Goal: Task Accomplishment & Management: Manage account settings

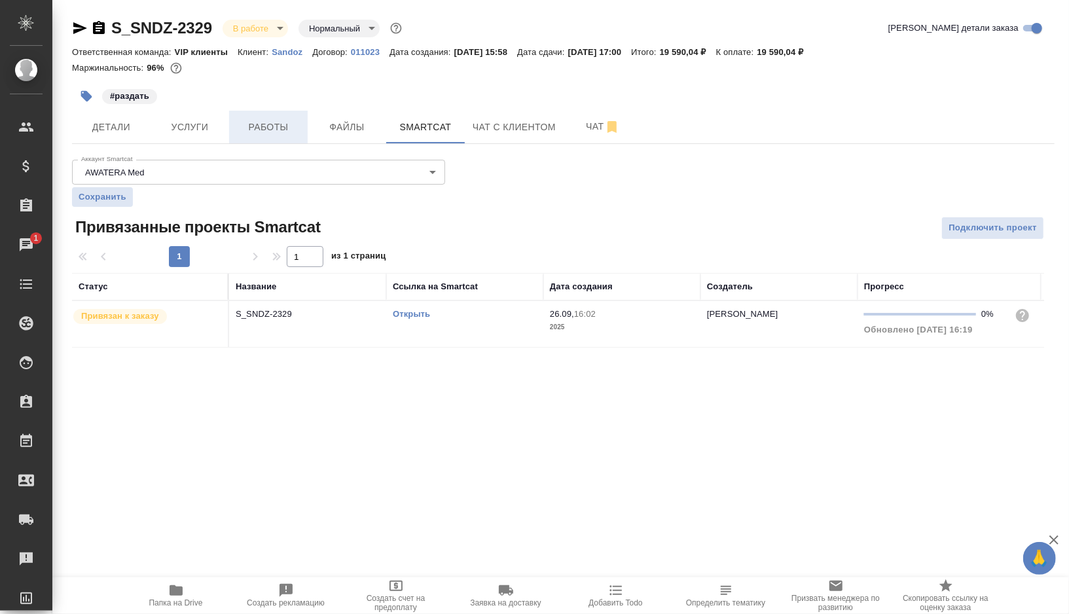
click at [249, 135] on button "Работы" at bounding box center [268, 127] width 79 height 33
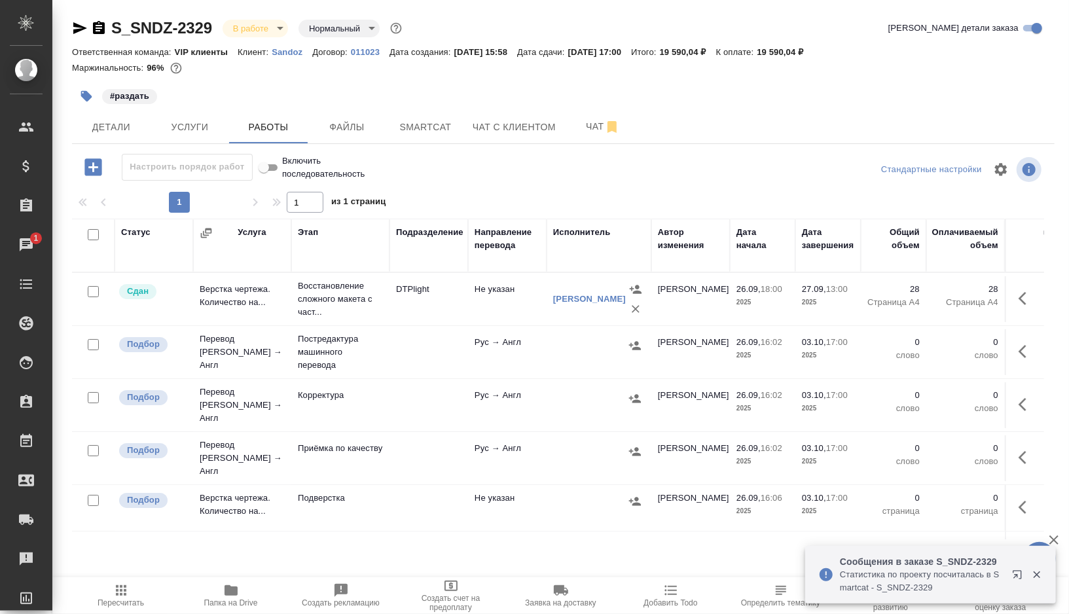
click at [428, 346] on td at bounding box center [429, 352] width 79 height 46
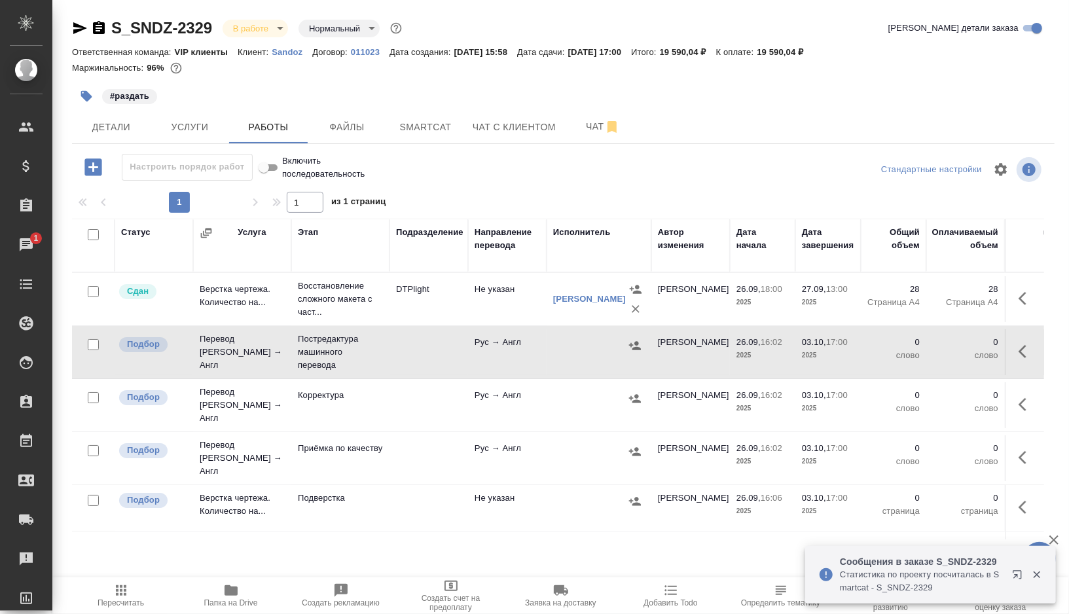
click at [428, 346] on td at bounding box center [429, 352] width 79 height 46
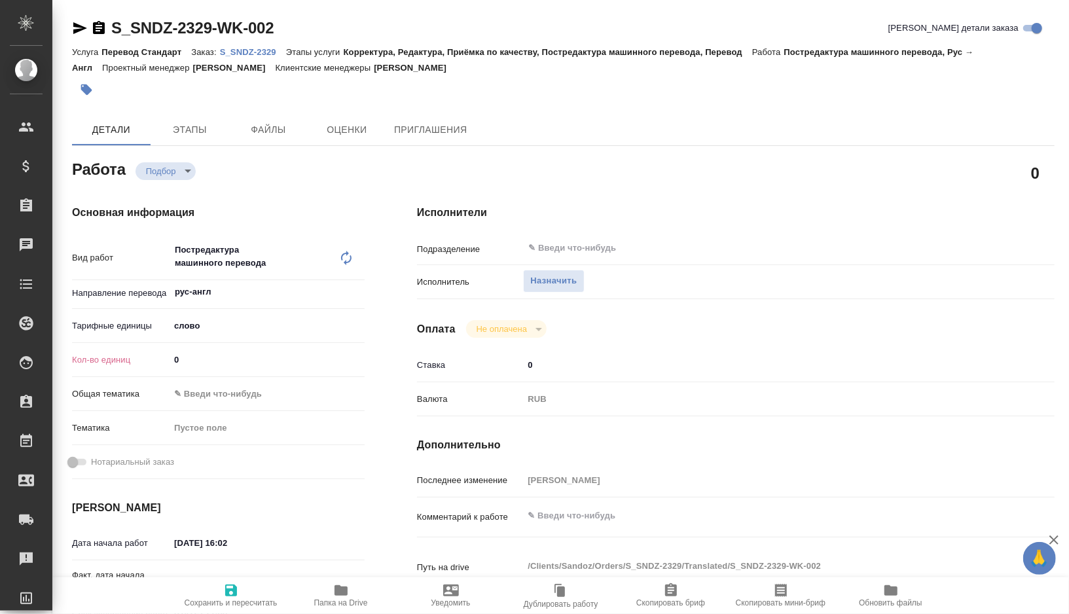
type textarea "x"
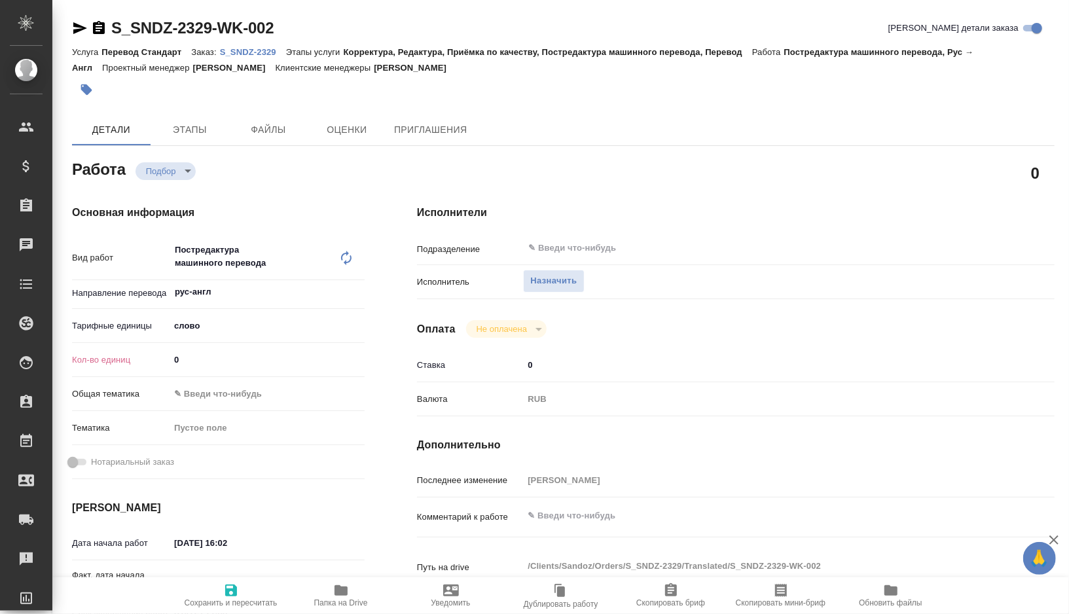
type textarea "x"
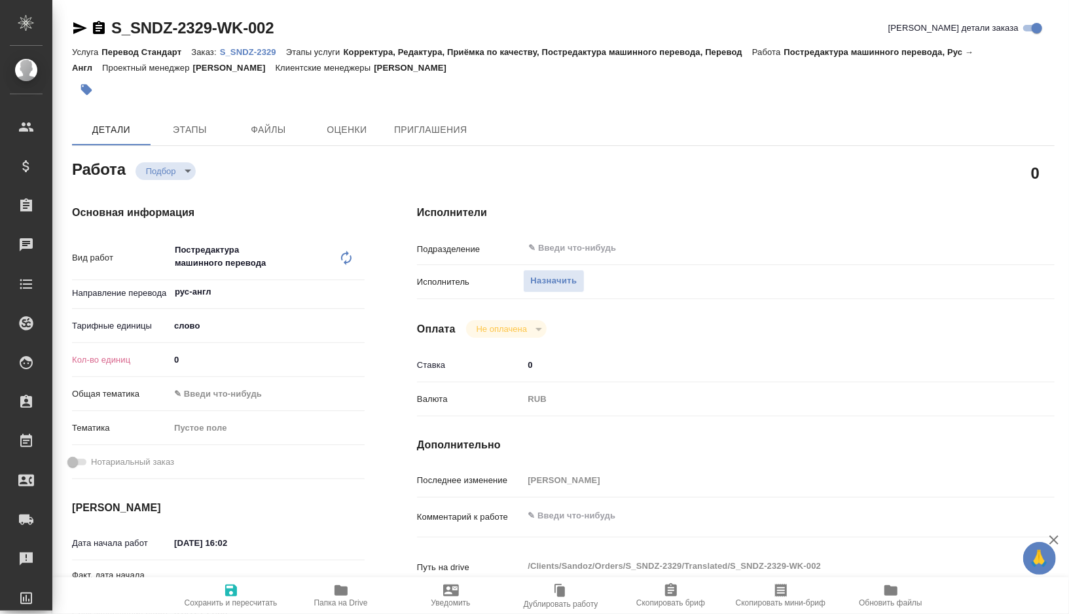
type textarea "x"
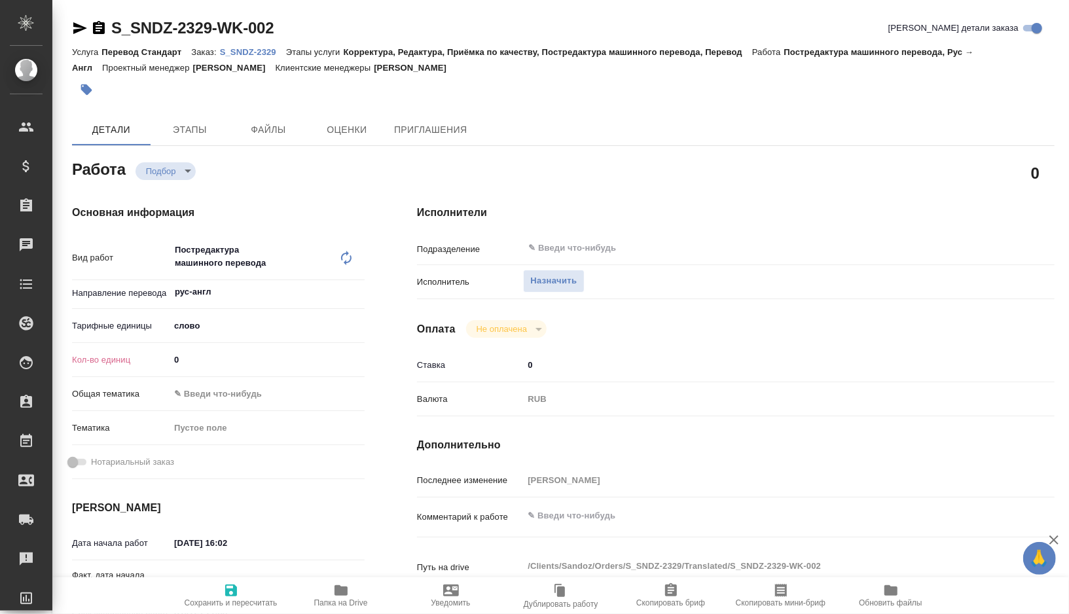
type textarea "x"
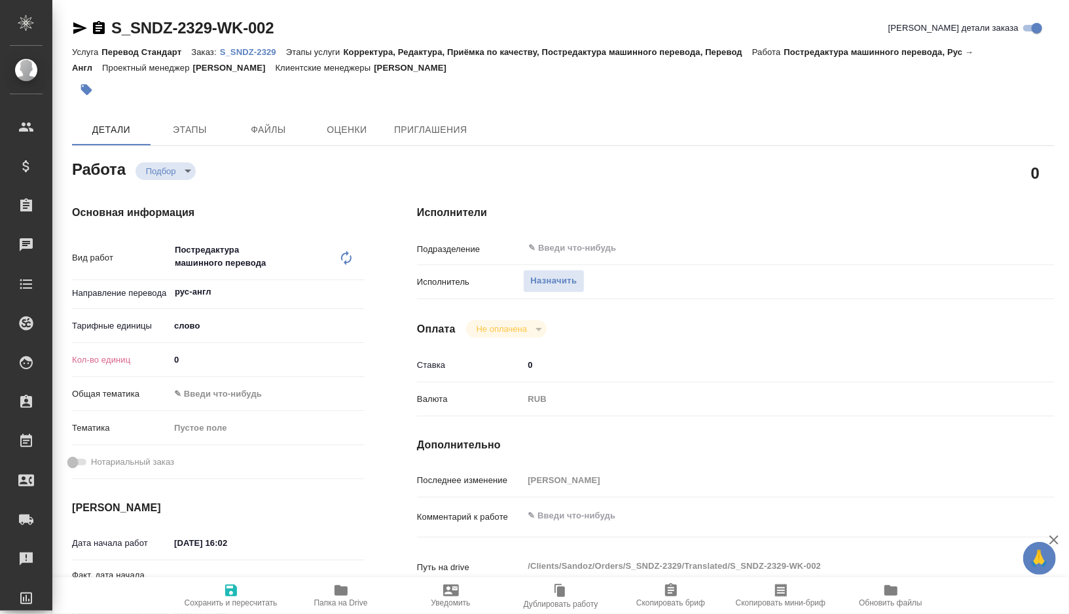
type textarea "x"
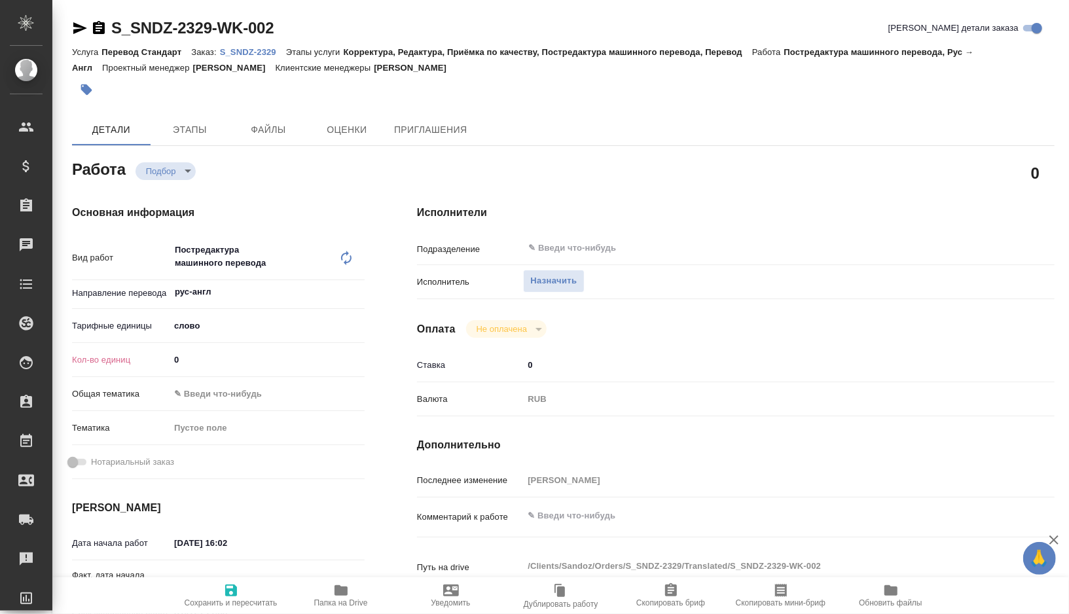
click at [217, 367] on input "0" at bounding box center [267, 359] width 195 height 19
type textarea "x"
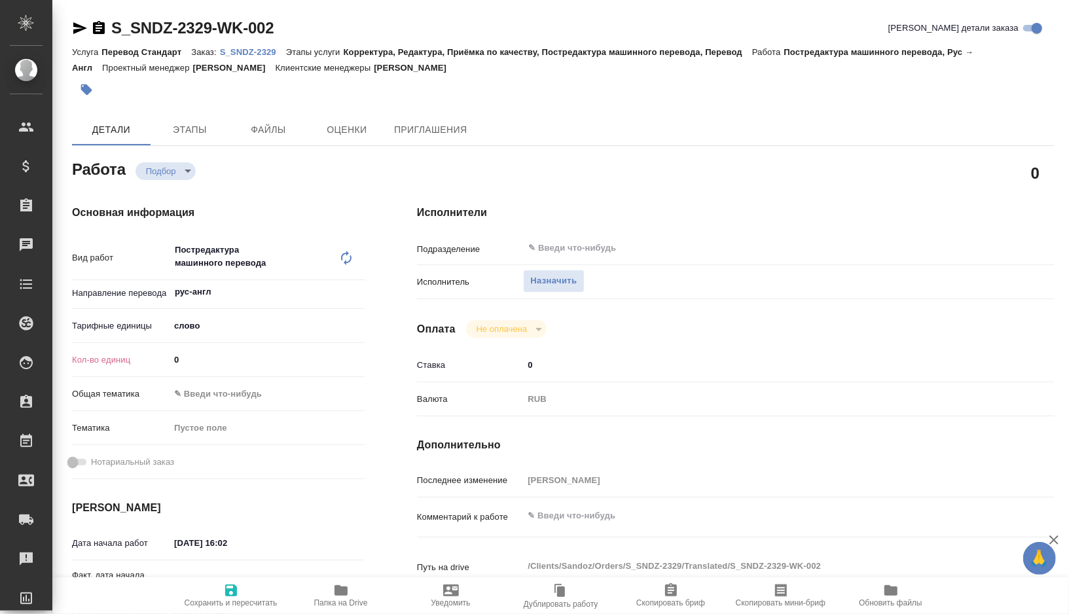
type textarea "x"
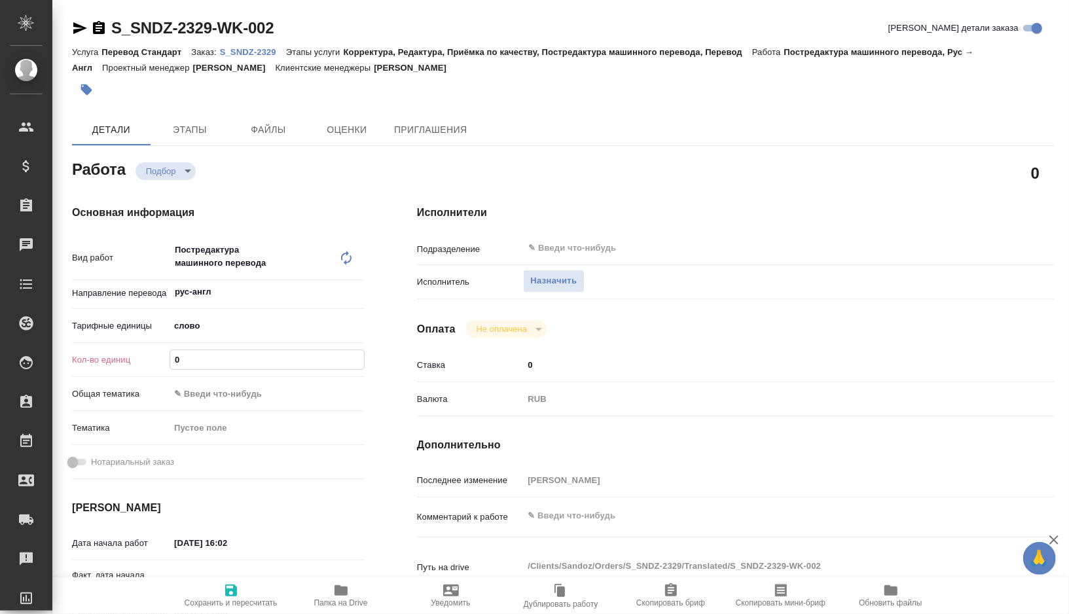
type textarea "x"
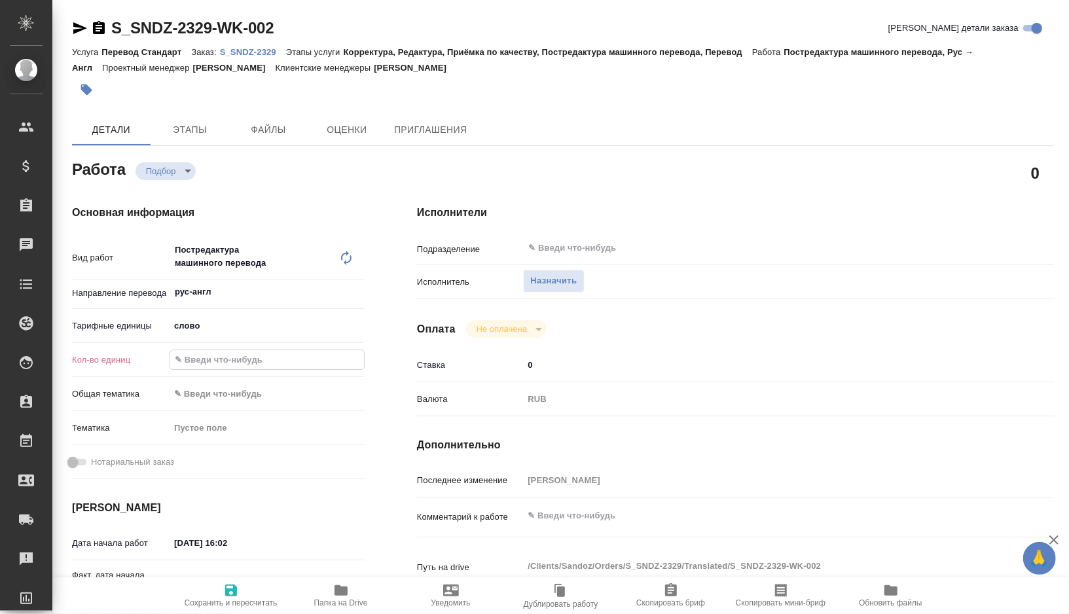
type textarea "x"
paste input "6891.7"
type textarea "x"
type input "6891.7"
type textarea "x"
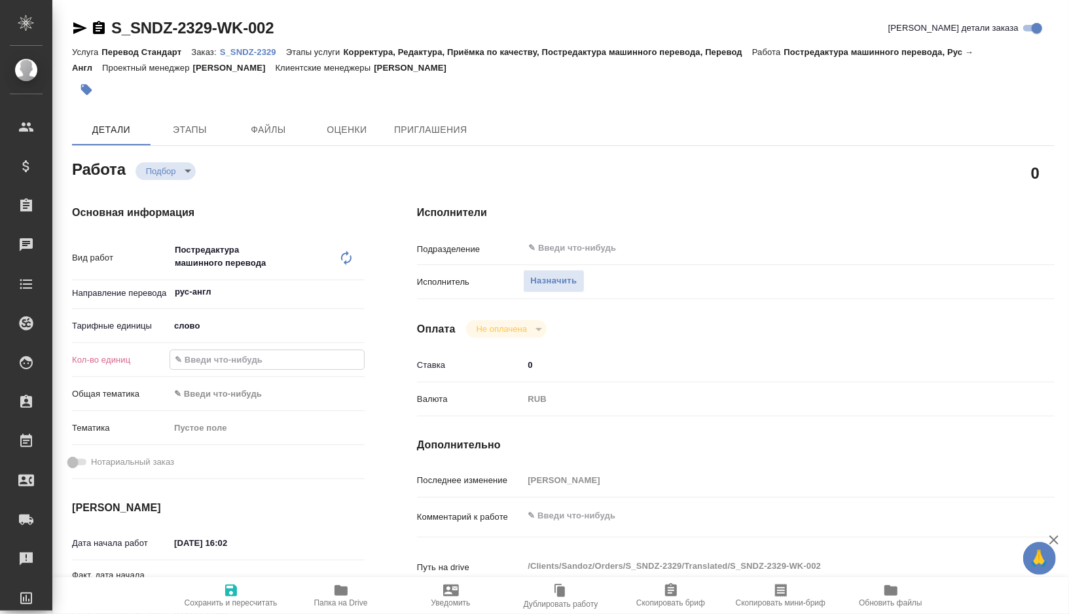
type textarea "x"
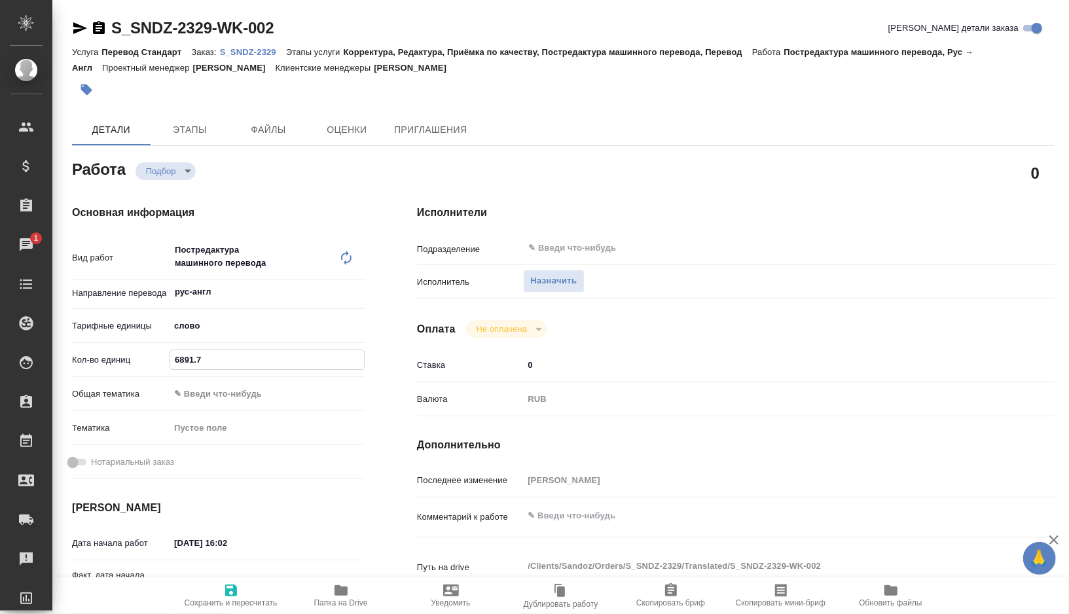
type textarea "x"
type input "6891.7"
click at [606, 532] on div "Комментарий к работе x" at bounding box center [736, 528] width 638 height 50
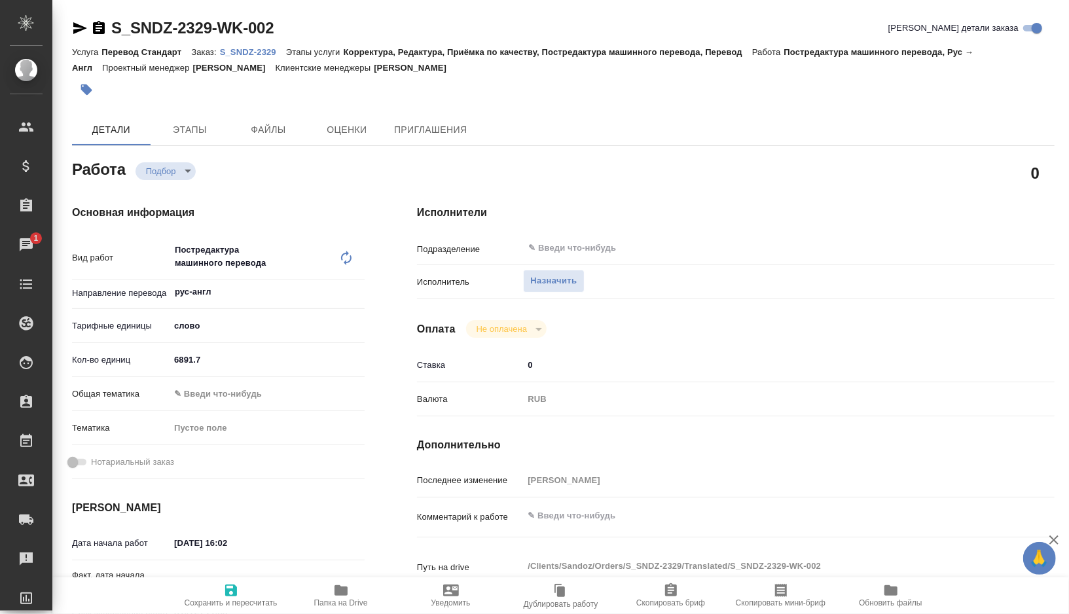
type textarea "x"
click at [588, 515] on textarea at bounding box center [762, 516] width 479 height 22
type textarea "о"
type textarea "x"
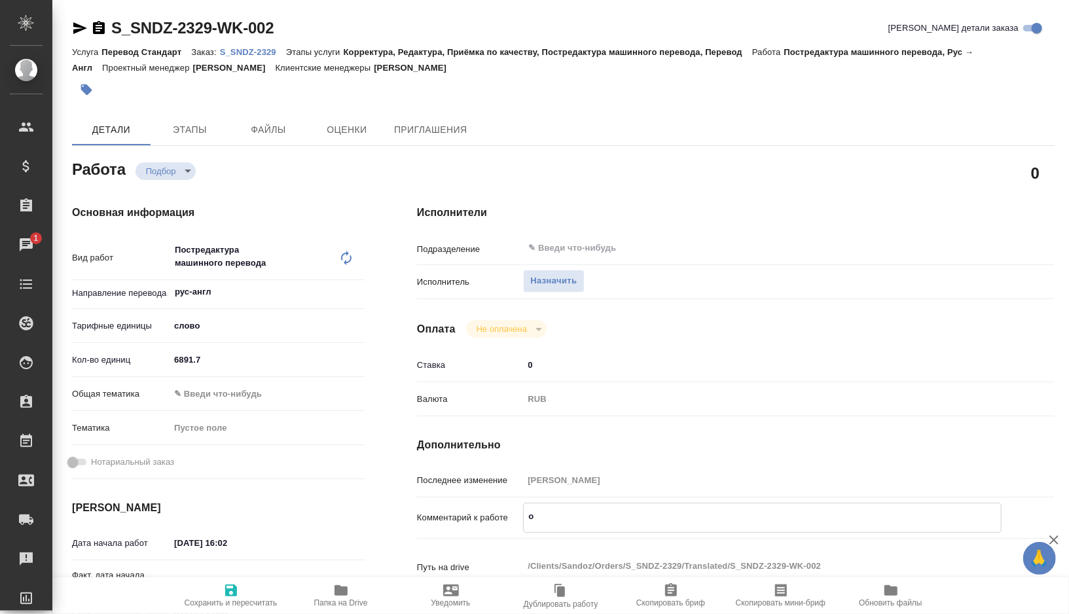
type textarea "x"
type textarea "от"
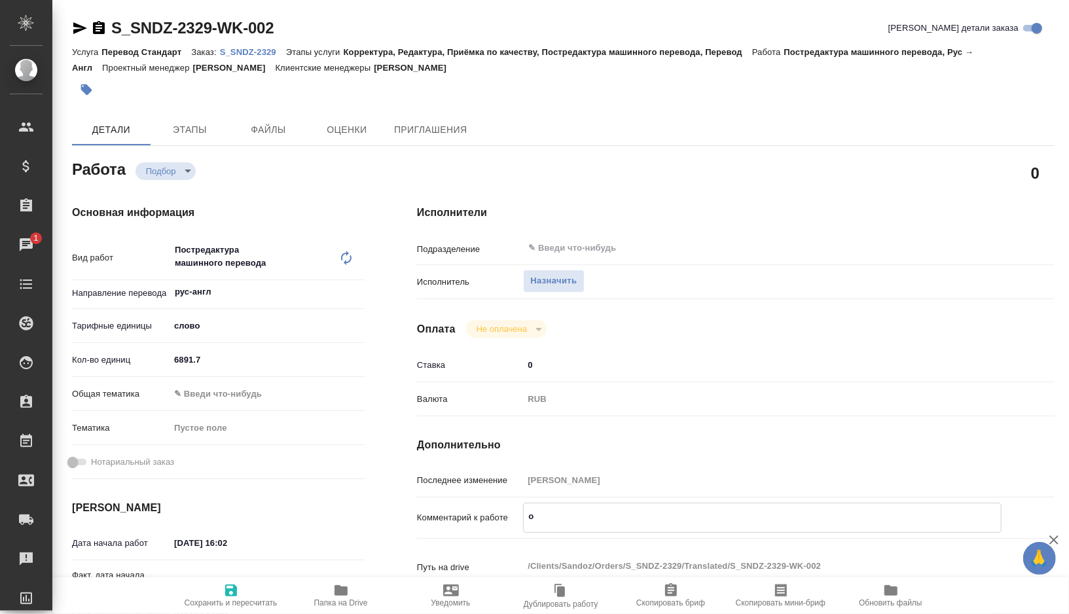
type textarea "x"
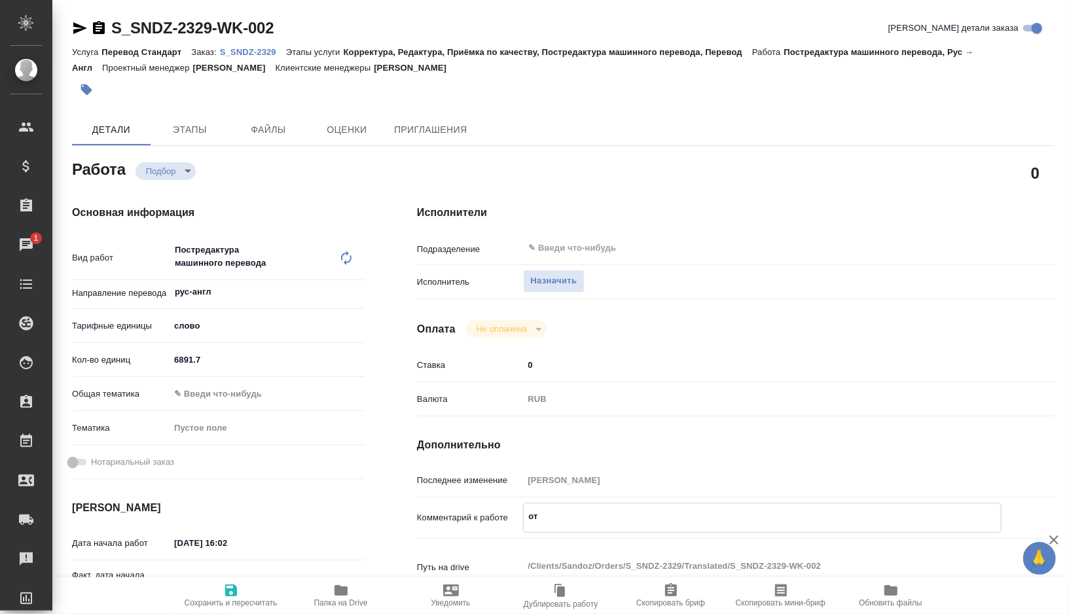
type textarea "ота"
type textarea "x"
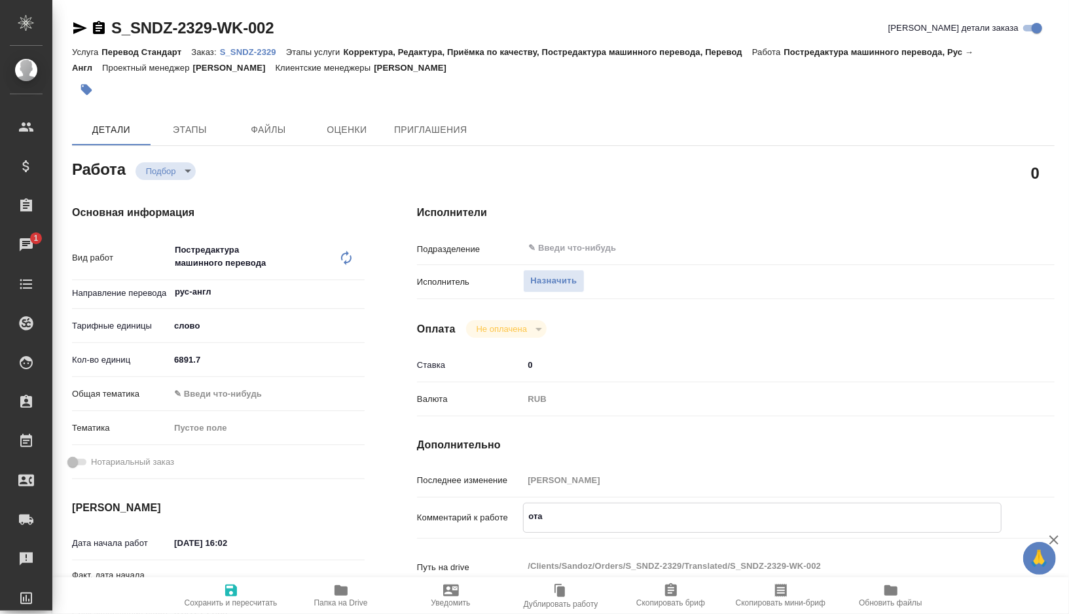
type textarea "x"
type textarea "отал"
type textarea "x"
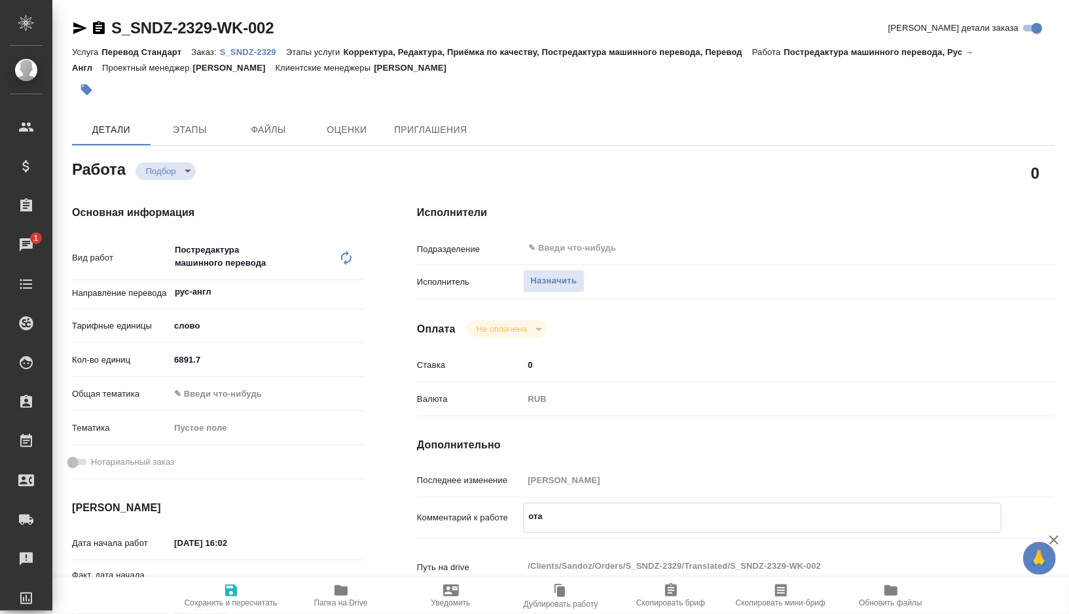
type textarea "x"
type textarea "отал"
type textarea "x"
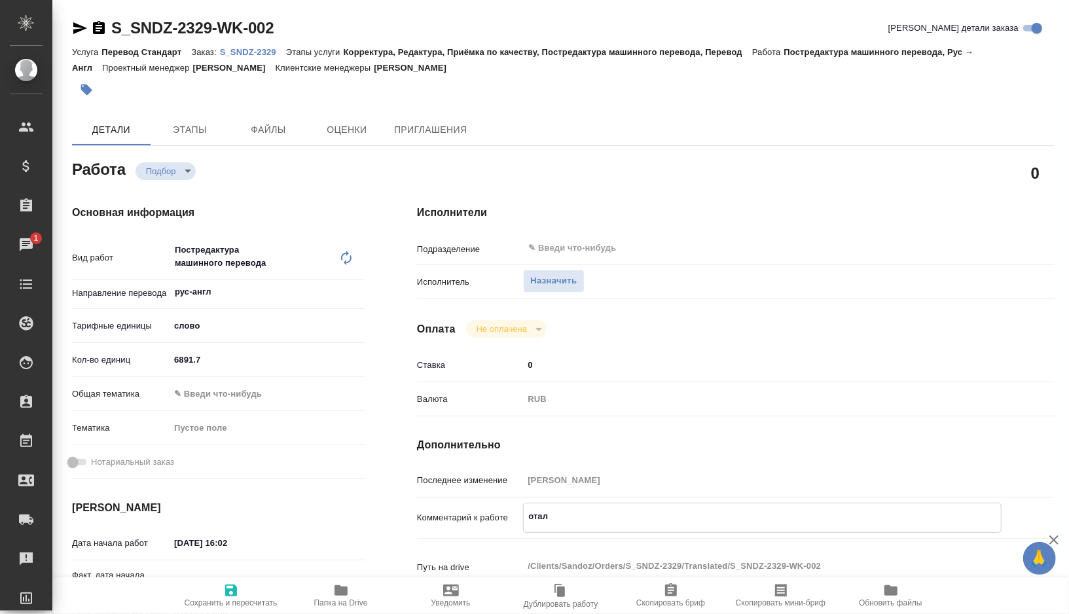
type textarea "x"
type textarea "отал"
type textarea "x"
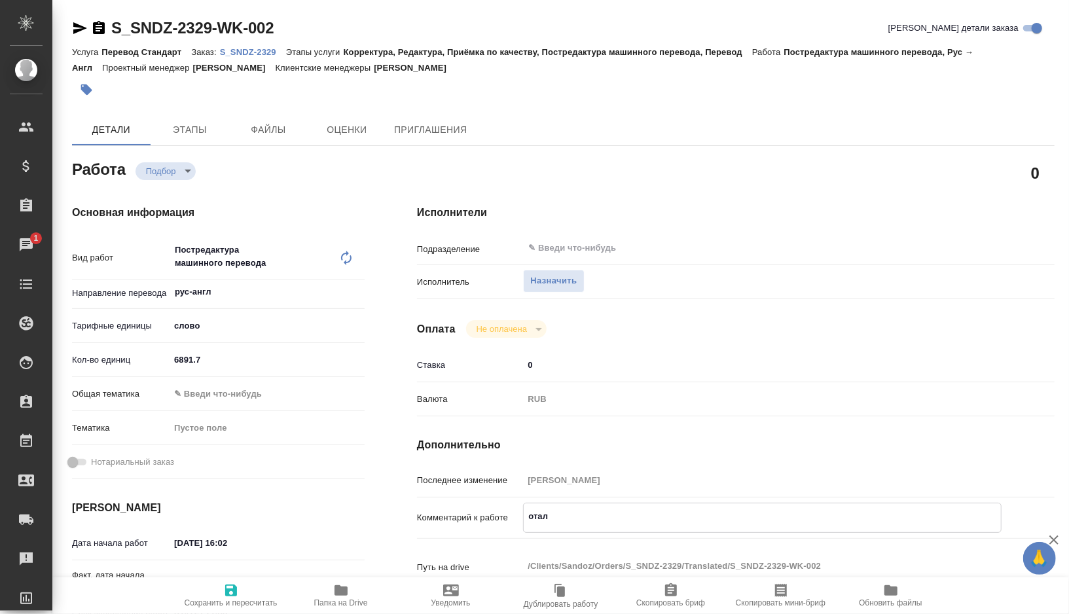
type textarea "x"
type textarea "ота"
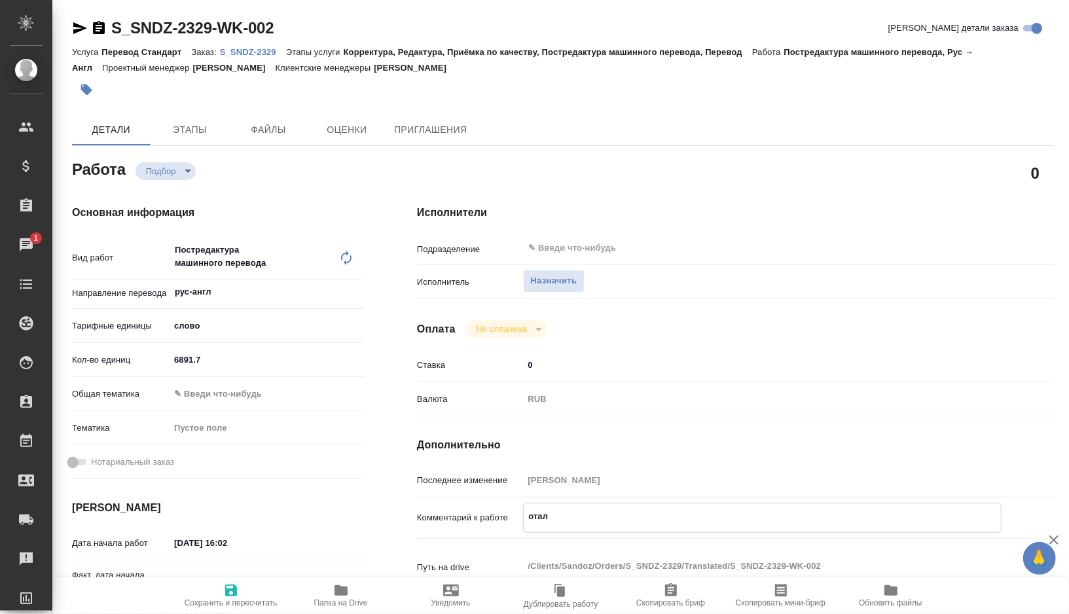
type textarea "x"
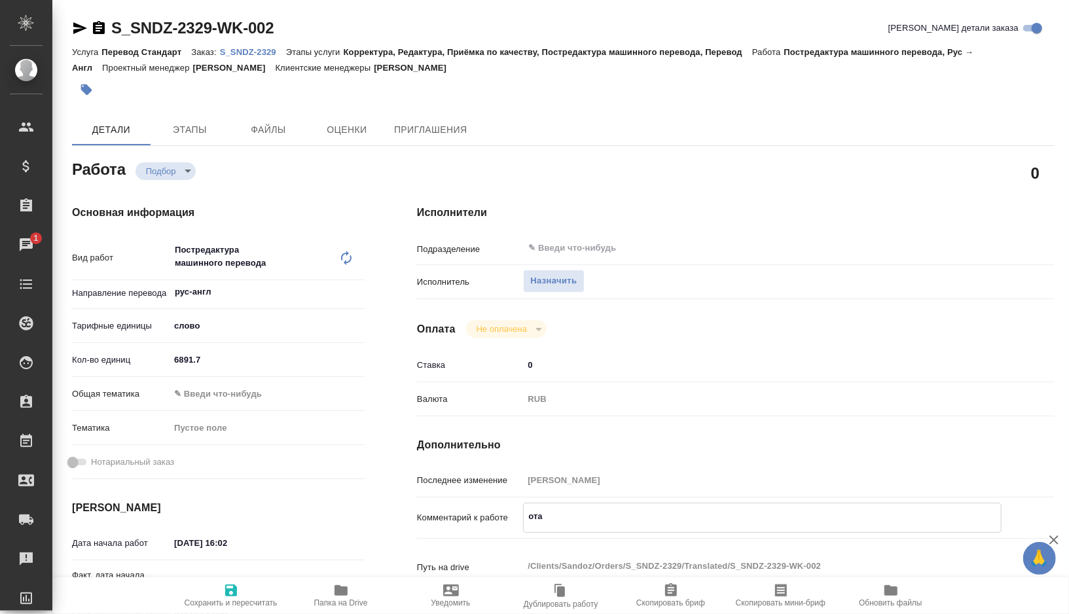
type textarea "от"
type textarea "x"
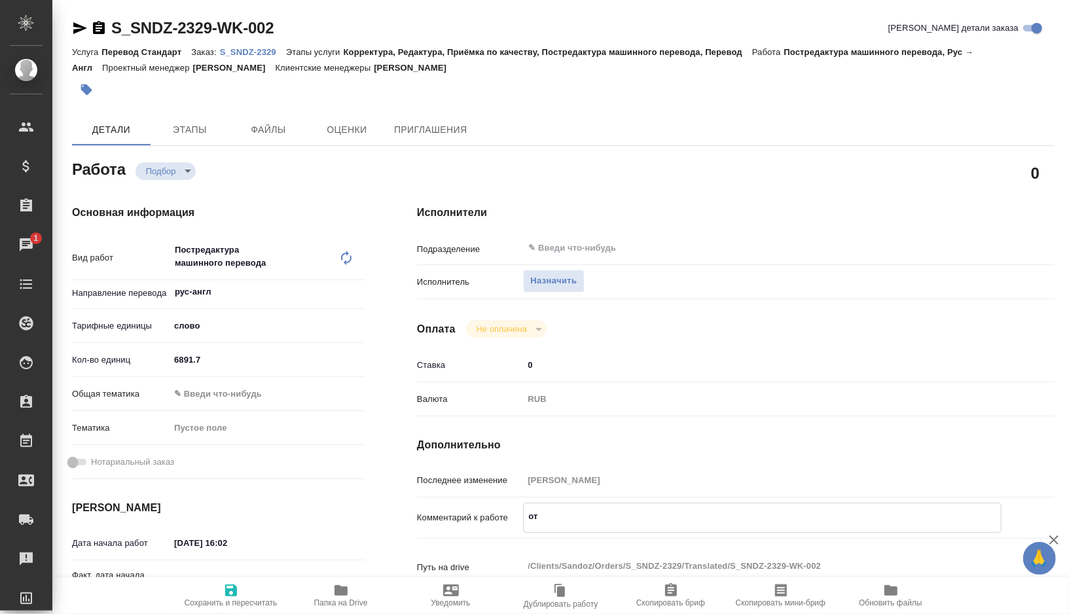
type textarea "x"
type textarea "о"
type textarea "x"
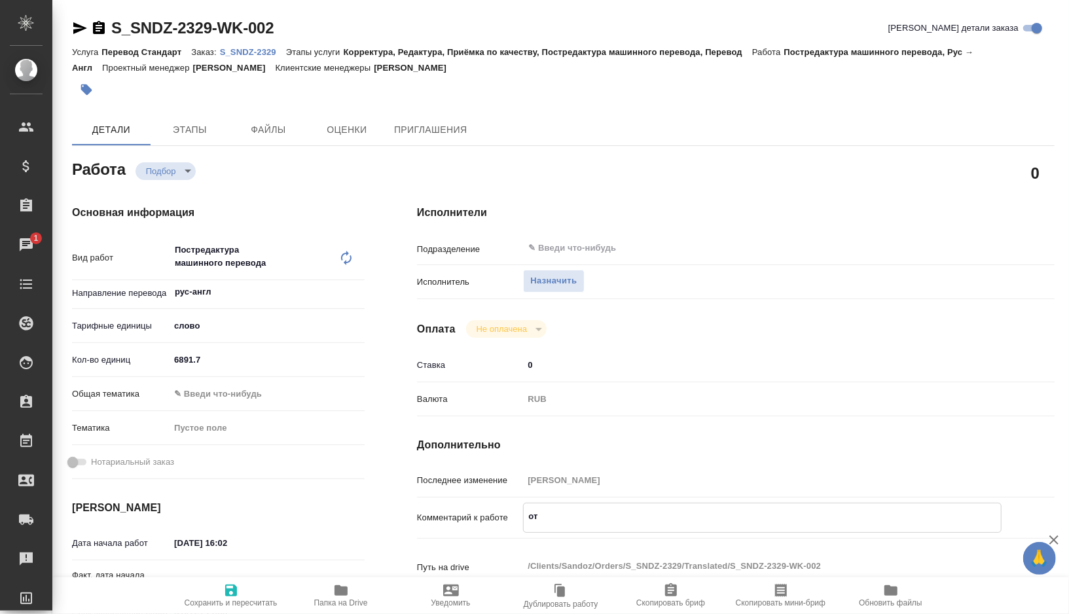
type textarea "x"
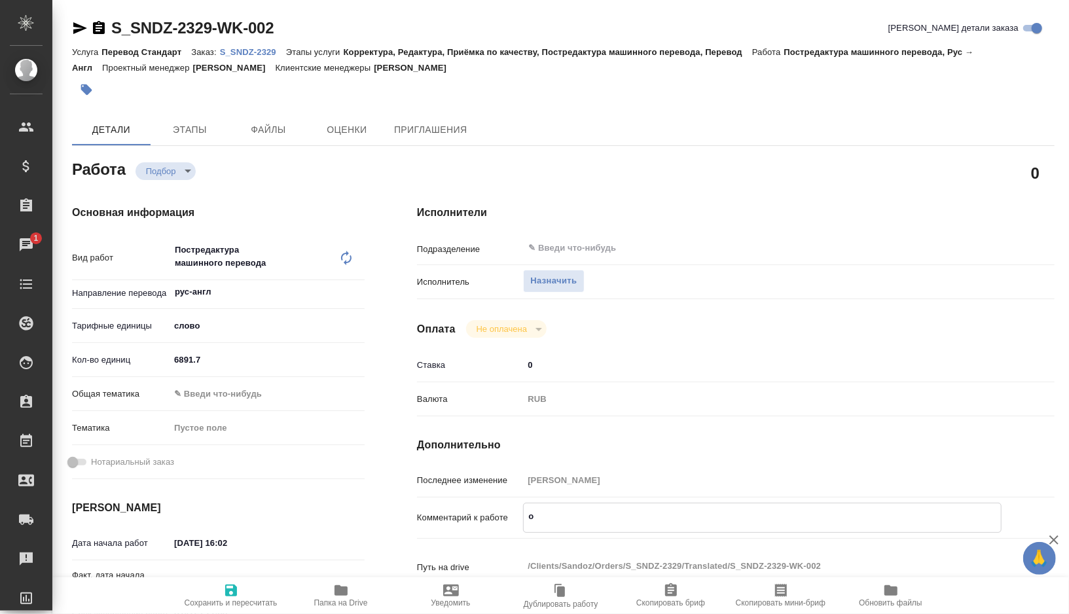
type textarea "x"
type textarea "т"
type textarea "x"
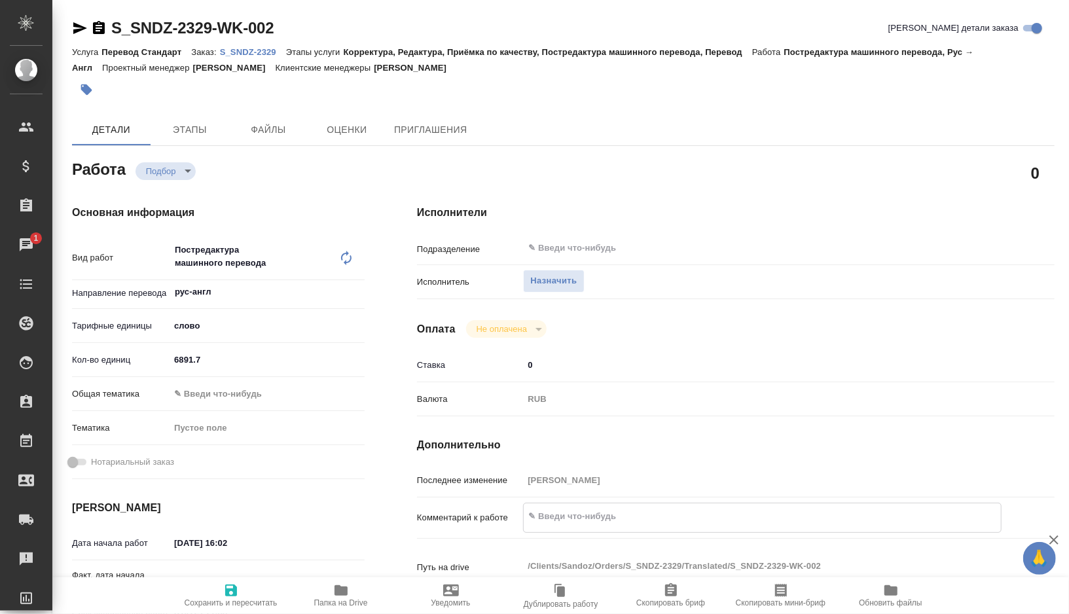
type textarea "x"
type textarea "то"
type textarea "x"
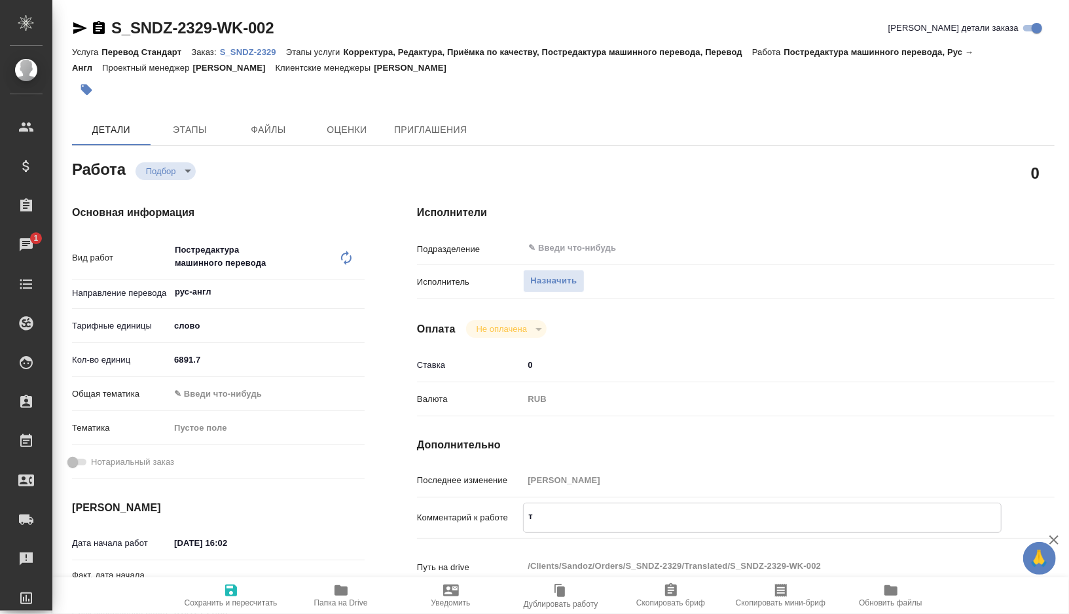
type textarea "x"
type textarea "то"
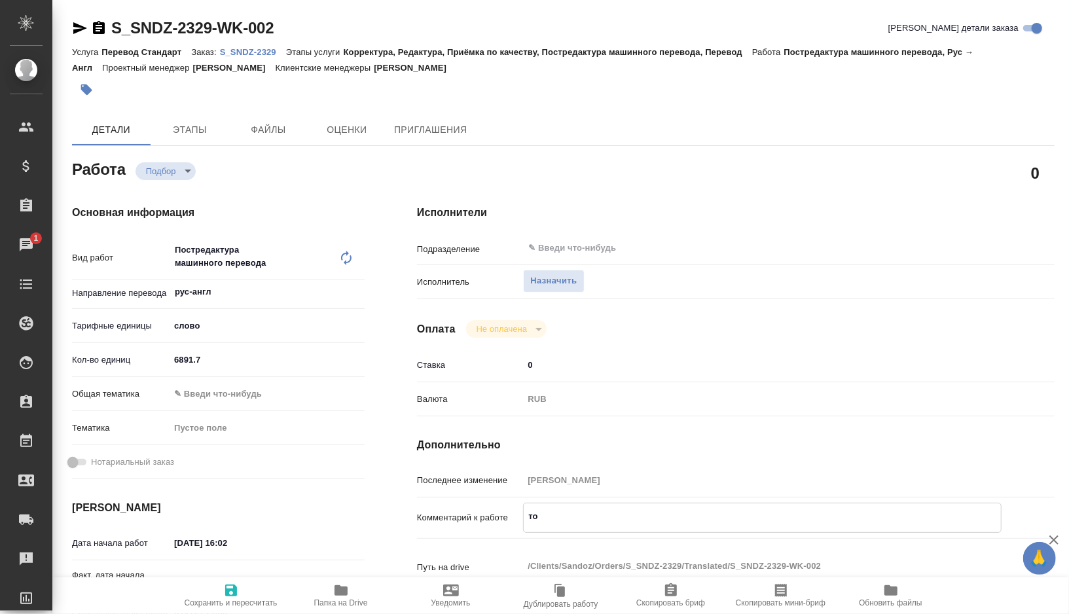
type textarea "x"
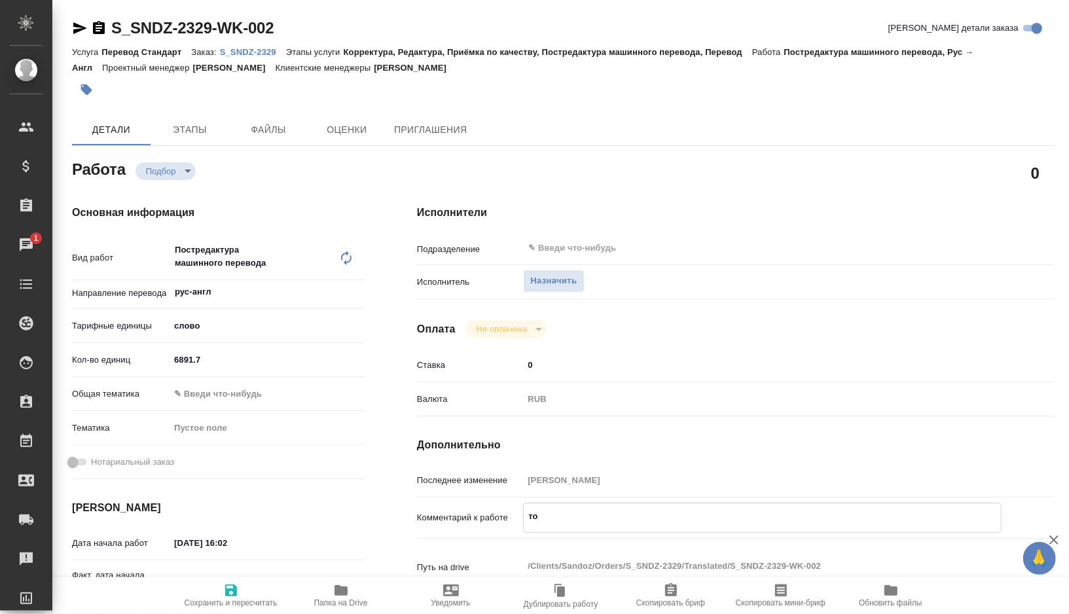
type textarea "то а"
type textarea "x"
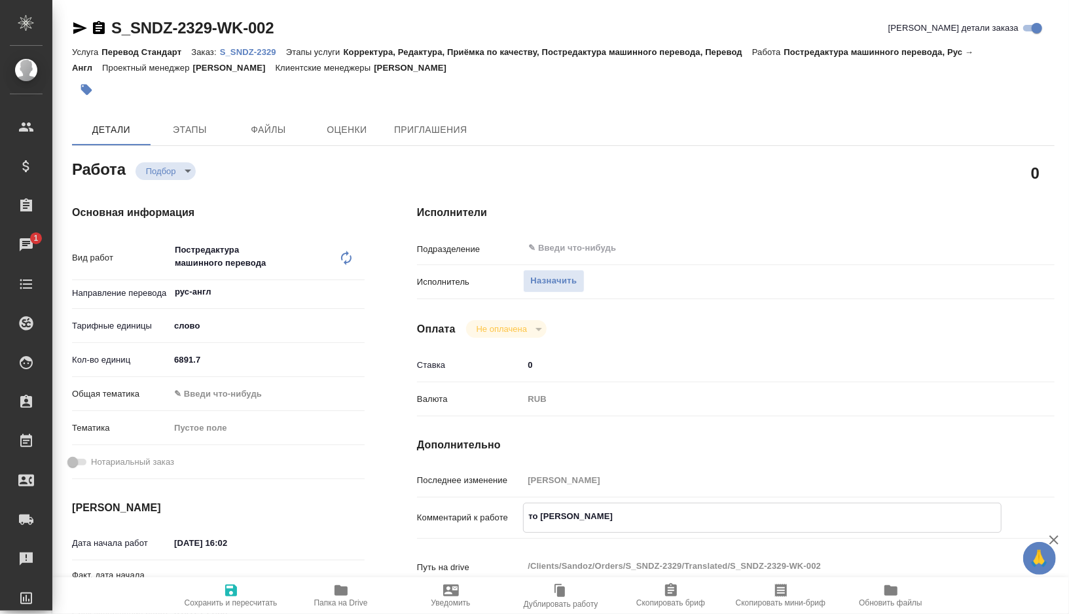
type textarea "x"
type textarea "то ал"
type textarea "x"
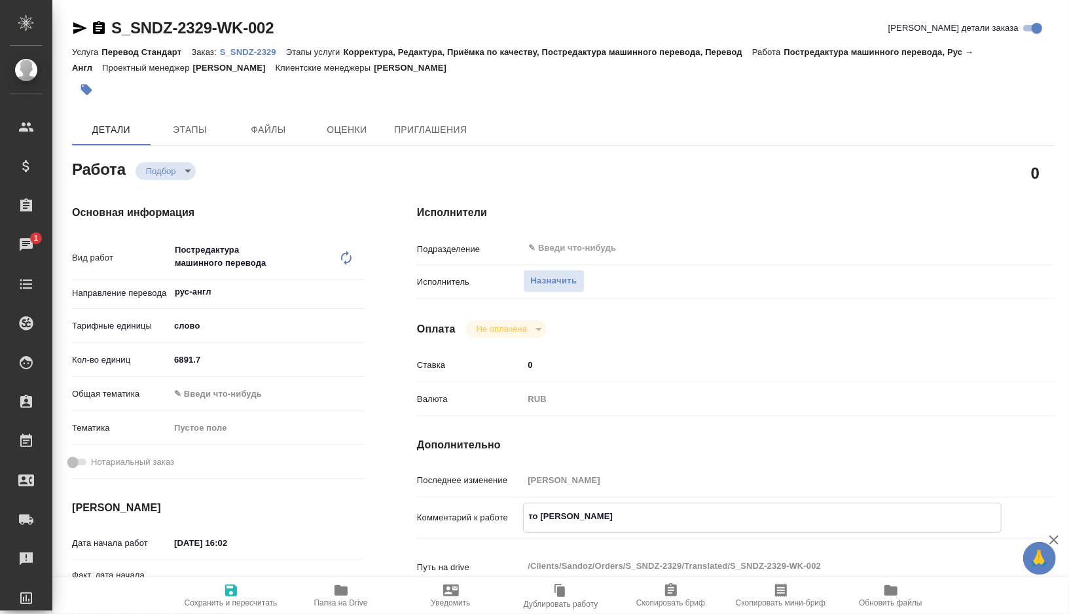
type textarea "x"
type textarea "то а"
type textarea "x"
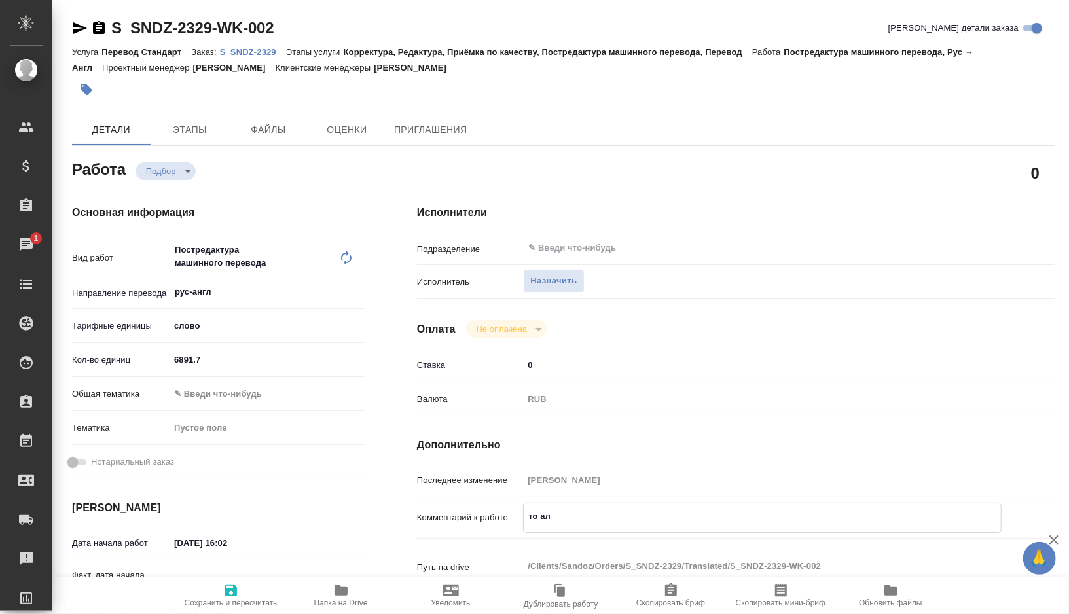
type textarea "x"
type textarea "то"
type textarea "x"
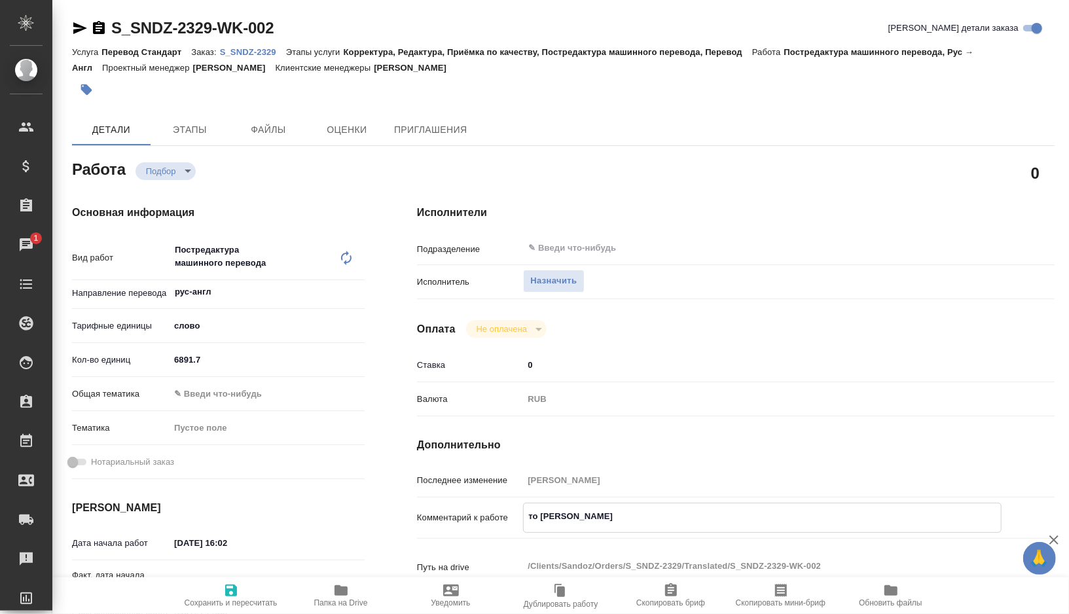
type textarea "x"
type textarea "то"
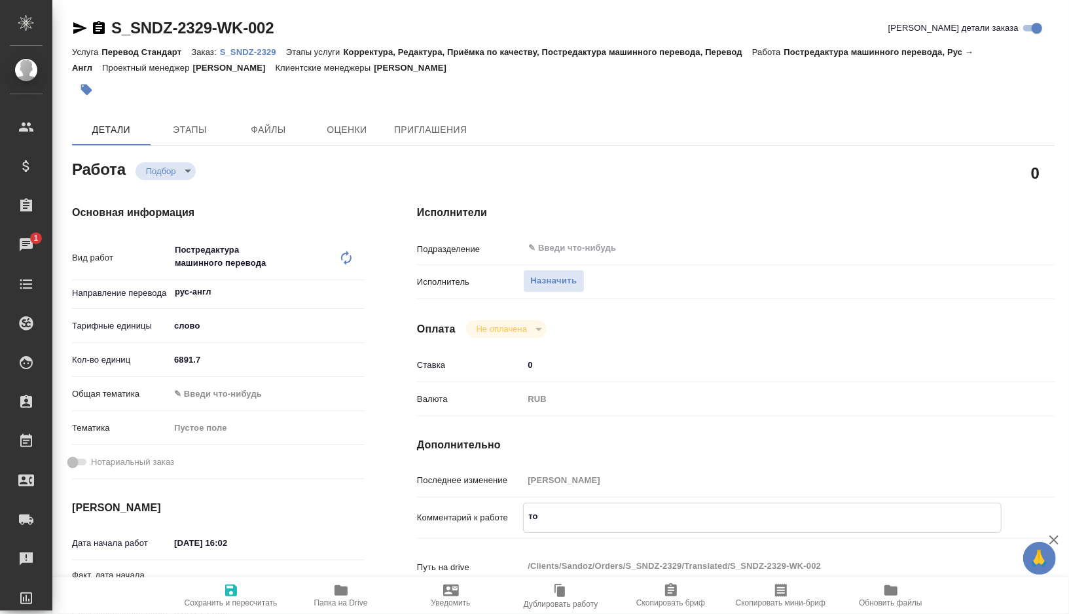
type textarea "x"
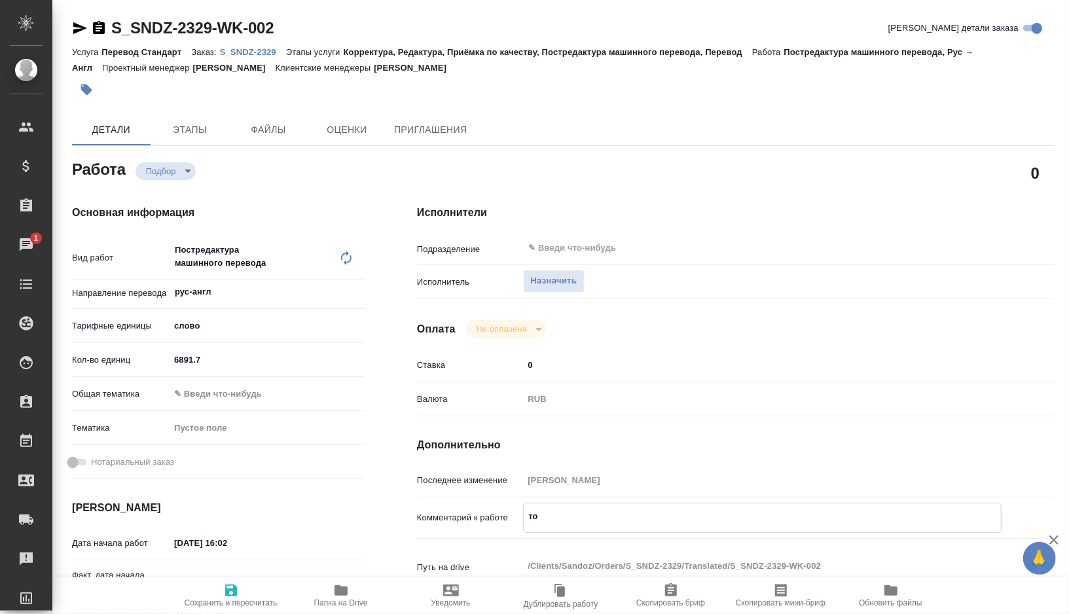
type textarea "тот"
type textarea "x"
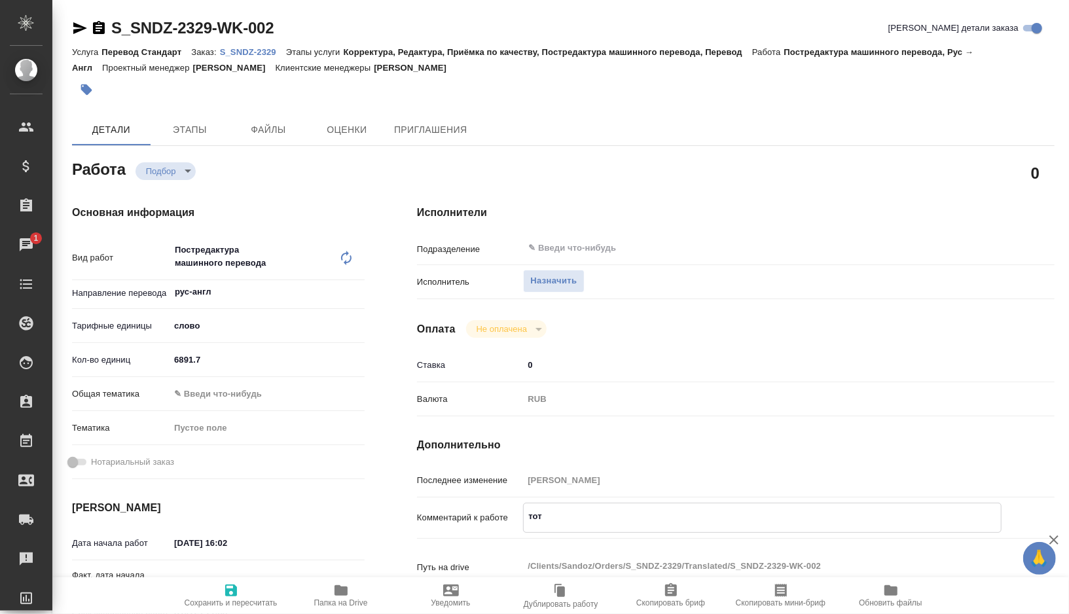
type textarea "x"
type textarea "тота"
type textarea "x"
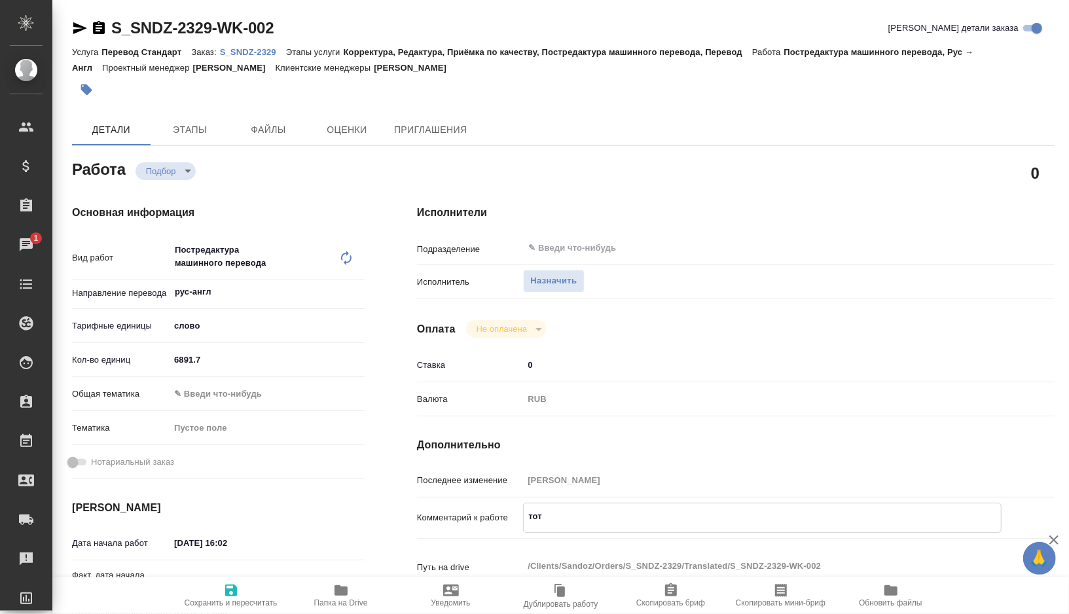
type textarea "x"
type textarea "тотал"
type textarea "x"
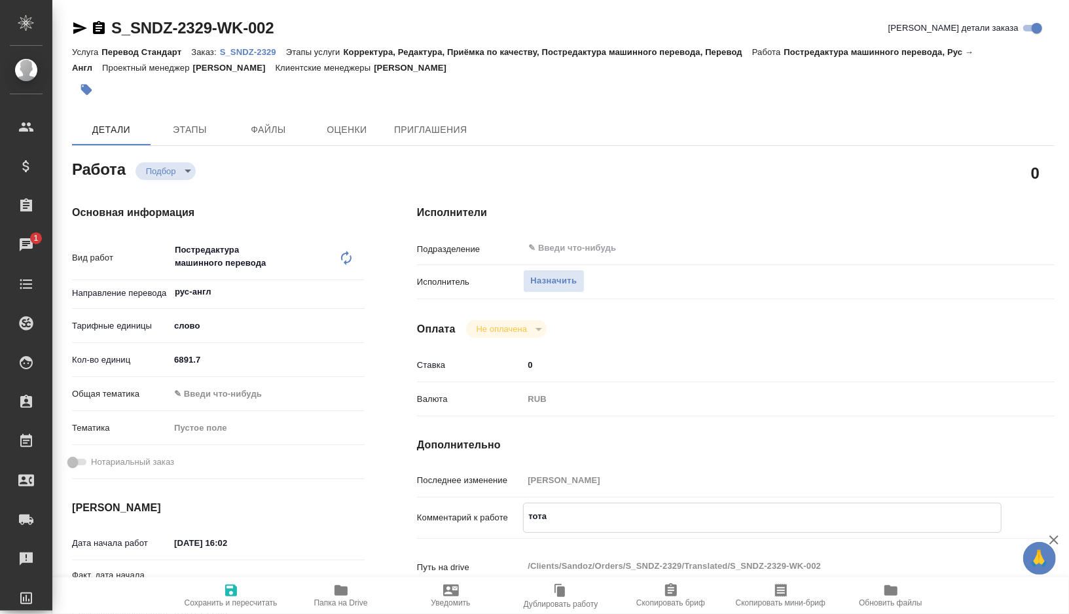
type textarea "x"
type textarea "тотал"
type textarea "x"
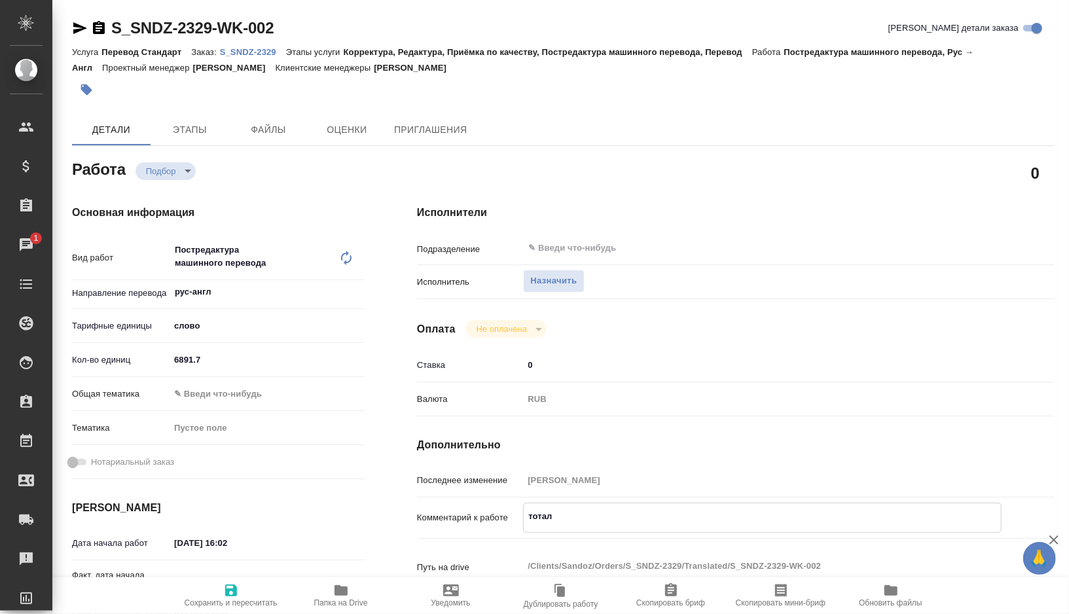
type textarea "тотал"
type textarea "x"
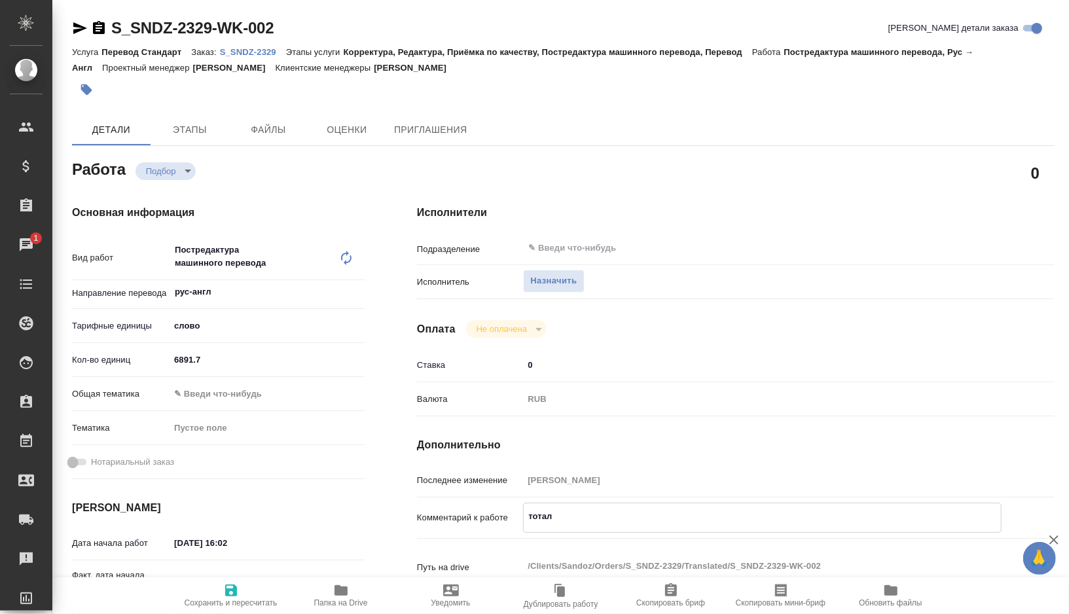
paste textarea "8236"
type textarea "x"
type textarea "тотал 8236"
type textarea "x"
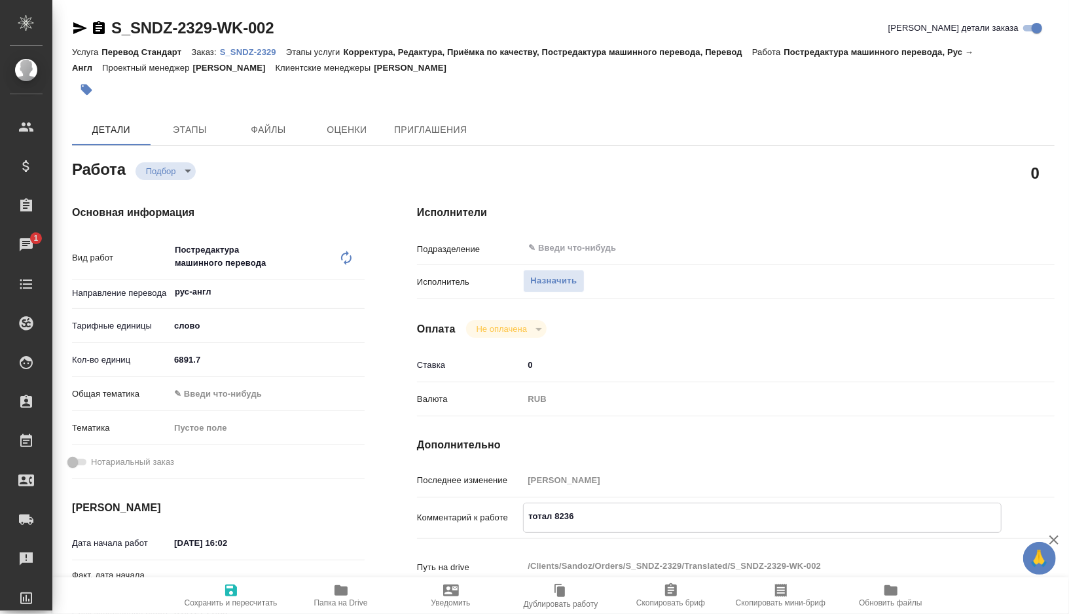
type textarea "x"
type textarea "тотал 8236"
type textarea "x"
click at [229, 585] on icon "button" at bounding box center [231, 591] width 12 height 12
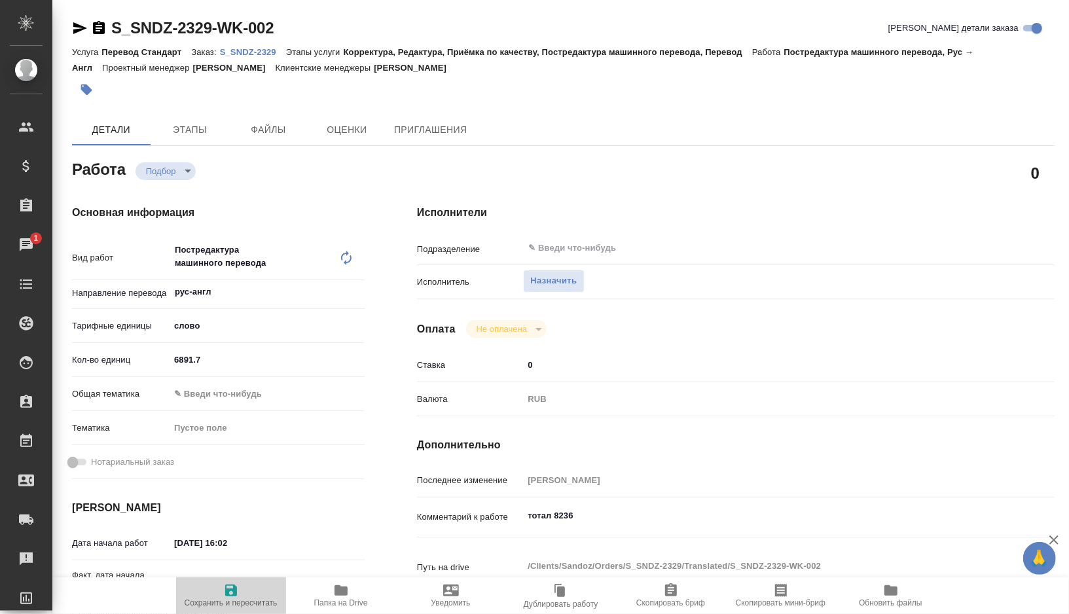
type textarea "x"
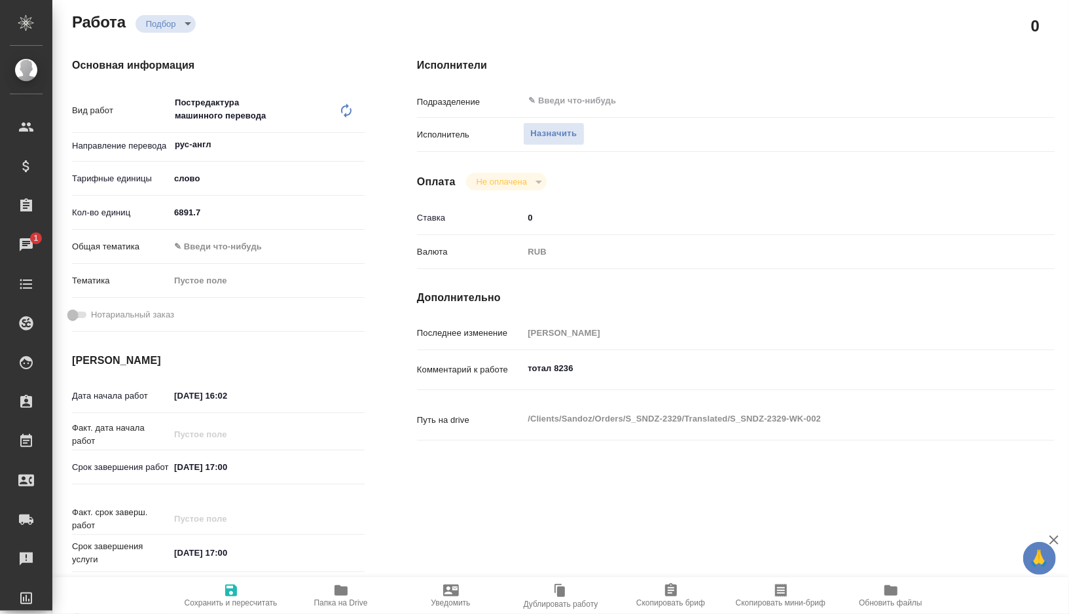
scroll to position [149, 0]
click at [227, 599] on span "Сохранить и пересчитать" at bounding box center [231, 603] width 93 height 9
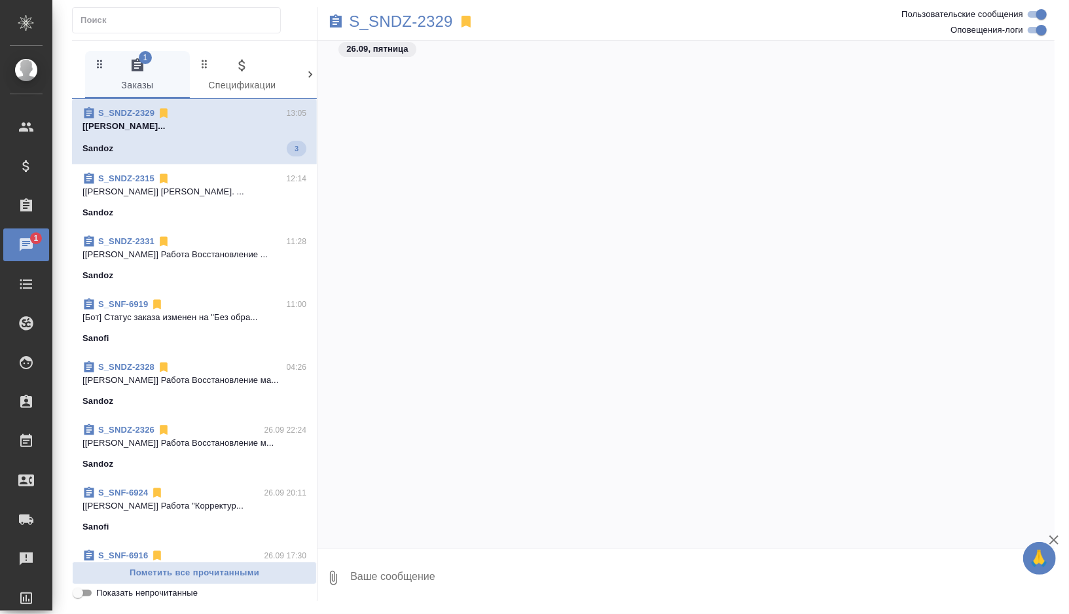
scroll to position [8743, 0]
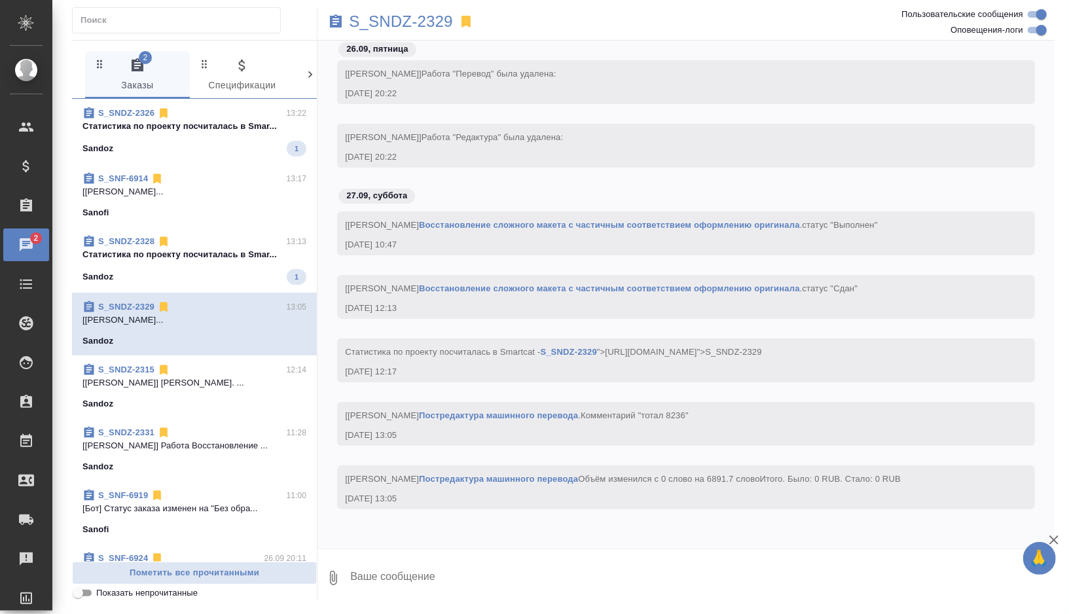
click at [219, 250] on p "Cтатистика по проекту посчиталась в Smar..." at bounding box center [195, 254] width 224 height 13
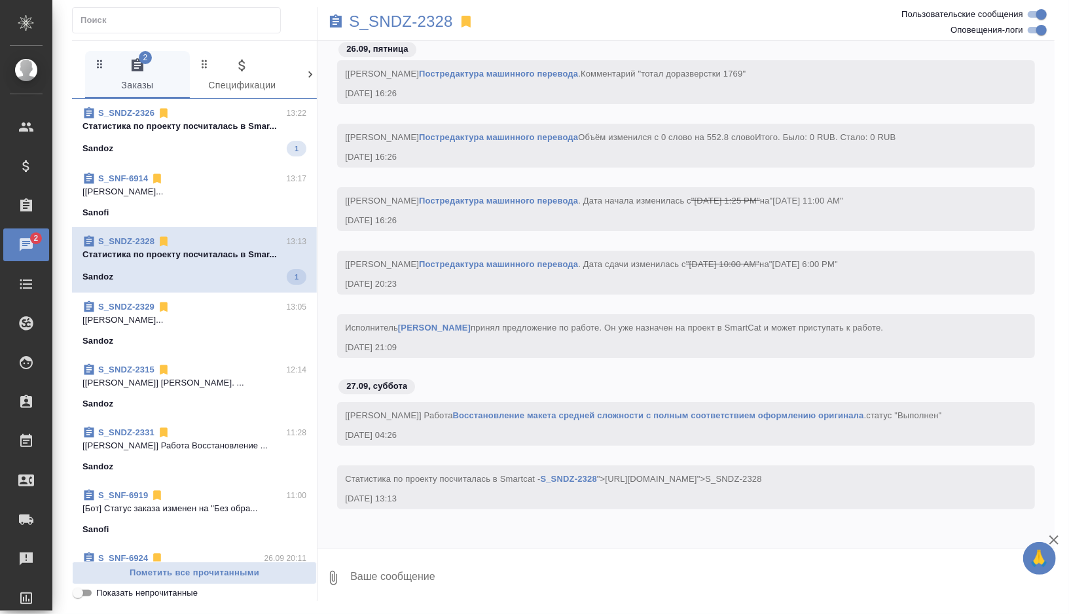
scroll to position [8679, 0]
click at [244, 138] on span "S_SNDZ-2326 13:22 Cтатистика по проекту посчиталась в Smar... Sandoz 1" at bounding box center [195, 132] width 224 height 50
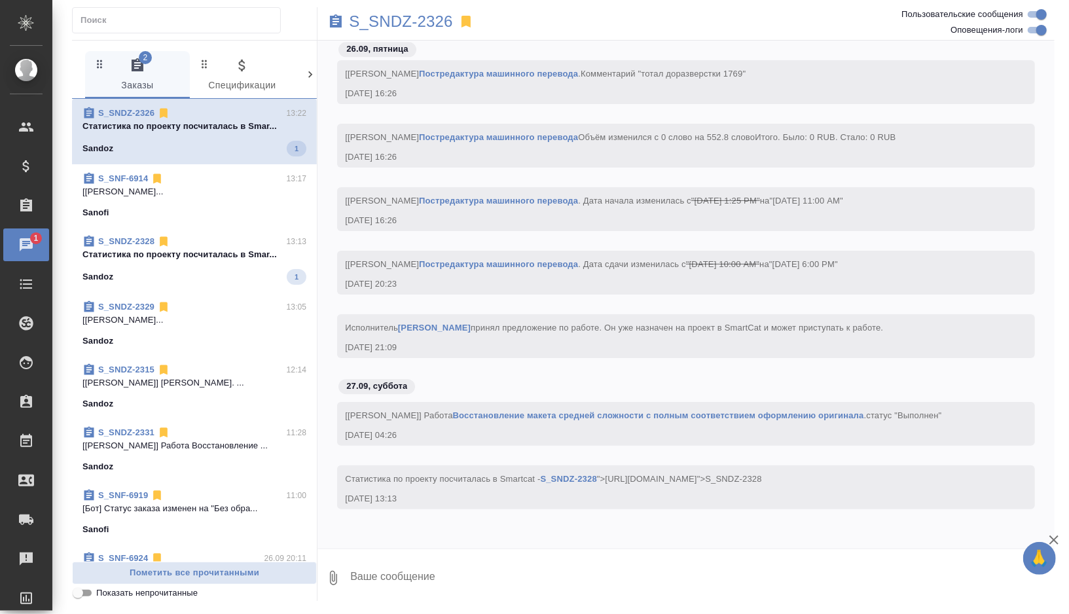
scroll to position [10852, 0]
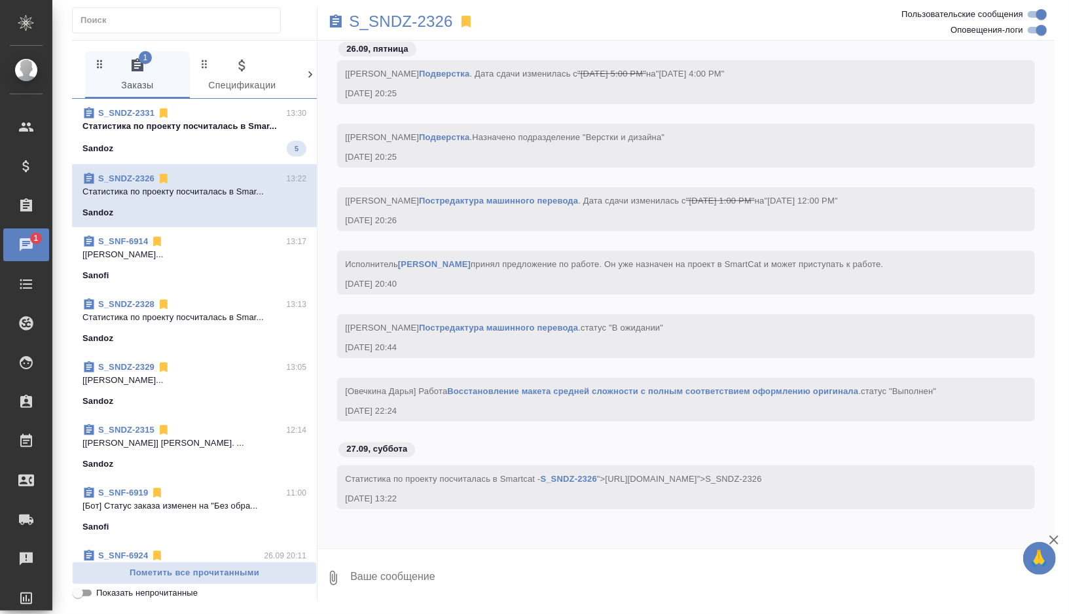
click at [231, 145] on div "Sandoz 5" at bounding box center [195, 149] width 224 height 16
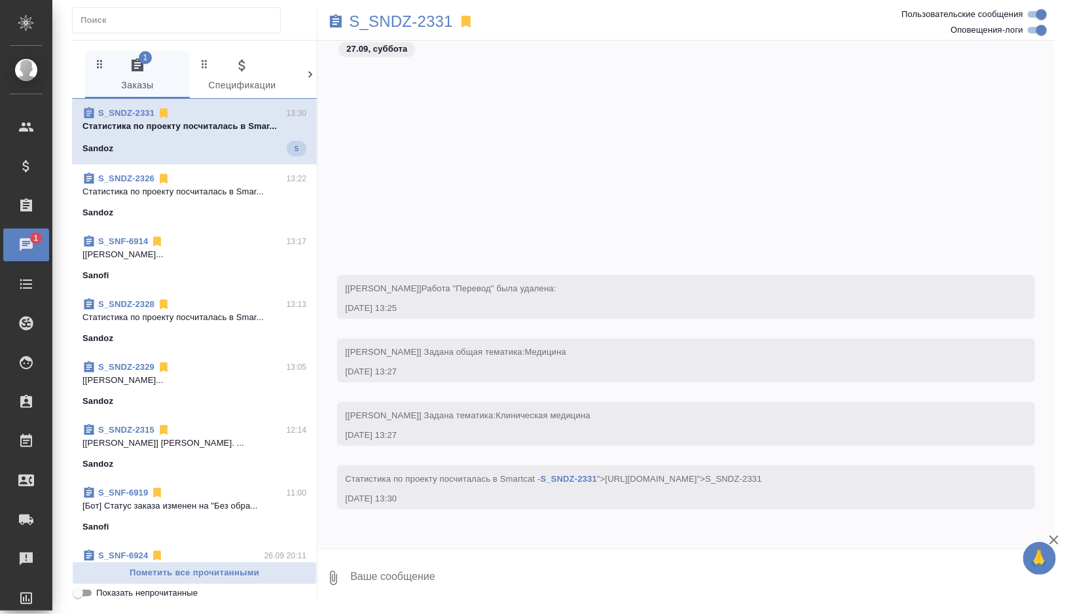
scroll to position [8531, 0]
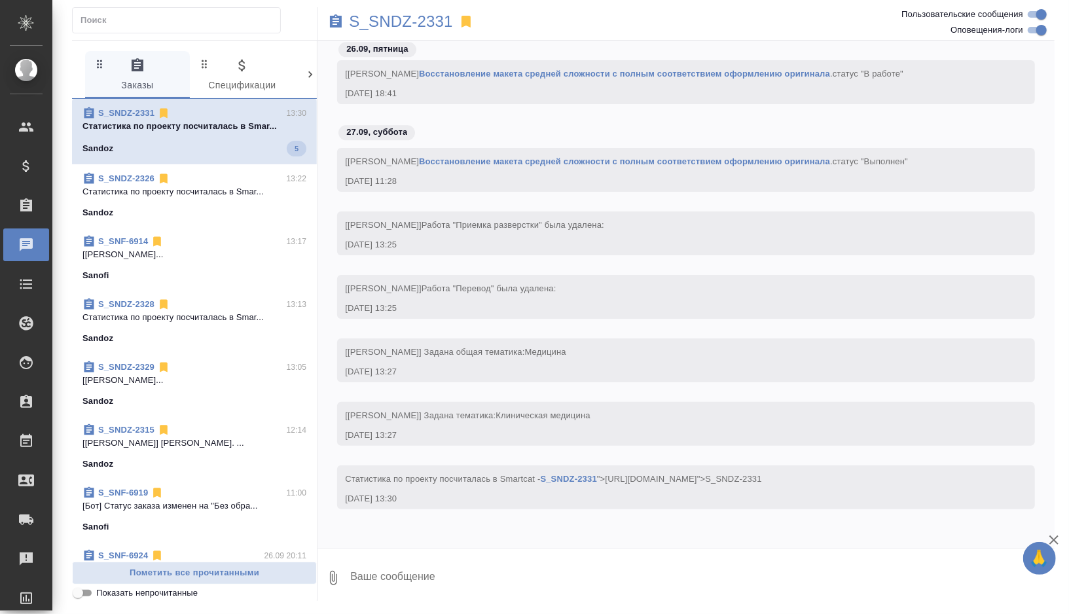
click at [211, 445] on p "[Горшкова Валентина] Работа Корректура. ..." at bounding box center [195, 443] width 224 height 13
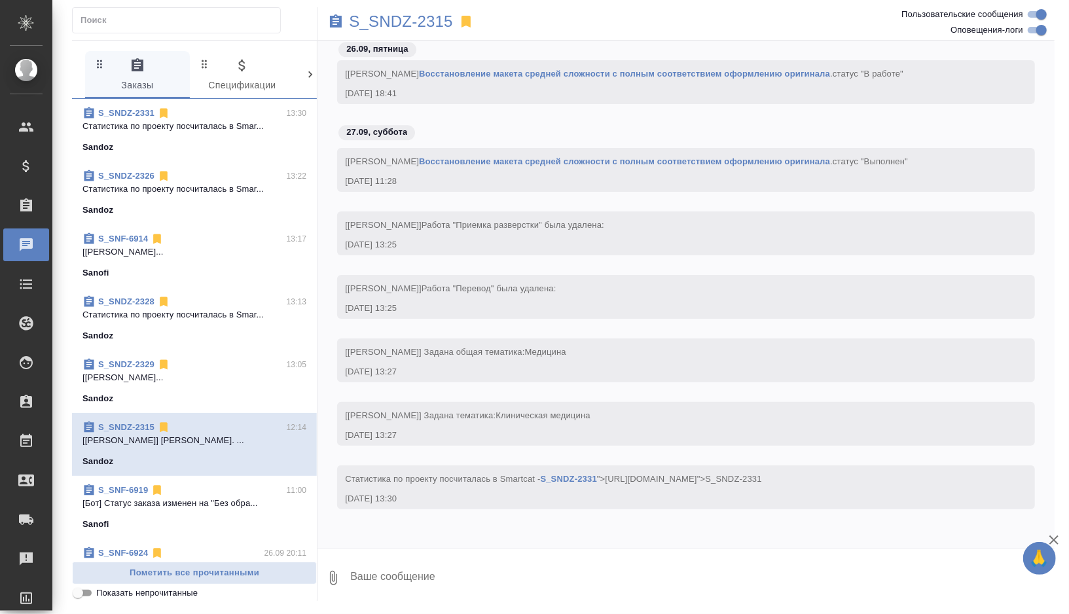
click at [441, 10] on div "S_SNDZ-2315" at bounding box center [564, 21] width 492 height 29
click at [441, 19] on p "S_SNDZ-2315" at bounding box center [401, 21] width 104 height 13
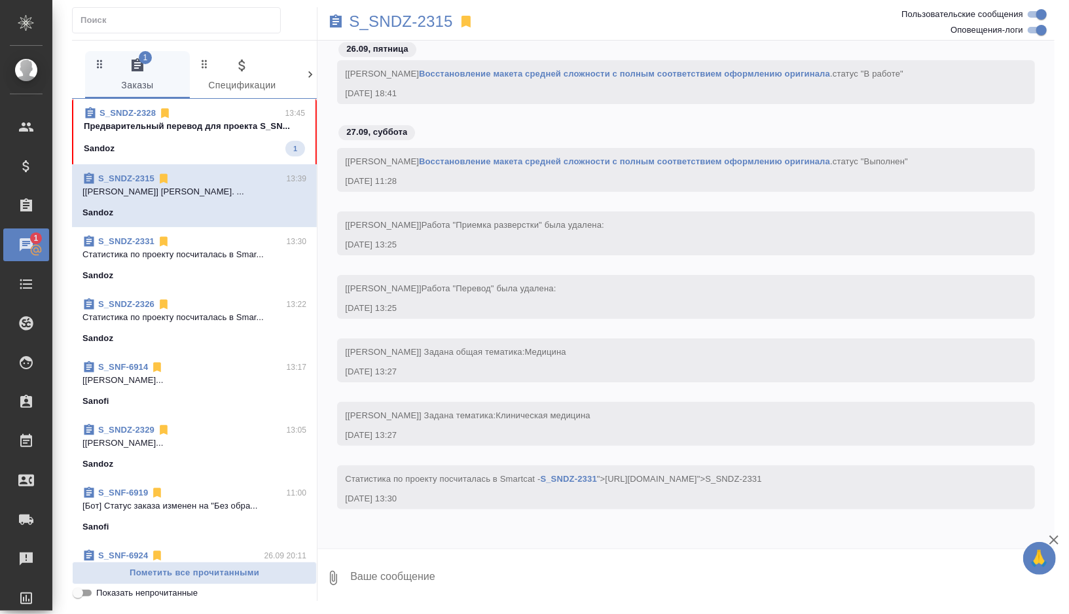
scroll to position [9049, 0]
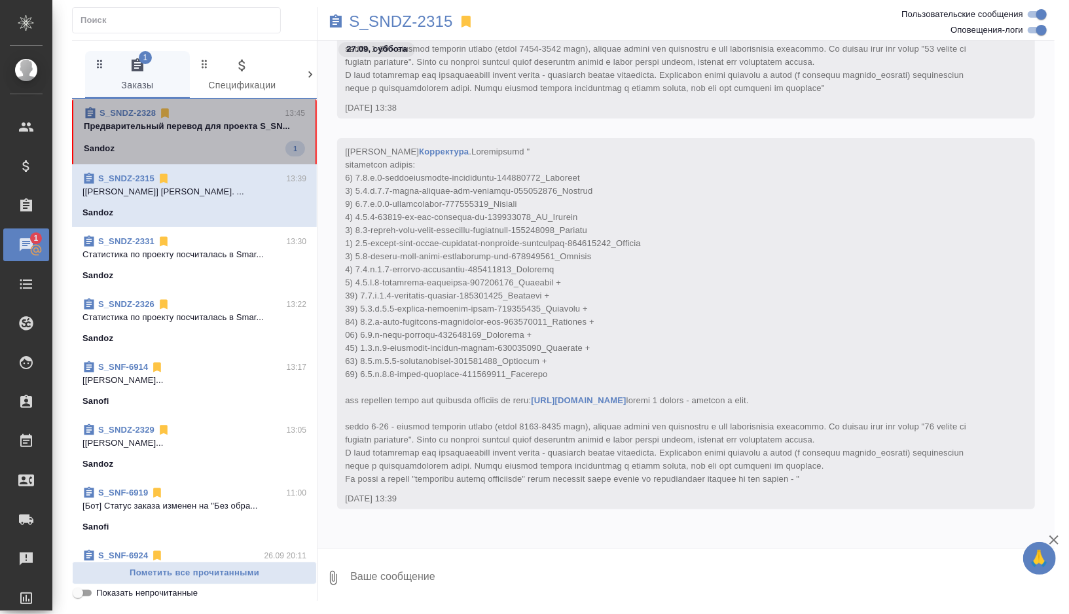
click at [223, 149] on div "Sandoz 1" at bounding box center [194, 149] width 221 height 16
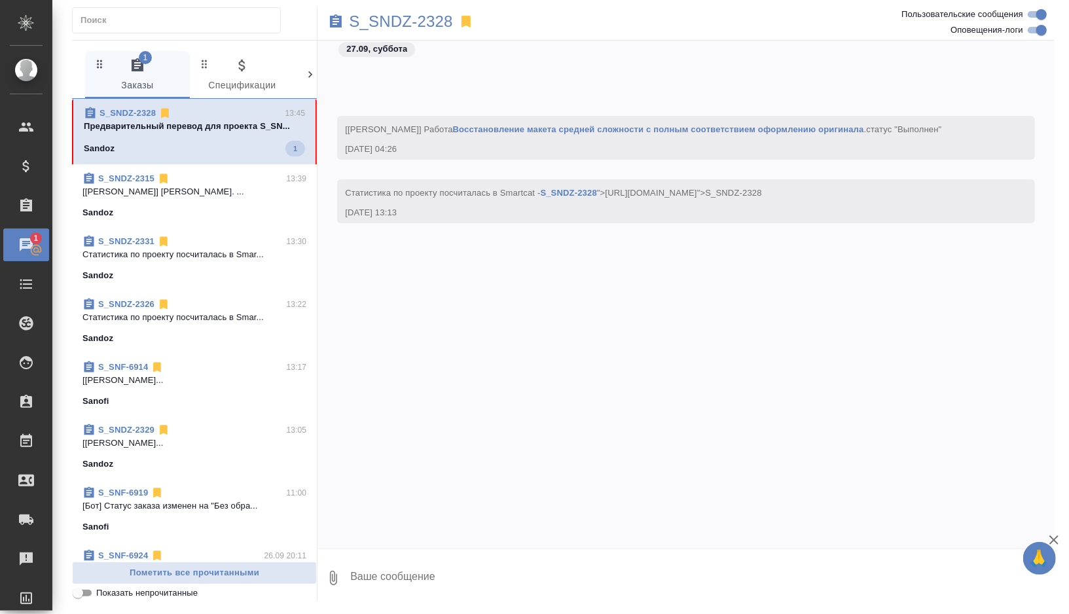
scroll to position [8482, 0]
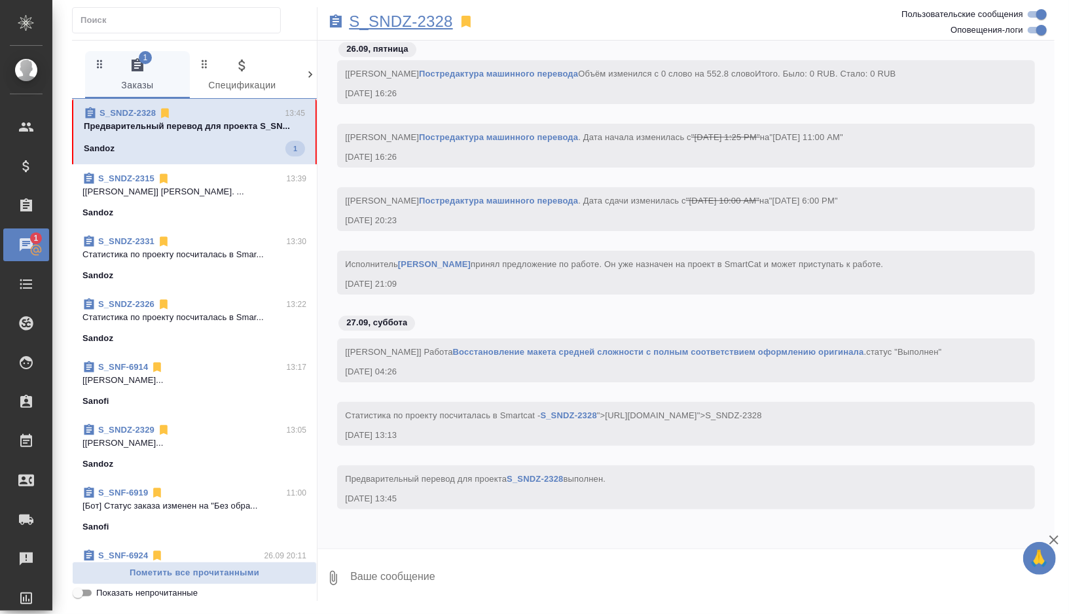
click at [422, 23] on p "S_SNDZ-2328" at bounding box center [401, 21] width 104 height 13
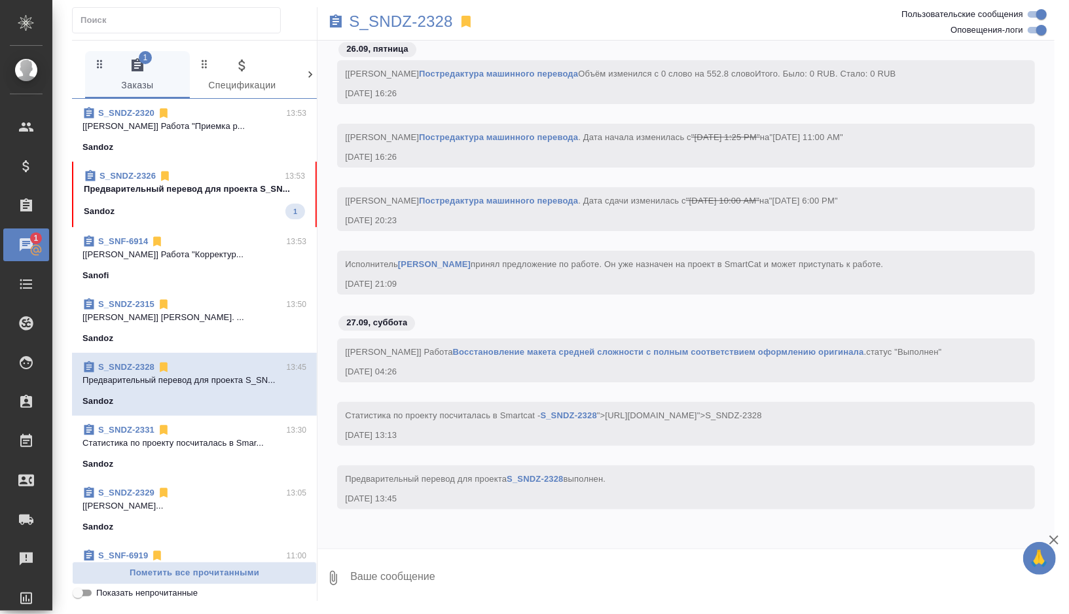
click at [194, 197] on span "S_SNDZ-2326 13:53 Предварительный перевод для проекта S_SN... Sandoz 1" at bounding box center [194, 195] width 221 height 50
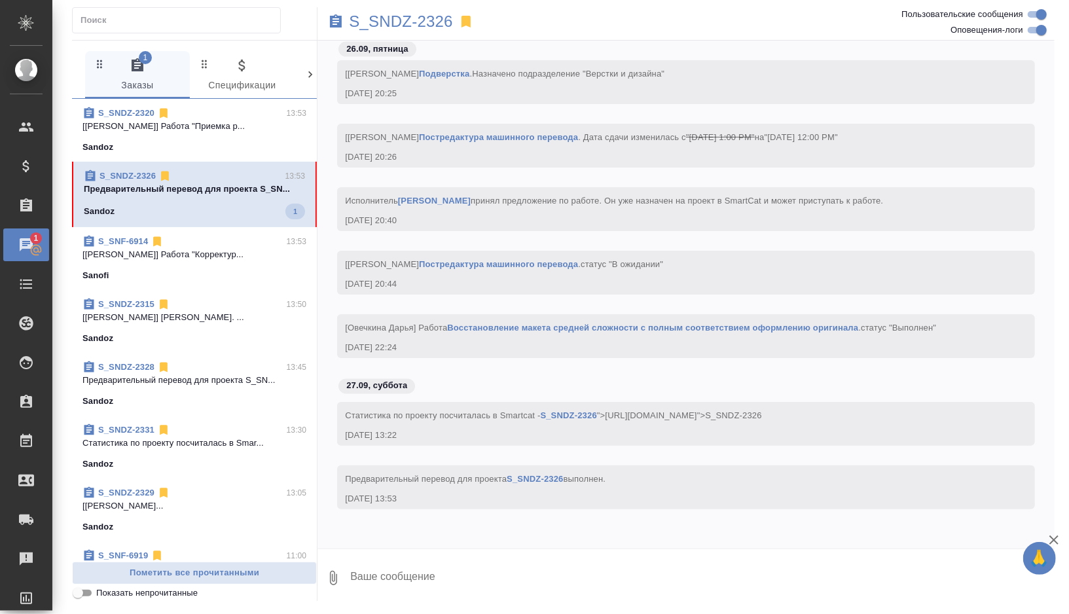
scroll to position [10915, 0]
click at [434, 23] on p "S_SNDZ-2326" at bounding box center [401, 21] width 104 height 13
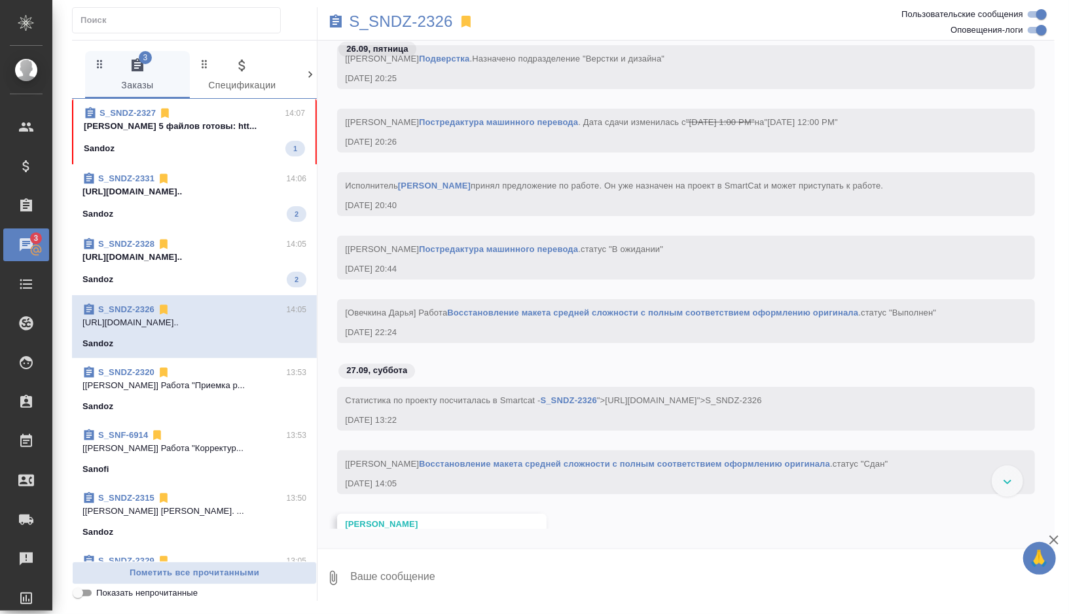
scroll to position [10916, 0]
click at [431, 23] on p "S_SNDZ-2326" at bounding box center [401, 21] width 104 height 13
click at [221, 282] on div "Sandoz 2" at bounding box center [195, 280] width 224 height 16
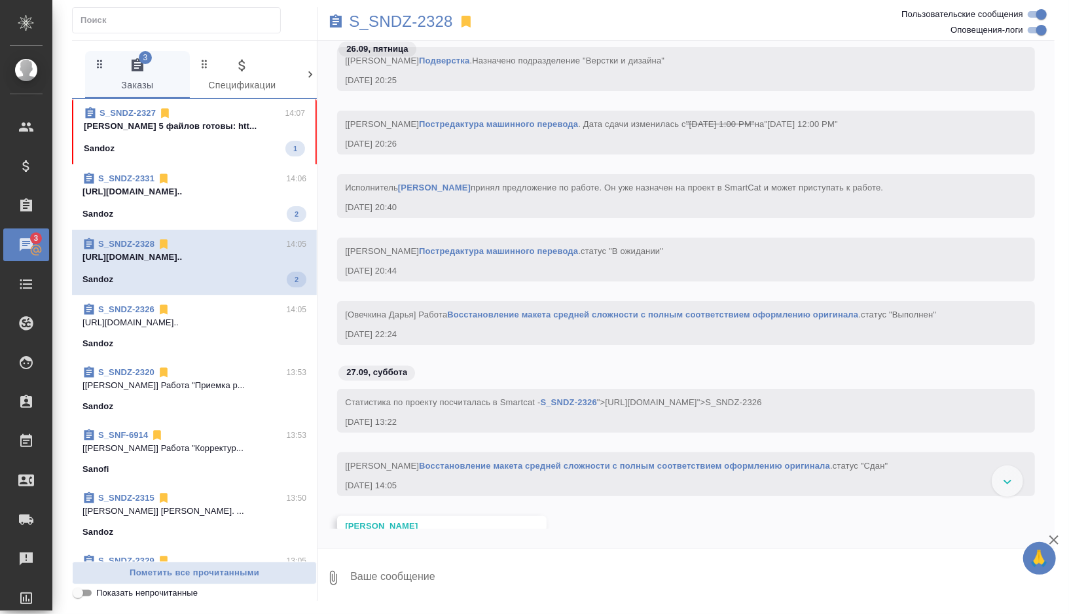
scroll to position [8638, 0]
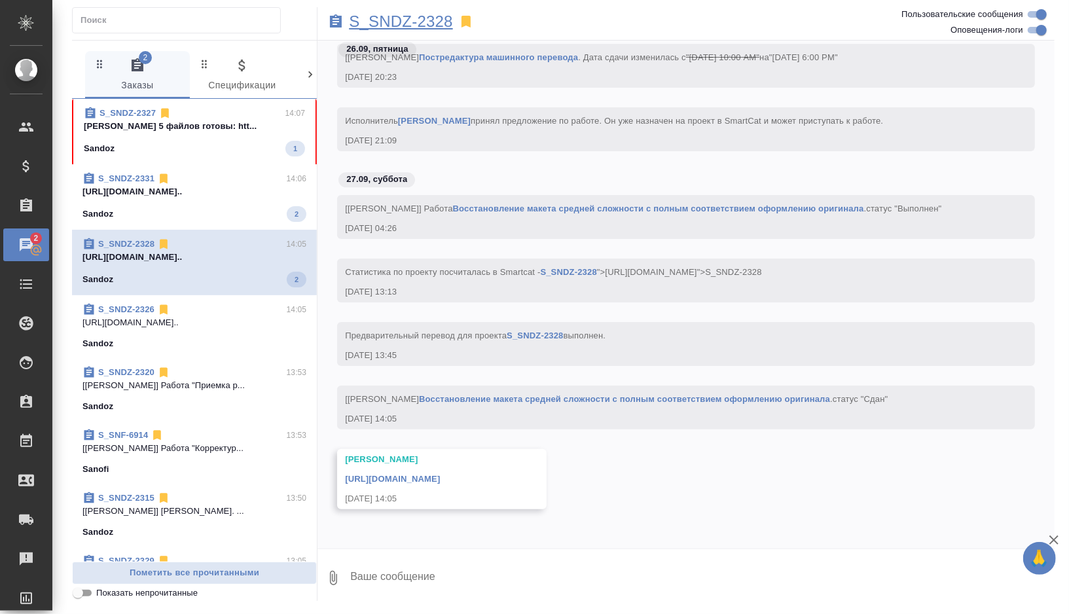
click at [442, 18] on p "S_SNDZ-2328" at bounding box center [401, 21] width 104 height 13
click at [244, 209] on div "Sandoz 2" at bounding box center [195, 214] width 224 height 16
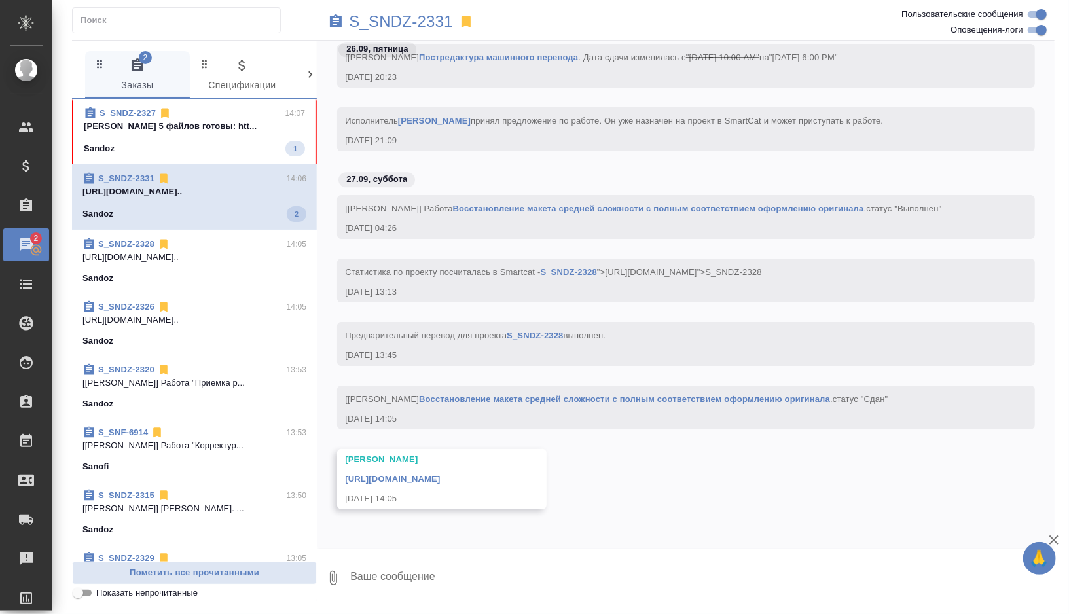
scroll to position [8702, 0]
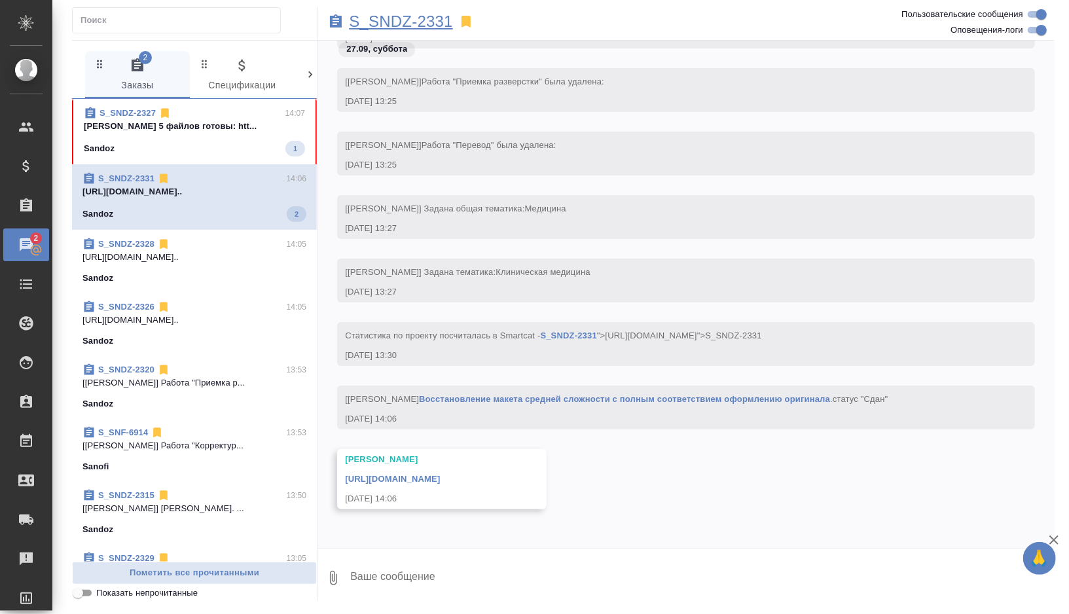
click at [439, 18] on p "S_SNDZ-2331" at bounding box center [401, 21] width 104 height 13
click at [209, 157] on div "S_SNDZ-2327 14:07 Горшкова Валентина 5 файлов готовы: htt... Sandoz 1" at bounding box center [194, 131] width 245 height 65
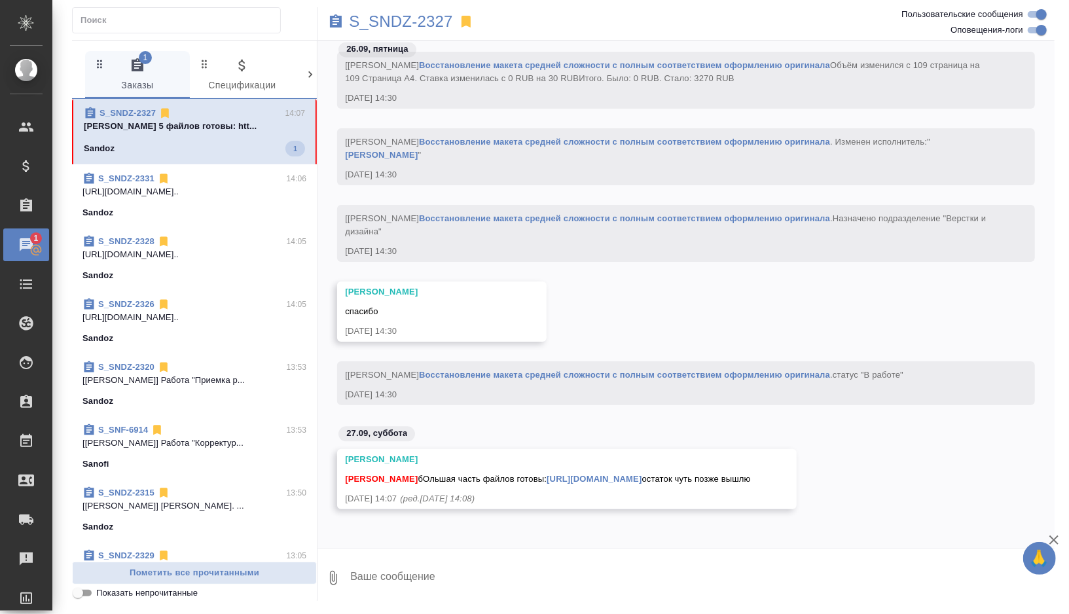
scroll to position [8407, 0]
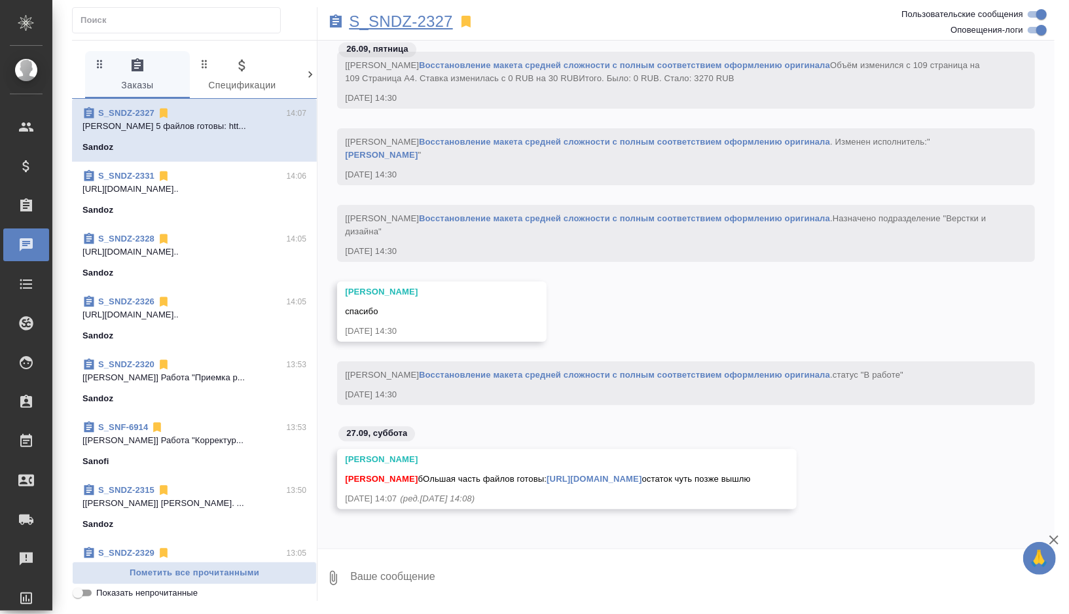
click at [435, 23] on p "S_SNDZ-2327" at bounding box center [401, 21] width 104 height 13
click at [392, 580] on textarea at bounding box center [702, 578] width 706 height 45
type textarea "спасибо, буду ждать"
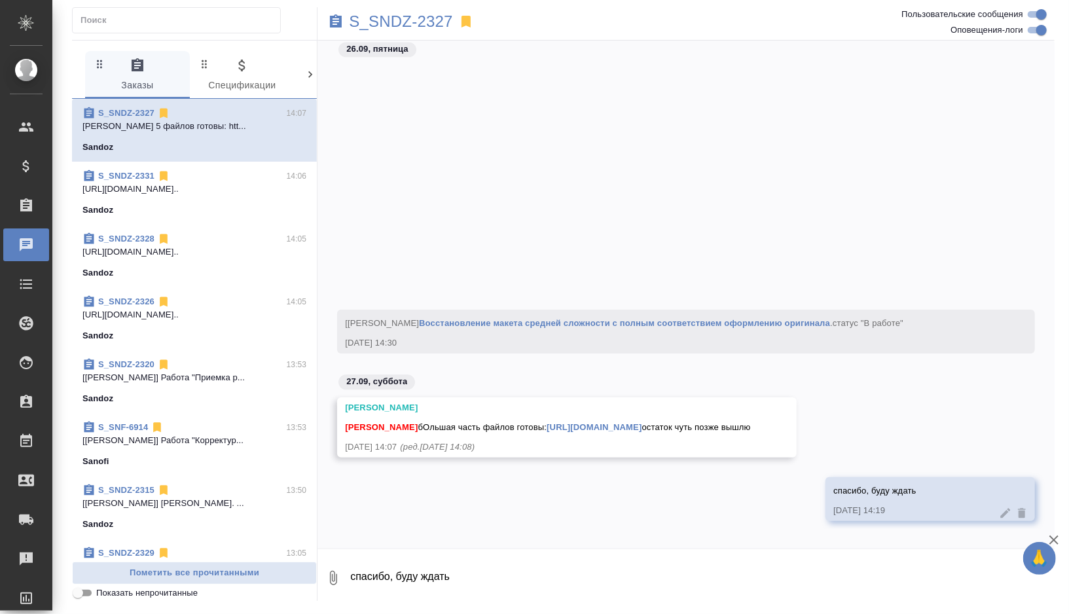
scroll to position [8471, 0]
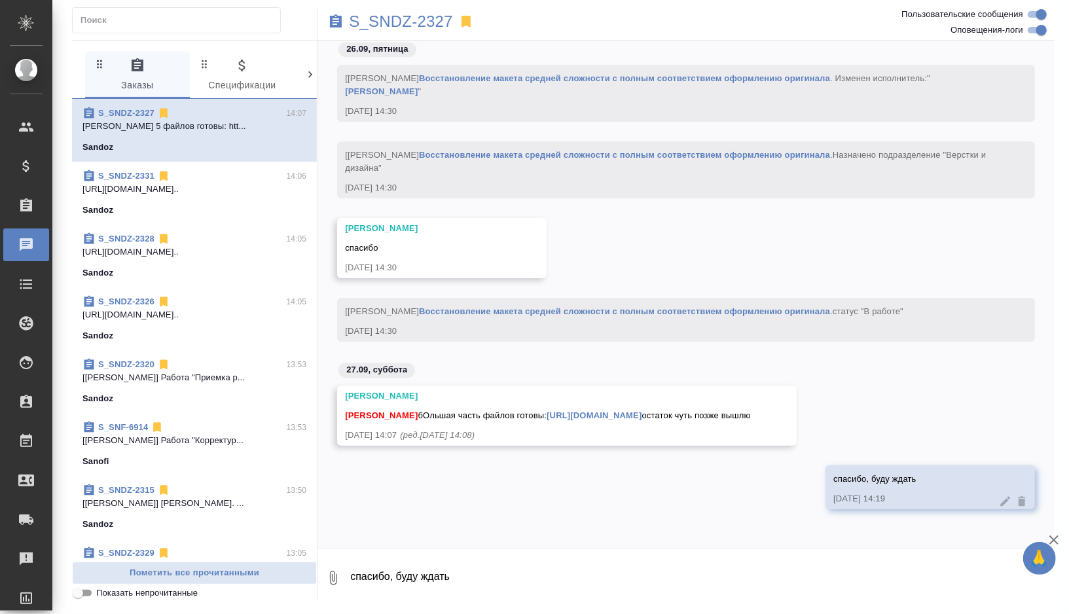
click at [547, 411] on link "https://drive.awatera.com/apps/files/files/10524734?dir=/Shares/Sandoz/Orders/S…" at bounding box center [594, 416] width 95 height 10
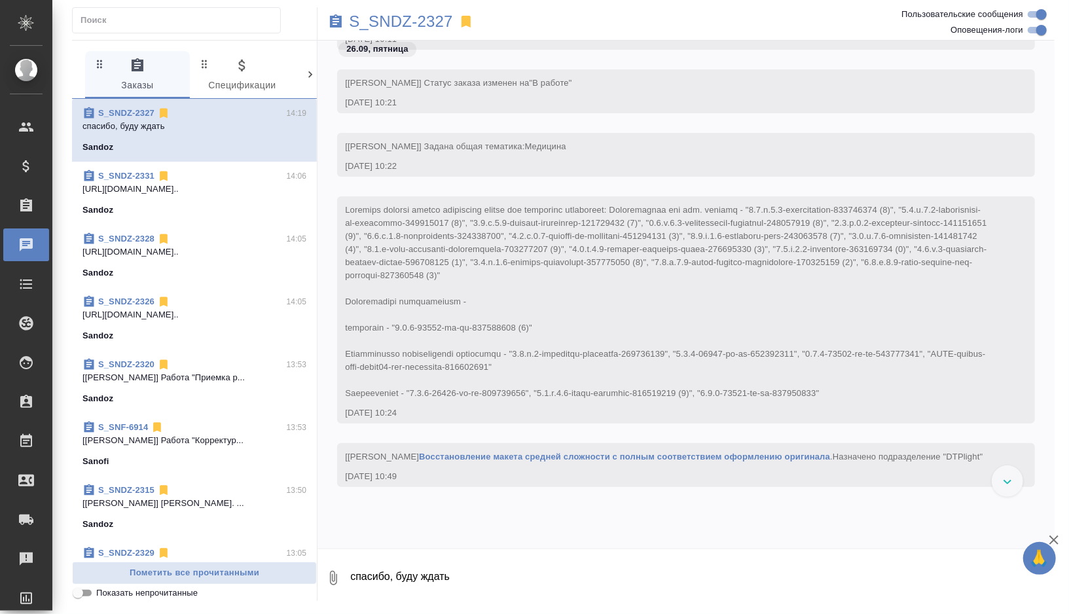
scroll to position [6500, 0]
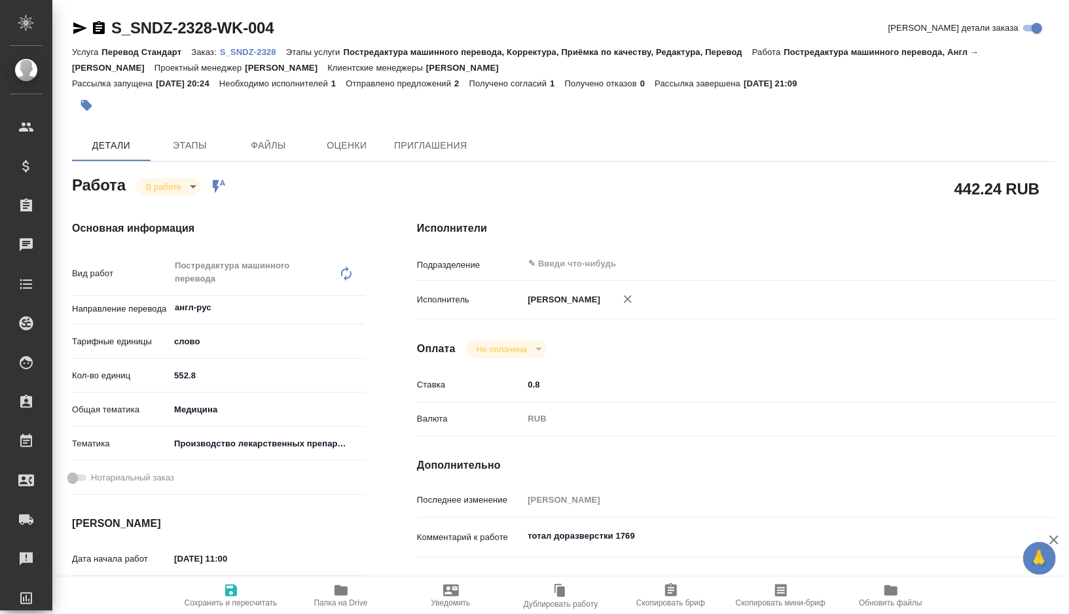
type textarea "x"
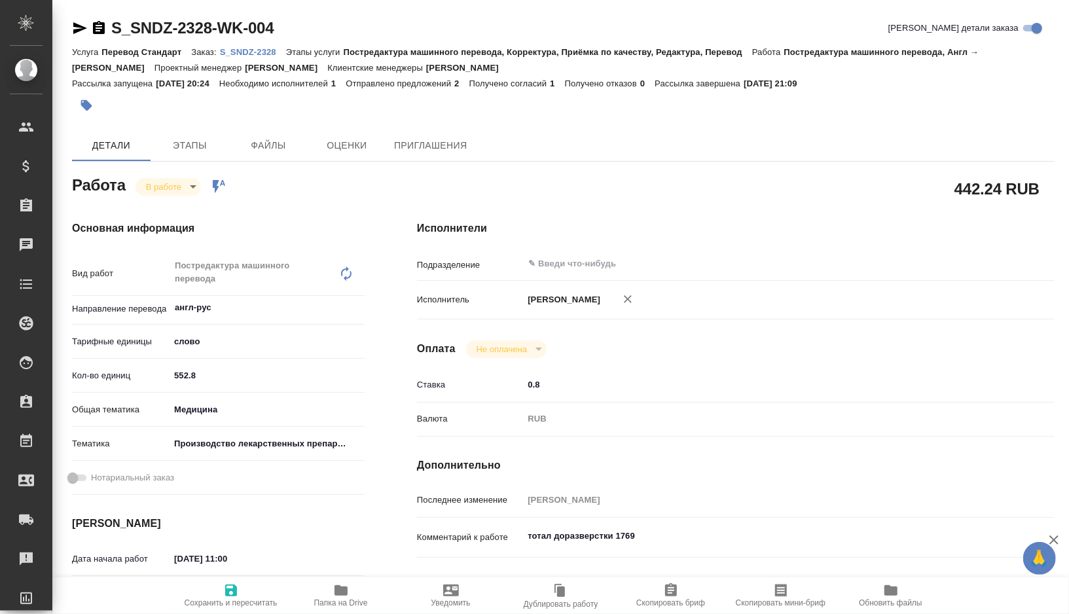
type textarea "x"
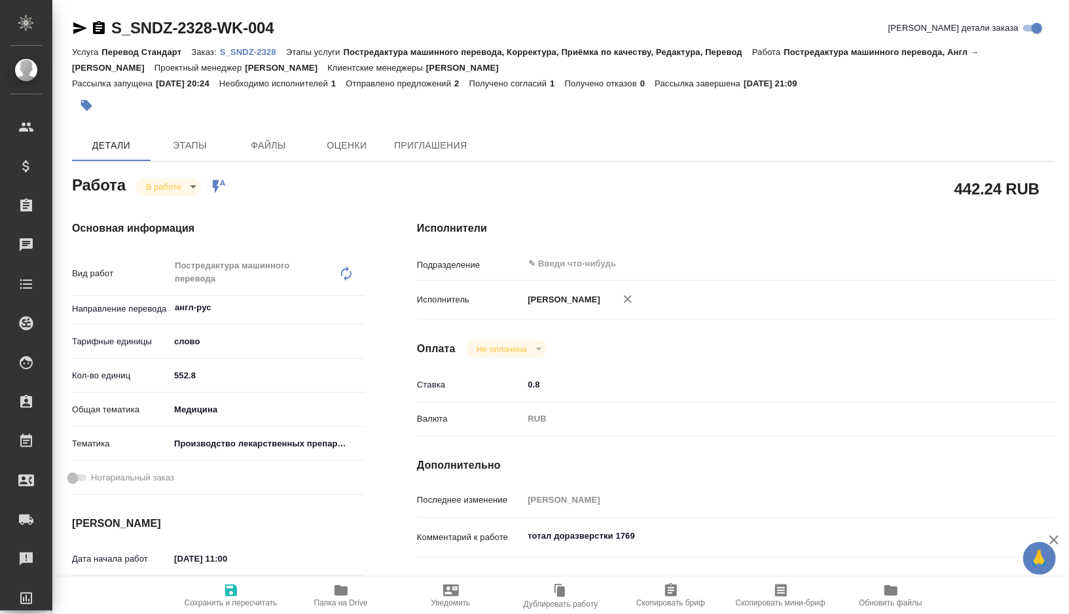
type textarea "x"
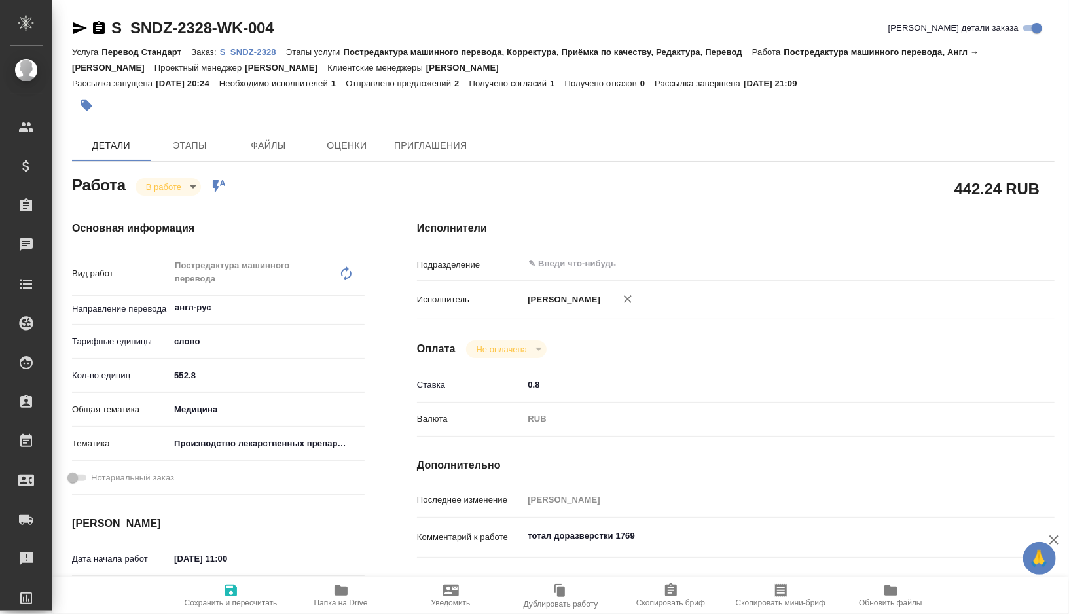
type textarea "x"
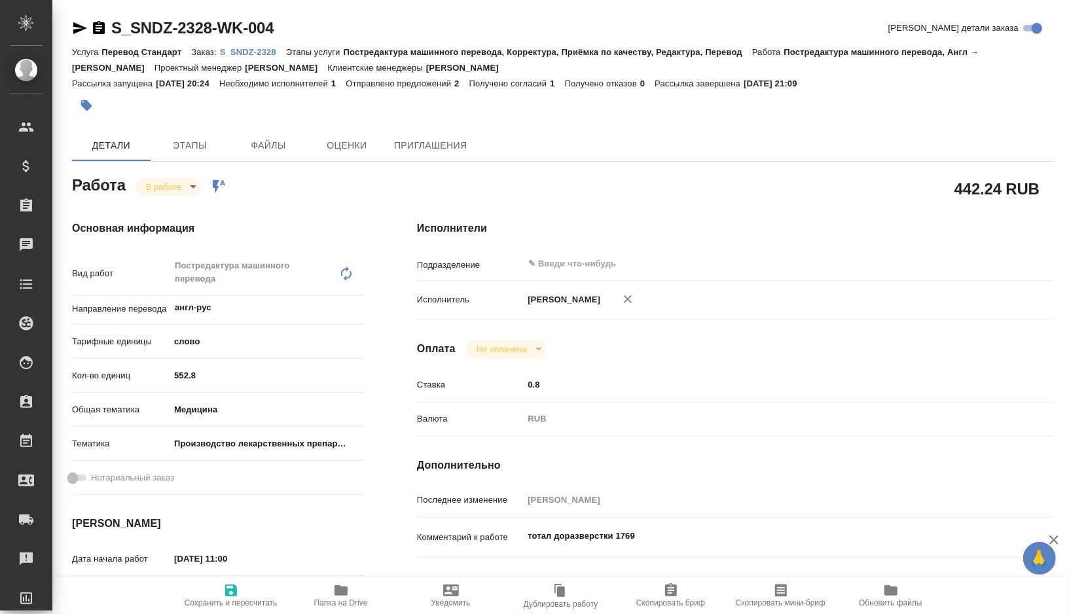
type textarea "x"
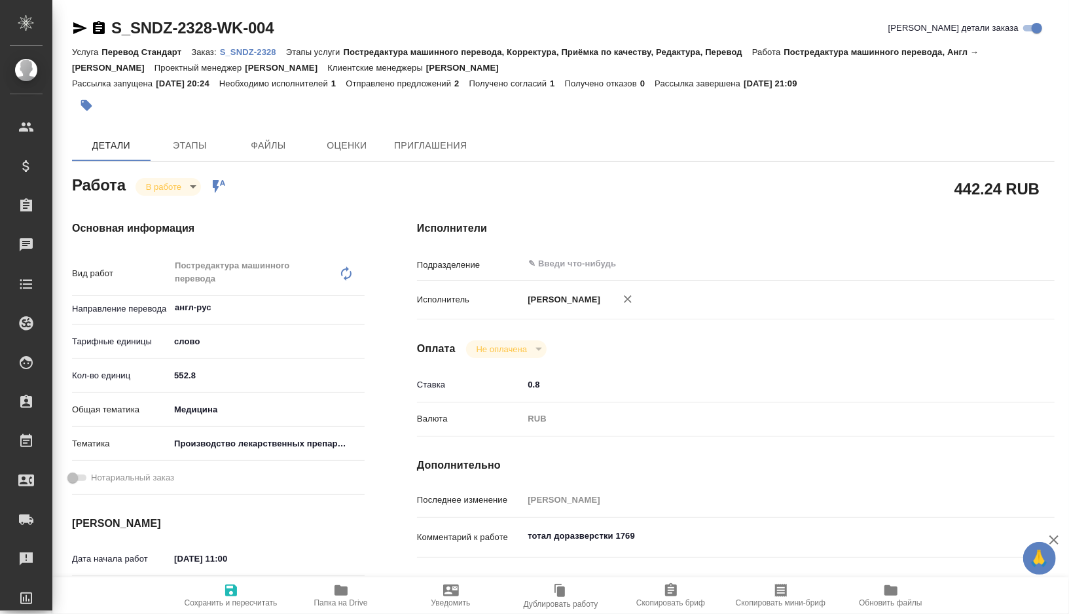
type textarea "x"
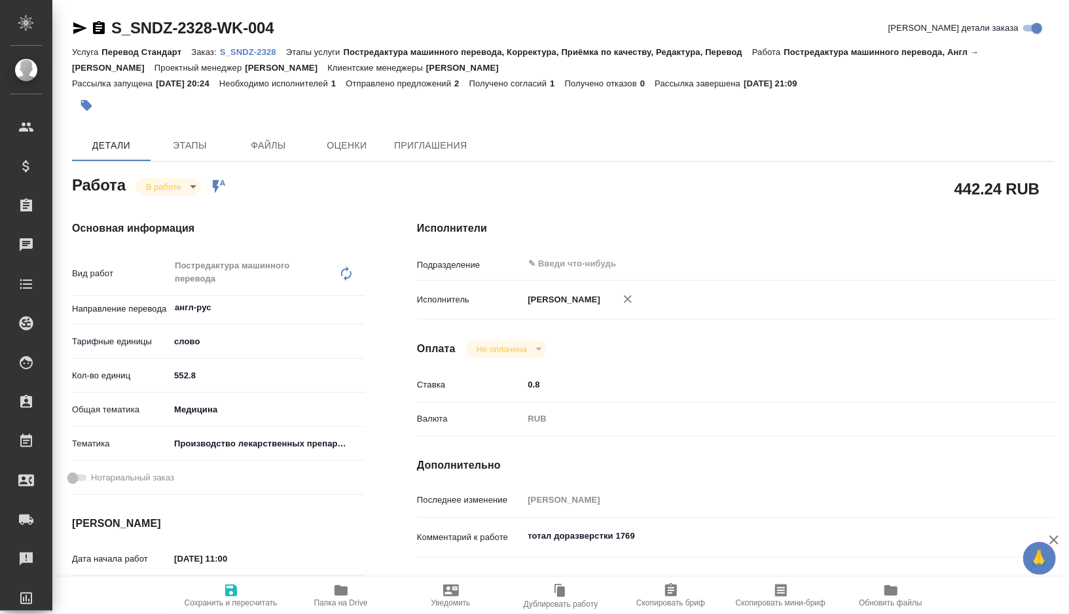
type textarea "x"
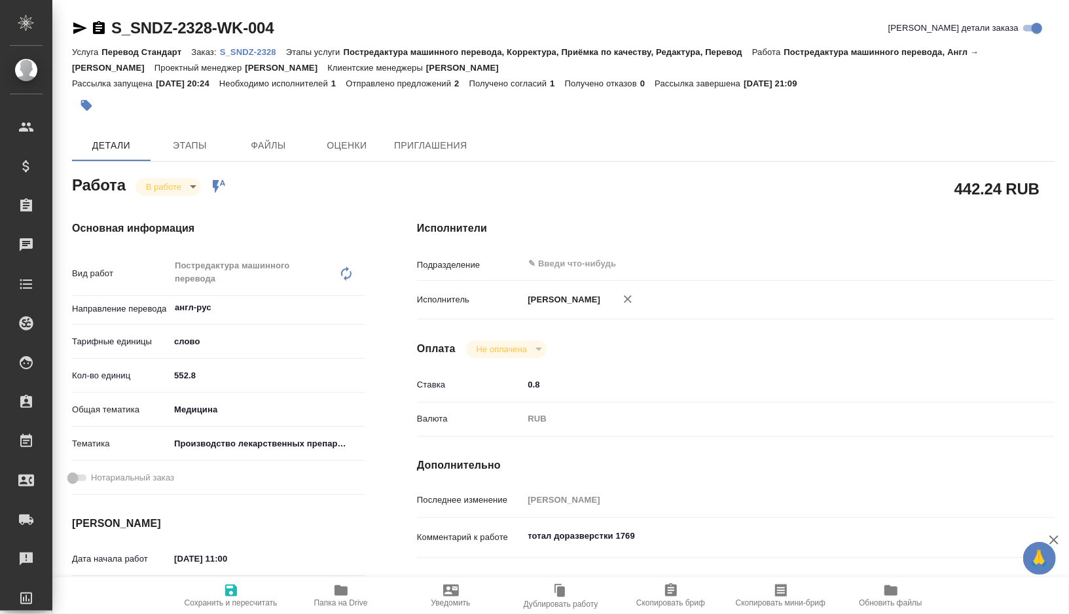
type textarea "x"
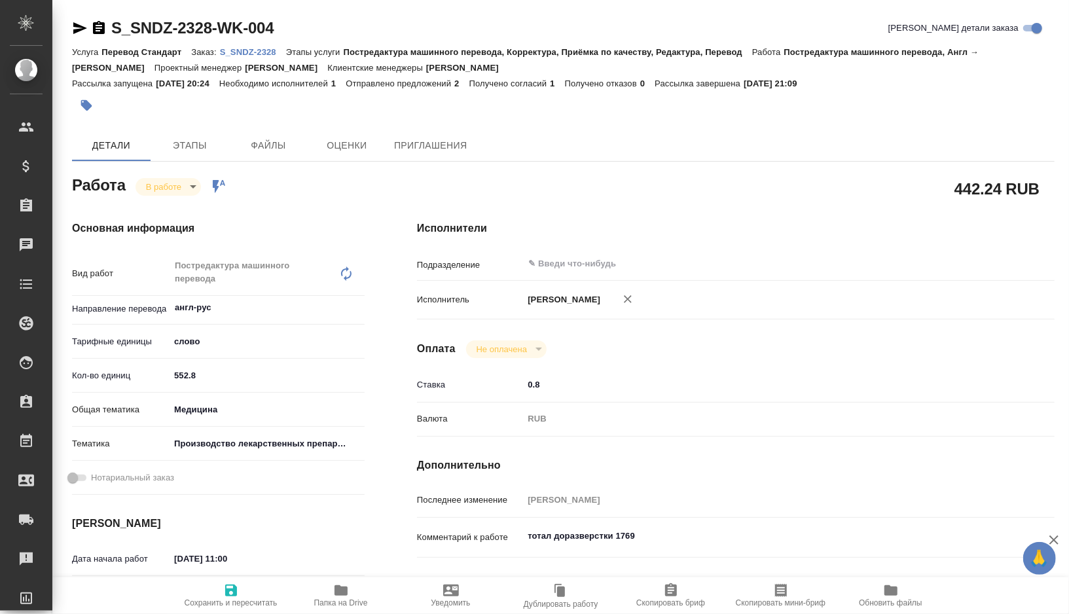
type textarea "x"
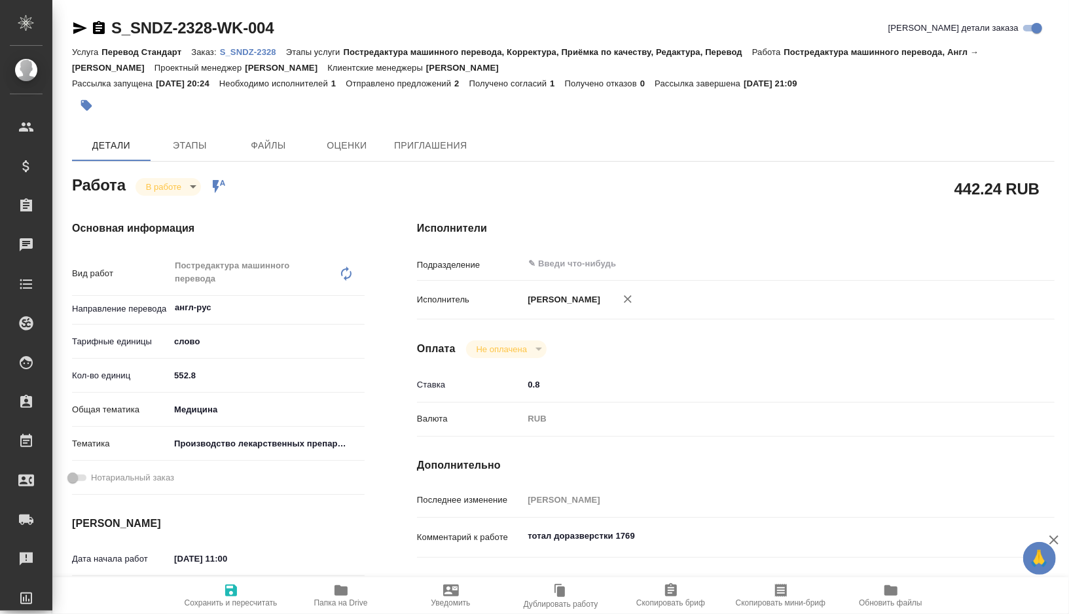
type textarea "x"
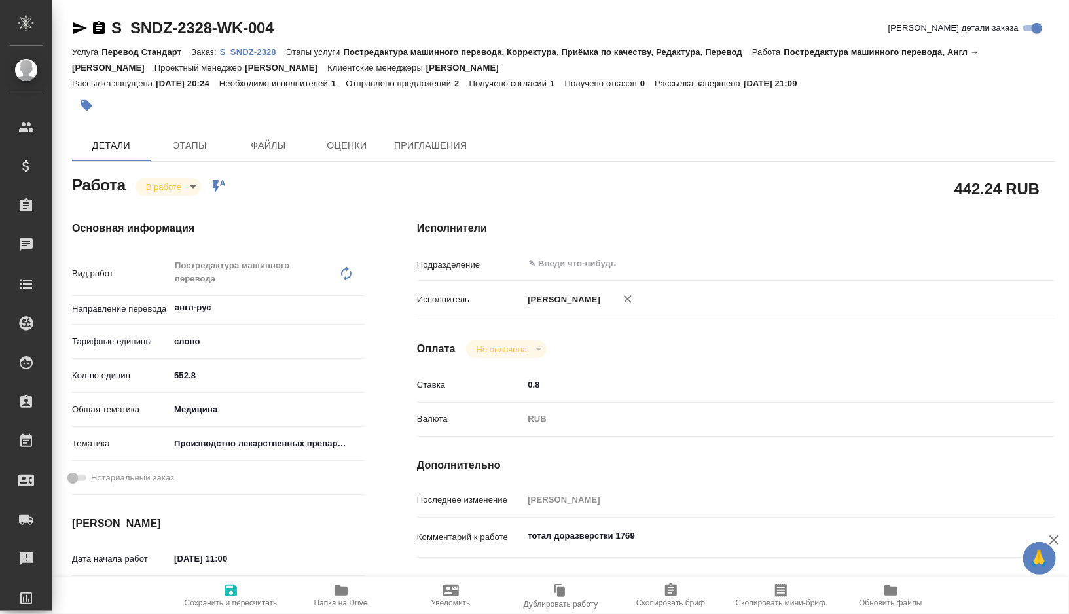
type textarea "x"
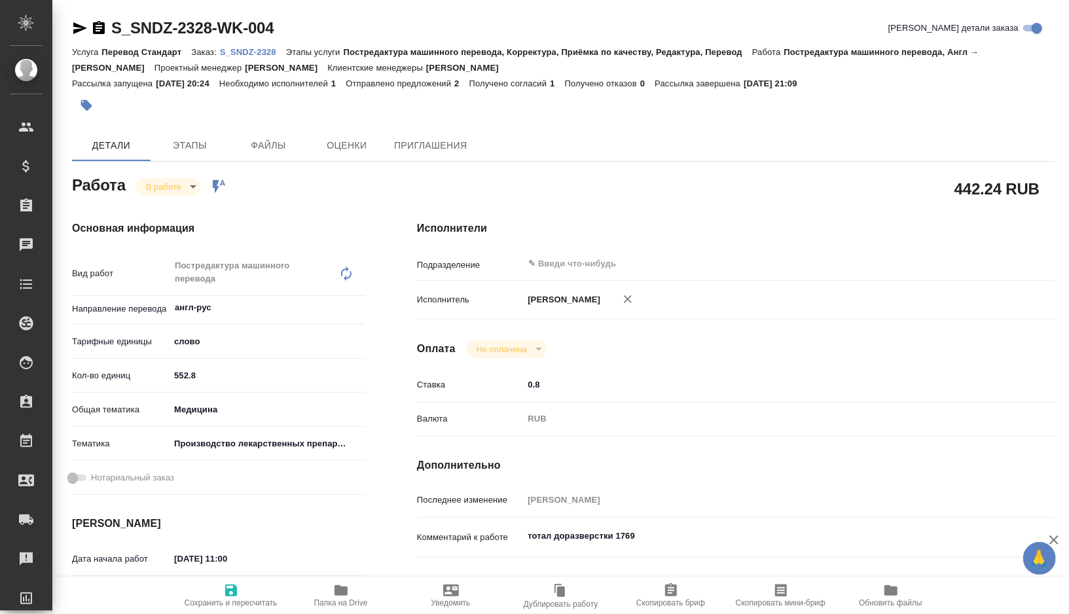
click at [263, 52] on p "S_SNDZ-2328" at bounding box center [253, 52] width 66 height 10
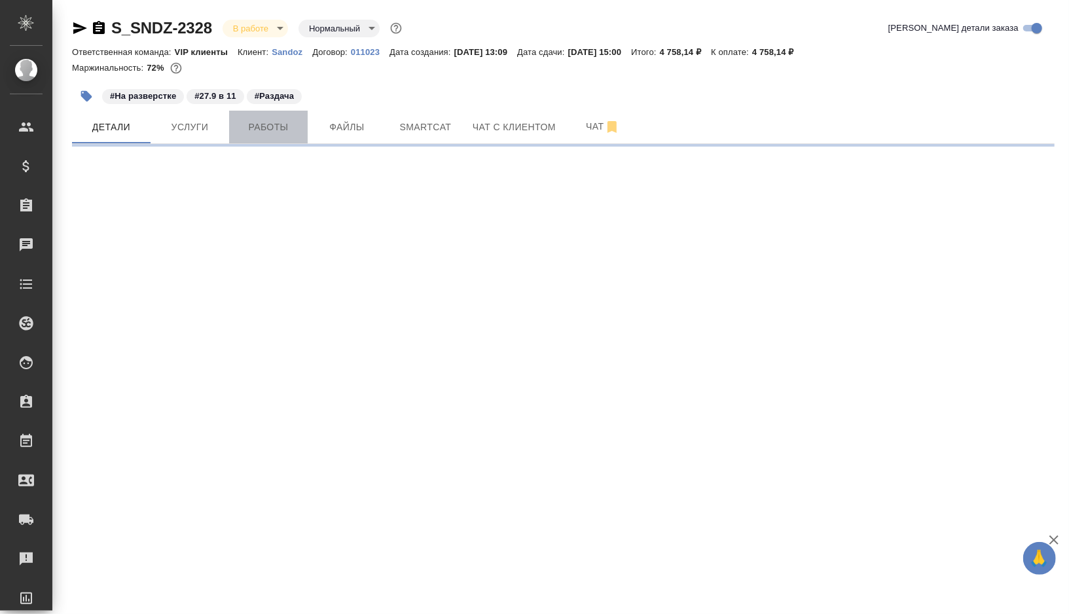
click at [270, 130] on span "Работы" at bounding box center [268, 127] width 63 height 16
select select "RU"
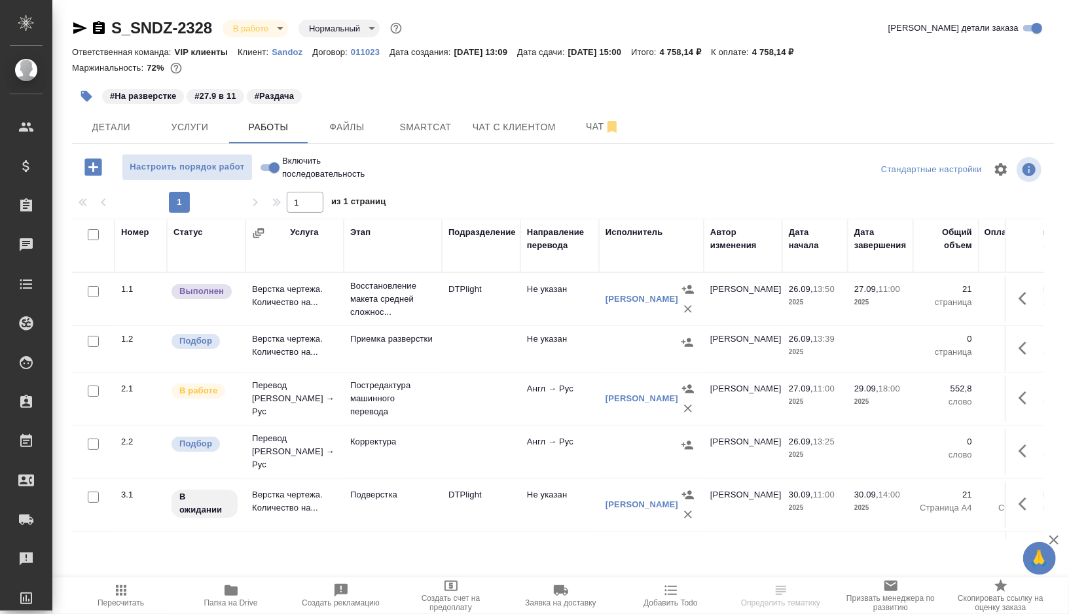
click at [94, 339] on input "checkbox" at bounding box center [93, 341] width 11 height 11
checkbox input "true"
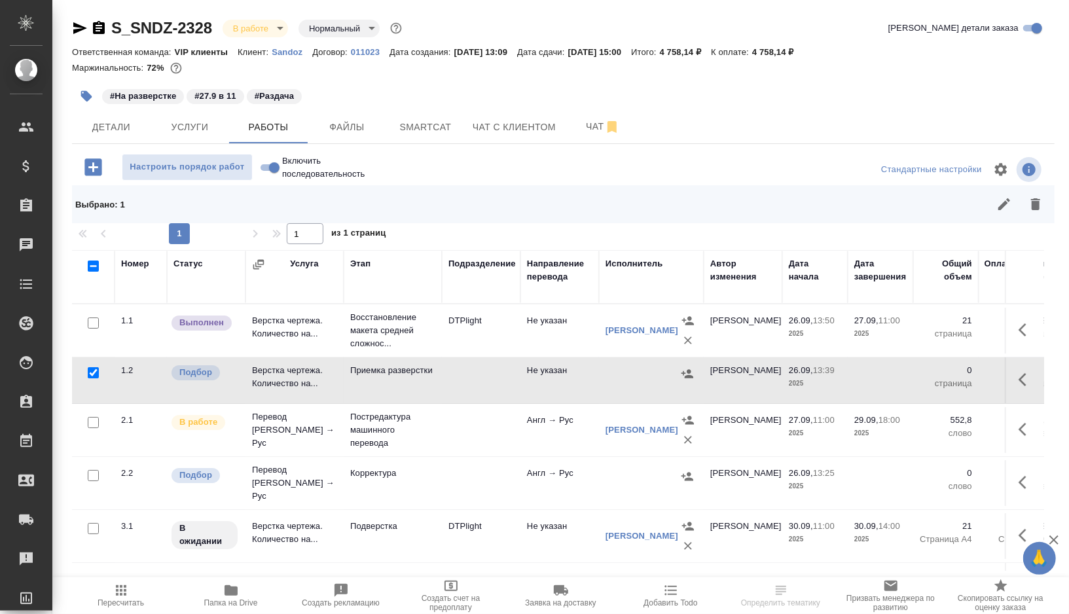
click at [1047, 208] on button "button" at bounding box center [1035, 204] width 31 height 31
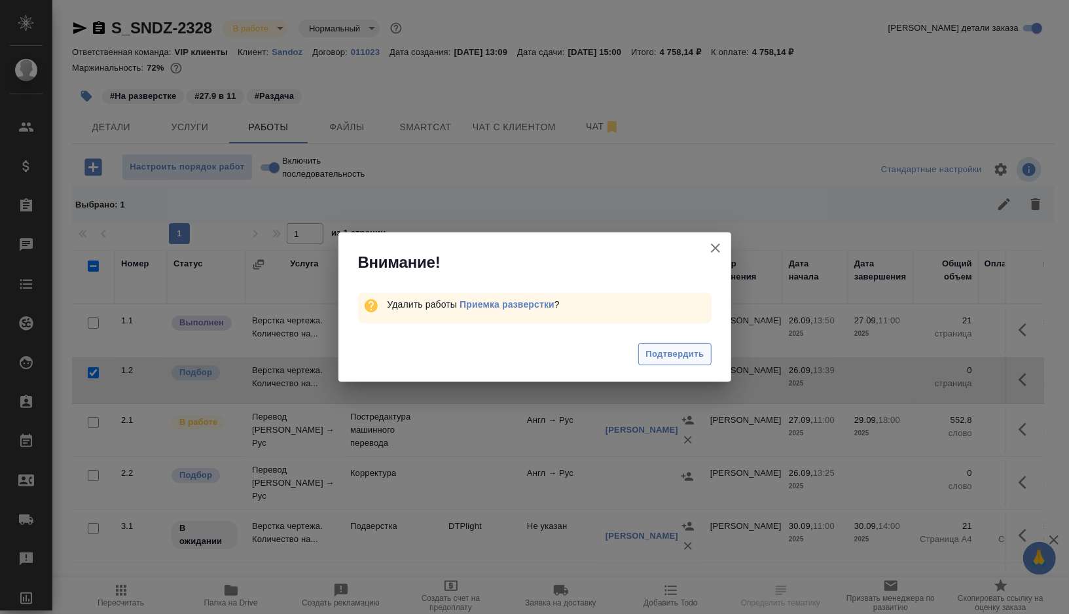
click at [703, 354] on span "Подтвердить" at bounding box center [675, 354] width 58 height 15
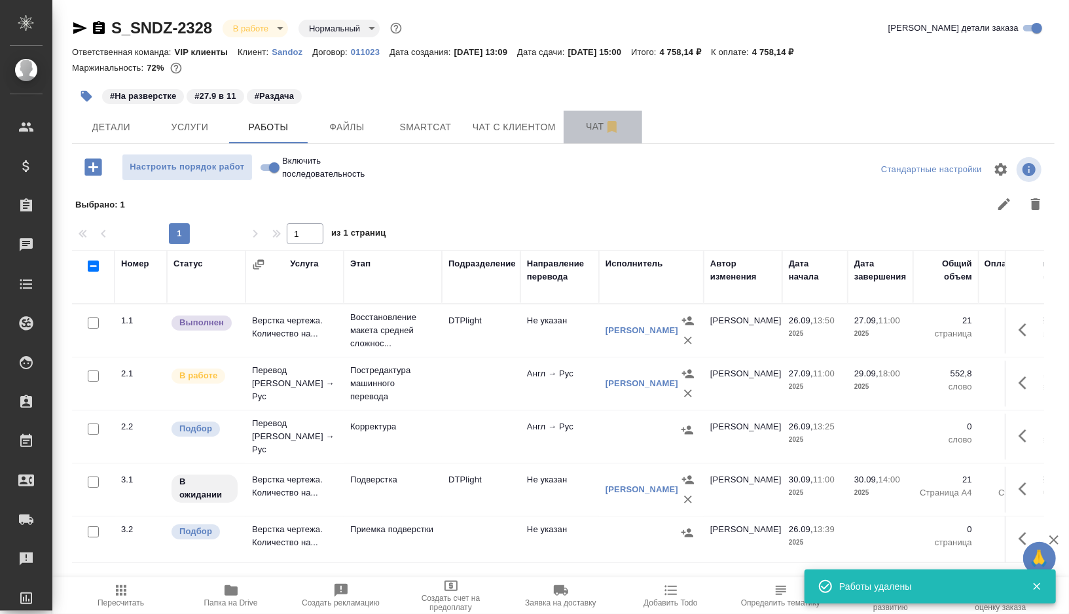
click at [590, 126] on span "Чат" at bounding box center [603, 127] width 63 height 16
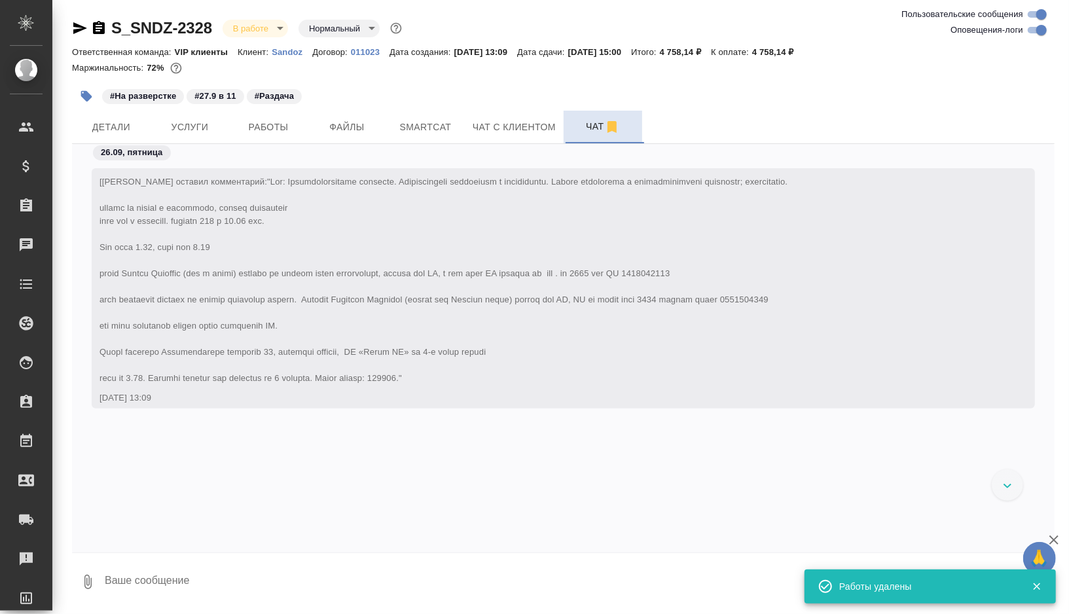
scroll to position [8113, 0]
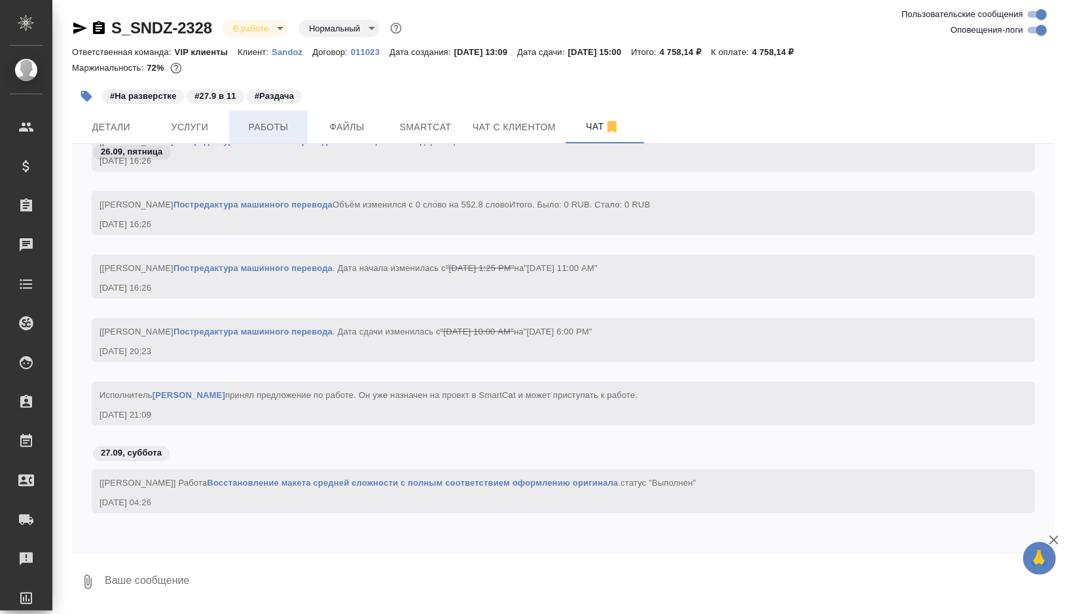
click at [264, 125] on span "Работы" at bounding box center [268, 127] width 63 height 16
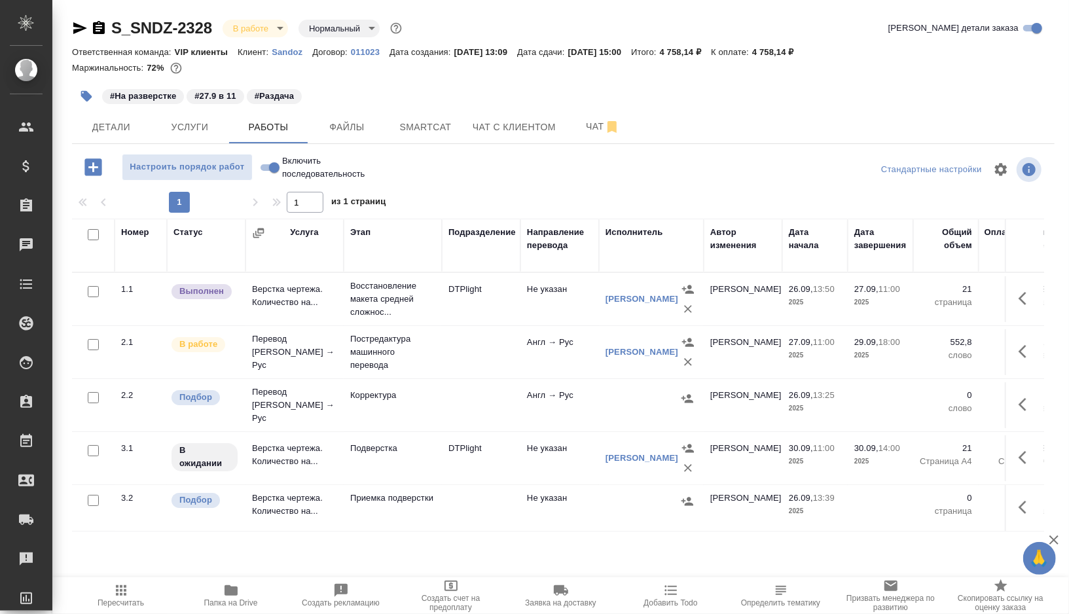
click at [459, 314] on td "DTPlight" at bounding box center [481, 299] width 79 height 46
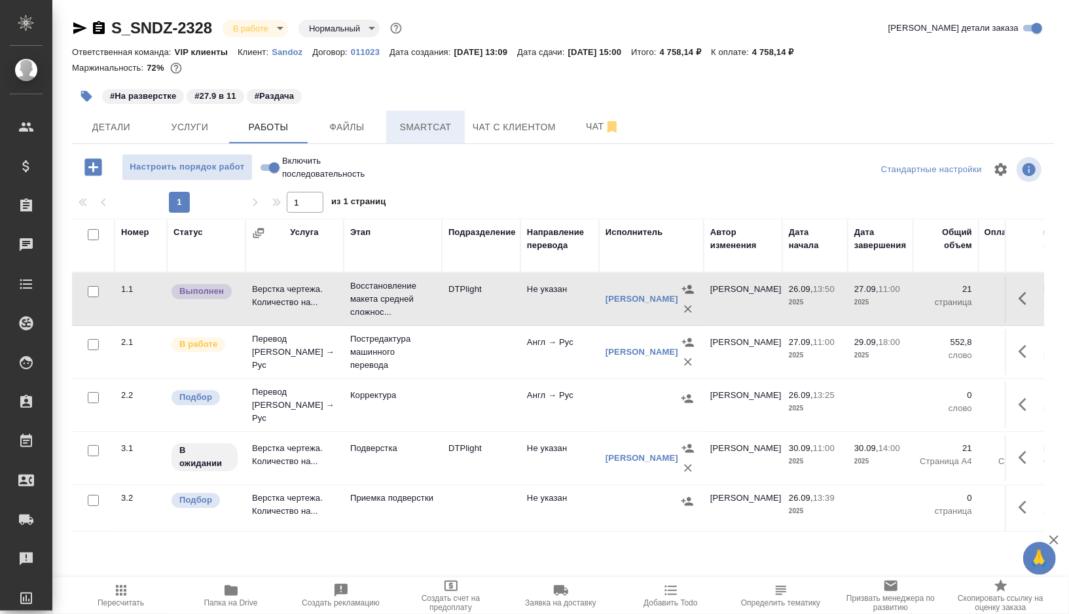
click at [439, 130] on span "Smartcat" at bounding box center [425, 127] width 63 height 16
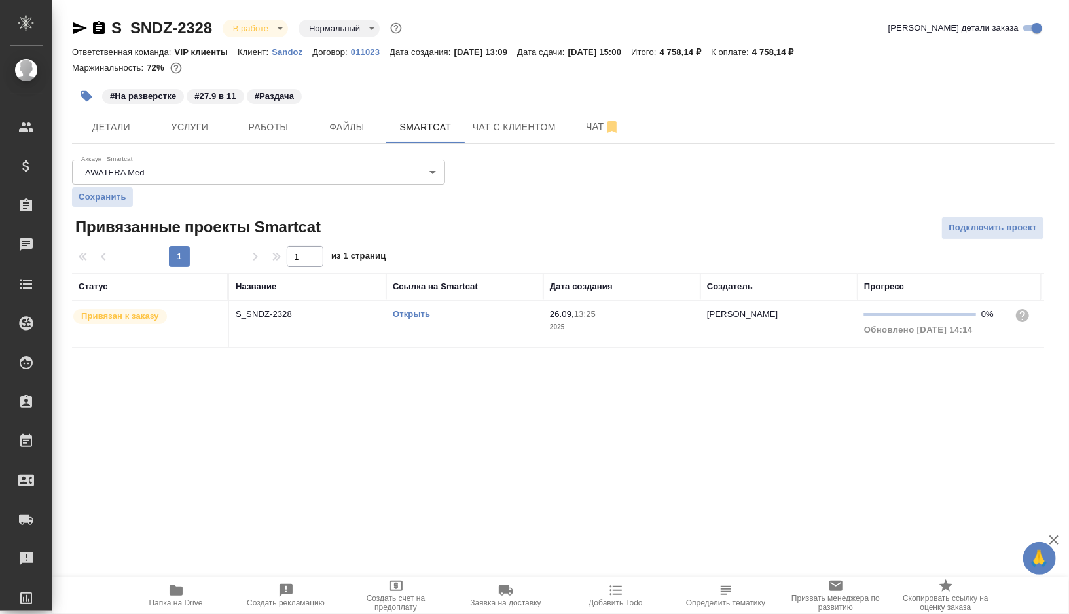
click at [414, 312] on link "Открыть" at bounding box center [411, 314] width 37 height 10
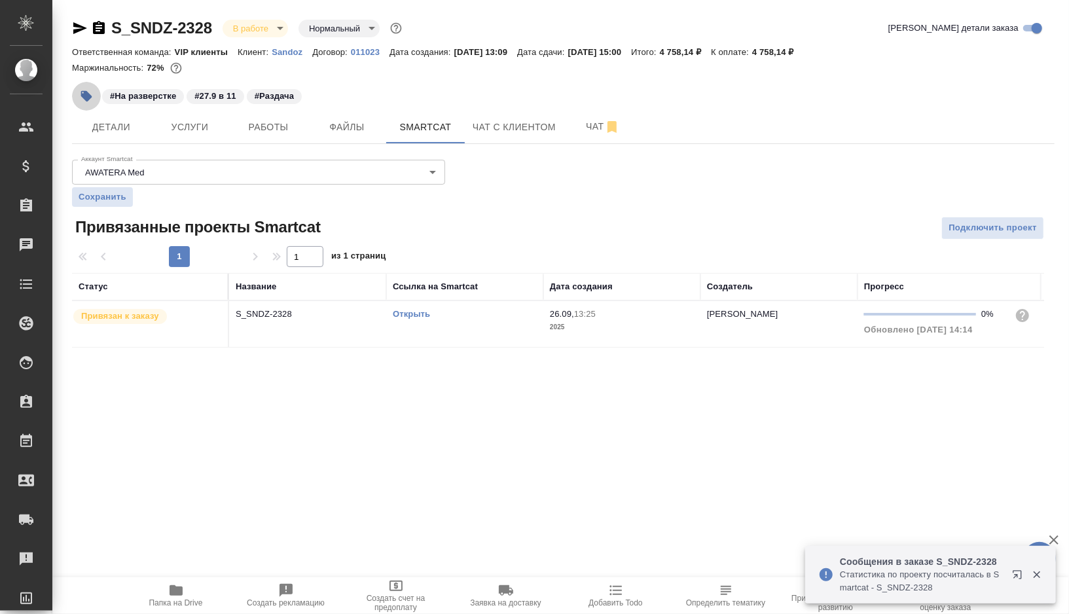
click at [91, 99] on icon "button" at bounding box center [86, 96] width 13 height 13
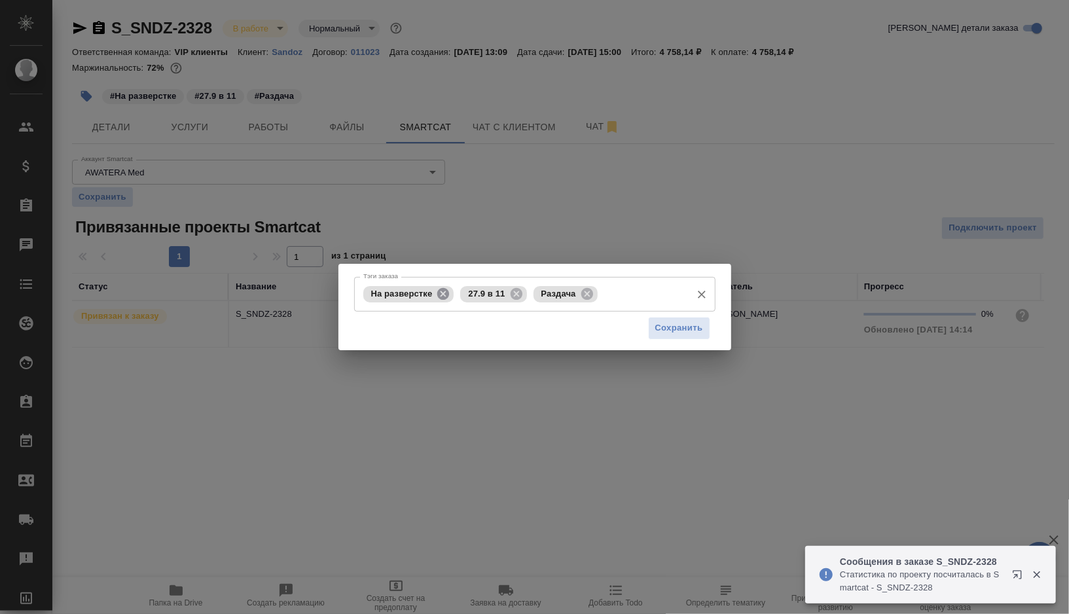
click at [447, 291] on icon at bounding box center [443, 293] width 12 height 12
click at [422, 293] on icon at bounding box center [419, 293] width 12 height 12
click at [673, 333] on span "Сохранить" at bounding box center [680, 328] width 48 height 15
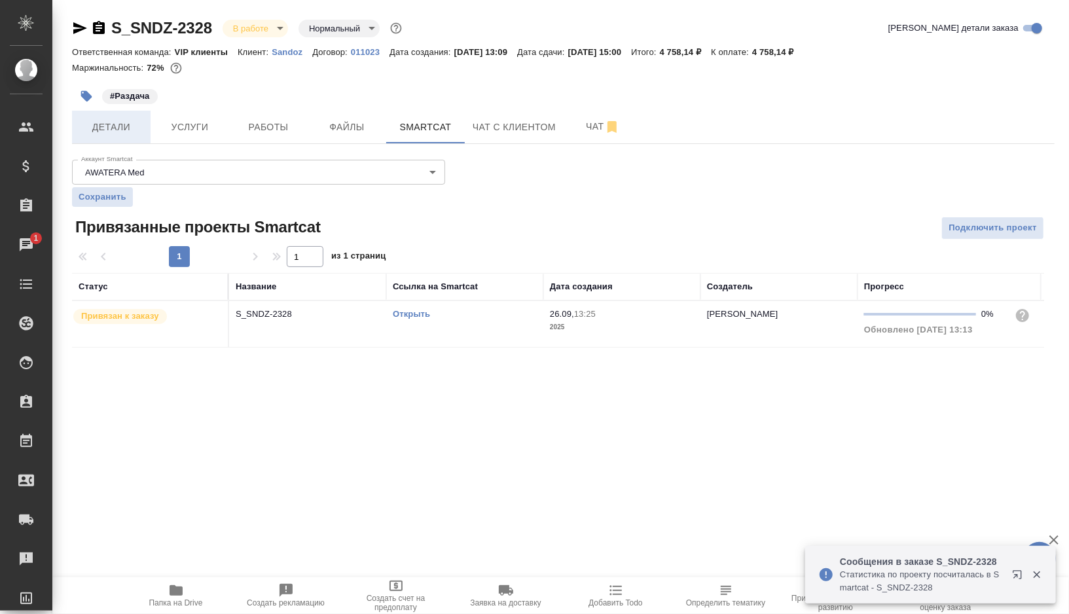
click at [121, 130] on span "Детали" at bounding box center [111, 127] width 63 height 16
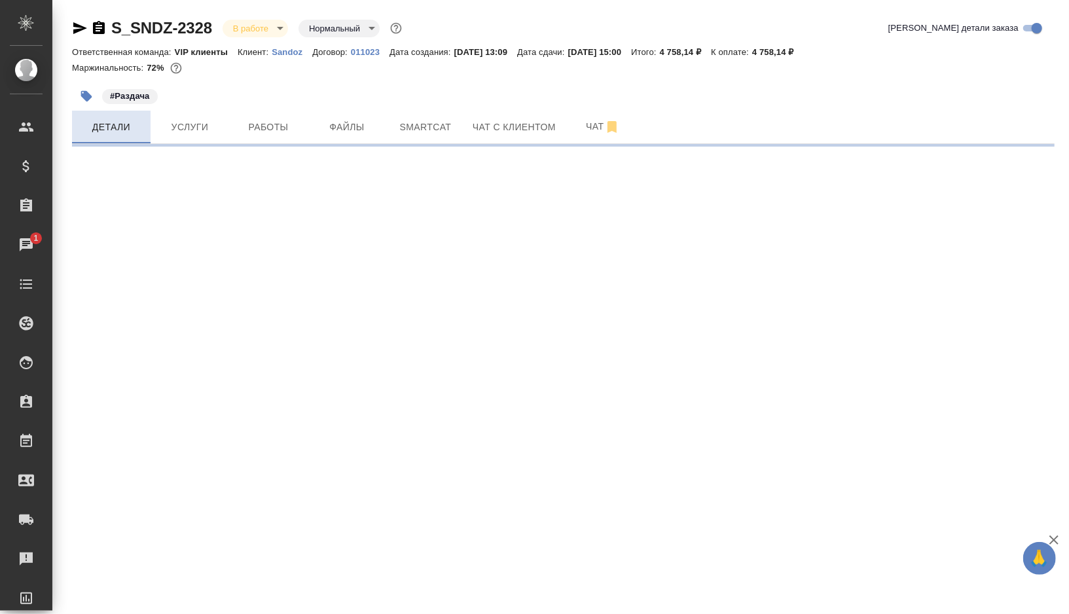
select select "RU"
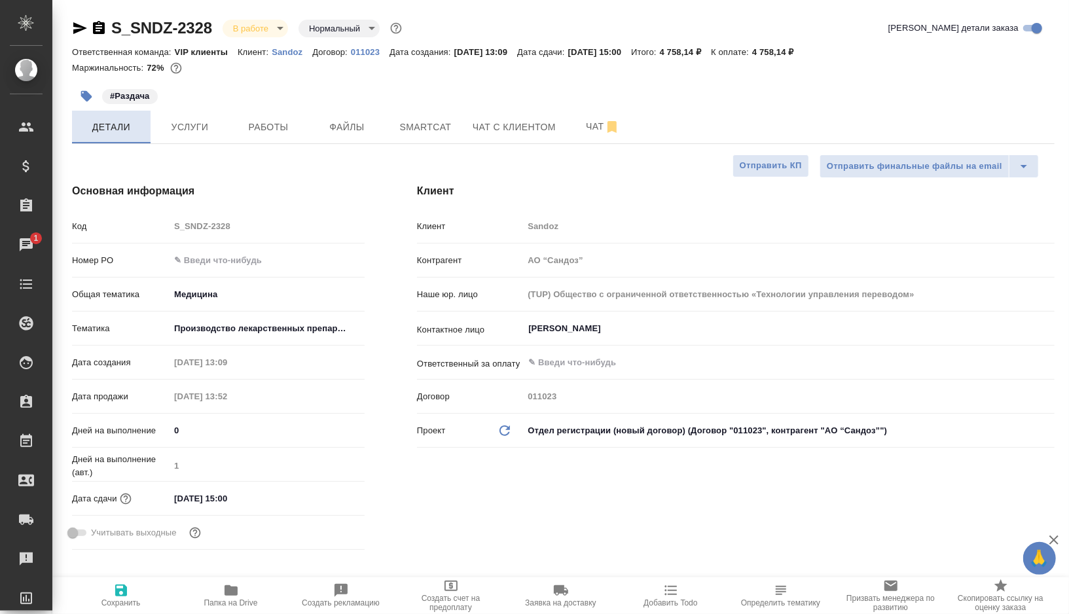
type textarea "x"
click at [430, 124] on span "Smartcat" at bounding box center [425, 127] width 63 height 16
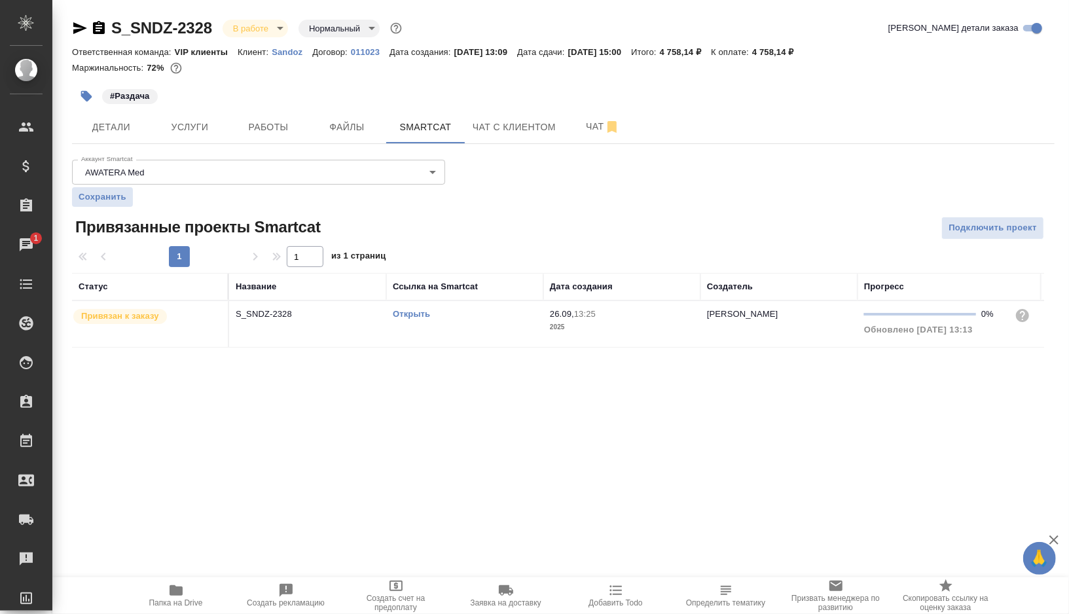
click at [473, 327] on td "Открыть" at bounding box center [464, 324] width 157 height 46
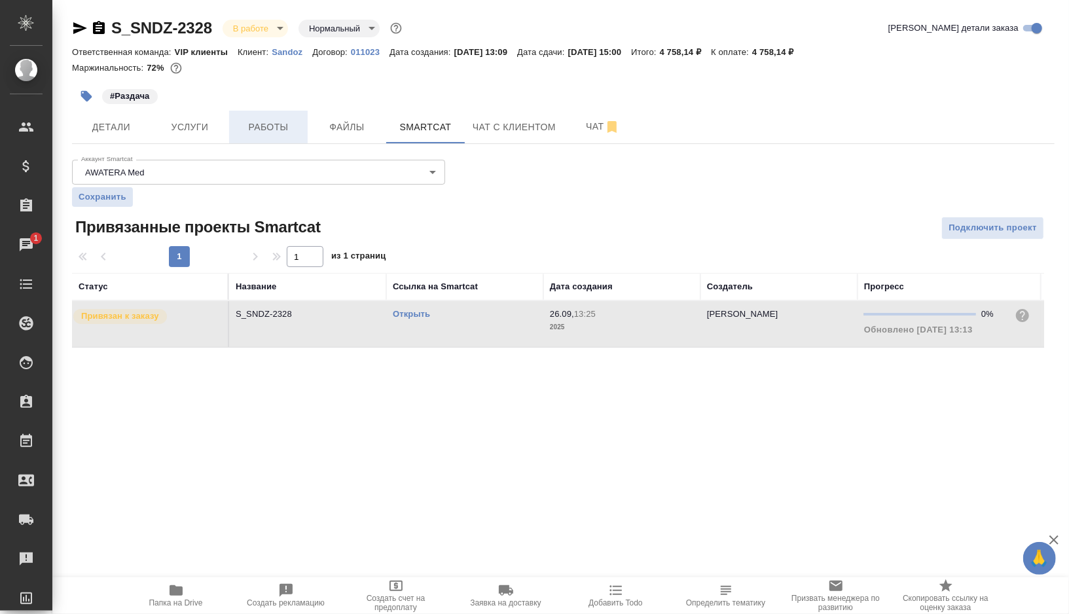
click at [268, 124] on span "Работы" at bounding box center [268, 127] width 63 height 16
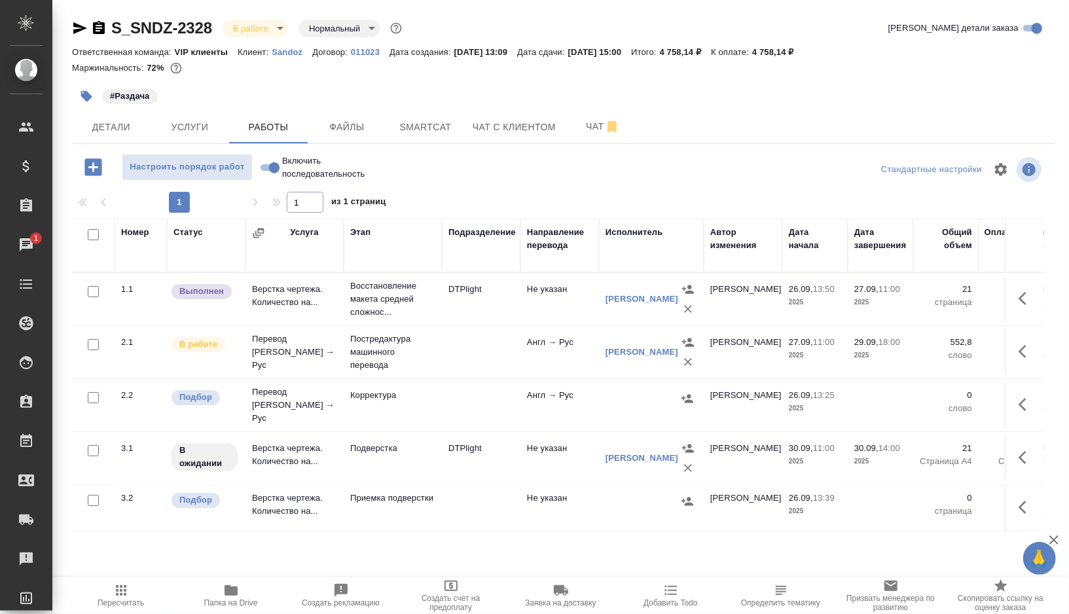
click at [85, 96] on icon "button" at bounding box center [86, 96] width 11 height 11
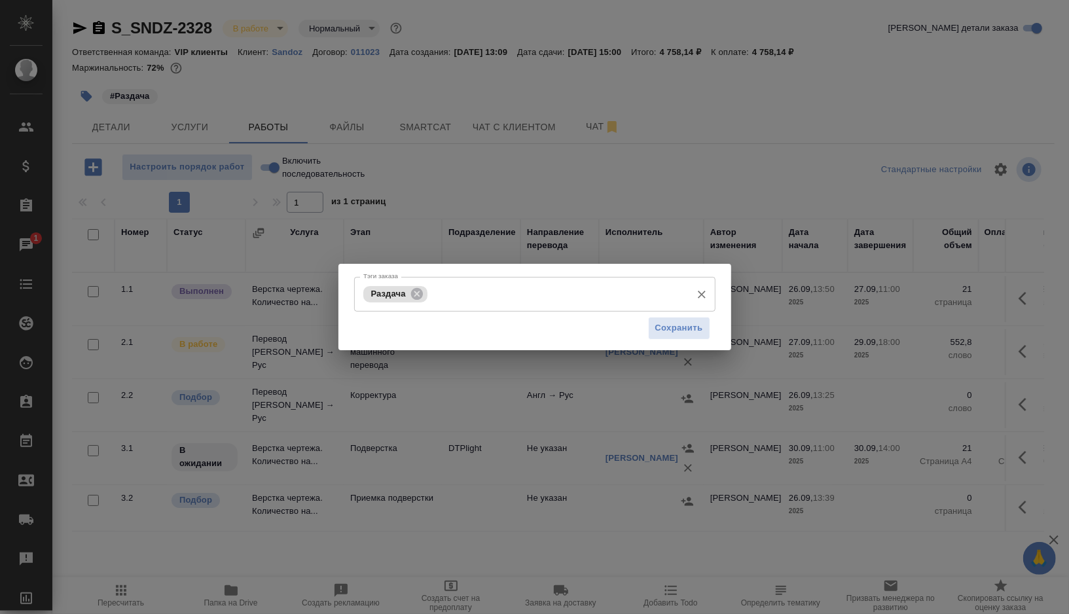
click at [463, 295] on input "Тэги заказа" at bounding box center [558, 294] width 254 height 22
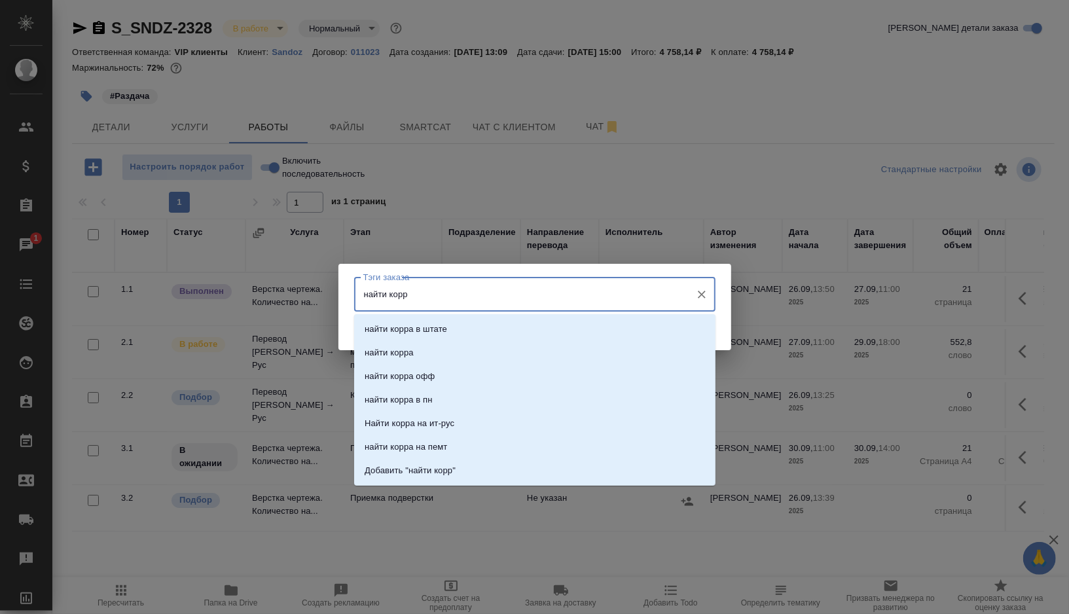
type input "найти корра"
click at [470, 345] on li "найти корра" at bounding box center [535, 353] width 362 height 24
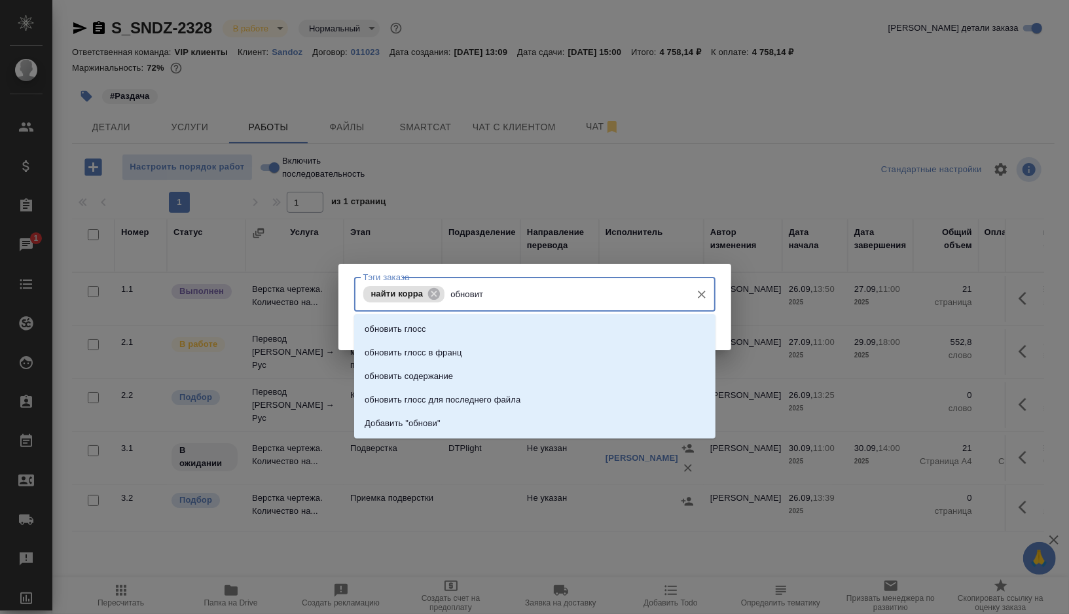
type input "обновить"
click at [441, 320] on li "обновить глосс" at bounding box center [535, 330] width 362 height 24
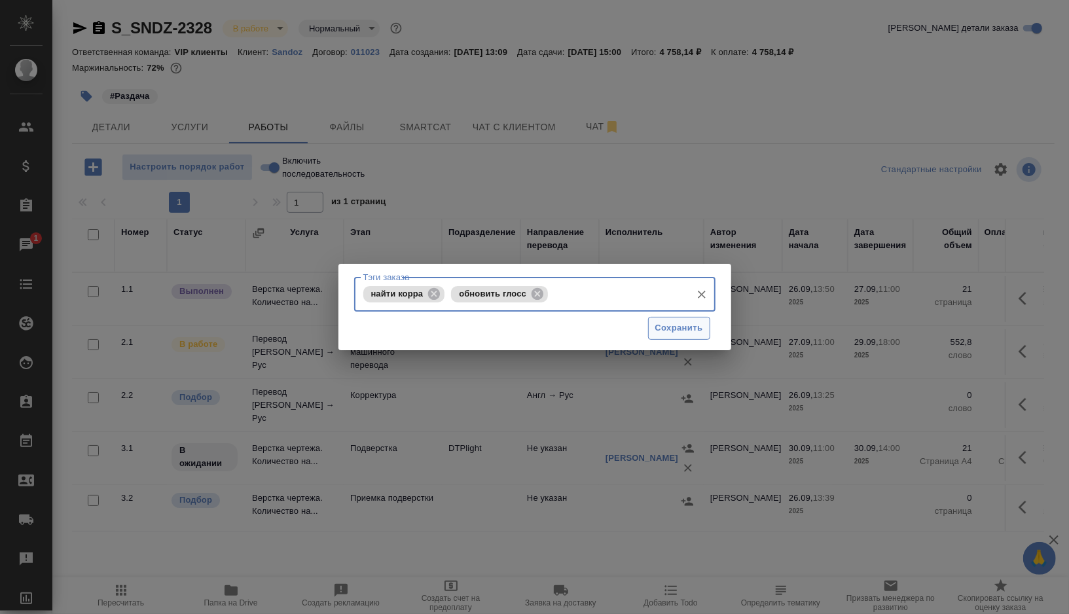
click at [668, 332] on span "Сохранить" at bounding box center [680, 328] width 48 height 15
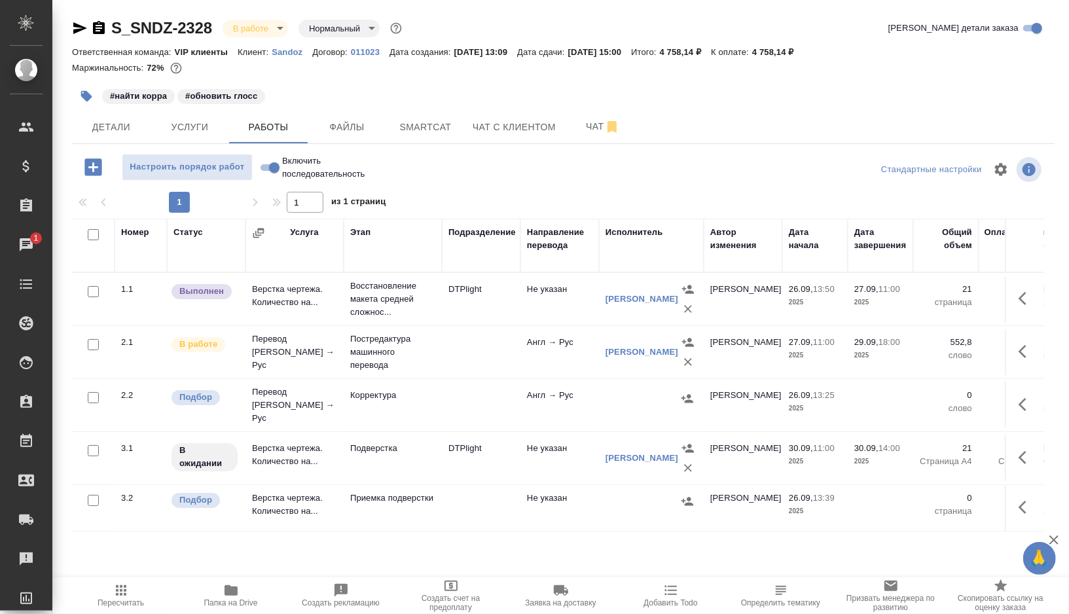
click at [232, 604] on span "Папка на Drive" at bounding box center [231, 603] width 54 height 9
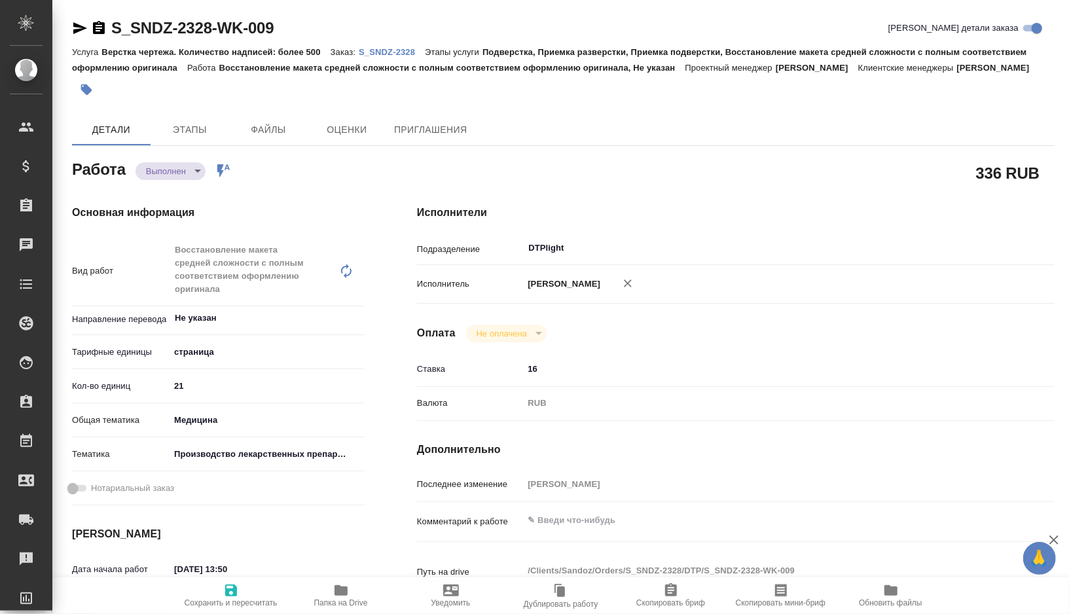
type textarea "x"
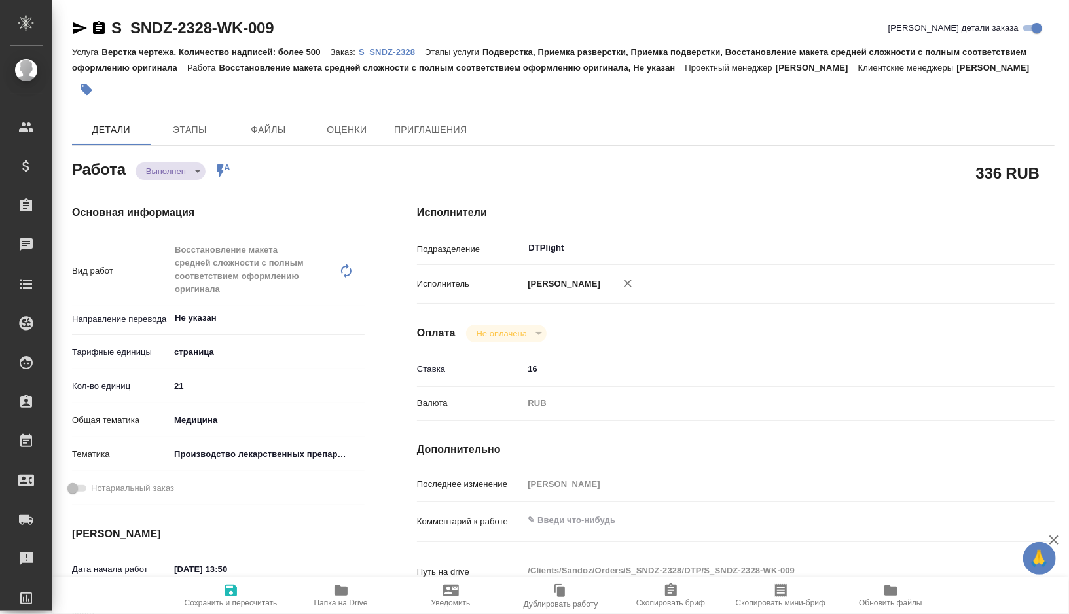
type textarea "x"
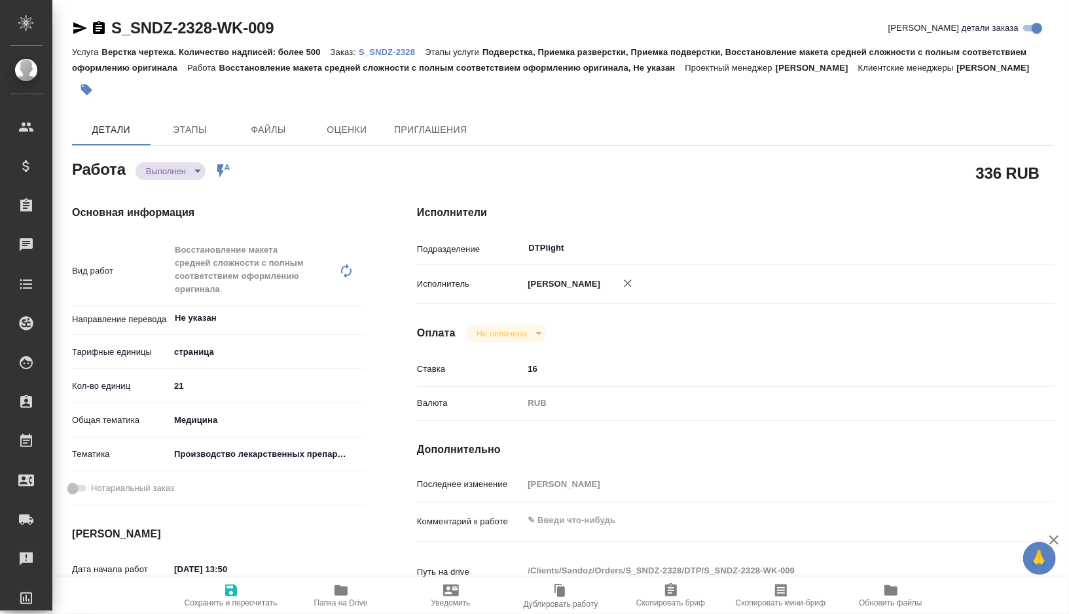
type textarea "x"
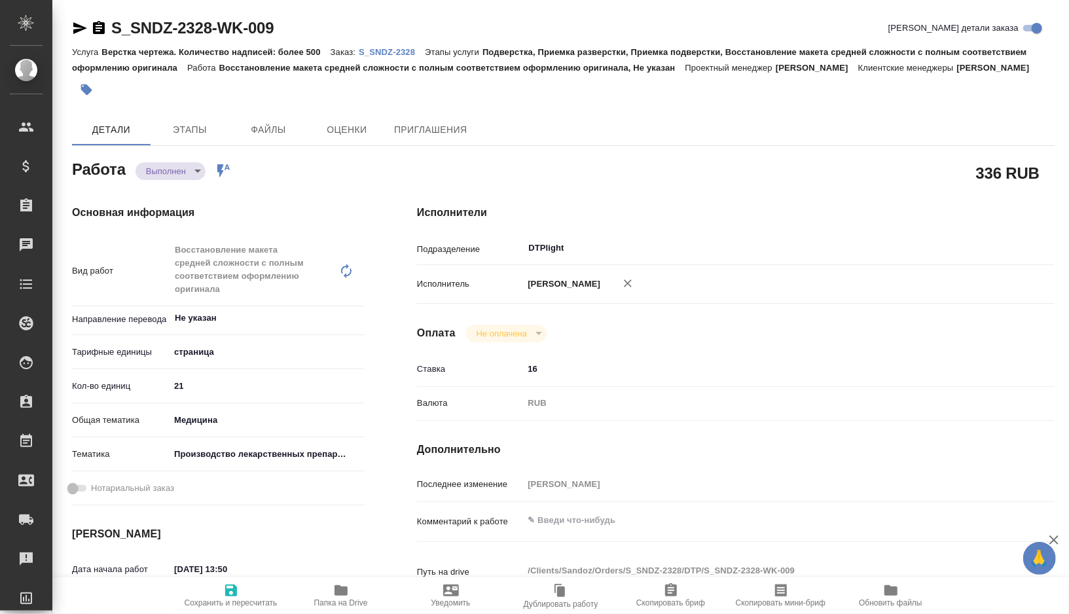
type textarea "x"
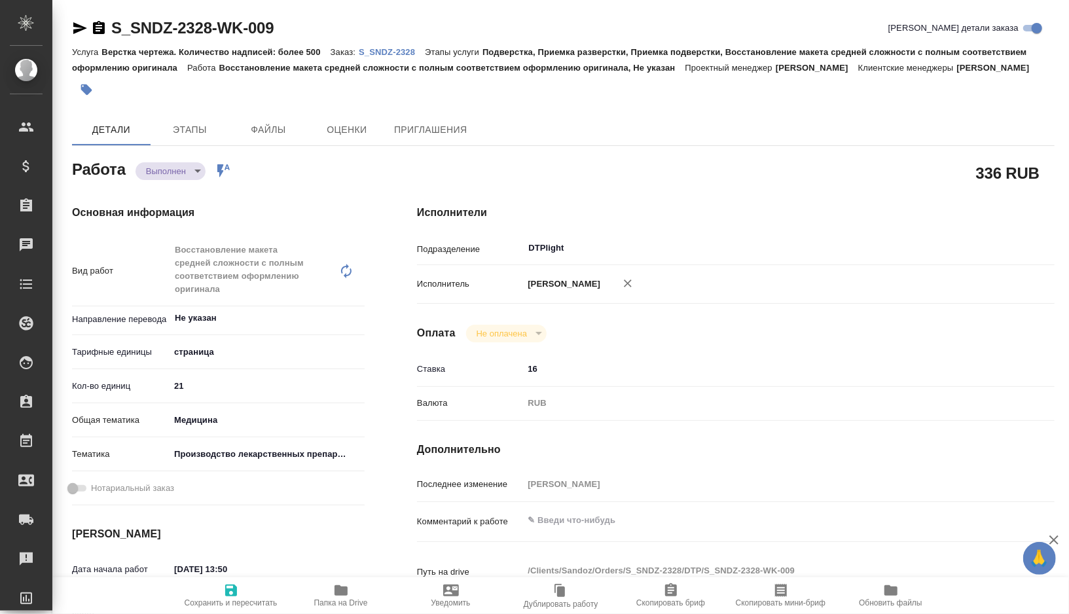
type textarea "x"
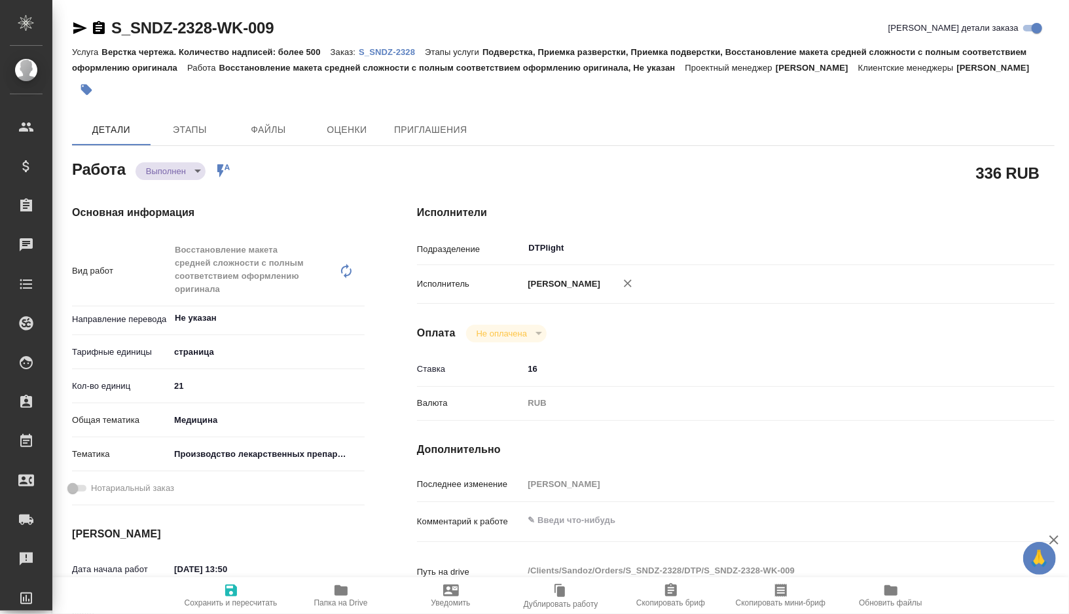
type textarea "x"
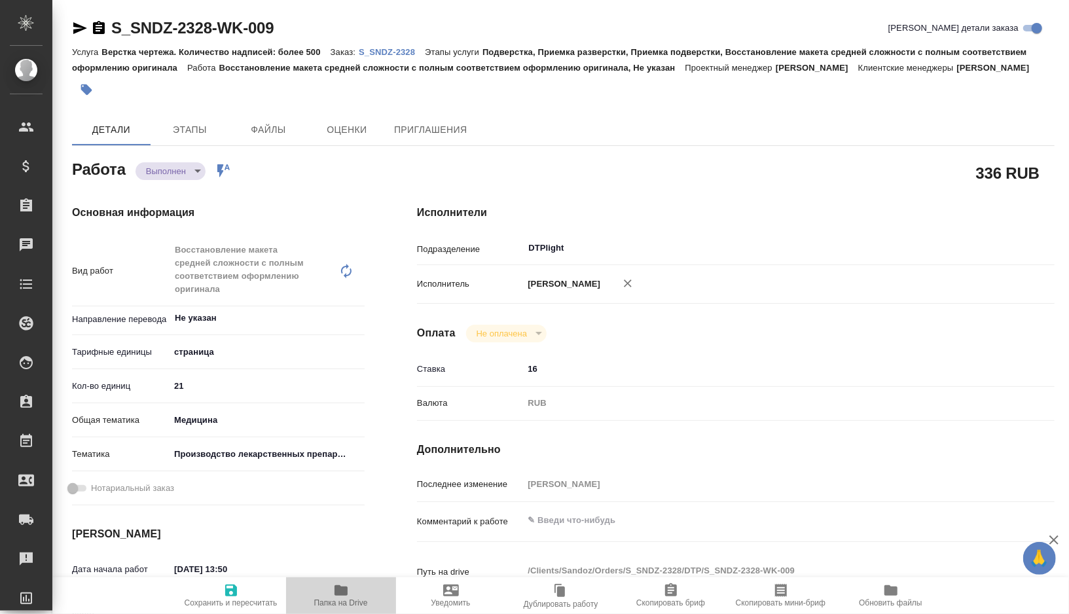
click at [349, 609] on button "Папка на Drive" at bounding box center [341, 596] width 110 height 37
type textarea "x"
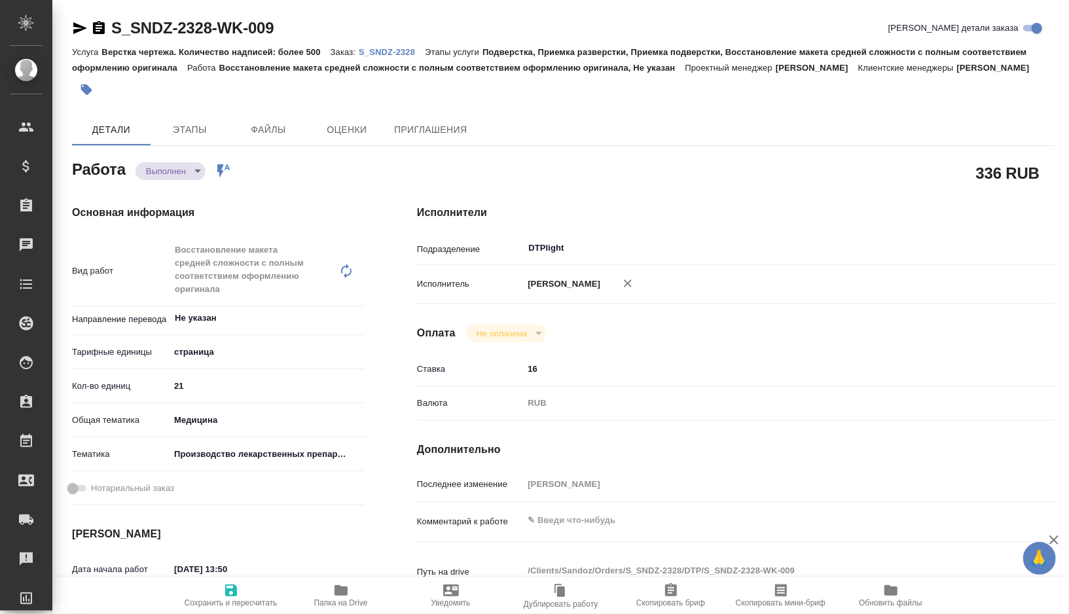
type textarea "x"
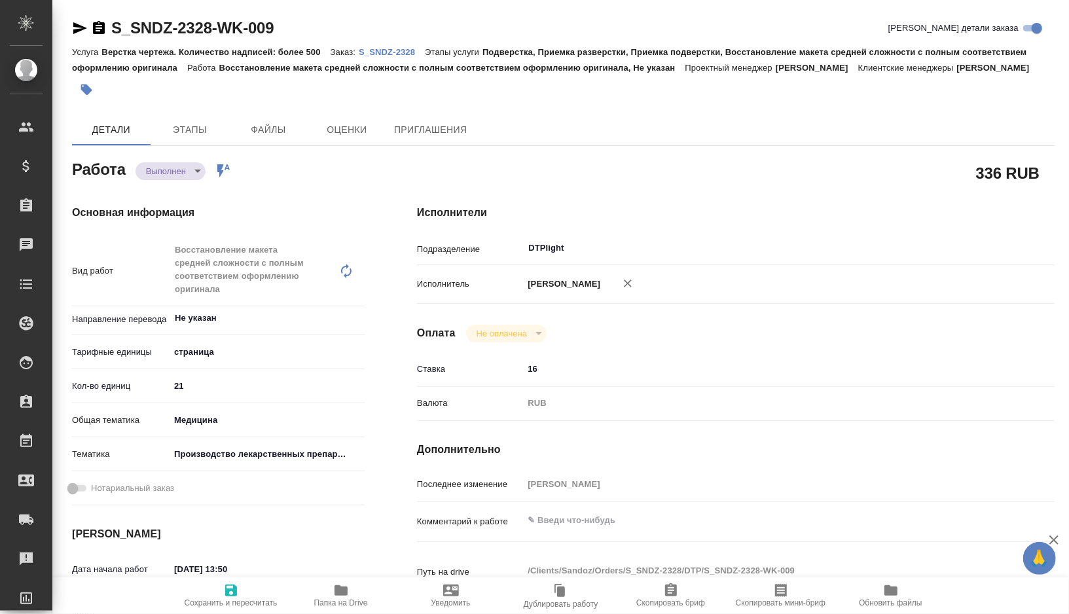
type textarea "x"
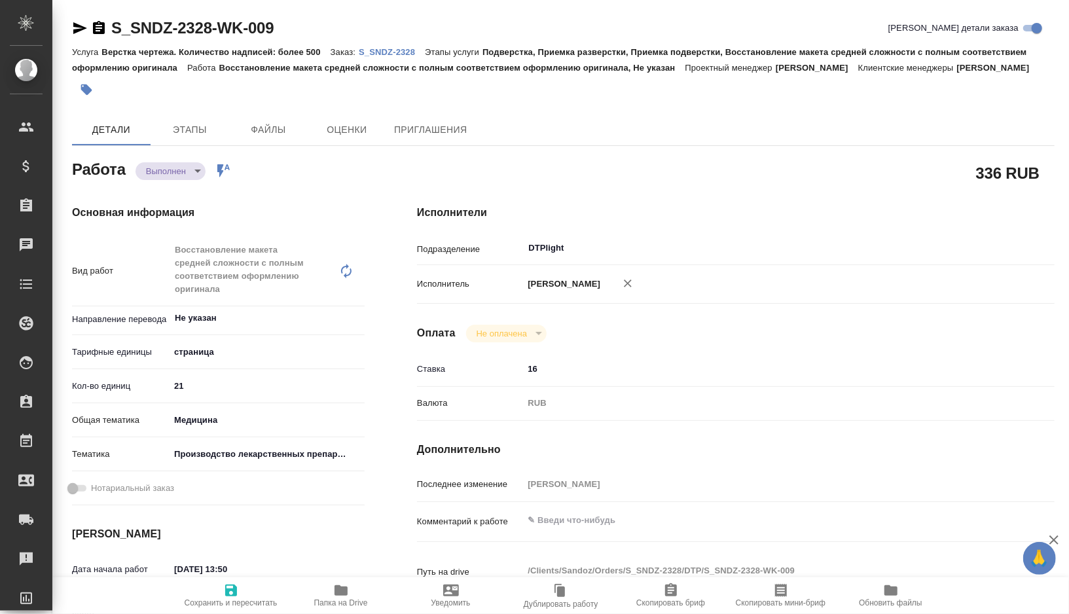
type textarea "x"
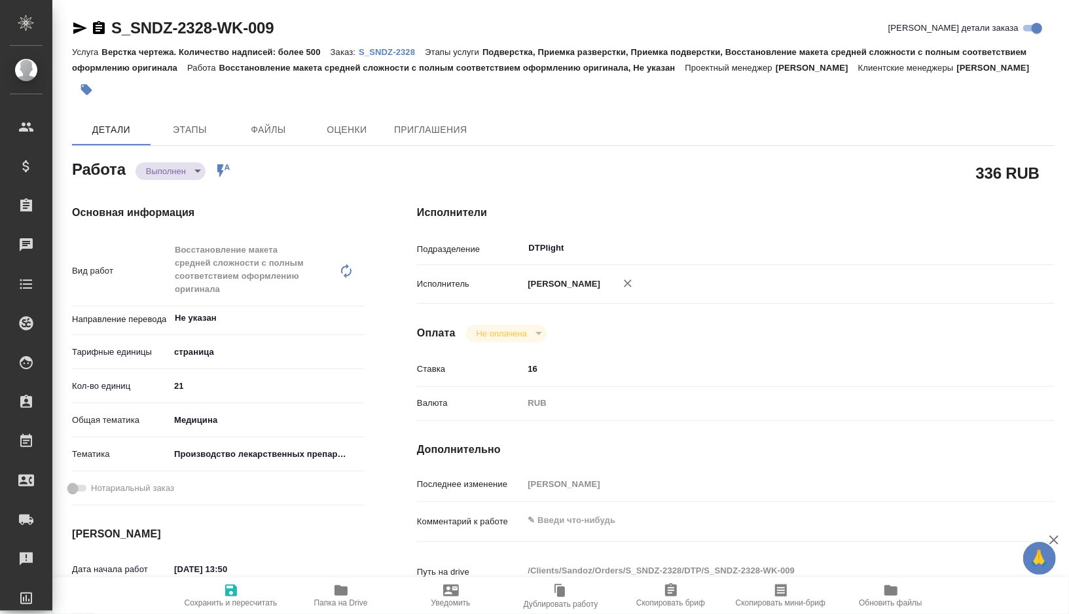
type textarea "x"
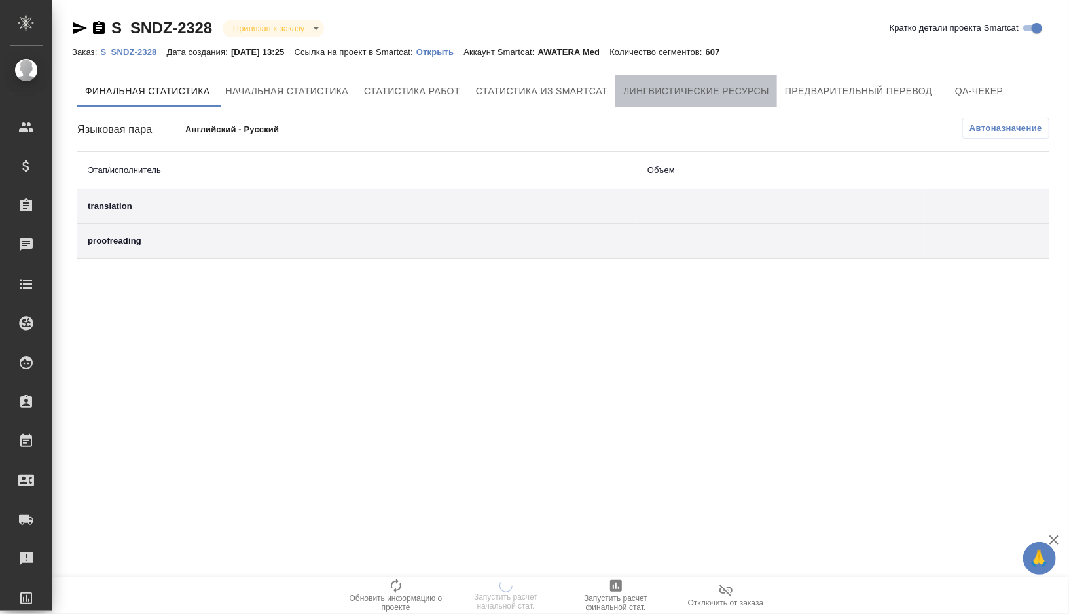
click at [714, 85] on span "Лингвистические ресурсы" at bounding box center [696, 91] width 146 height 16
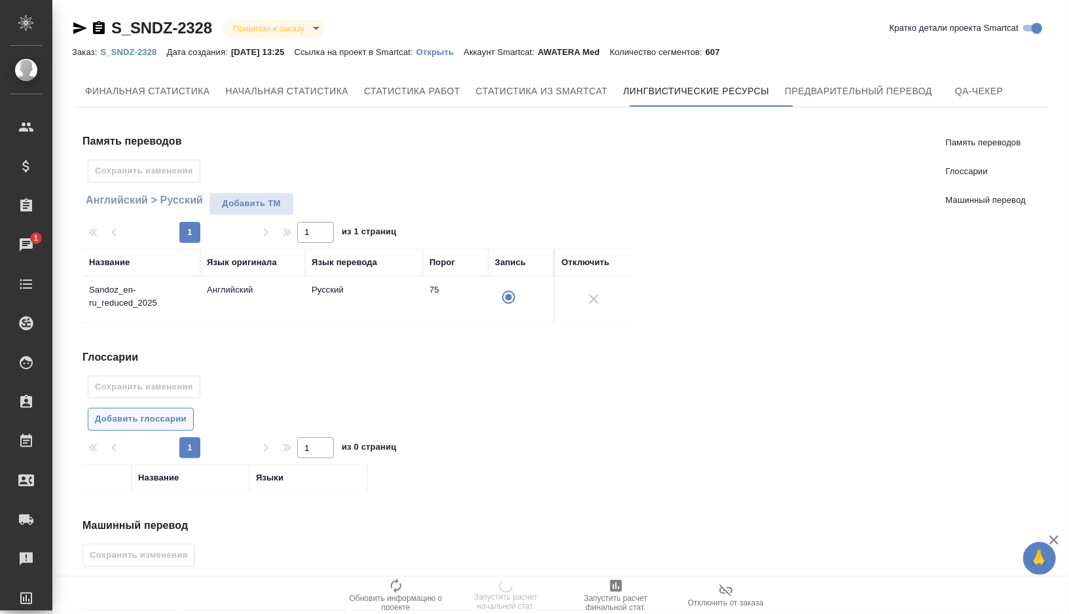
click at [154, 424] on button "Добавить глоссарии" at bounding box center [141, 419] width 106 height 23
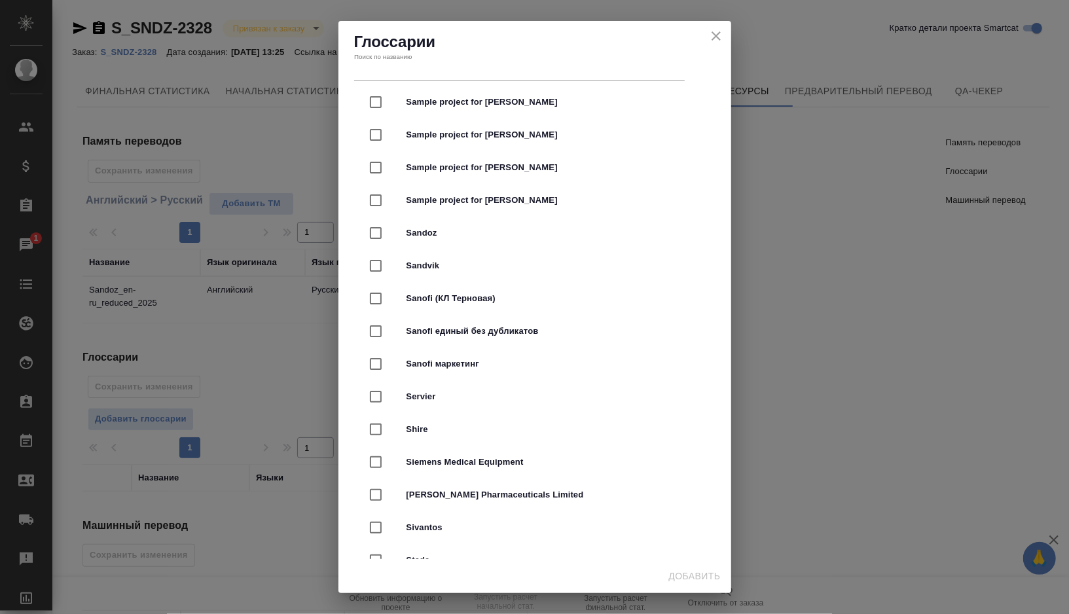
scroll to position [2562, 0]
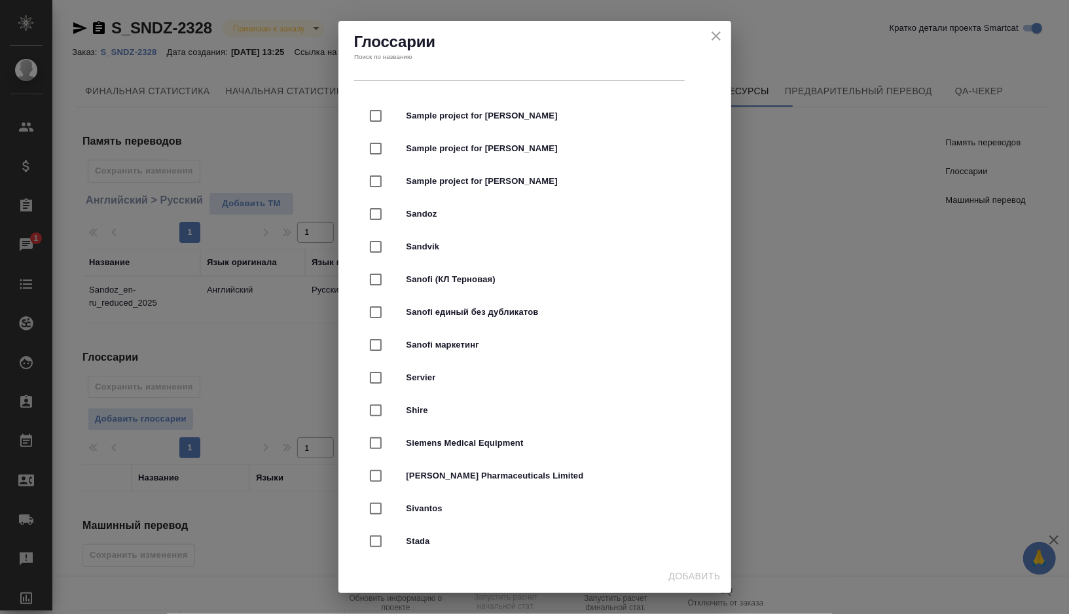
click at [457, 211] on span "Sandoz" at bounding box center [553, 214] width 293 height 13
checkbox input "true"
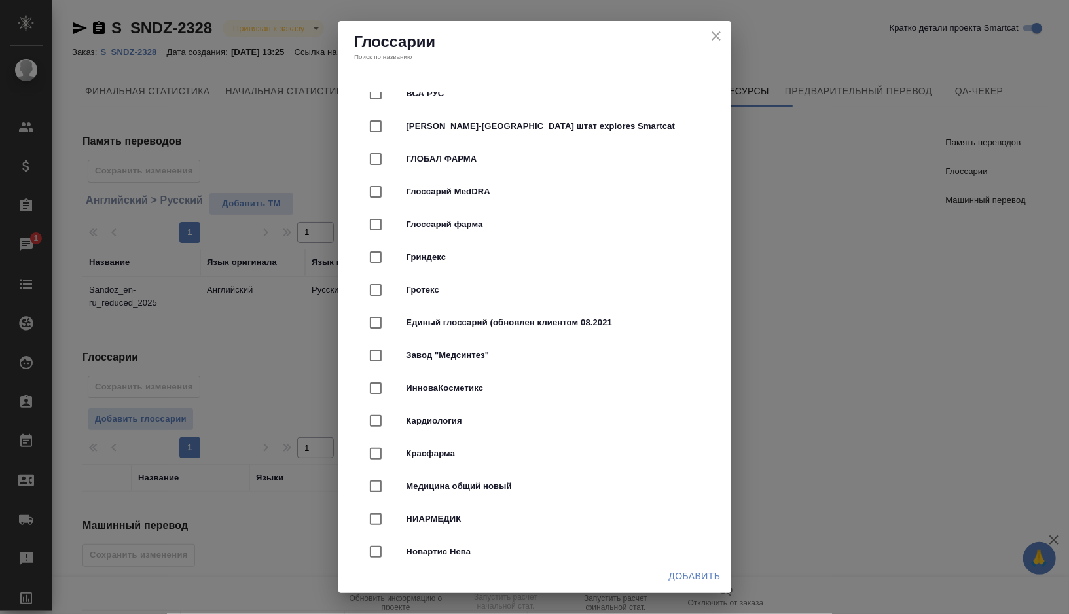
scroll to position [3332, 0]
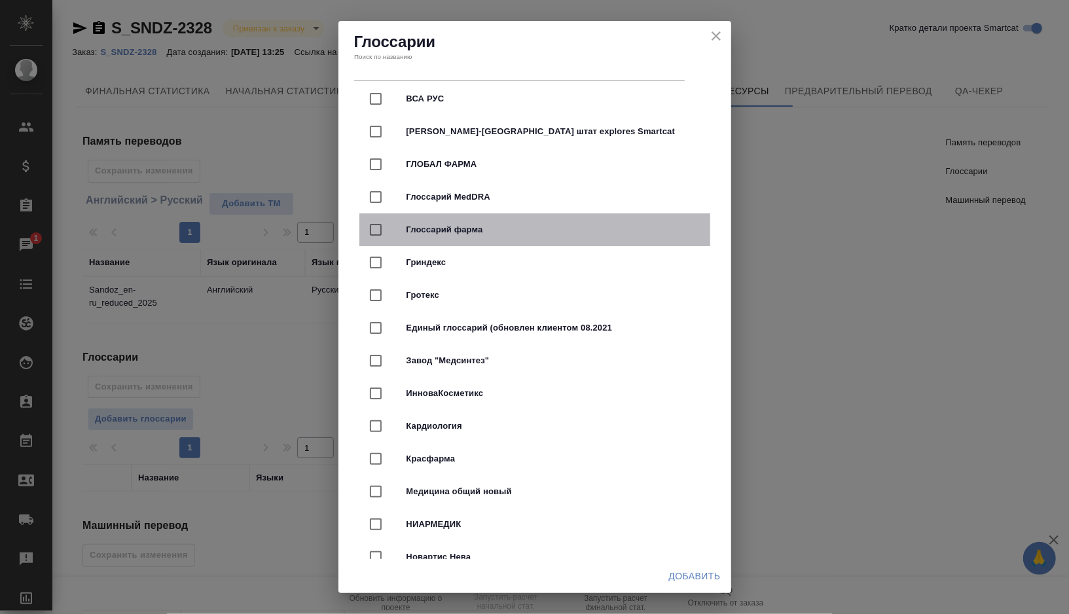
click at [495, 234] on div "Глоссарий фарма" at bounding box center [535, 229] width 351 height 33
checkbox input "true"
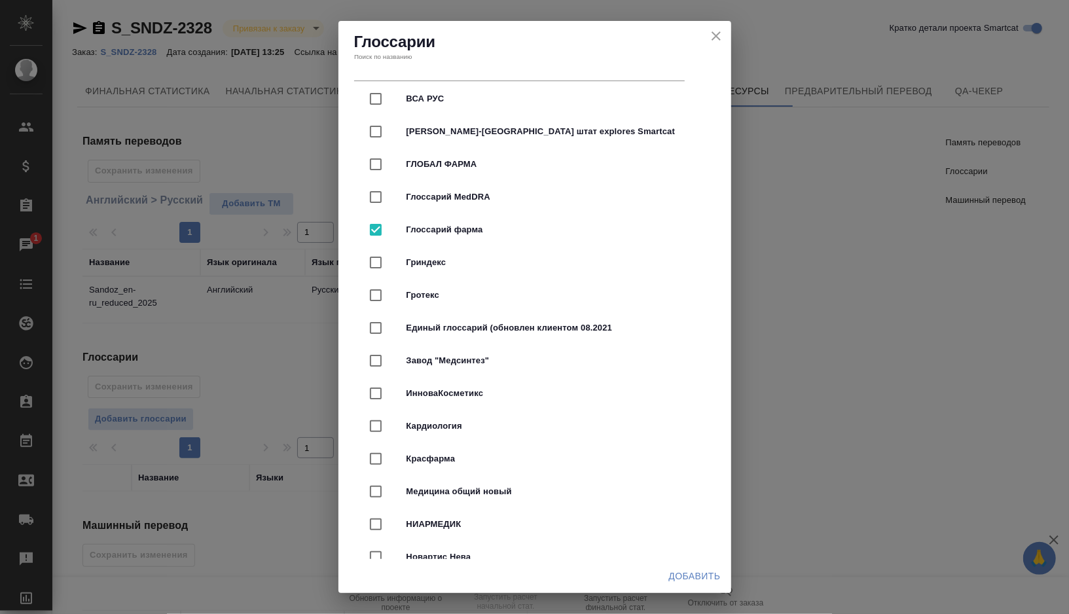
click at [686, 573] on span "Добавить" at bounding box center [695, 576] width 52 height 16
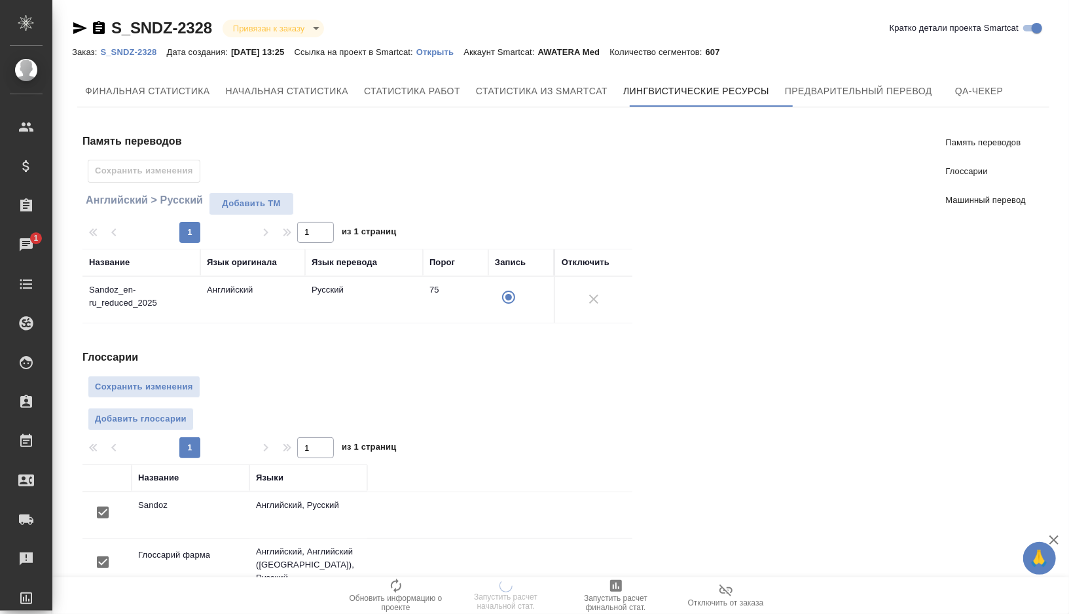
scroll to position [0, 0]
click at [144, 383] on span "Сохранить изменения" at bounding box center [144, 387] width 98 height 15
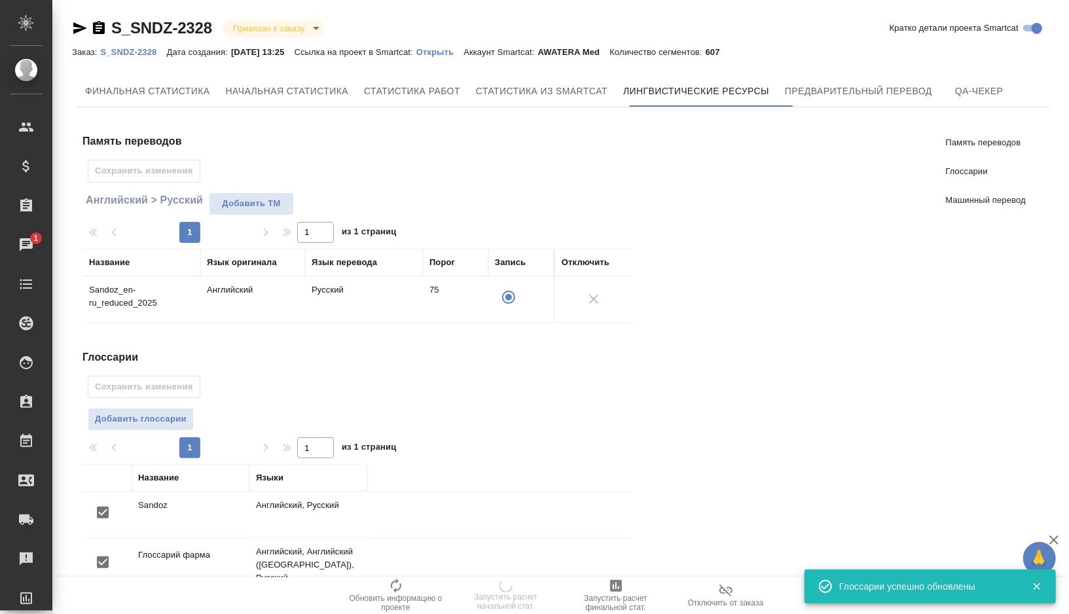
scroll to position [212, 0]
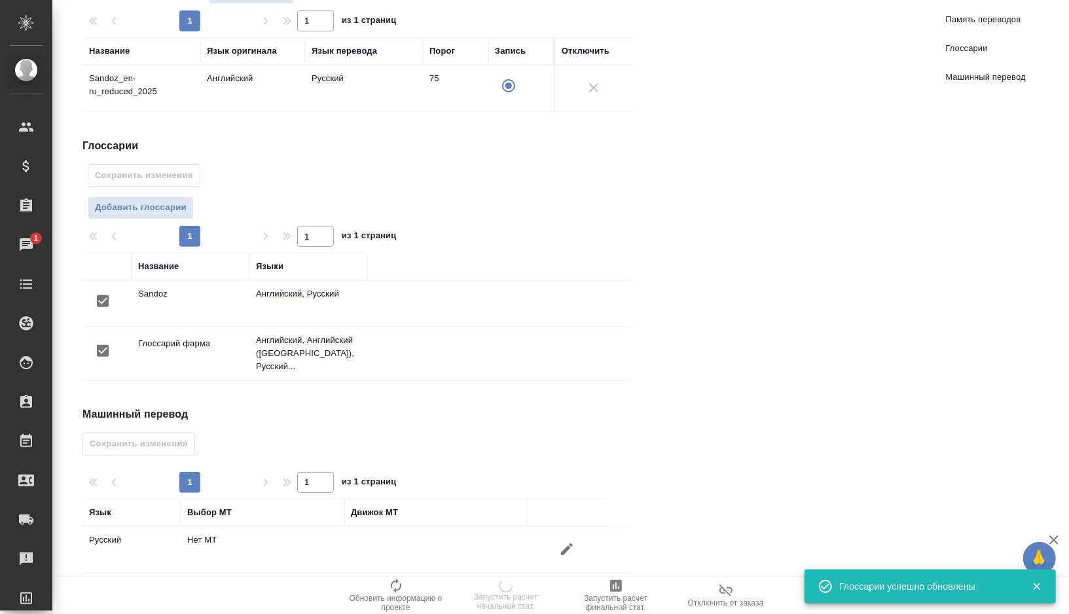
click at [568, 544] on icon "button" at bounding box center [567, 550] width 12 height 12
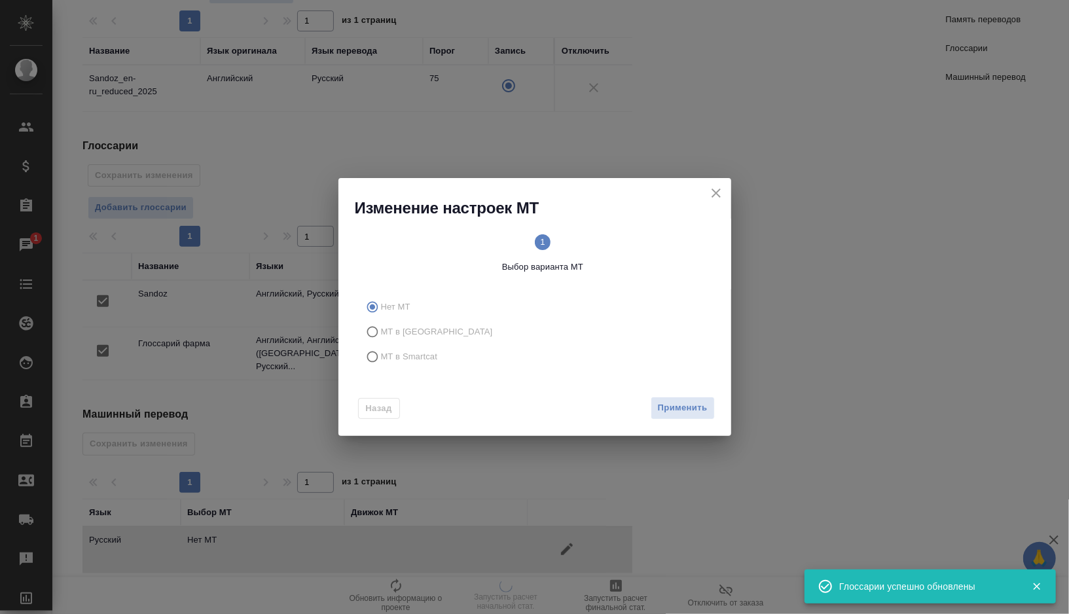
click at [382, 364] on label "МТ в Smartcat" at bounding box center [532, 356] width 345 height 25
click at [381, 364] on input "МТ в Smartcat" at bounding box center [370, 356] width 21 height 25
radio input "true"
click at [629, 241] on text "2" at bounding box center [629, 242] width 5 height 10
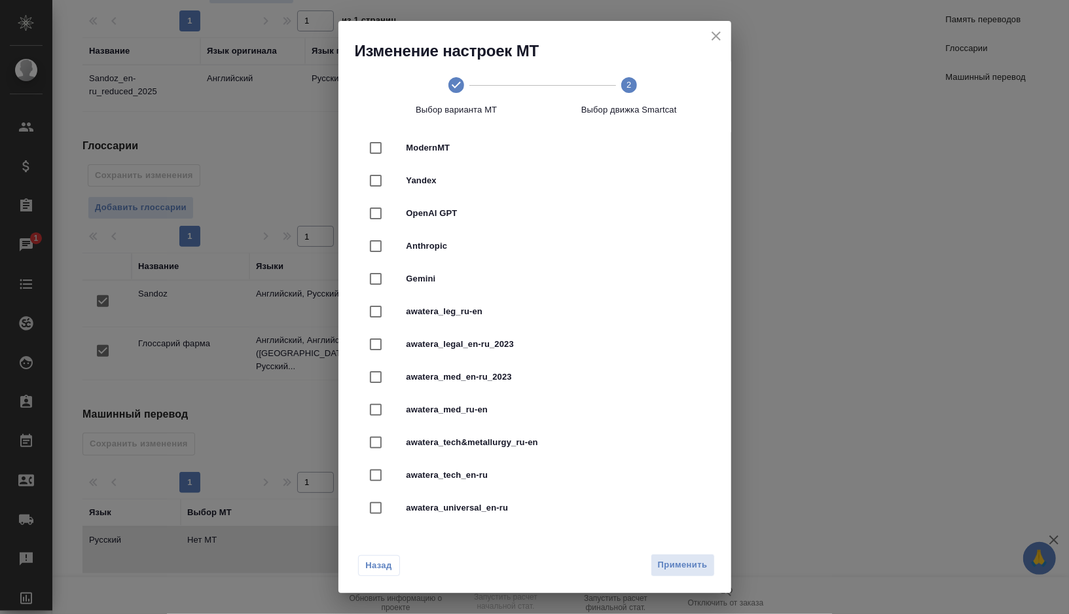
scroll to position [355, 0]
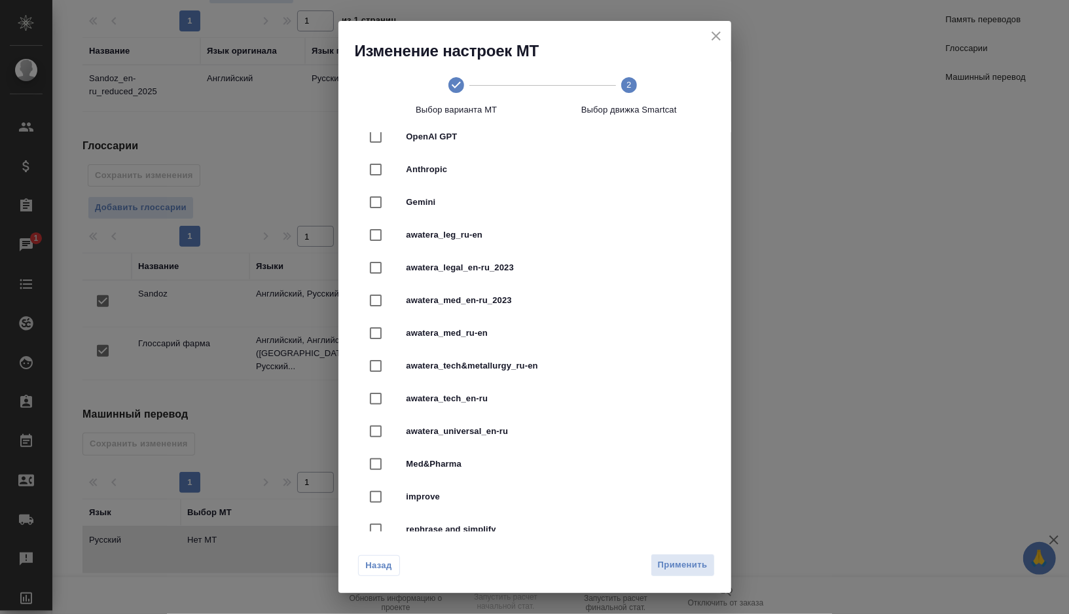
click at [504, 310] on div "awatera_med_en-ru_2023" at bounding box center [535, 300] width 351 height 33
checkbox input "true"
click at [691, 560] on span "Применить" at bounding box center [683, 565] width 50 height 15
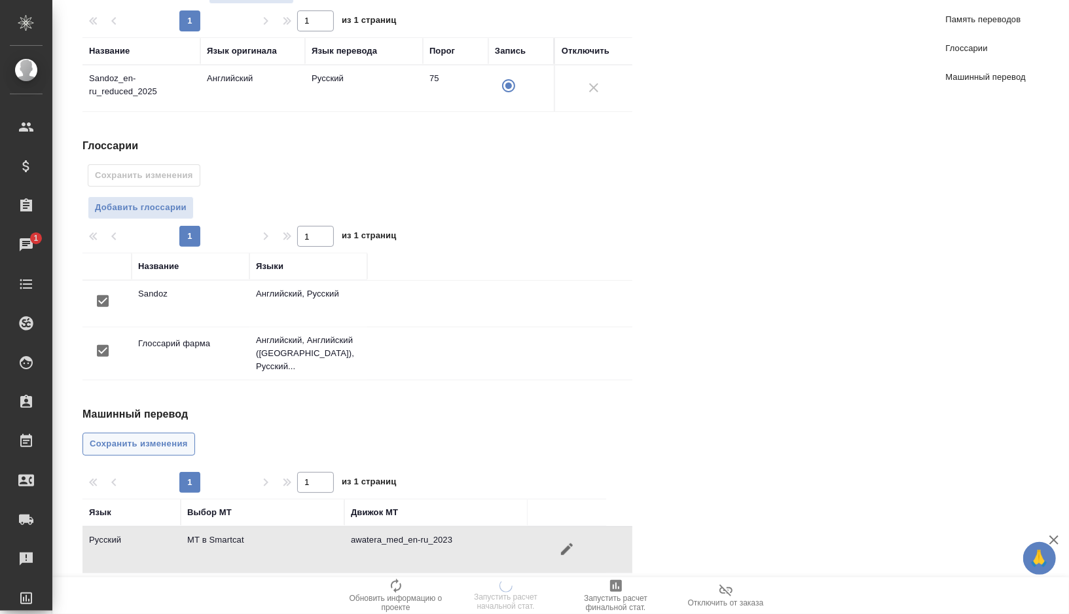
click at [101, 437] on span "Сохранить изменения" at bounding box center [139, 444] width 98 height 15
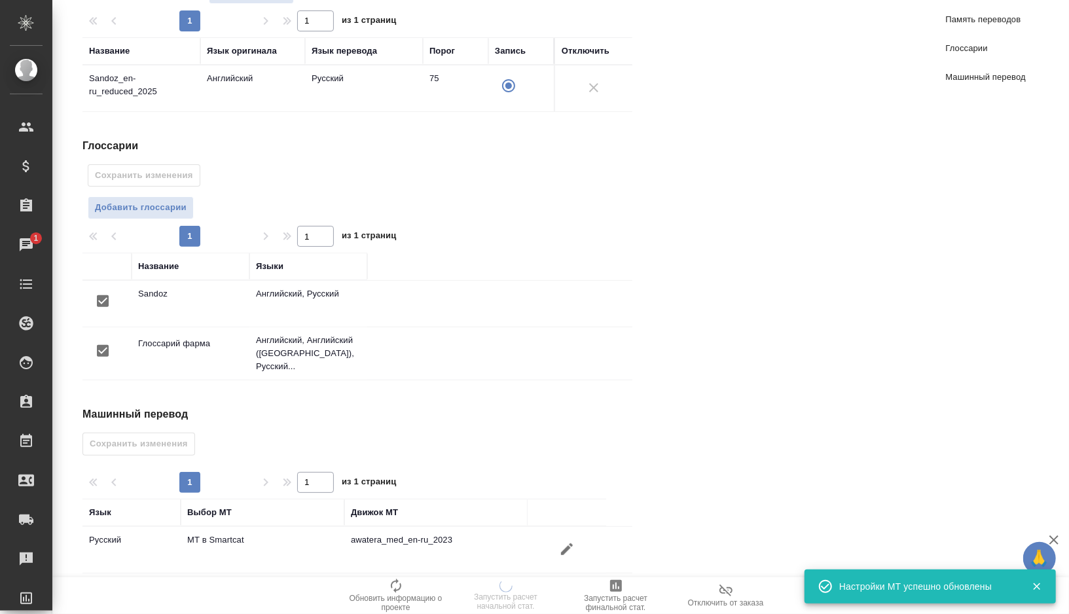
scroll to position [0, 0]
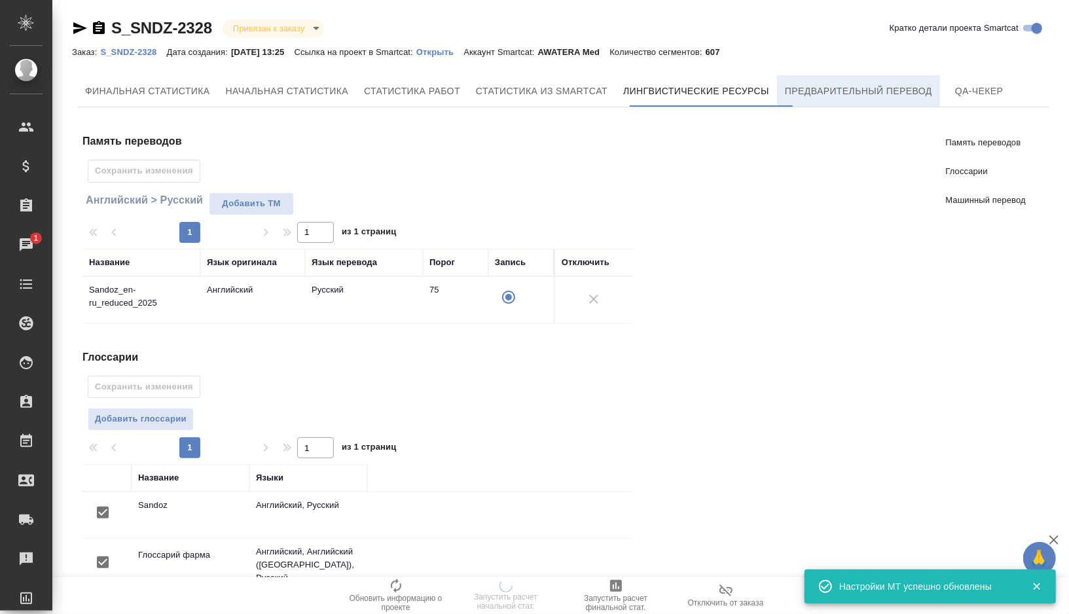
click at [826, 100] on button "Предварительный перевод" at bounding box center [858, 90] width 163 height 31
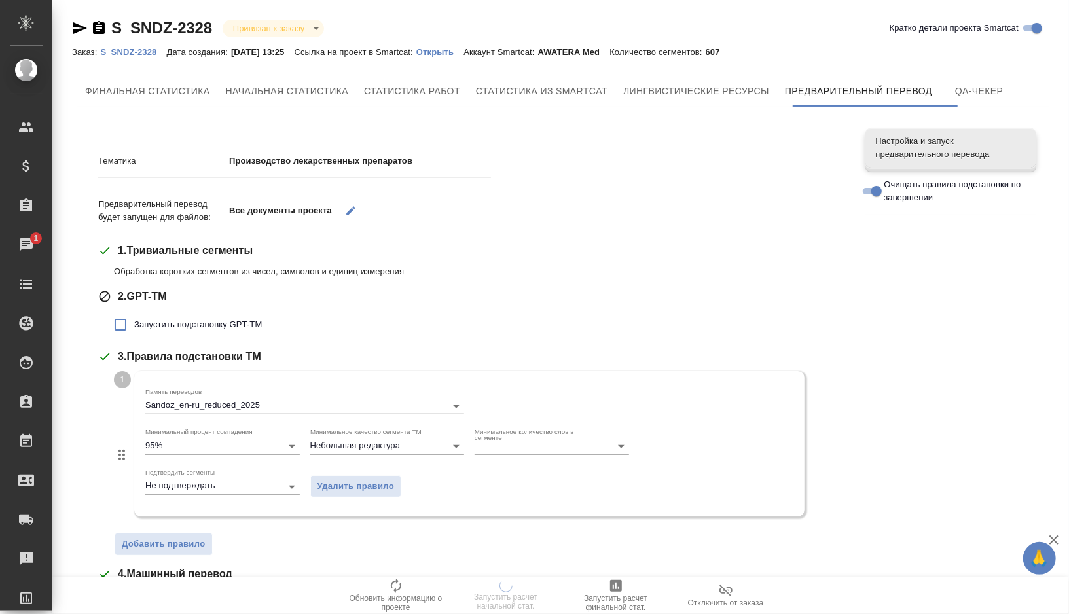
click at [185, 318] on span "Запустить подстановку GPT-TM" at bounding box center [198, 324] width 128 height 13
click at [134, 318] on input "Запустить подстановку GPT-TM" at bounding box center [121, 325] width 28 height 28
checkbox input "true"
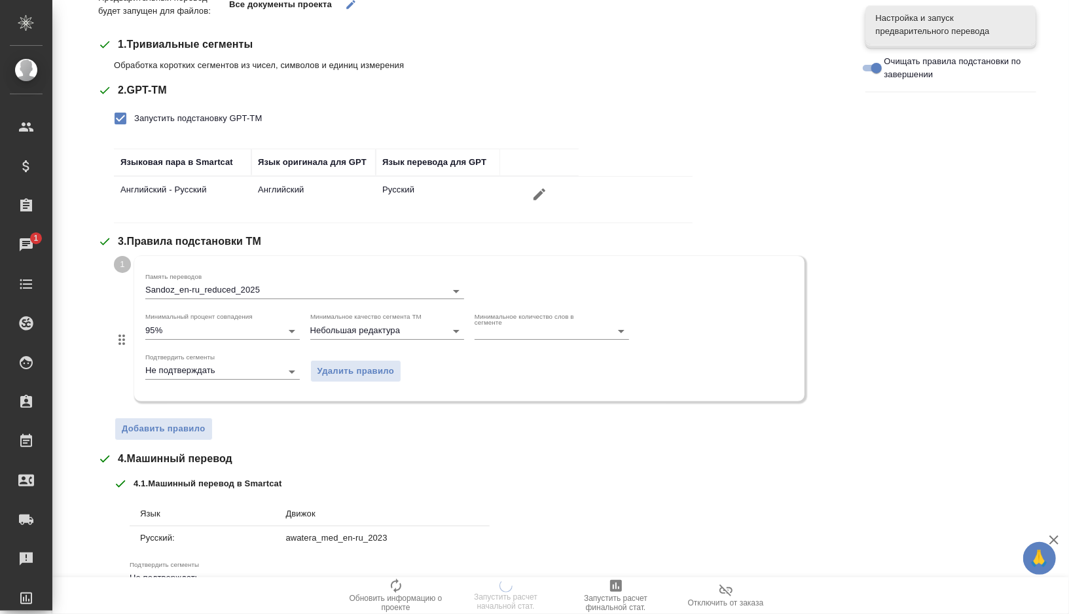
scroll to position [367, 0]
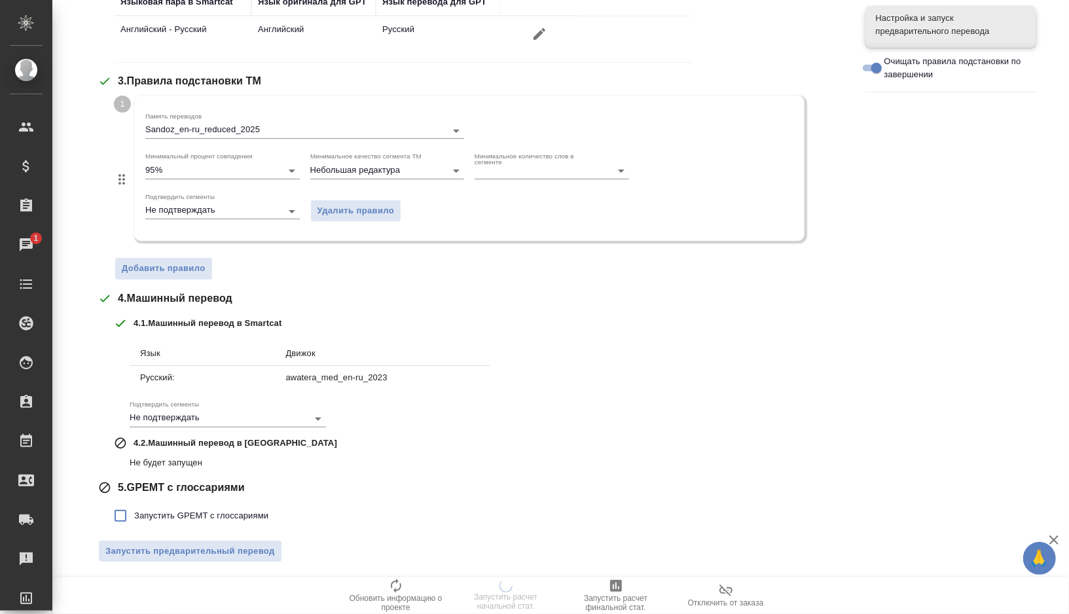
click at [159, 517] on span "Запустить GPEMT с глоссариями" at bounding box center [201, 516] width 134 height 13
click at [134, 517] on input "Запустить GPEMT с глоссариями" at bounding box center [121, 516] width 28 height 28
checkbox input "true"
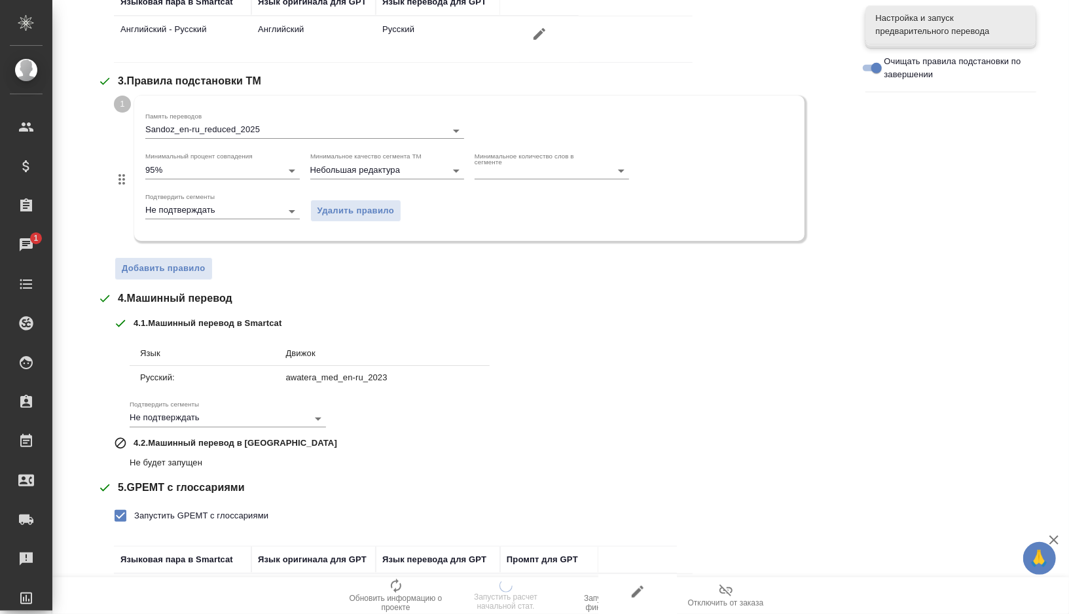
scroll to position [456, 0]
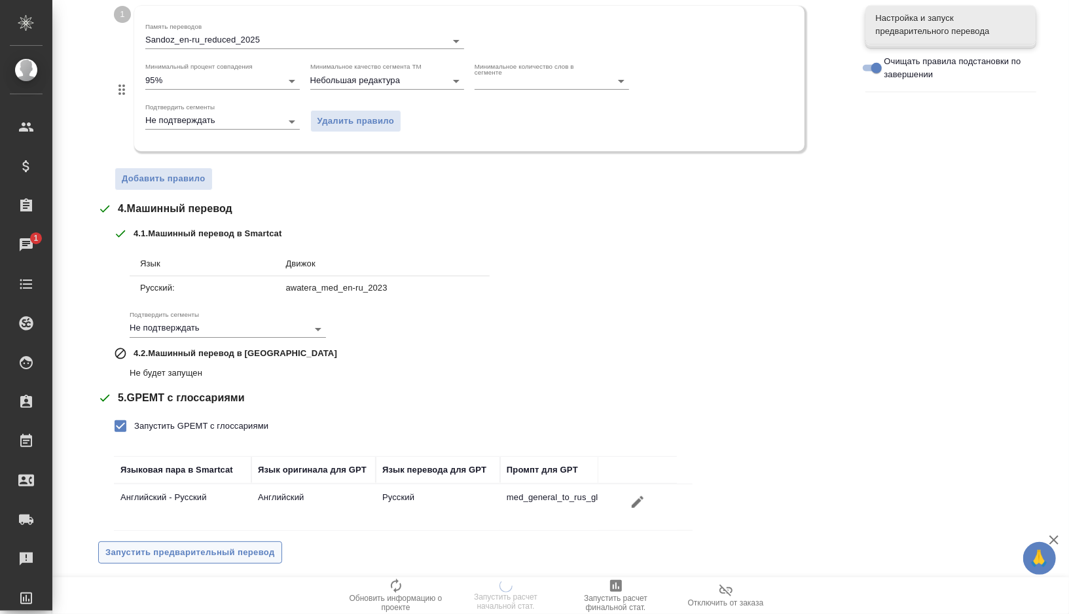
click at [162, 551] on span "Запустить предварительный перевод" at bounding box center [190, 553] width 170 height 15
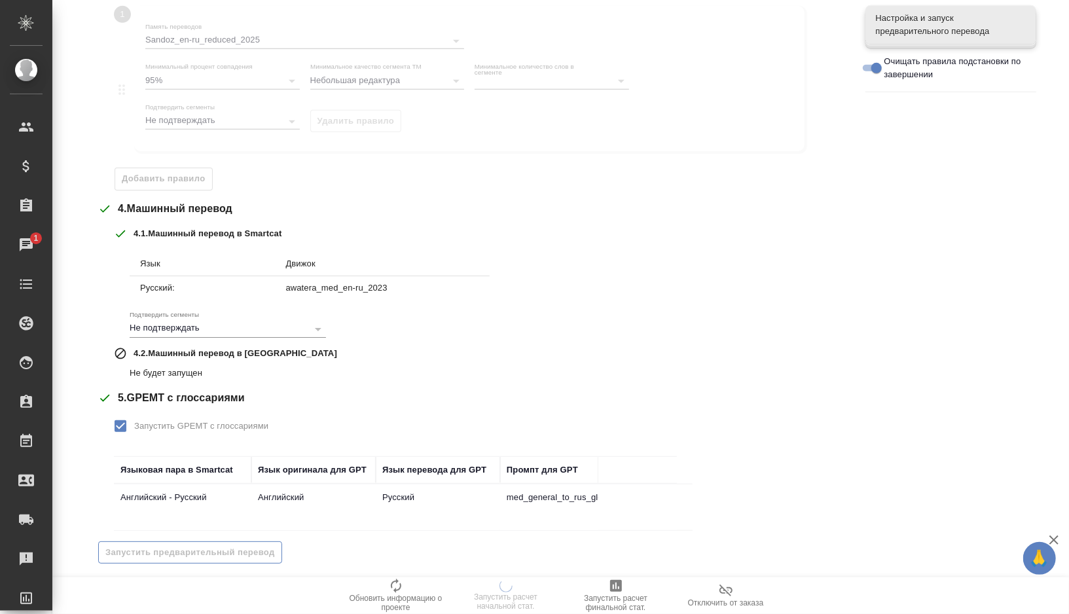
scroll to position [0, 0]
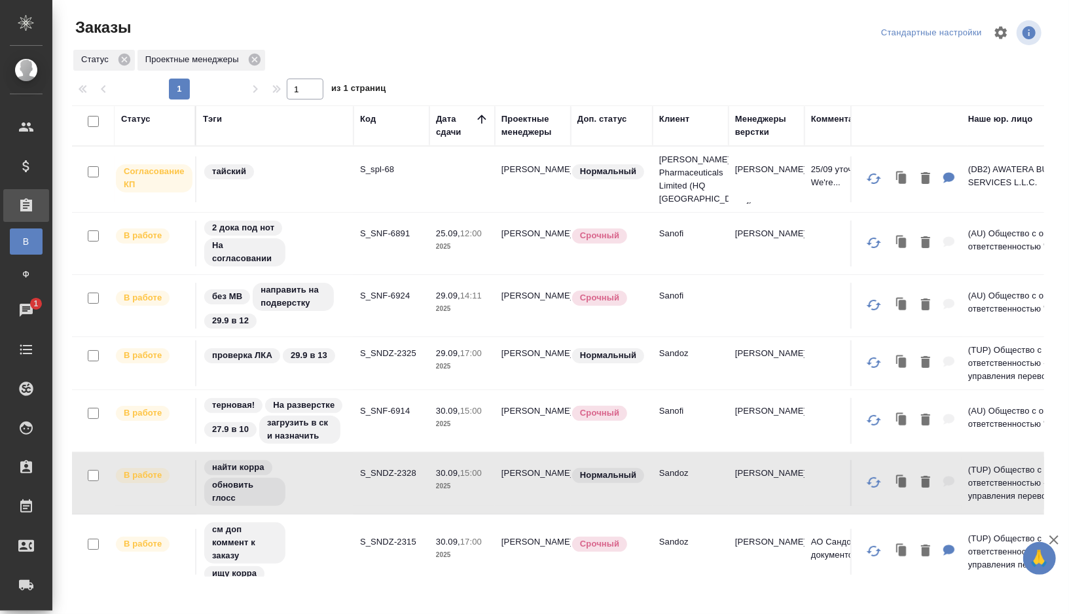
click at [379, 426] on td "S_SNF-6914" at bounding box center [392, 421] width 76 height 46
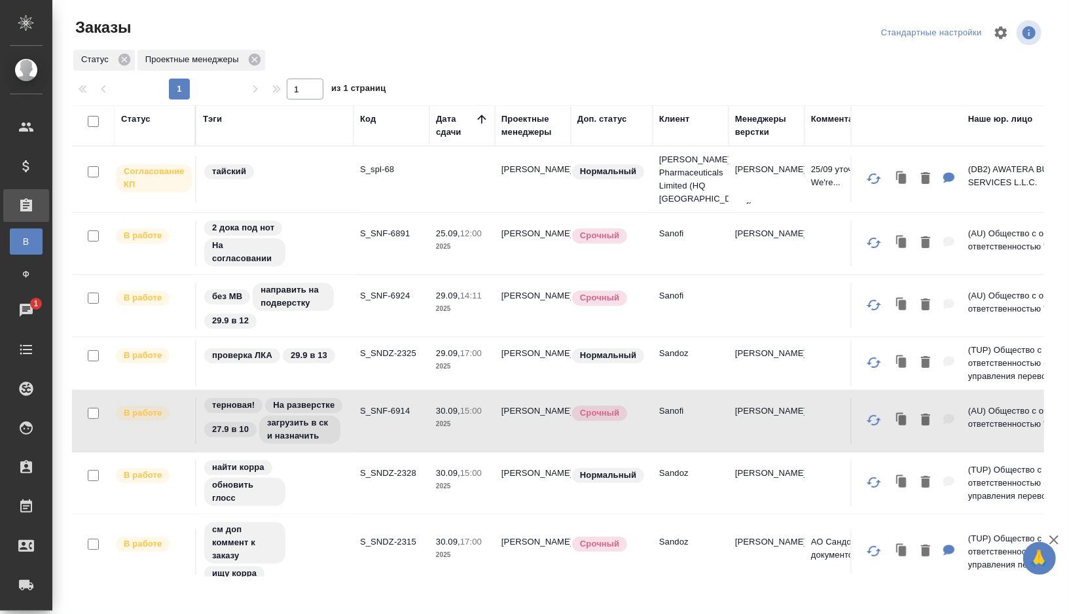
click at [393, 420] on td "S_SNF-6914" at bounding box center [392, 421] width 76 height 46
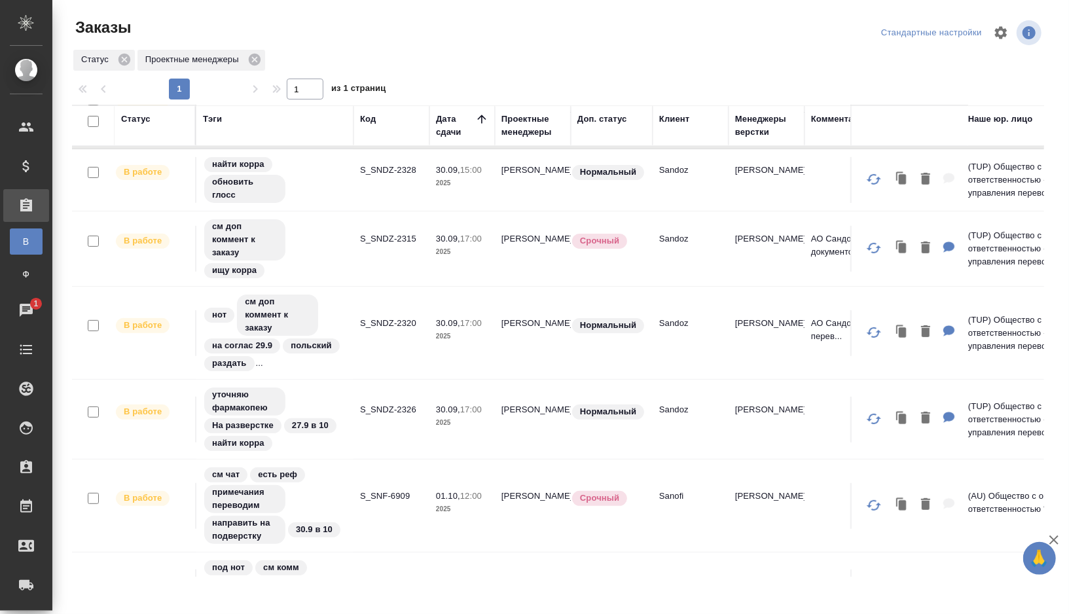
scroll to position [311, 0]
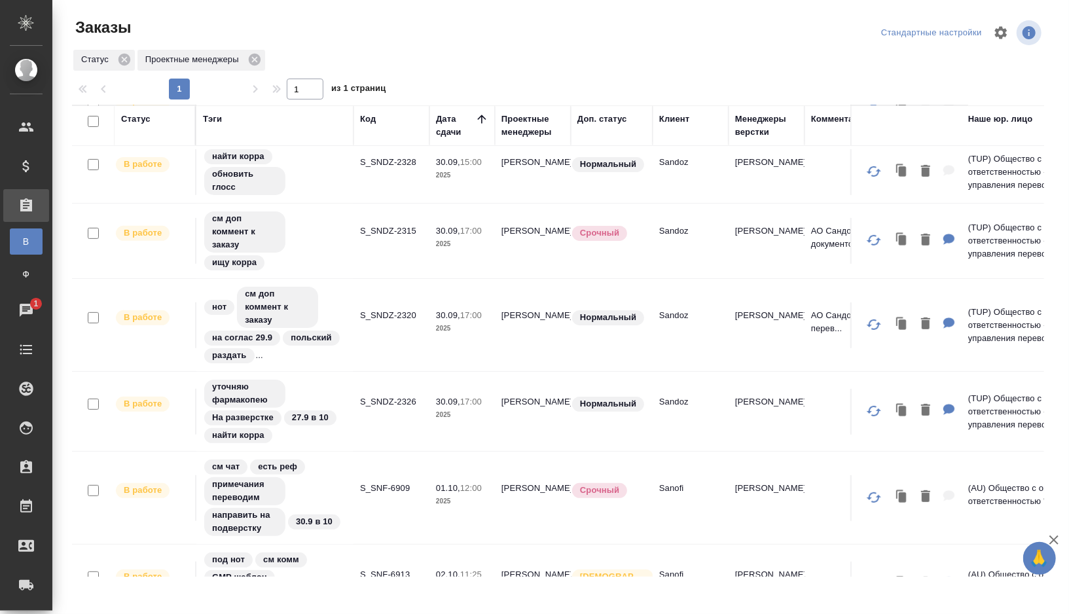
click at [350, 424] on td "уточняю фармакопею На разверстке 27.9 в 10 найти корра" at bounding box center [274, 411] width 157 height 79
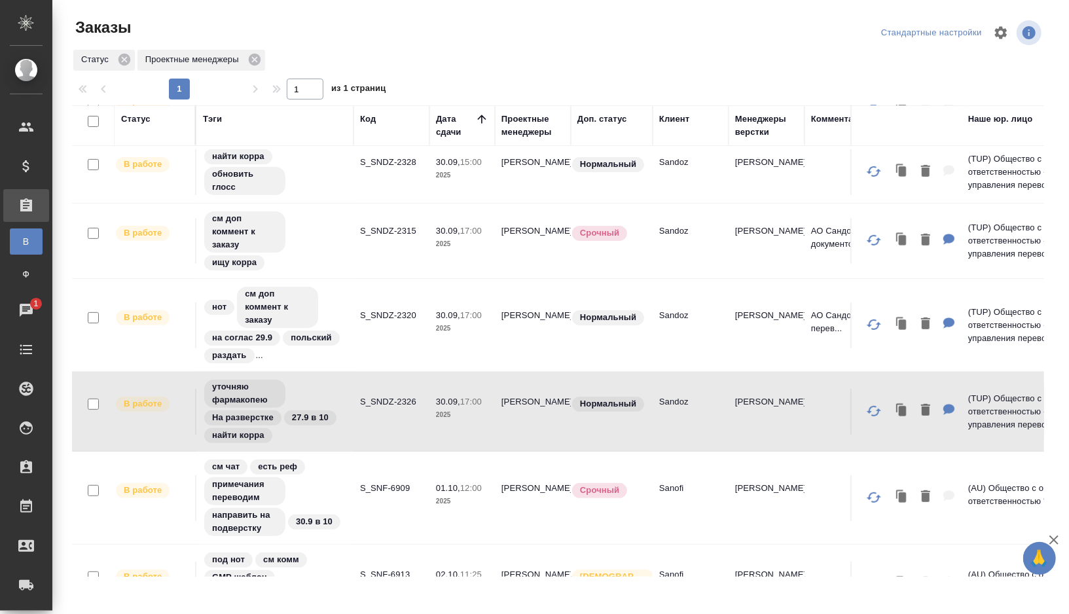
click at [367, 422] on td "S_SNDZ-2326" at bounding box center [392, 412] width 76 height 46
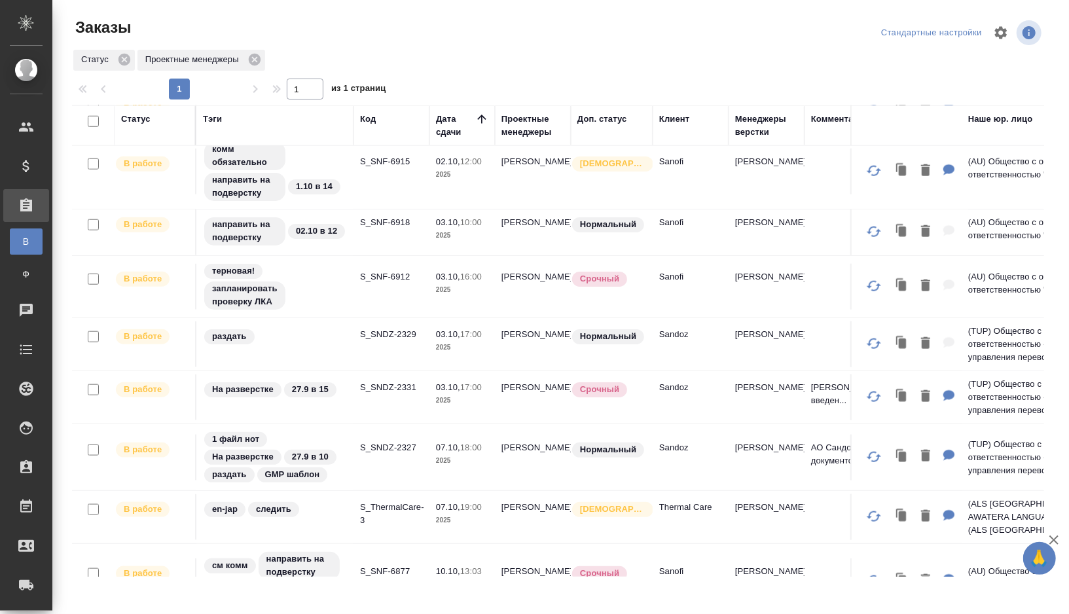
scroll to position [870, 0]
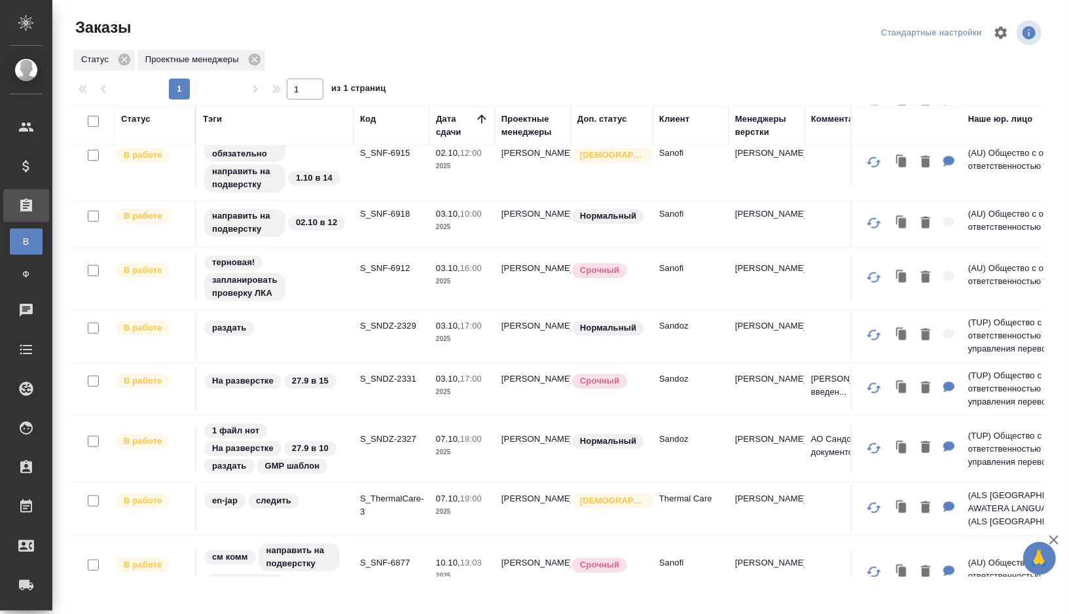
click at [382, 392] on td "S_SNDZ-2331" at bounding box center [392, 389] width 76 height 46
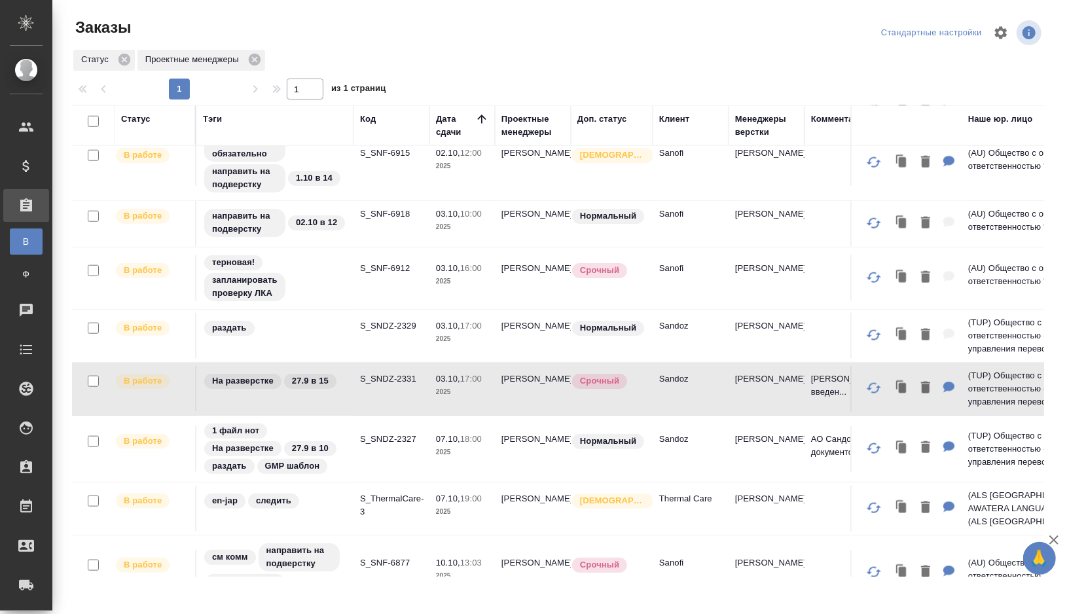
click at [382, 390] on td "S_SNDZ-2331" at bounding box center [392, 389] width 76 height 46
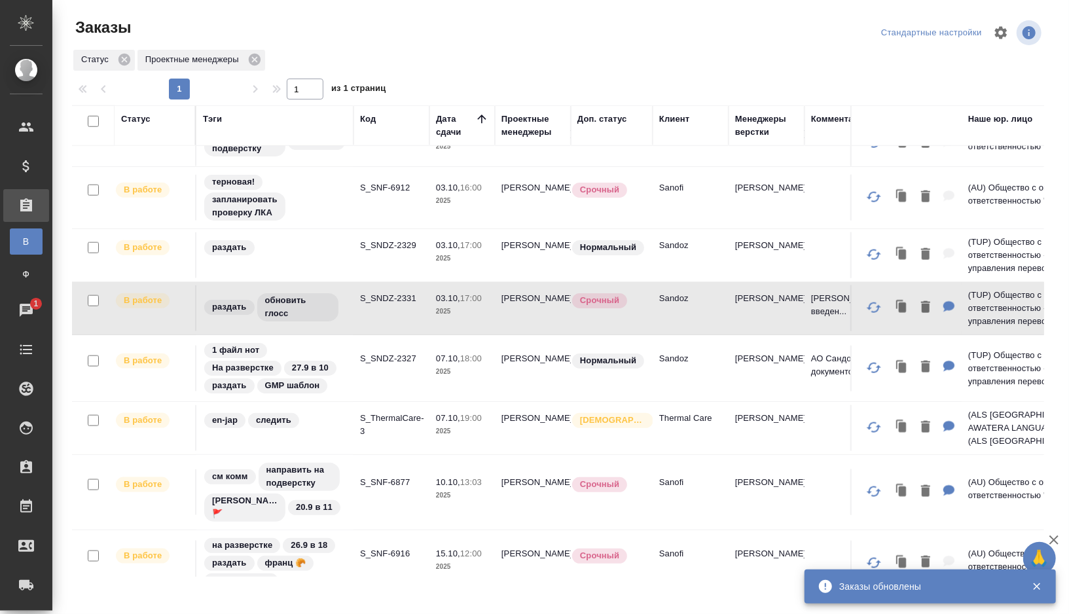
scroll to position [953, 0]
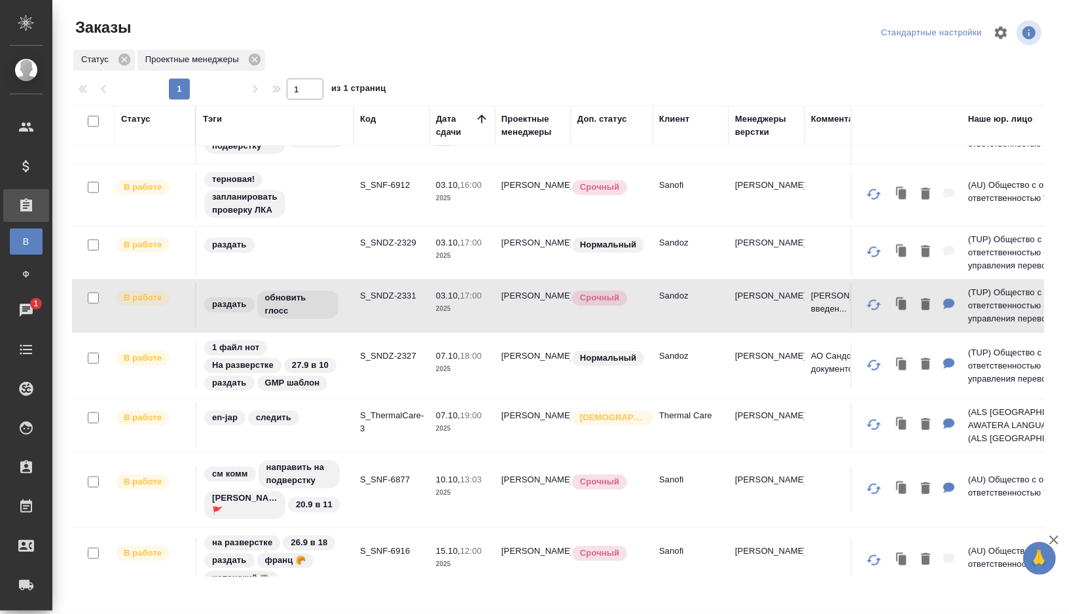
click at [365, 374] on td "S_SNDZ-2327" at bounding box center [392, 366] width 76 height 46
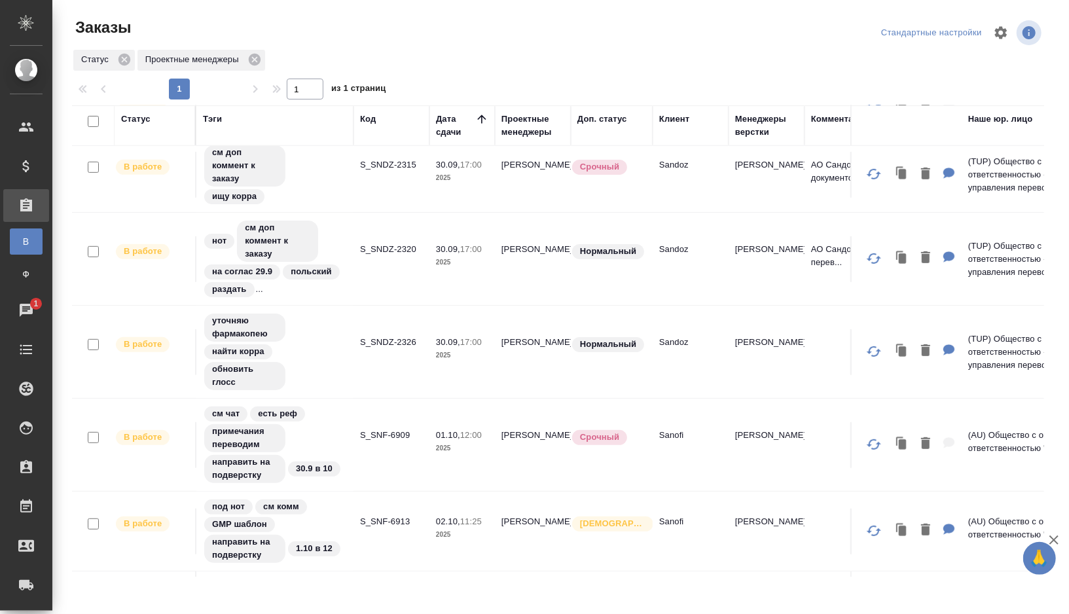
scroll to position [0, 0]
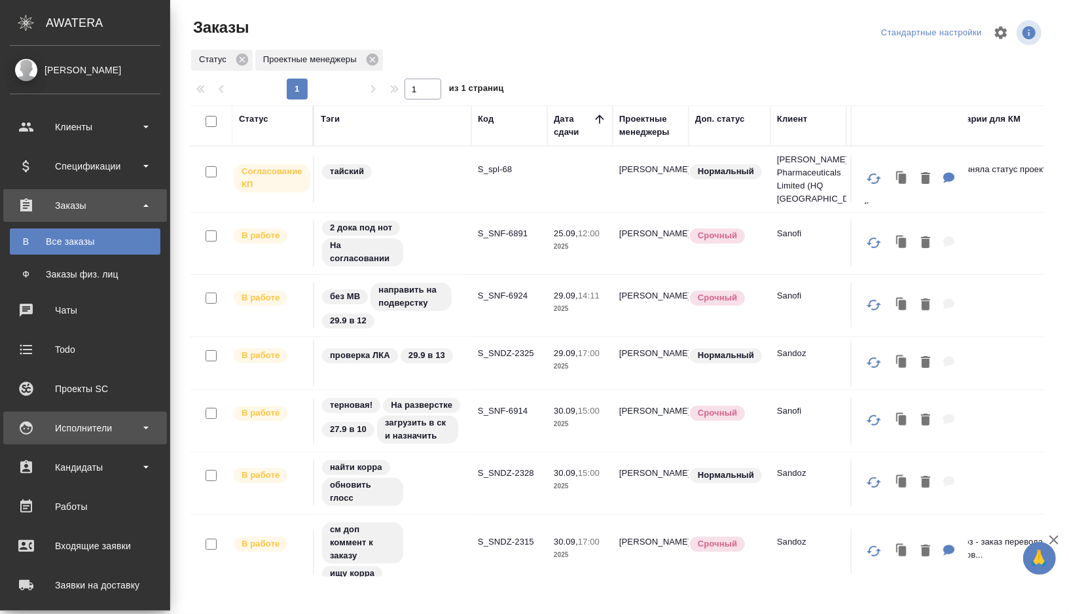
click at [136, 432] on div "Исполнители" at bounding box center [85, 428] width 151 height 20
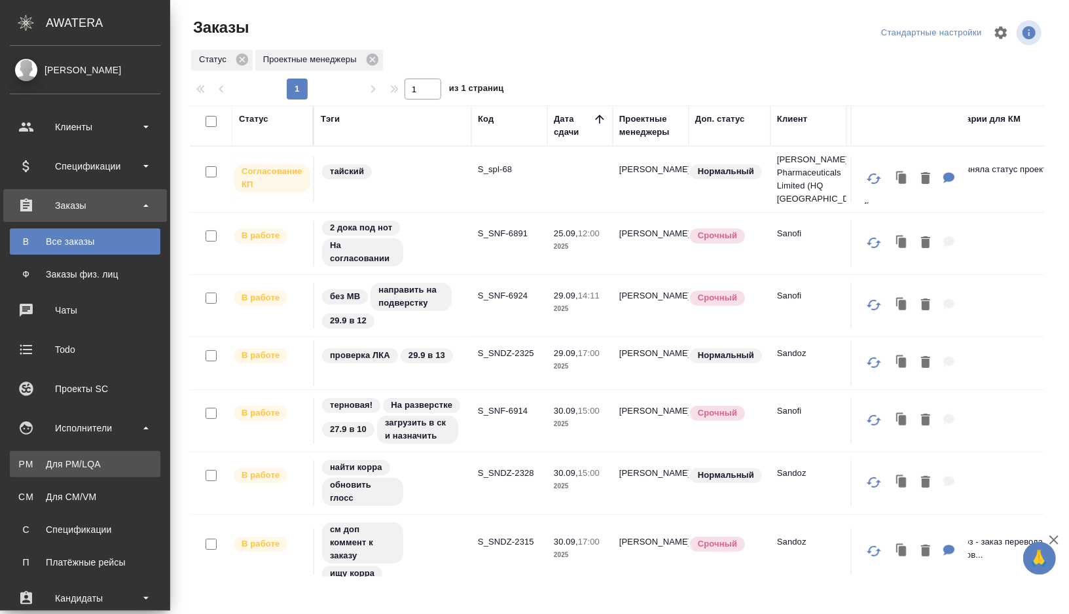
click at [108, 465] on div "Для PM/LQA" at bounding box center [85, 464] width 138 height 13
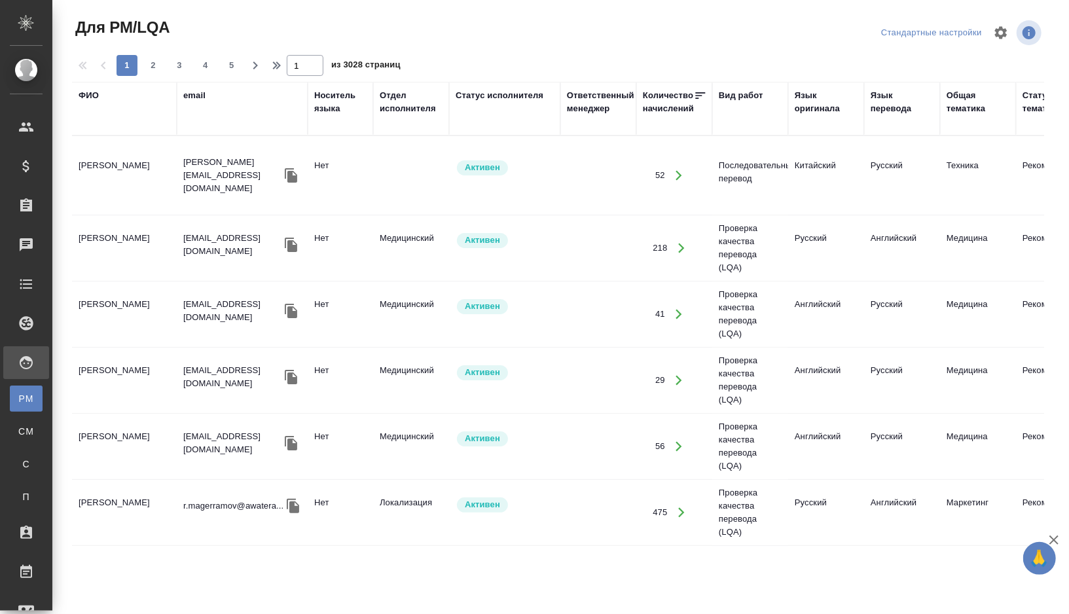
click at [90, 93] on div "ФИО" at bounding box center [89, 95] width 20 height 13
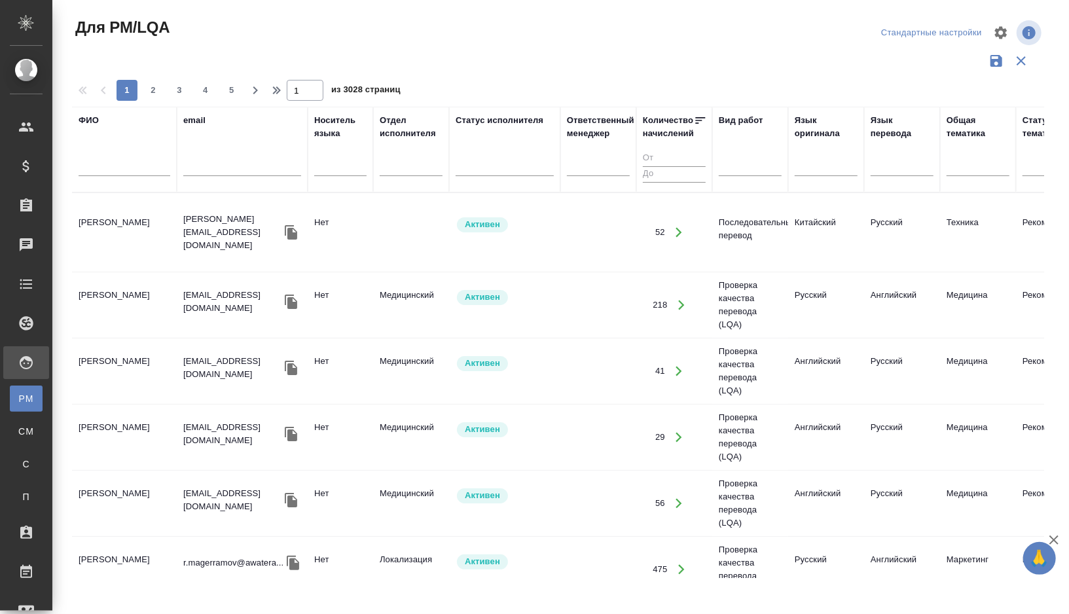
click at [111, 168] on input "text" at bounding box center [125, 168] width 92 height 16
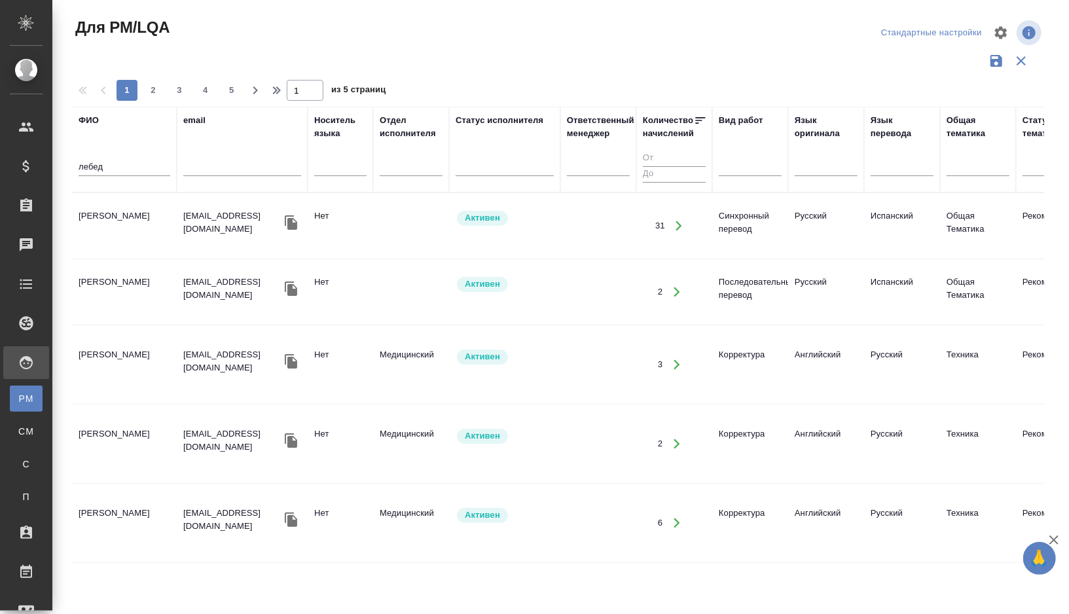
click at [160, 388] on td "[PERSON_NAME]" at bounding box center [124, 365] width 105 height 46
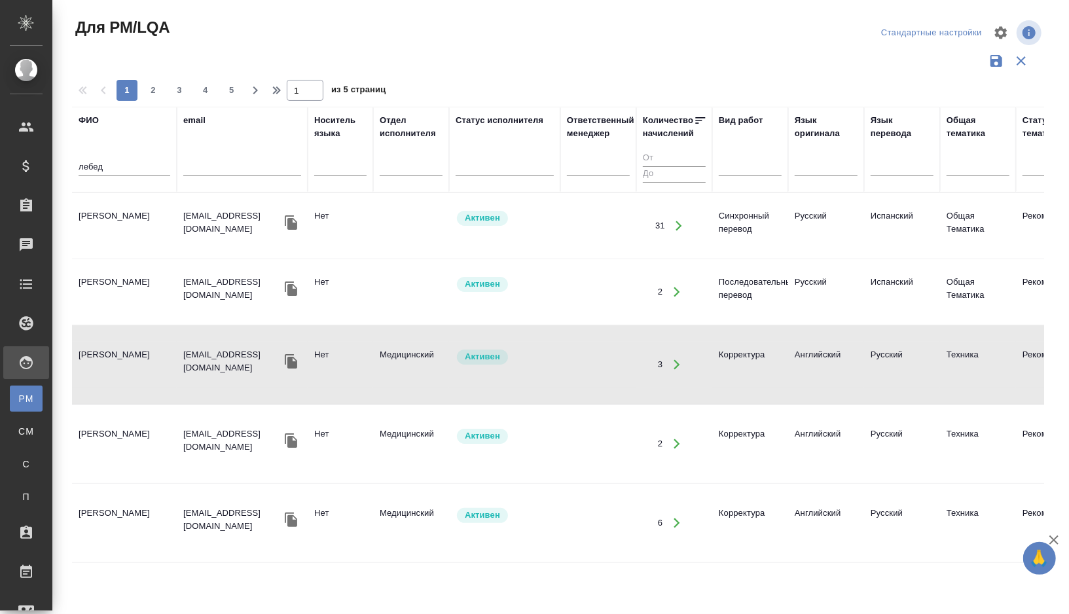
click at [120, 168] on input "лебед" at bounding box center [125, 168] width 92 height 16
type input "л"
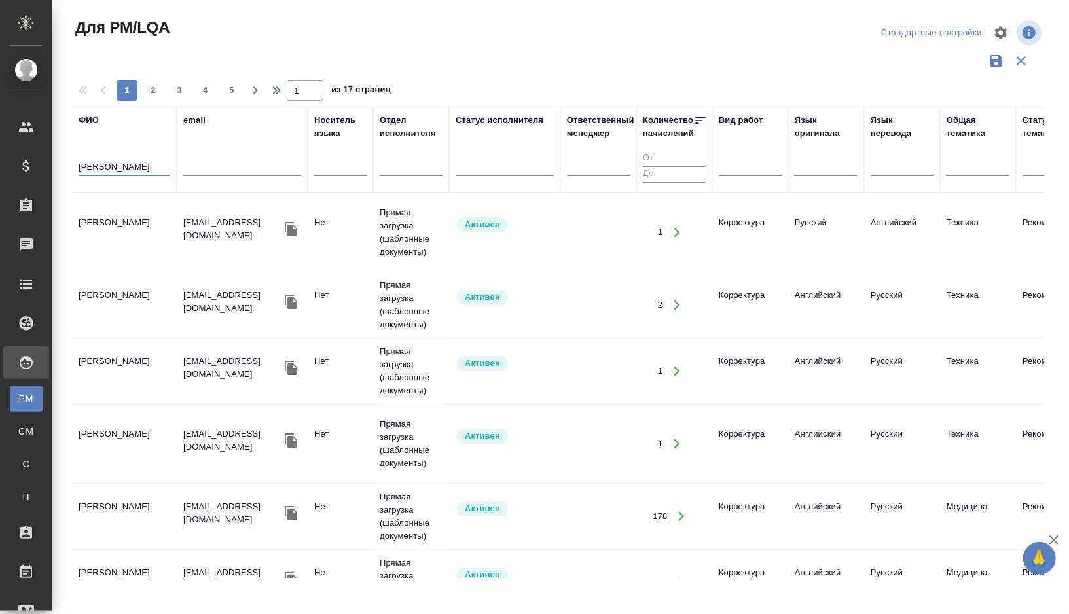
click at [134, 242] on td "Сирачева Мария" at bounding box center [124, 233] width 105 height 46
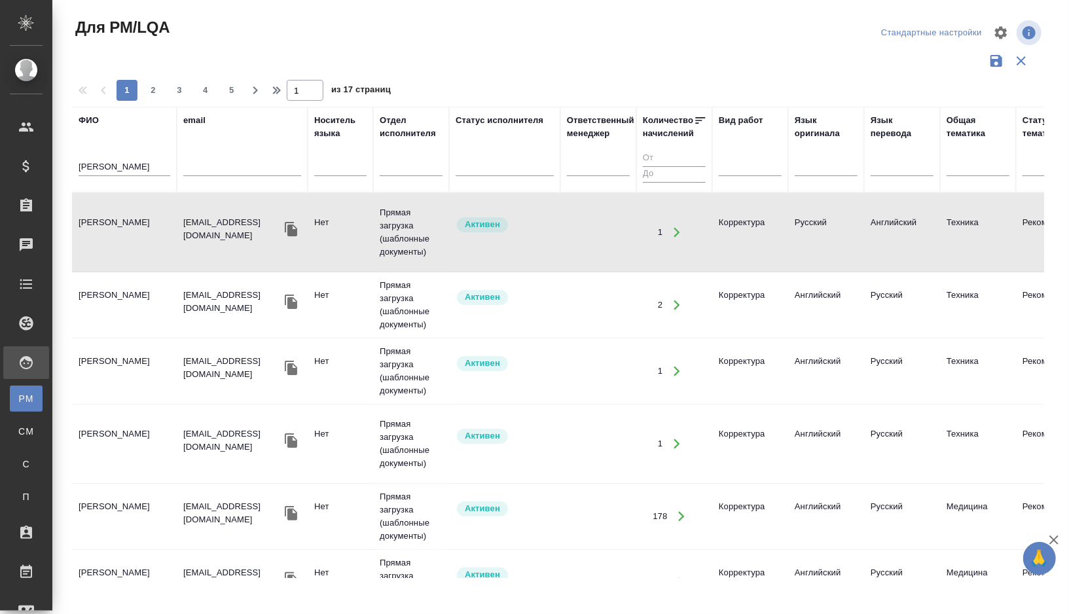
click at [127, 170] on input "сирач" at bounding box center [125, 168] width 92 height 16
type input "с"
type input "н"
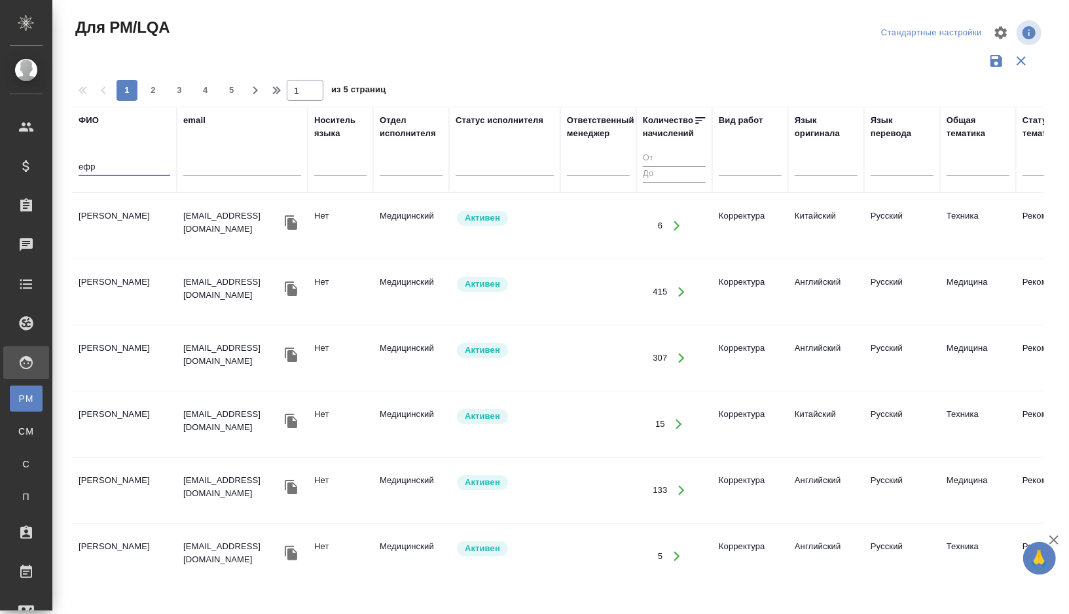
type input "ефр"
click at [138, 239] on td "Ефремова Ирина" at bounding box center [124, 226] width 105 height 46
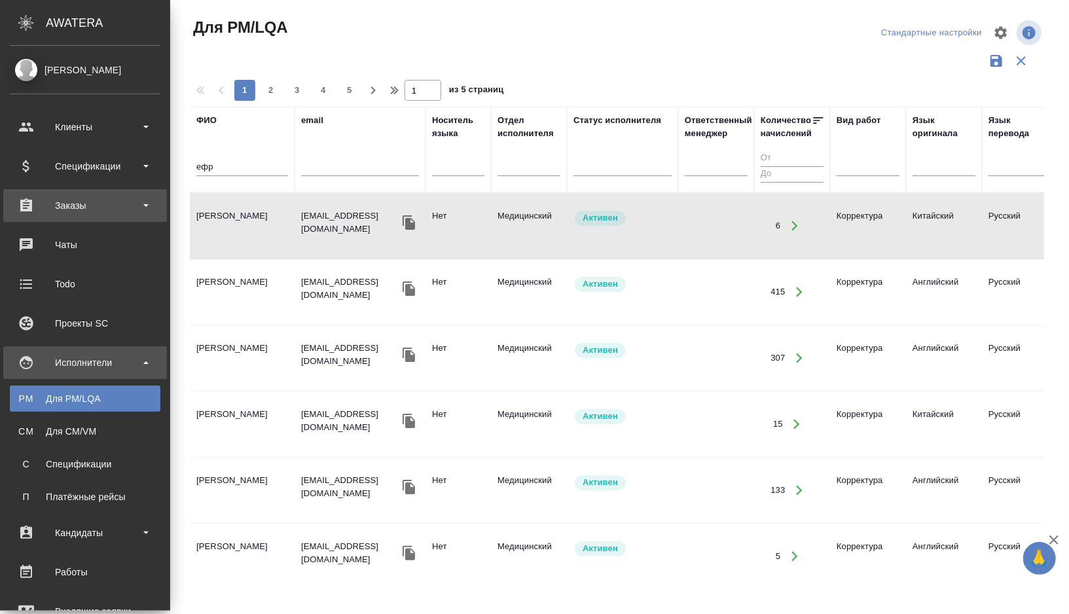
click at [90, 208] on div "Заказы" at bounding box center [85, 206] width 151 height 20
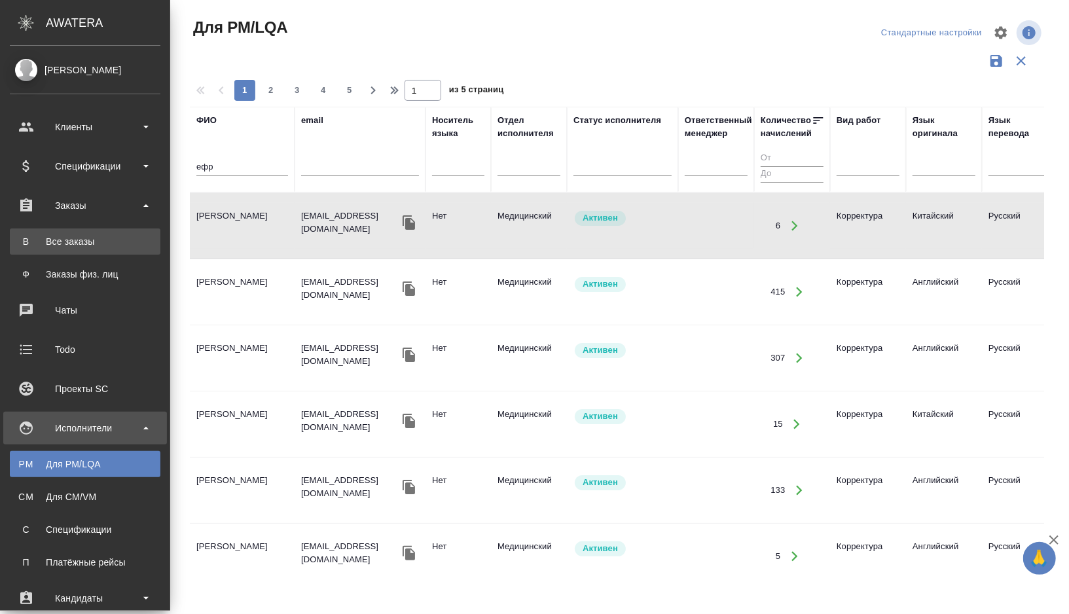
click at [84, 247] on div "Все заказы" at bounding box center [85, 241] width 138 height 13
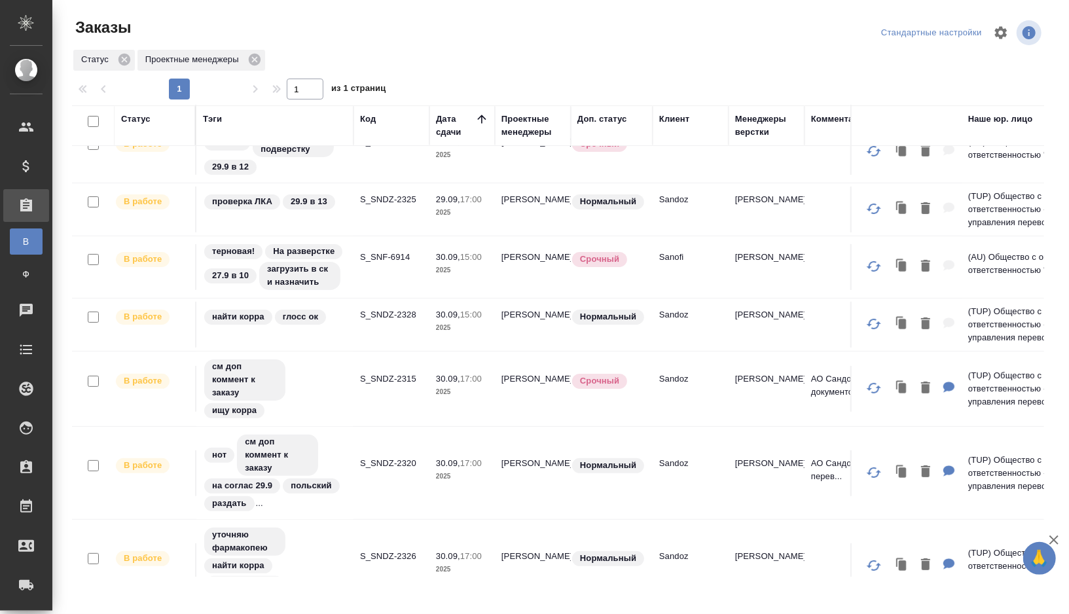
scroll to position [155, 0]
click at [392, 282] on td "S_SNF-6914" at bounding box center [392, 267] width 76 height 46
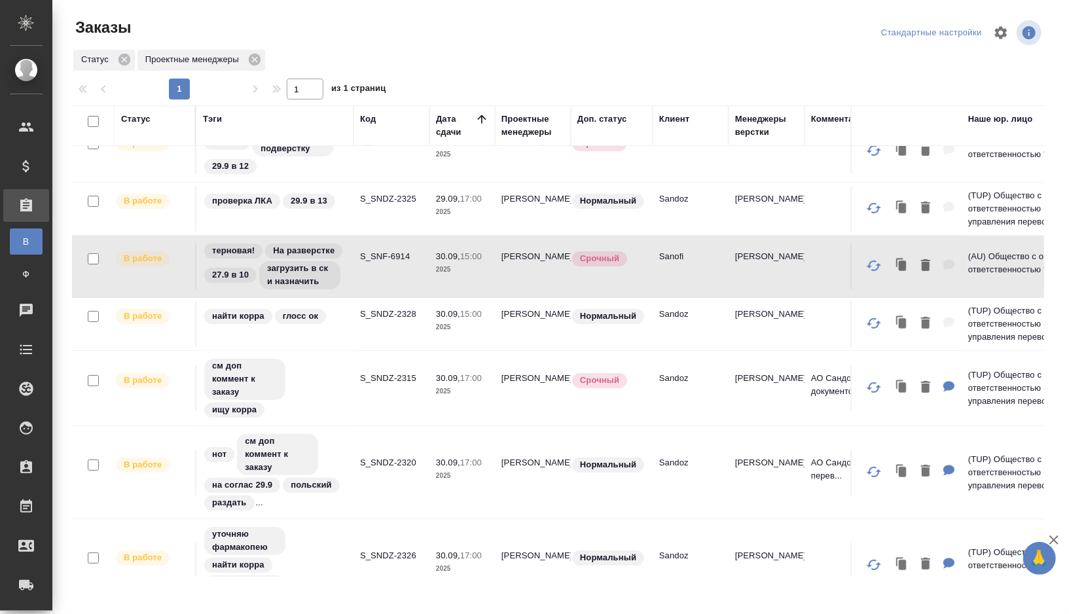
click at [374, 281] on td "S_SNF-6914" at bounding box center [392, 267] width 76 height 46
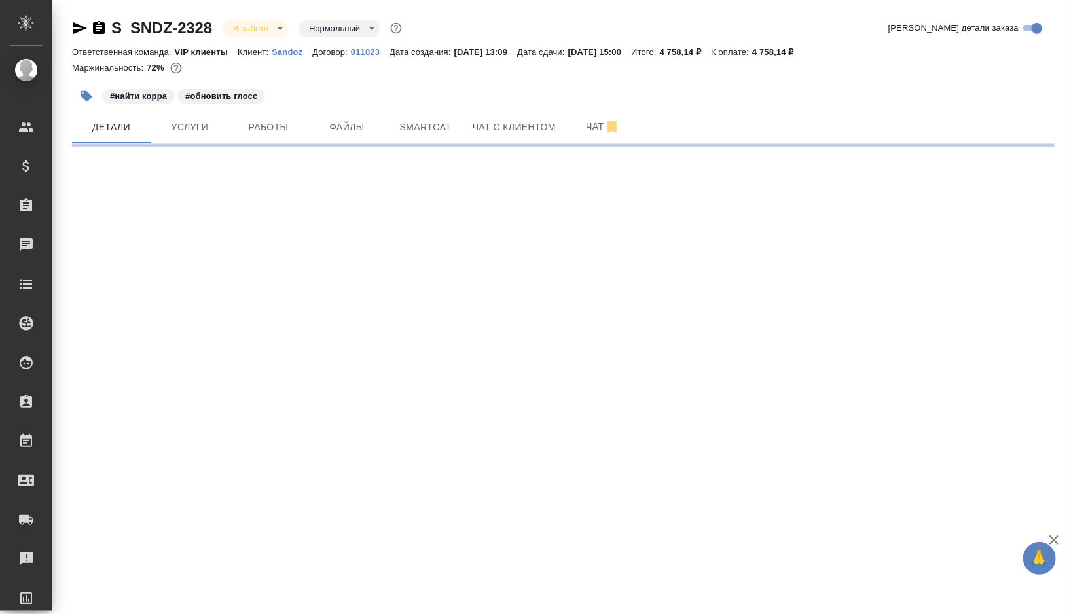
select select "RU"
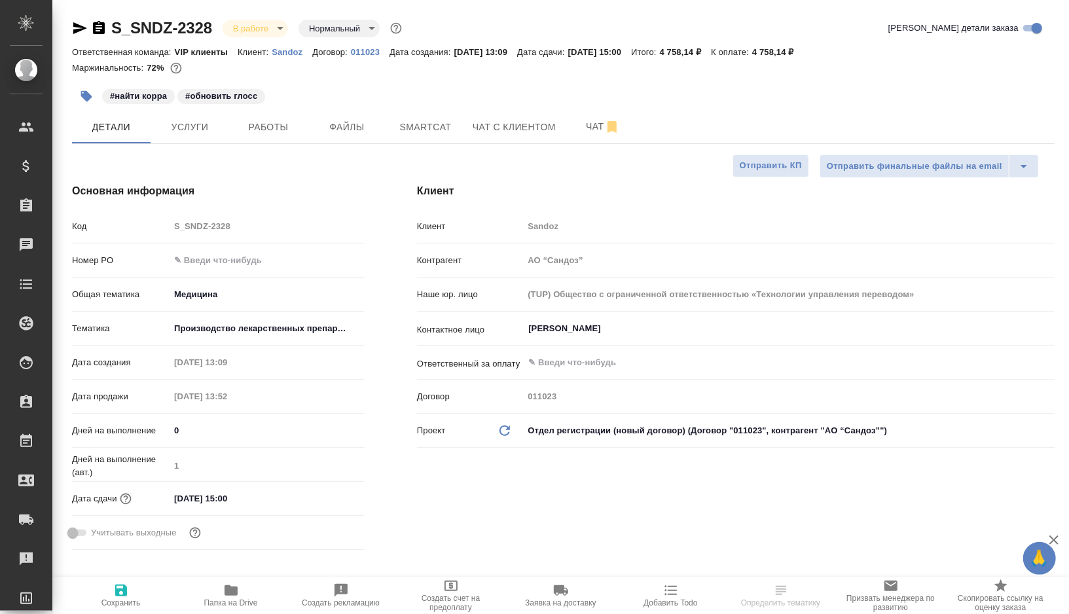
type textarea "x"
click at [272, 128] on span "Работы" at bounding box center [268, 127] width 63 height 16
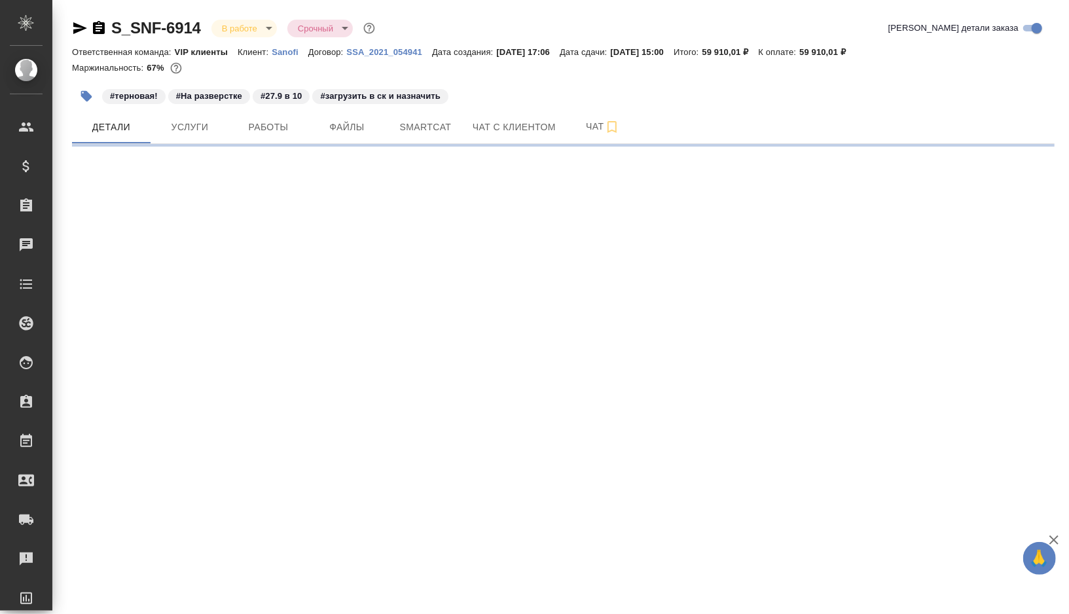
select select "RU"
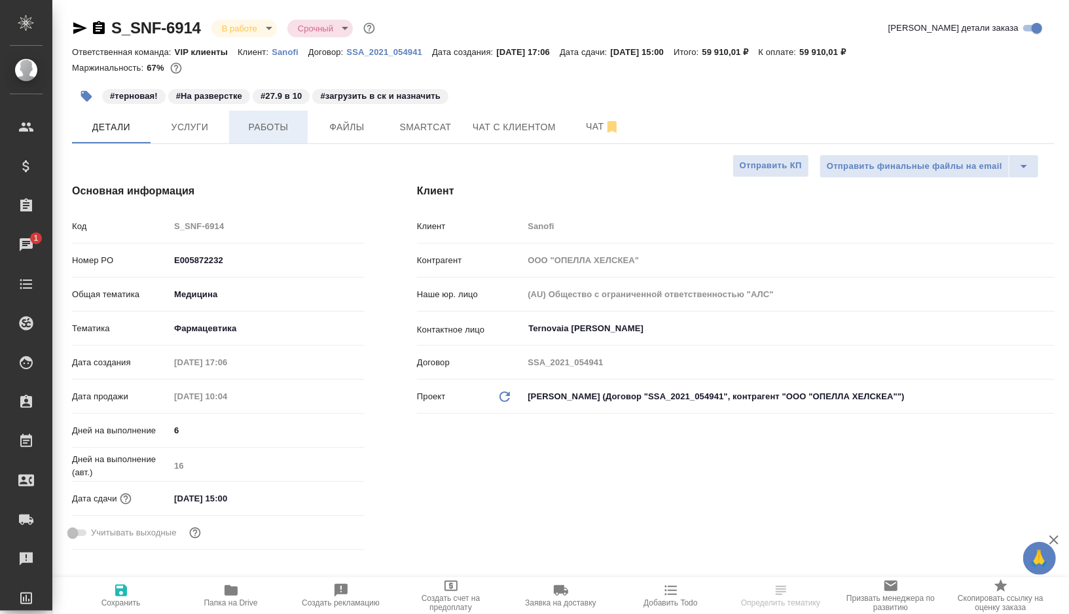
type textarea "x"
click at [285, 125] on span "Работы" at bounding box center [268, 127] width 63 height 16
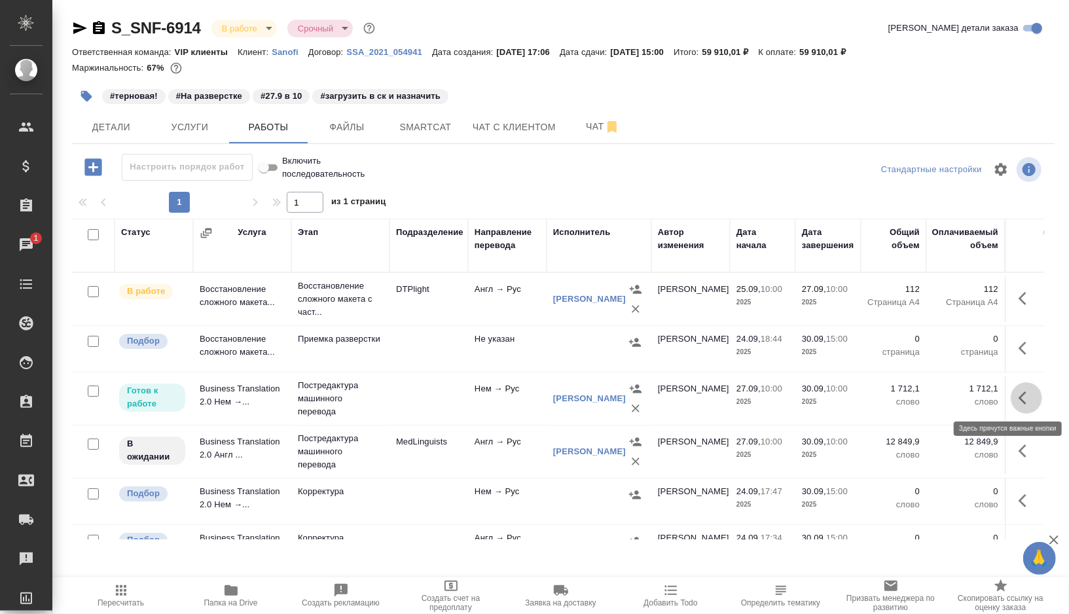
click at [1032, 400] on icon "button" at bounding box center [1027, 398] width 16 height 16
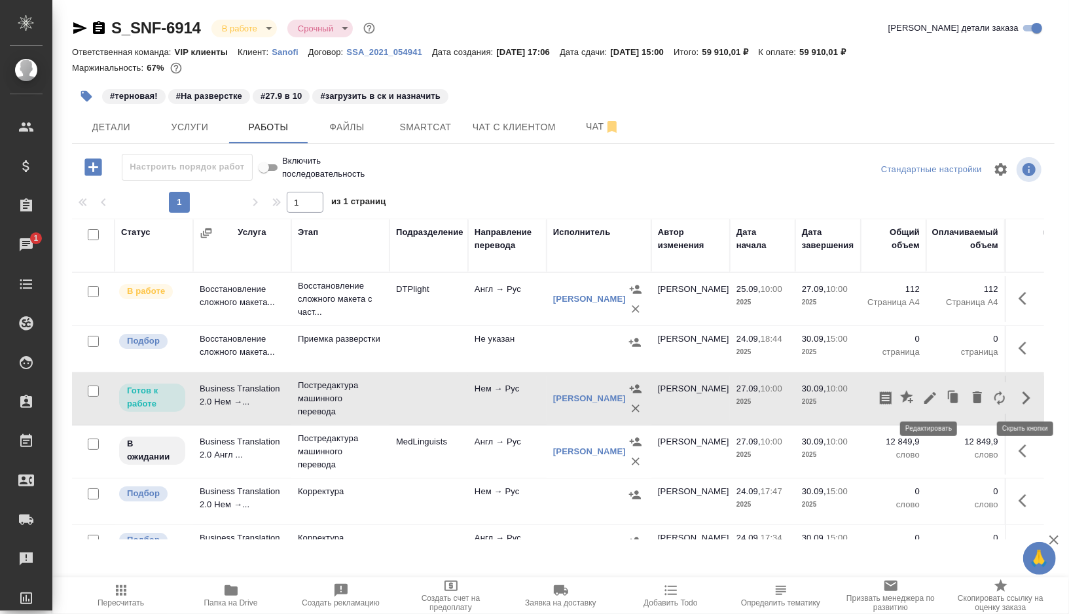
click at [925, 401] on icon "button" at bounding box center [931, 398] width 12 height 12
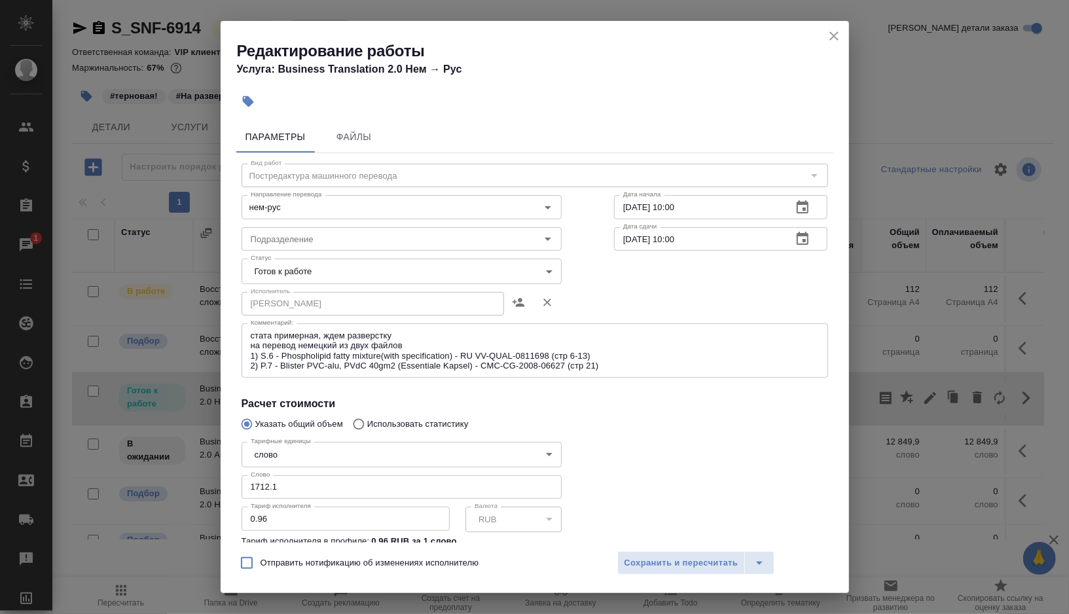
click at [363, 270] on body "🙏 .cls-1 fill:#fff; AWATERA Gorshkova Valentina Клиенты Спецификации Заказы 1 Ч…" at bounding box center [534, 307] width 1069 height 614
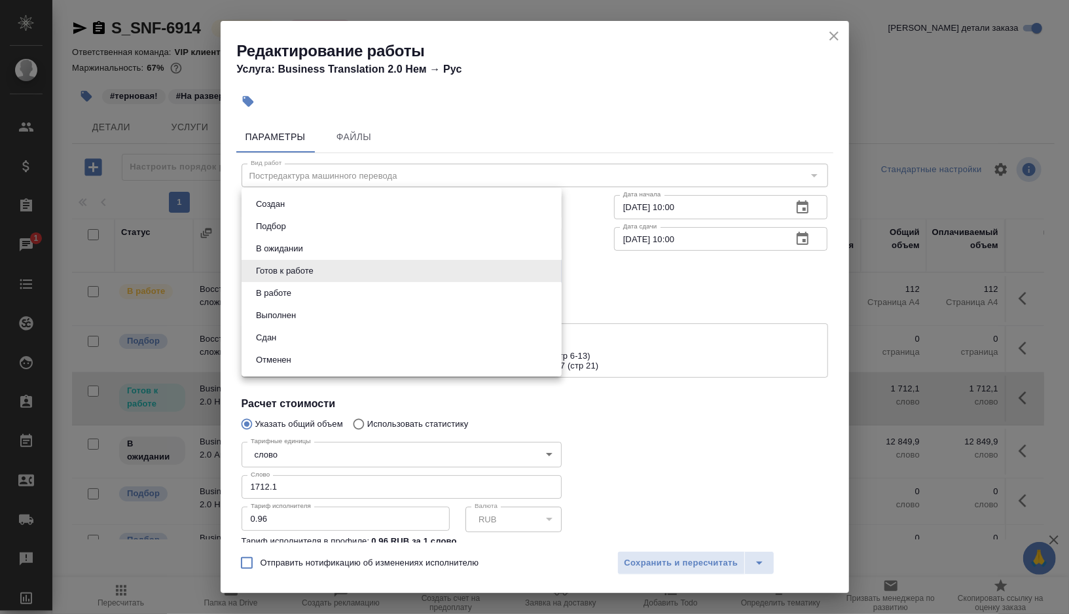
click at [331, 250] on li "В ожидании" at bounding box center [402, 249] width 320 height 22
type input "pending"
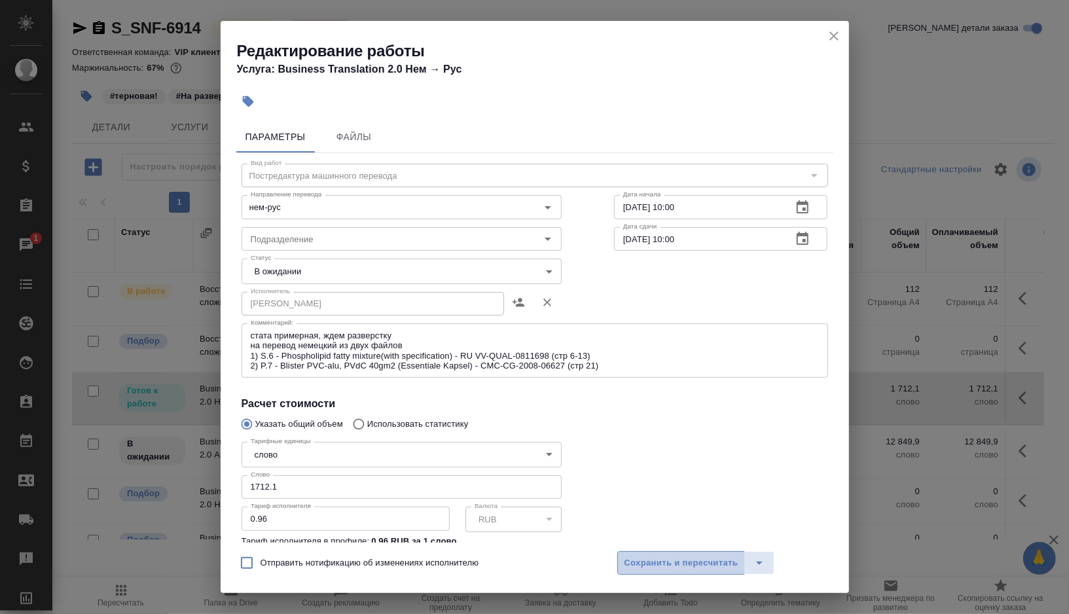
click at [661, 561] on span "Сохранить и пересчитать" at bounding box center [682, 563] width 114 height 15
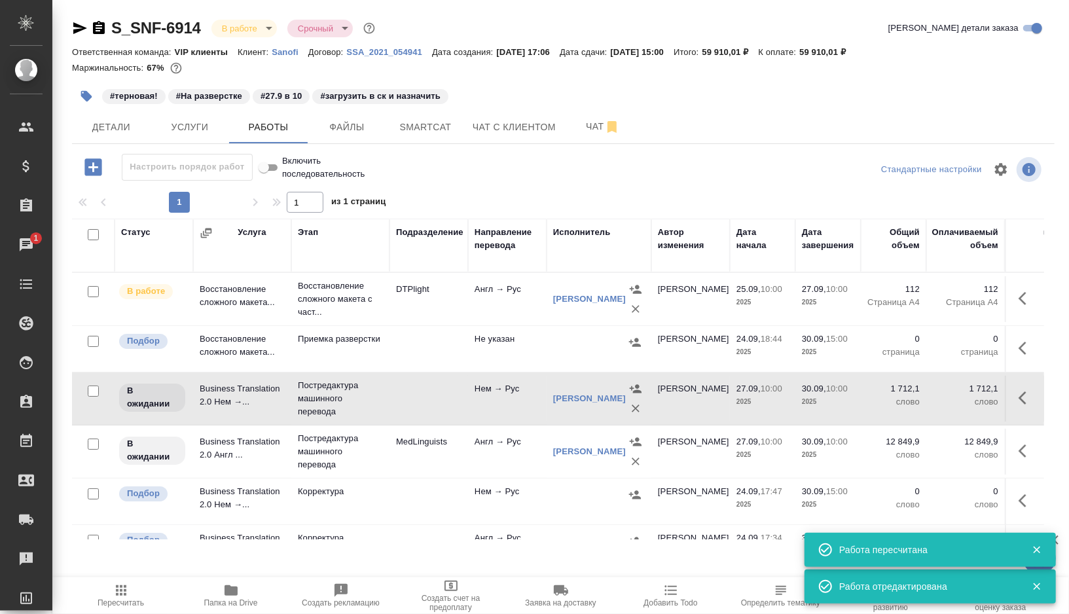
click at [457, 295] on td "DTPlight" at bounding box center [429, 299] width 79 height 46
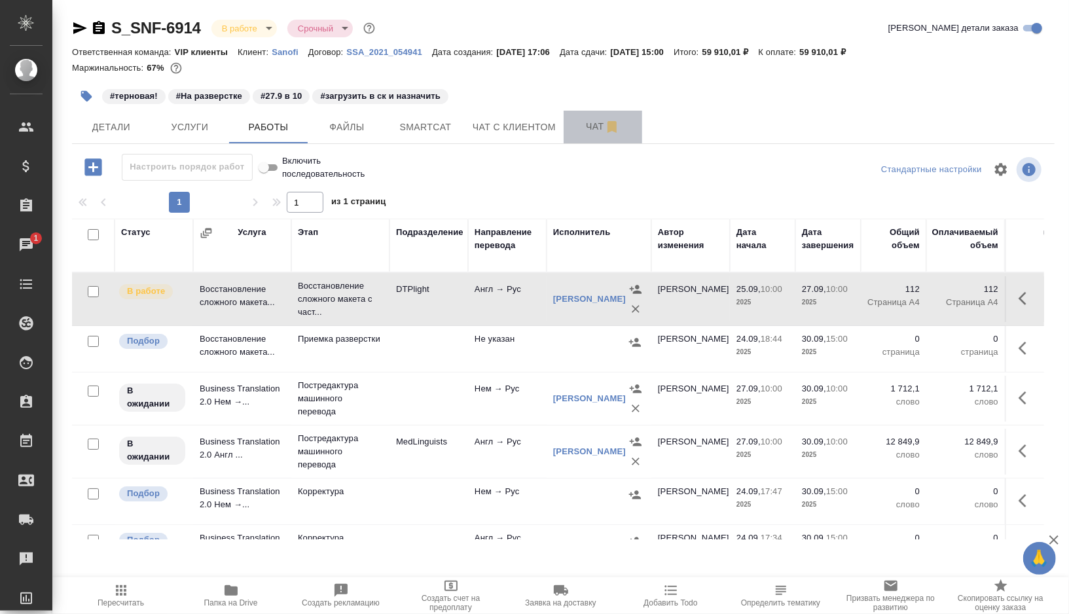
click at [593, 134] on button "Чат" at bounding box center [603, 127] width 79 height 33
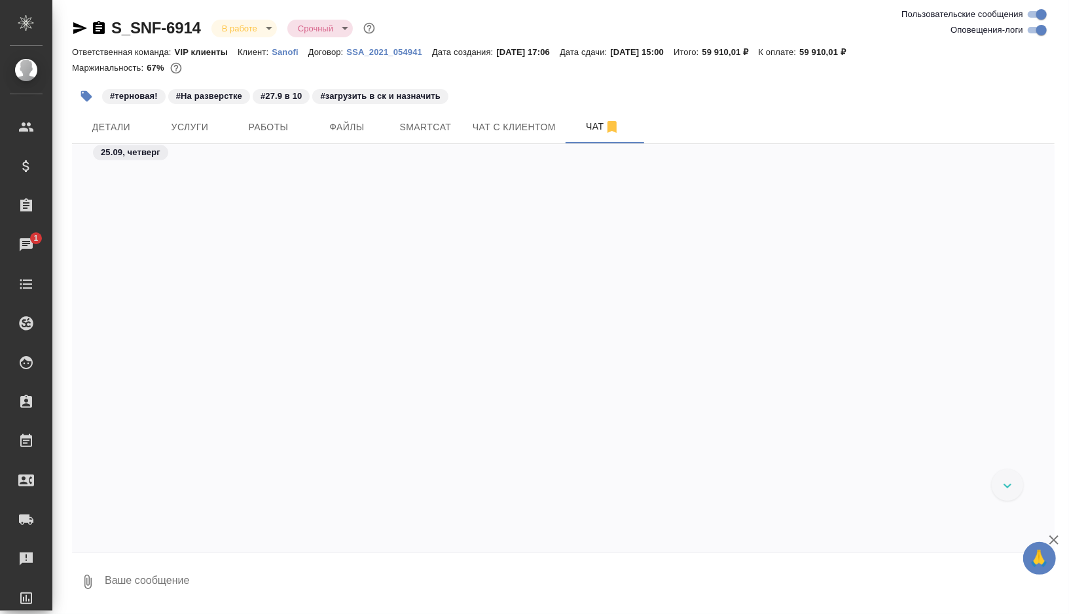
scroll to position [18325, 0]
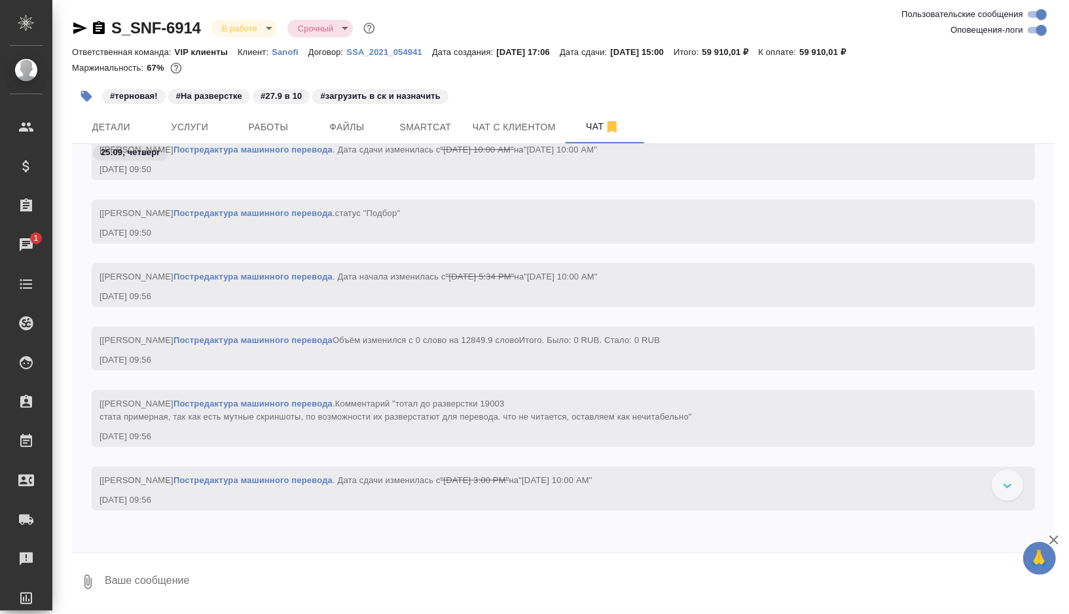
click at [1039, 37] on input "Оповещения-логи" at bounding box center [1041, 30] width 47 height 16
checkbox input "false"
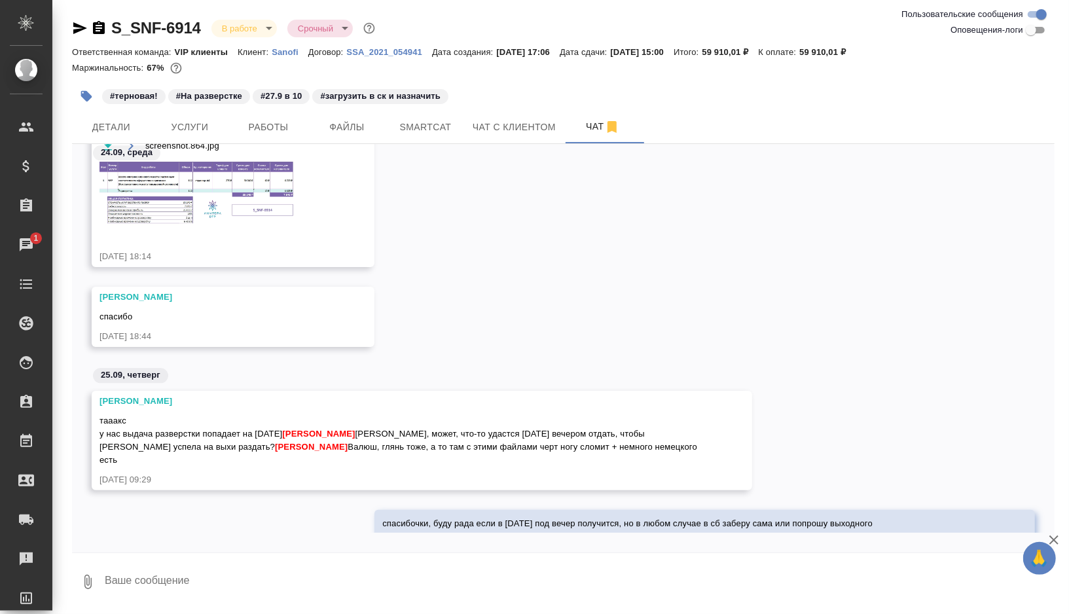
scroll to position [2209, 0]
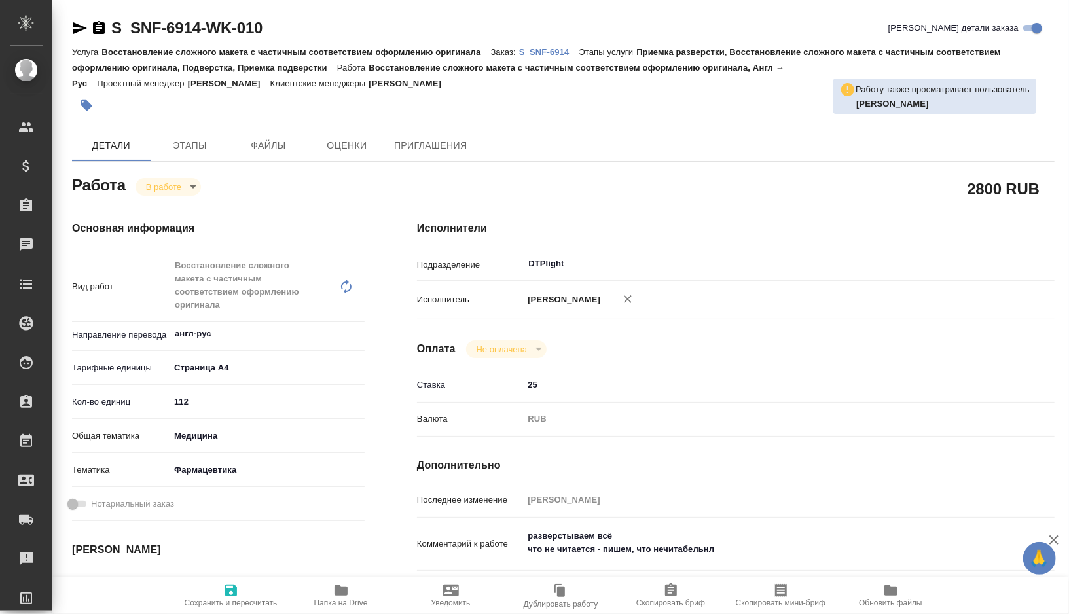
type textarea "x"
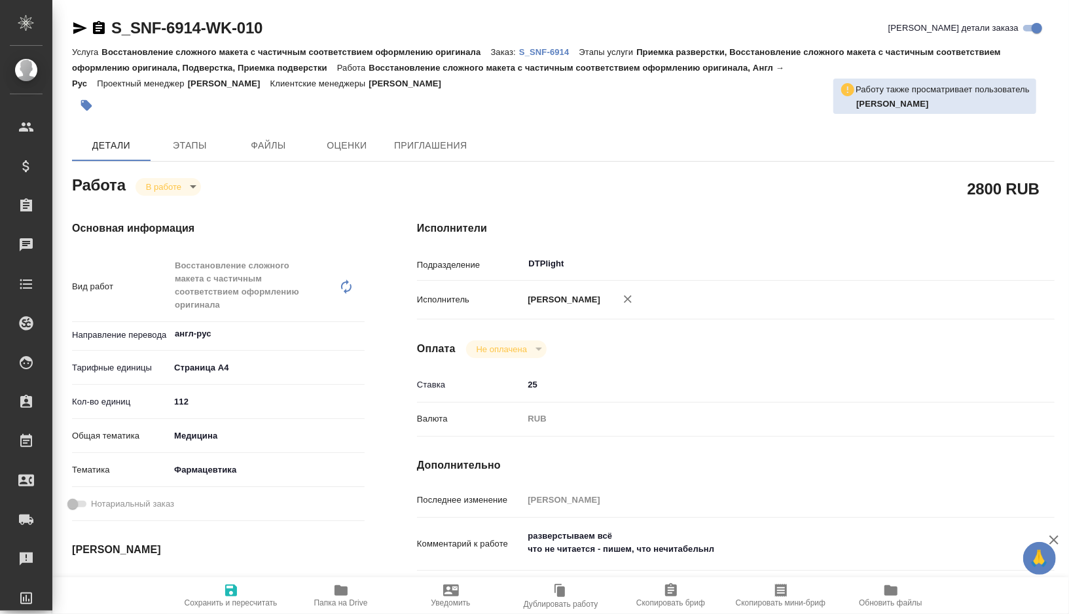
type textarea "x"
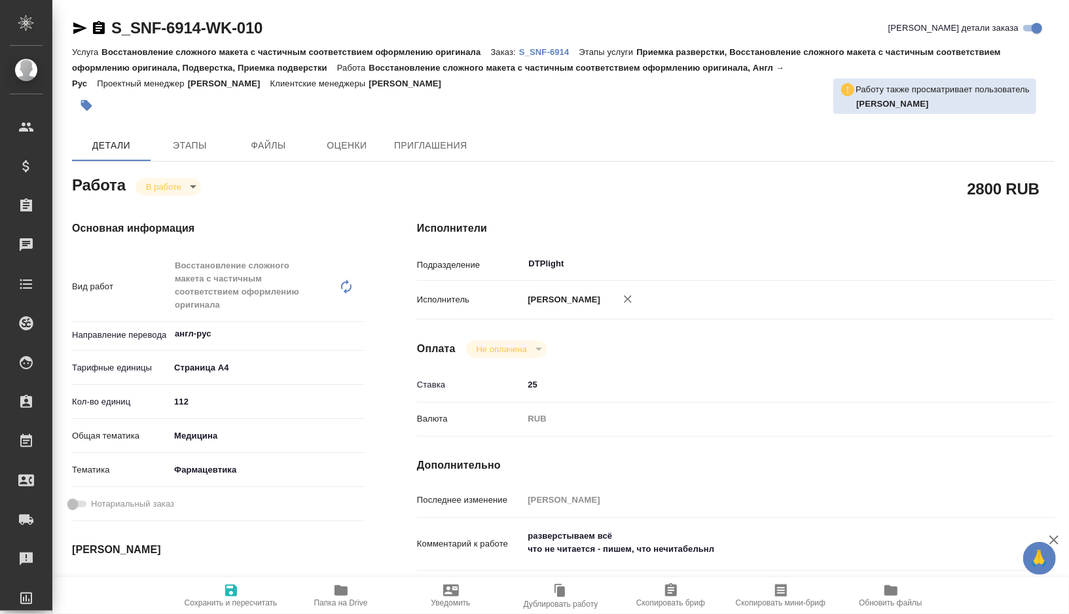
type textarea "x"
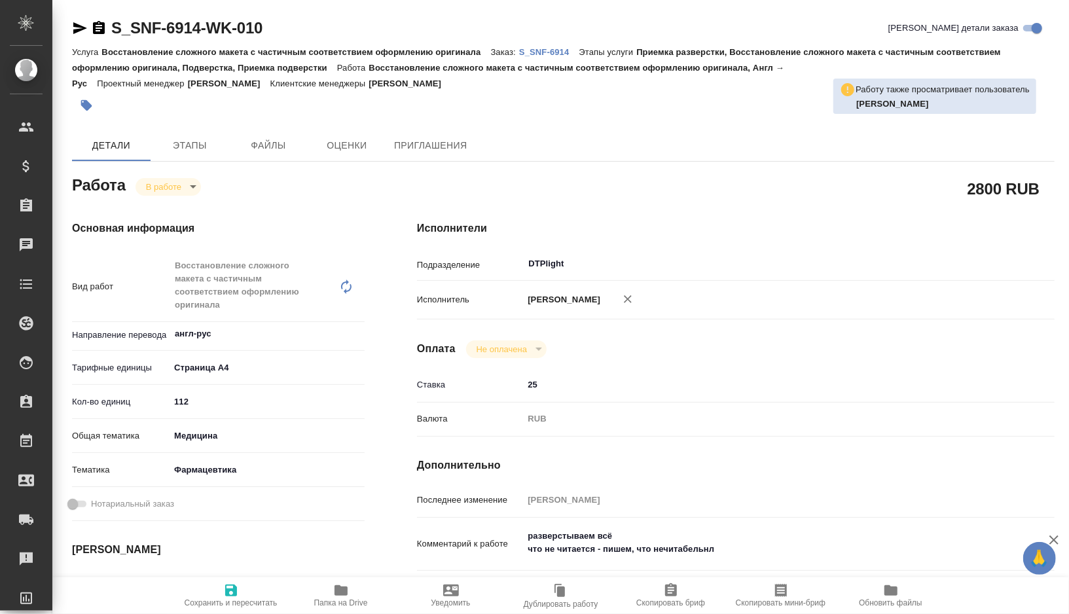
type textarea "x"
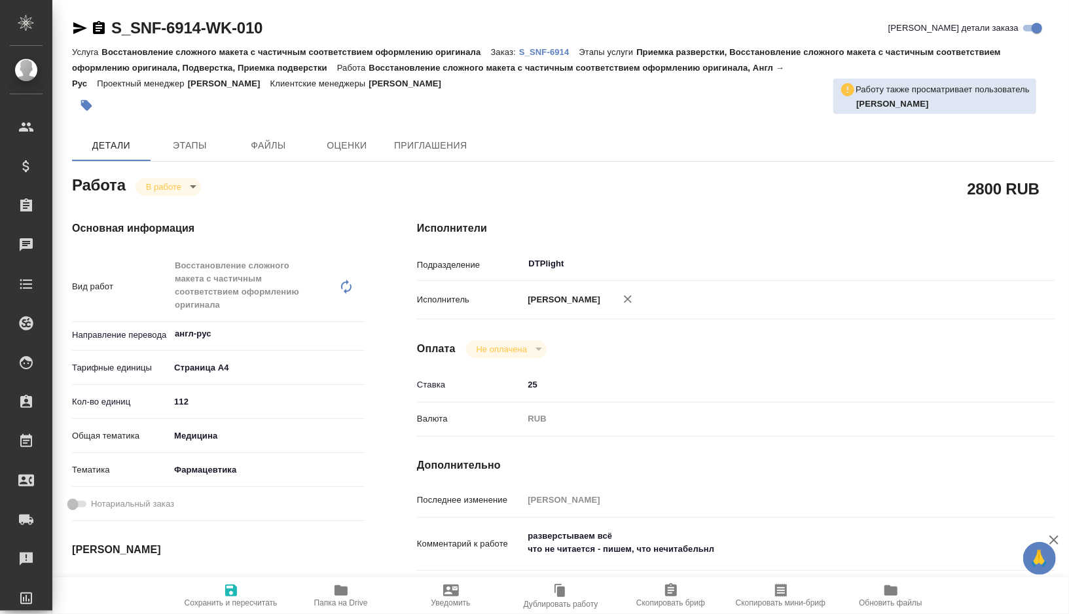
type textarea "x"
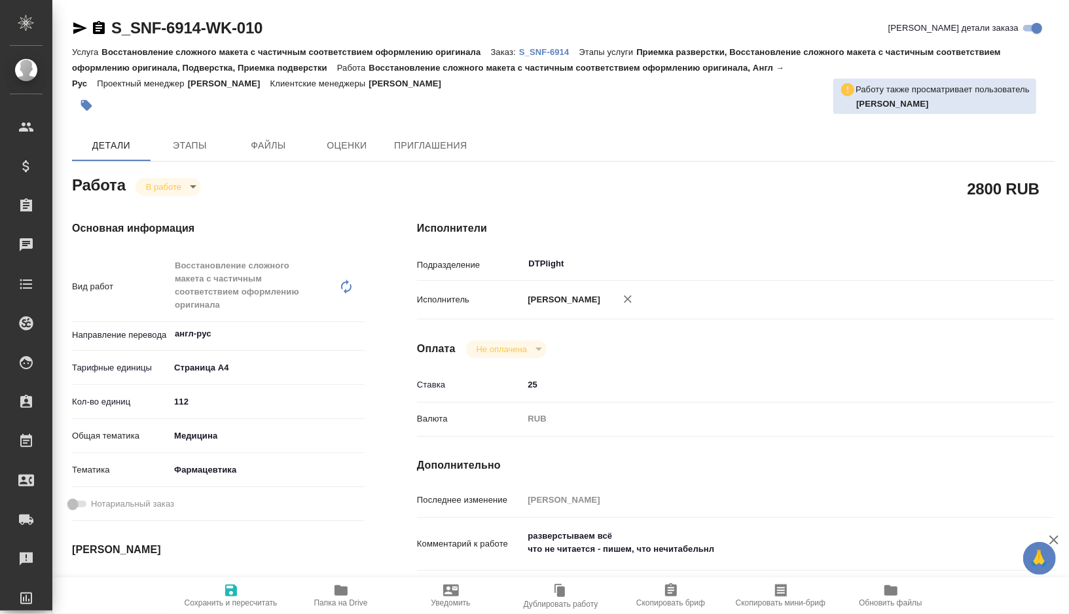
type textarea "x"
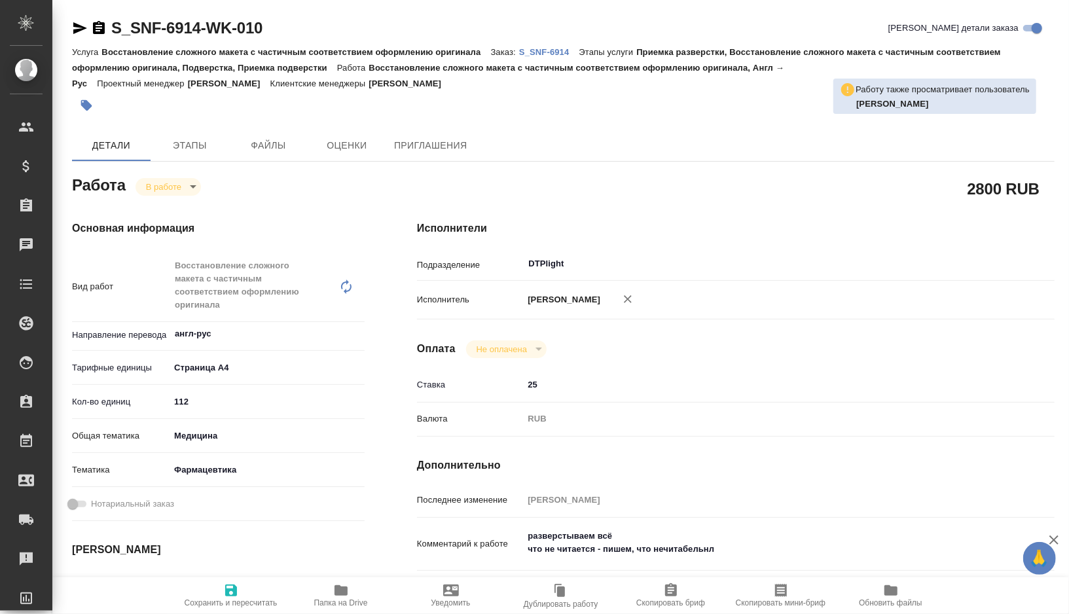
type textarea "x"
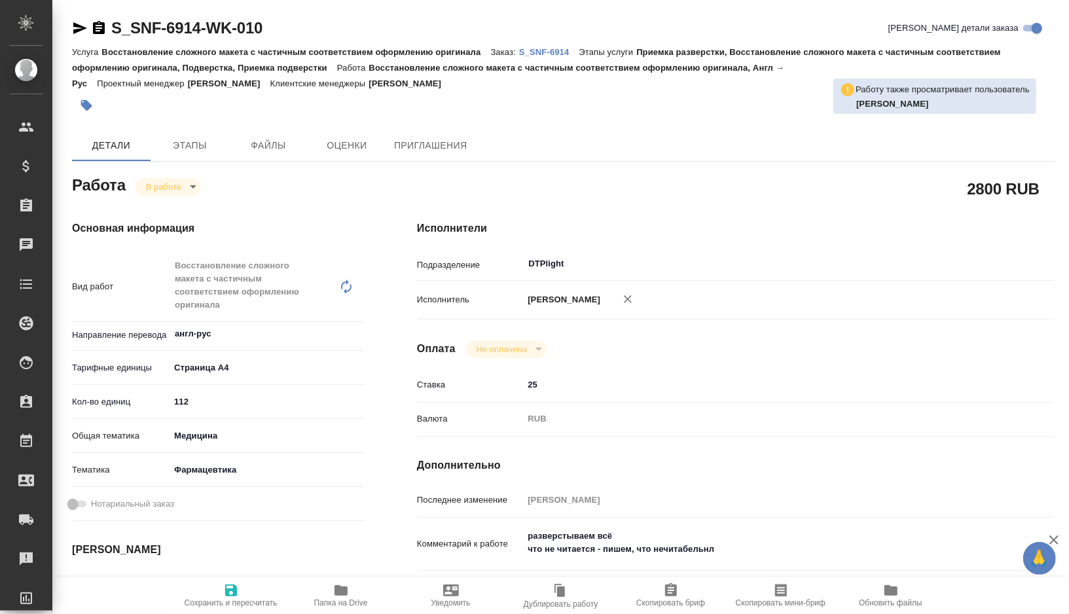
type textarea "x"
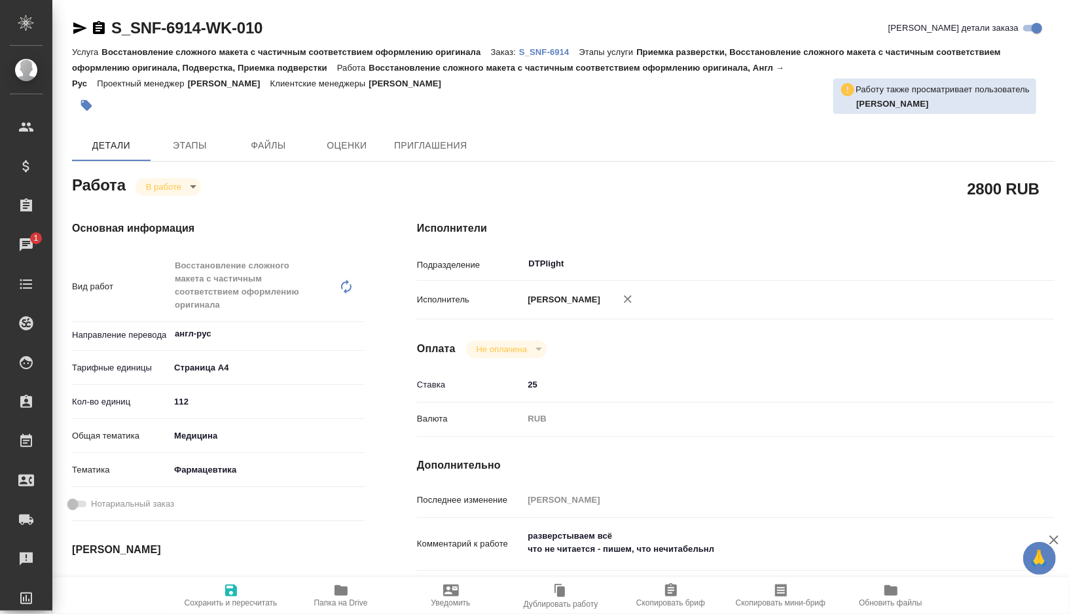
type textarea "x"
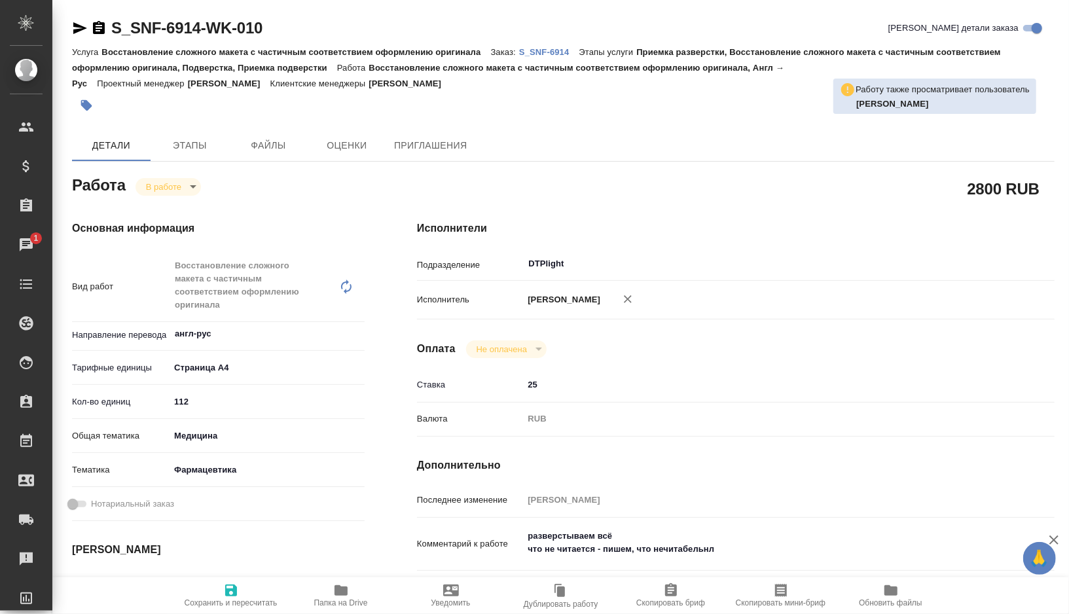
click at [81, 29] on icon "button" at bounding box center [80, 28] width 14 height 12
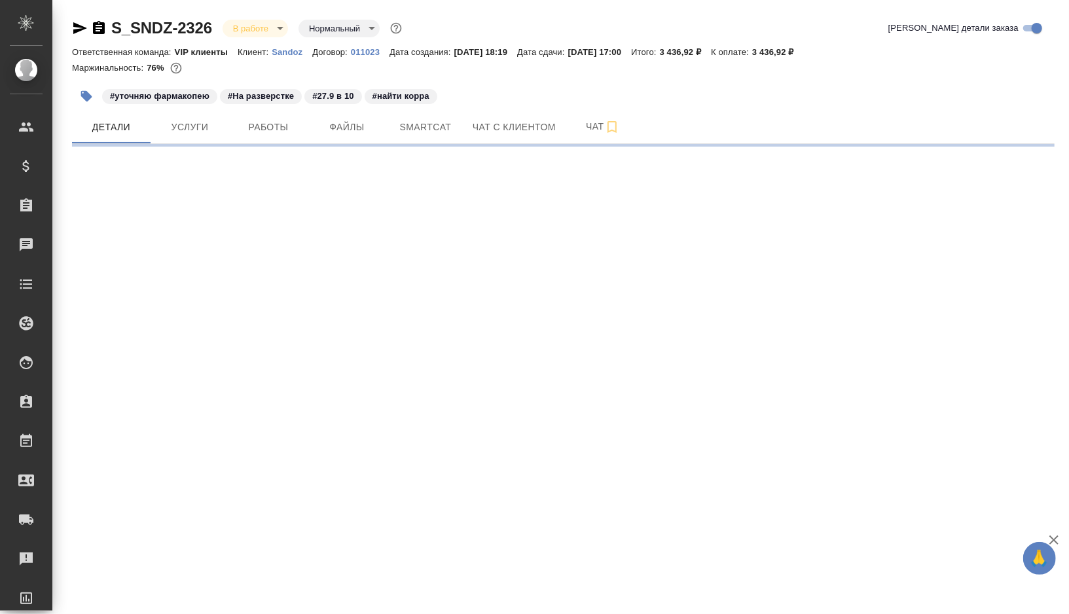
select select "RU"
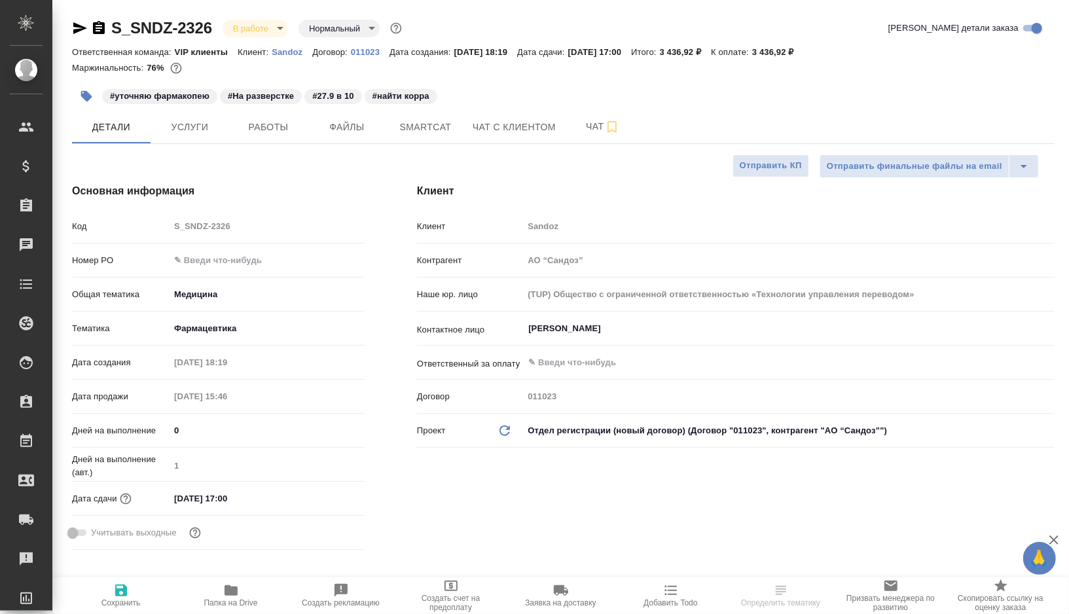
type textarea "x"
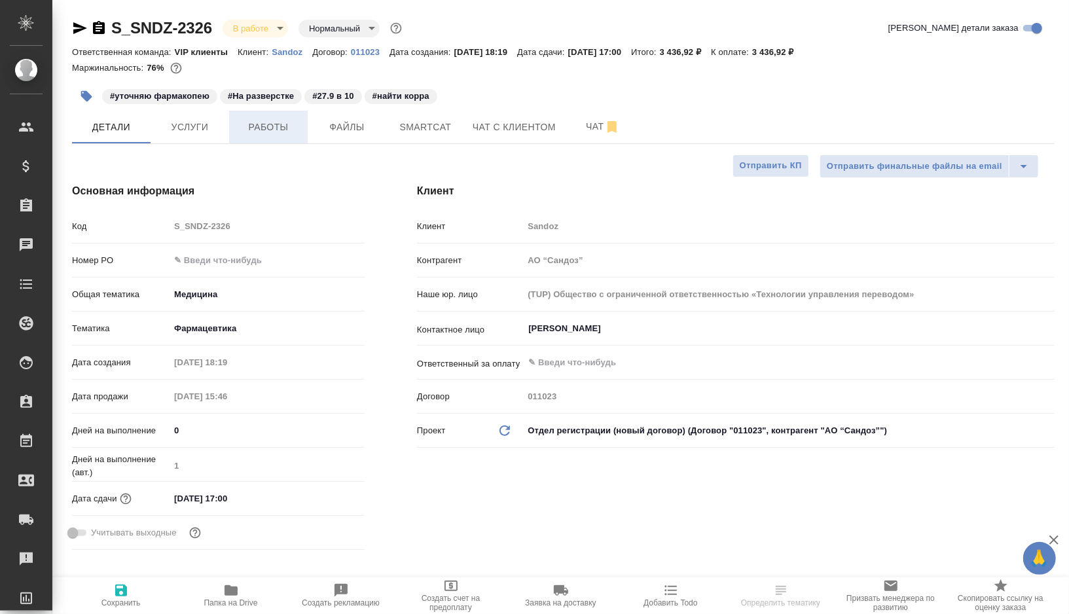
type textarea "x"
click at [256, 123] on span "Работы" at bounding box center [268, 127] width 63 height 16
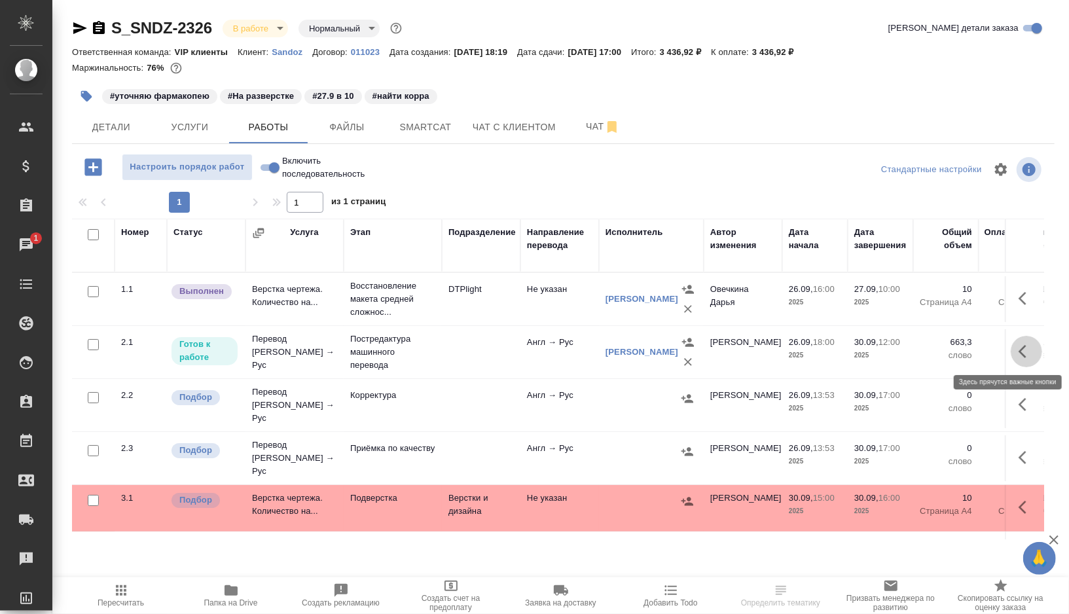
click at [1021, 346] on icon "button" at bounding box center [1027, 352] width 16 height 16
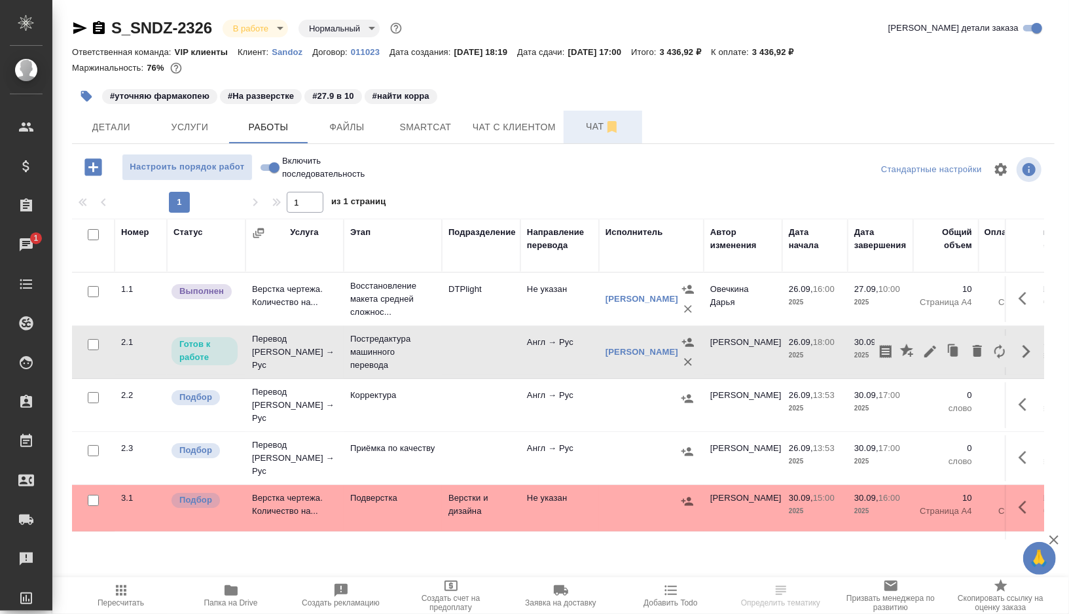
click at [591, 111] on button "Чат" at bounding box center [603, 127] width 79 height 33
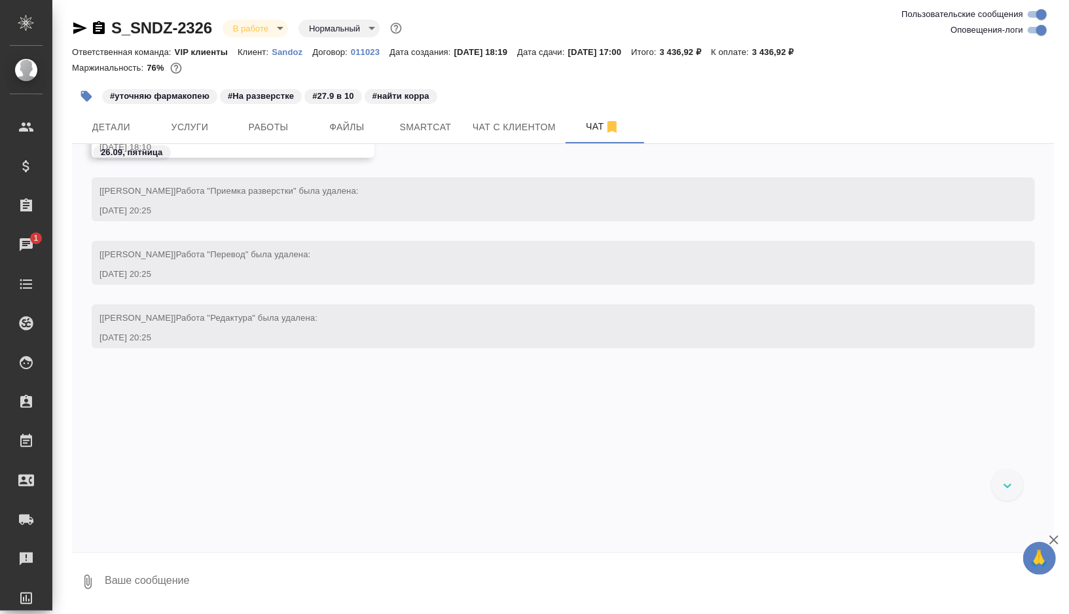
scroll to position [9706, 0]
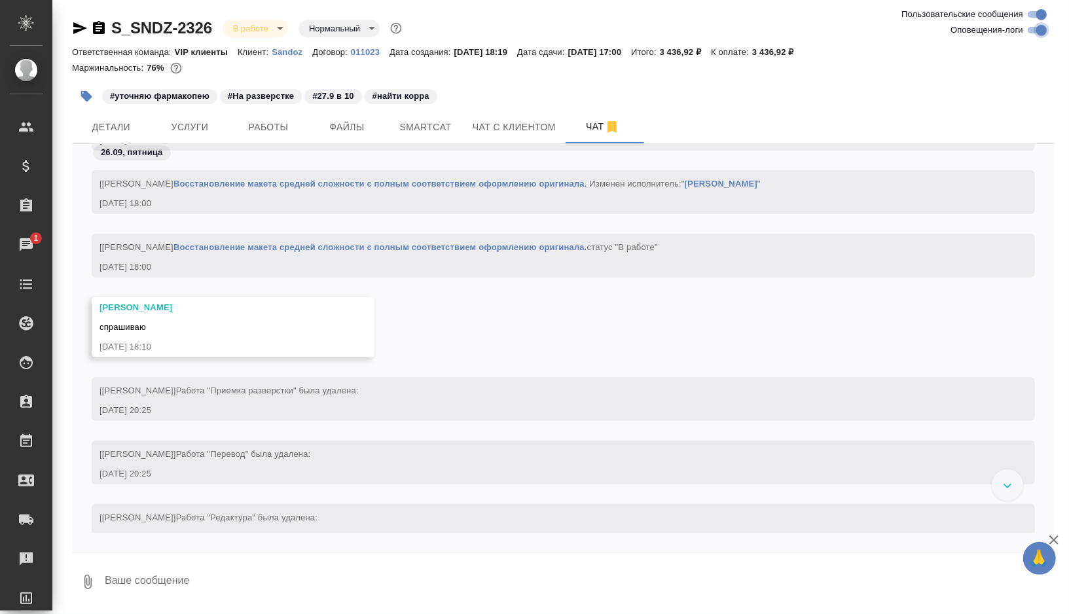
click at [1045, 31] on input "Оповещения-логи" at bounding box center [1041, 30] width 47 height 16
checkbox input "false"
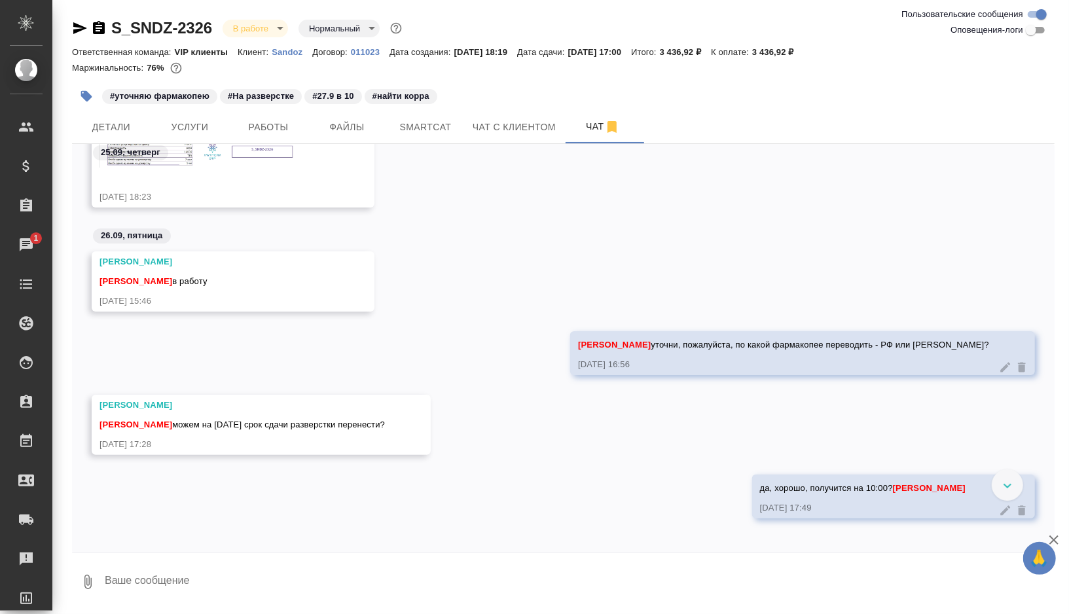
scroll to position [132, 0]
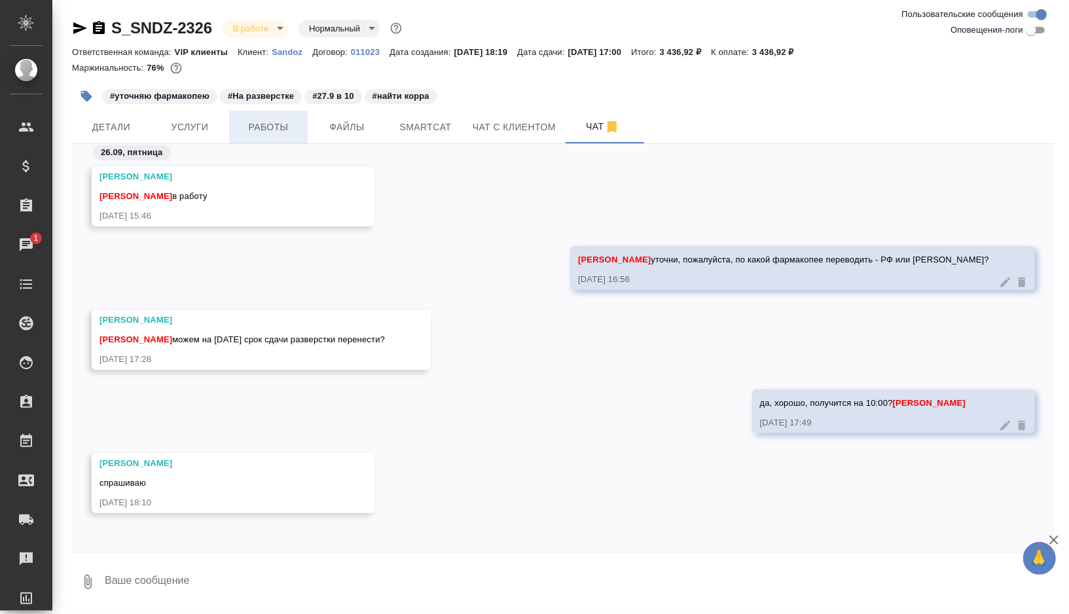
click at [267, 121] on span "Работы" at bounding box center [268, 127] width 63 height 16
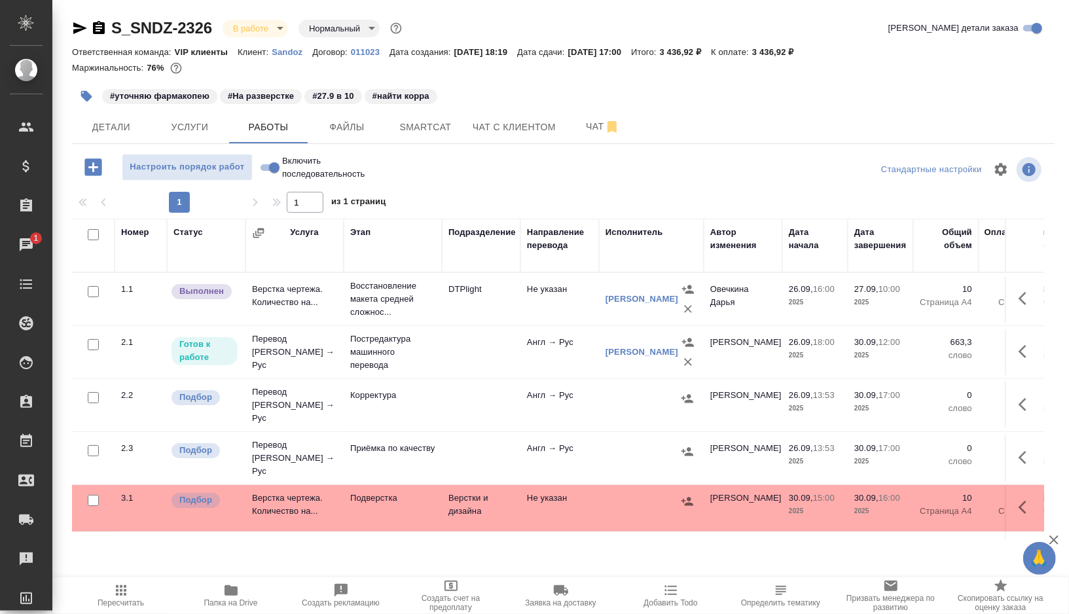
click at [499, 320] on td "DTPlight" at bounding box center [481, 299] width 79 height 46
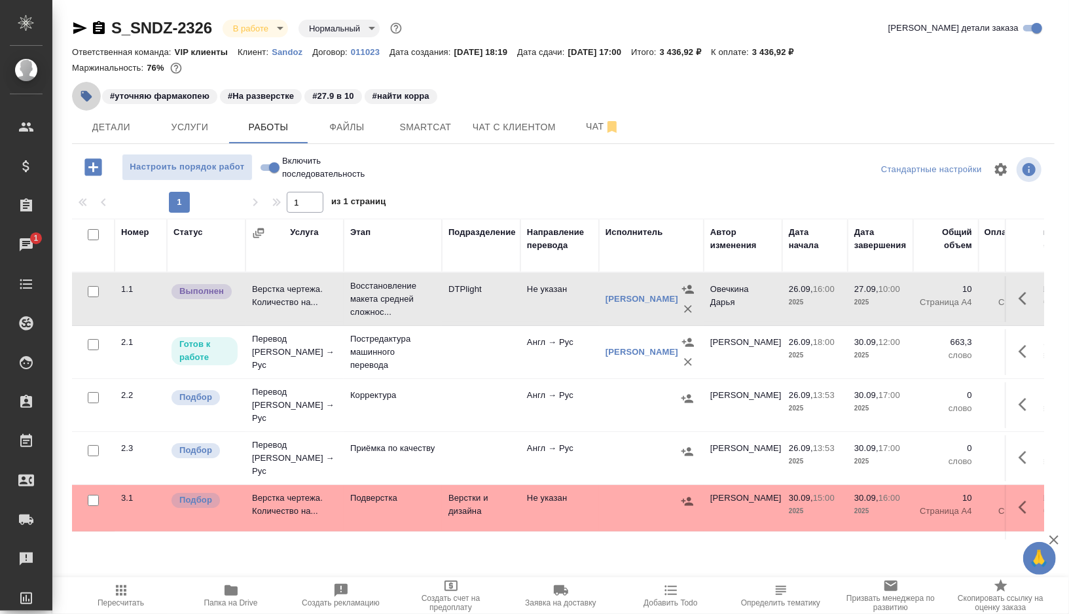
click at [90, 92] on icon "button" at bounding box center [86, 96] width 13 height 13
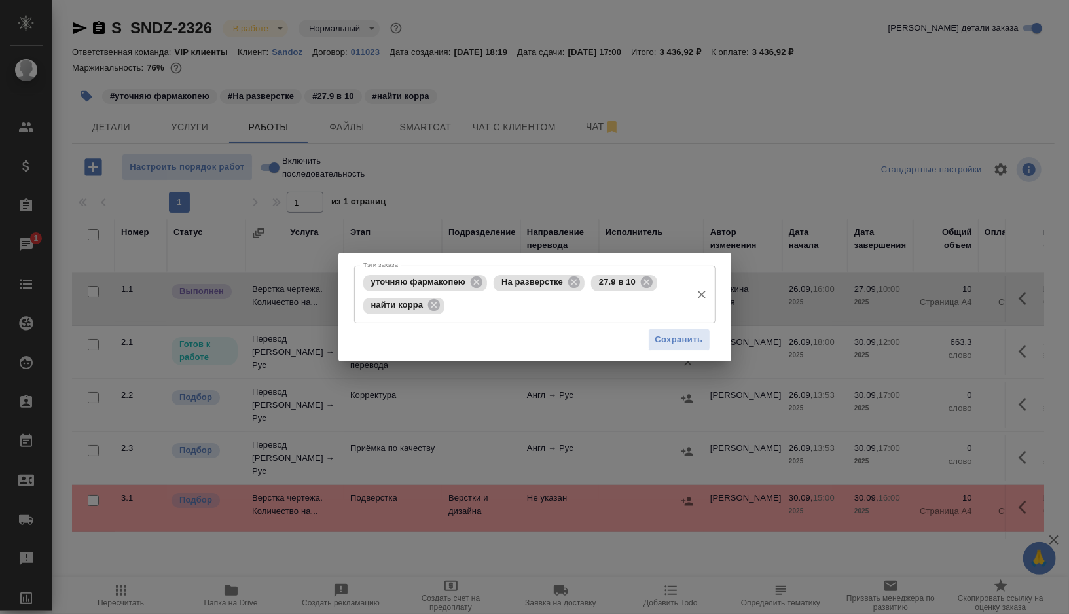
click at [584, 286] on div "На разверстке" at bounding box center [539, 283] width 91 height 16
click at [572, 286] on icon at bounding box center [574, 282] width 12 height 12
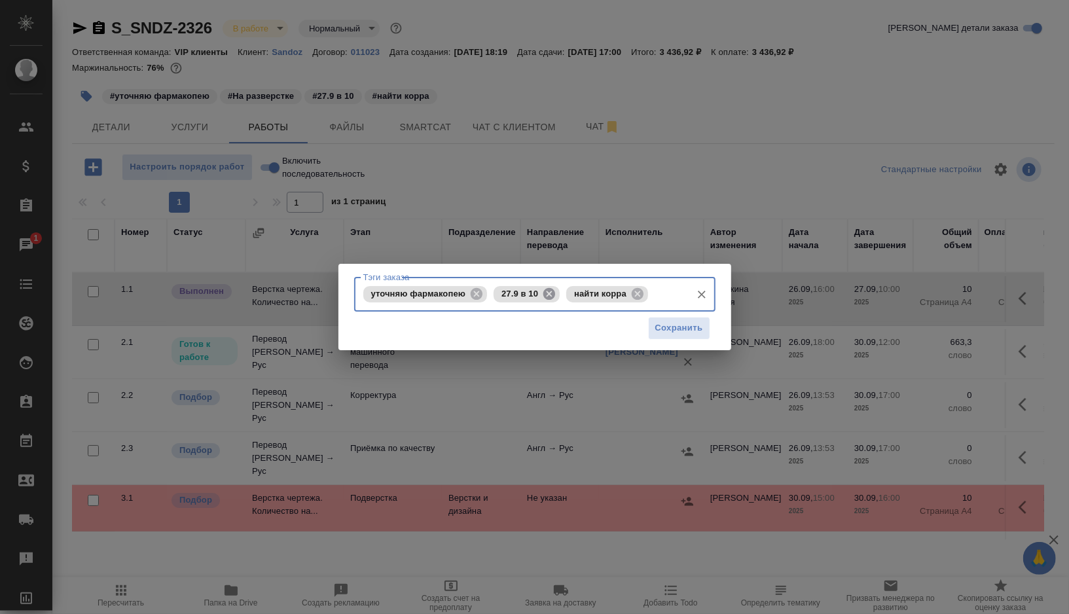
click at [552, 295] on icon at bounding box center [550, 293] width 12 height 12
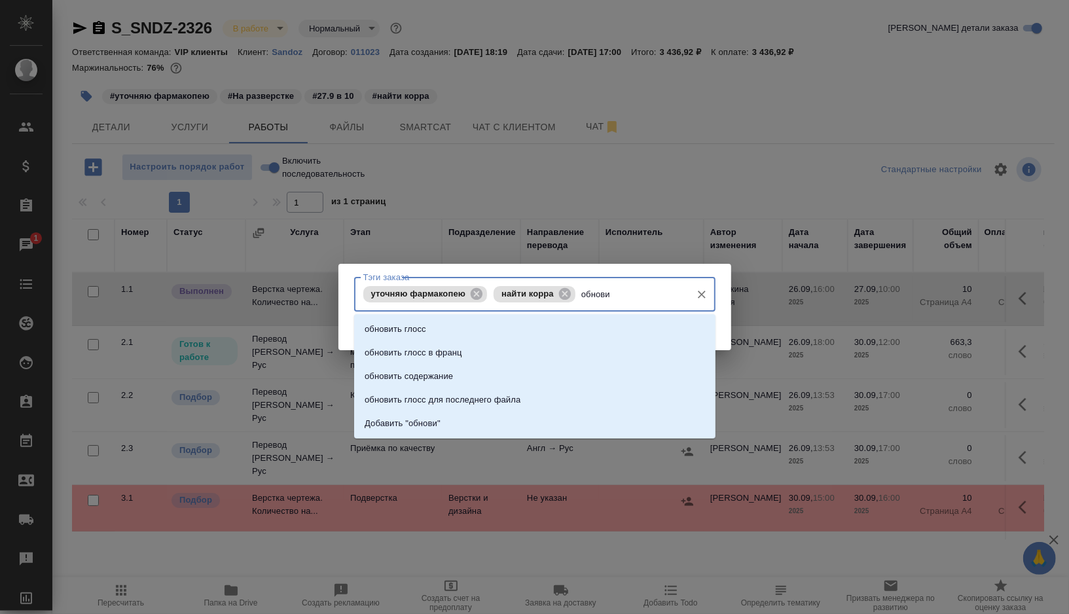
type input "обновит"
click at [476, 329] on li "обновить глосс" at bounding box center [535, 330] width 362 height 24
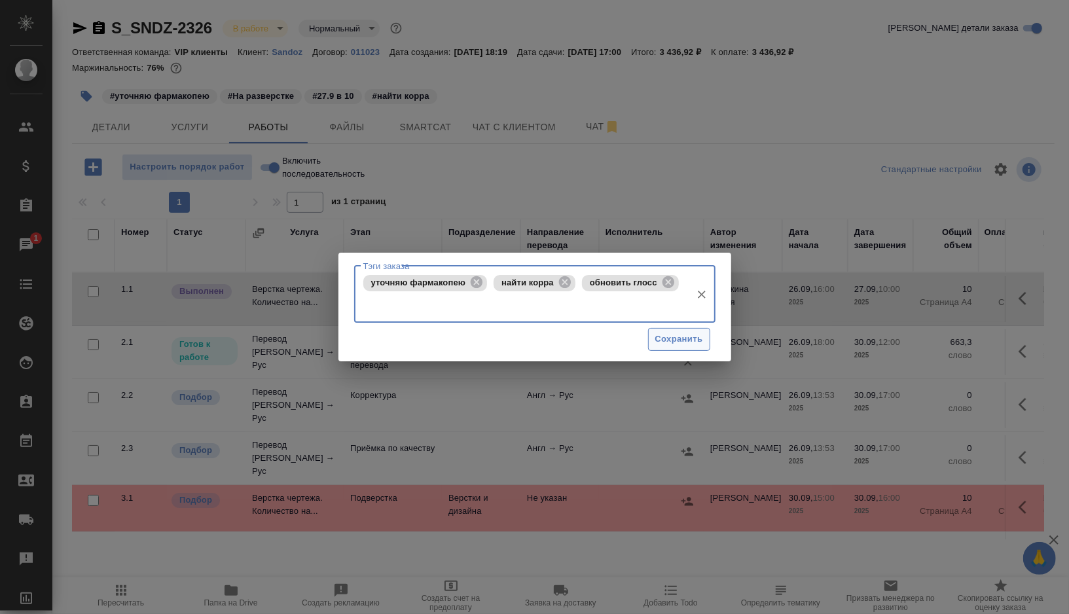
click at [677, 348] on button "Сохранить" at bounding box center [679, 339] width 62 height 23
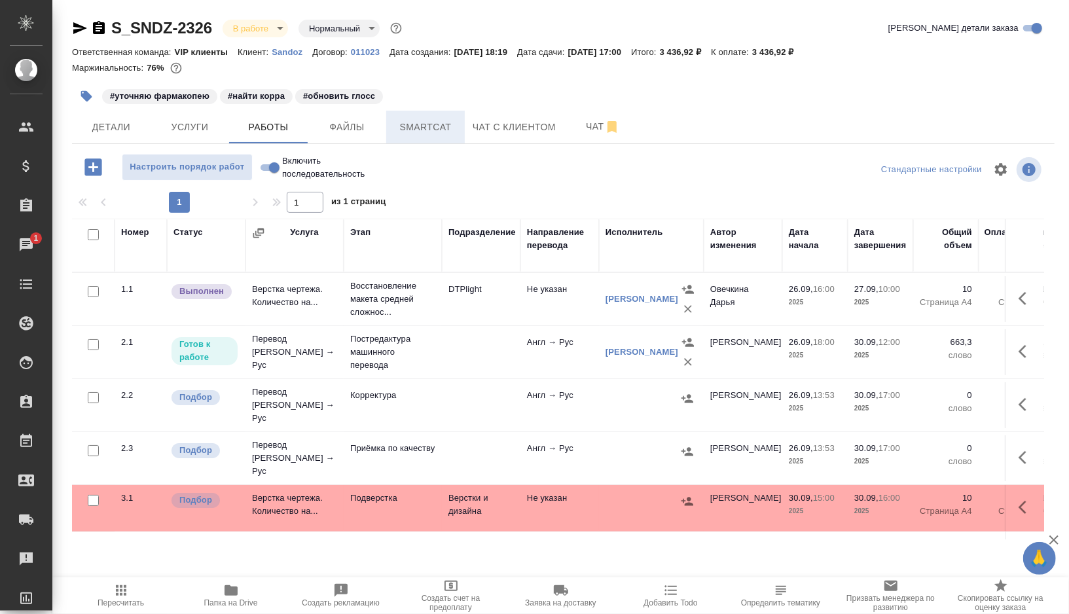
click at [441, 114] on button "Smartcat" at bounding box center [425, 127] width 79 height 33
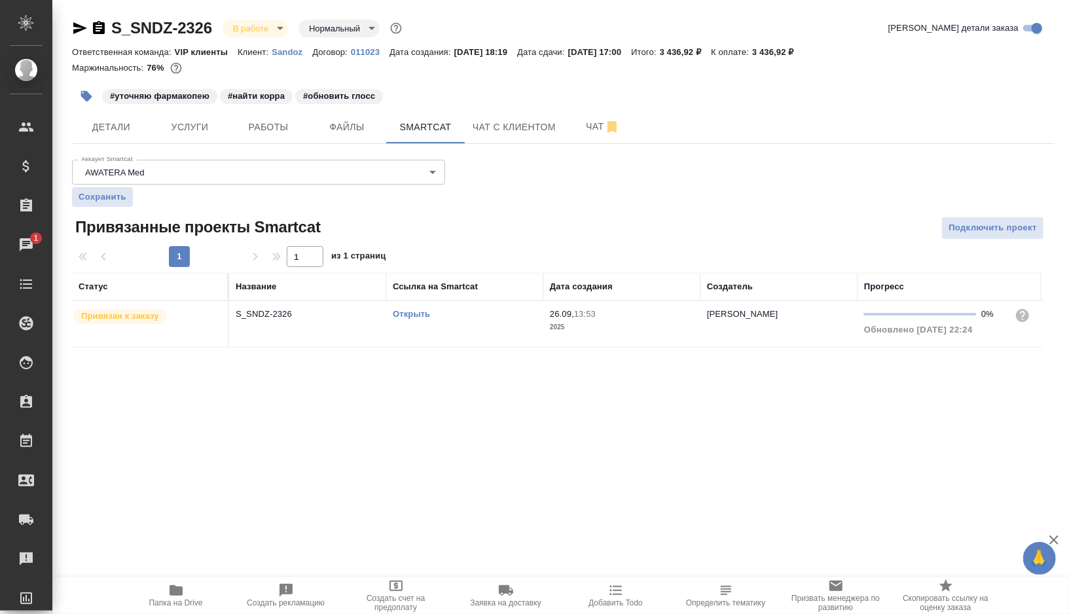
click at [408, 312] on link "Открыть" at bounding box center [411, 314] width 37 height 10
click at [134, 136] on button "Детали" at bounding box center [111, 127] width 79 height 33
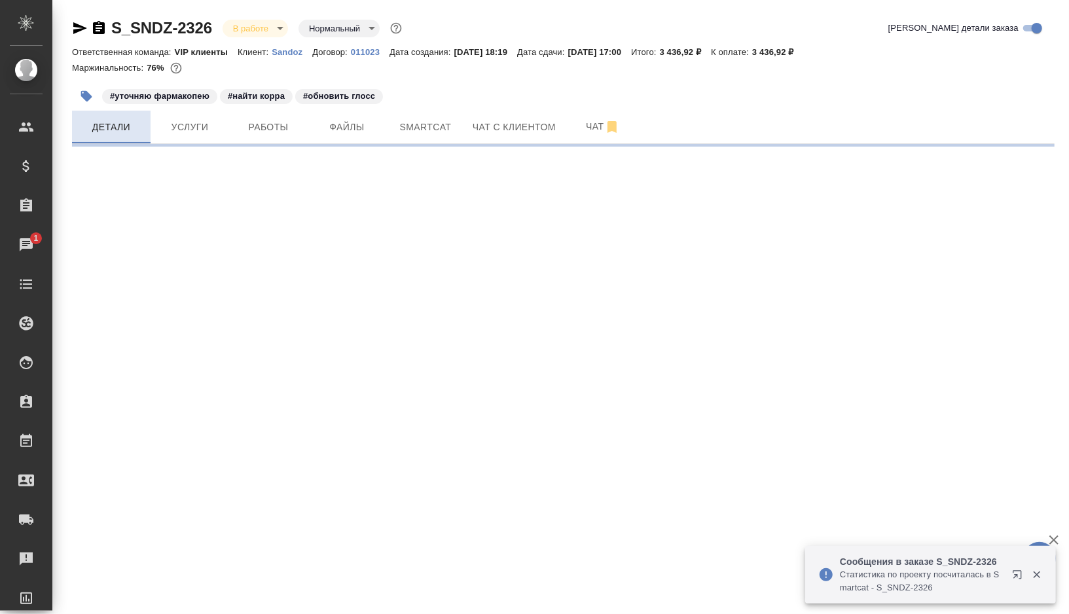
select select "RU"
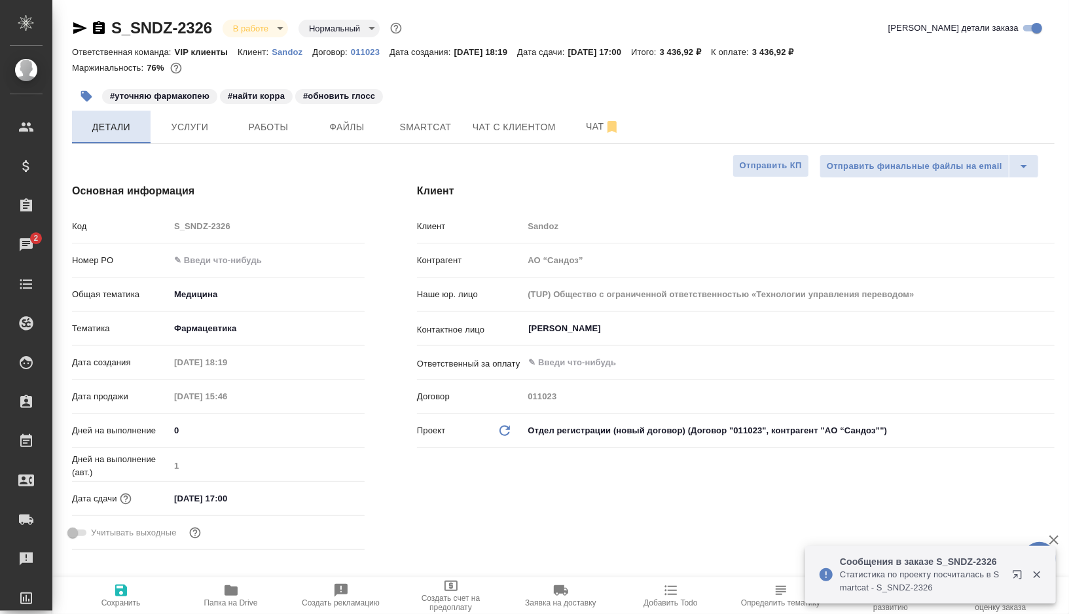
type textarea "x"
click at [415, 113] on button "Smartcat" at bounding box center [425, 127] width 79 height 33
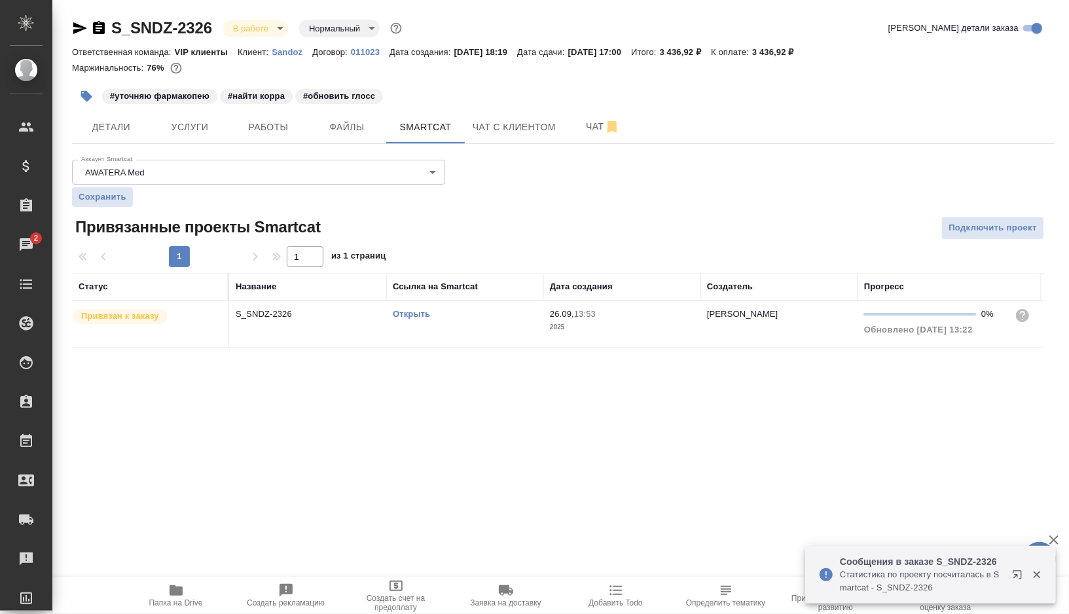
click at [475, 325] on td "Открыть" at bounding box center [464, 324] width 157 height 46
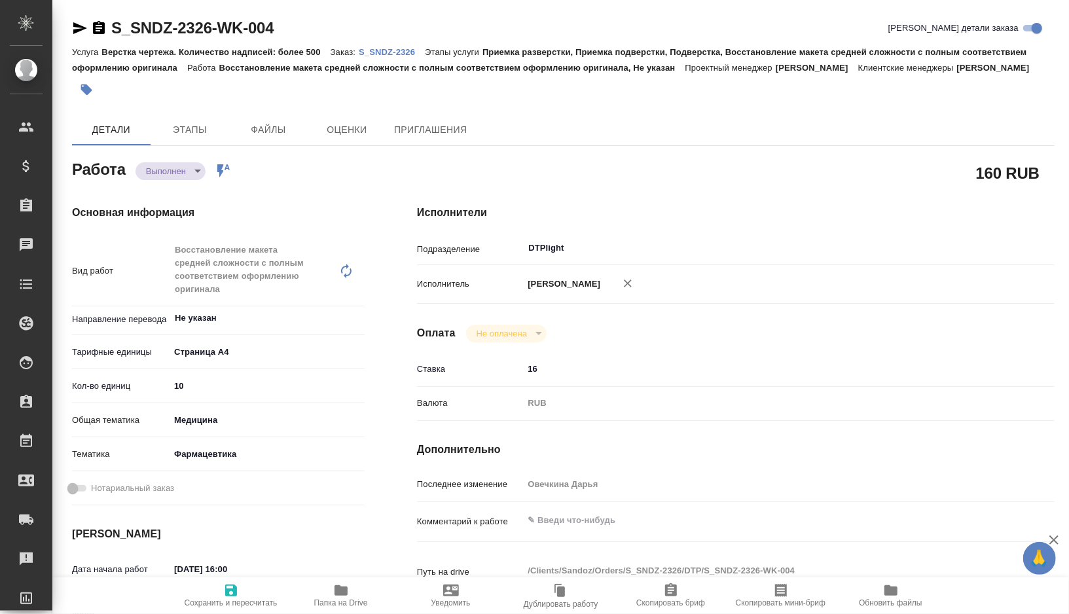
type textarea "x"
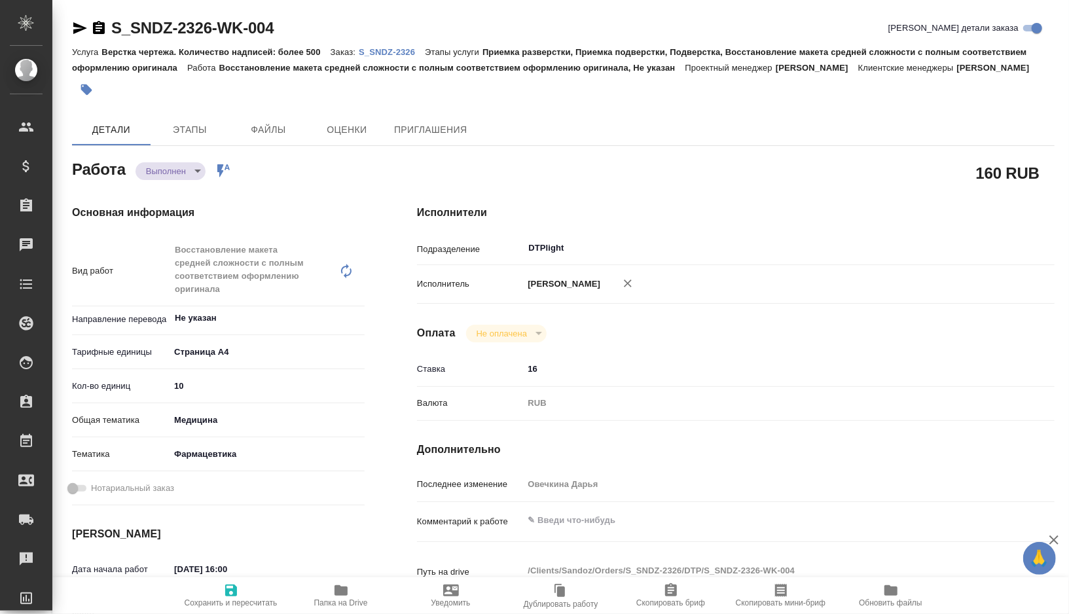
type textarea "x"
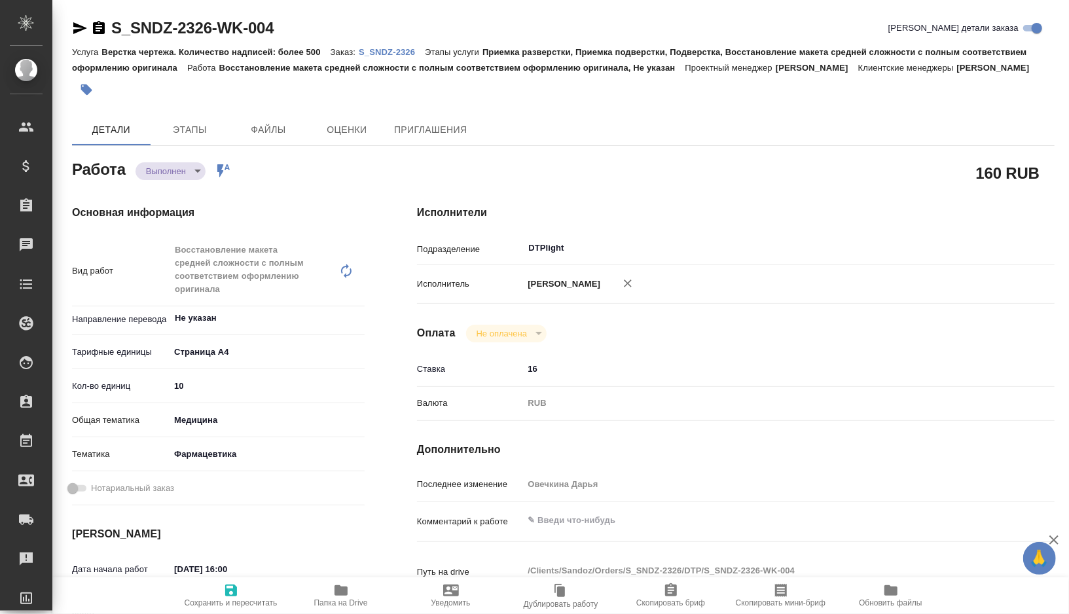
type textarea "x"
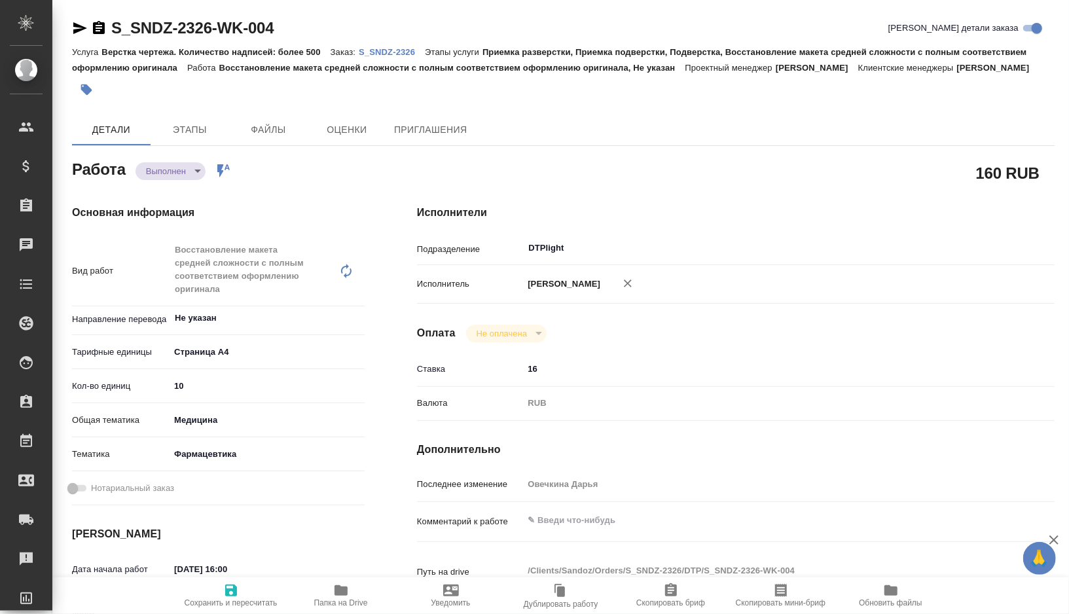
type textarea "x"
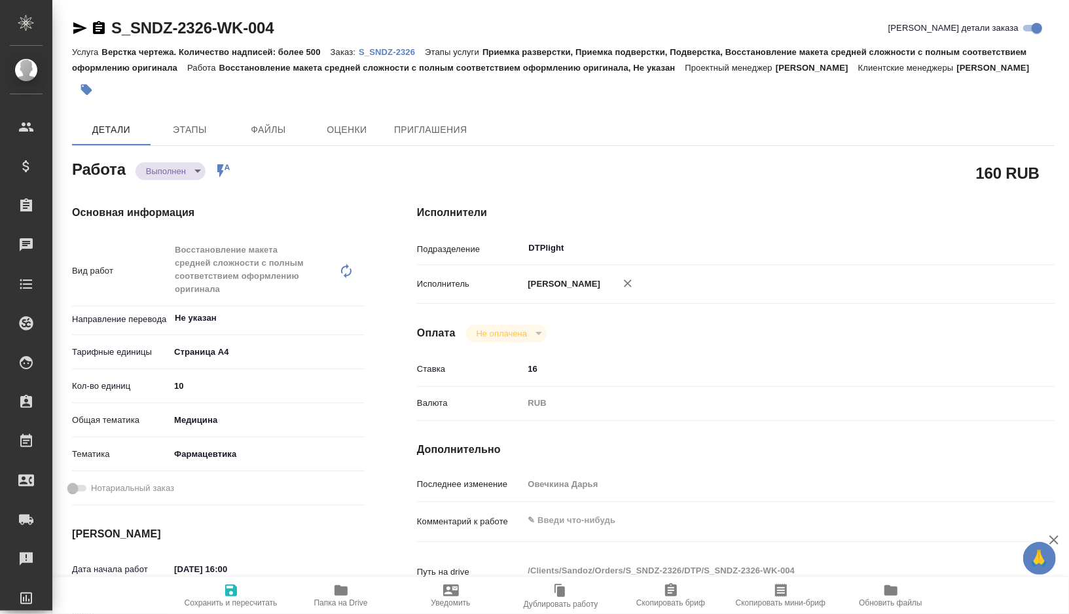
type textarea "x"
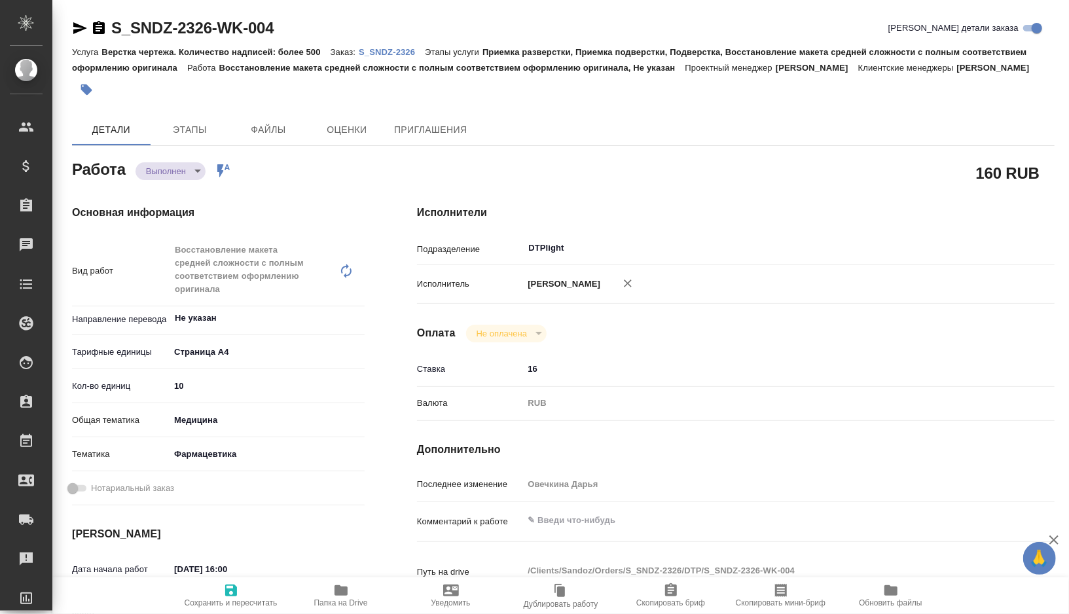
type textarea "x"
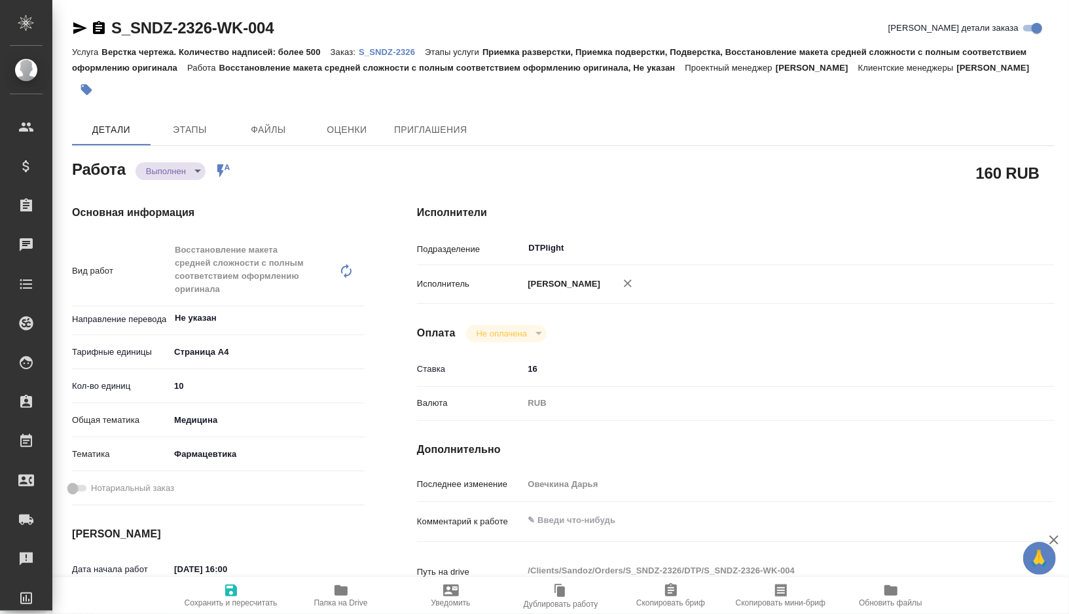
type textarea "x"
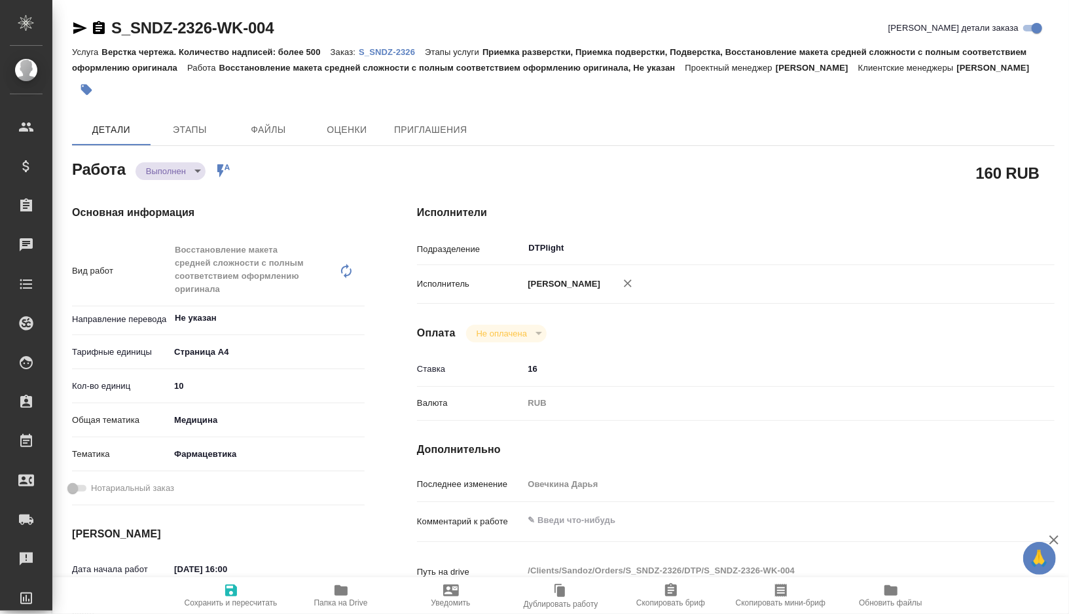
type textarea "x"
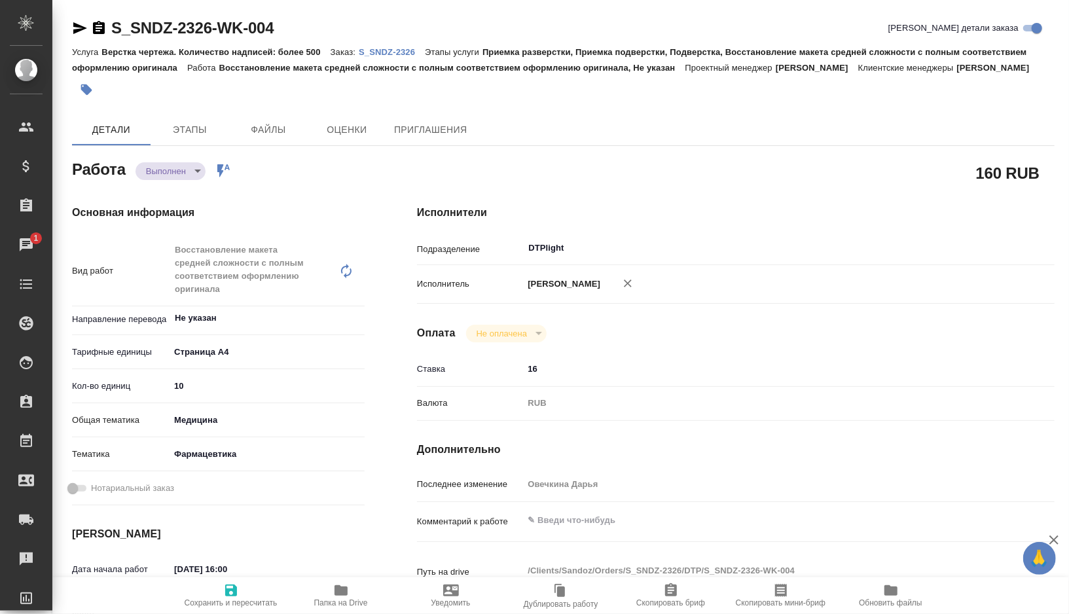
type textarea "x"
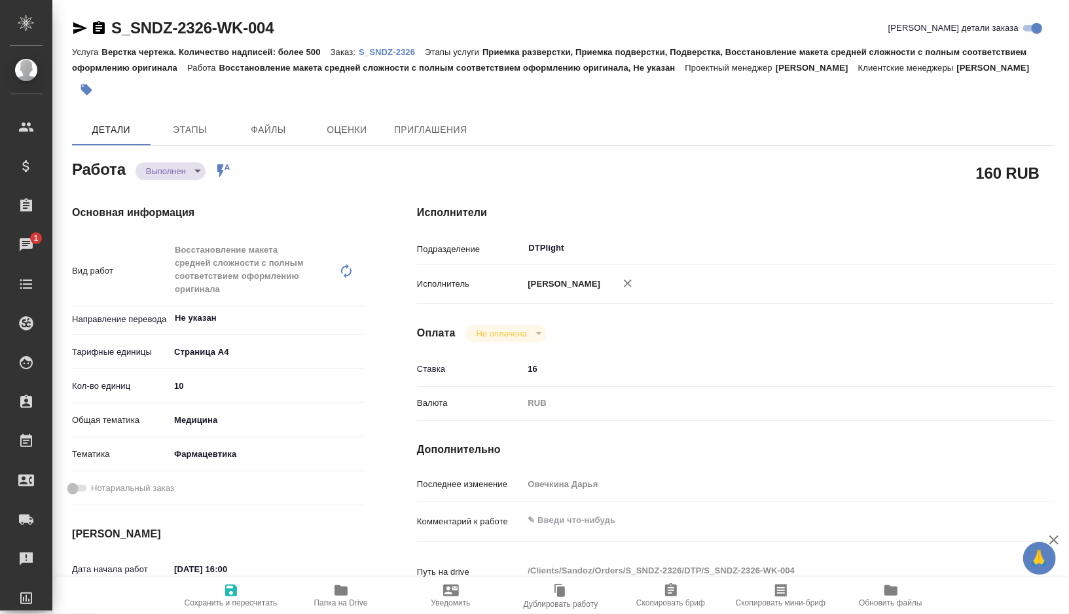
click at [346, 582] on button "Папка на Drive" at bounding box center [341, 596] width 110 height 37
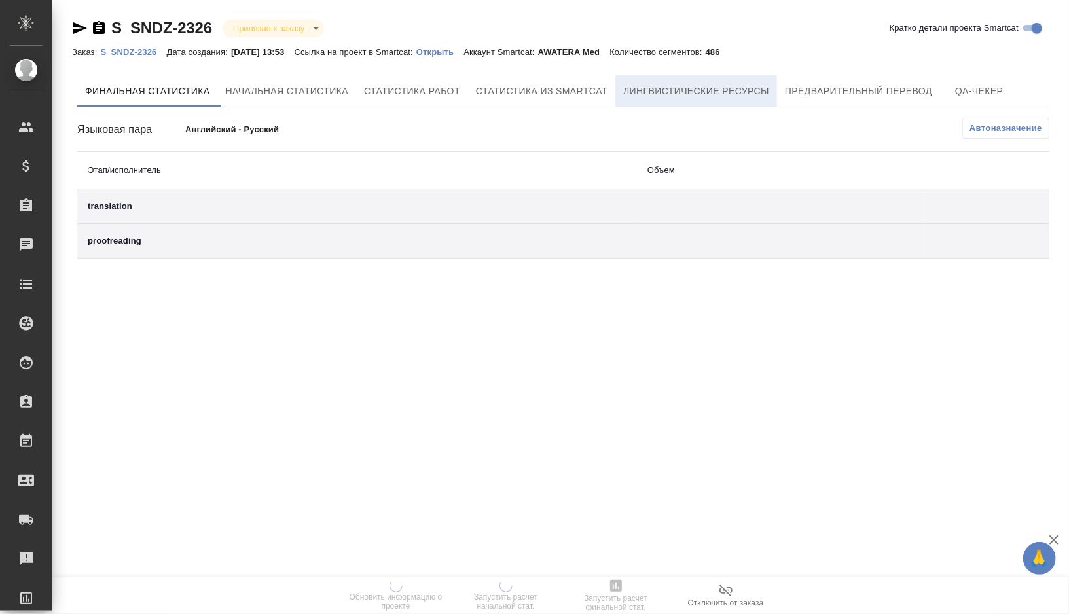
click at [724, 96] on span "Лингвистические ресурсы" at bounding box center [696, 91] width 146 height 16
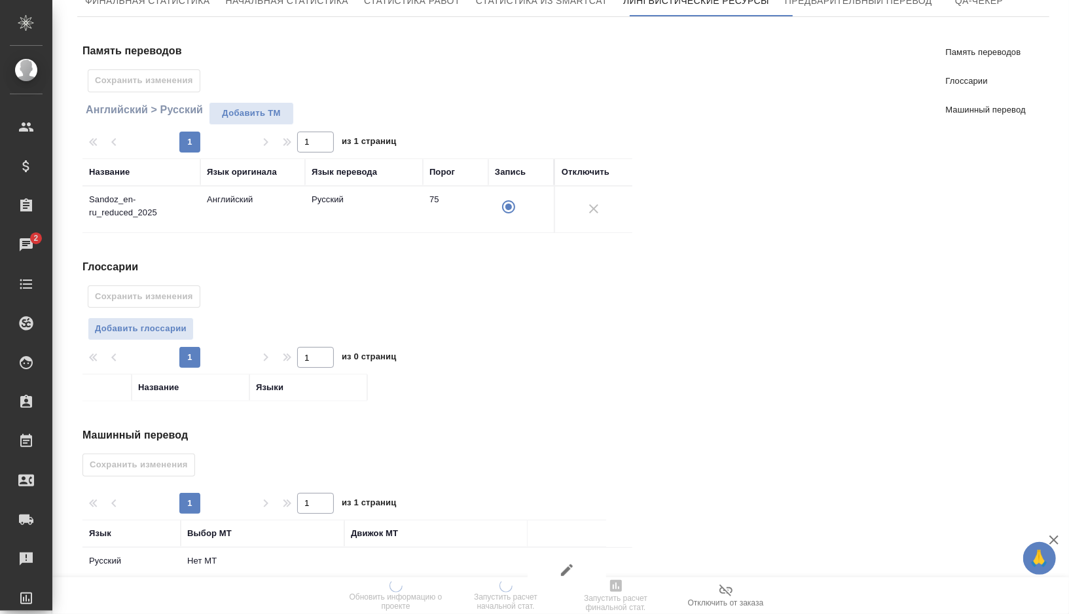
scroll to position [102, 0]
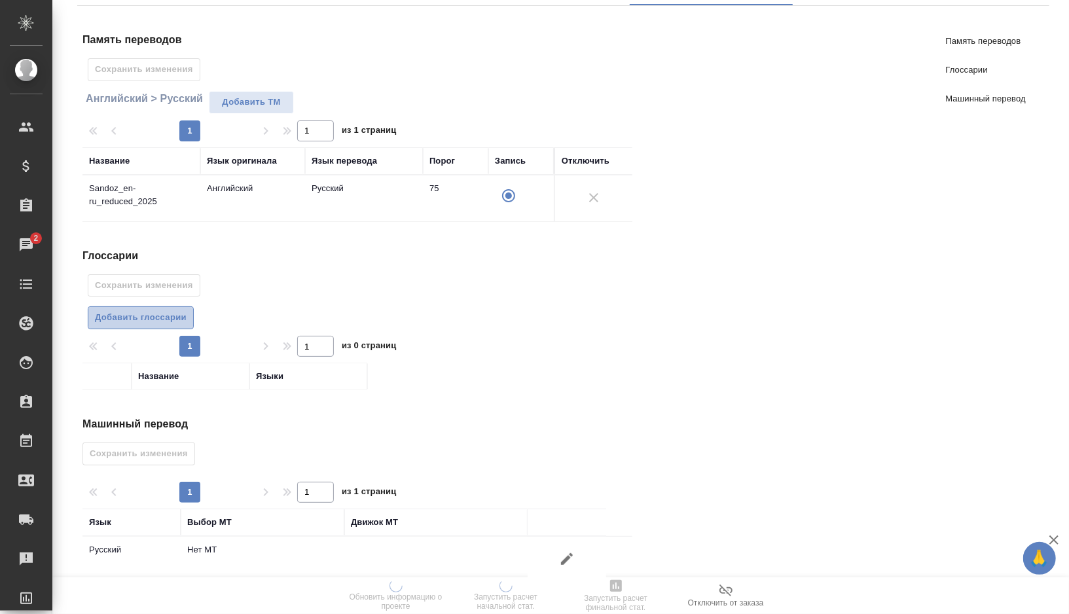
click at [158, 319] on span "Добавить глоссарии" at bounding box center [141, 317] width 92 height 15
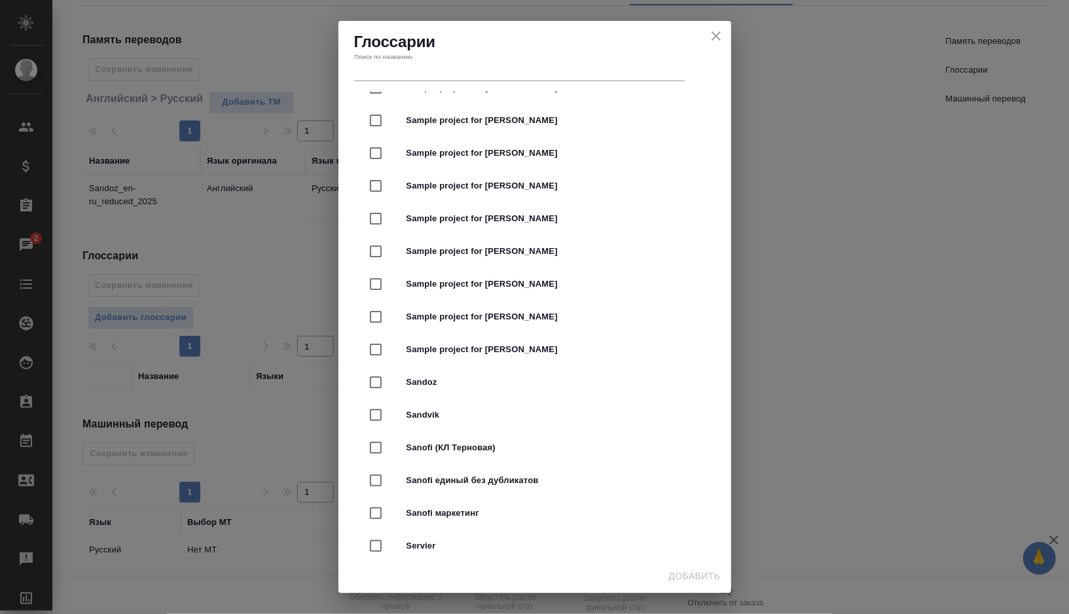
scroll to position [2405, 0]
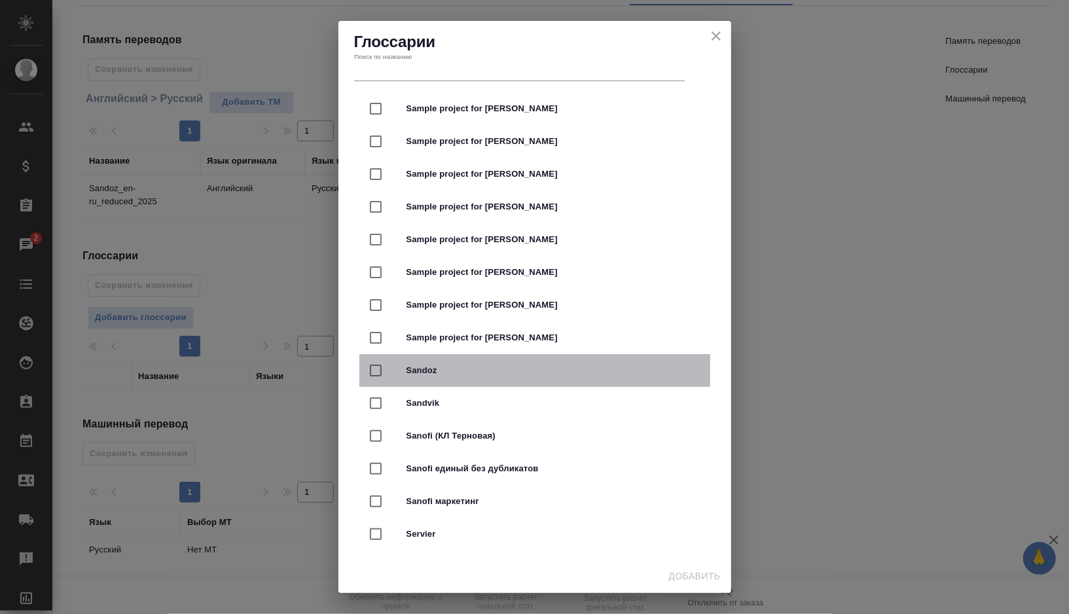
click at [437, 376] on div "Sandoz" at bounding box center [535, 370] width 351 height 33
checkbox input "true"
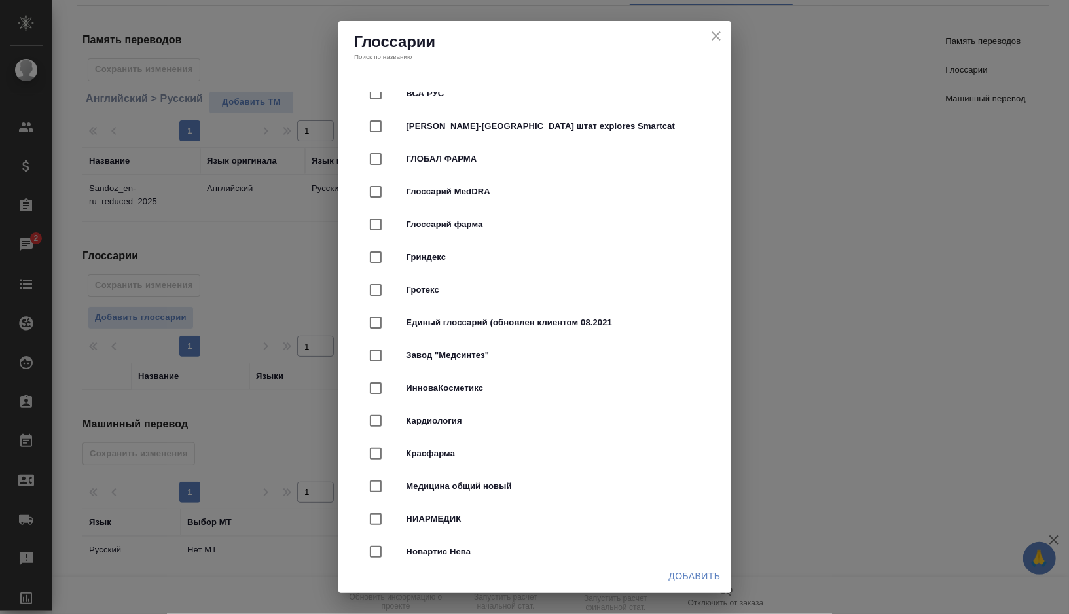
scroll to position [3419, 0]
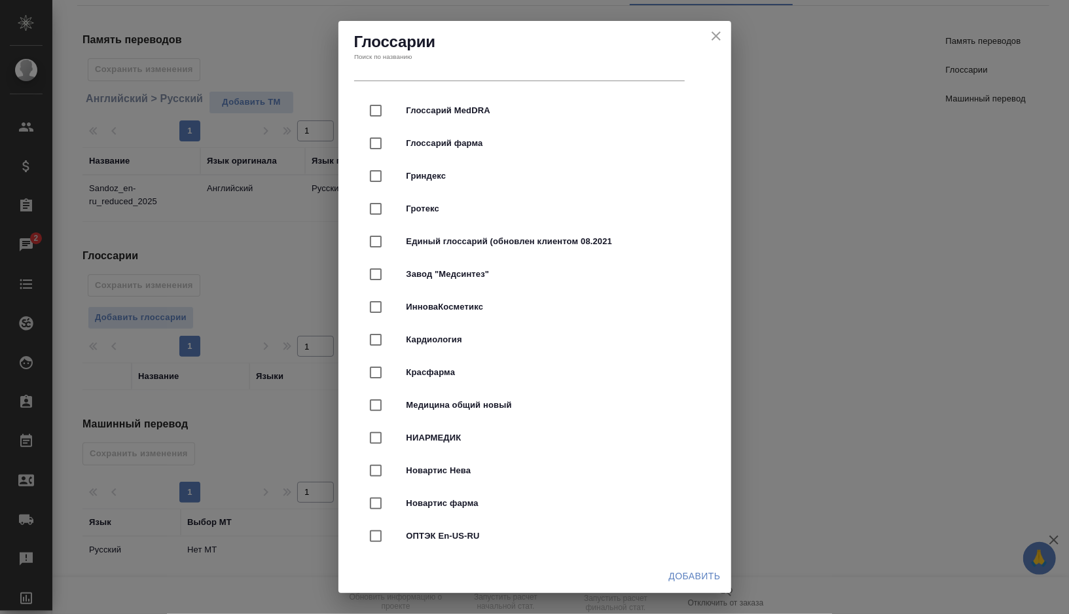
click at [495, 143] on span "Глоссарий фарма" at bounding box center [553, 143] width 293 height 13
checkbox input "true"
click at [697, 581] on span "Добавить" at bounding box center [695, 576] width 52 height 16
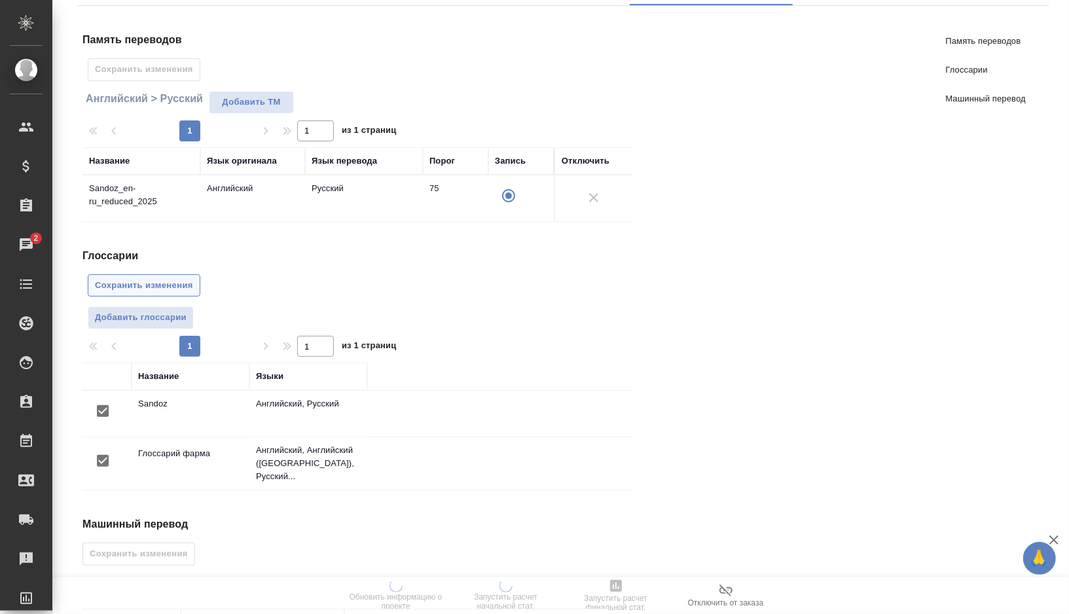
click at [150, 274] on button "Сохранить изменения" at bounding box center [144, 285] width 113 height 23
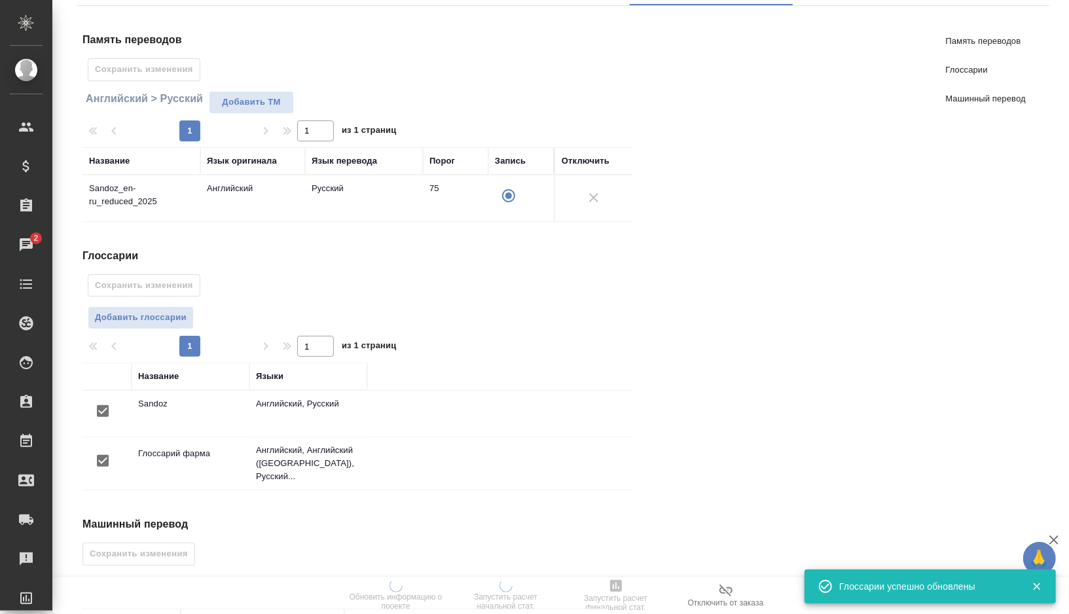
scroll to position [212, 0]
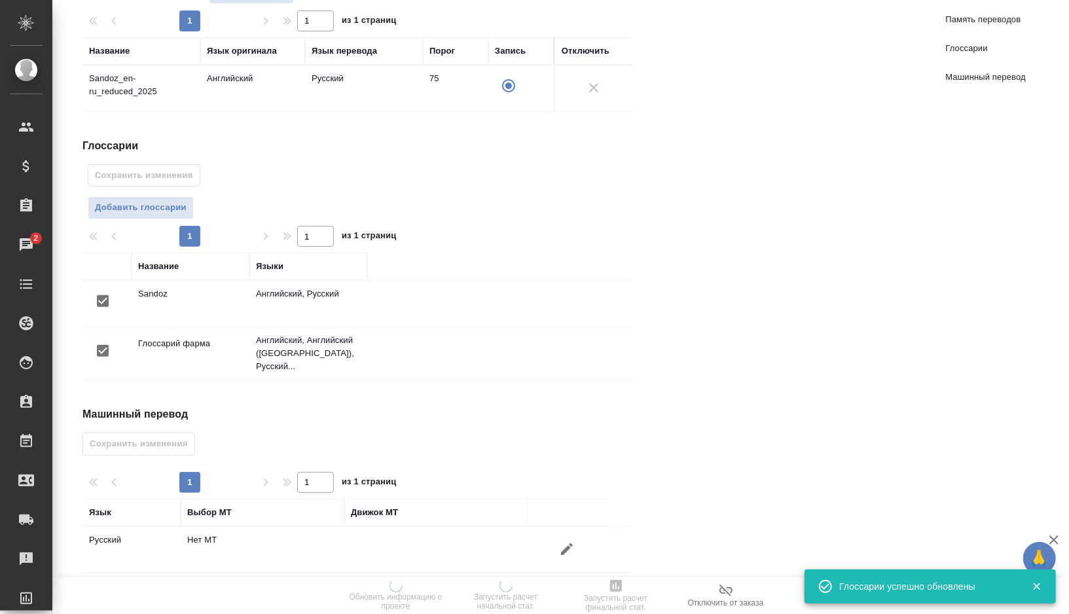
click at [559, 542] on icon "button" at bounding box center [567, 550] width 16 height 16
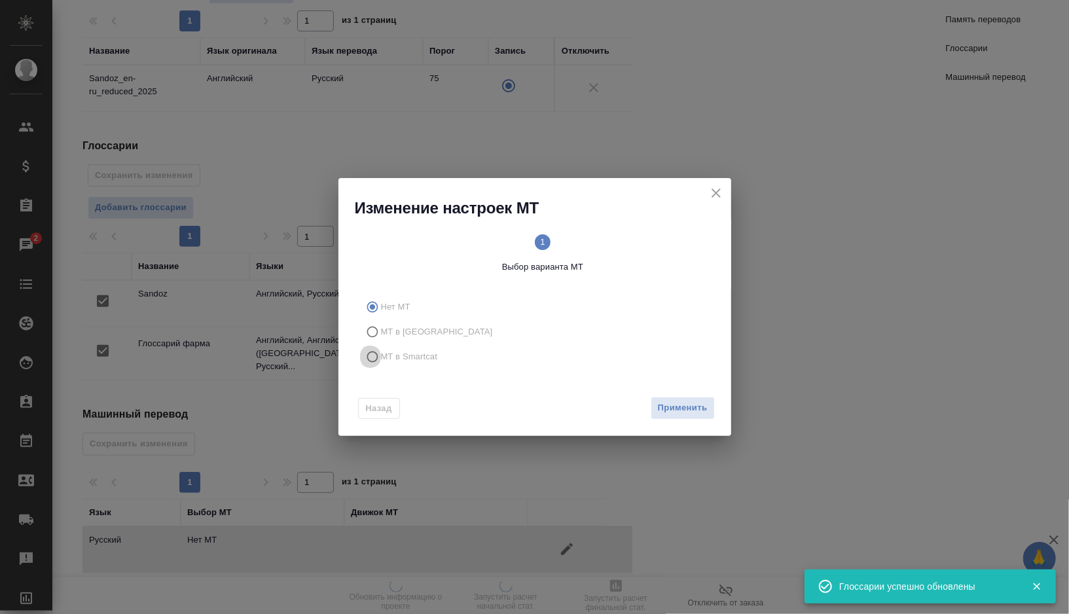
click at [379, 356] on input "МТ в Smartcat" at bounding box center [370, 356] width 21 height 25
radio input "true"
click at [641, 244] on span "2 Выбор движка Smartcat" at bounding box center [629, 253] width 162 height 39
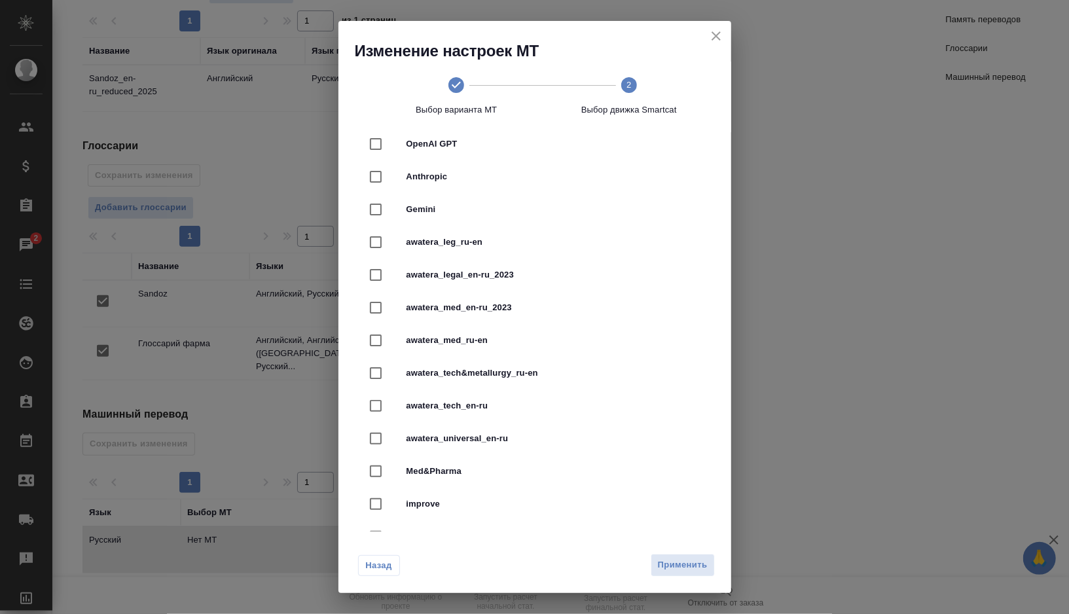
scroll to position [356, 0]
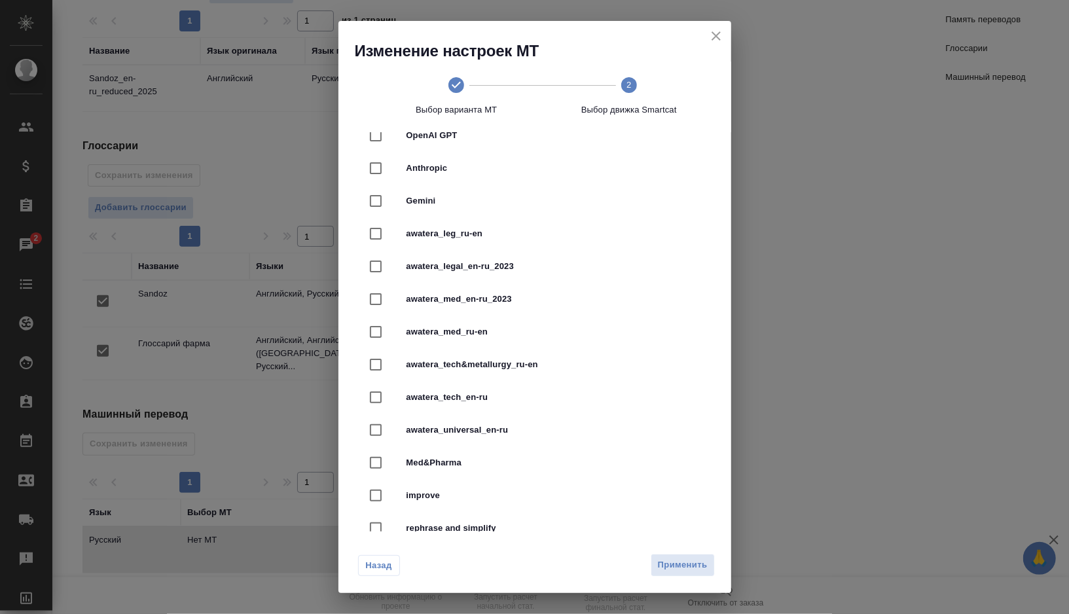
click at [511, 311] on div "awatera_med_en-ru_2023" at bounding box center [535, 299] width 351 height 33
checkbox input "true"
click at [705, 571] on span "Применить" at bounding box center [683, 565] width 50 height 15
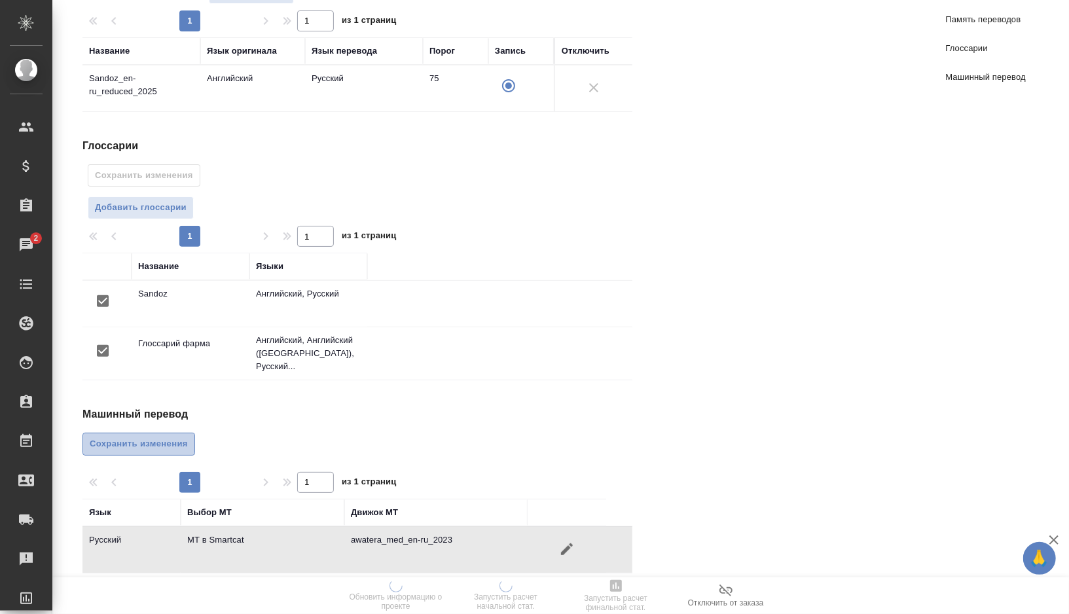
click at [185, 437] on span "Сохранить изменения" at bounding box center [139, 444] width 98 height 15
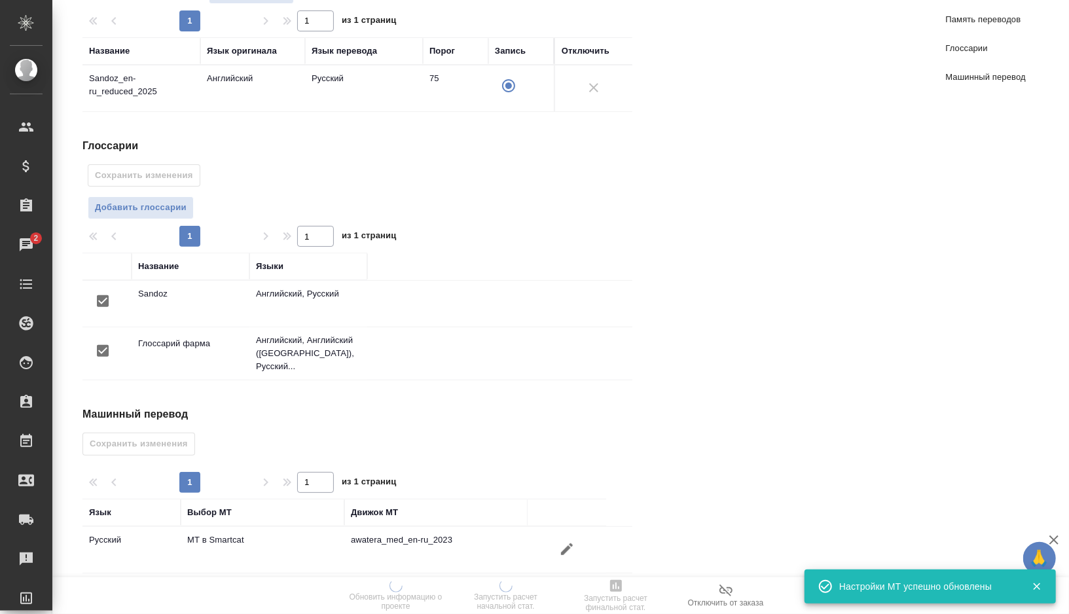
scroll to position [0, 0]
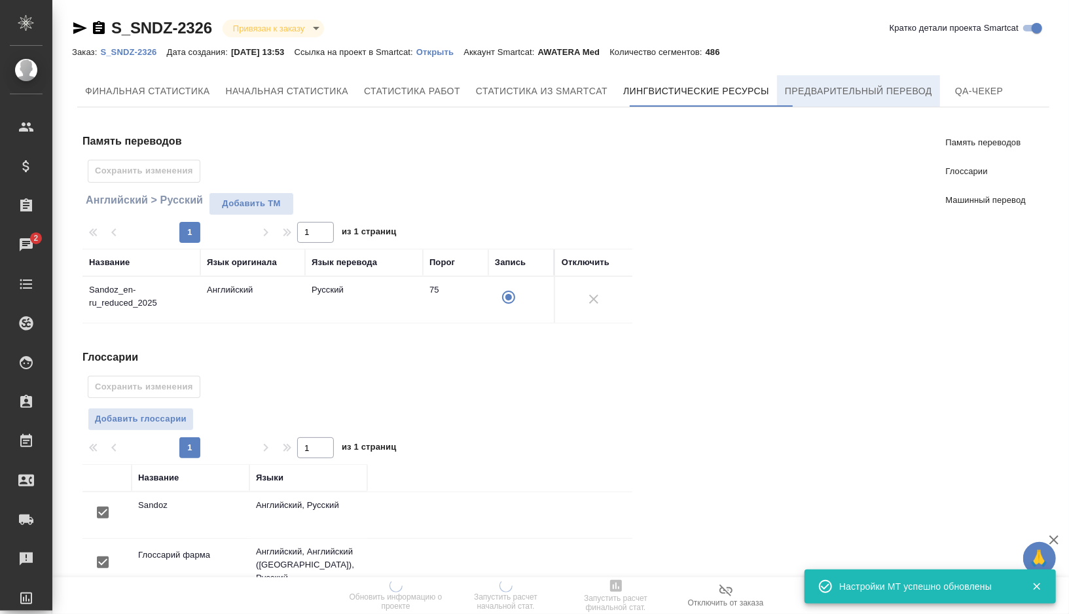
click at [847, 94] on span "Предварительный перевод" at bounding box center [858, 91] width 147 height 16
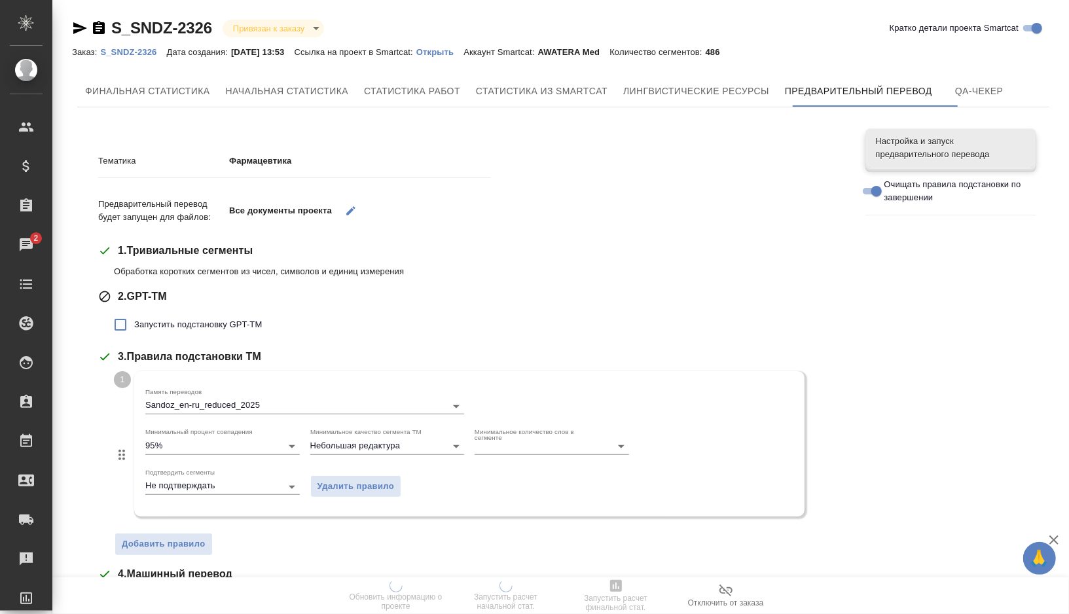
click at [197, 327] on span "Запустить подстановку GPT-TM" at bounding box center [198, 324] width 128 height 13
click at [134, 327] on input "Запустить подстановку GPT-TM" at bounding box center [121, 325] width 28 height 28
checkbox input "true"
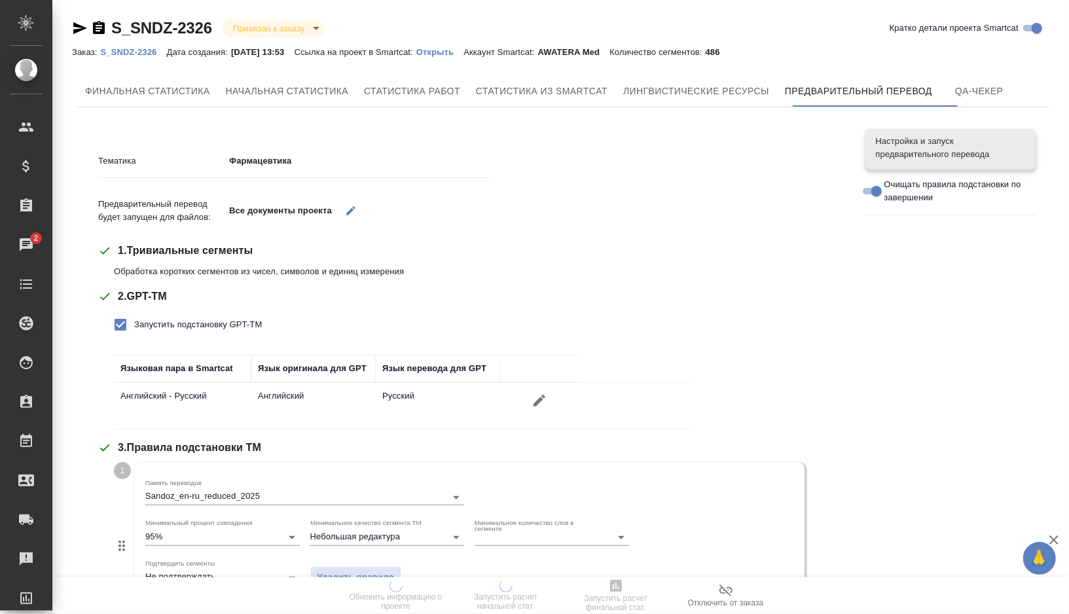
scroll to position [367, 0]
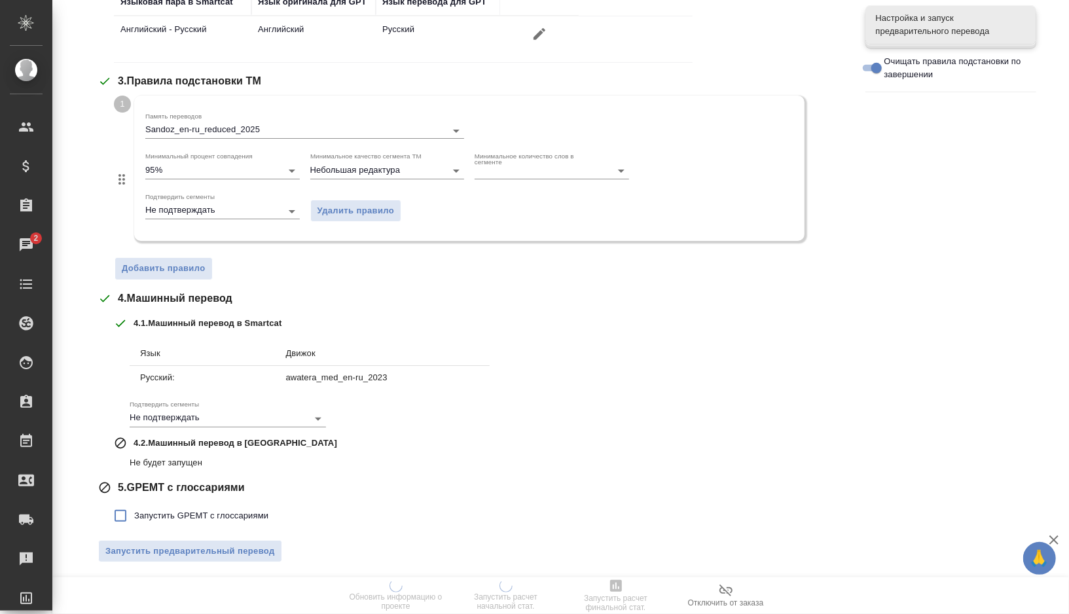
click at [195, 510] on span "Запустить GPEMT с глоссариями" at bounding box center [201, 516] width 134 height 13
click at [134, 508] on input "Запустить GPEMT с глоссариями" at bounding box center [121, 516] width 28 height 28
checkbox input "true"
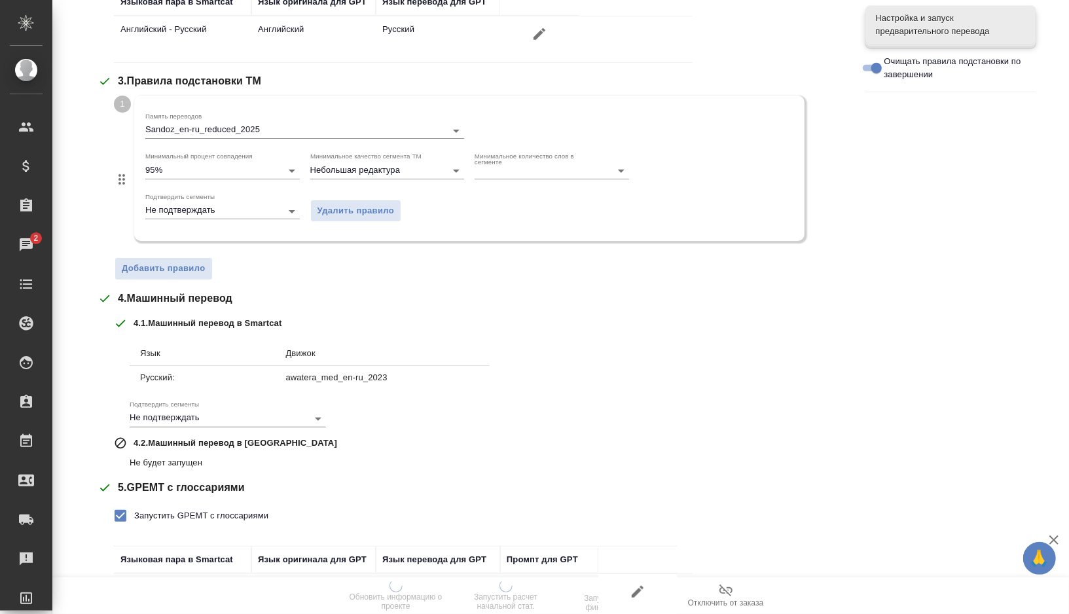
scroll to position [456, 0]
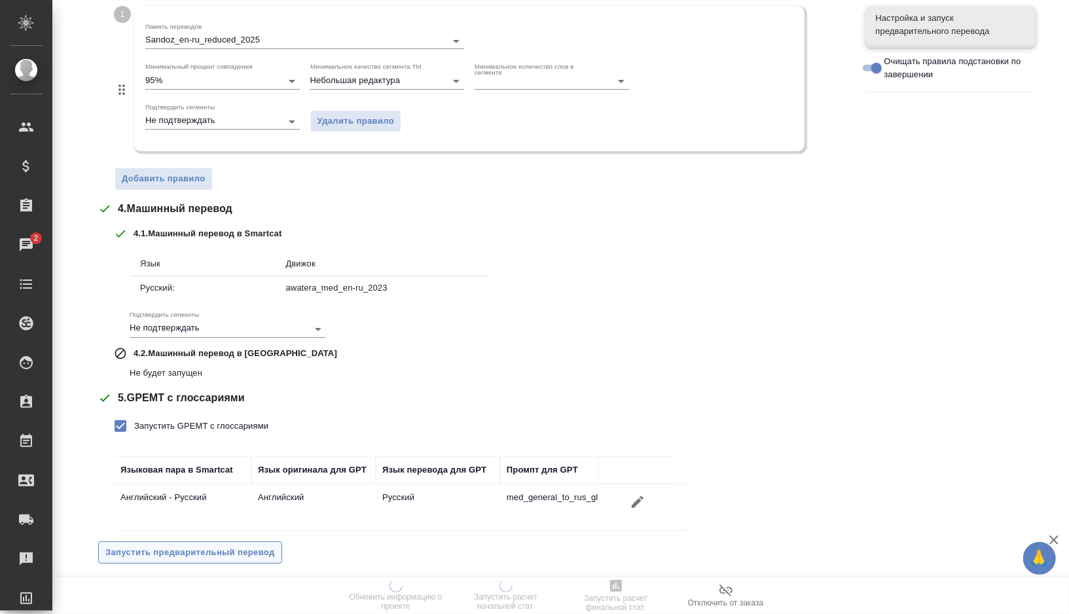
click at [198, 551] on span "Запустить предварительный перевод" at bounding box center [190, 553] width 170 height 15
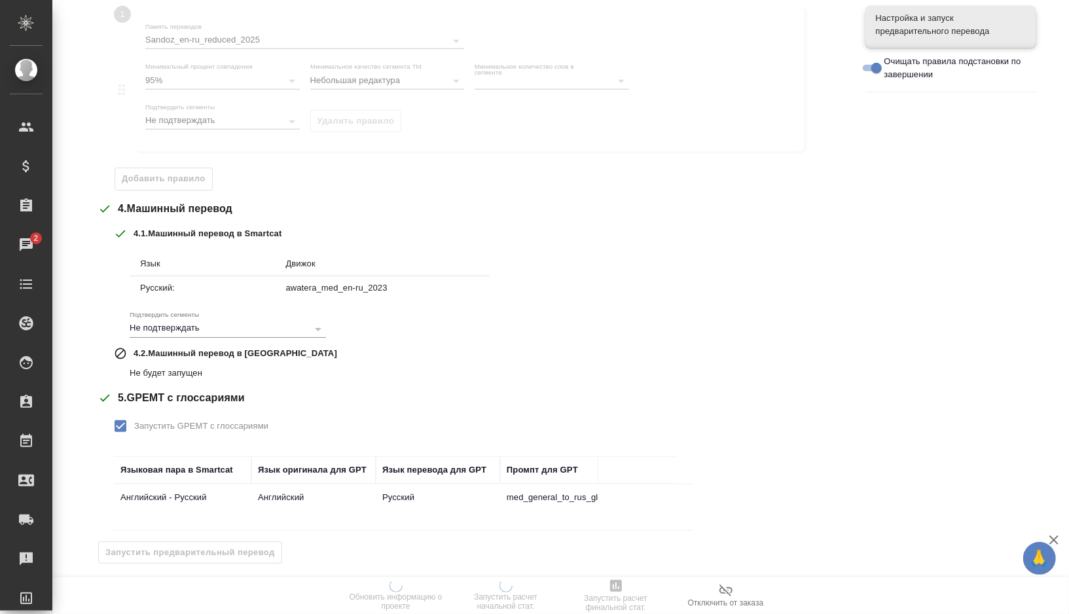
scroll to position [0, 0]
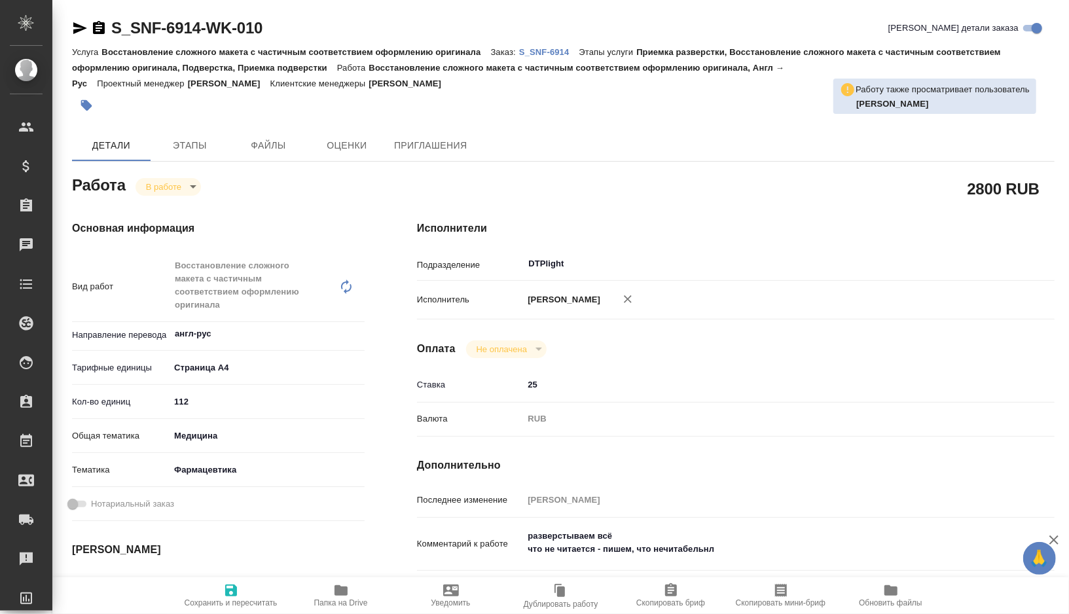
type textarea "x"
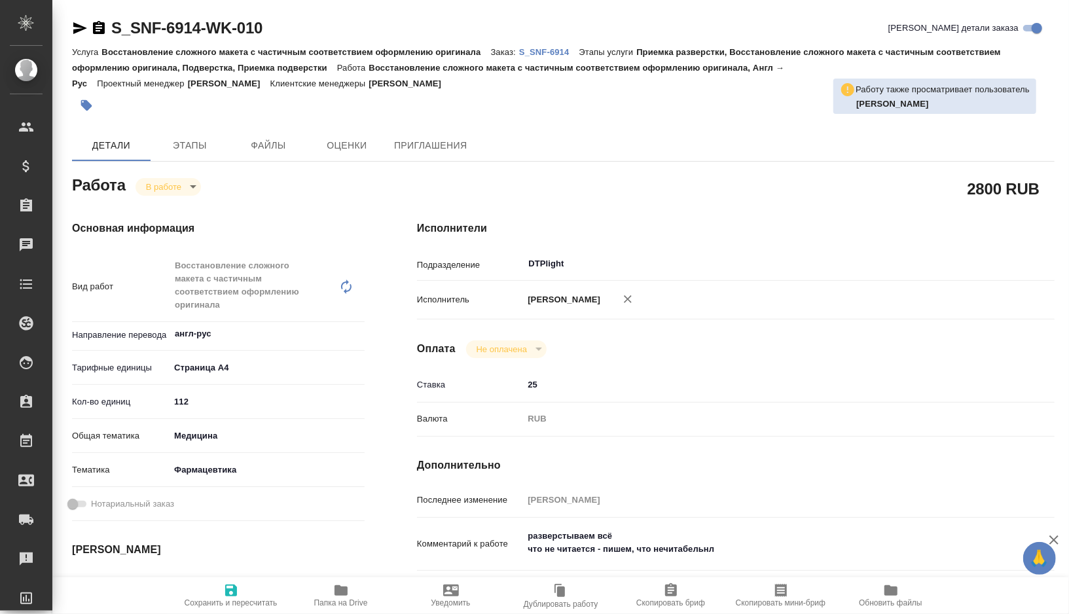
type textarea "x"
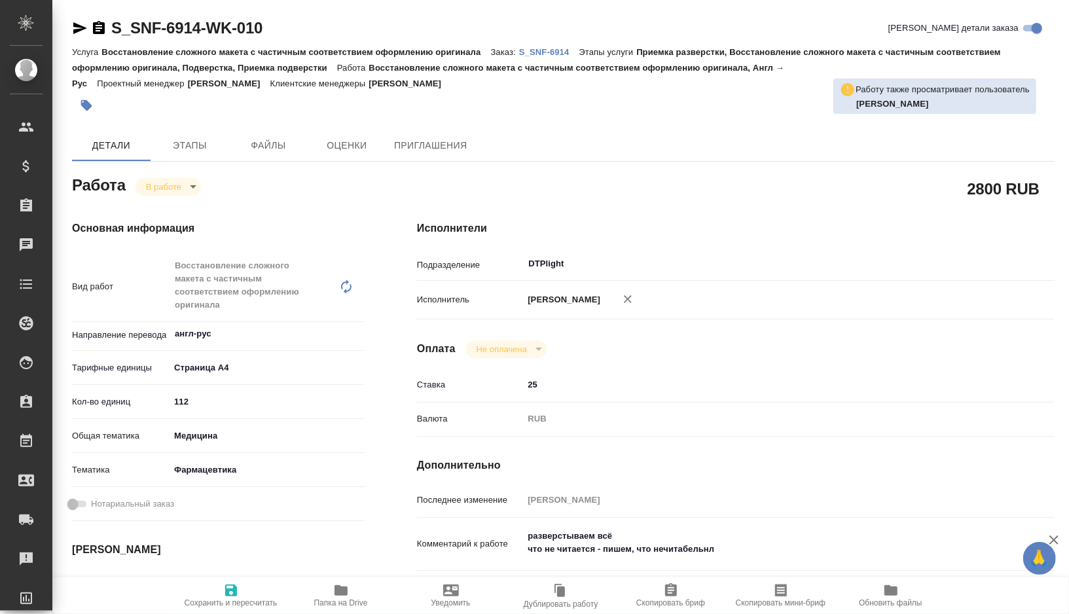
type textarea "x"
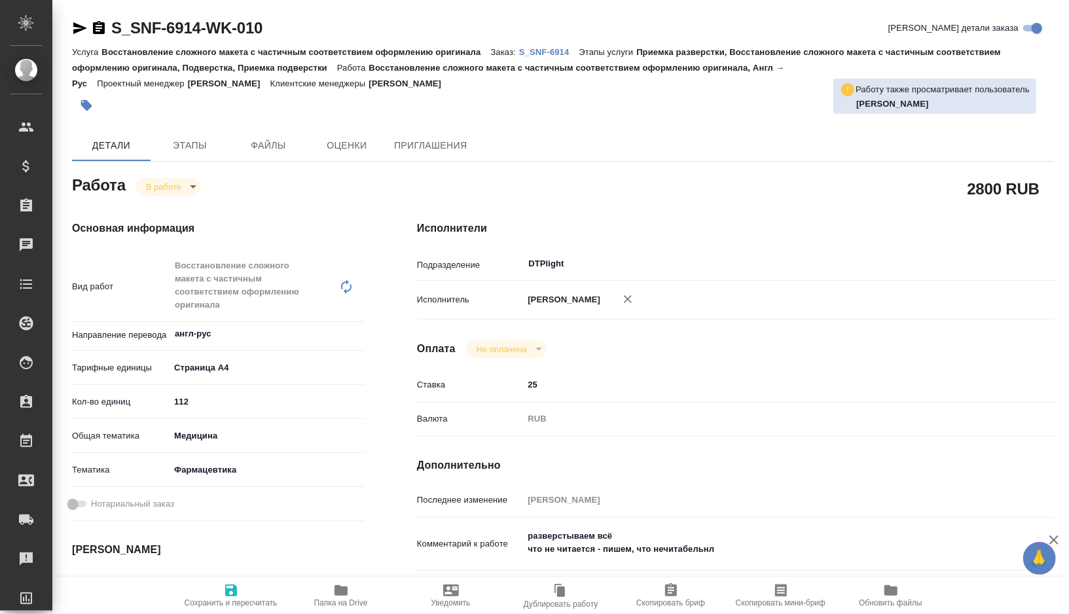
type textarea "x"
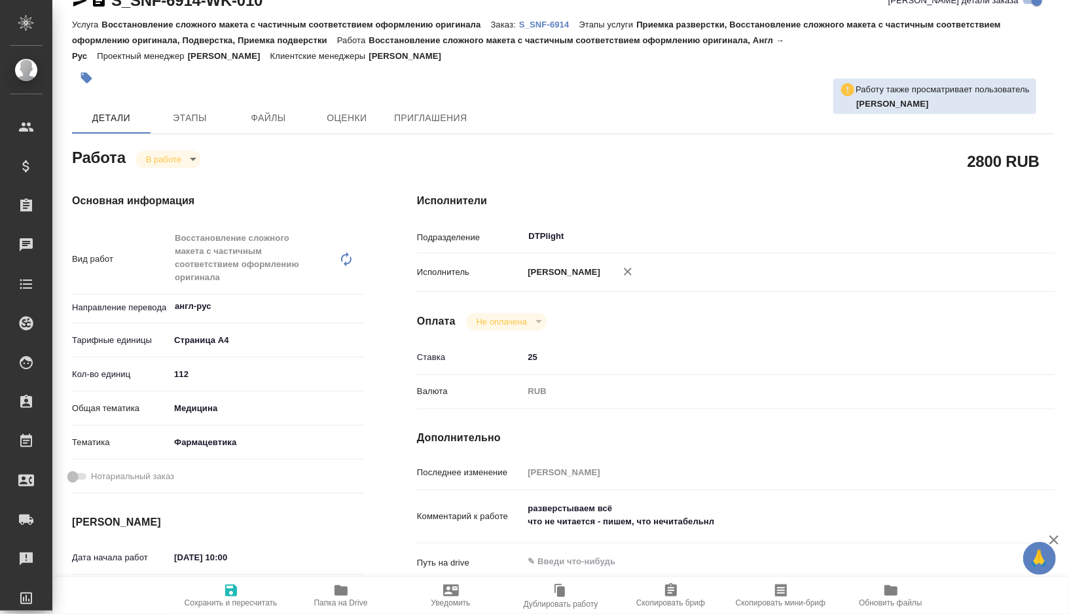
type textarea "x"
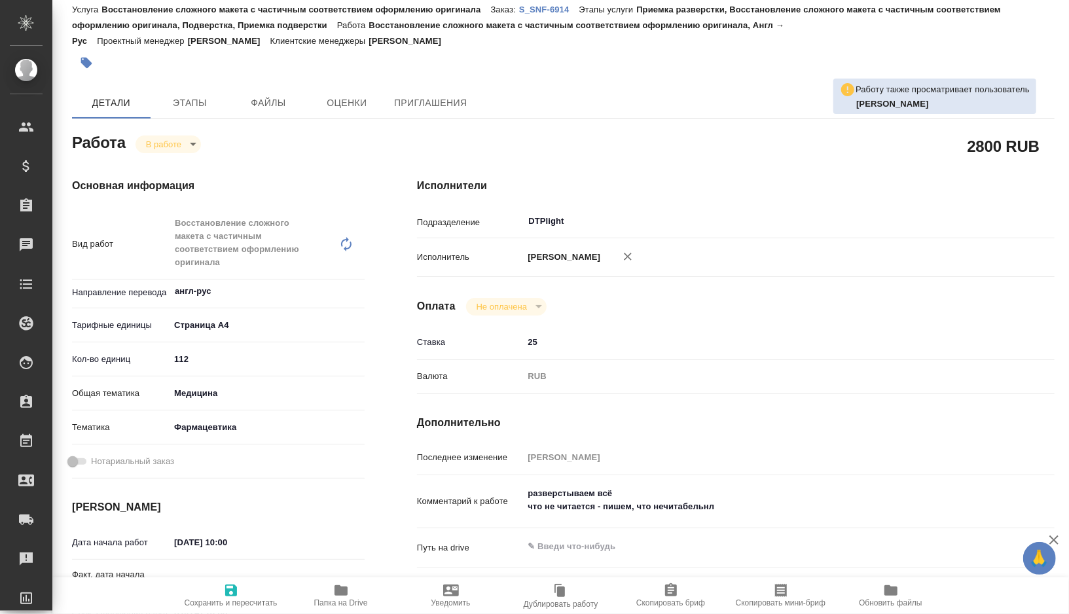
scroll to position [43, 0]
type textarea "x"
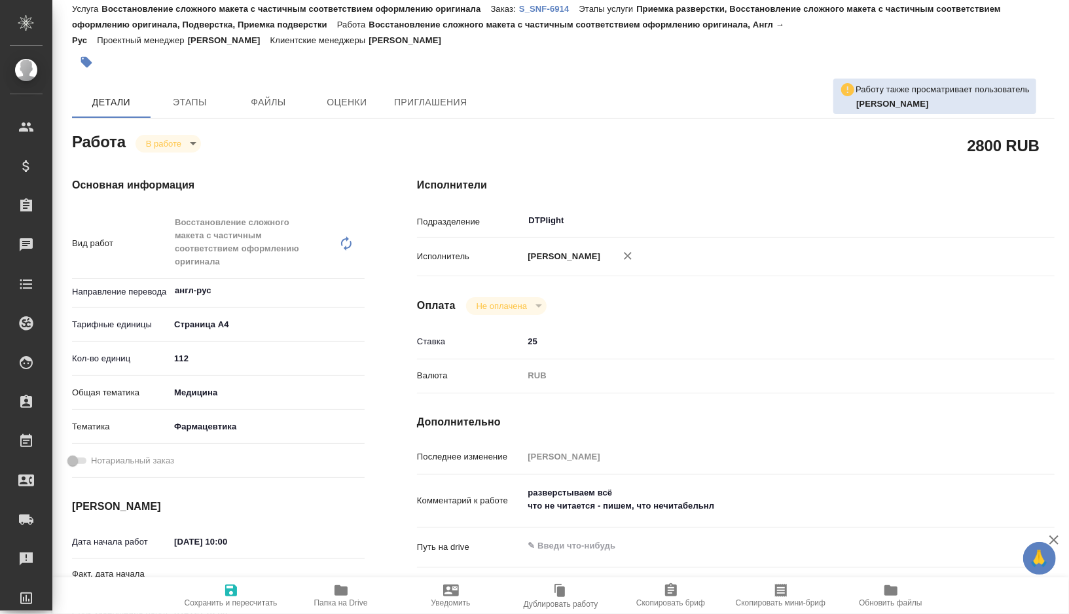
type textarea "x"
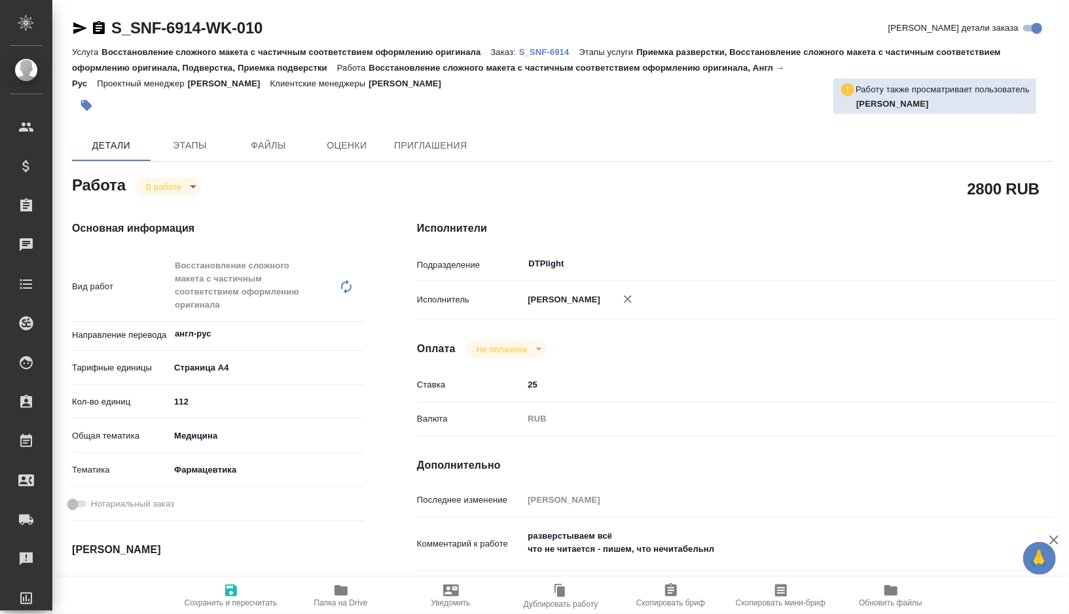
type textarea "x"
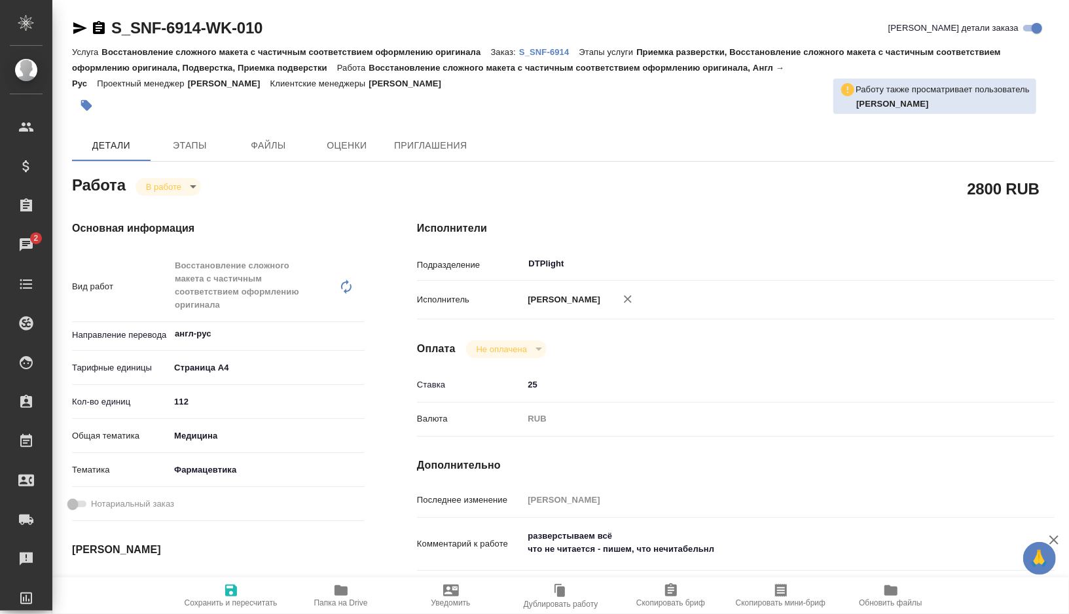
type textarea "x"
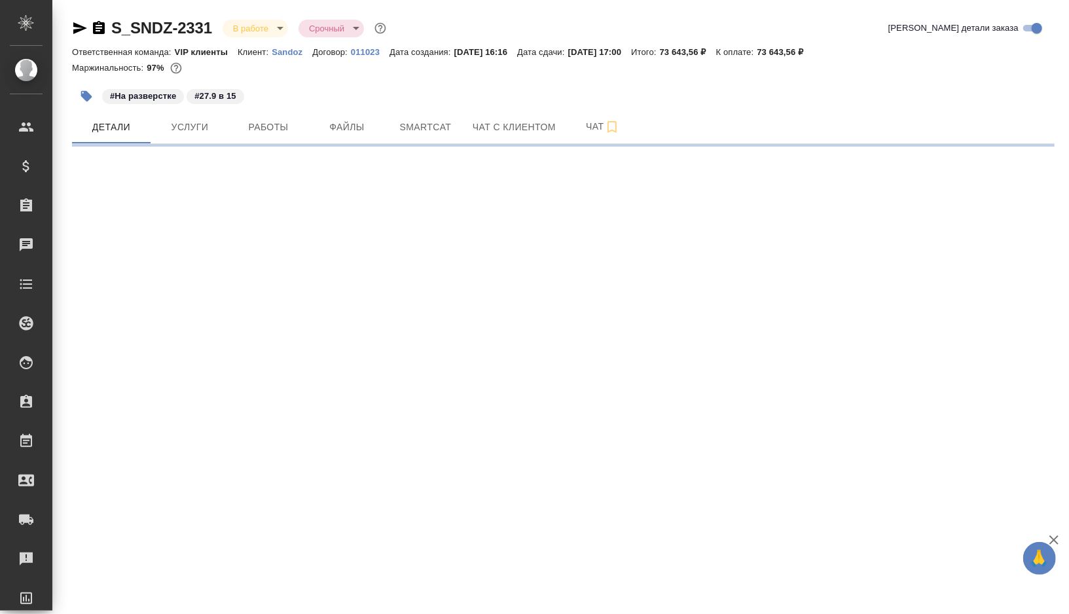
select select "RU"
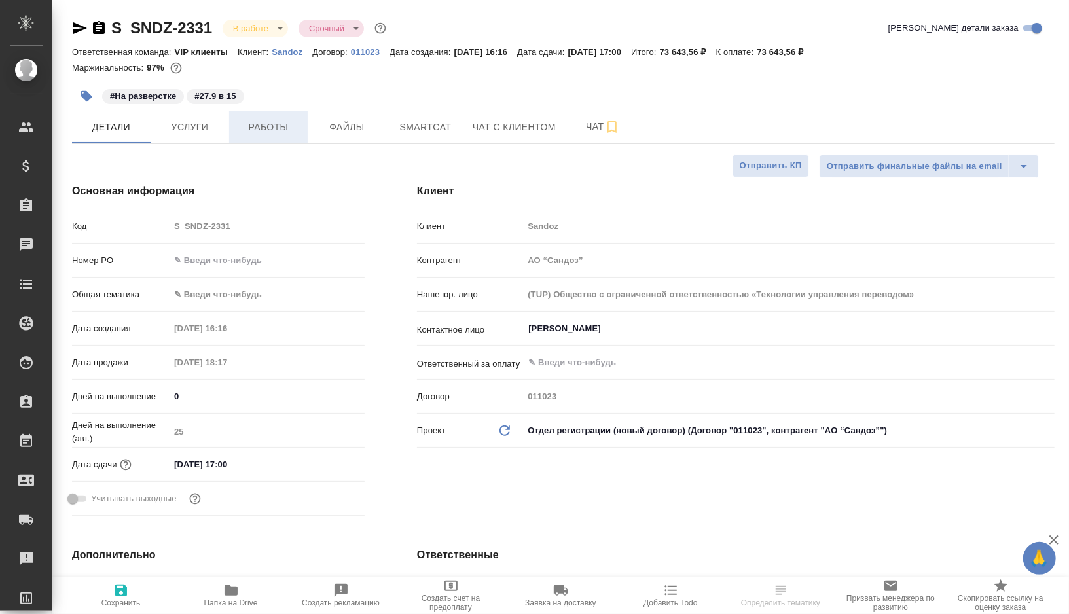
click at [278, 120] on span "Работы" at bounding box center [268, 127] width 63 height 16
type textarea "x"
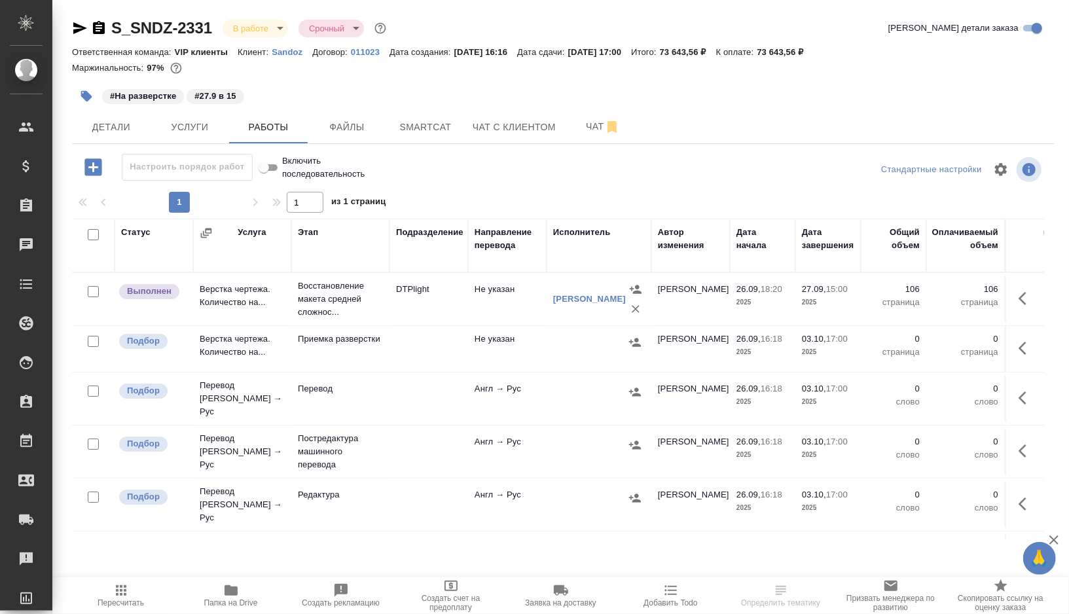
click at [92, 339] on input "checkbox" at bounding box center [93, 341] width 11 height 11
checkbox input "true"
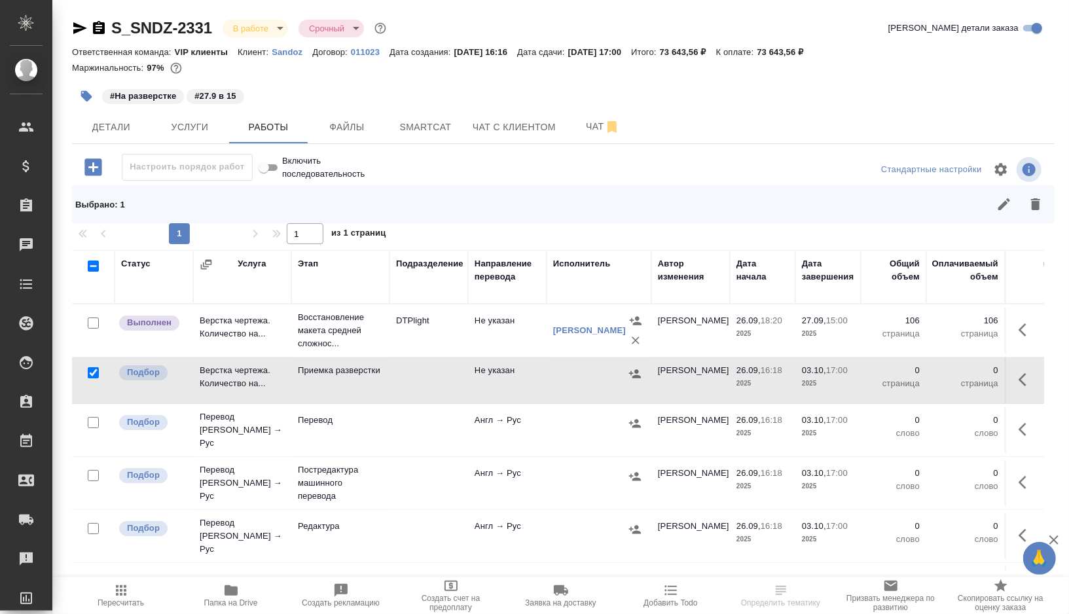
click at [95, 424] on div at bounding box center [93, 423] width 29 height 18
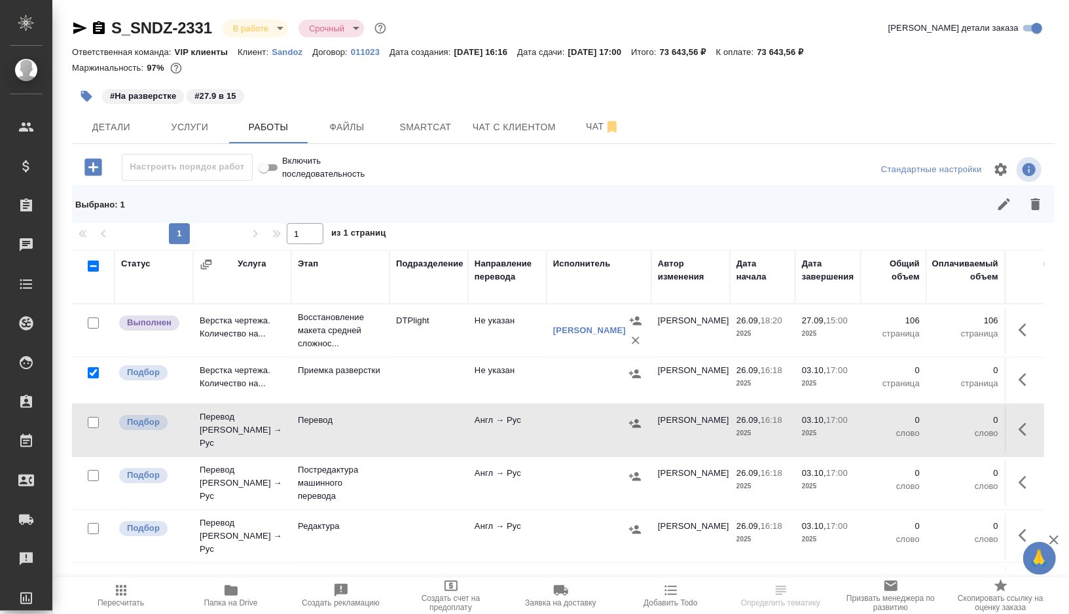
click at [94, 421] on input "checkbox" at bounding box center [93, 422] width 11 height 11
checkbox input "true"
click at [1038, 205] on icon "button" at bounding box center [1035, 204] width 9 height 12
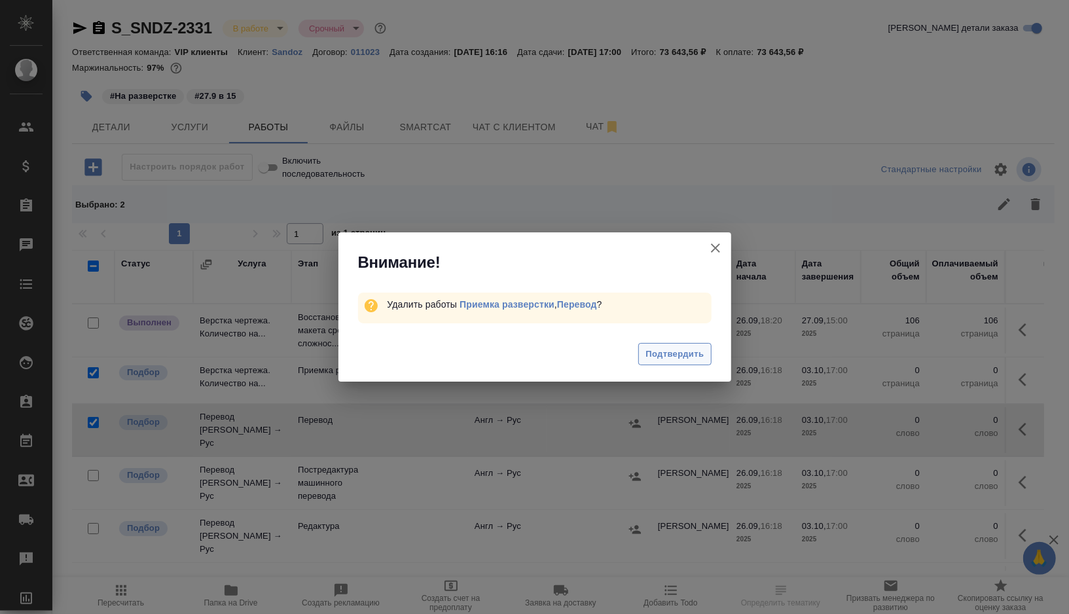
click at [673, 354] on span "Подтвердить" at bounding box center [675, 354] width 58 height 15
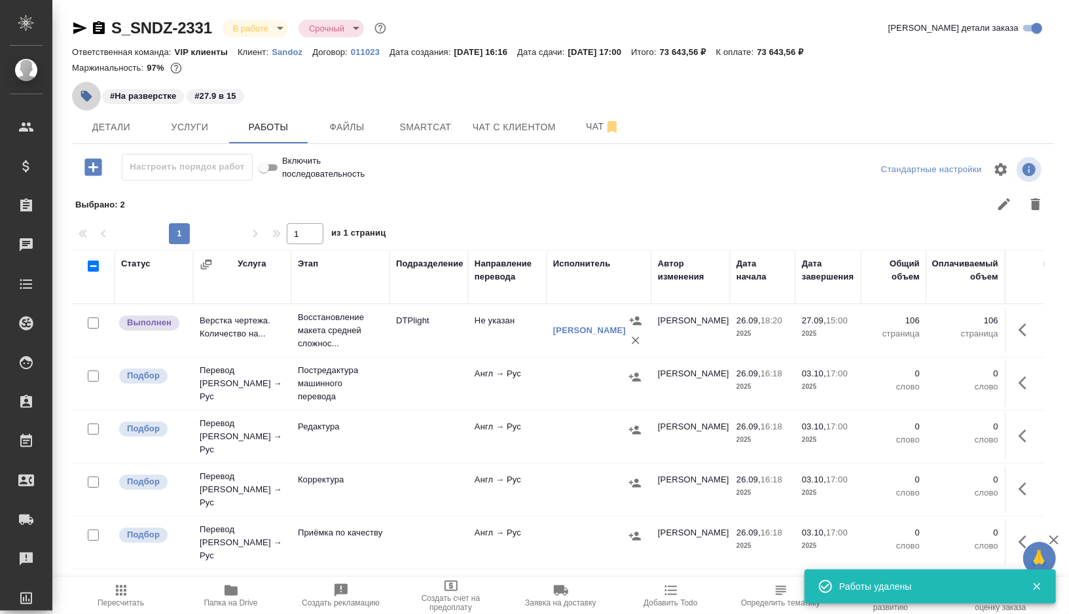
click at [91, 95] on icon "button" at bounding box center [86, 96] width 13 height 13
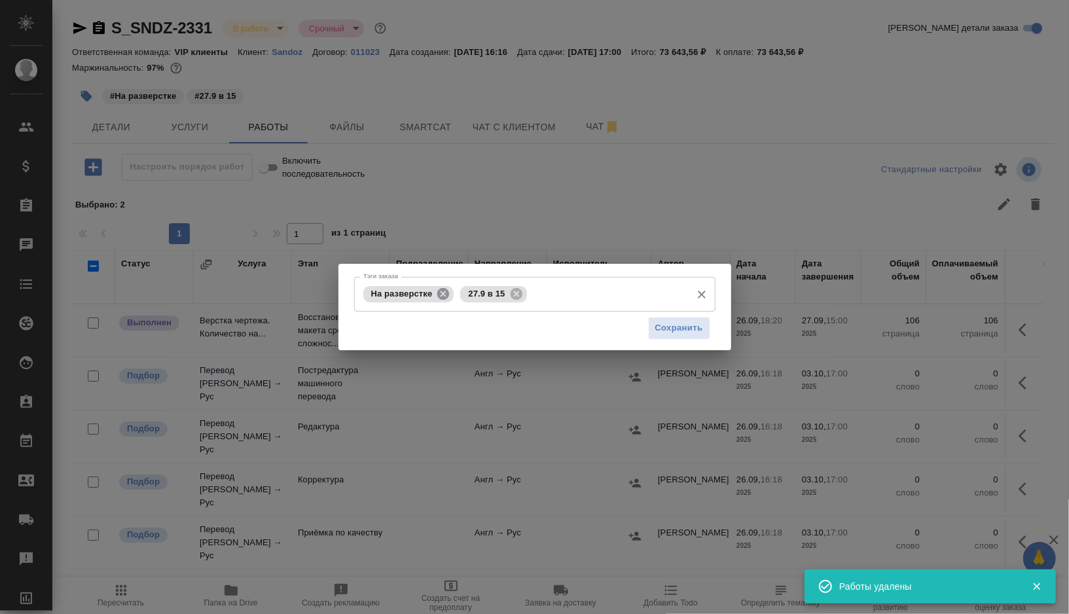
click at [449, 293] on icon at bounding box center [443, 293] width 12 height 12
click at [422, 295] on icon at bounding box center [419, 293] width 12 height 12
click at [433, 295] on input "Тэги заказа" at bounding box center [559, 294] width 252 height 22
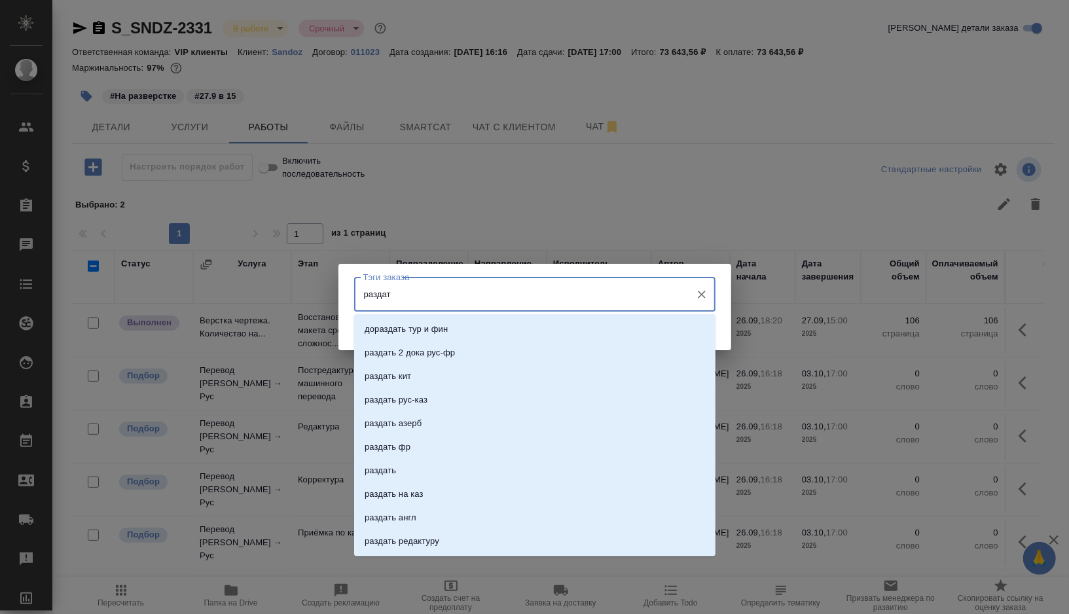
type input "раздать"
click at [392, 476] on p "раздать" at bounding box center [380, 470] width 31 height 13
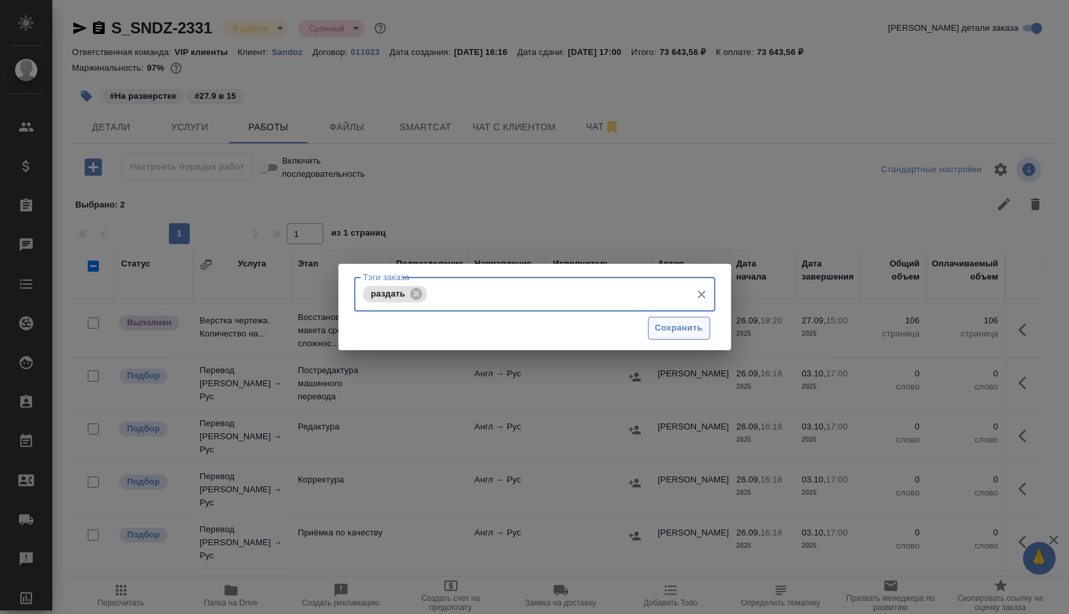
click at [694, 327] on span "Сохранить" at bounding box center [680, 328] width 48 height 15
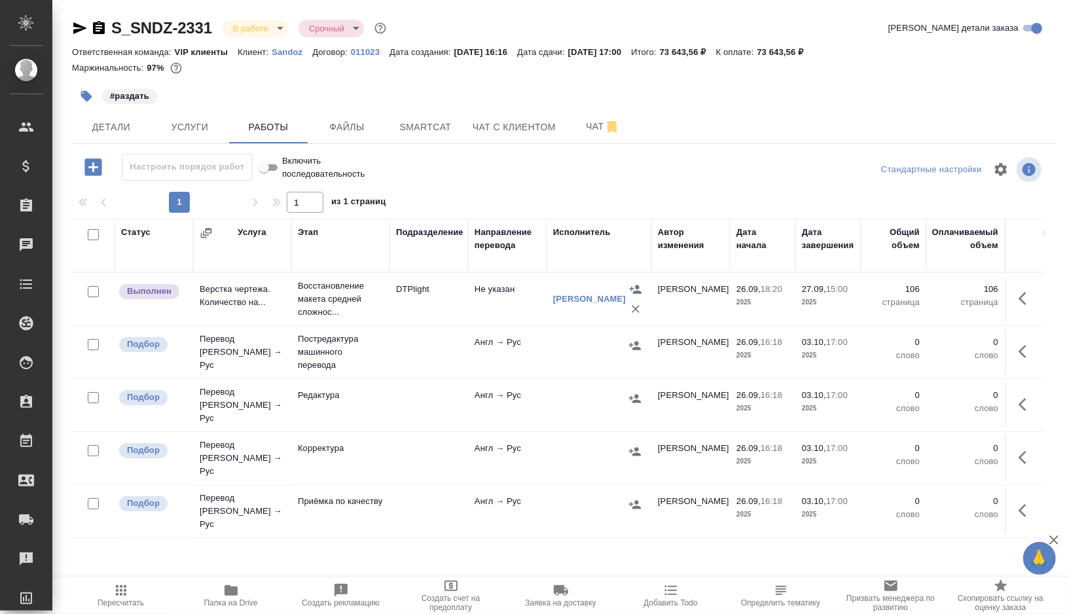
click at [471, 303] on td "Не указан" at bounding box center [507, 299] width 79 height 46
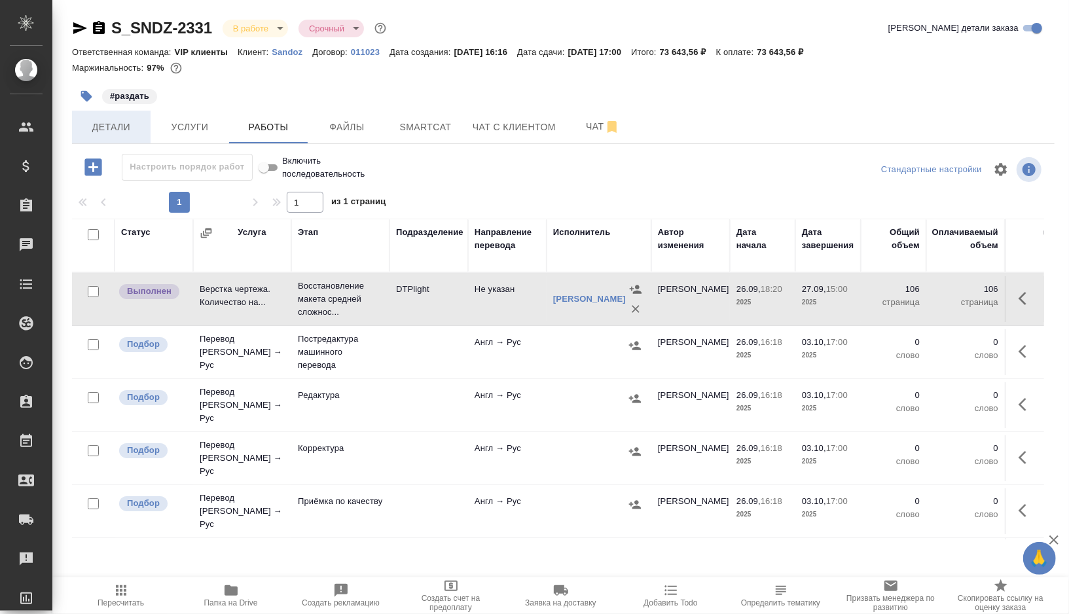
click at [87, 140] on button "Детали" at bounding box center [111, 127] width 79 height 33
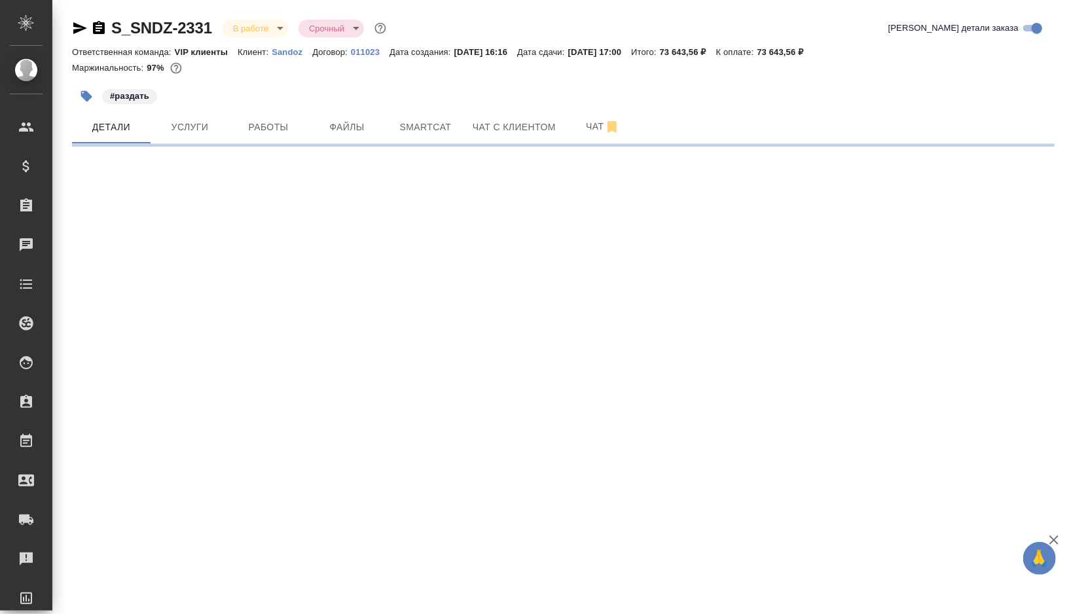
select select "RU"
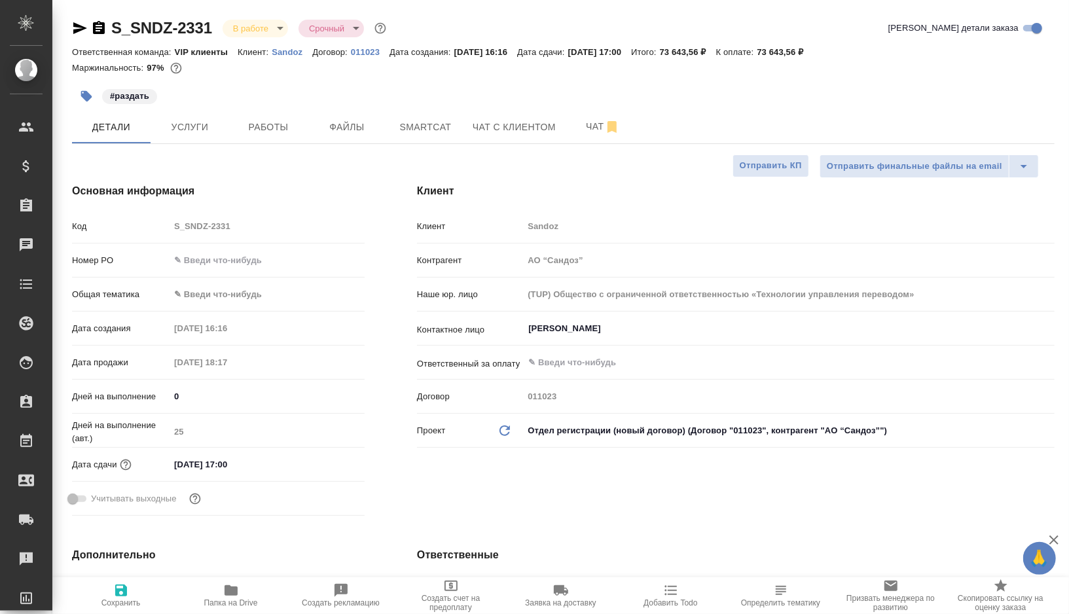
type textarea "x"
click at [232, 288] on body "🙏 .cls-1 fill:#fff; AWATERA Gorshkova Valentina Клиенты Спецификации Заказы 0 Ч…" at bounding box center [534, 307] width 1069 height 614
click at [216, 358] on li "Медицина" at bounding box center [267, 356] width 195 height 21
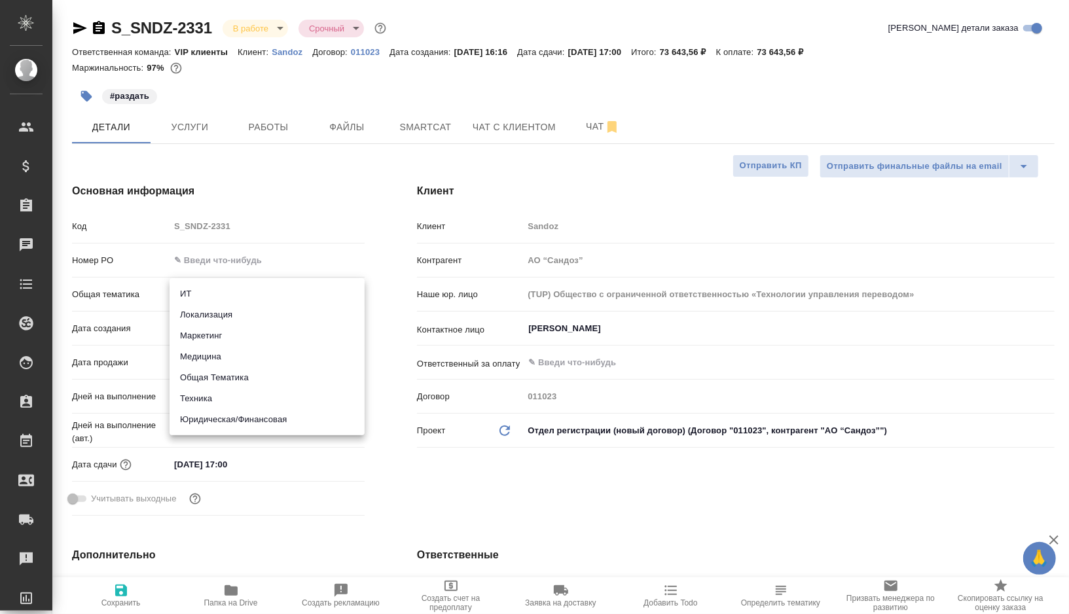
type input "med"
type textarea "x"
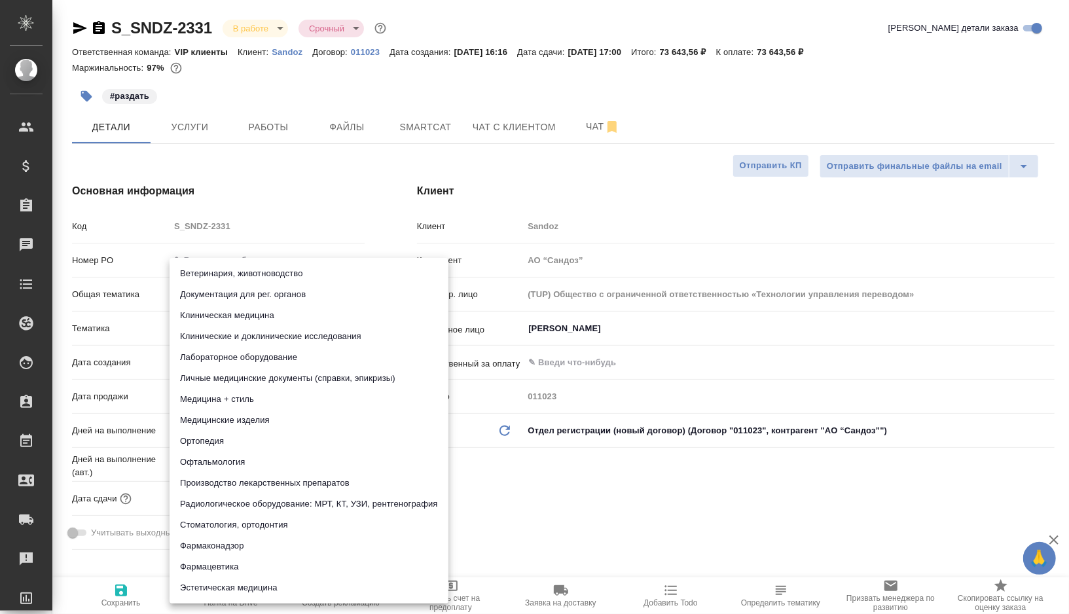
click at [250, 324] on body "🙏 .cls-1 fill:#fff; AWATERA Gorshkova Valentina Клиенты Спецификации Заказы 0 Ч…" at bounding box center [534, 307] width 1069 height 614
click at [265, 322] on li "Клиническая медицина" at bounding box center [309, 315] width 279 height 21
type textarea "x"
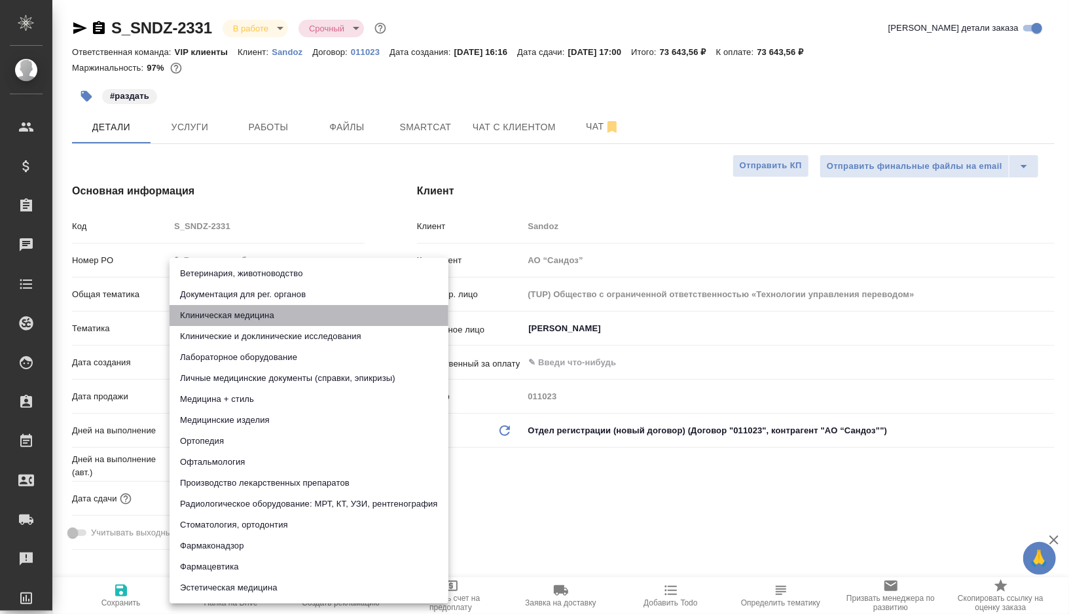
type input "6012b22f65f4b37c408fd6e5"
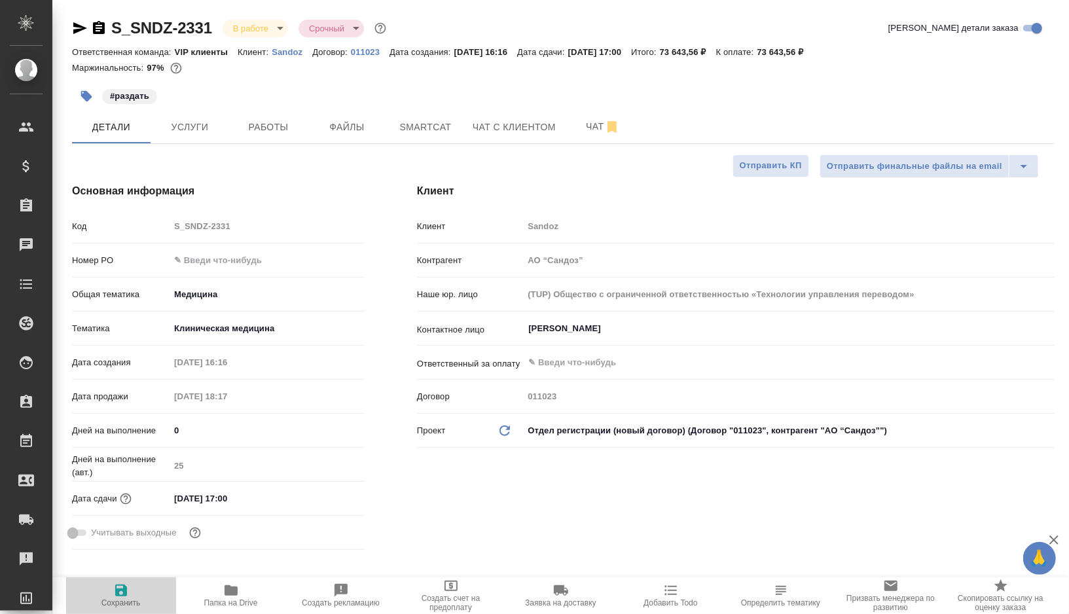
click at [118, 596] on icon "button" at bounding box center [121, 591] width 12 height 12
type textarea "x"
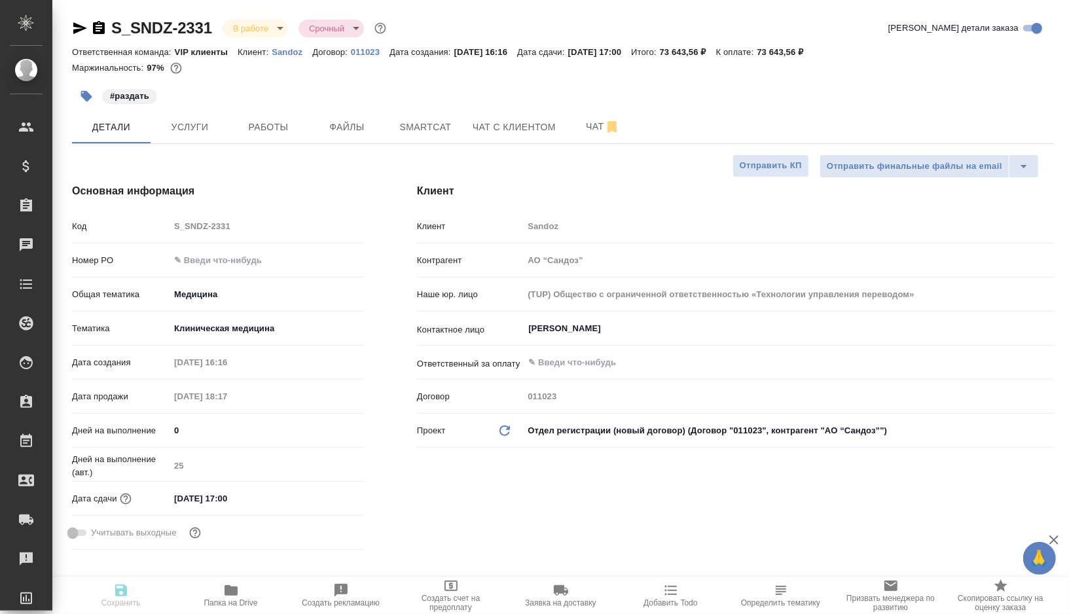
type textarea "x"
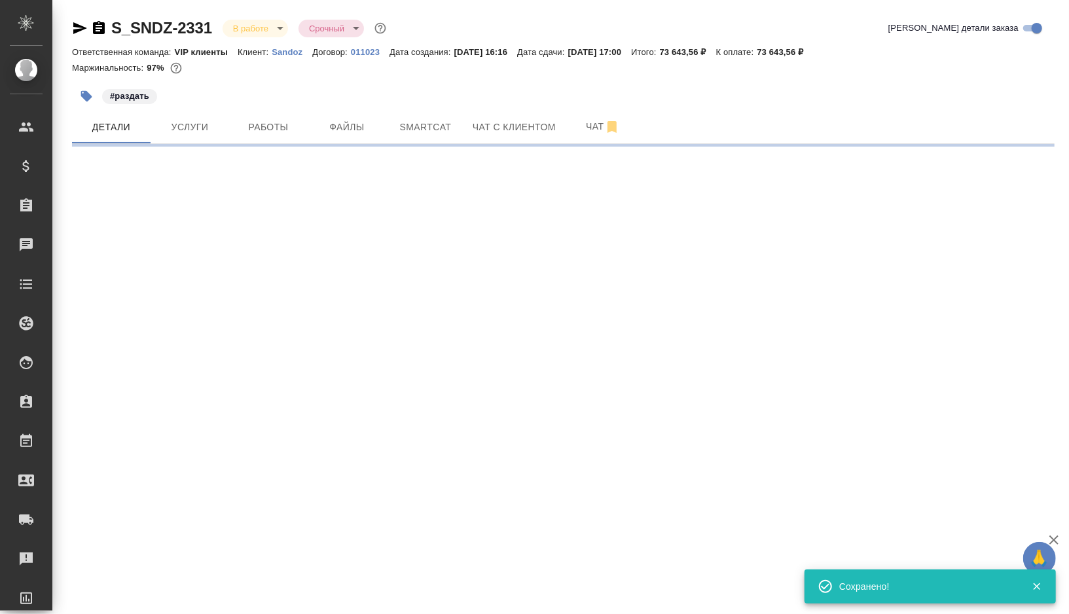
select select "RU"
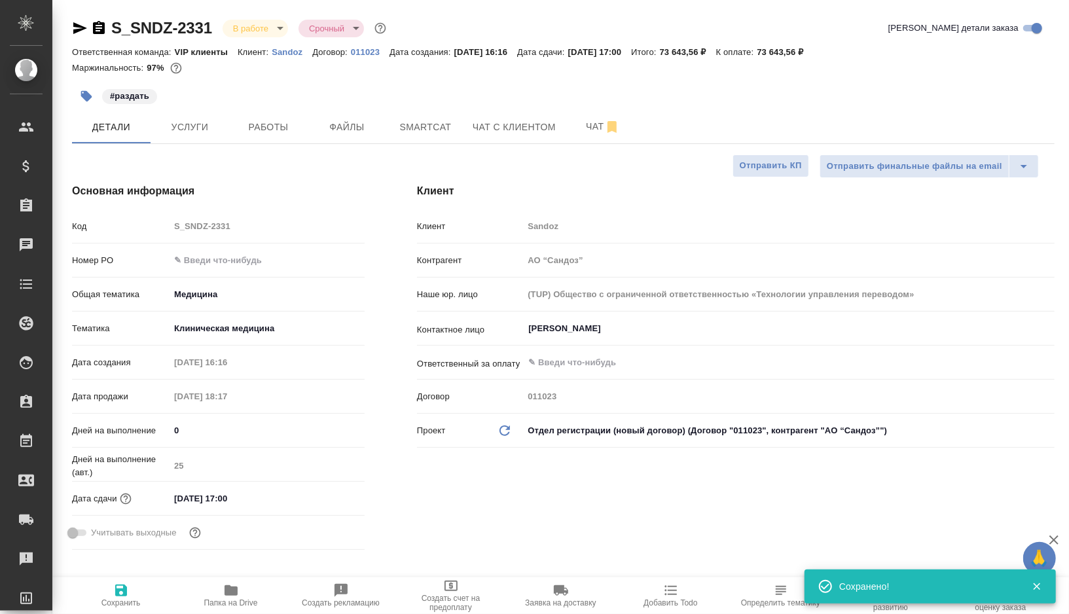
type textarea "x"
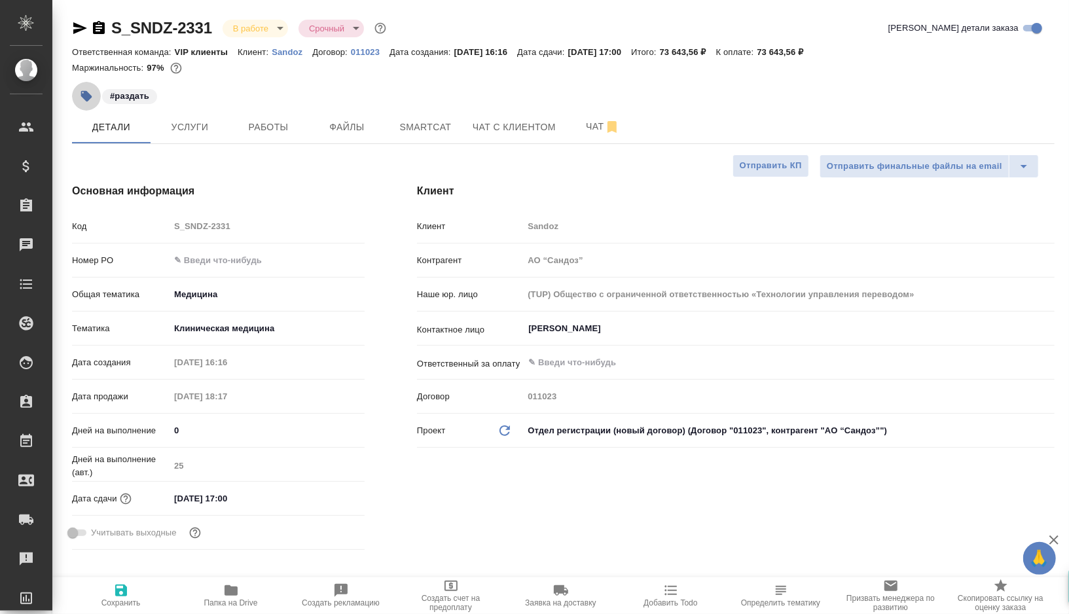
click at [90, 89] on button "button" at bounding box center [86, 96] width 29 height 29
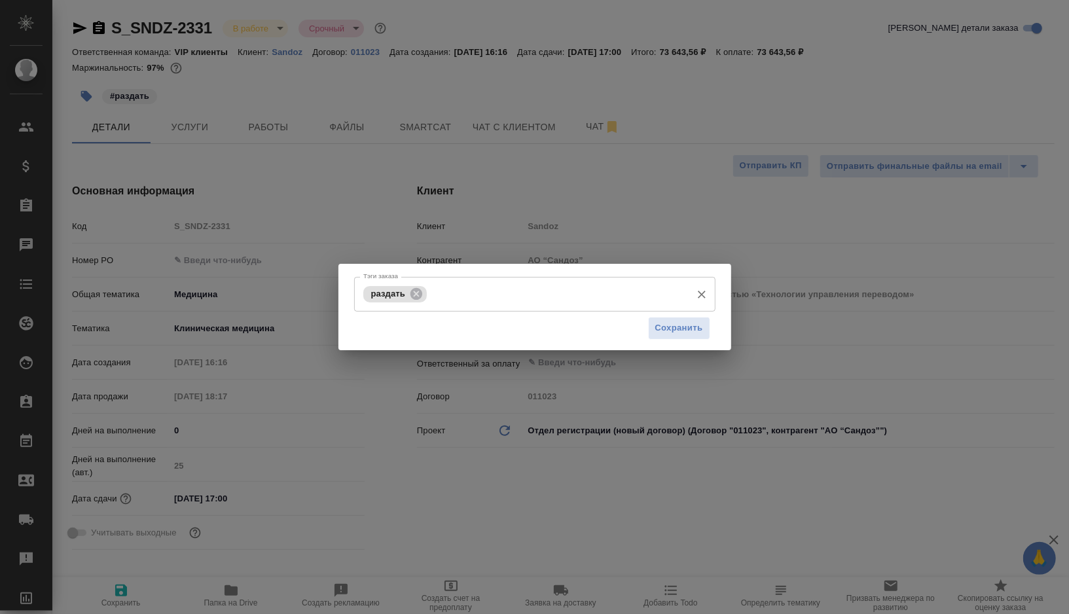
click at [493, 298] on input "Тэги заказа" at bounding box center [557, 294] width 255 height 22
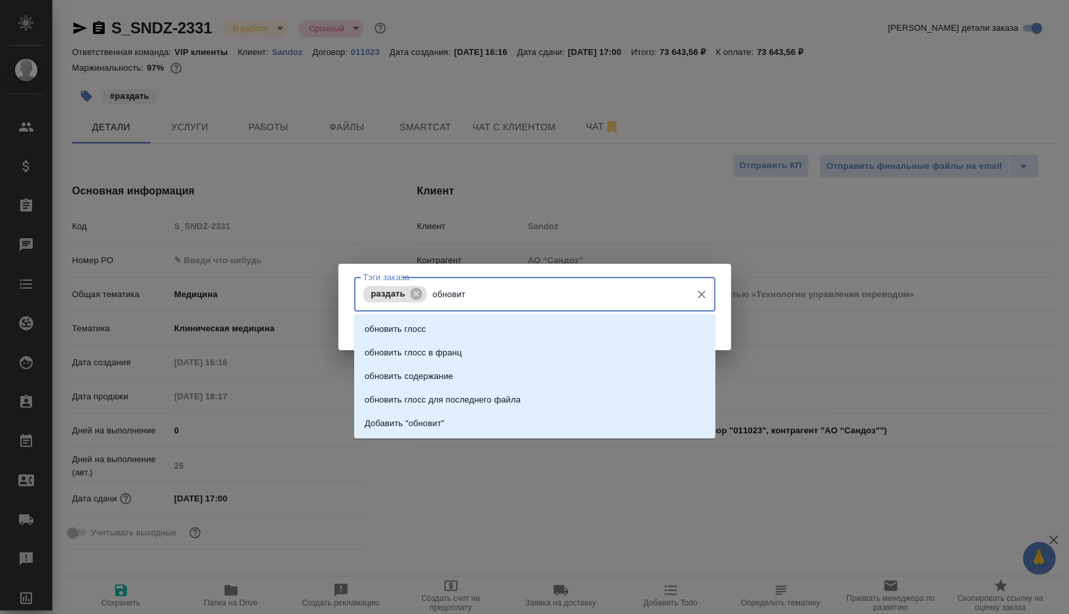
type input "обновить"
click at [479, 327] on li "обновить глосс" at bounding box center [535, 330] width 362 height 24
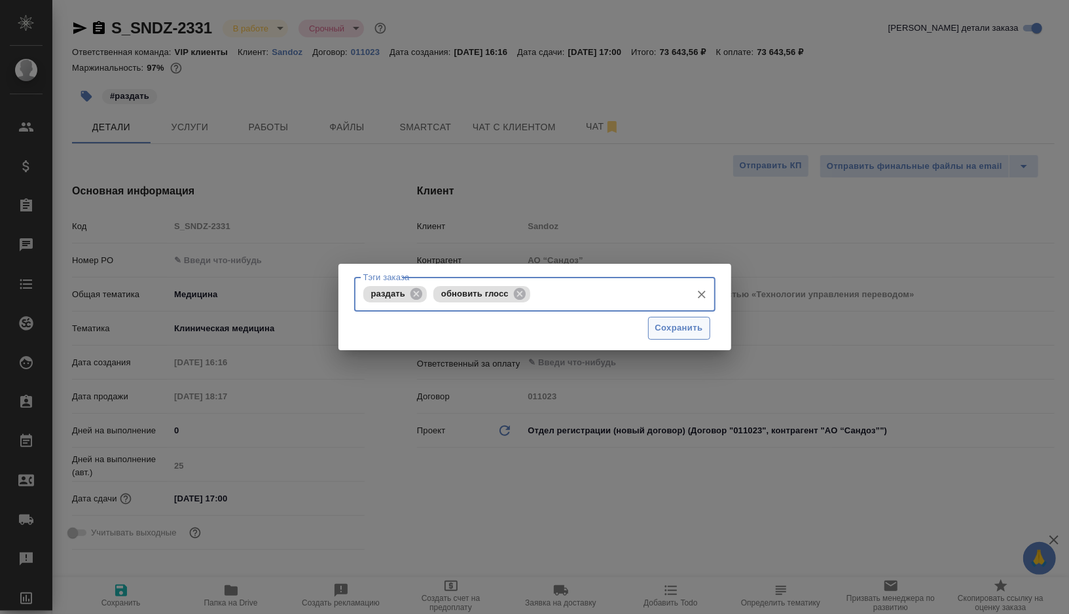
click at [686, 325] on span "Сохранить" at bounding box center [680, 328] width 48 height 15
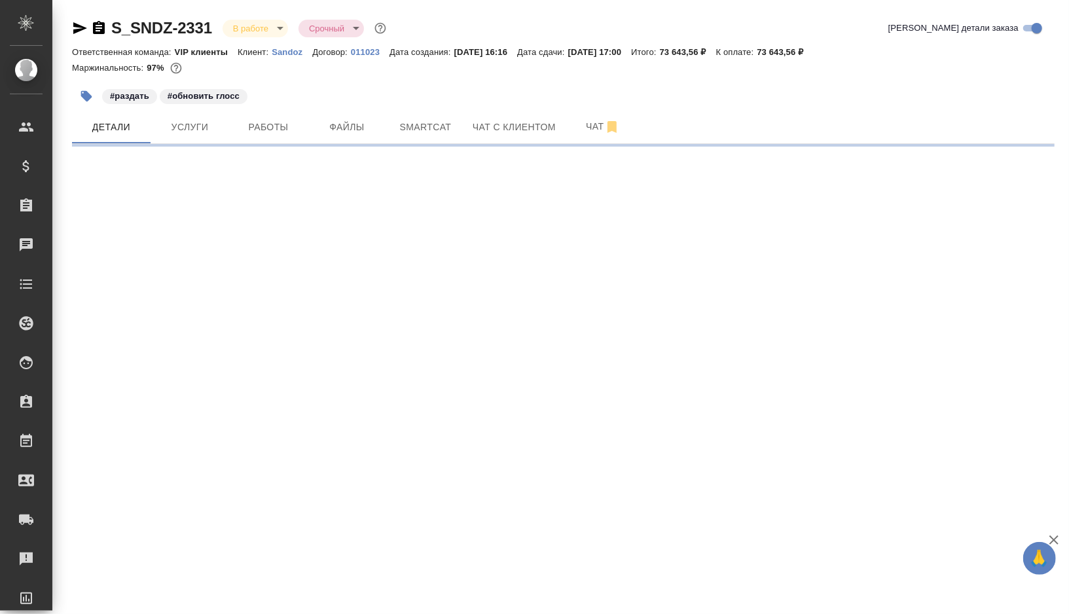
select select "RU"
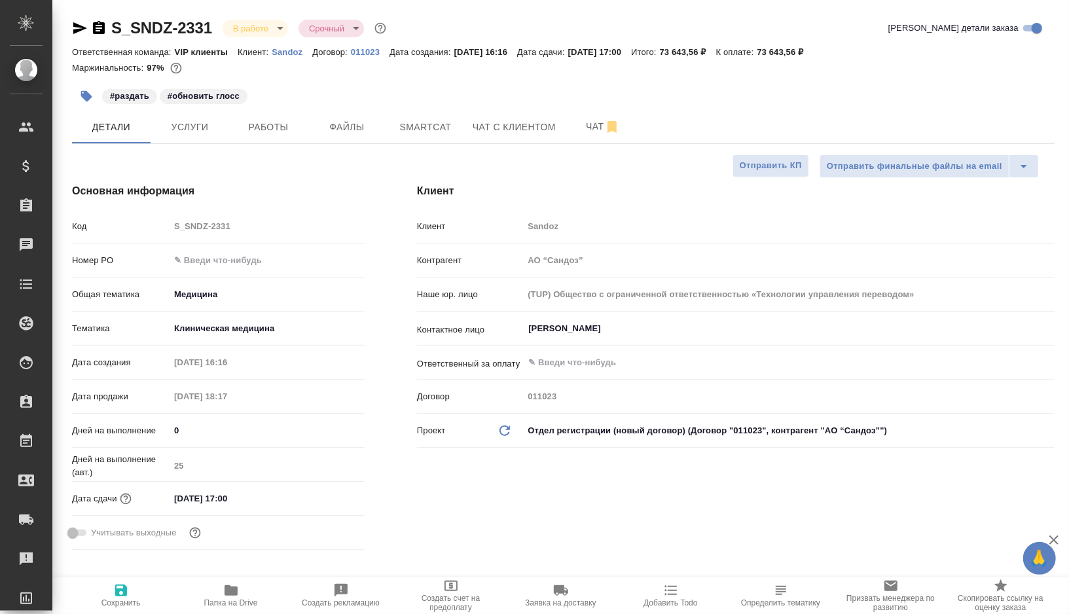
type textarea "x"
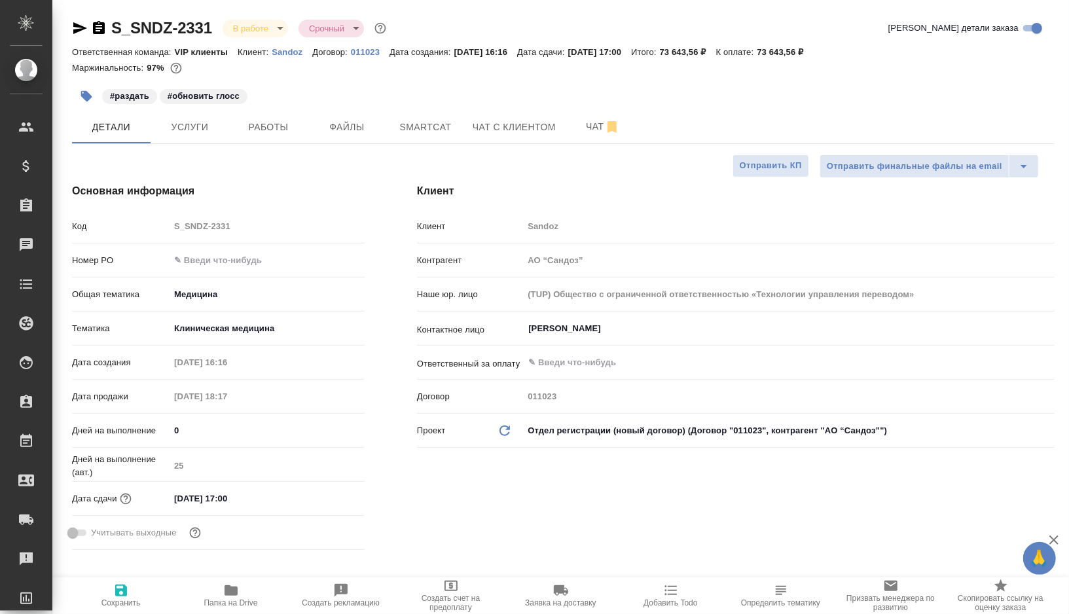
type textarea "x"
click at [453, 132] on span "Smartcat" at bounding box center [425, 127] width 63 height 16
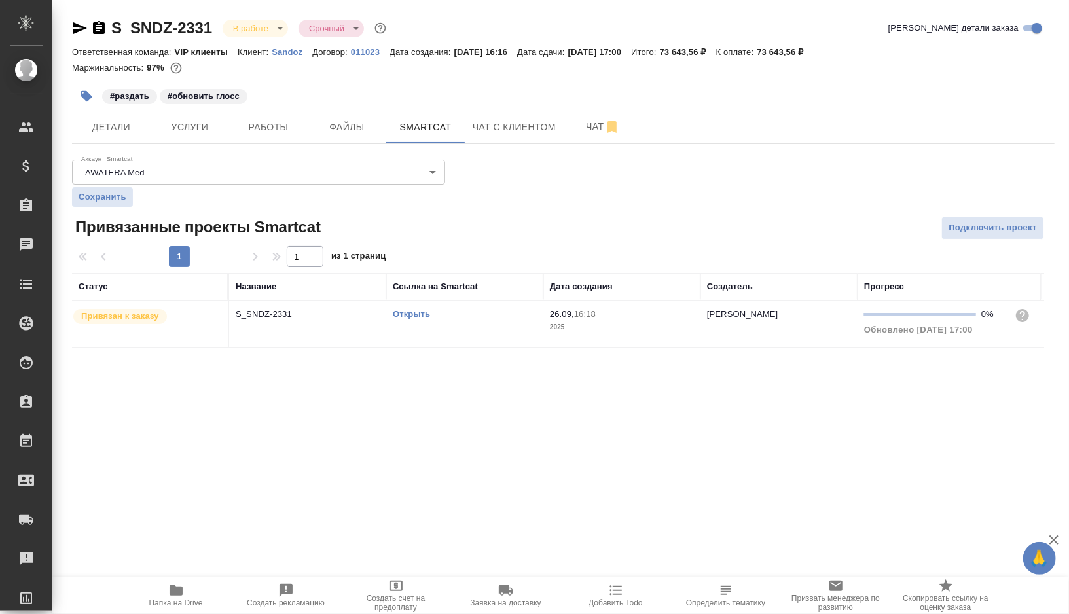
click at [408, 314] on link "Открыть" at bounding box center [411, 314] width 37 height 10
click at [473, 324] on td "Открыть" at bounding box center [464, 324] width 157 height 46
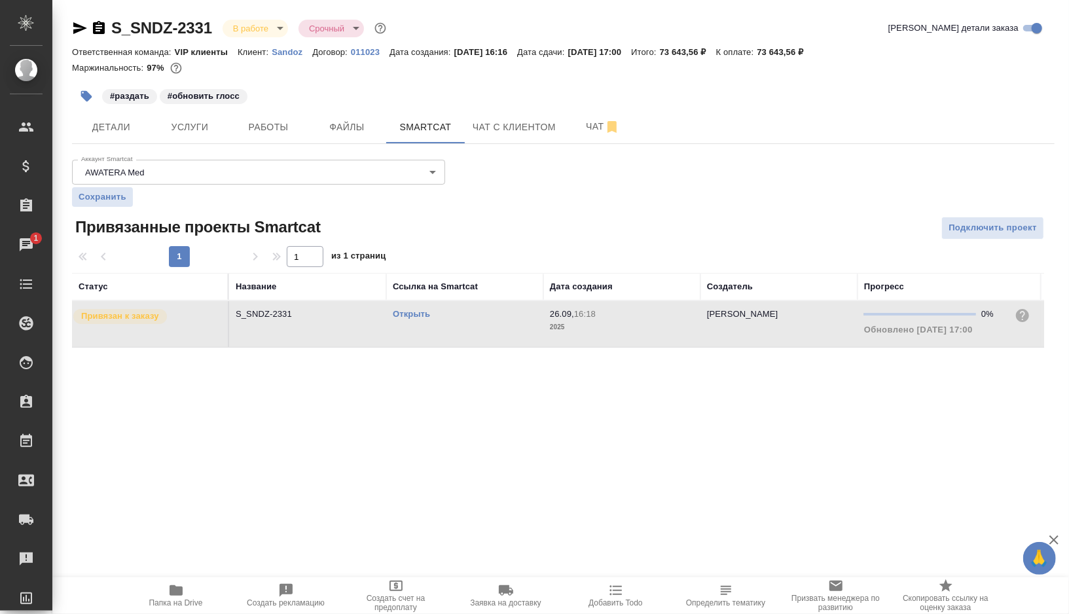
click at [473, 324] on td "Открыть" at bounding box center [464, 324] width 157 height 46
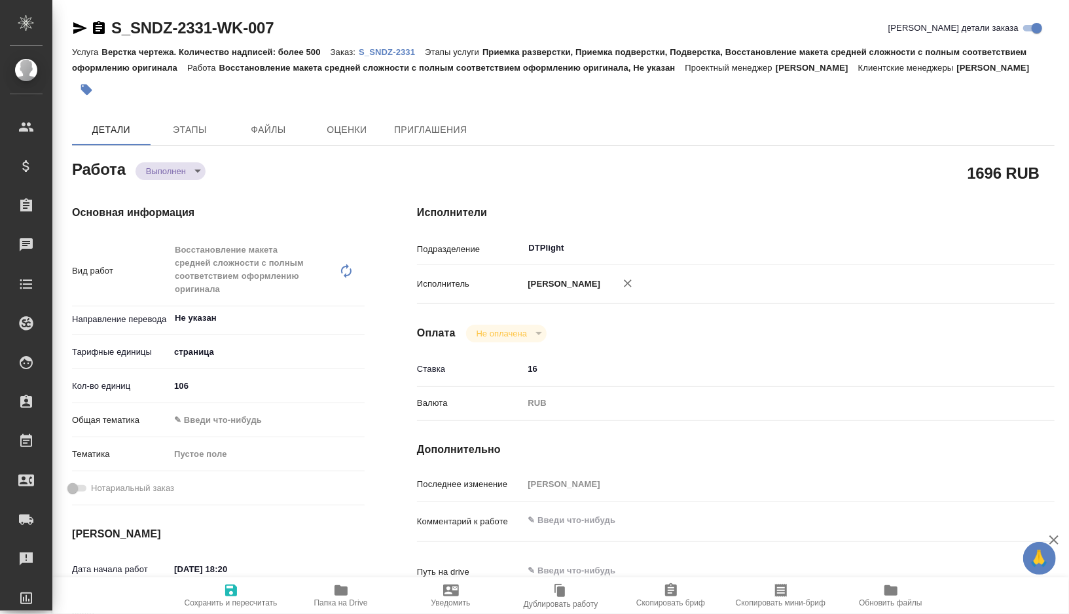
type textarea "x"
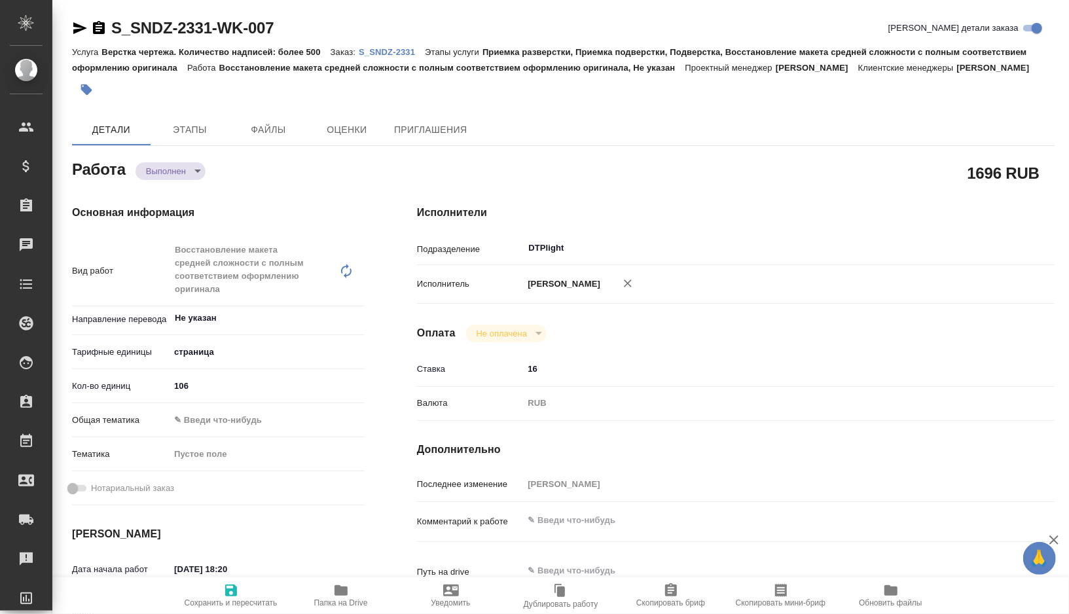
type textarea "x"
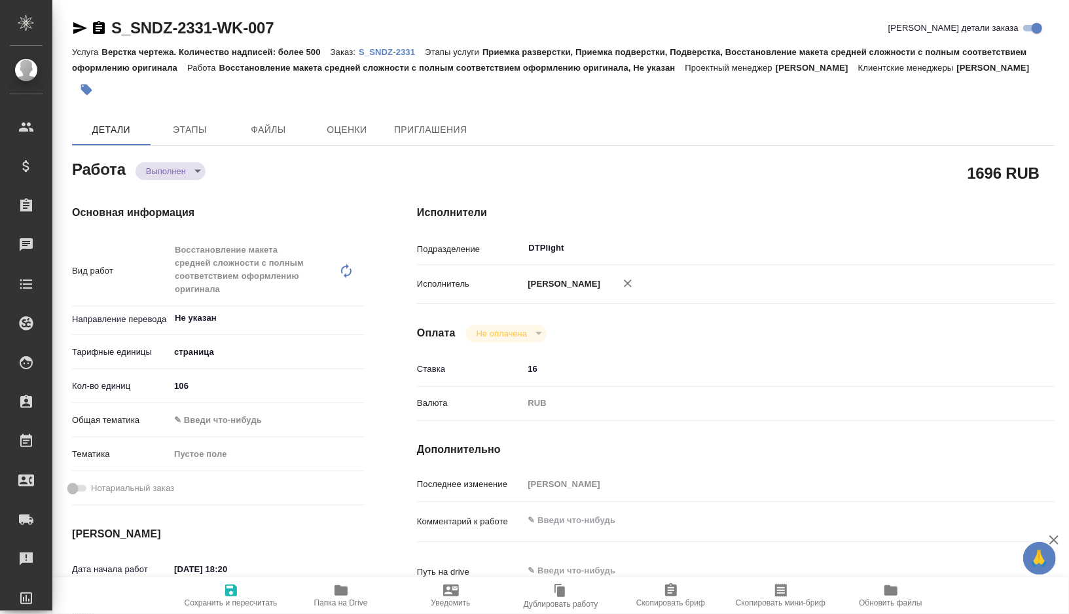
type textarea "x"
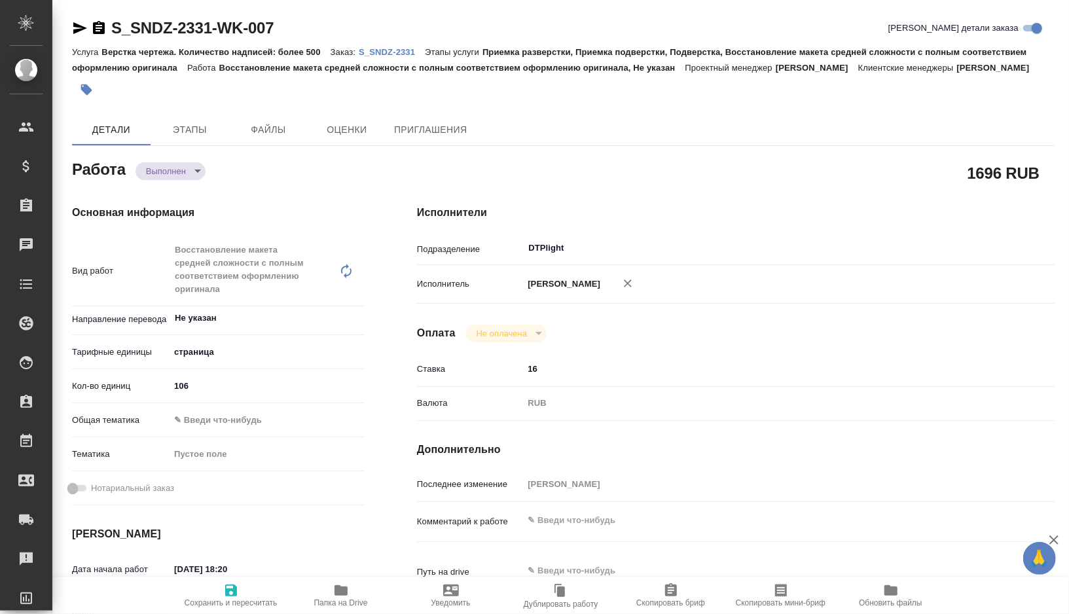
click at [348, 592] on icon "button" at bounding box center [341, 591] width 16 height 16
type textarea "x"
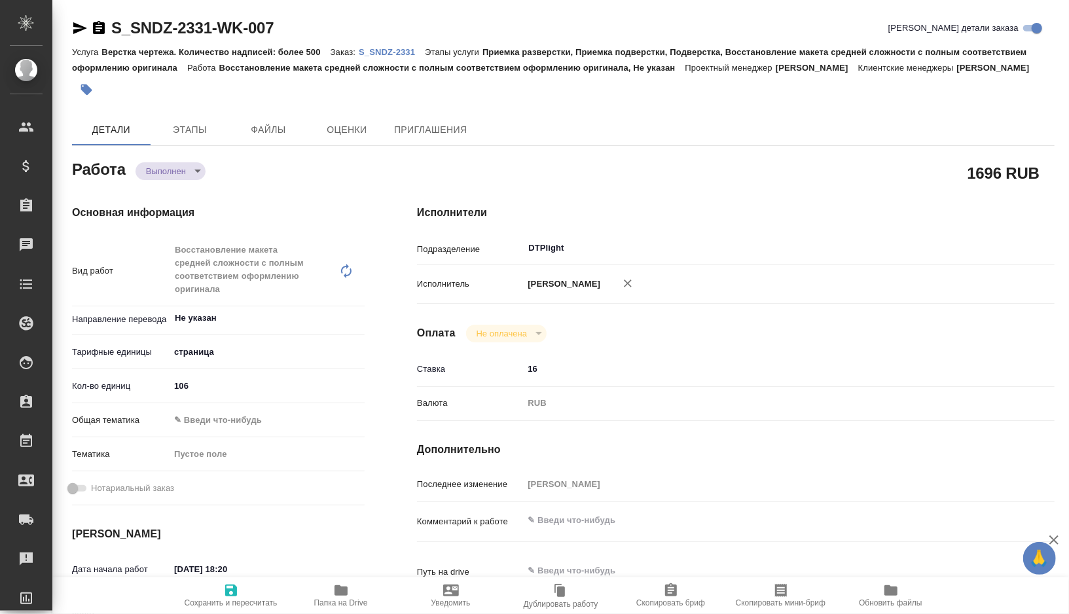
type textarea "x"
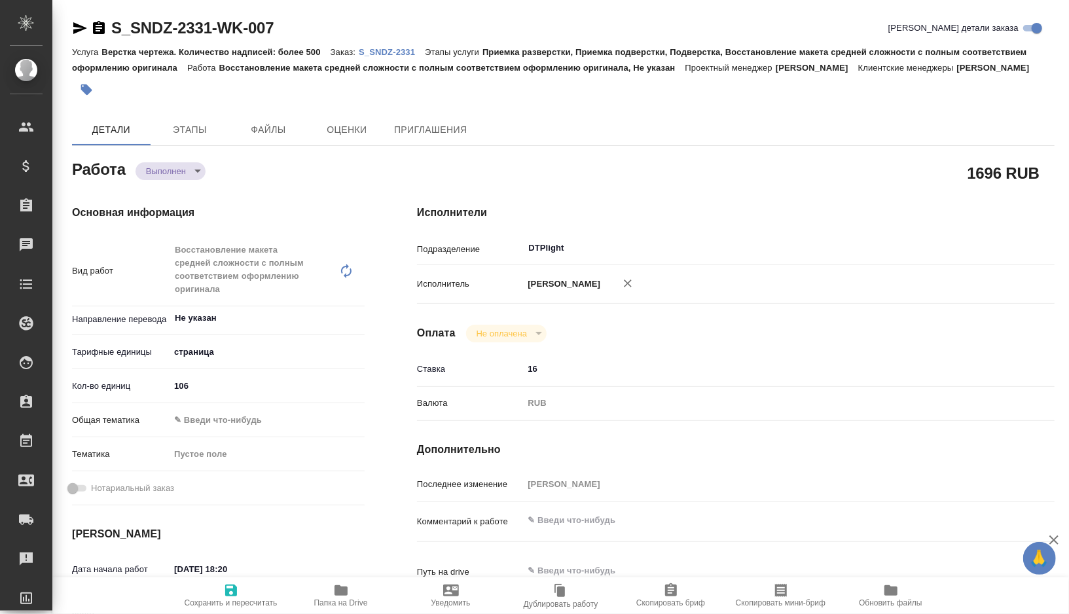
type textarea "x"
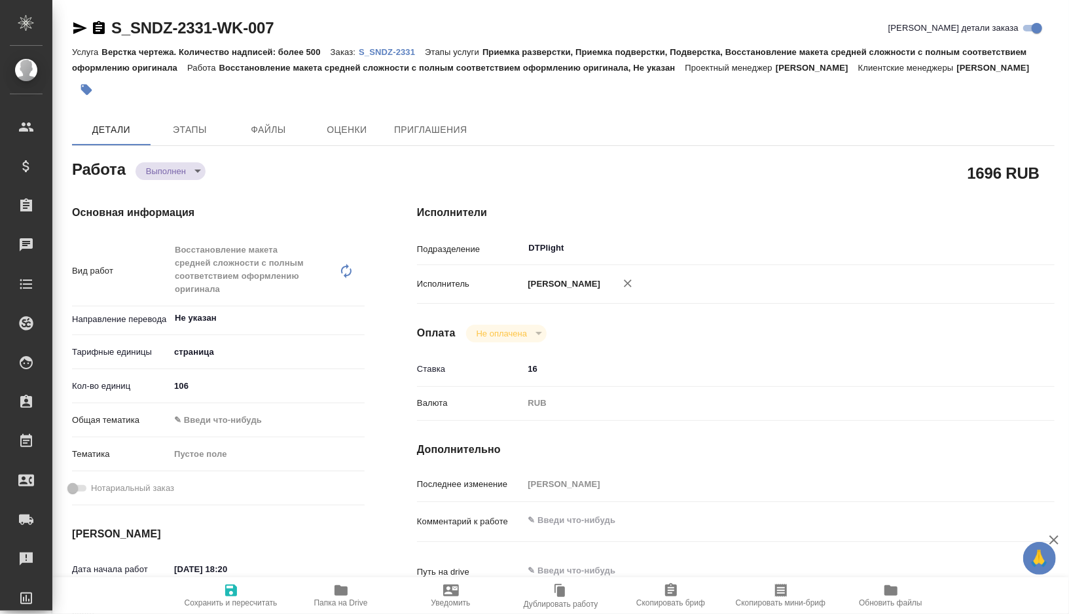
type textarea "x"
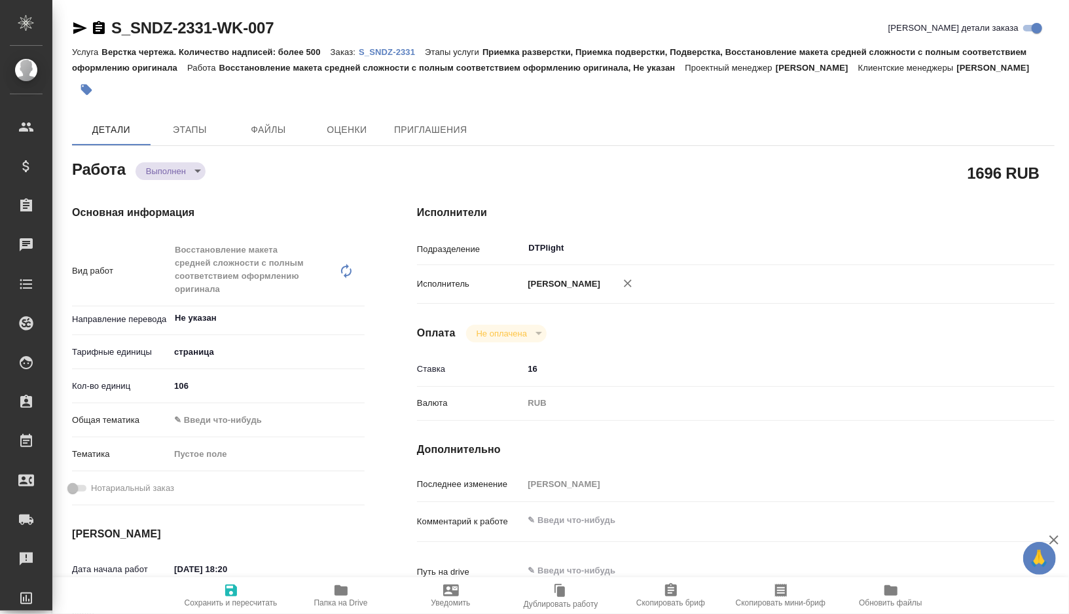
type textarea "x"
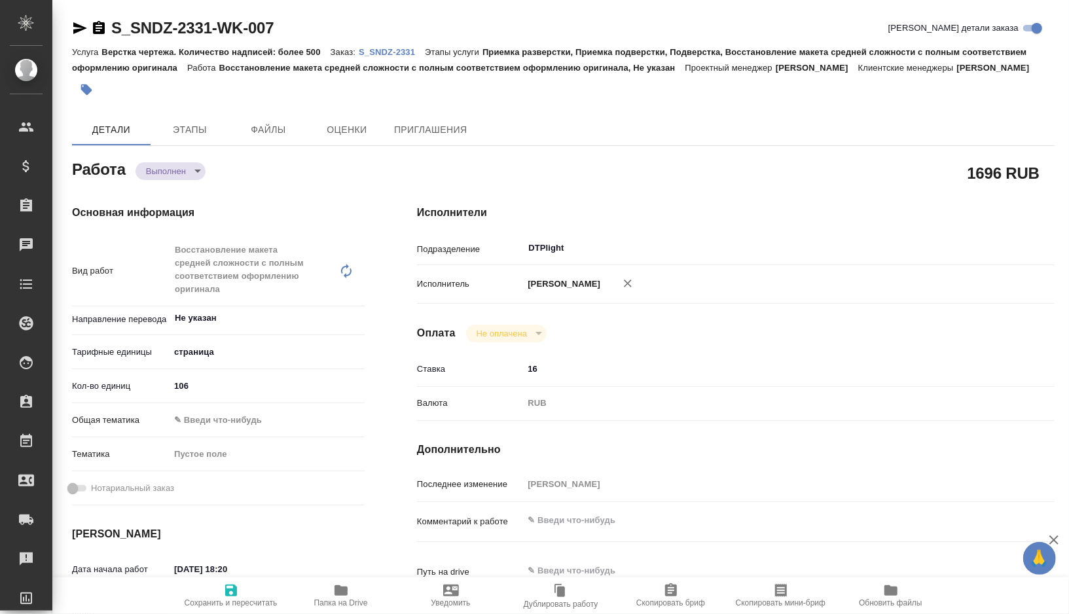
type textarea "x"
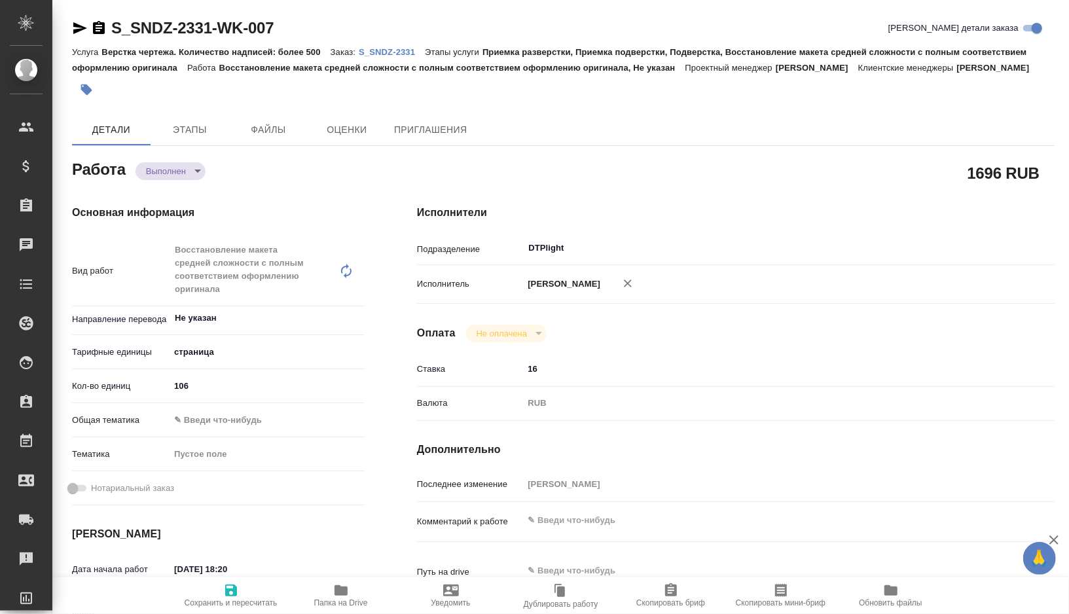
type textarea "x"
click at [341, 590] on icon "button" at bounding box center [341, 590] width 13 height 10
click at [335, 591] on icon "button" at bounding box center [341, 590] width 13 height 10
click at [79, 29] on icon "button" at bounding box center [80, 28] width 14 height 12
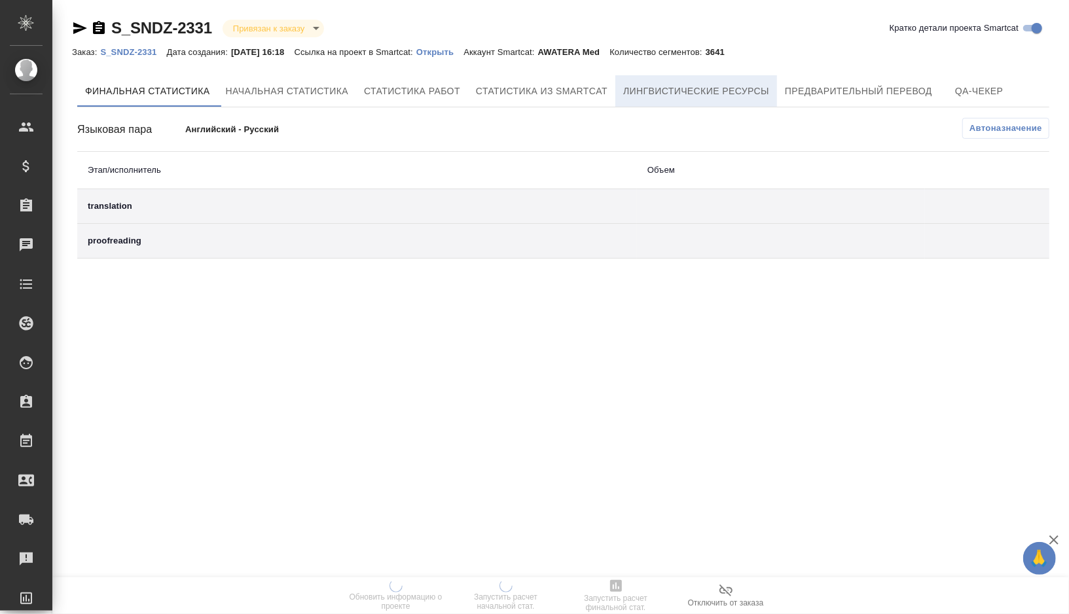
click at [703, 86] on span "Лингвистические ресурсы" at bounding box center [696, 91] width 146 height 16
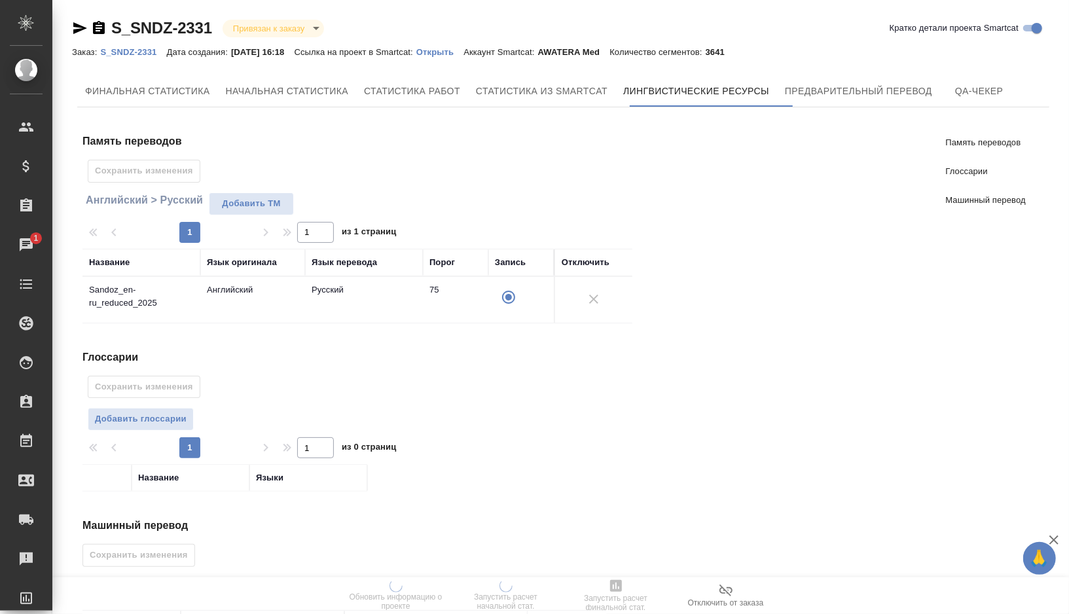
scroll to position [81, 0]
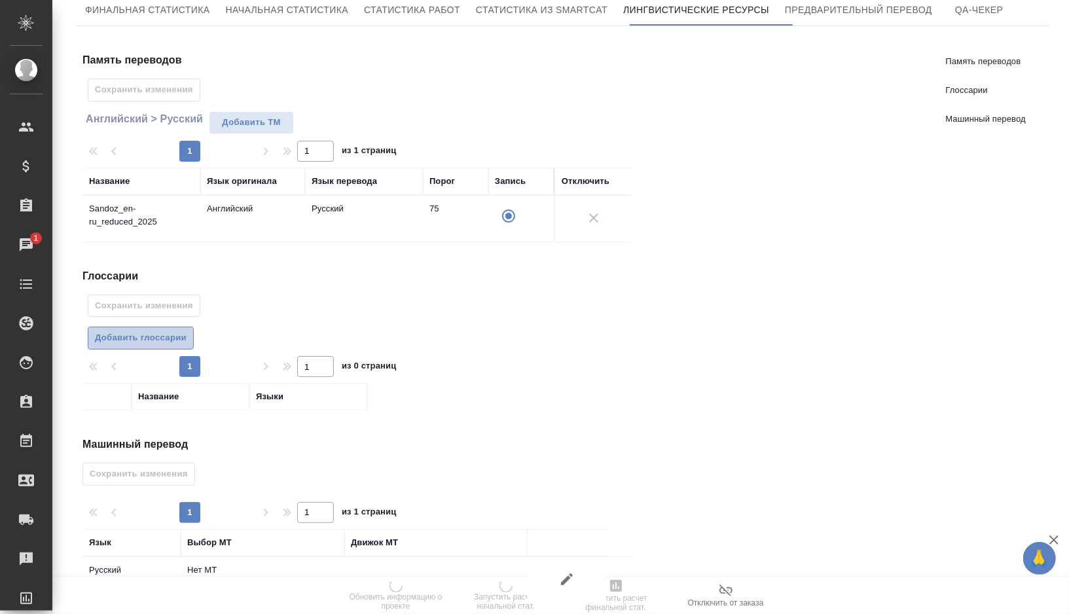
click at [189, 336] on button "Добавить глоссарии" at bounding box center [141, 338] width 106 height 23
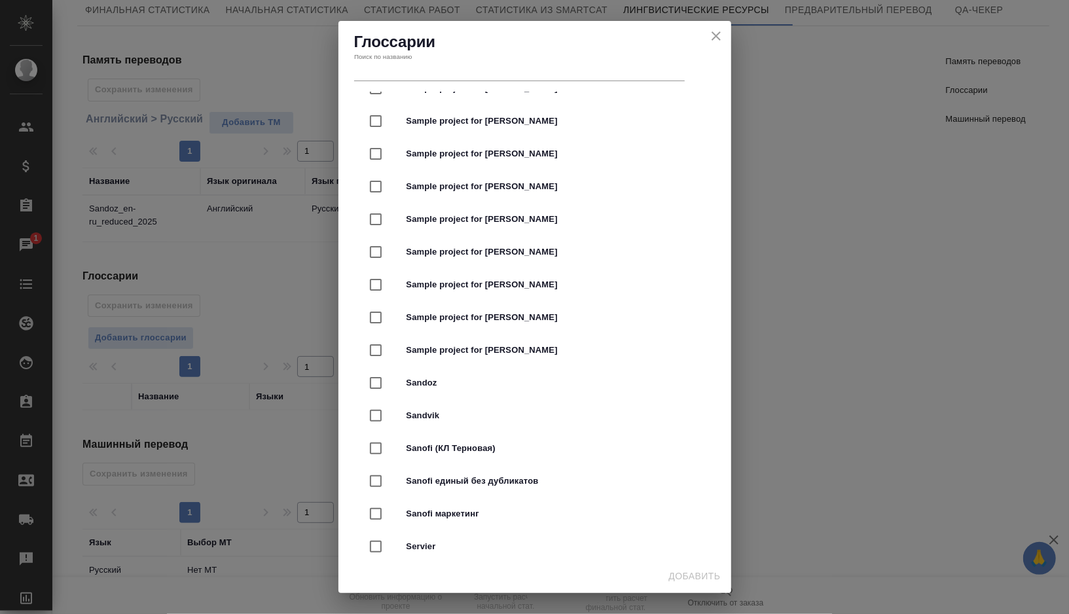
scroll to position [2398, 0]
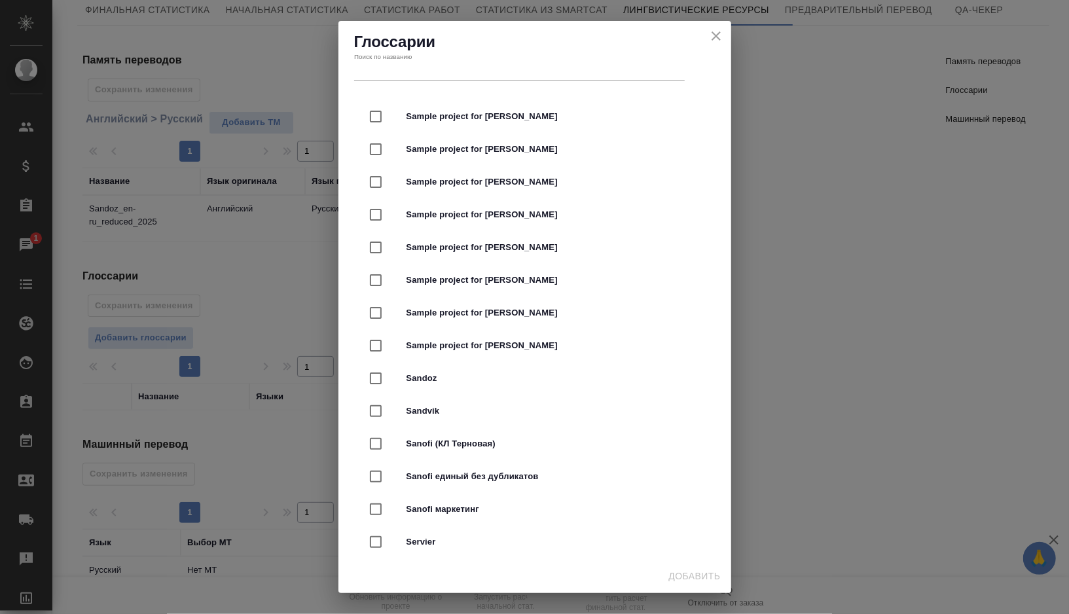
click at [443, 382] on span "Sandoz" at bounding box center [553, 378] width 293 height 13
checkbox input "true"
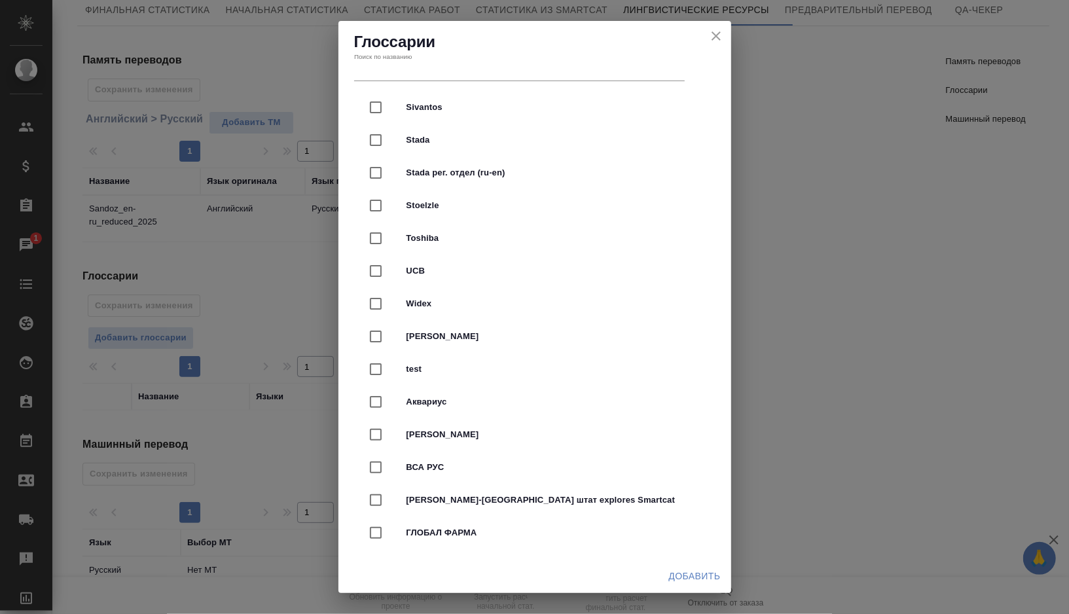
scroll to position [3246, 0]
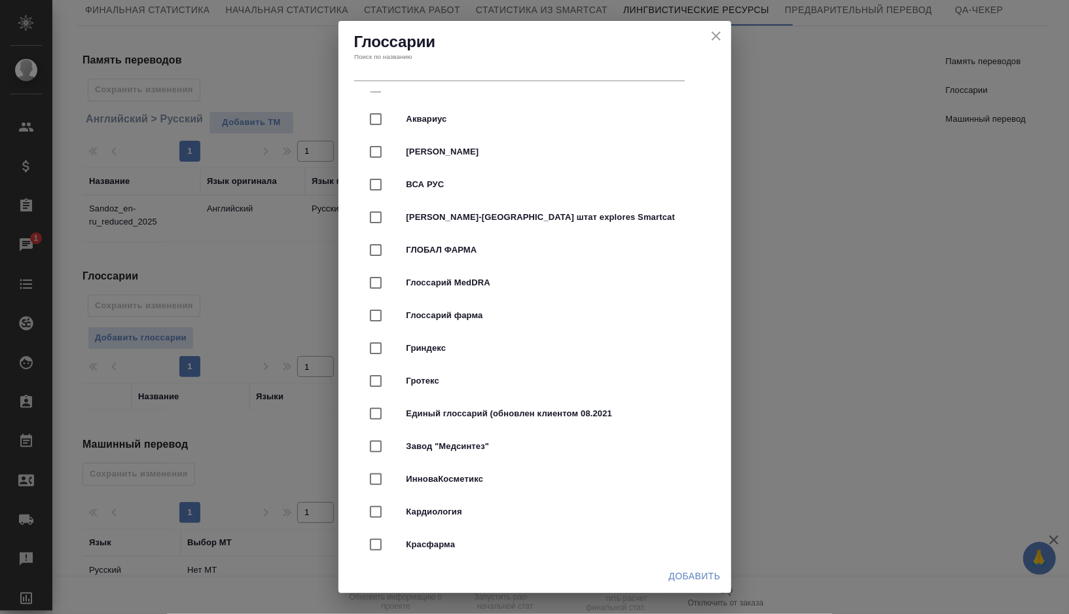
click at [507, 279] on span "Глоссарий MedDRA" at bounding box center [553, 282] width 293 height 13
checkbox input "true"
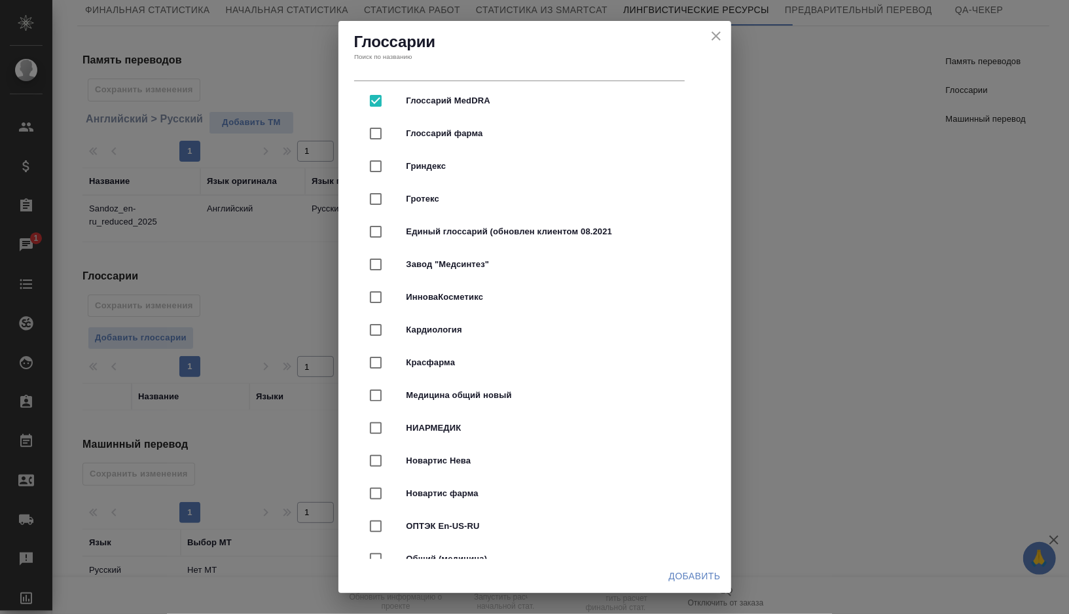
scroll to position [3518, 0]
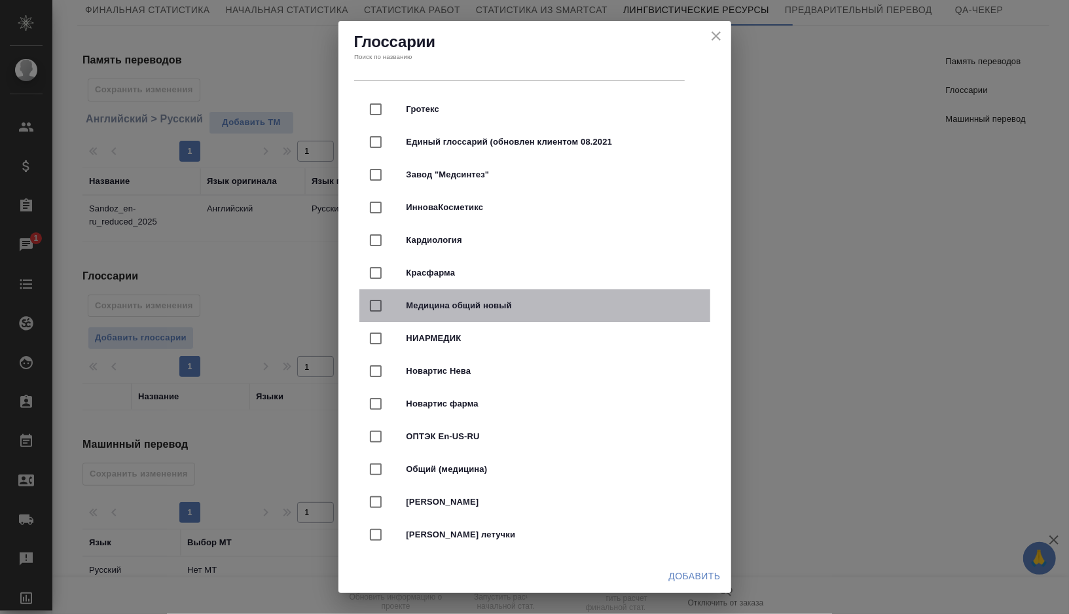
click at [473, 294] on div "Медицина общий новый" at bounding box center [535, 305] width 351 height 33
checkbox input "true"
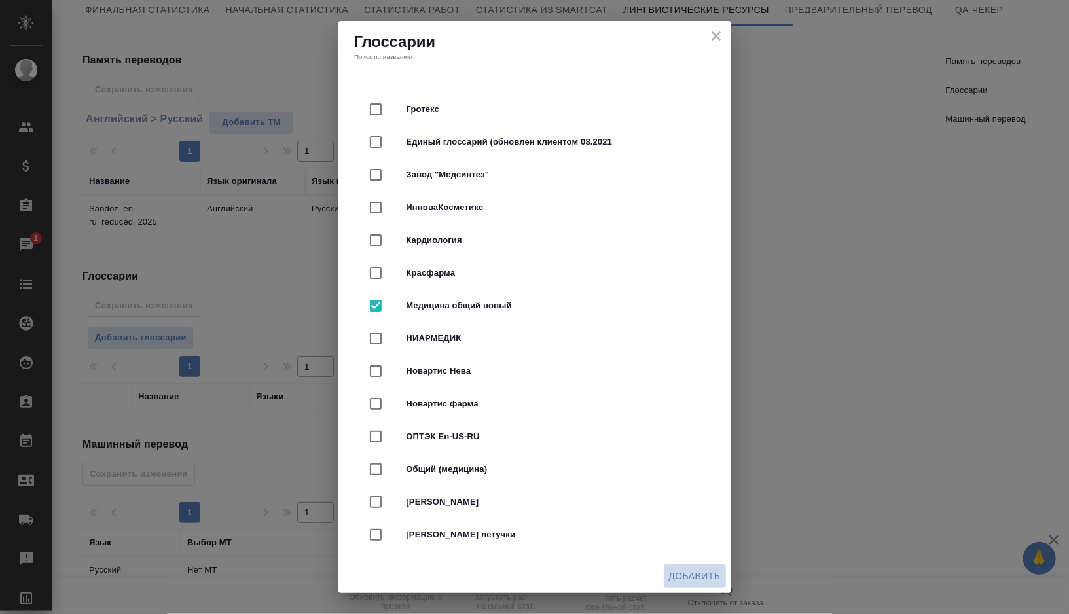
click at [686, 572] on span "Добавить" at bounding box center [695, 576] width 52 height 16
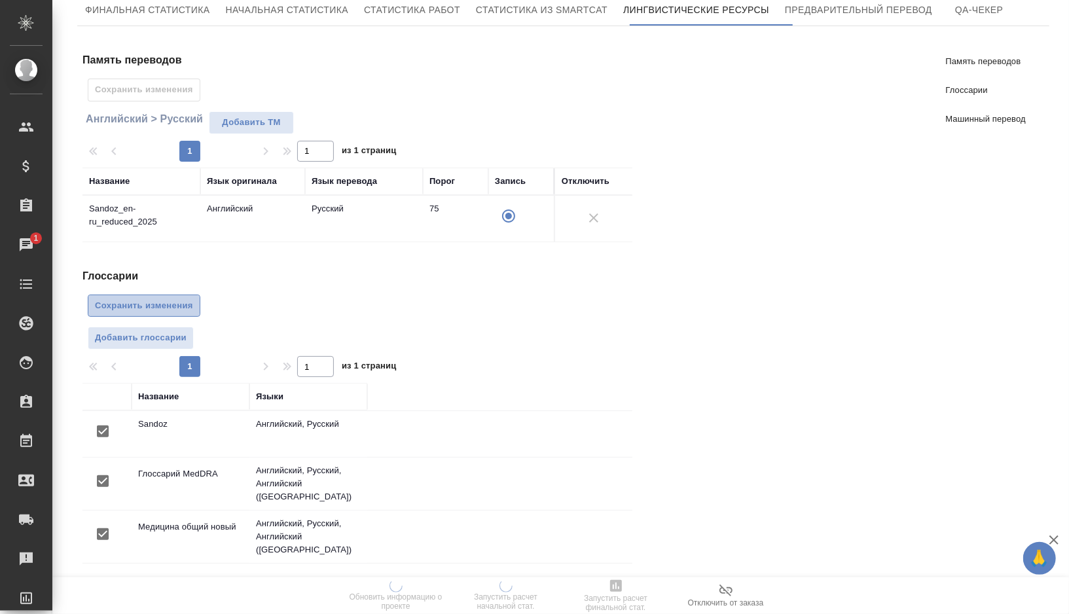
click at [112, 299] on span "Сохранить изменения" at bounding box center [144, 306] width 98 height 15
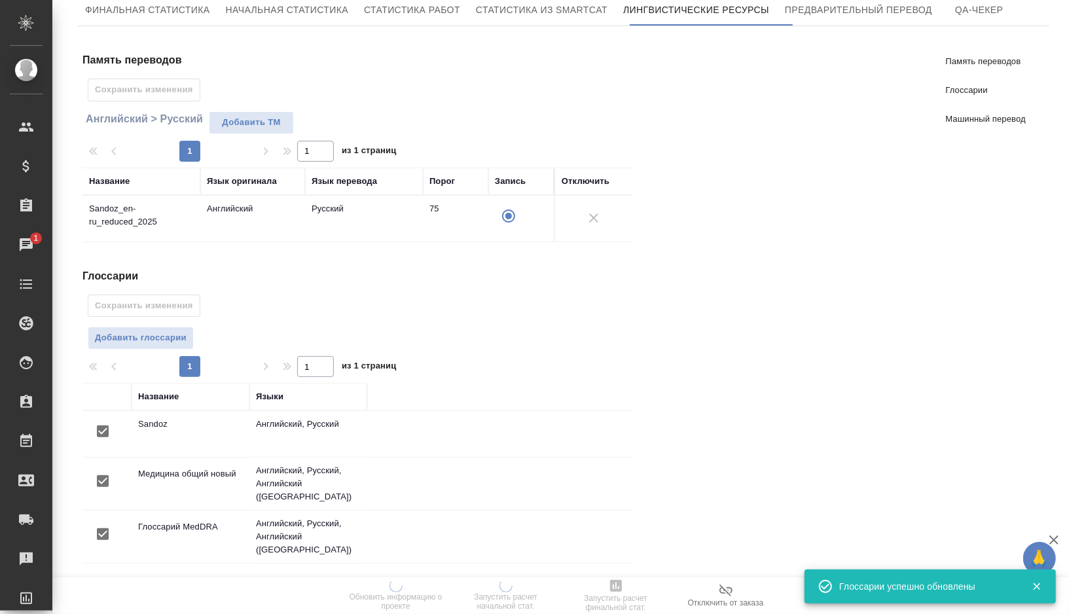
scroll to position [258, 0]
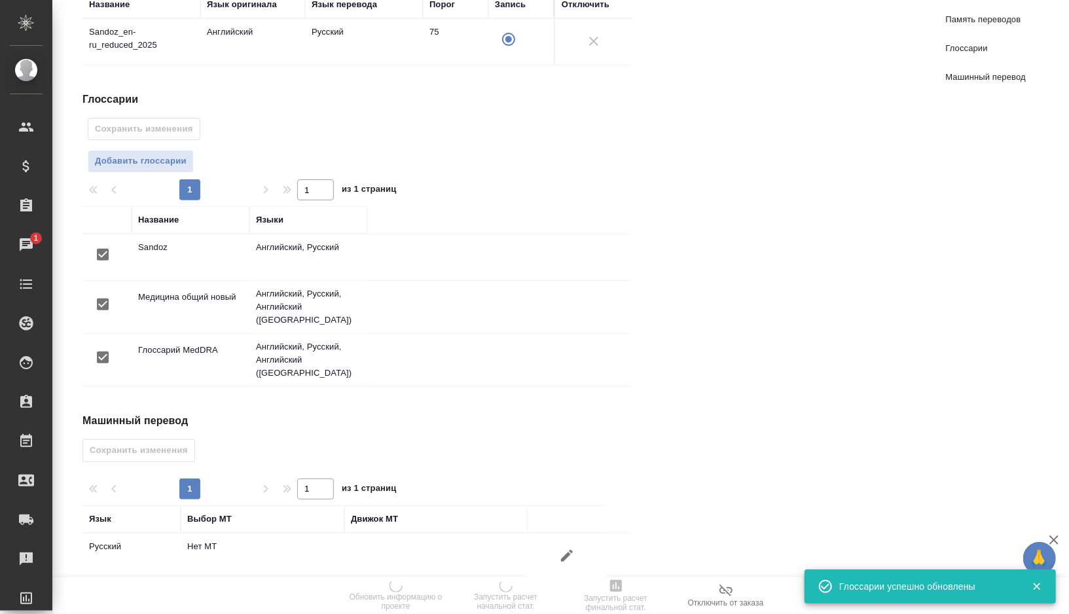
click at [574, 548] on icon "button" at bounding box center [567, 556] width 16 height 16
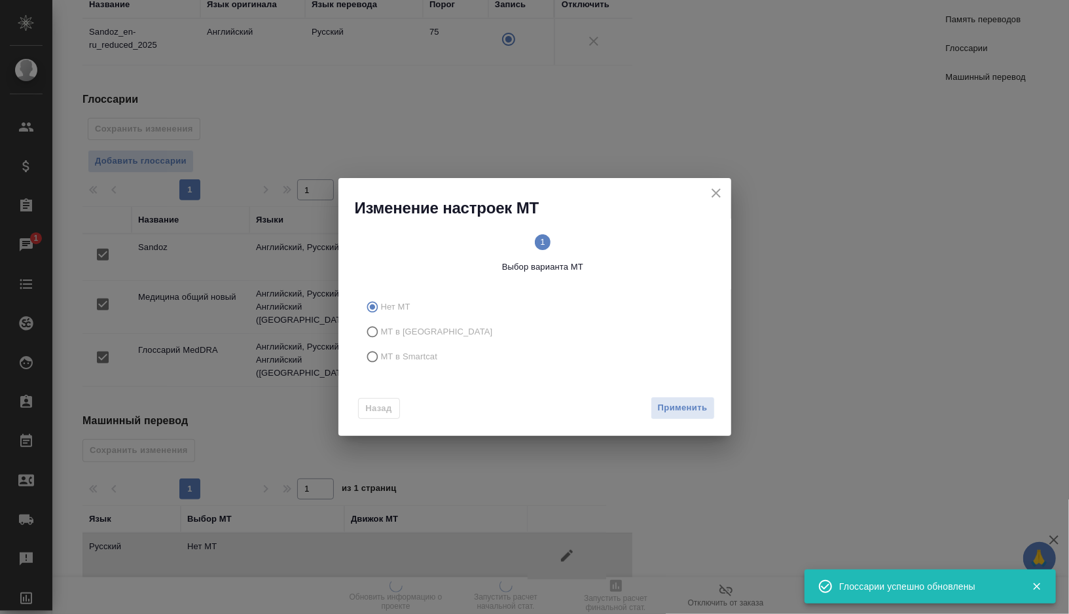
click at [401, 365] on label "МТ в Smartcat" at bounding box center [532, 356] width 345 height 25
click at [381, 365] on input "МТ в Smartcat" at bounding box center [370, 356] width 21 height 25
radio input "true"
click at [620, 251] on span "Выбор движка Smartcat" at bounding box center [629, 262] width 162 height 24
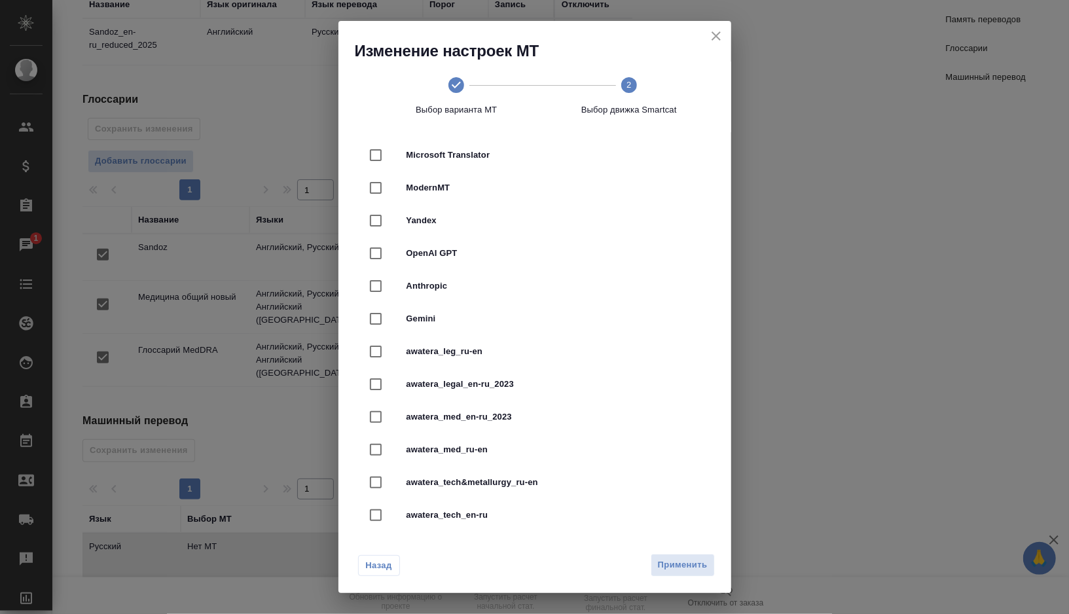
scroll to position [262, 0]
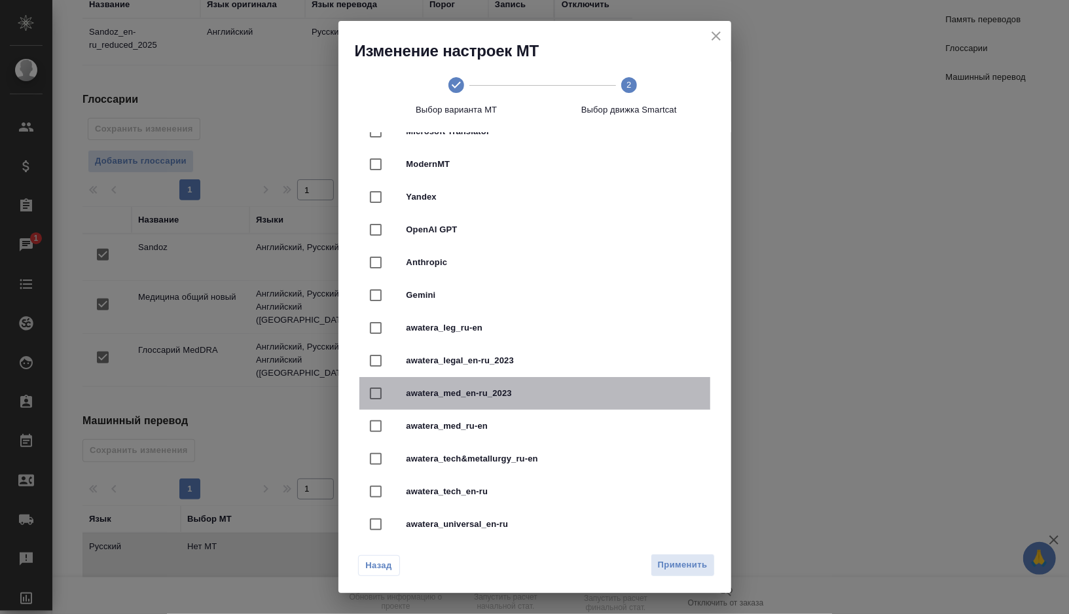
click at [476, 391] on span "awatera_med_en-ru_2023" at bounding box center [553, 393] width 293 height 13
checkbox input "true"
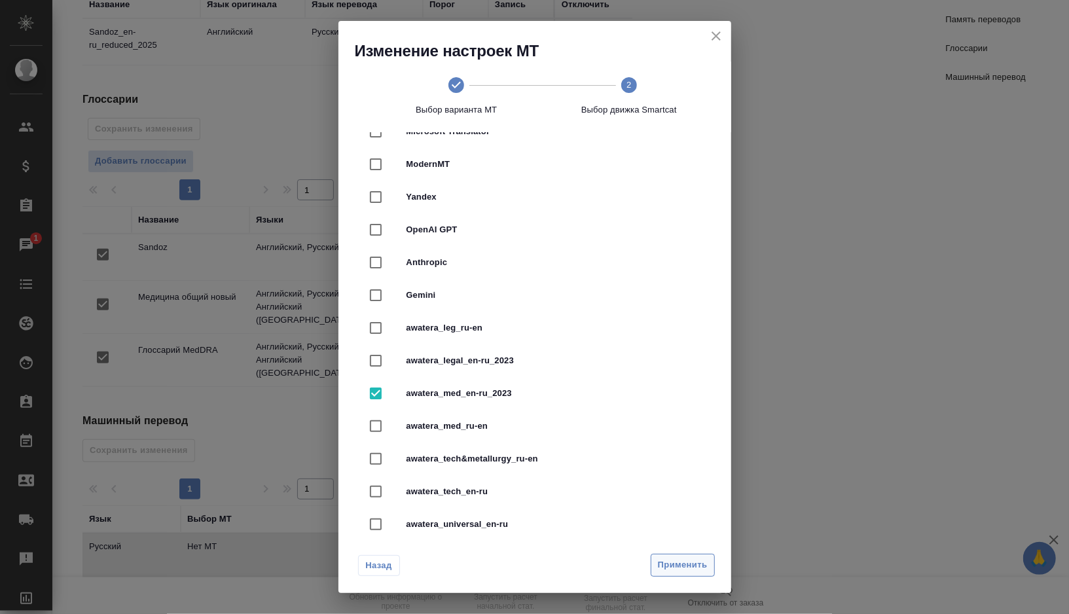
click at [671, 567] on span "Применить" at bounding box center [683, 565] width 50 height 15
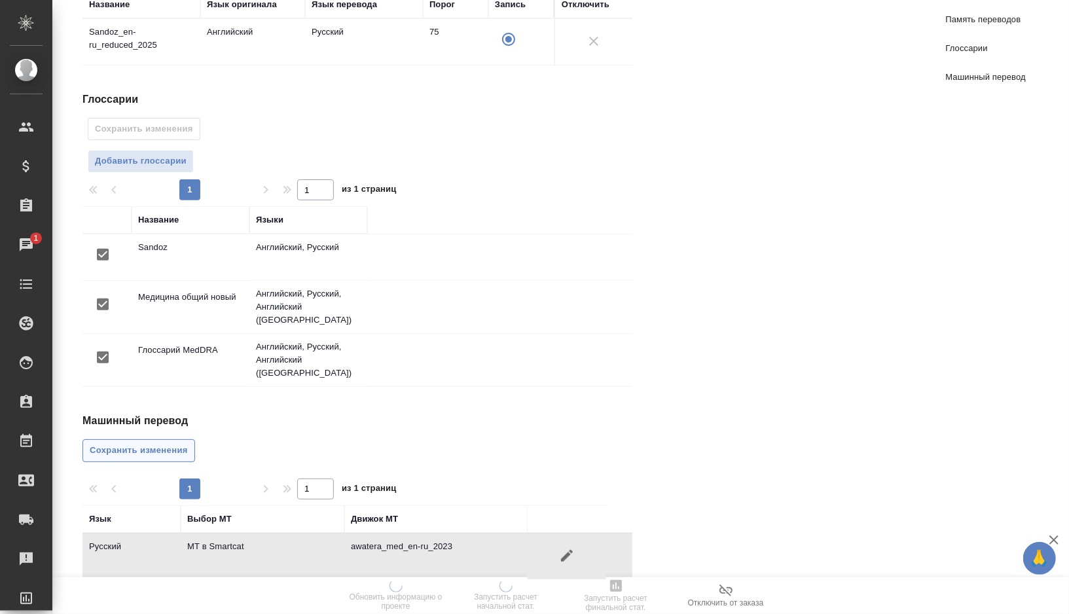
click at [144, 443] on span "Сохранить изменения" at bounding box center [139, 450] width 98 height 15
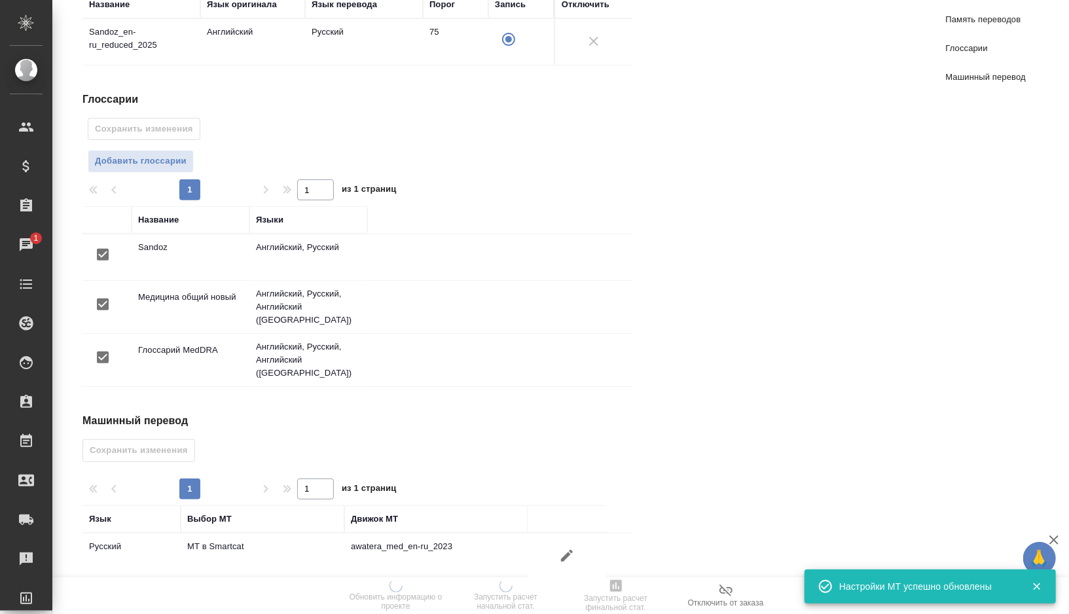
scroll to position [0, 0]
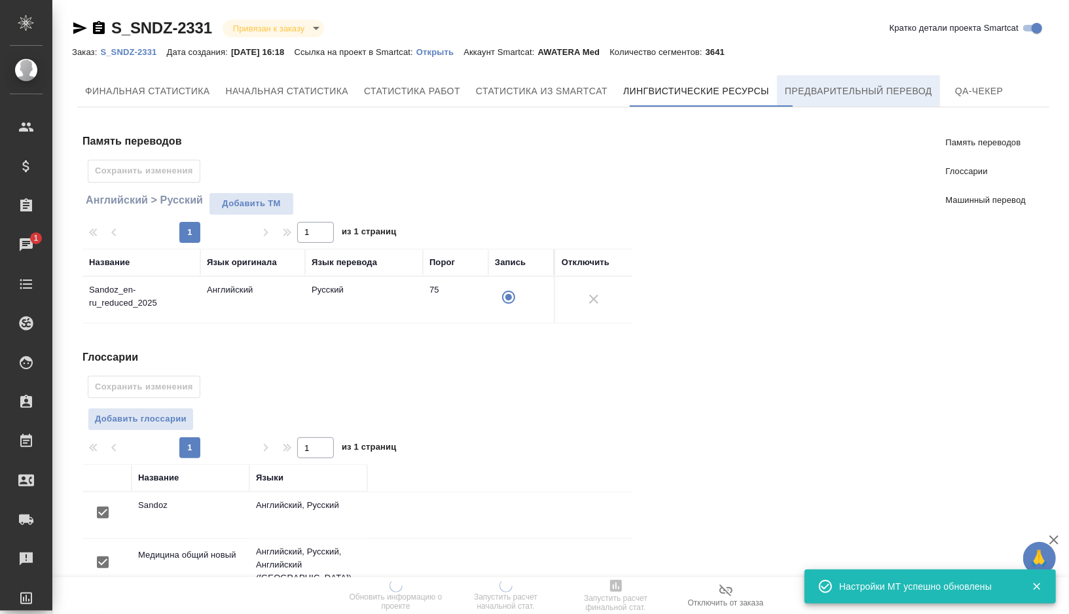
click at [836, 78] on button "Предварительный перевод" at bounding box center [858, 90] width 163 height 31
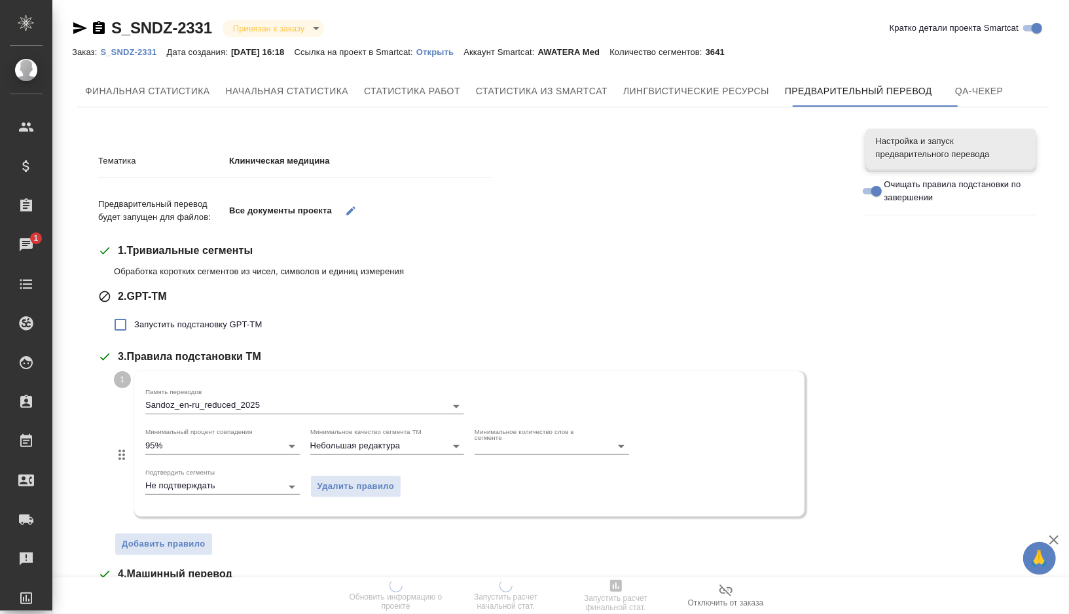
click at [201, 318] on span "Запустить подстановку GPT-TM" at bounding box center [198, 324] width 128 height 13
click at [134, 318] on input "Запустить подстановку GPT-TM" at bounding box center [121, 325] width 28 height 28
checkbox input "true"
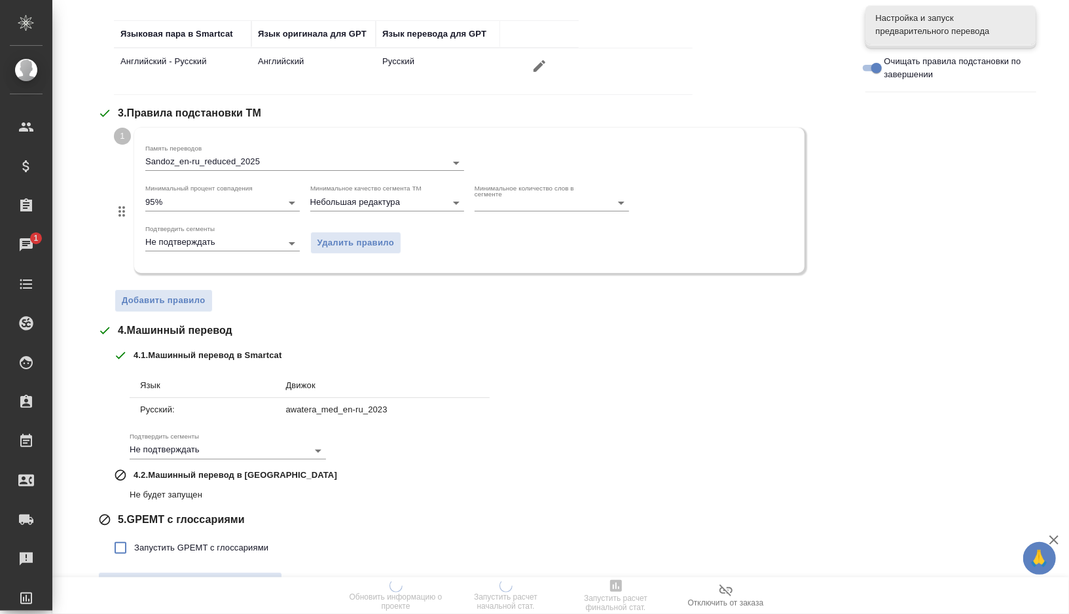
scroll to position [367, 0]
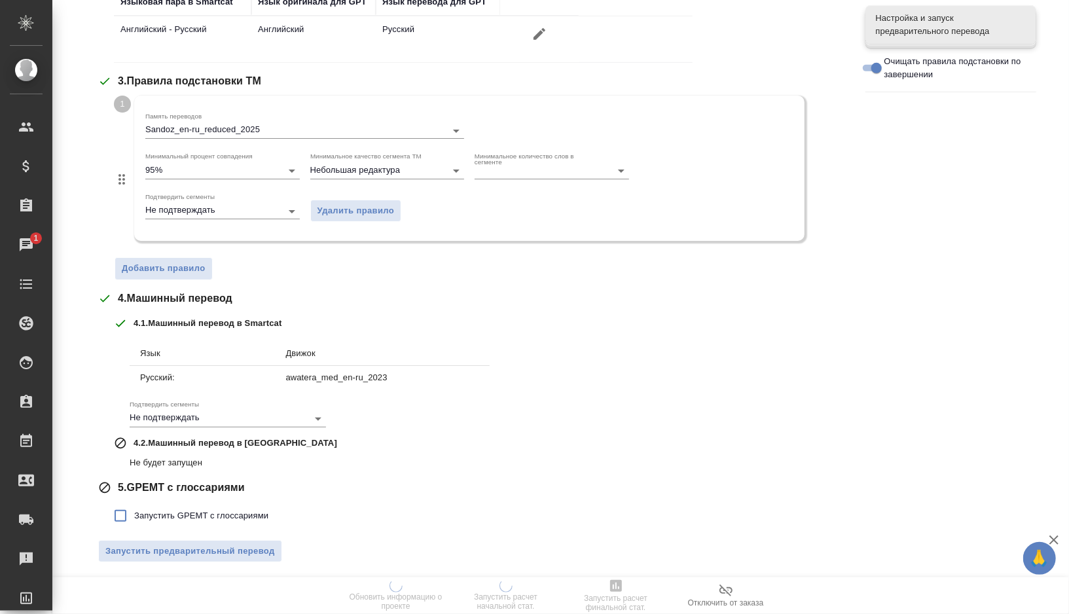
click at [177, 517] on span "Запустить GPEMT с глоссариями" at bounding box center [201, 516] width 134 height 13
click at [134, 517] on input "Запустить GPEMT с глоссариями" at bounding box center [121, 516] width 28 height 28
checkbox input "true"
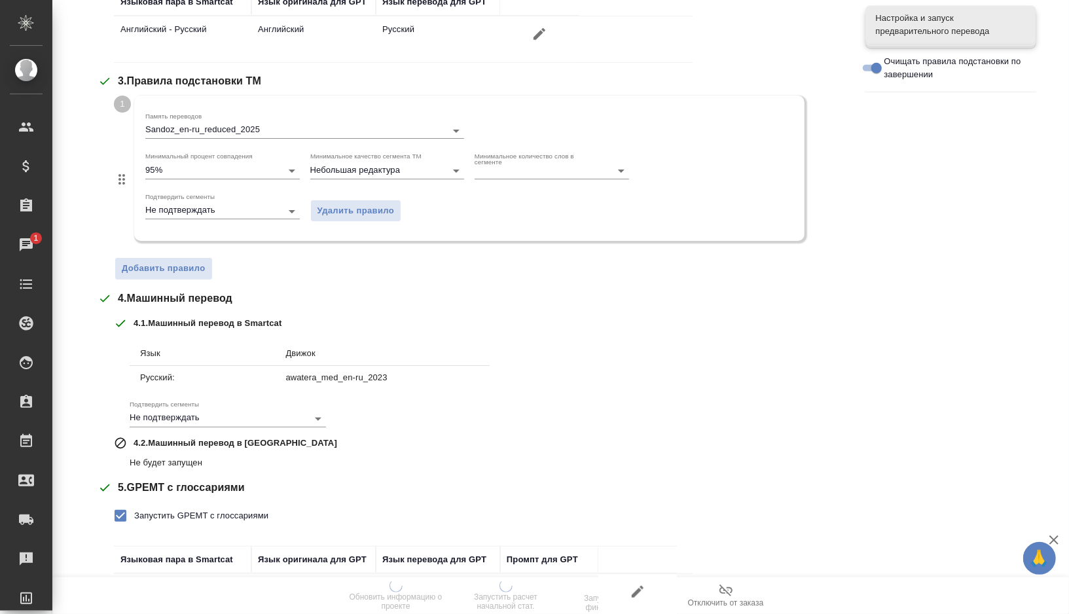
scroll to position [456, 0]
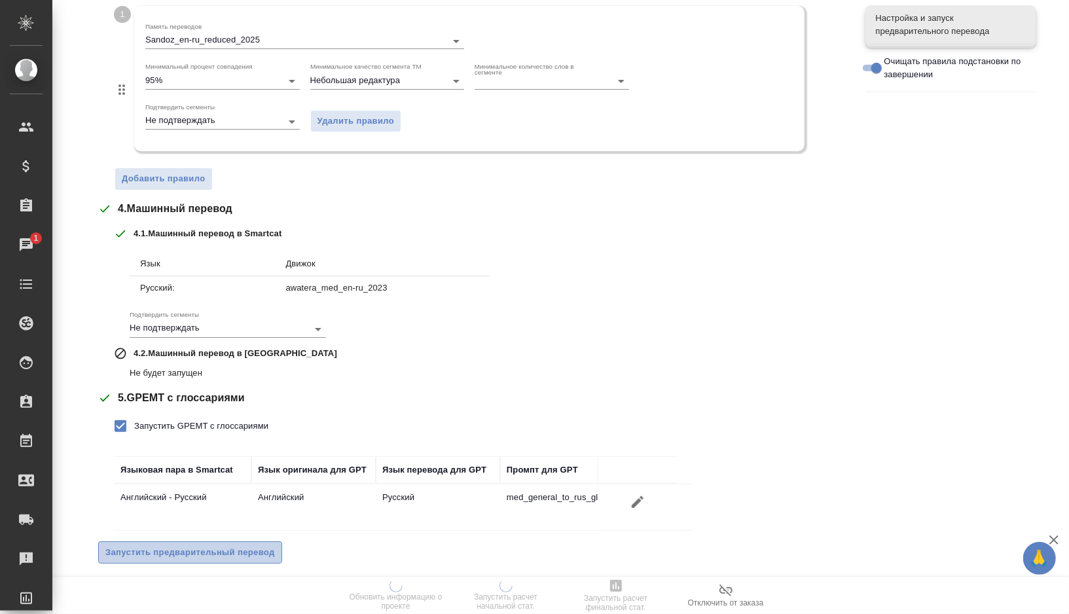
click at [168, 553] on span "Запустить предварительный перевод" at bounding box center [190, 553] width 170 height 15
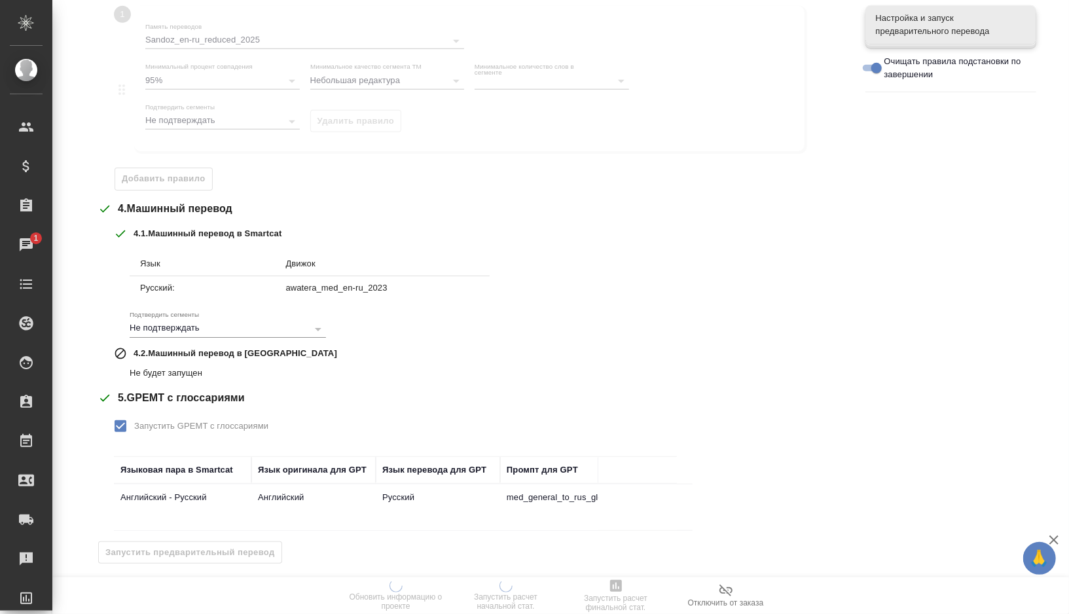
scroll to position [0, 0]
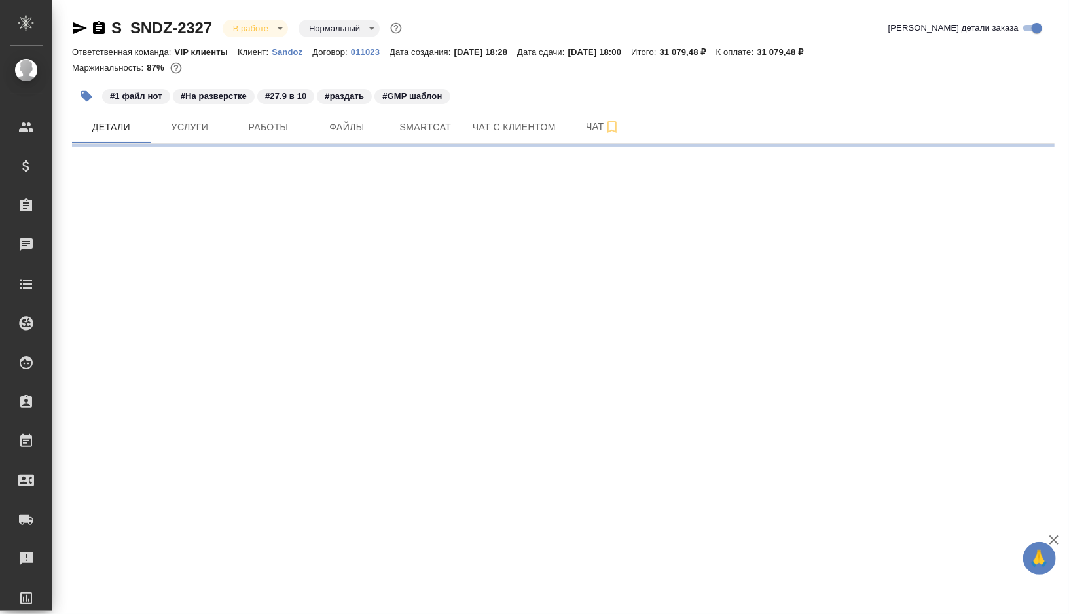
select select "RU"
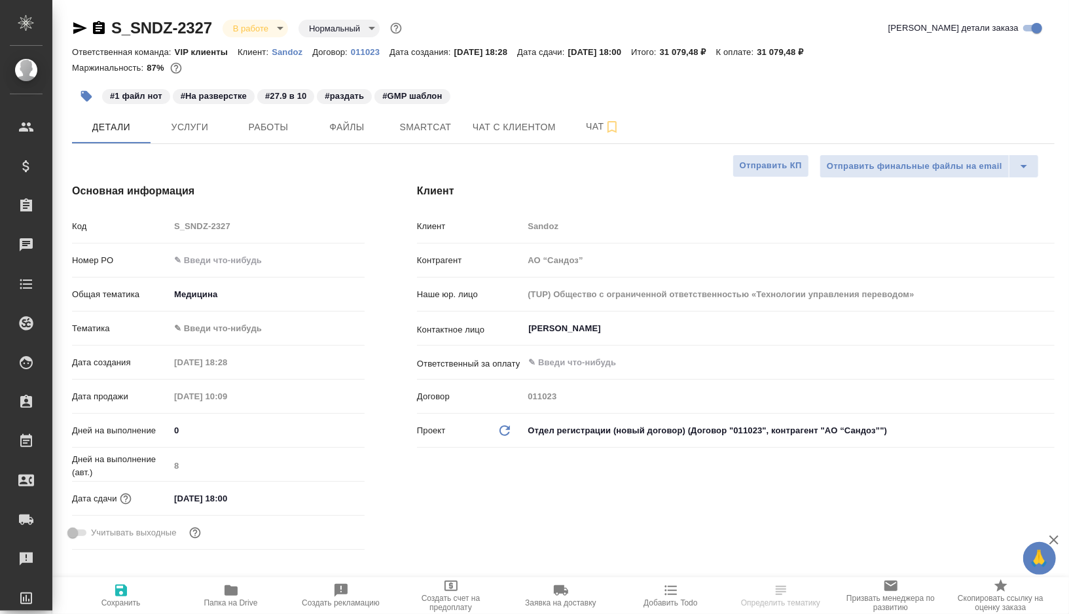
type textarea "x"
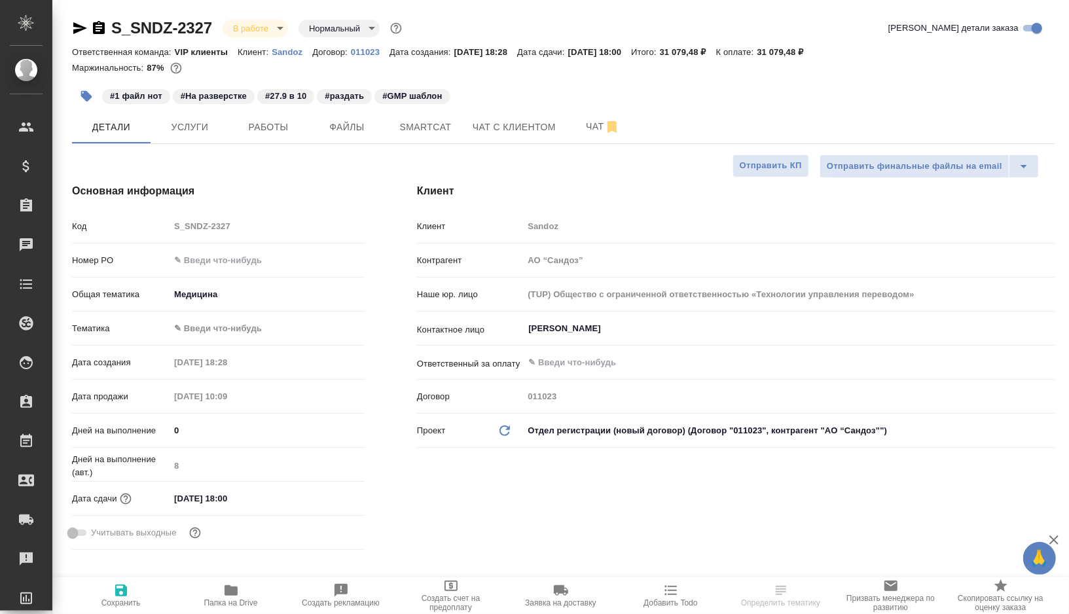
type textarea "x"
click at [265, 137] on button "Работы" at bounding box center [268, 127] width 79 height 33
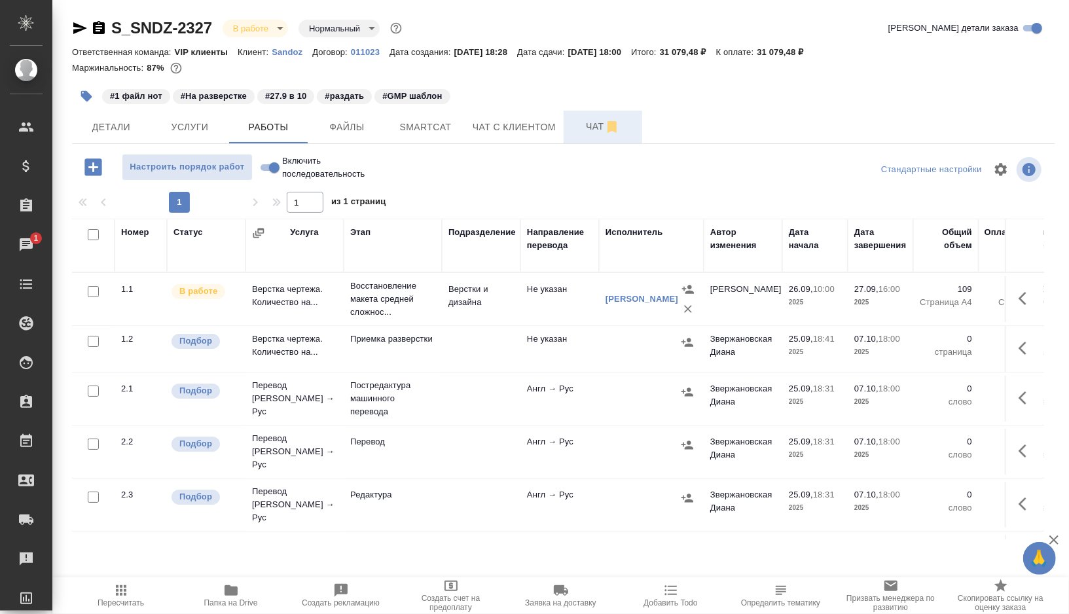
click at [582, 126] on span "Чат" at bounding box center [603, 127] width 63 height 16
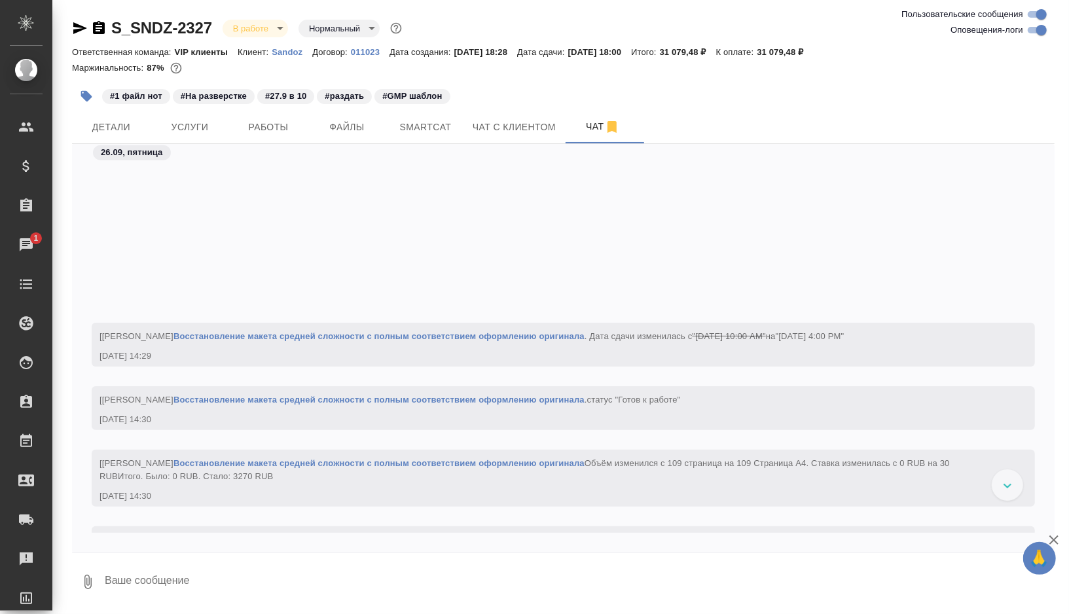
scroll to position [7581, 0]
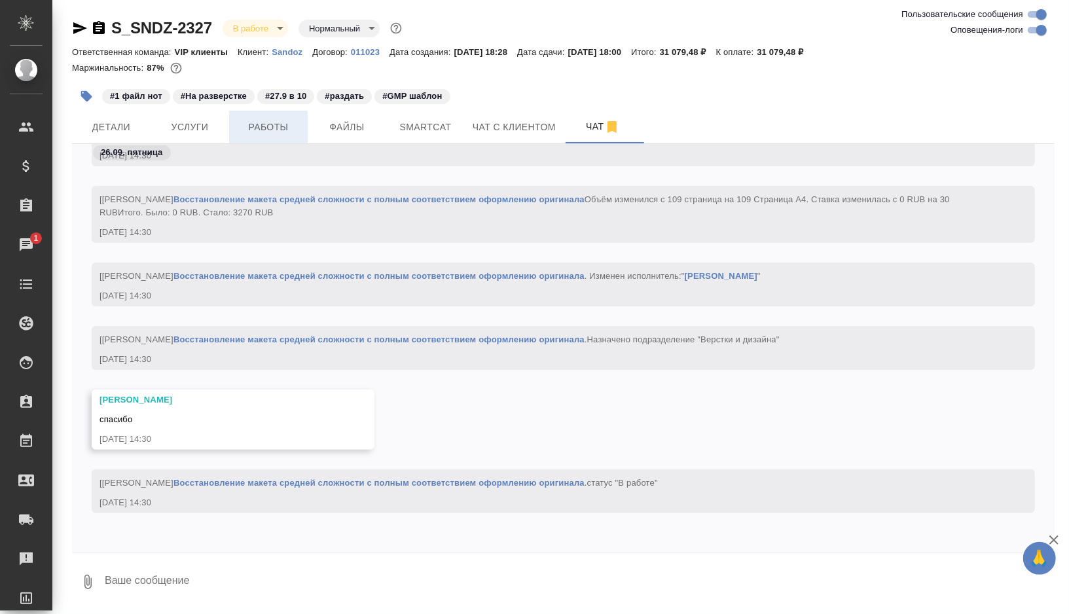
click at [269, 134] on span "Работы" at bounding box center [268, 127] width 63 height 16
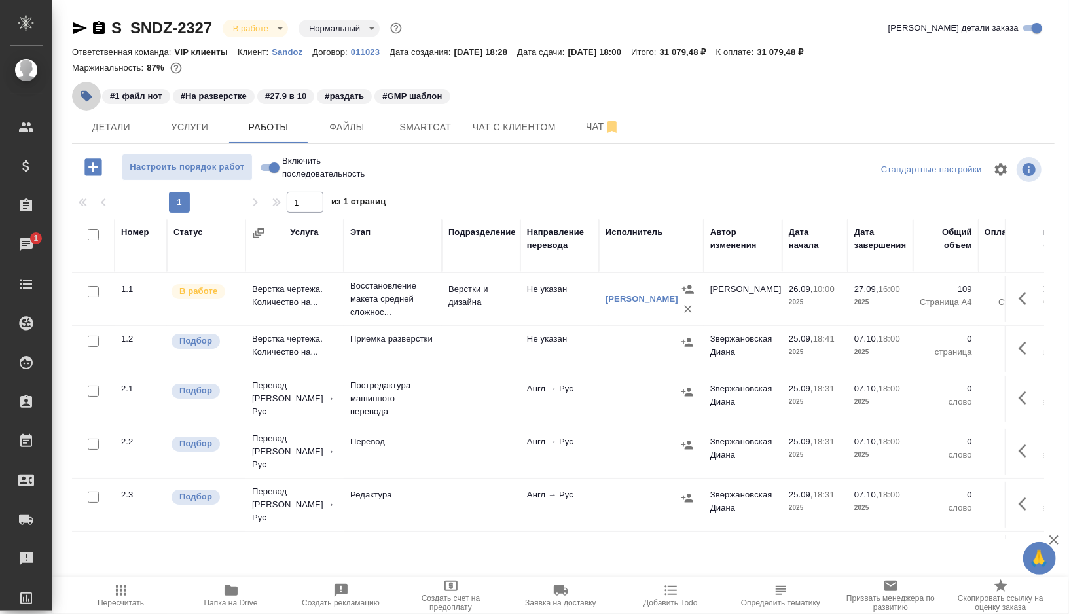
click at [94, 96] on button "button" at bounding box center [86, 96] width 29 height 29
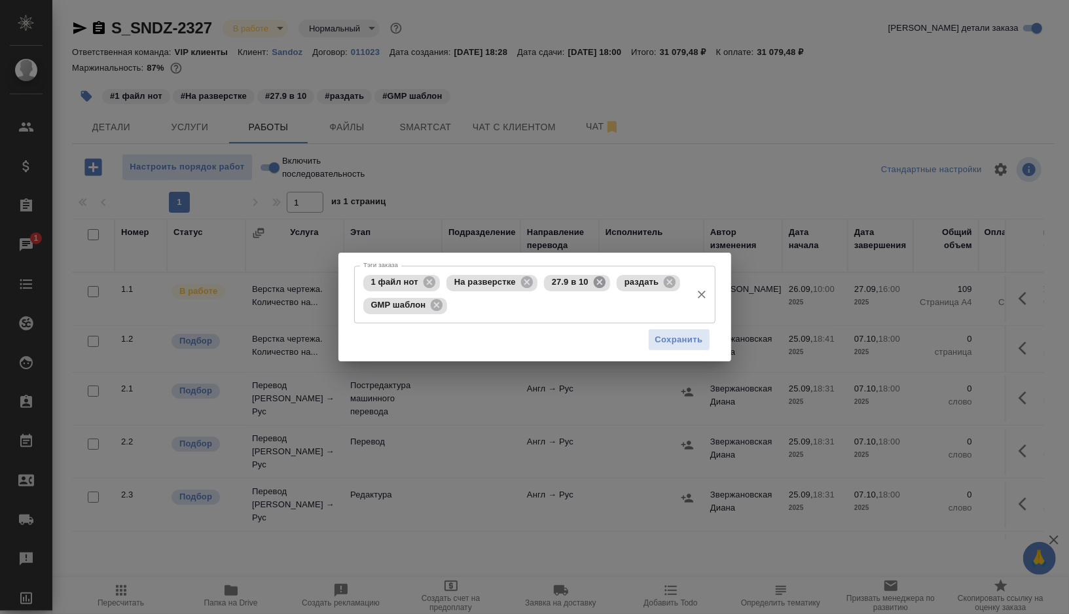
click at [597, 279] on icon at bounding box center [600, 282] width 12 height 12
click at [606, 301] on input "Тэги заказа" at bounding box center [568, 306] width 234 height 22
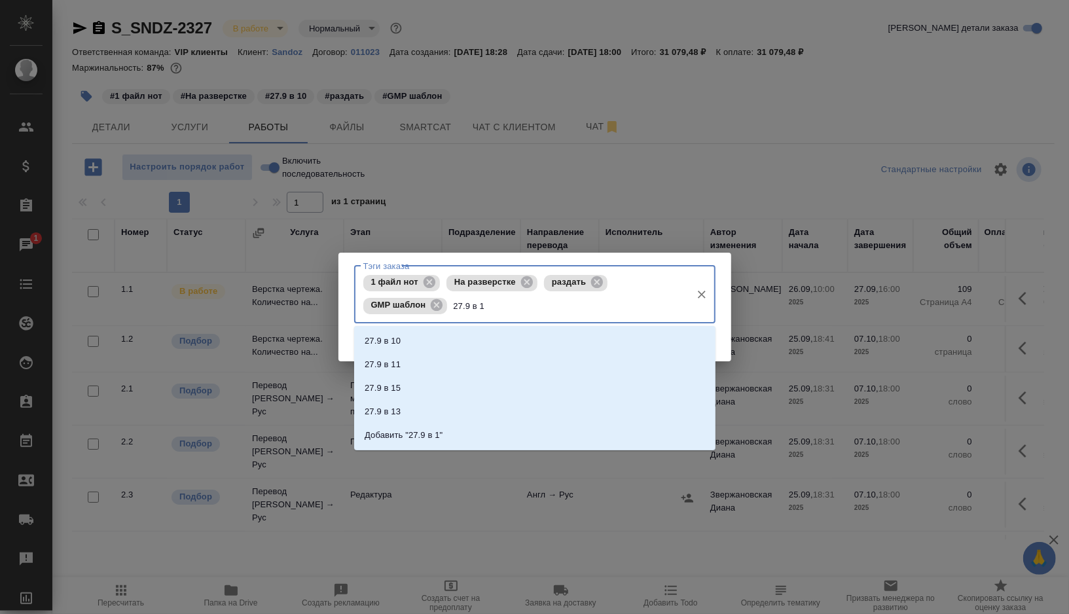
type input "27.9 в 16"
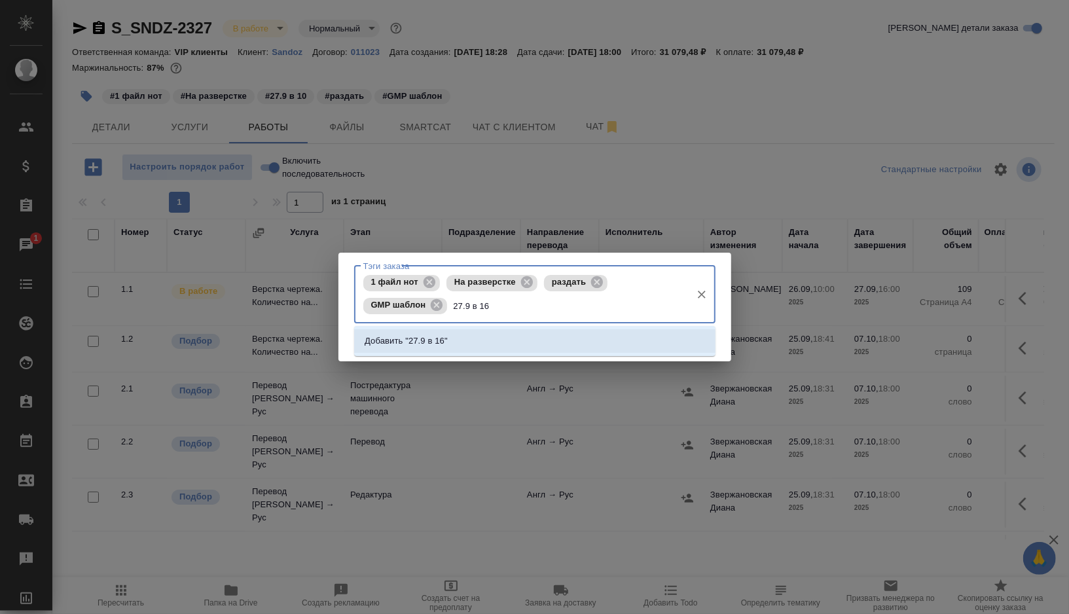
click at [479, 349] on li "Добавить "27.9 в 16"" at bounding box center [535, 341] width 362 height 24
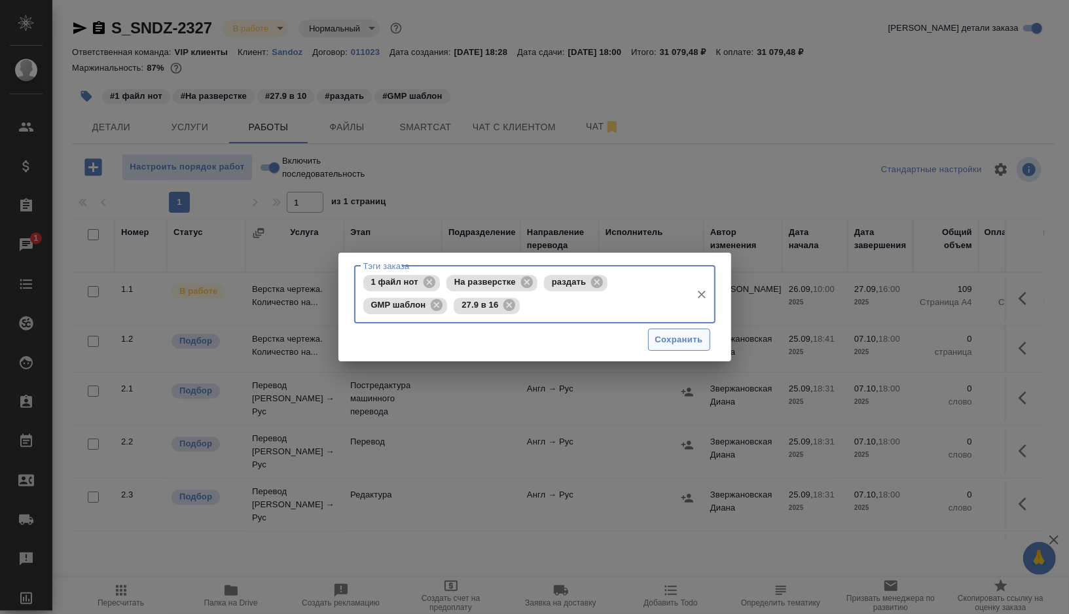
click at [676, 335] on span "Сохранить" at bounding box center [680, 340] width 48 height 15
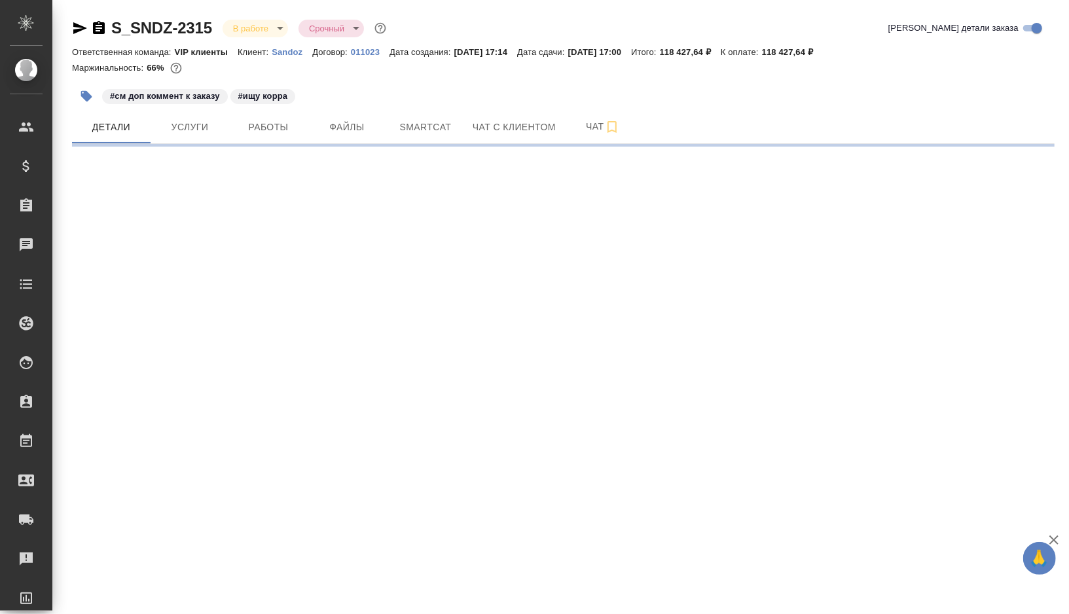
select select "RU"
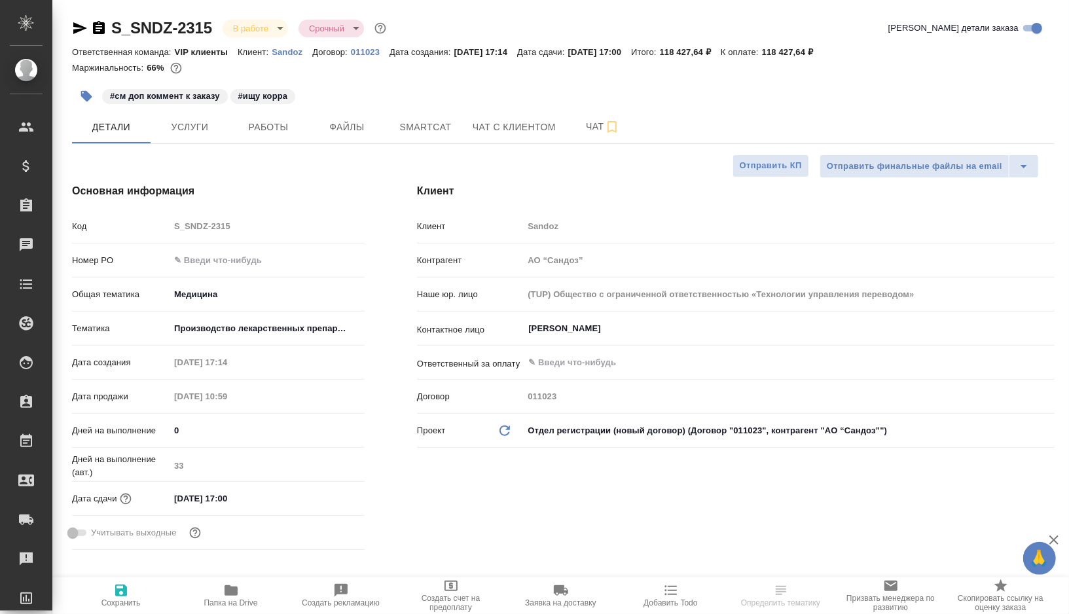
type textarea "x"
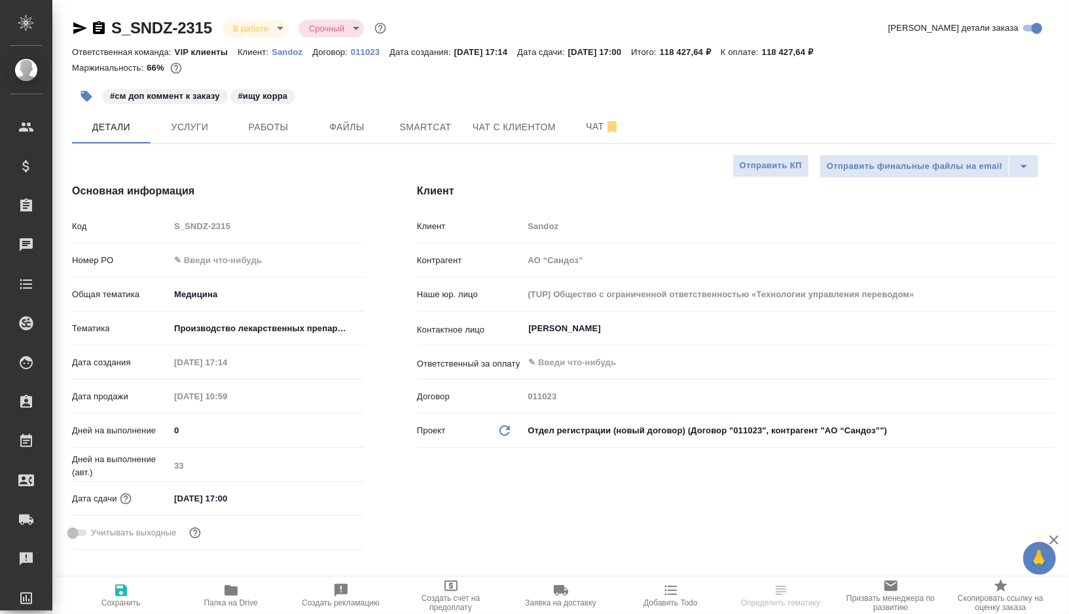
type textarea "x"
click at [278, 124] on span "Работы" at bounding box center [268, 127] width 63 height 16
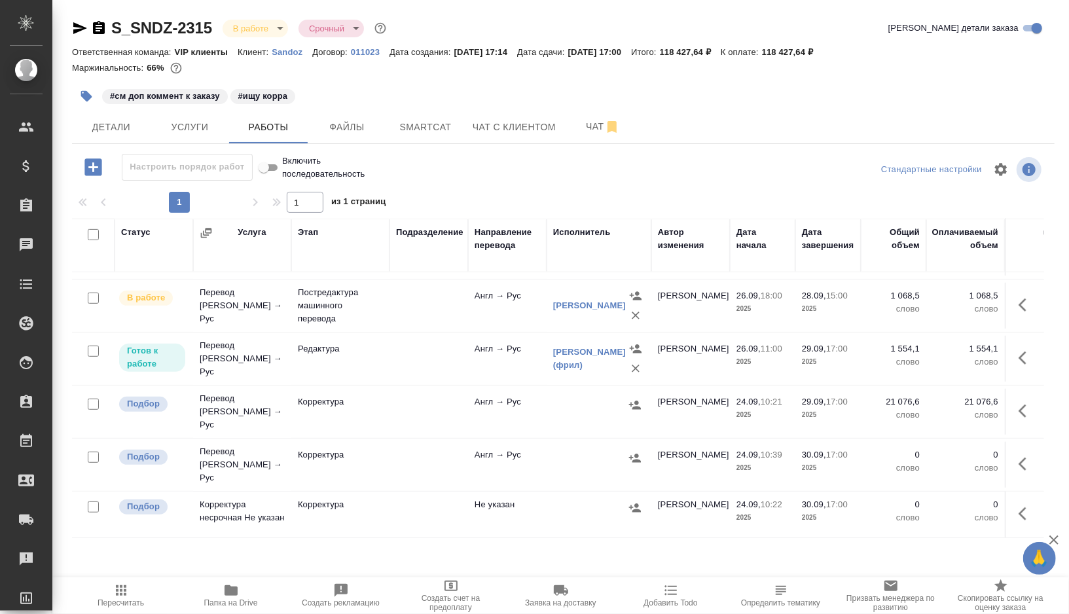
scroll to position [585, 0]
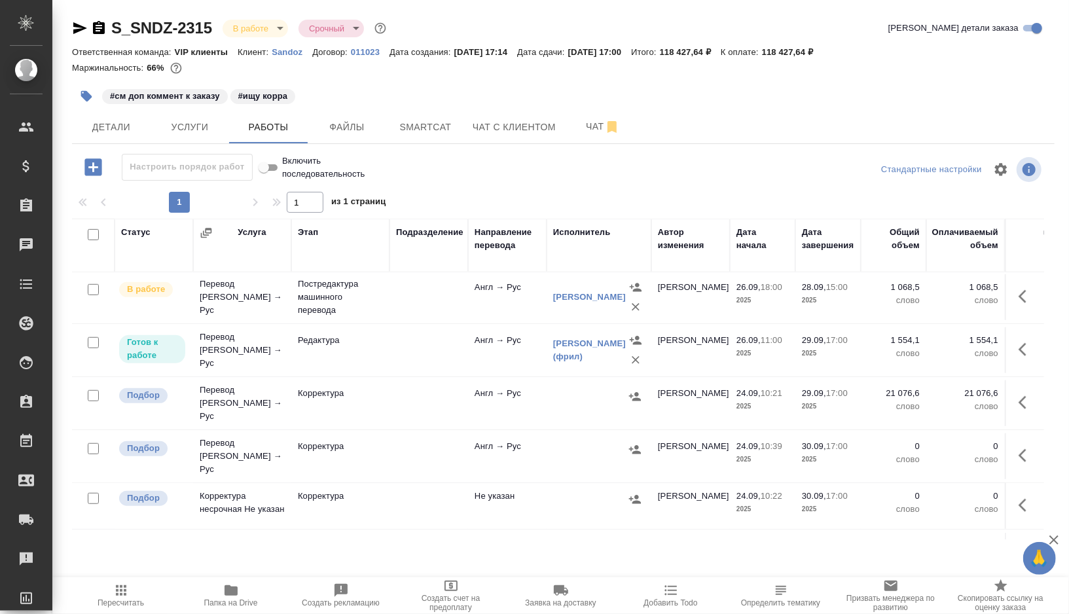
click at [423, 401] on td at bounding box center [429, 403] width 79 height 46
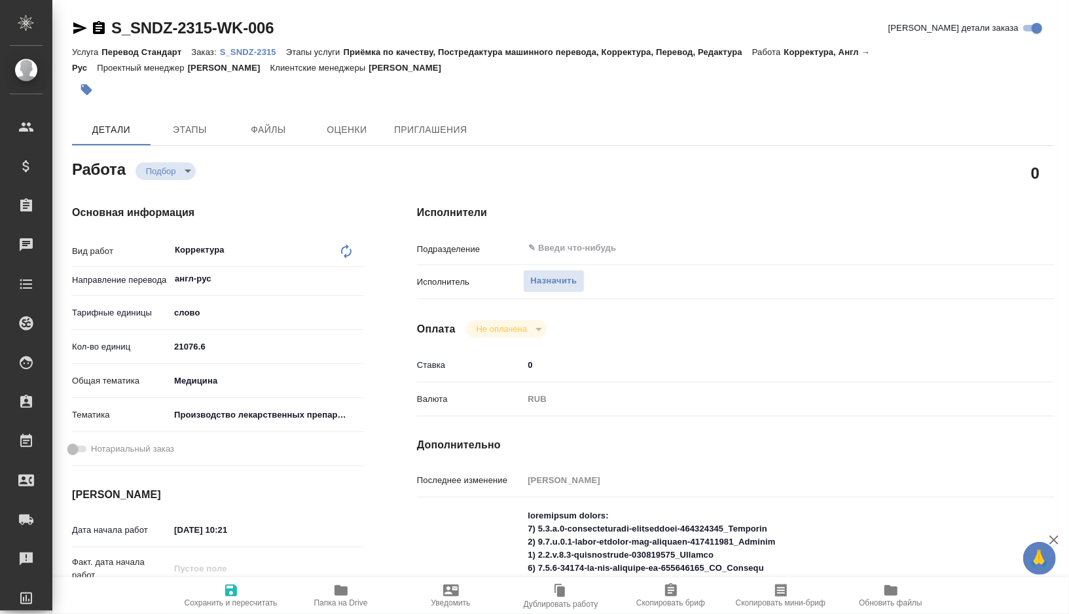
type textarea "x"
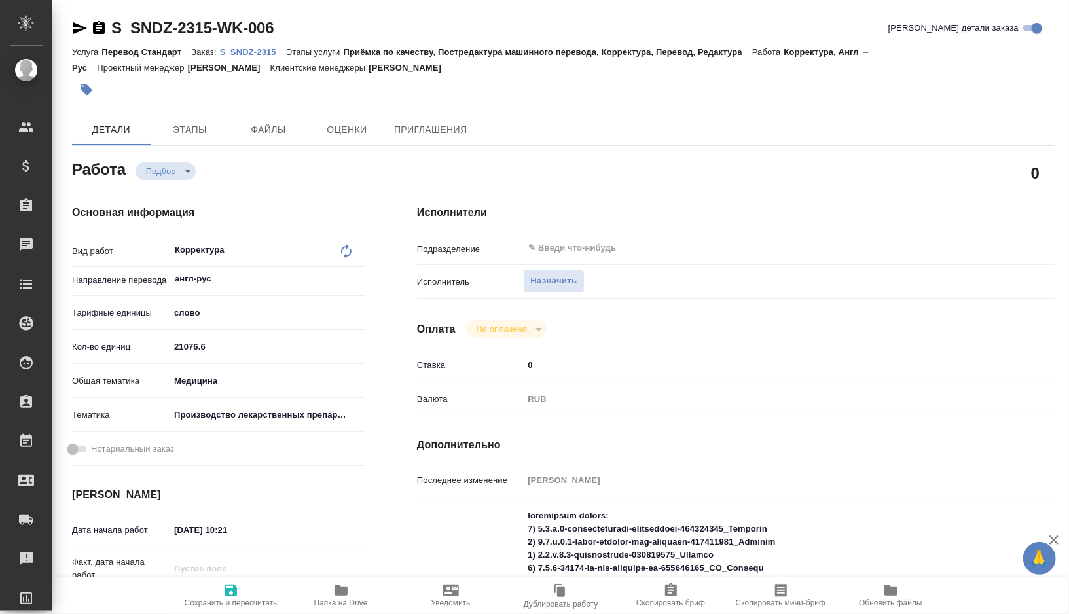
type textarea "x"
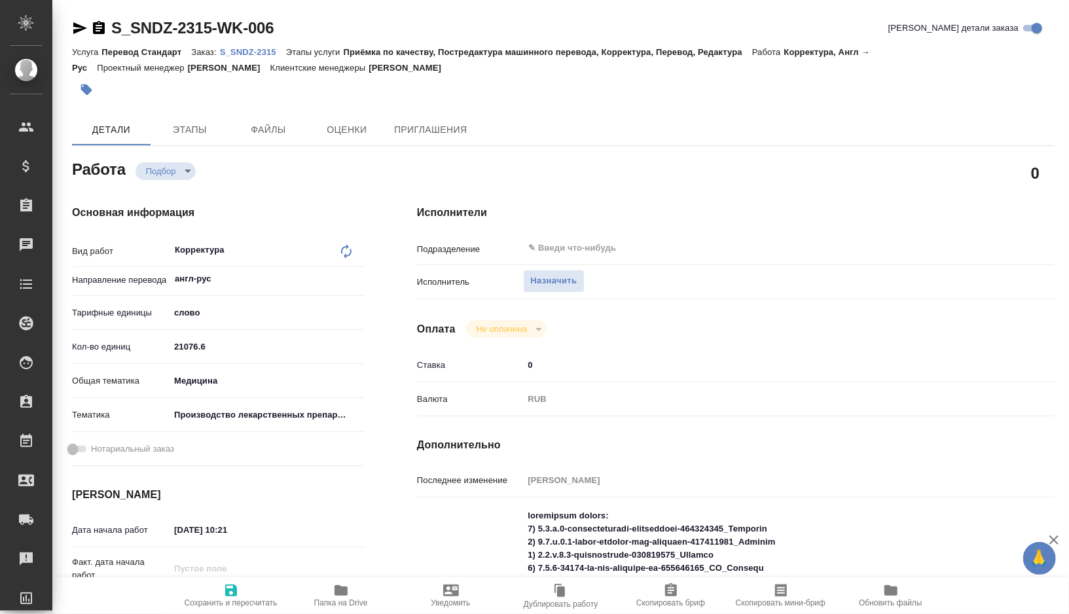
type textarea "x"
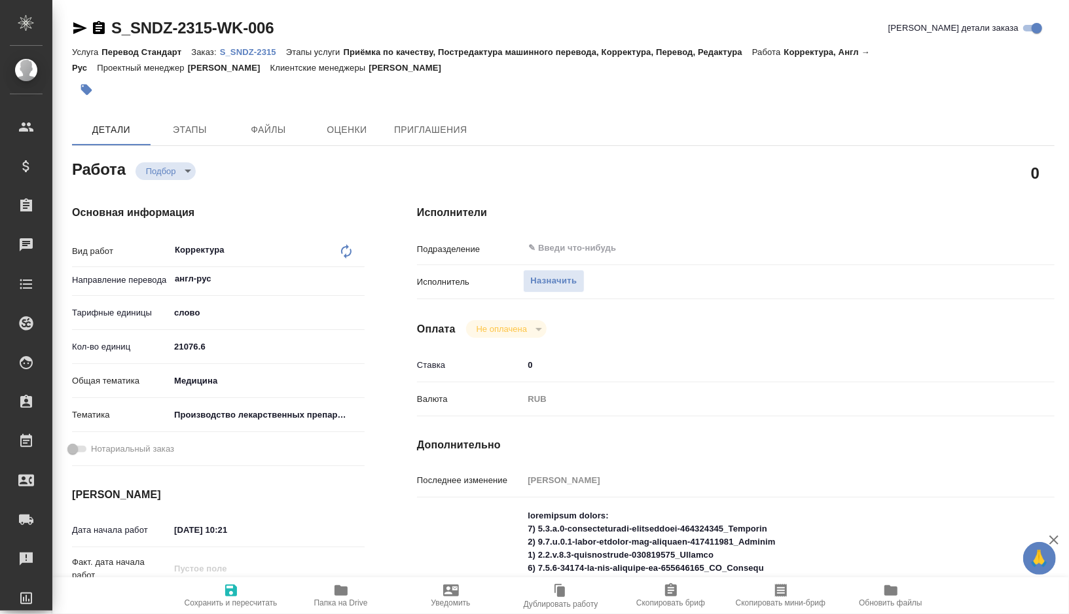
type textarea "x"
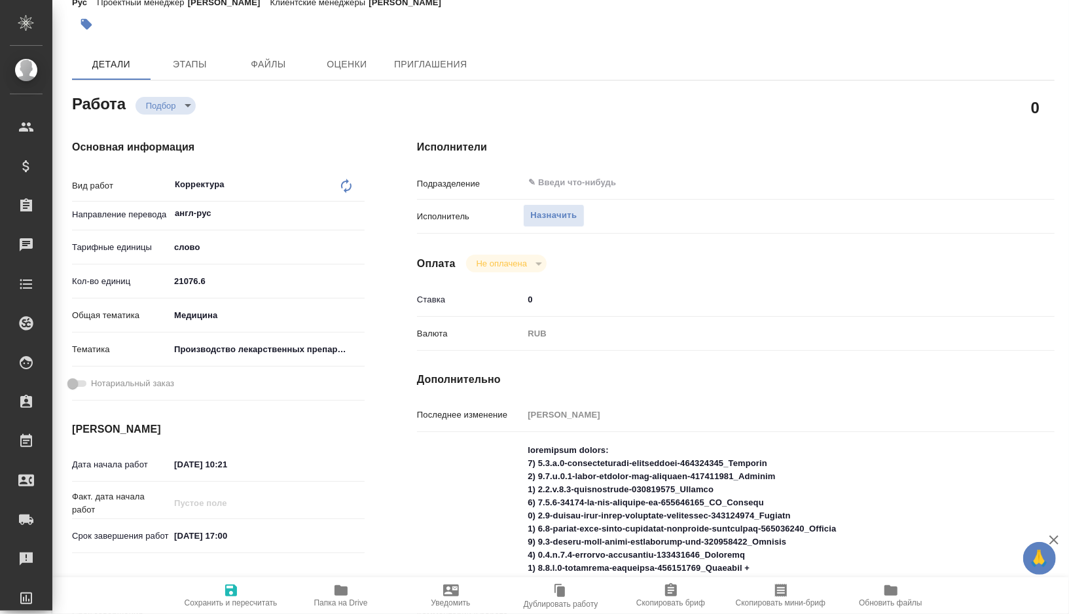
type textarea "x"
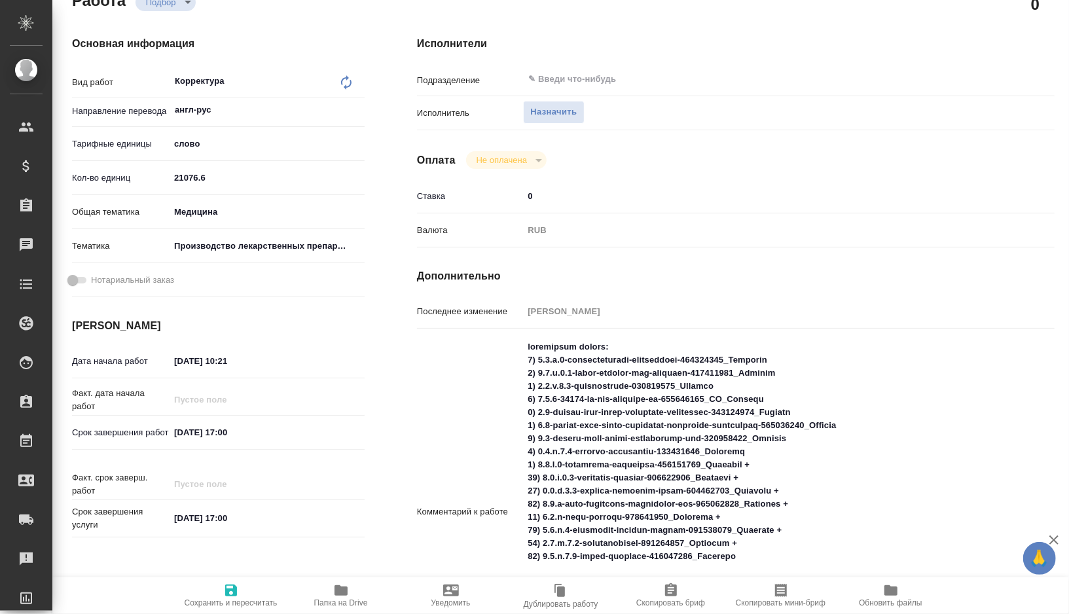
type textarea "x"
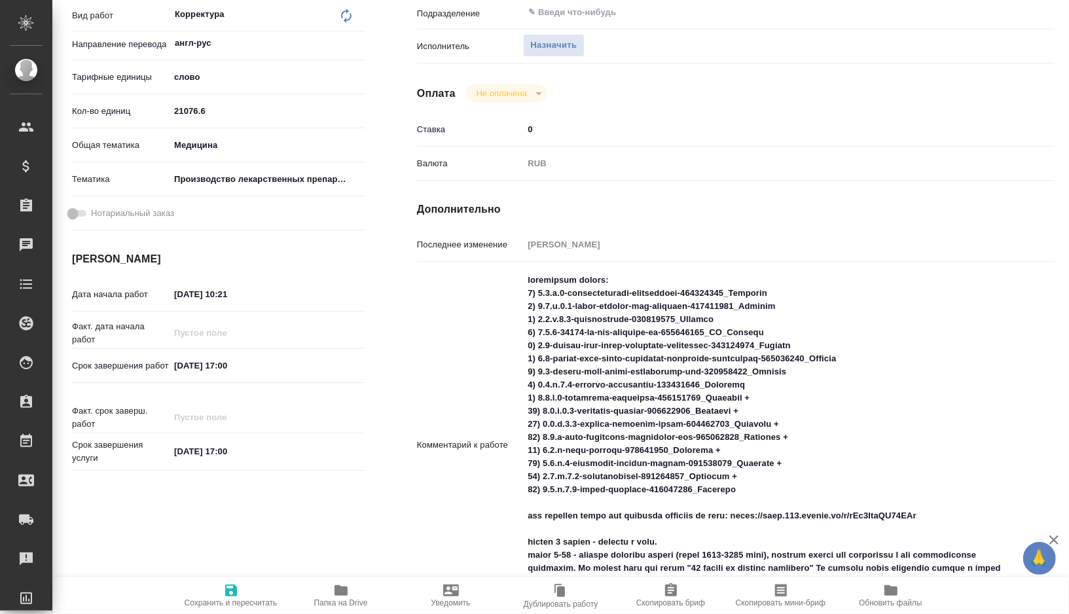
type textarea "x"
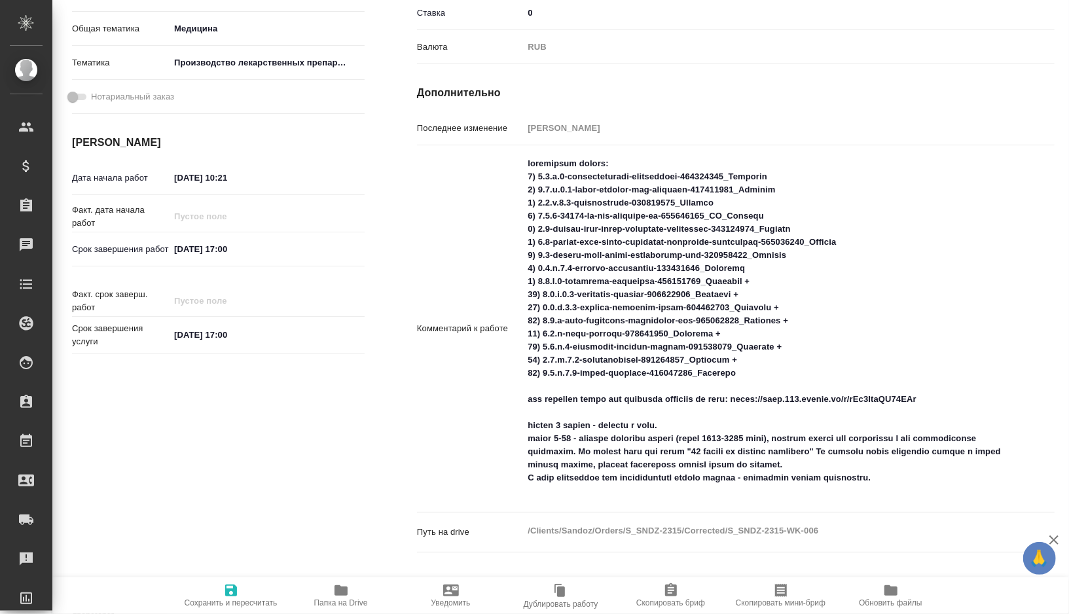
scroll to position [399, 0]
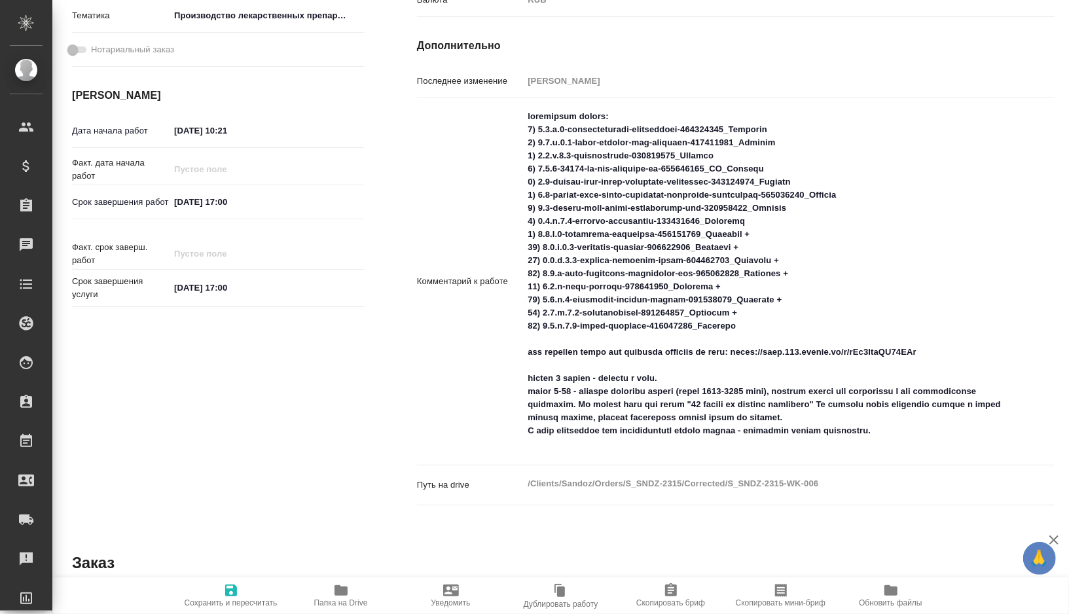
type textarea "x"
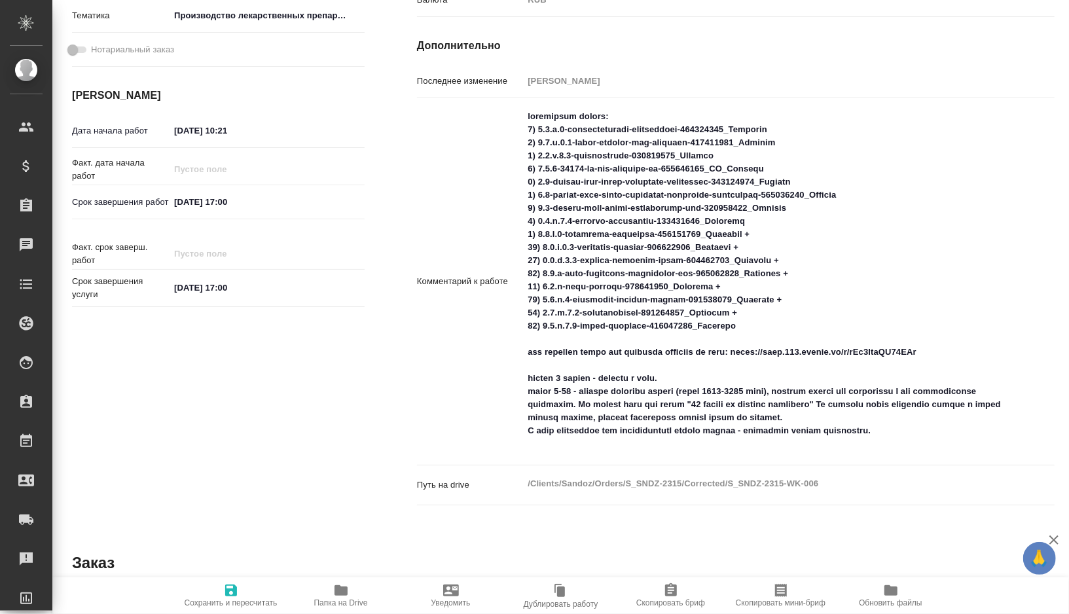
scroll to position [390, 0]
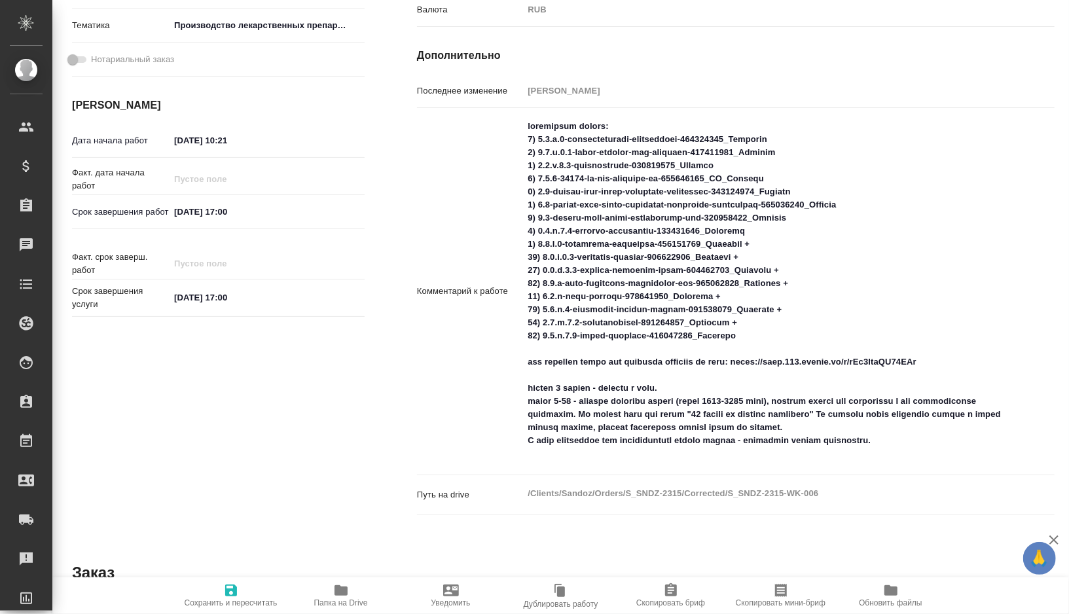
type textarea "x"
click at [931, 428] on textarea at bounding box center [762, 290] width 479 height 350
type textarea "x"
type textarea "корректура файлов: 1) 3.2.p.2-pharmaceutical-development-004241013_Панькина 2) …"
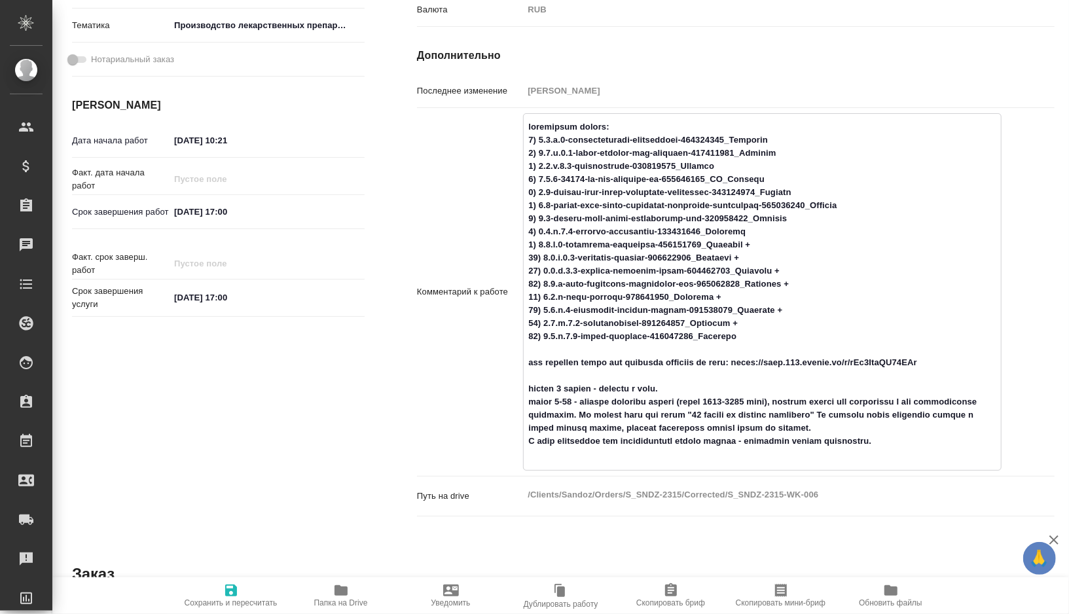
type textarea "x"
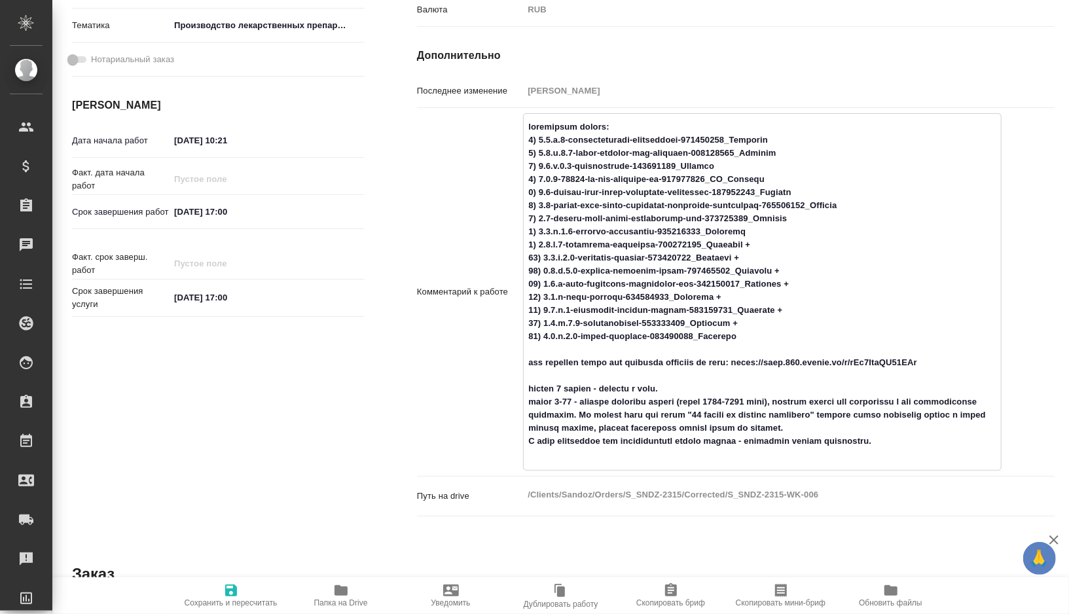
type textarea "корректура файлов: 1) 3.2.p.2-pharmaceutical-development-004241013_Панькина 2) …"
type textarea "x"
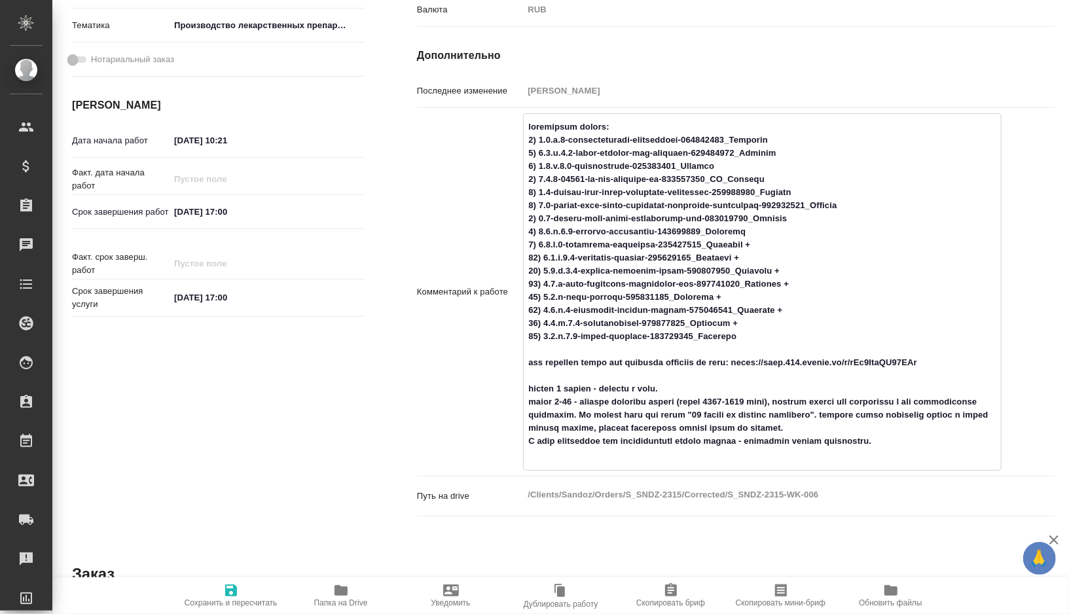
type textarea "x"
type textarea "корректура файлов: 1) 3.2.p.2-pharmaceutical-development-004241013_Панькина 2) …"
type textarea "x"
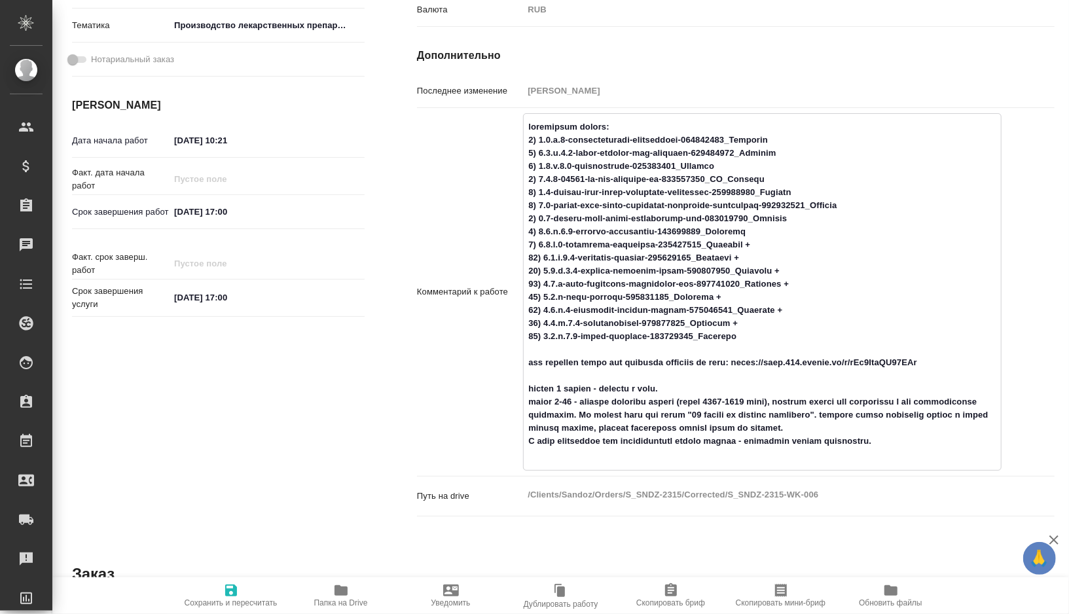
type textarea "x"
type textarea "корректура файлов: 1) 3.2.p.2-pharmaceutical-development-004241013_Панькина 2) …"
type textarea "x"
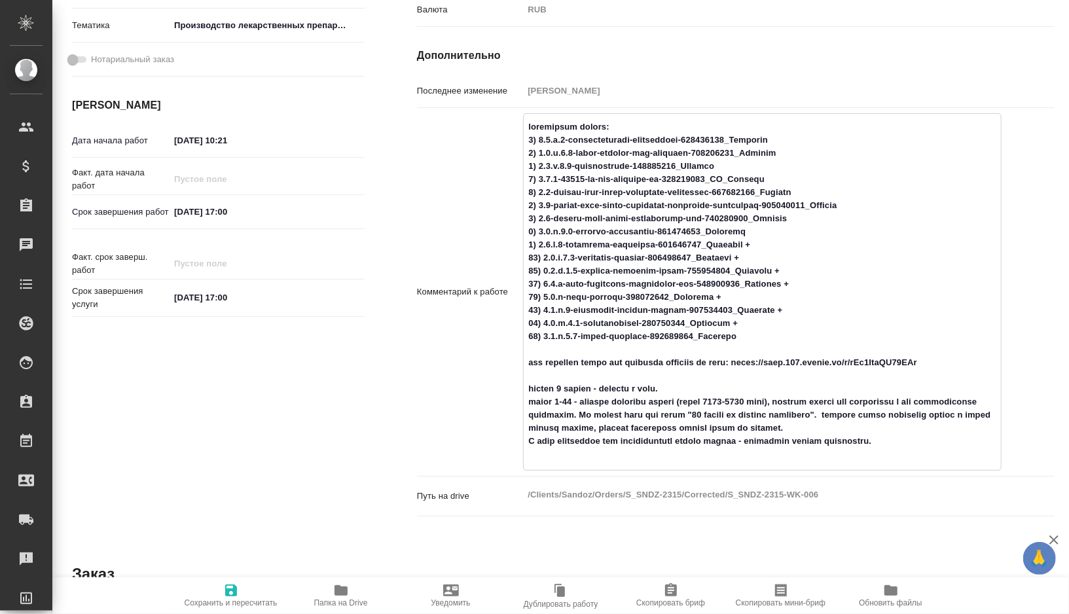
type textarea "x"
type textarea "корректура файлов: 1) 3.2.p.2-pharmaceutical-development-004241013_Панькина 2) …"
type textarea "x"
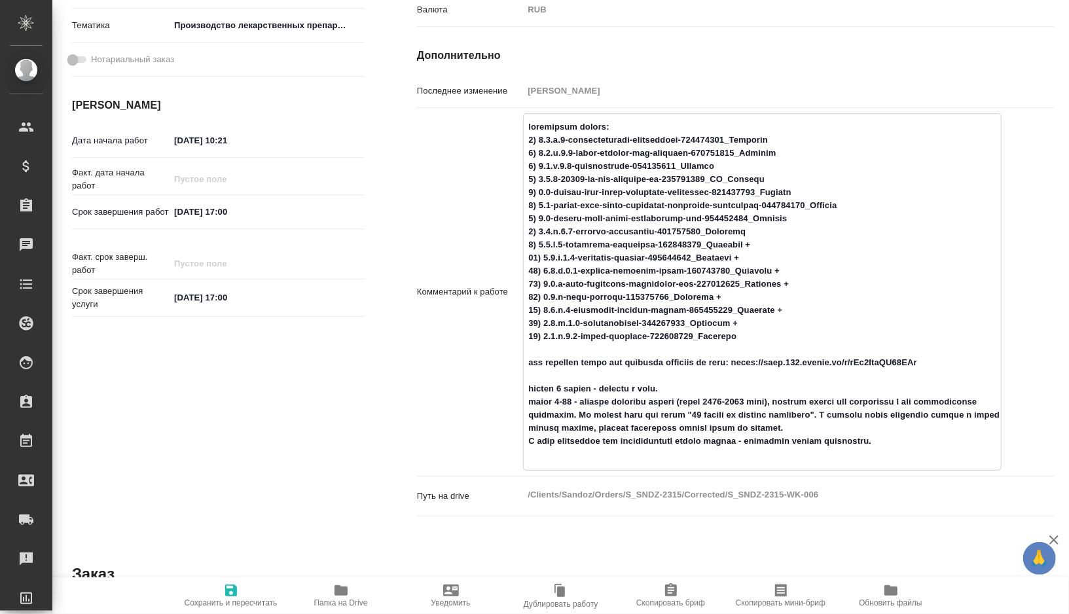
type textarea "x"
type textarea "корректура файлов: 1) 3.2.p.2-pharmaceutical-development-004241013_Панькина 2) …"
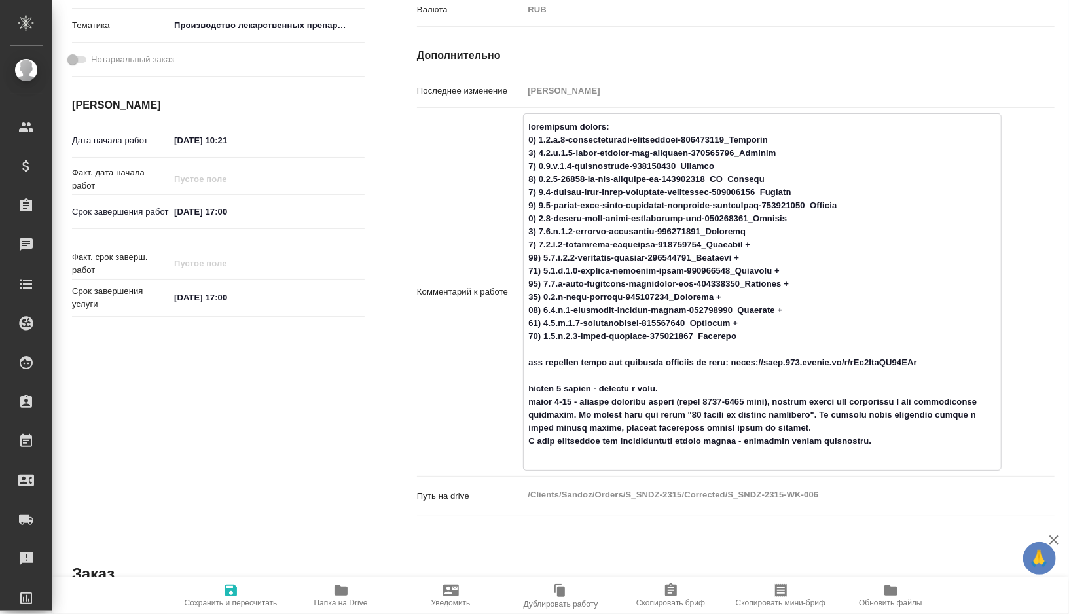
type textarea "x"
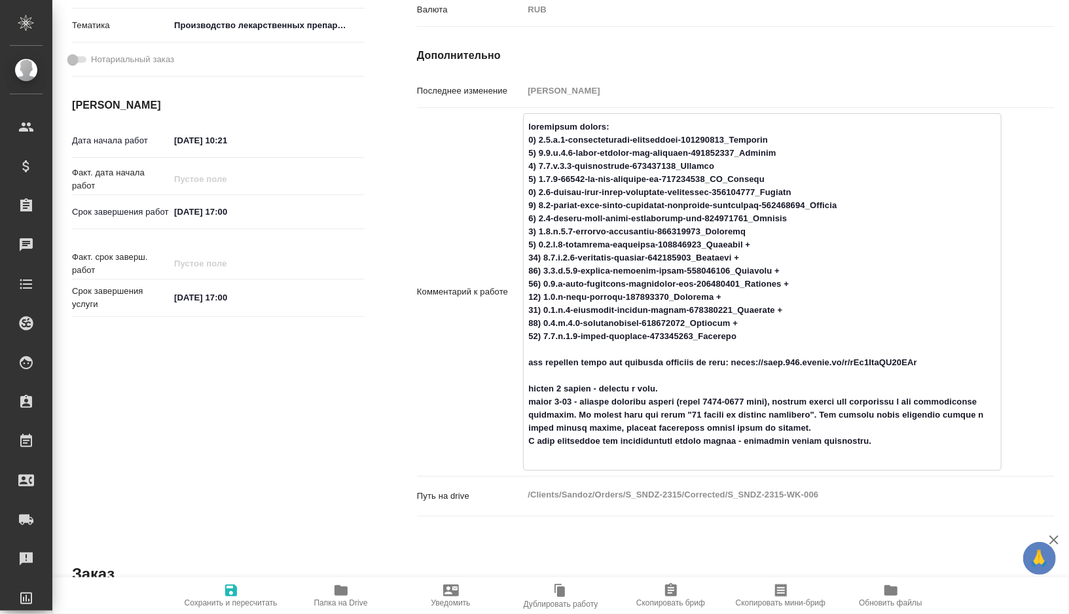
type textarea "корректура файлов: 1) 3.2.p.2-pharmaceutical-development-004241013_Панькина 2) …"
type textarea "x"
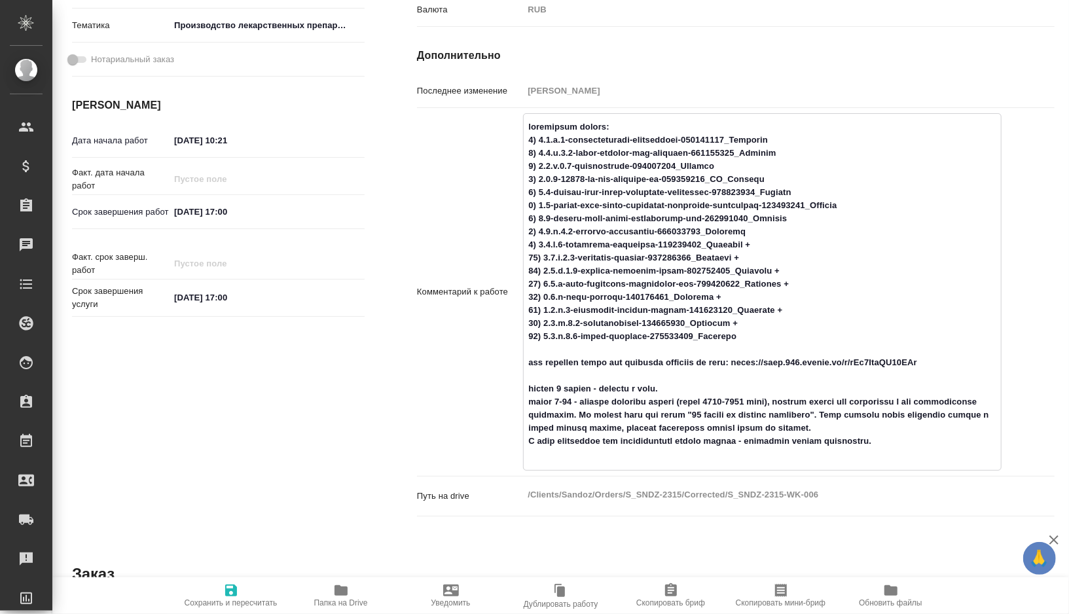
type textarea "x"
type textarea "корректура файлов: 1) 3.2.p.2-pharmaceutical-development-004241013_Панькина 2) …"
type textarea "x"
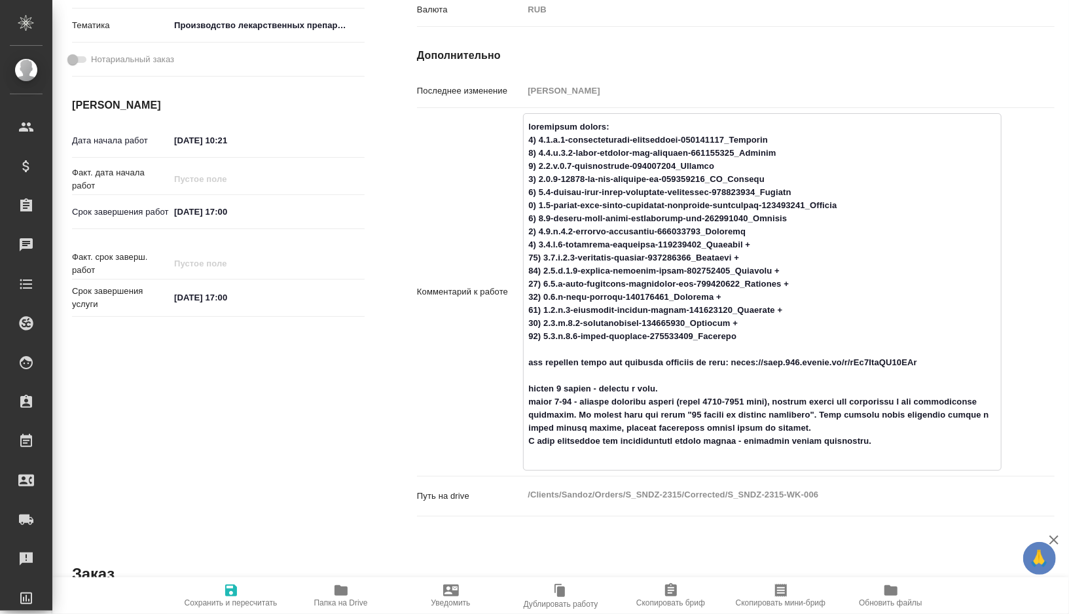
type textarea "x"
type textarea "корректура файлов: 1) 3.2.p.2-pharmaceutical-development-004241013_Панькина 2) …"
type textarea "x"
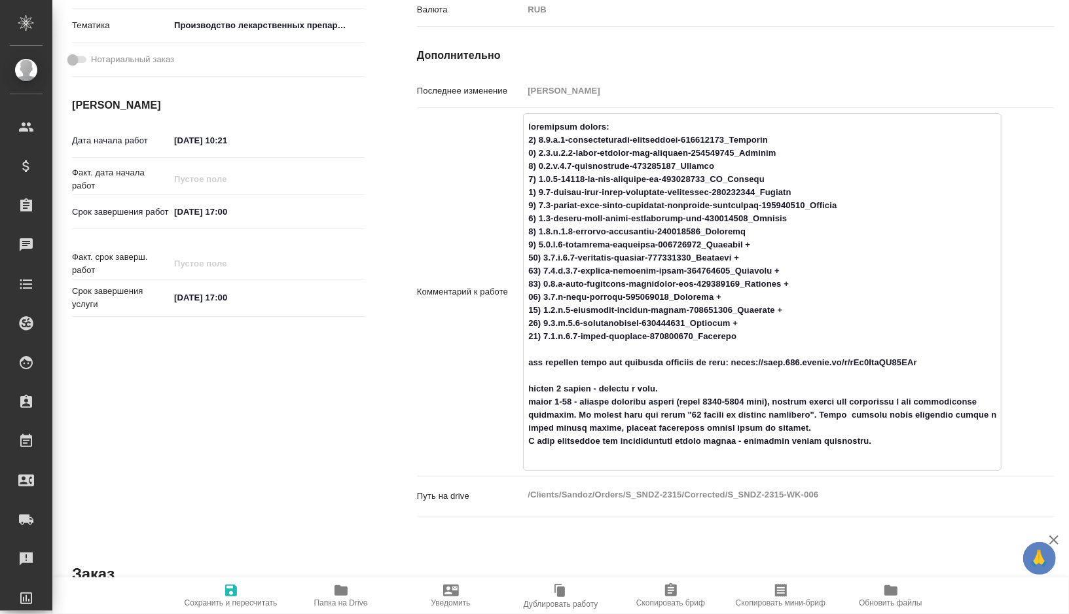
type textarea "x"
type textarea "корректура файлов: 1) 3.2.p.2-pharmaceutical-development-004241013_Панькина 2) …"
type textarea "x"
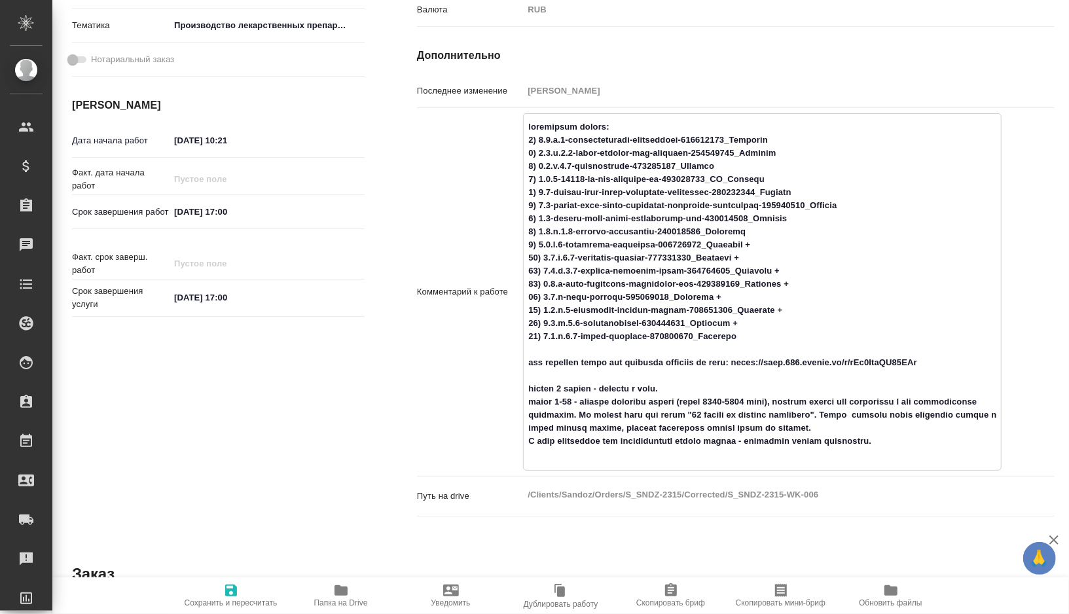
type textarea "x"
type textarea "корректура файлов: 1) 3.2.p.2-pharmaceutical-development-004241013_Панькина 2) …"
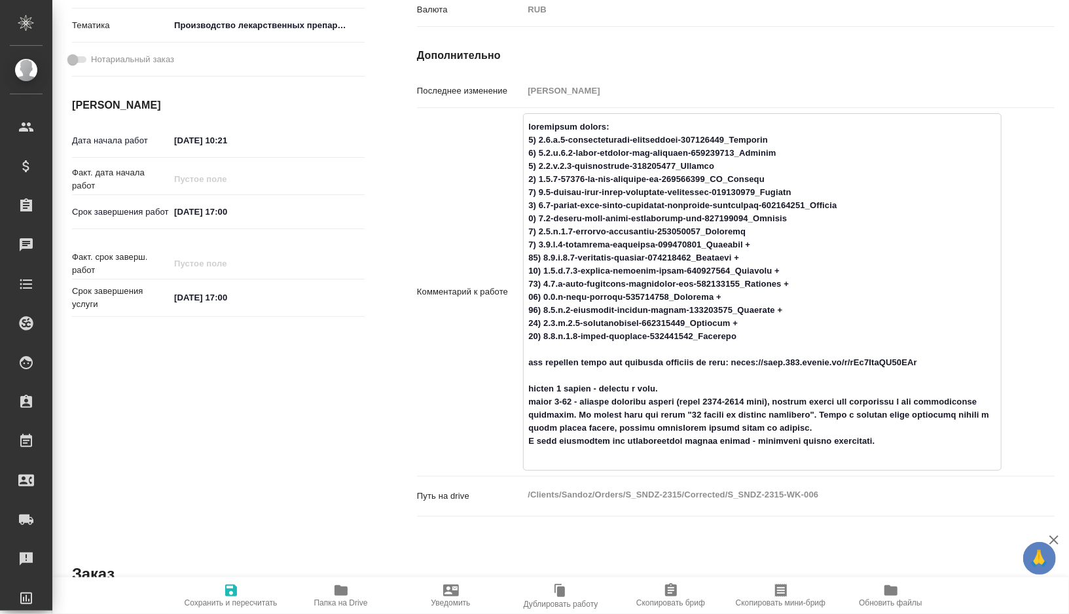
type textarea "x"
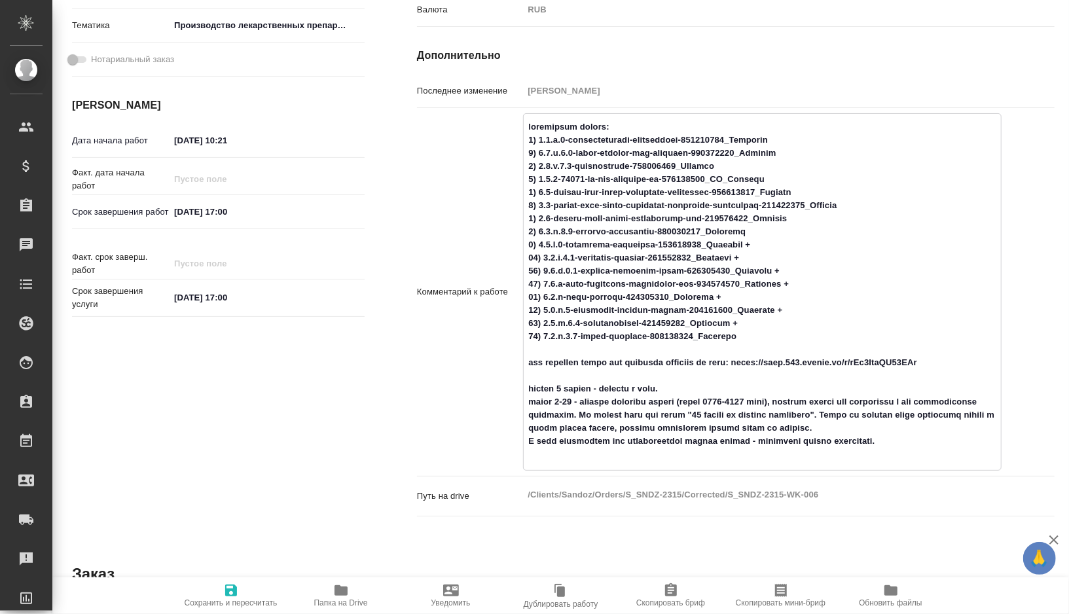
type textarea "корректура файлов: 1) 3.2.p.2-pharmaceutical-development-004241013_Панькина 2) …"
type textarea "x"
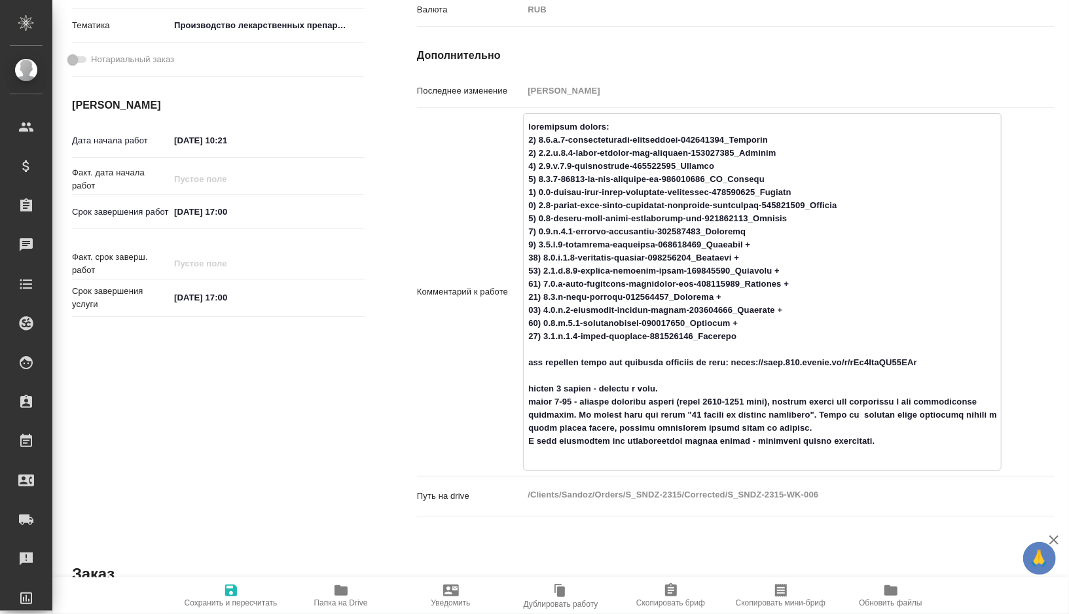
type textarea "x"
type textarea "корректура файлов: 1) 3.2.p.2-pharmaceutical-development-004241013_Панькина 2) …"
type textarea "x"
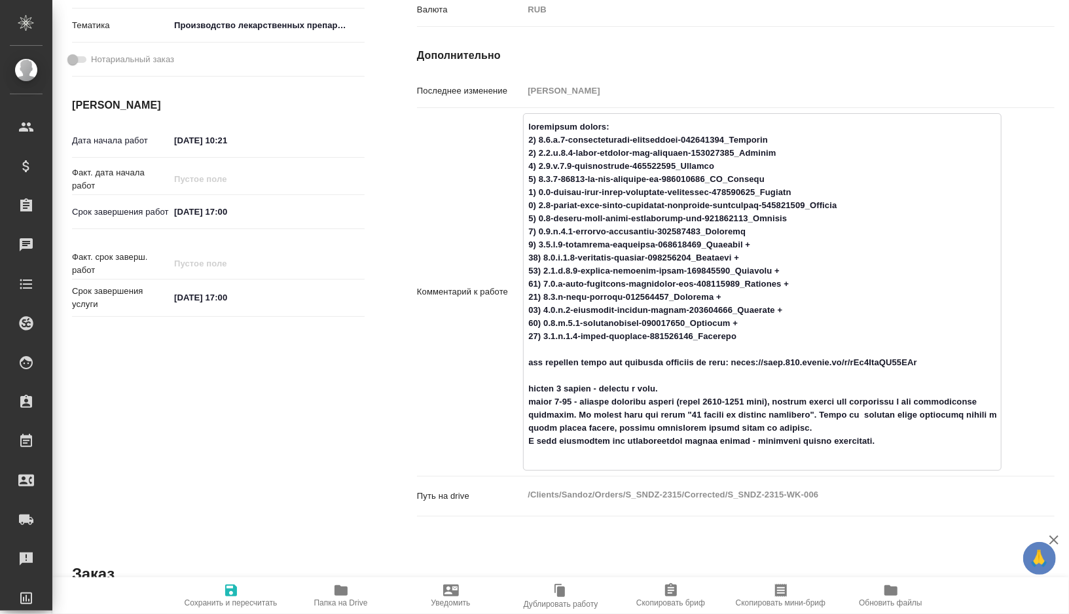
type textarea "x"
type textarea "корректура файлов: 1) 3.2.p.2-pharmaceutical-development-004241013_Панькина 2) …"
type textarea "x"
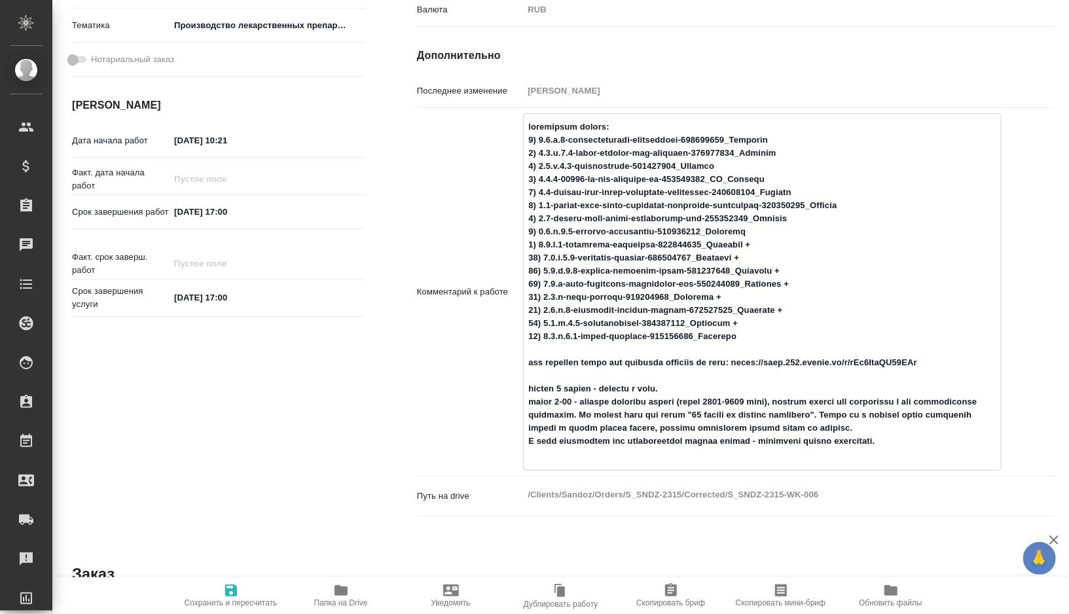
type textarea "x"
type textarea "корректура файлов: 1) 3.2.p.2-pharmaceutical-development-004241013_Панькина 2) …"
type textarea "x"
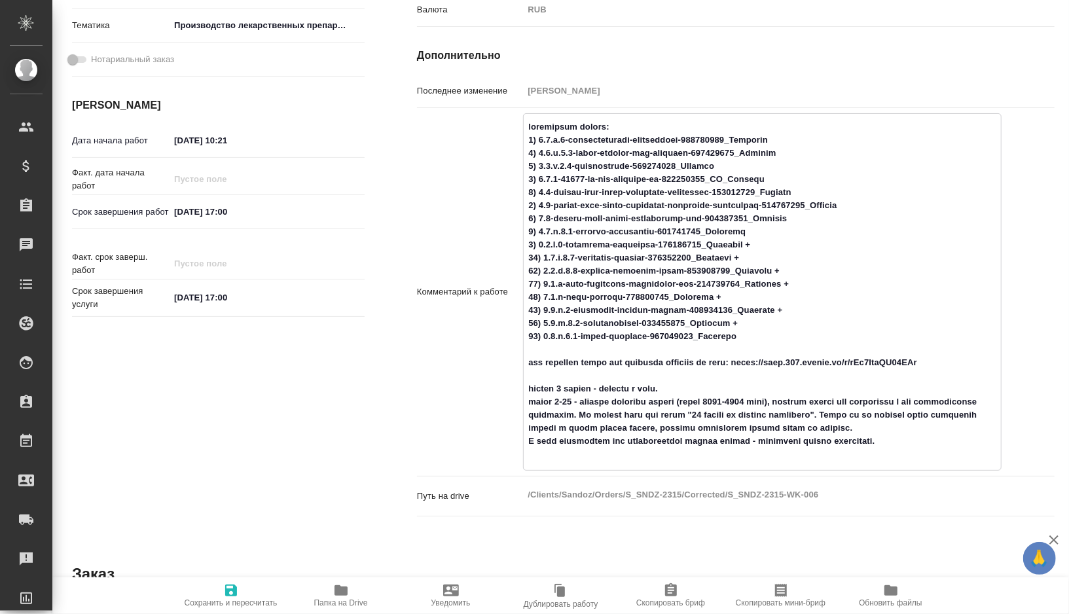
type textarea "x"
type textarea "корректура файлов: 1) 3.2.p.2-pharmaceutical-development-004241013_Панькина 2) …"
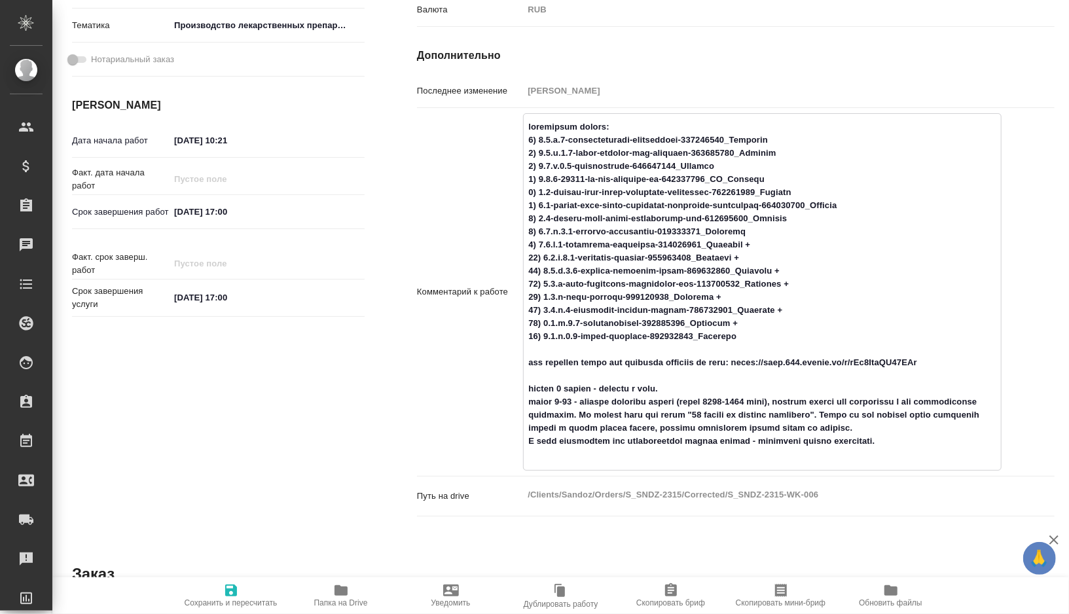
type textarea "x"
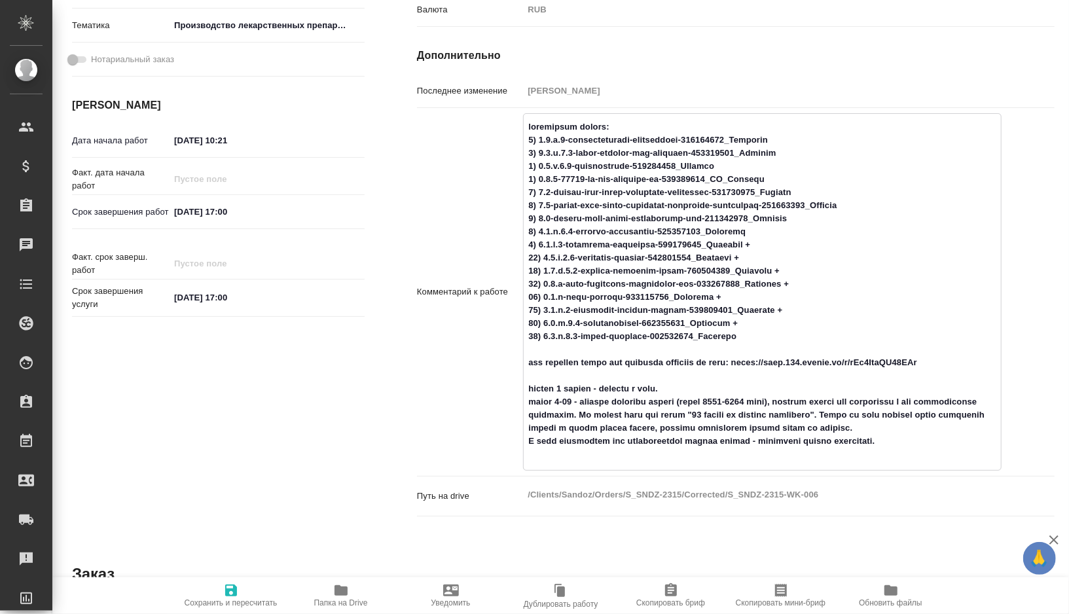
type textarea "корректура файлов: 1) 3.2.p.2-pharmaceutical-development-004241013_Панькина 2) …"
type textarea "x"
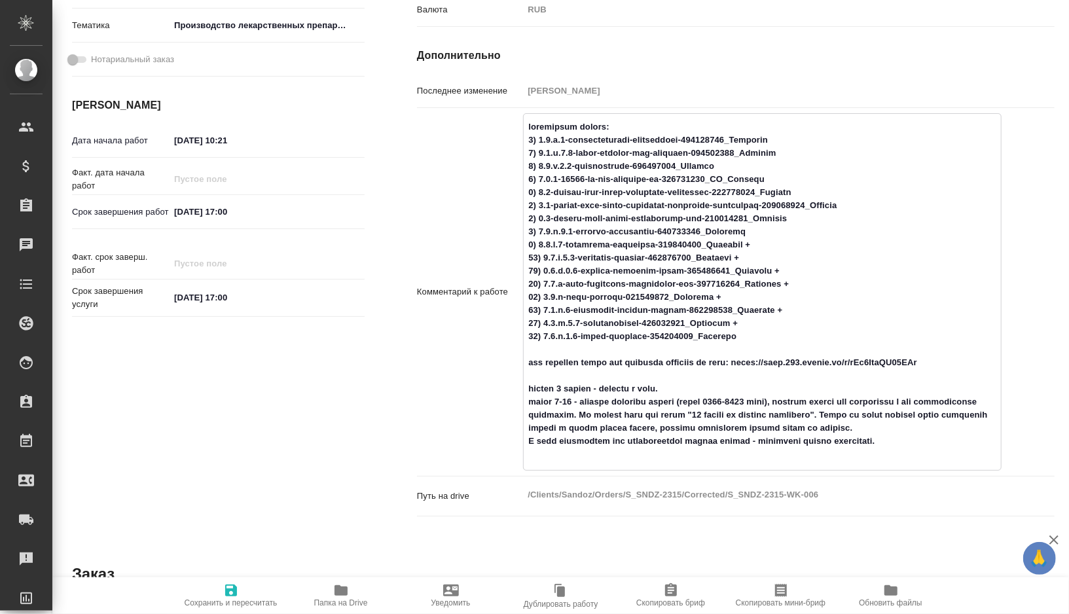
type textarea "x"
type textarea "корректура файлов: 1) 3.2.p.2-pharmaceutical-development-004241013_Панькина 2) …"
type textarea "x"
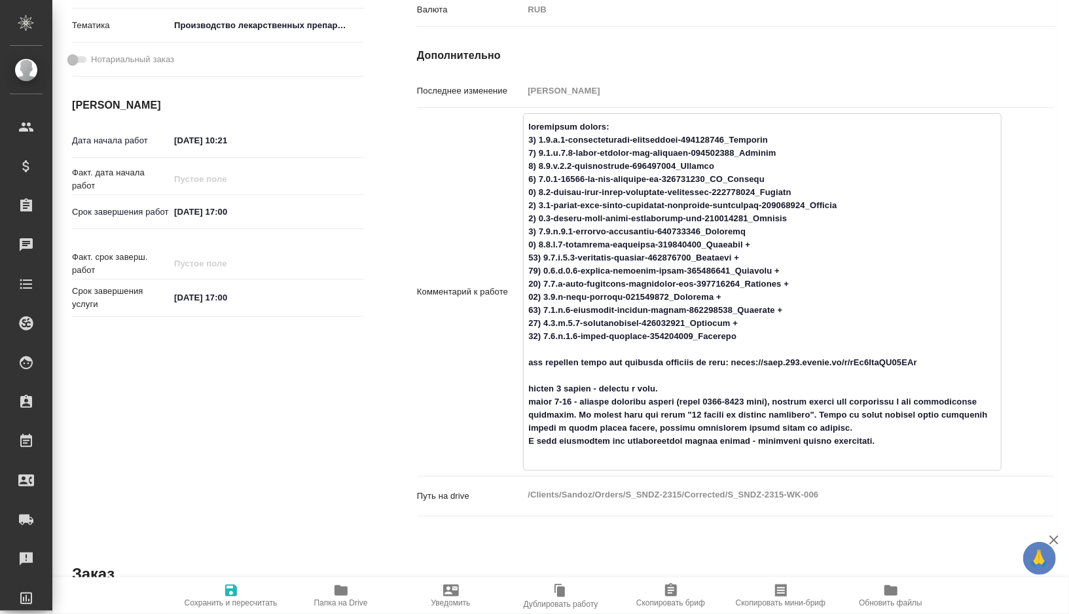
type textarea "x"
type textarea "корректура файлов: 1) 3.2.p.2-pharmaceutical-development-004241013_Панькина 2) …"
type textarea "x"
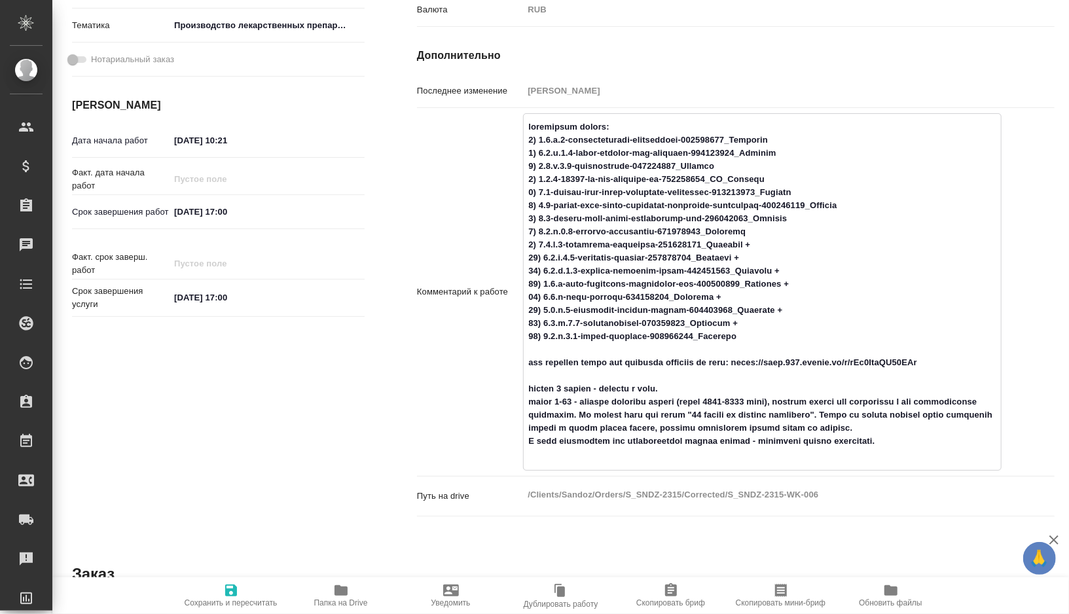
type textarea "x"
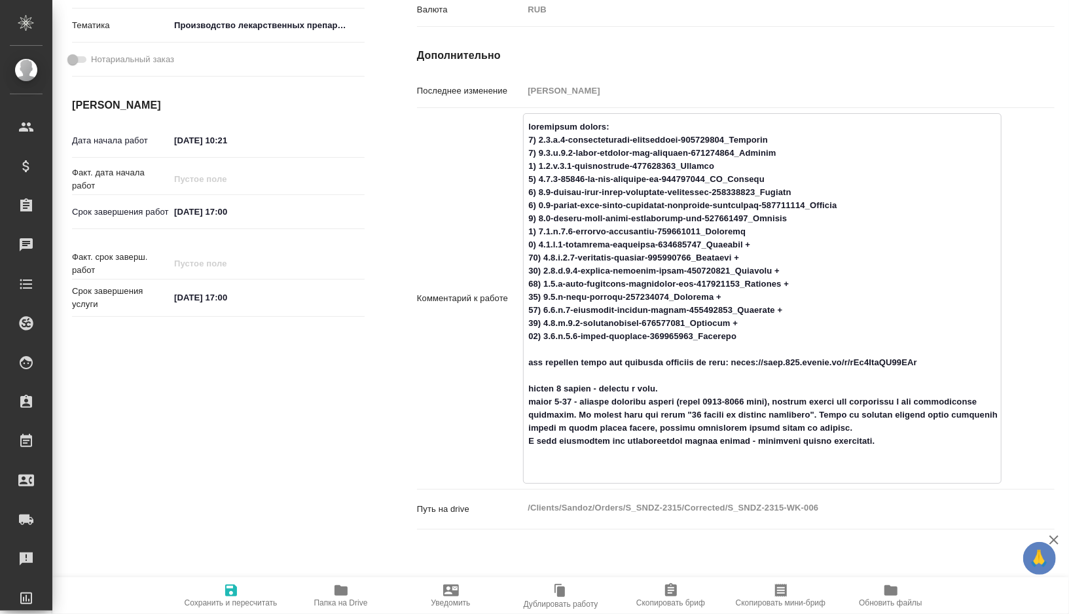
click at [861, 439] on textarea at bounding box center [762, 297] width 477 height 363
type textarea "x"
type textarea "корректура файлов: 1) 3.2.p.2-pharmaceutical-development-004241013_Панькина 2) …"
type textarea "x"
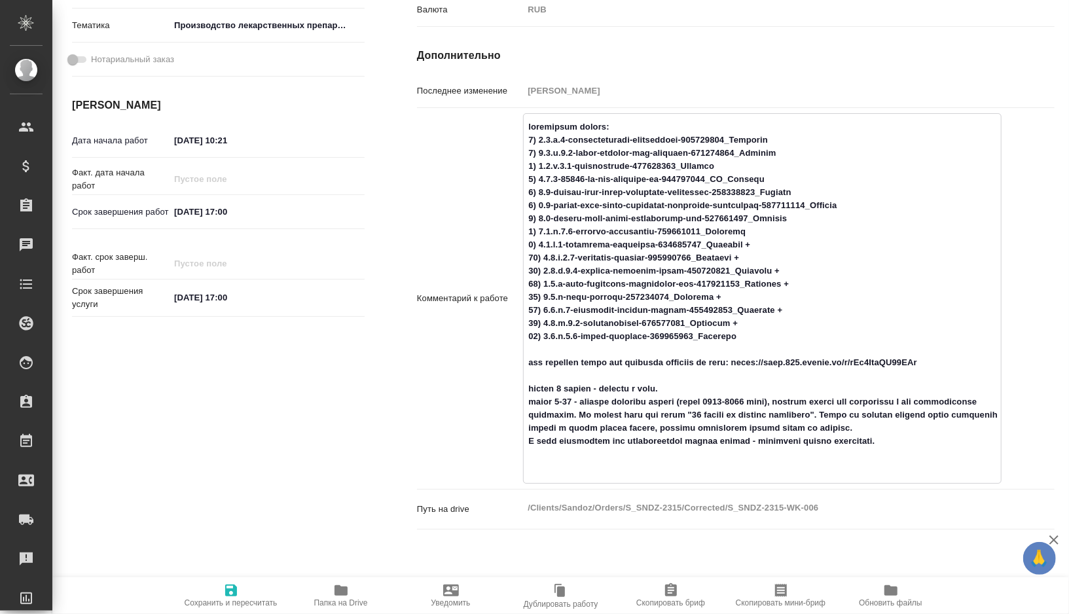
type textarea "x"
type textarea "корректура файлов: 1) 3.2.p.2-pharmaceutical-development-004241013_Панькина 2) …"
type textarea "x"
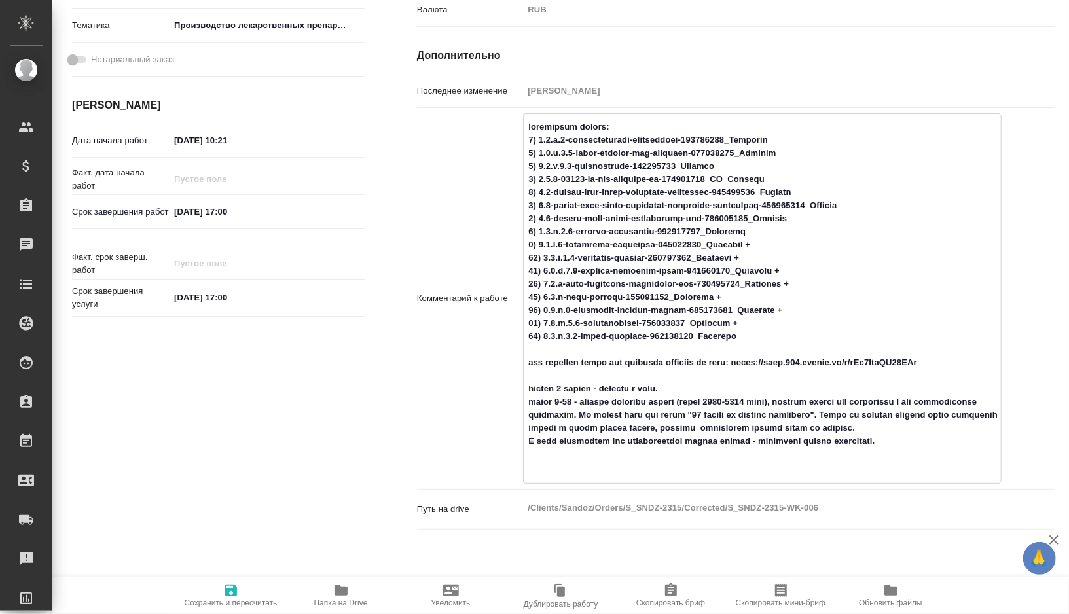
type textarea "x"
type textarea "корректура файлов: 1) 3.2.p.2-pharmaceutical-development-004241013_Панькина 2) …"
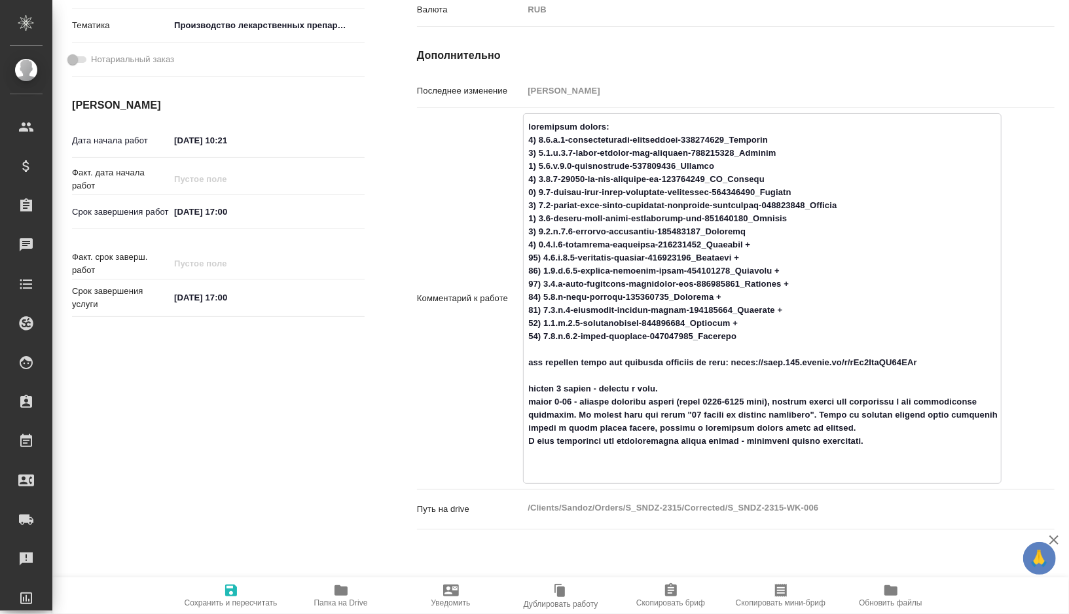
type textarea "x"
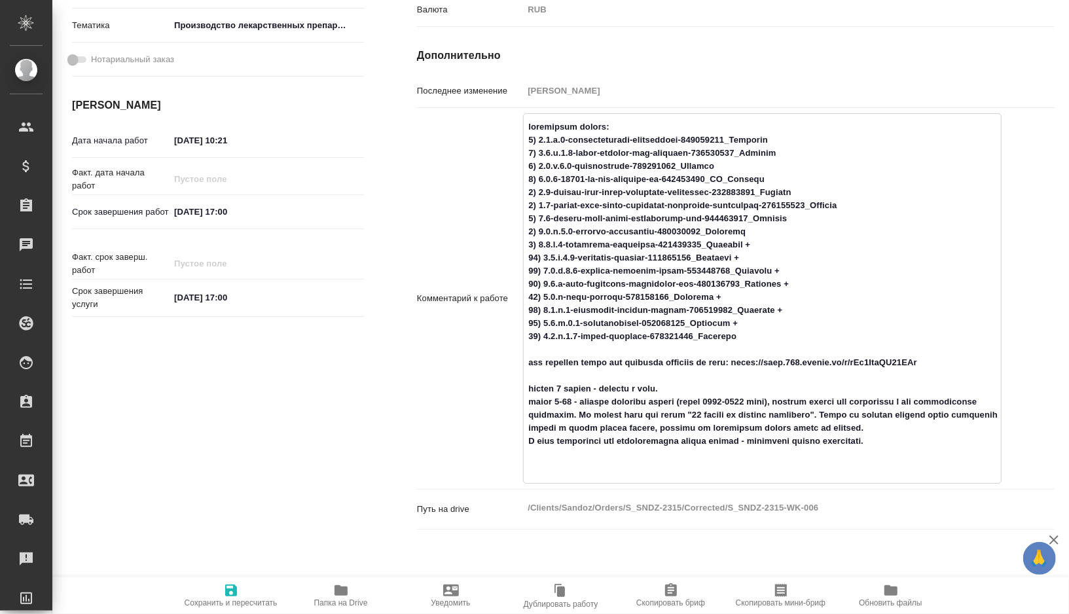
type textarea "корректура файлов: 1) 3.2.p.2-pharmaceutical-development-004241013_Панькина 2) …"
type textarea "x"
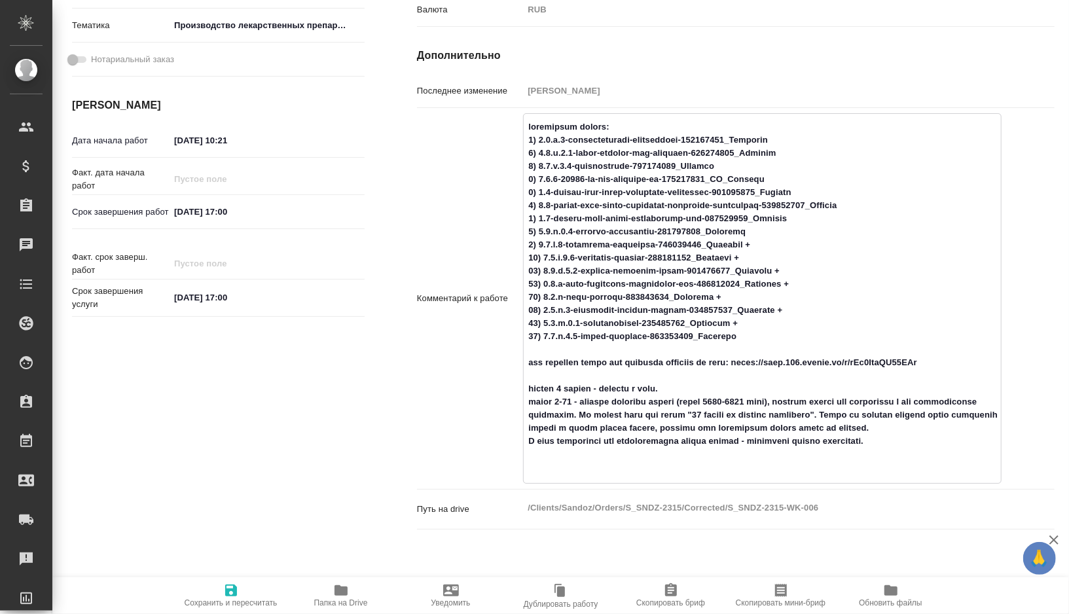
click at [986, 442] on textarea at bounding box center [762, 297] width 477 height 363
drag, startPoint x: 986, startPoint y: 442, endPoint x: 986, endPoint y: 456, distance: 13.8
click at [986, 456] on textarea at bounding box center [762, 297] width 477 height 363
type textarea "корректура файлов: 1) 3.2.p.2-pharmaceutical-development-004241013_Панькина 2) …"
type textarea "x"
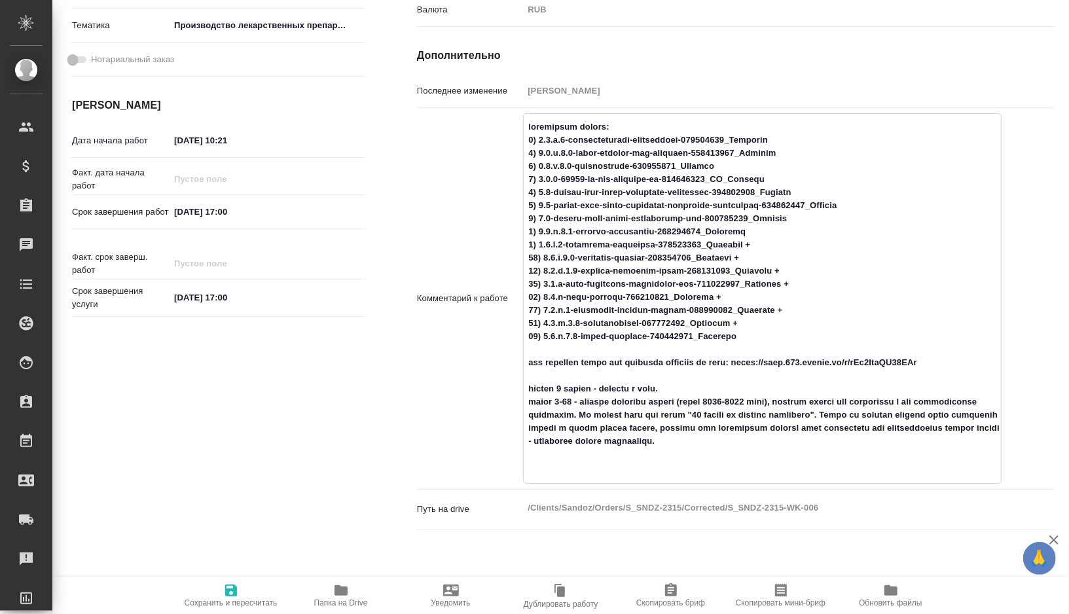
type textarea "x"
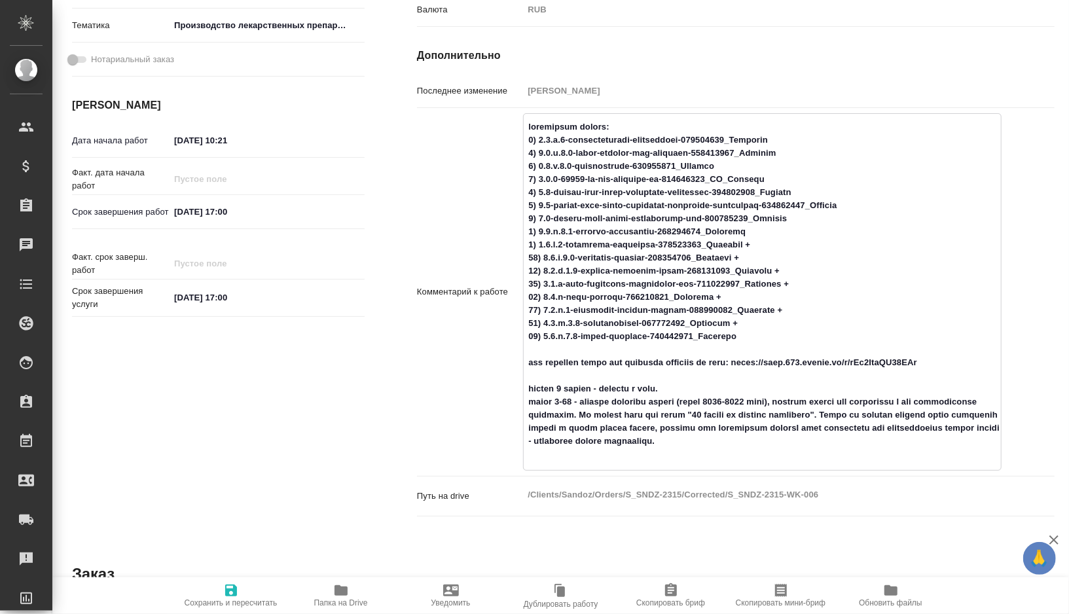
type textarea "x"
type textarea "корректура файлов: 1) 3.2.p.2-pharmaceutical-development-004241013_Панькина 2) …"
type textarea "x"
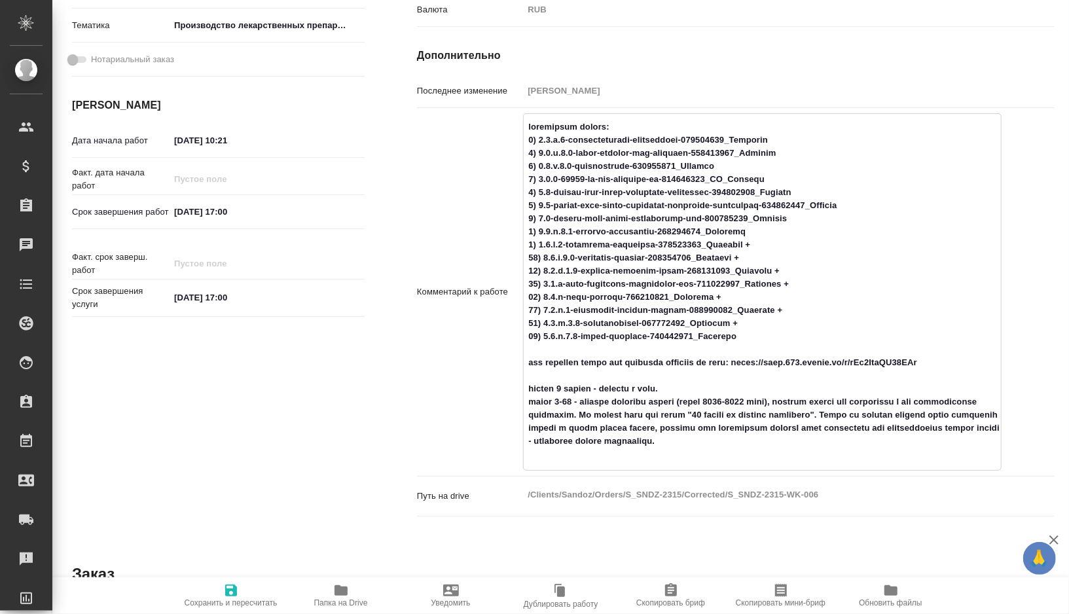
type textarea "x"
type textarea "корректура файлов: 1) 3.2.p.2-pharmaceutical-development-004241013_Панькина 2) …"
type textarea "x"
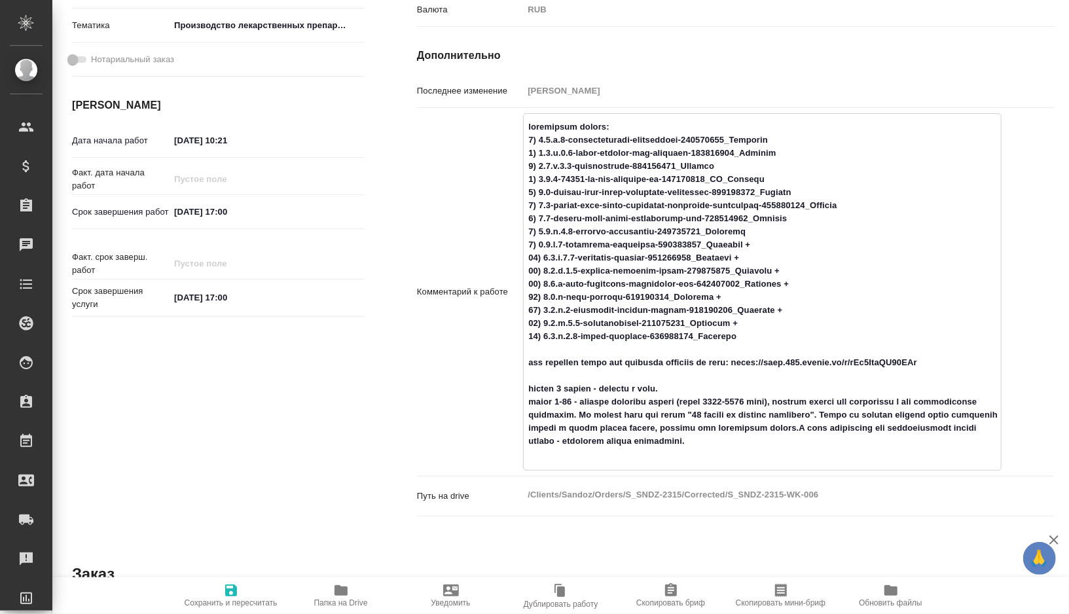
type textarea "x"
type textarea "корректура файлов: 1) 3.2.p.2-pharmaceutical-development-004241013_Панькина 2) …"
type textarea "x"
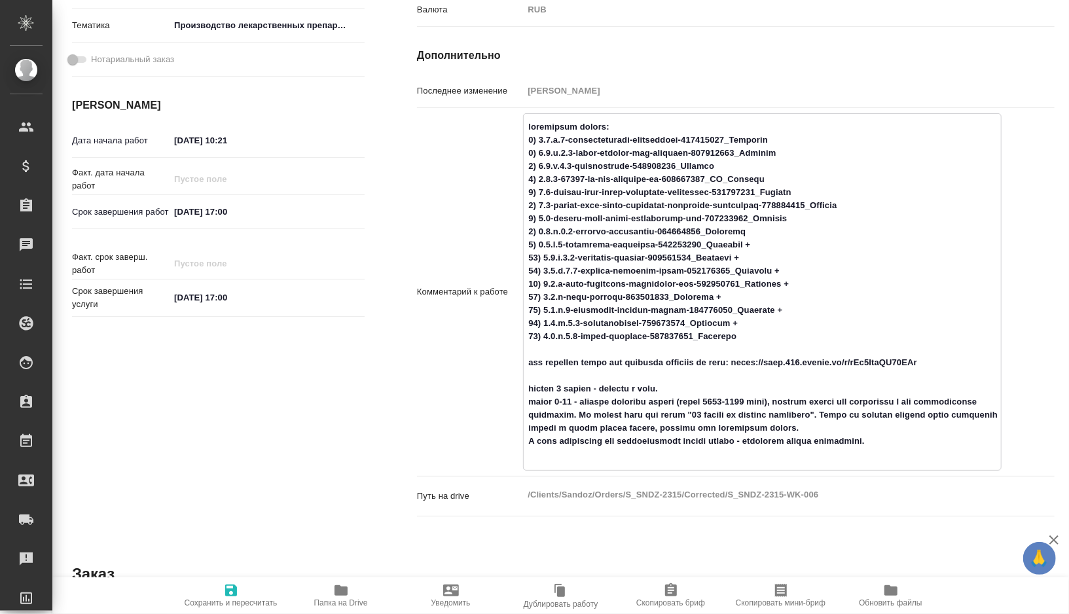
click at [921, 457] on textarea at bounding box center [762, 291] width 477 height 350
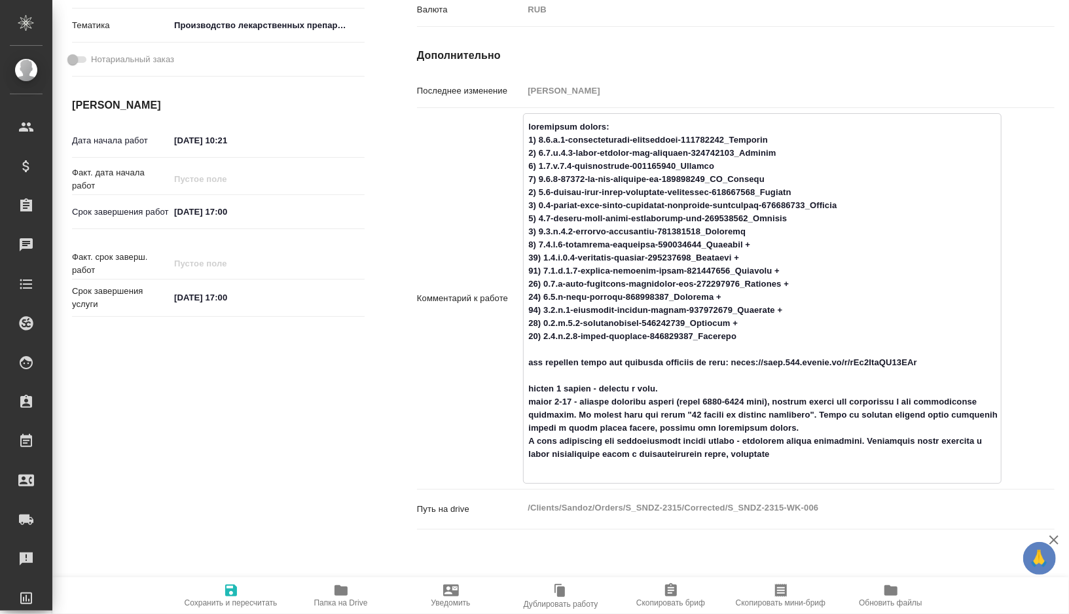
click at [603, 473] on textarea at bounding box center [762, 297] width 477 height 363
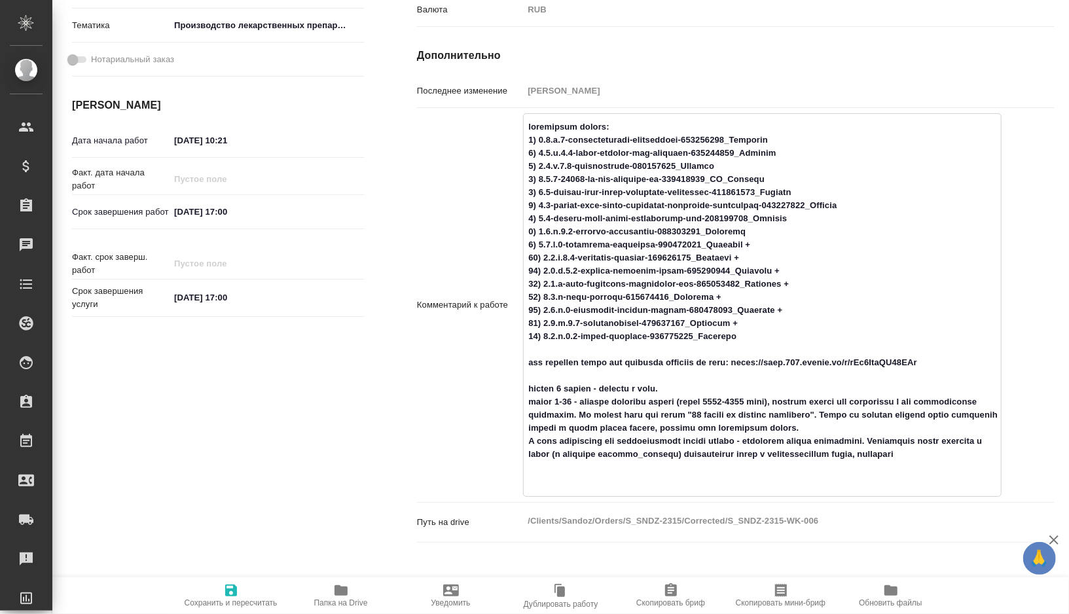
click at [580, 484] on textarea at bounding box center [762, 304] width 477 height 376
drag, startPoint x: 731, startPoint y: 480, endPoint x: 552, endPoint y: 479, distance: 178.8
click at [552, 479] on textarea at bounding box center [762, 304] width 477 height 376
click at [957, 465] on textarea at bounding box center [762, 304] width 477 height 376
drag, startPoint x: 961, startPoint y: 470, endPoint x: 961, endPoint y: 480, distance: 10.5
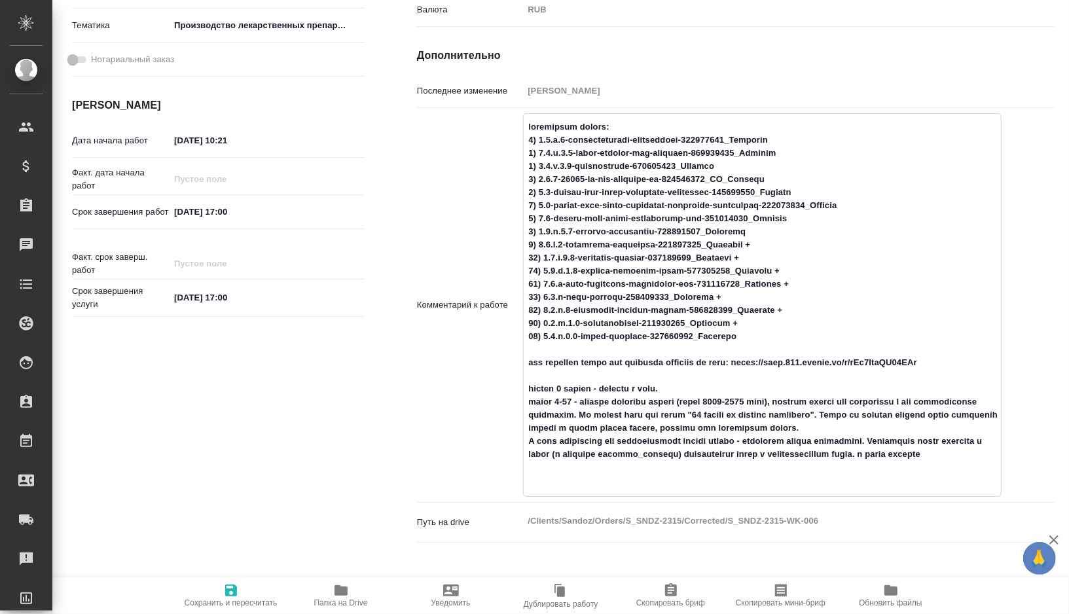
click at [961, 480] on textarea at bounding box center [762, 304] width 477 height 376
click at [699, 404] on textarea at bounding box center [762, 304] width 477 height 376
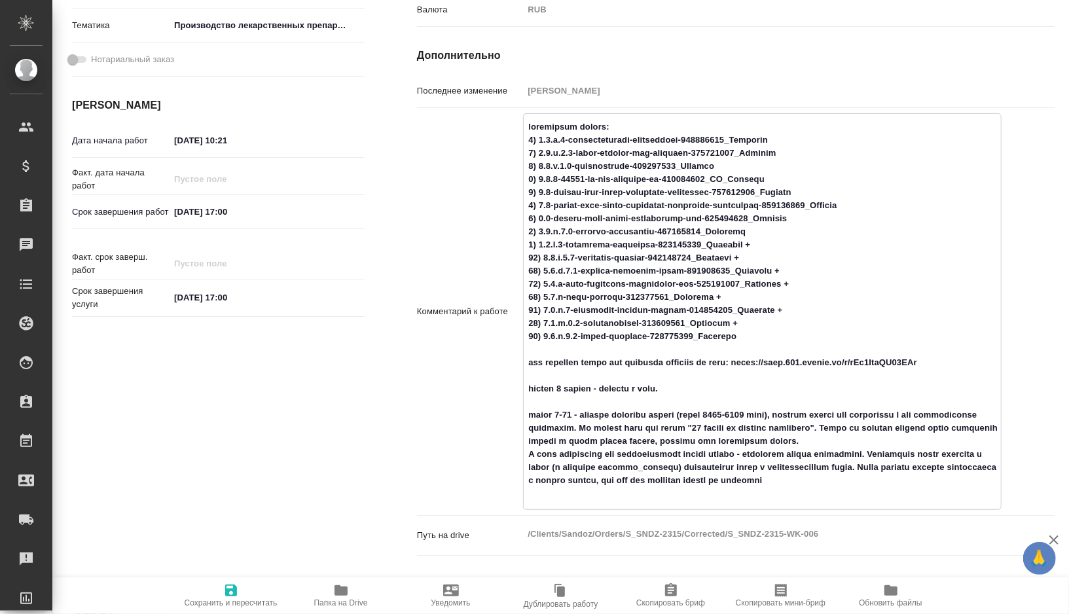
click at [857, 490] on textarea at bounding box center [762, 310] width 477 height 389
click at [226, 599] on span "Сохранить и пересчитать" at bounding box center [231, 603] width 93 height 9
click at [902, 496] on textarea at bounding box center [762, 309] width 479 height 389
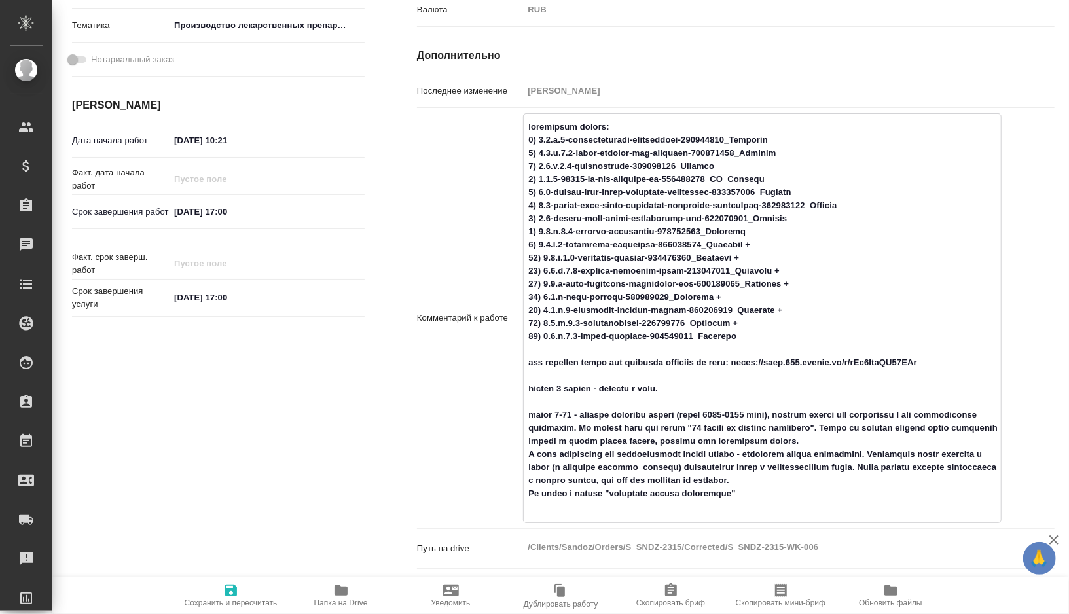
click at [796, 501] on textarea at bounding box center [762, 317] width 477 height 402
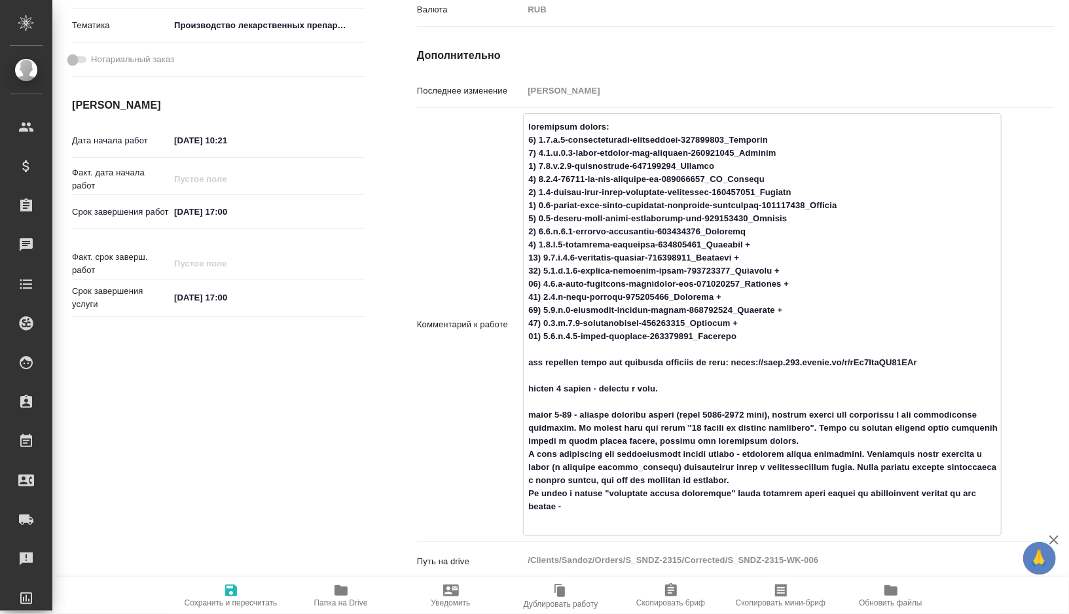
click at [244, 604] on span "Сохранить и пересчитать" at bounding box center [231, 603] width 93 height 9
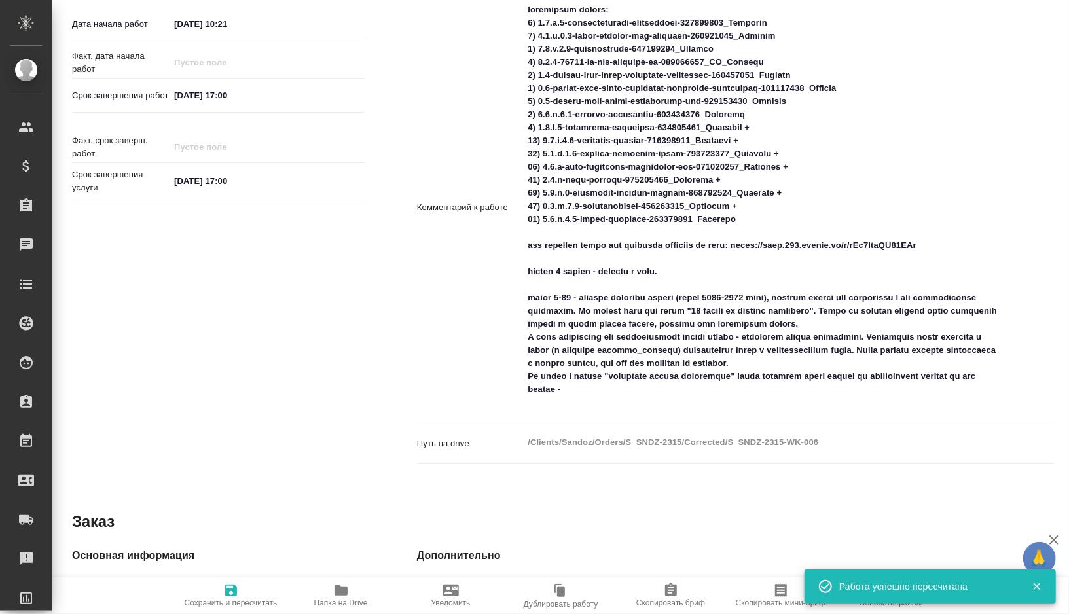
scroll to position [509, 0]
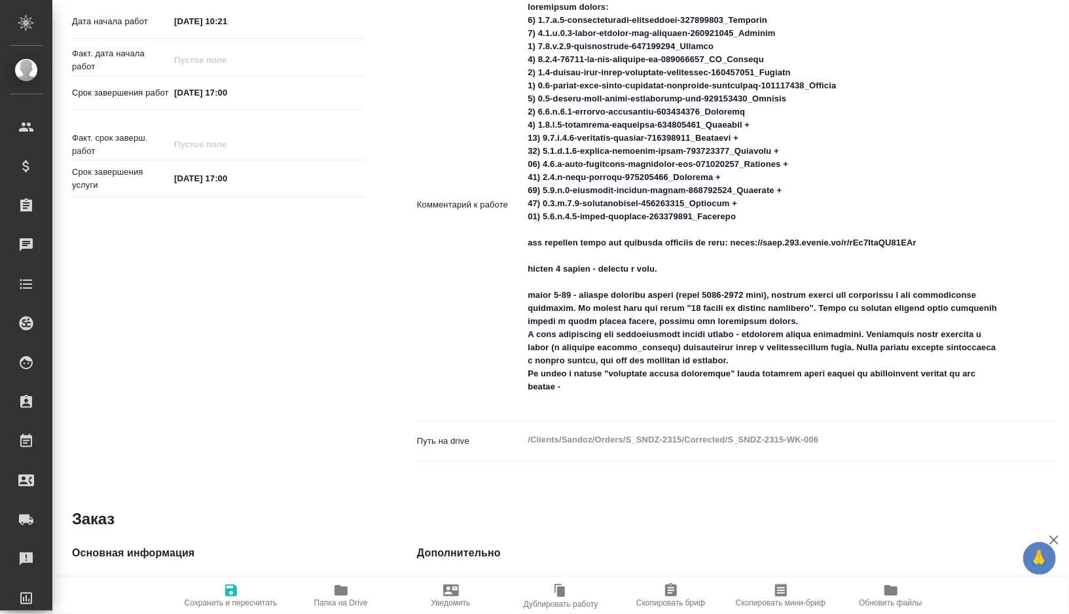
click at [625, 403] on textarea at bounding box center [762, 203] width 479 height 415
click at [769, 399] on textarea at bounding box center [762, 204] width 477 height 415
click at [240, 604] on span "Сохранить и пересчитать" at bounding box center [231, 603] width 93 height 9
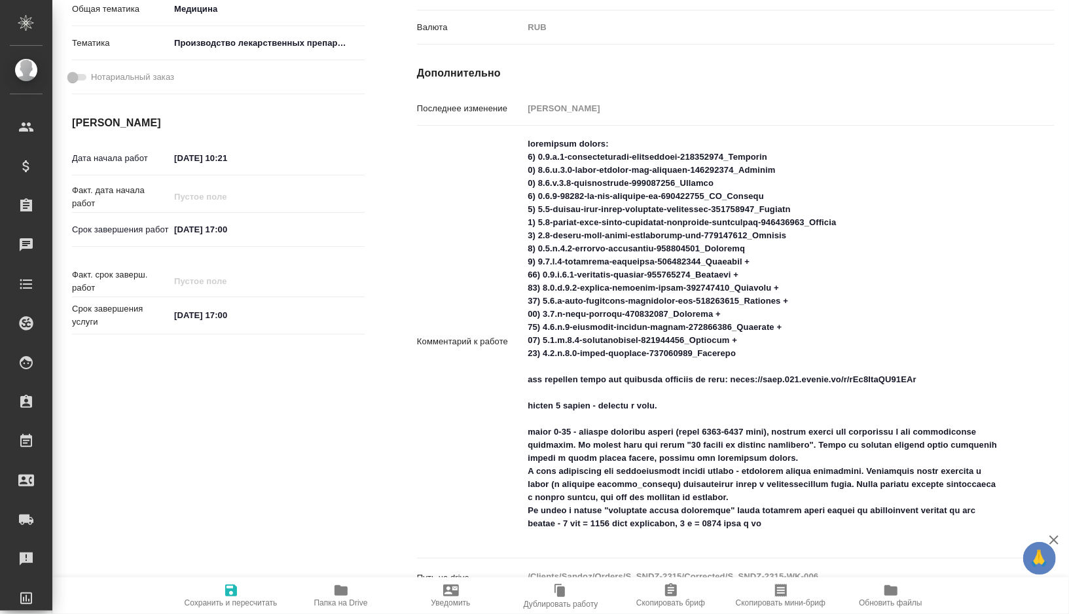
scroll to position [377, 0]
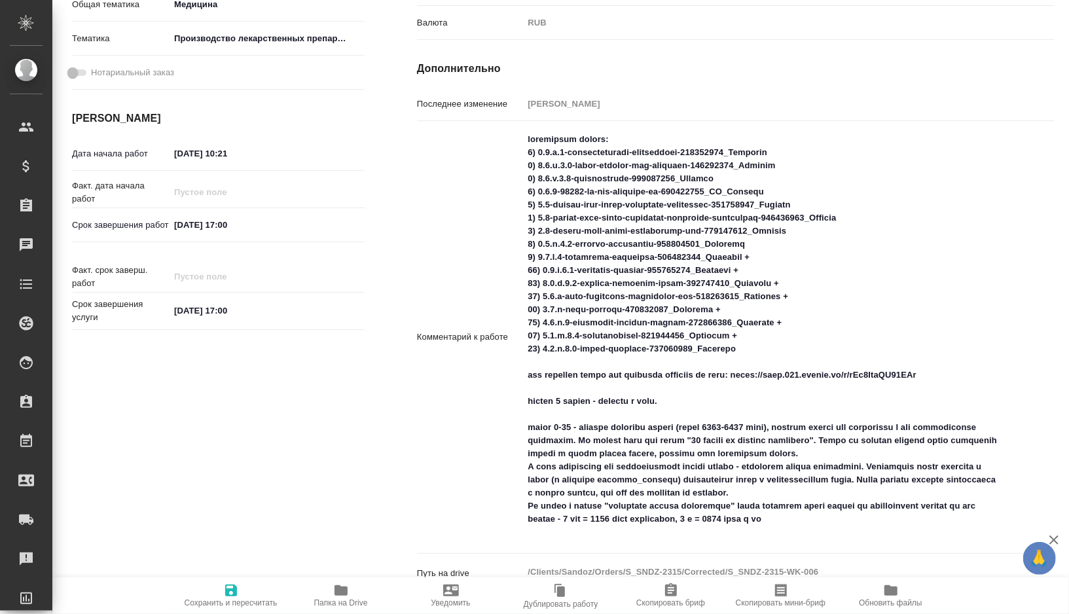
click at [782, 614] on button "Скопировать мини-бриф" at bounding box center [781, 596] width 110 height 37
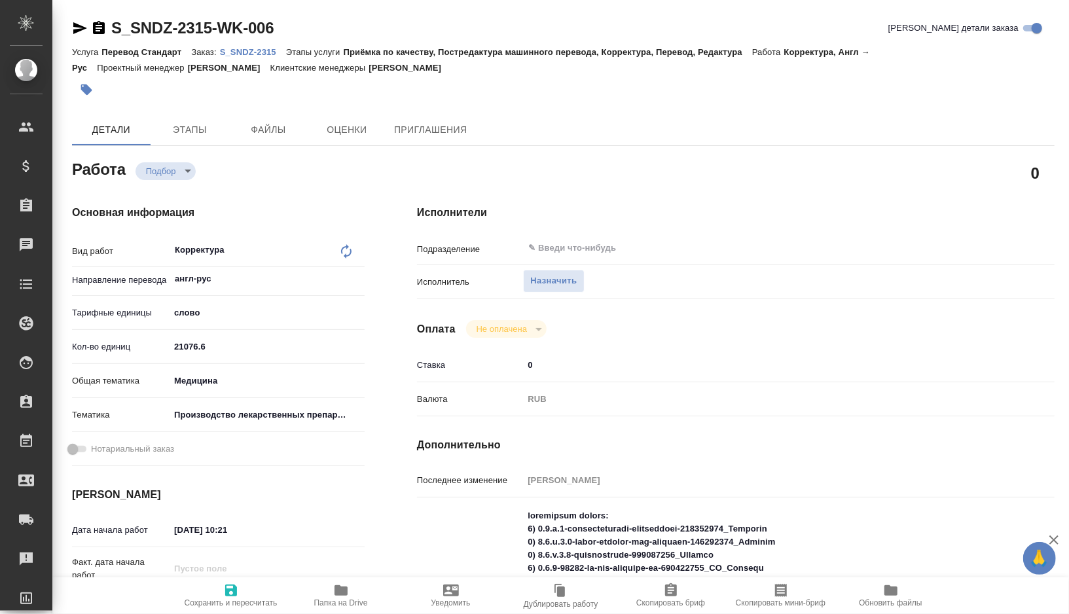
click at [94, 89] on button "button" at bounding box center [86, 89] width 29 height 29
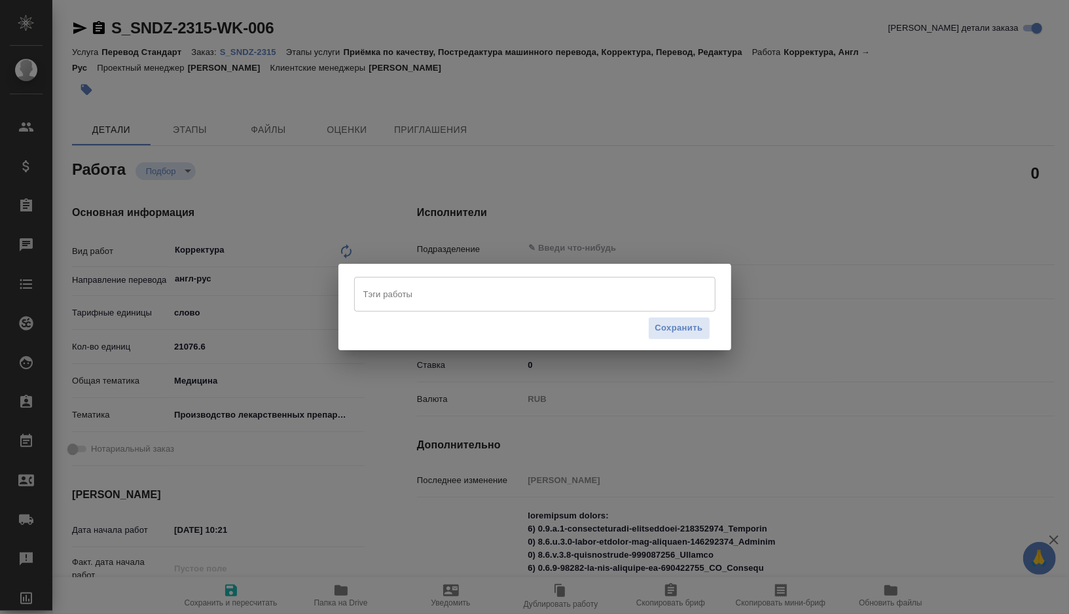
click at [407, 281] on div "Тэги работы" at bounding box center [535, 294] width 362 height 34
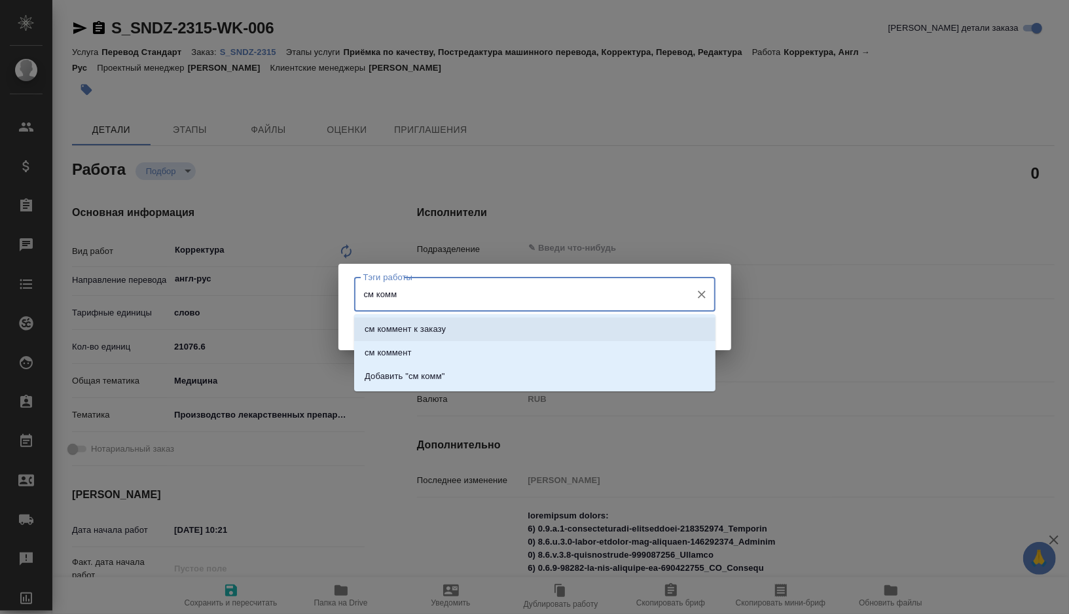
click at [407, 323] on p "см коммент к заказу" at bounding box center [405, 329] width 81 height 13
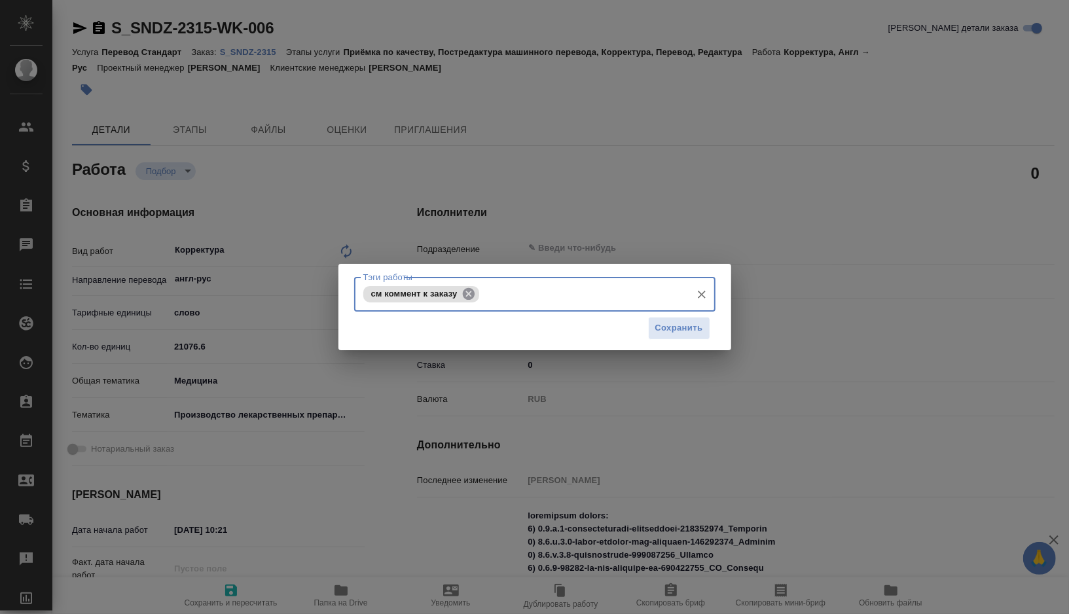
click at [468, 293] on icon at bounding box center [468, 293] width 12 height 12
click at [468, 293] on input "Тэги работы" at bounding box center [522, 294] width 325 height 22
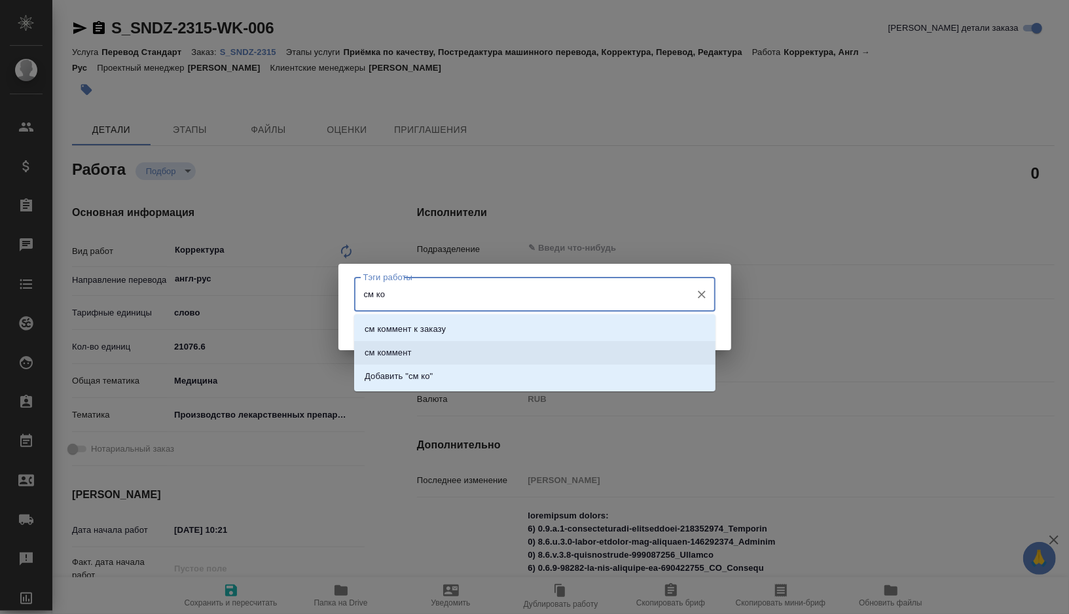
click at [414, 360] on li "см коммент" at bounding box center [535, 353] width 362 height 24
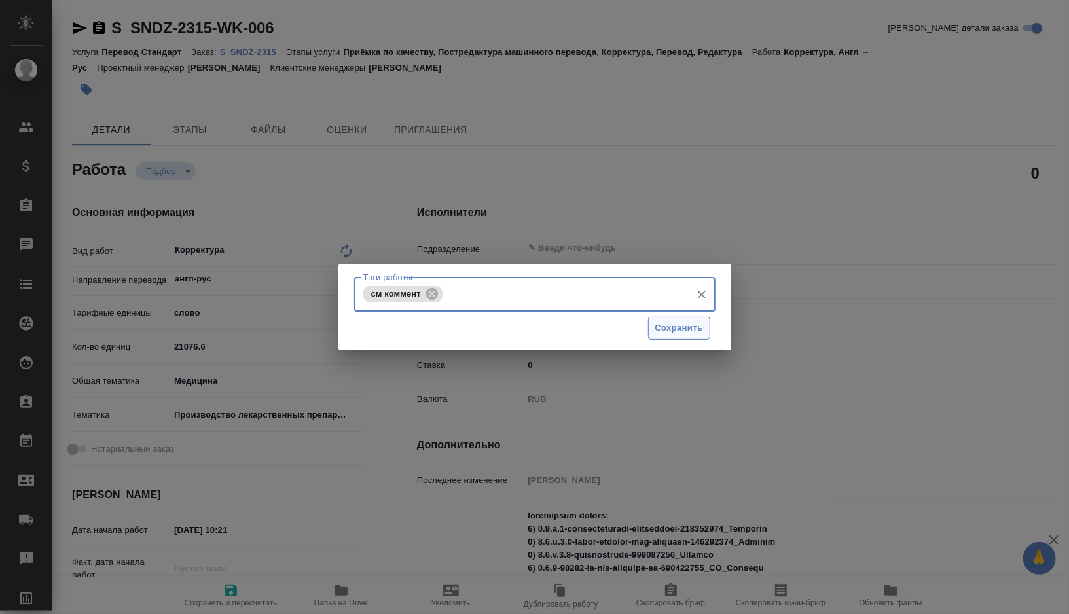
click at [673, 334] on span "Сохранить" at bounding box center [680, 328] width 48 height 15
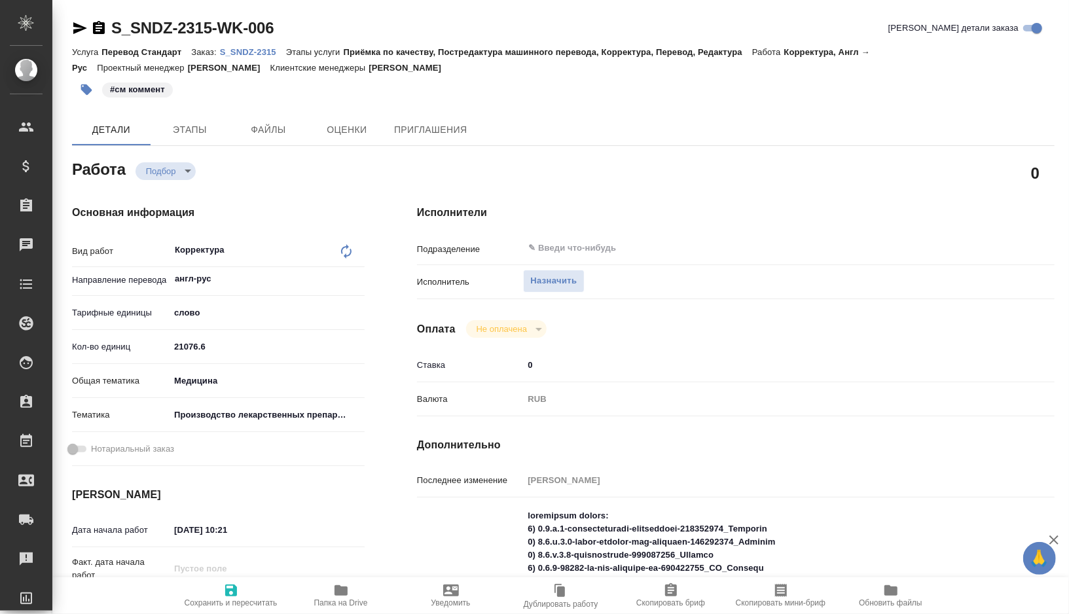
click at [768, 593] on span "Скопировать мини-бриф" at bounding box center [781, 595] width 94 height 25
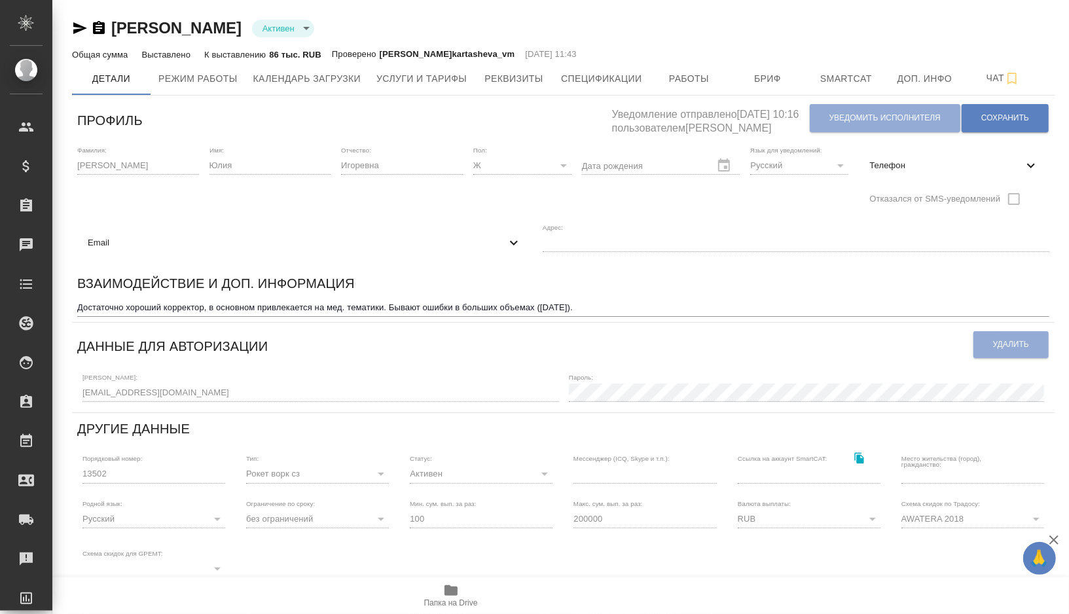
type input "active"
click at [475, 77] on button "Услуги и тарифы" at bounding box center [422, 78] width 106 height 33
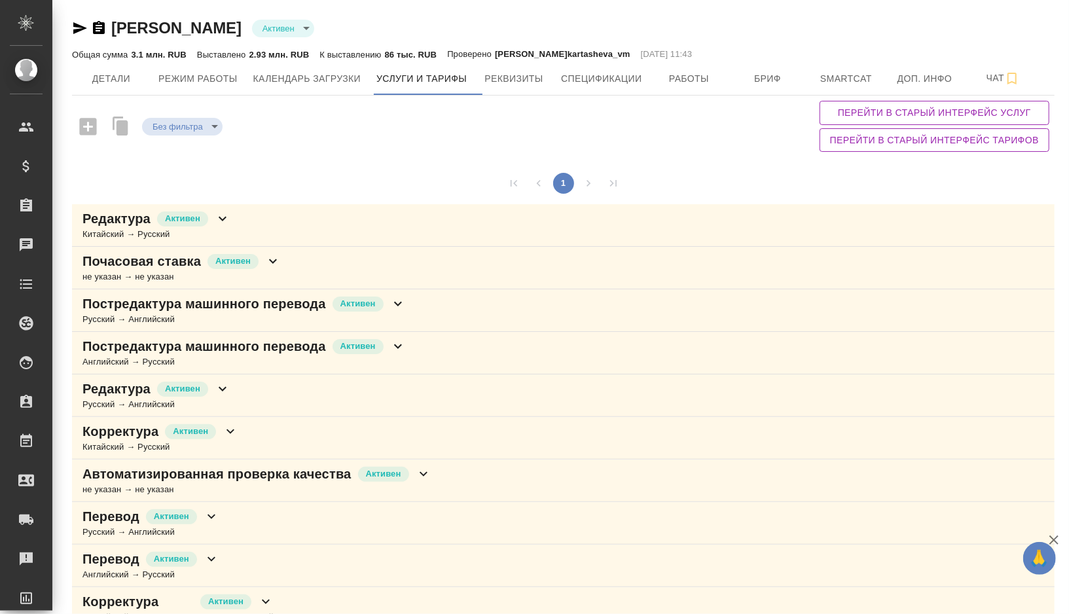
click at [312, 265] on div "Почасовая ставка [PERSON_NAME] не указан → не указан" at bounding box center [563, 268] width 983 height 43
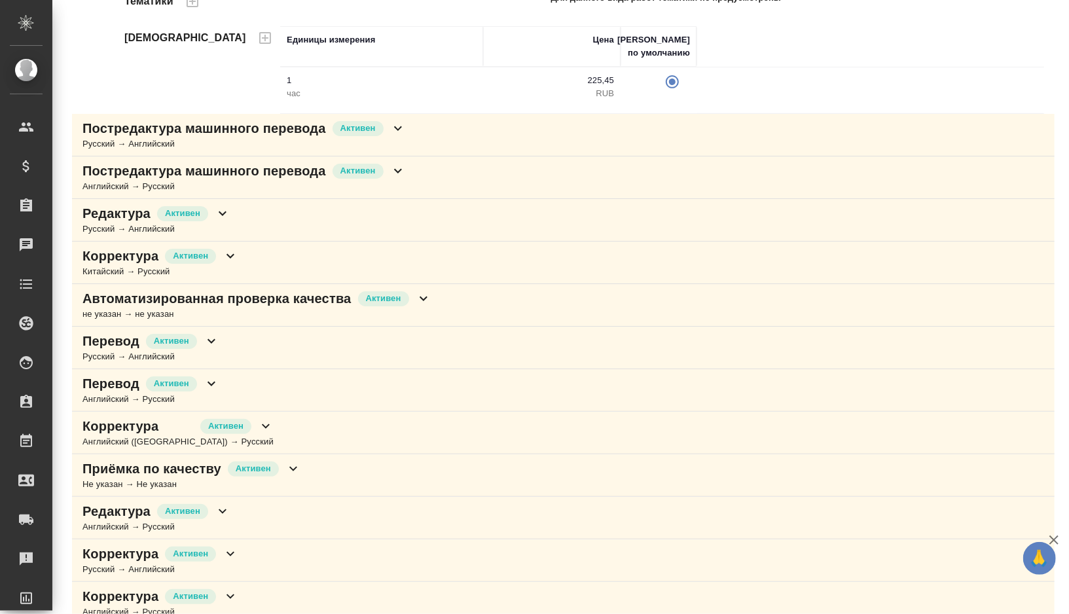
scroll to position [331, 0]
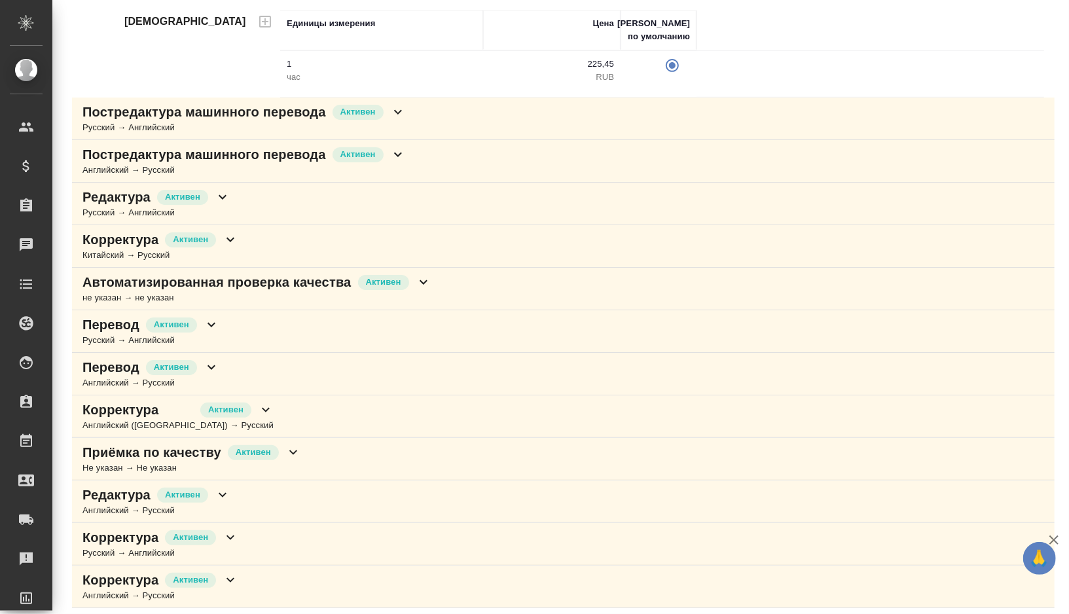
click at [248, 578] on div "Корректура [PERSON_NAME] → Русский" at bounding box center [563, 587] width 983 height 43
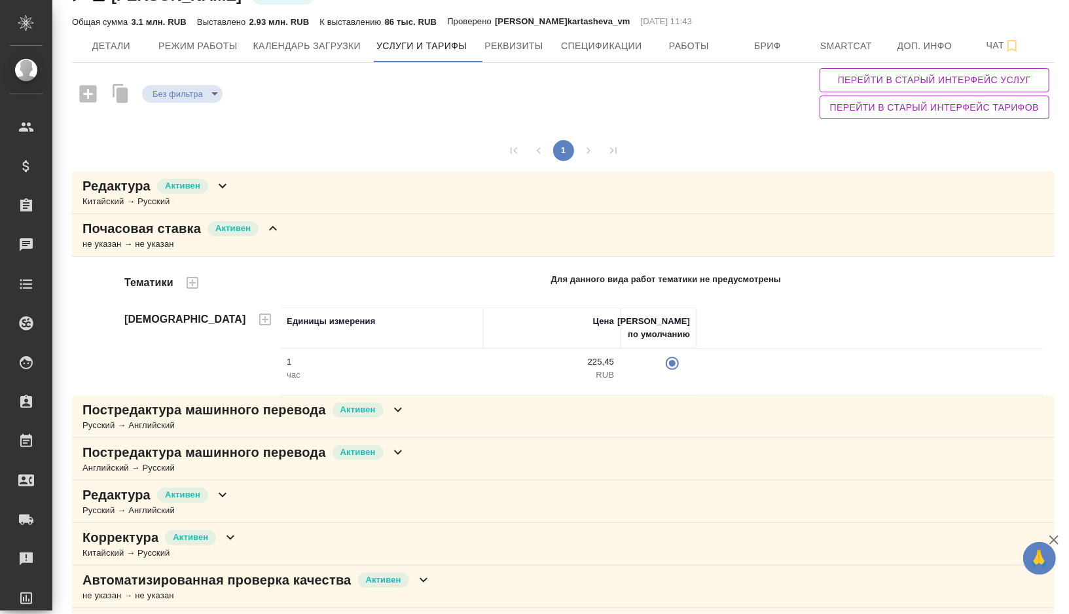
scroll to position [0, 0]
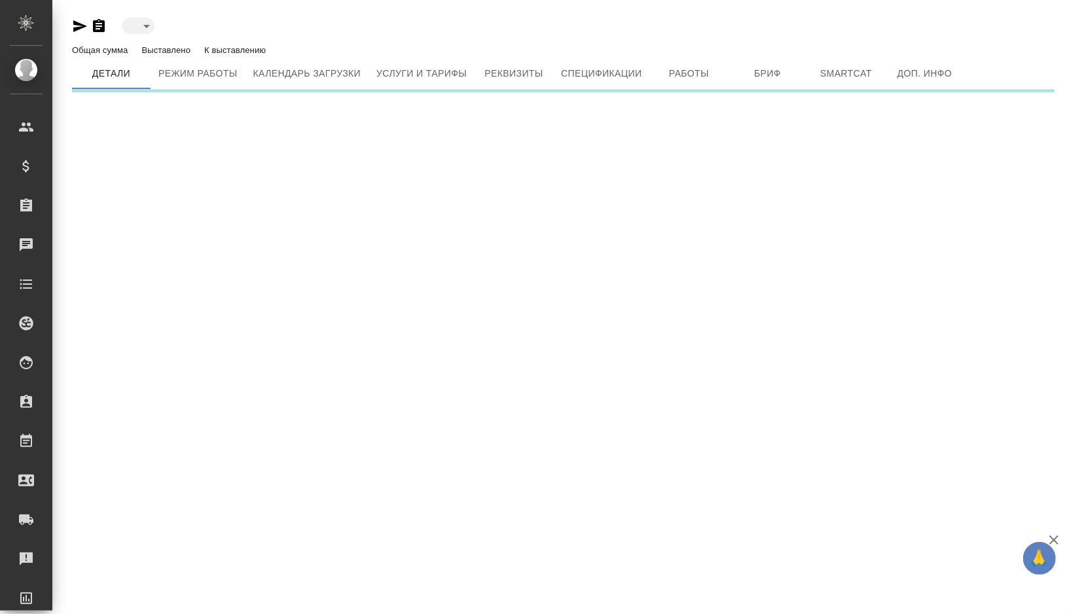
type input "active"
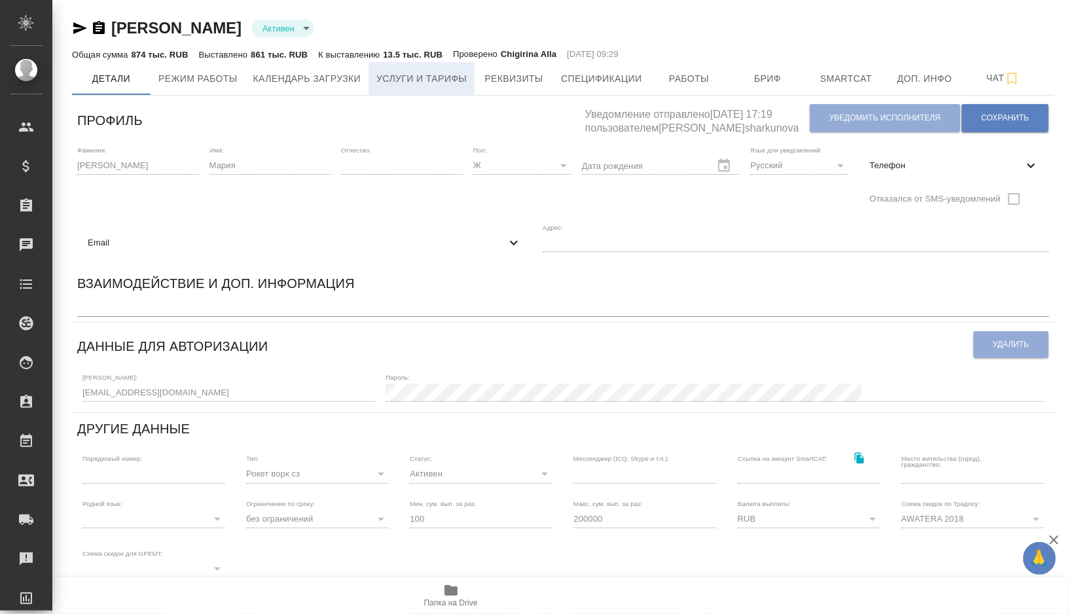
click at [462, 74] on span "Услуги и тарифы" at bounding box center [422, 79] width 90 height 16
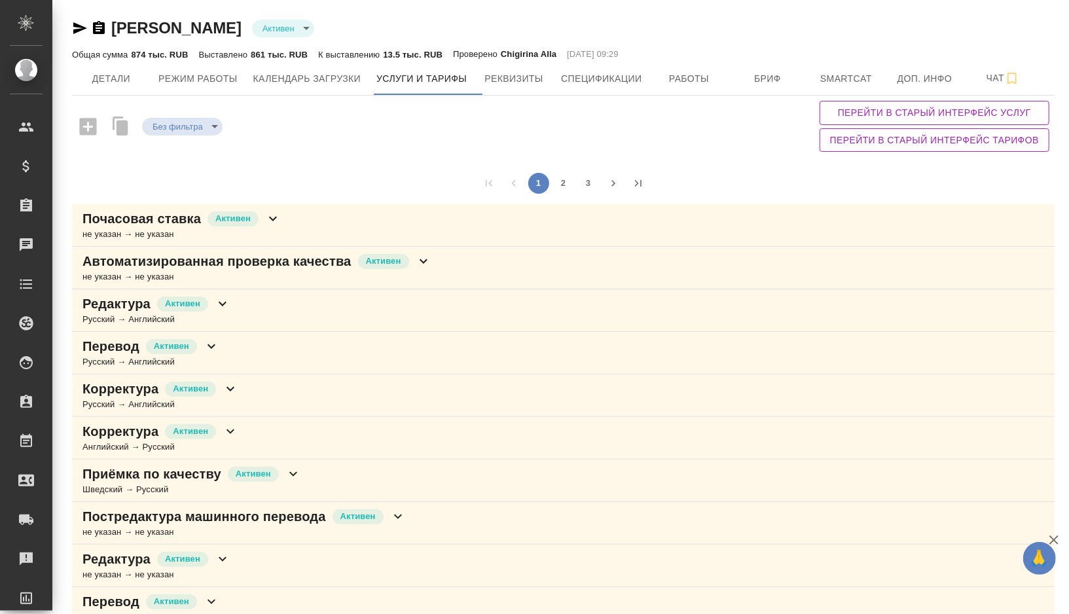
click at [299, 219] on div "Почасовая ставка Активен не указан → не указан" at bounding box center [563, 225] width 983 height 43
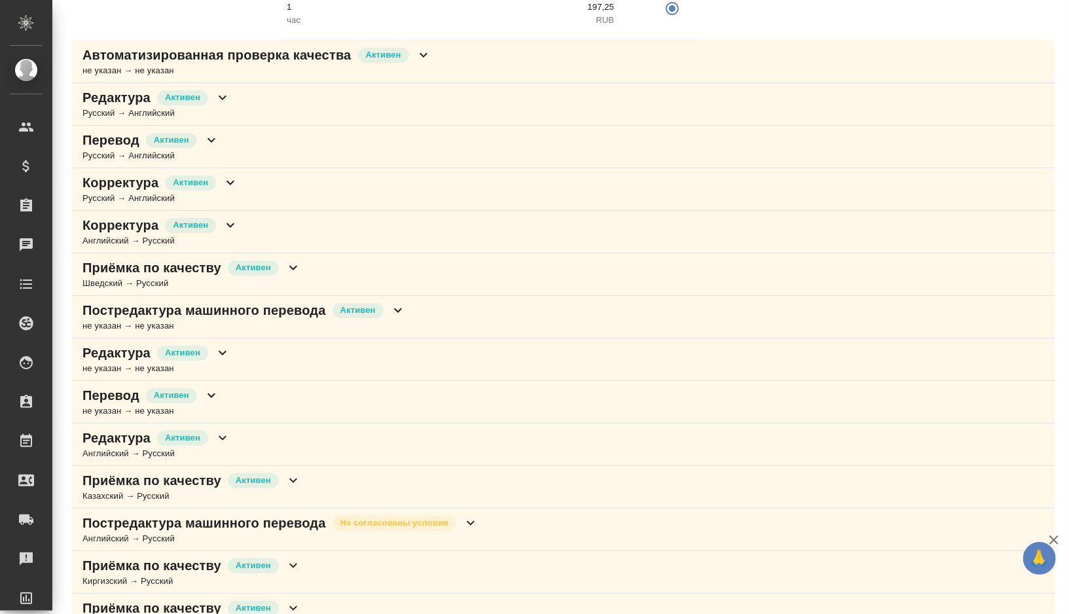
scroll to position [335, 0]
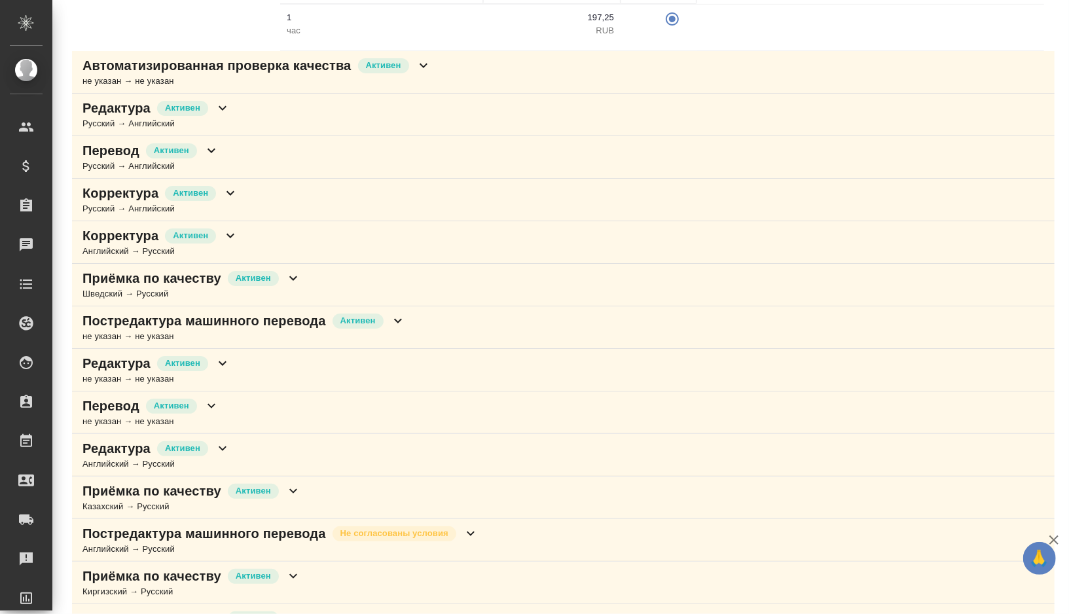
click at [264, 228] on div "Корректура Активен Английский → Русский" at bounding box center [563, 242] width 983 height 43
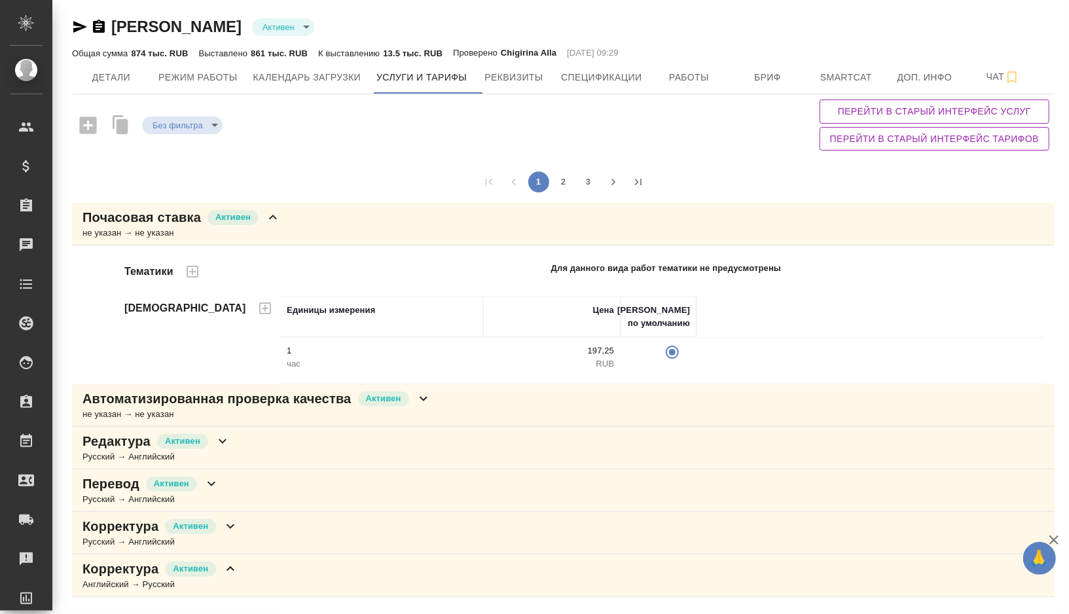
scroll to position [0, 0]
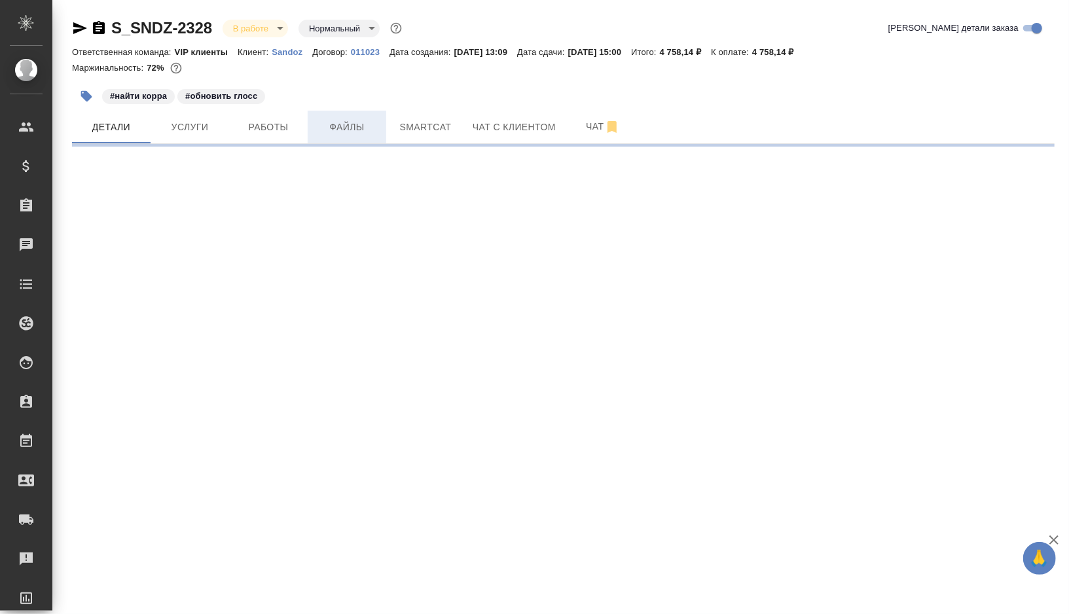
select select "RU"
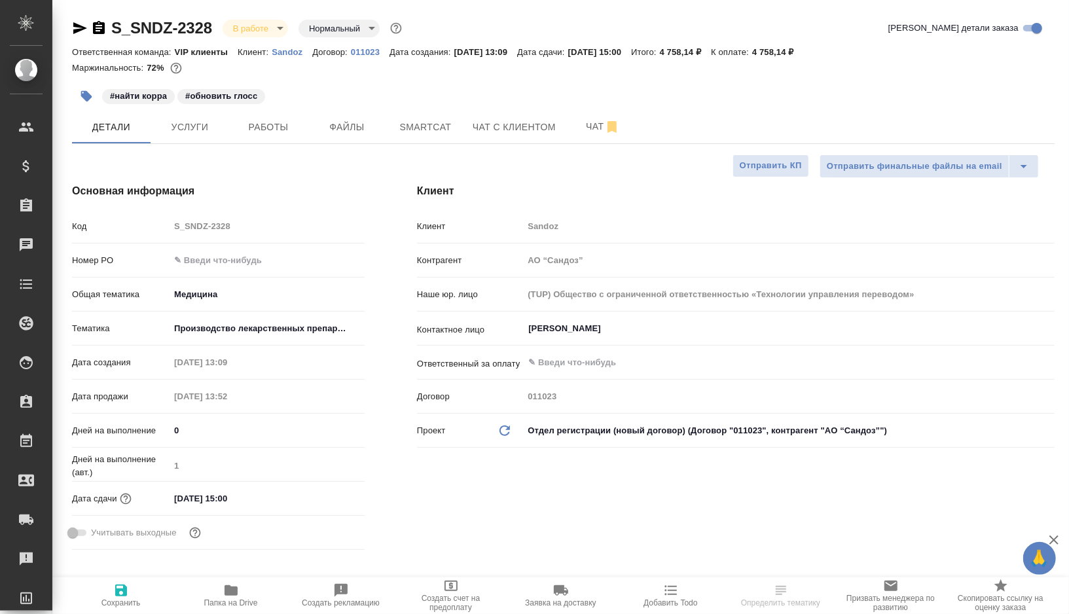
type textarea "x"
click at [283, 122] on span "Работы" at bounding box center [268, 127] width 63 height 16
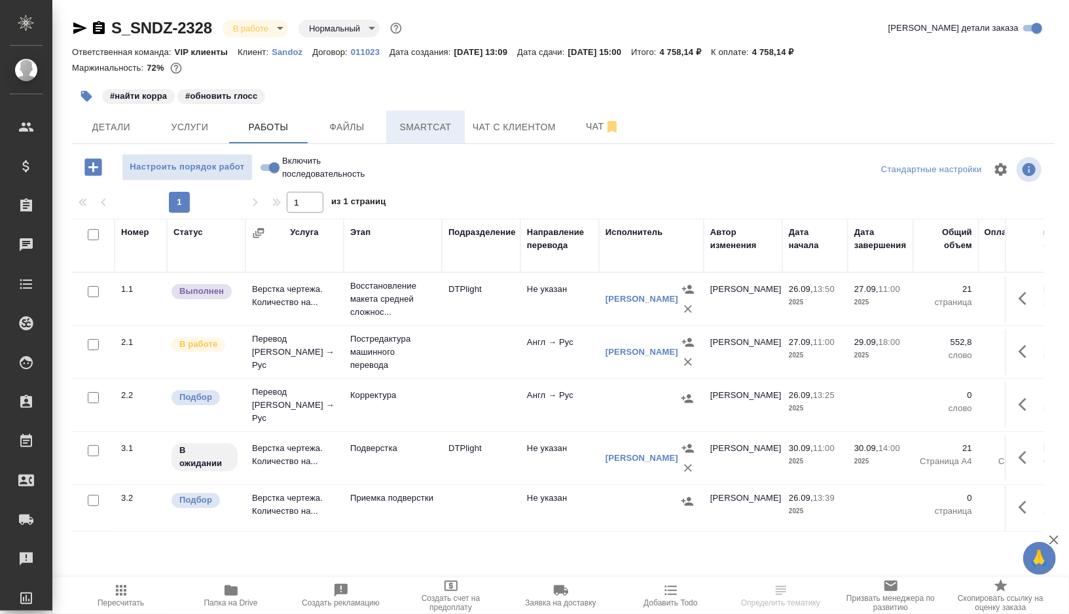
click at [443, 139] on button "Smartcat" at bounding box center [425, 127] width 79 height 33
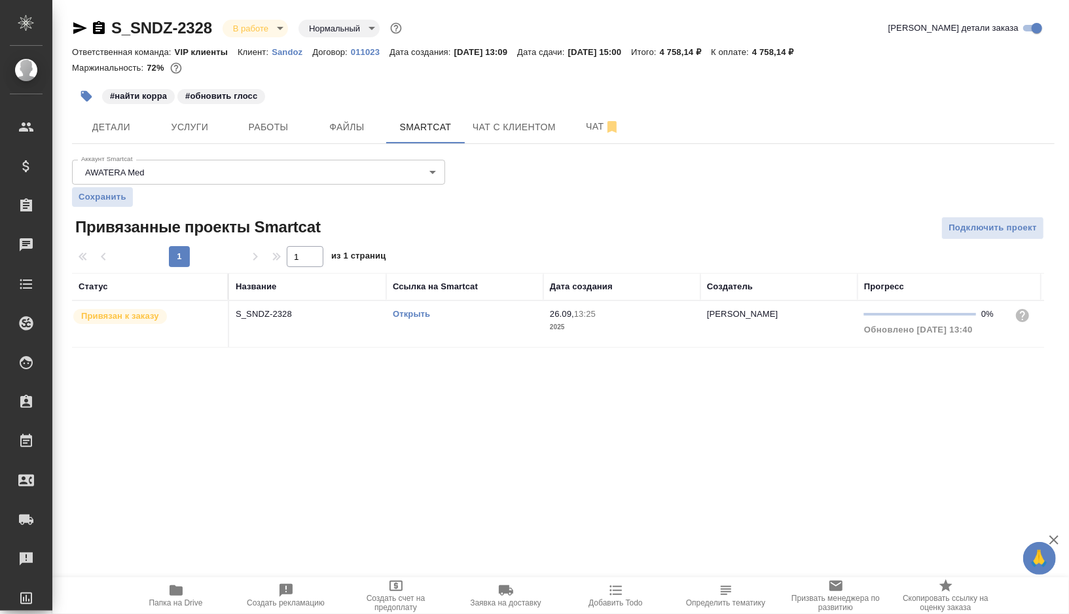
click at [413, 314] on link "Открыть" at bounding box center [411, 314] width 37 height 10
click at [89, 103] on button "button" at bounding box center [86, 96] width 29 height 29
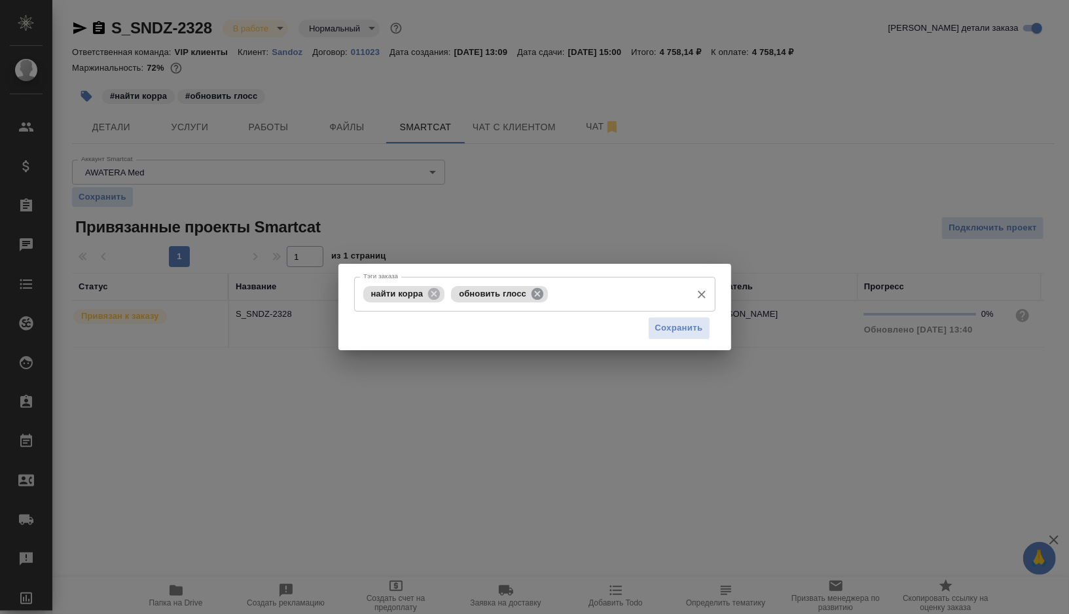
click at [543, 298] on icon at bounding box center [538, 293] width 12 height 12
click at [547, 298] on input "Тэги заказа" at bounding box center [566, 294] width 236 height 22
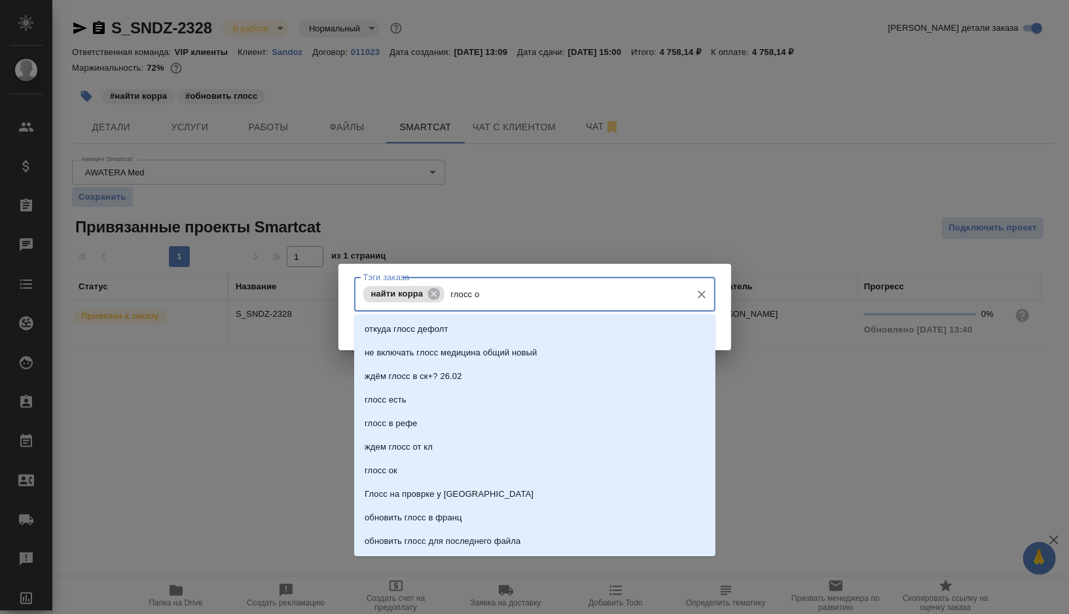
type input "глосс ок"
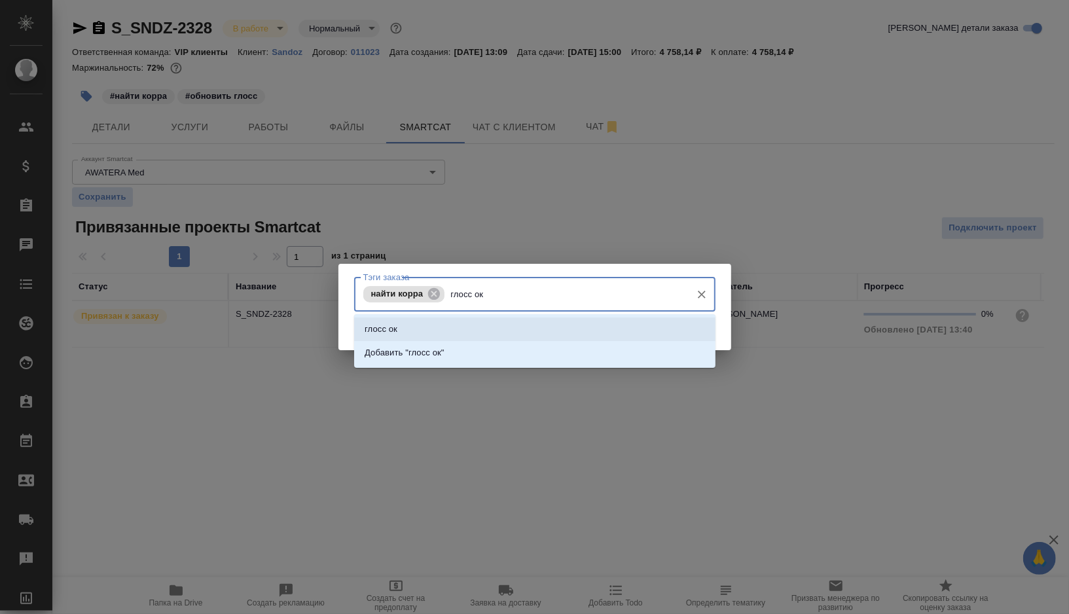
click at [493, 325] on li "глосс ок" at bounding box center [535, 330] width 362 height 24
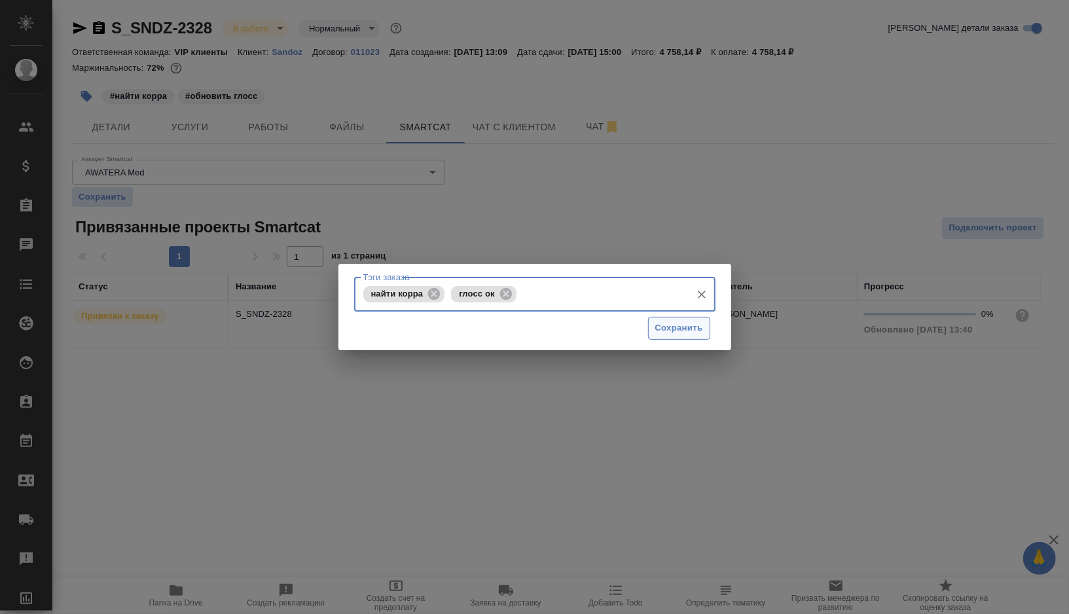
click at [661, 329] on span "Сохранить" at bounding box center [680, 328] width 48 height 15
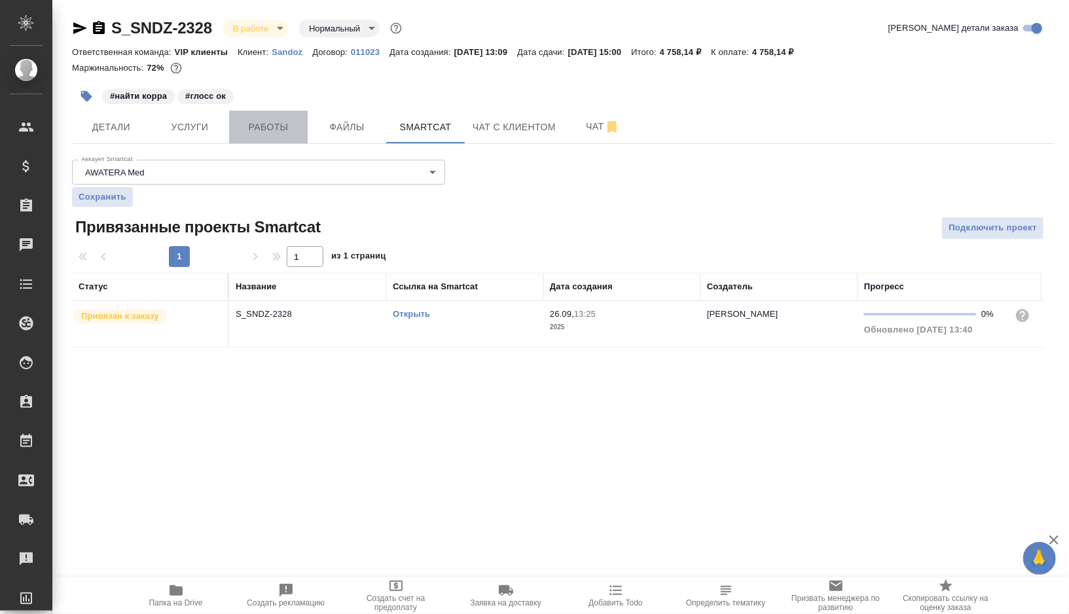
click at [272, 134] on span "Работы" at bounding box center [268, 127] width 63 height 16
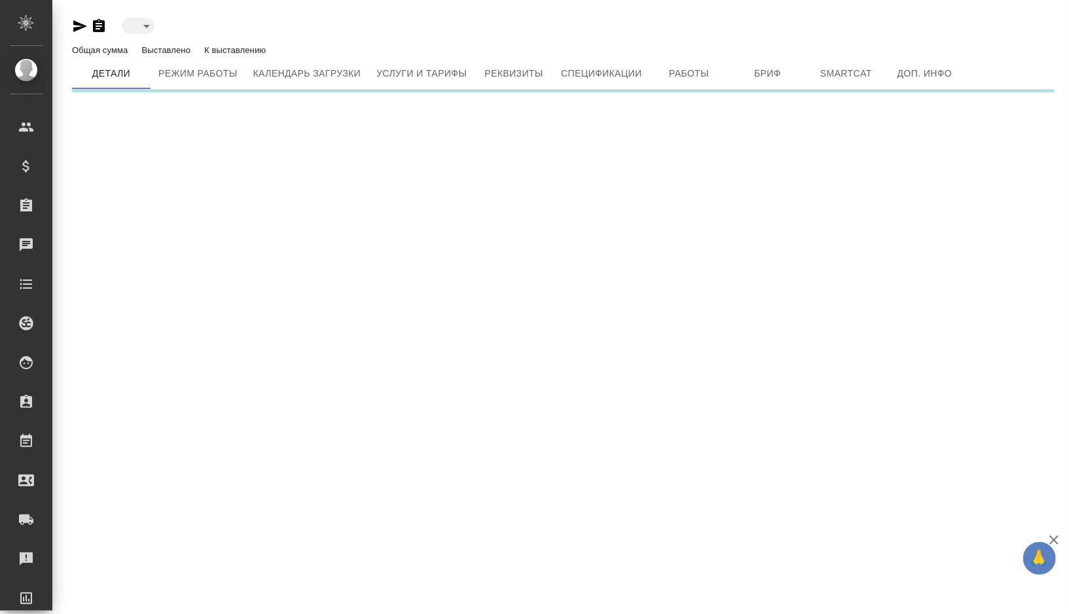
type input "active"
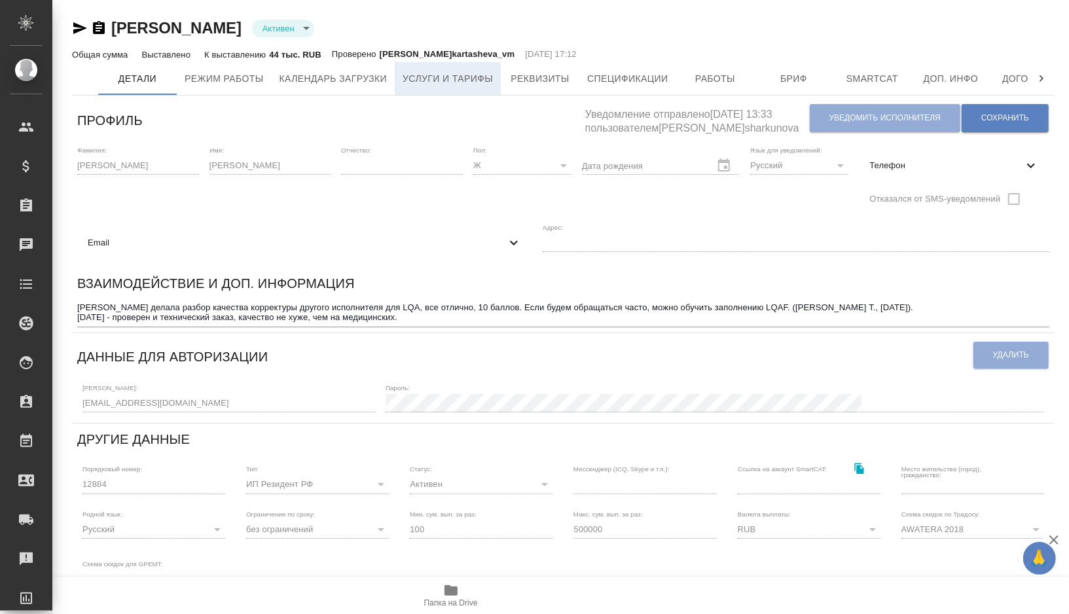
click at [464, 69] on button "Услуги и тарифы" at bounding box center [448, 78] width 106 height 33
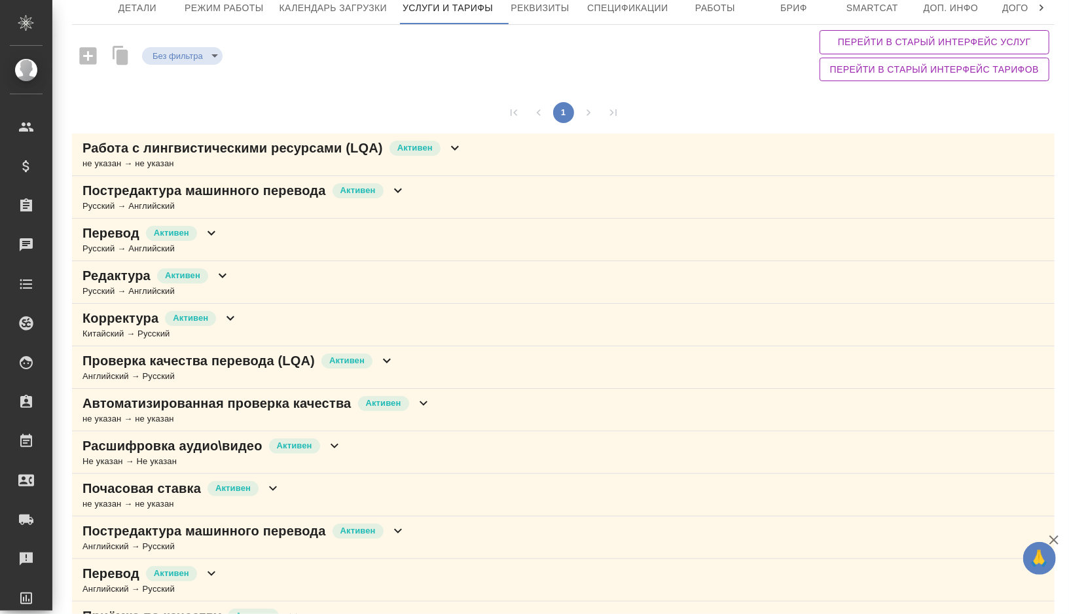
scroll to position [79, 0]
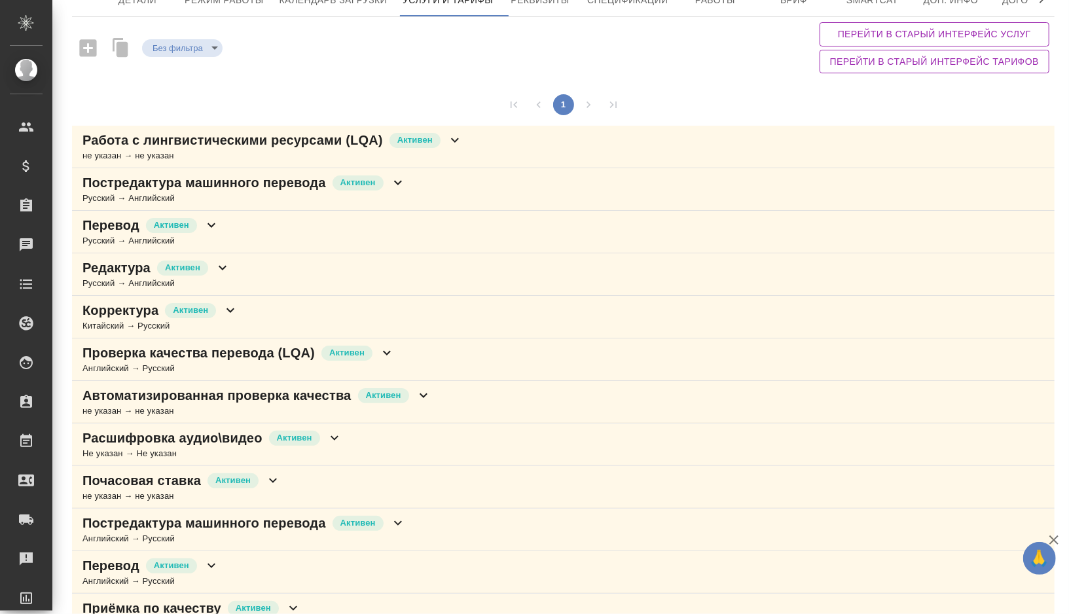
click at [291, 482] on div "Почасовая ставка [PERSON_NAME] не указан → не указан" at bounding box center [563, 487] width 983 height 43
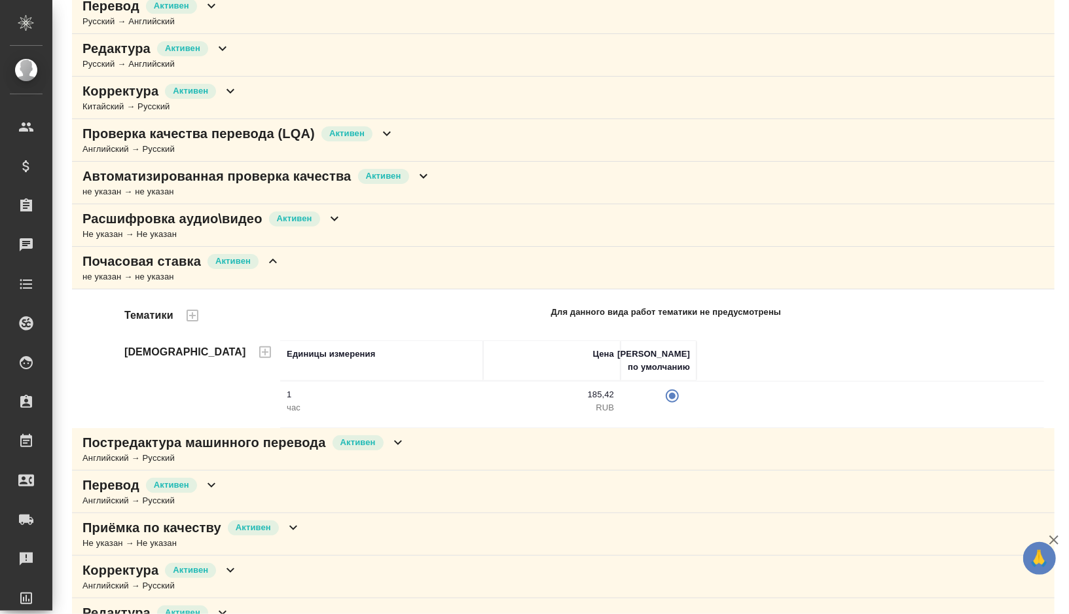
scroll to position [373, 0]
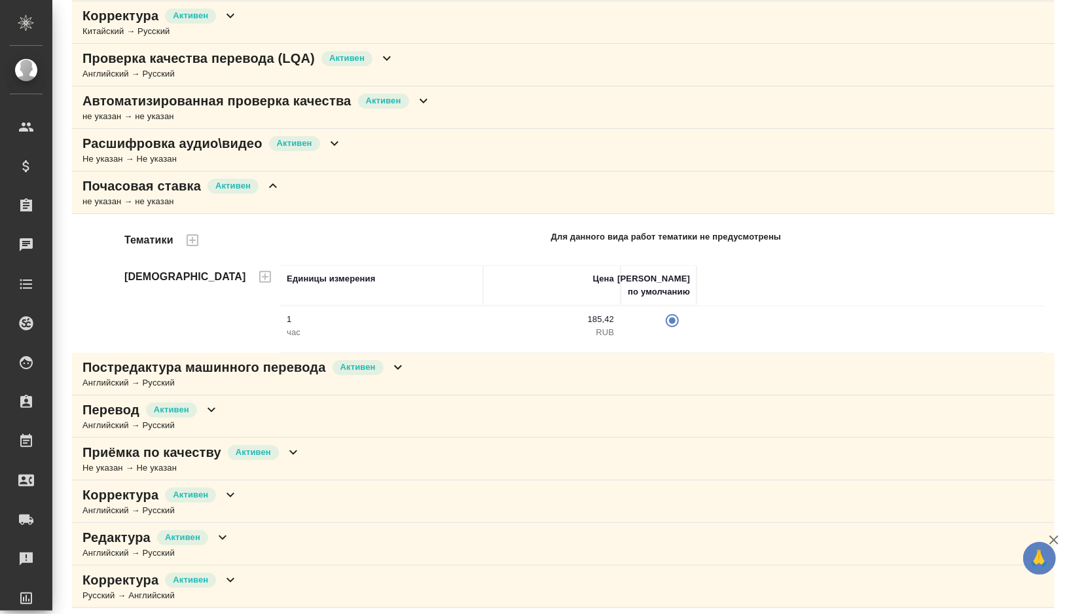
click at [257, 495] on div "Корректура [PERSON_NAME] → Русский" at bounding box center [563, 502] width 983 height 43
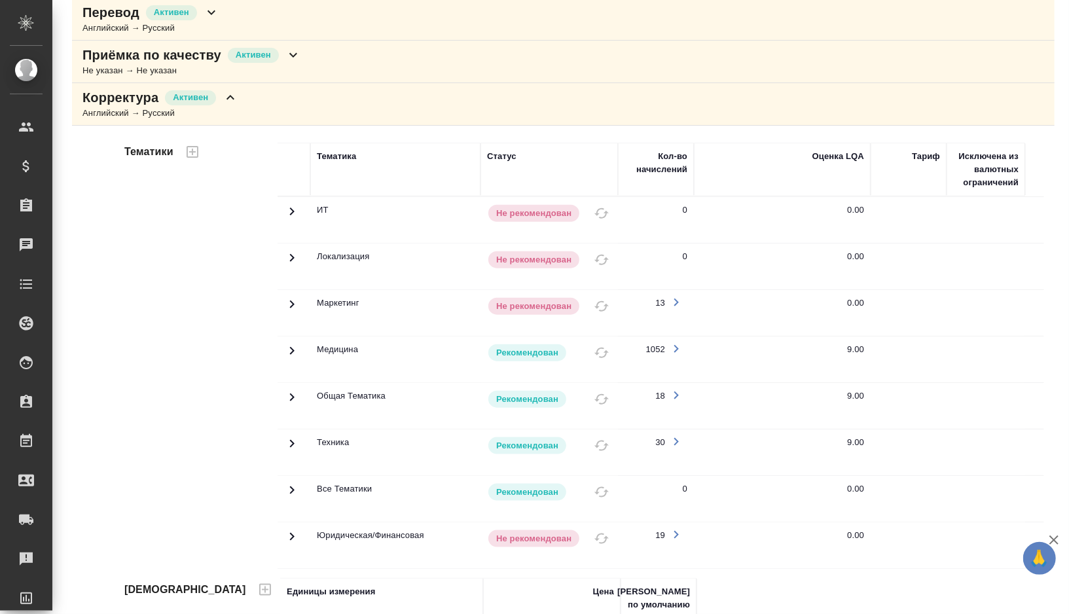
scroll to position [955, 0]
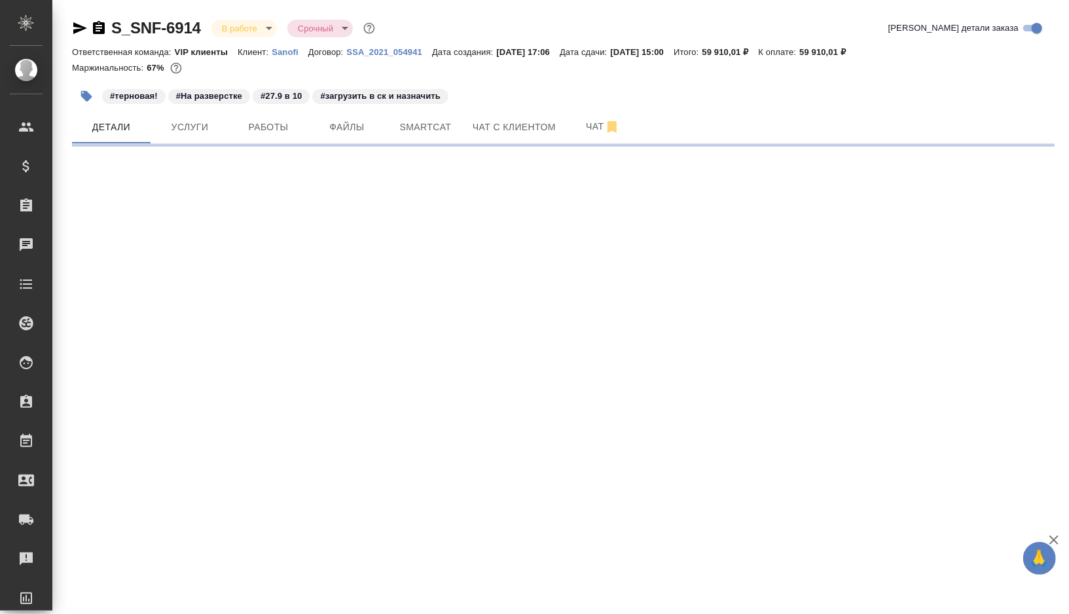
select select "RU"
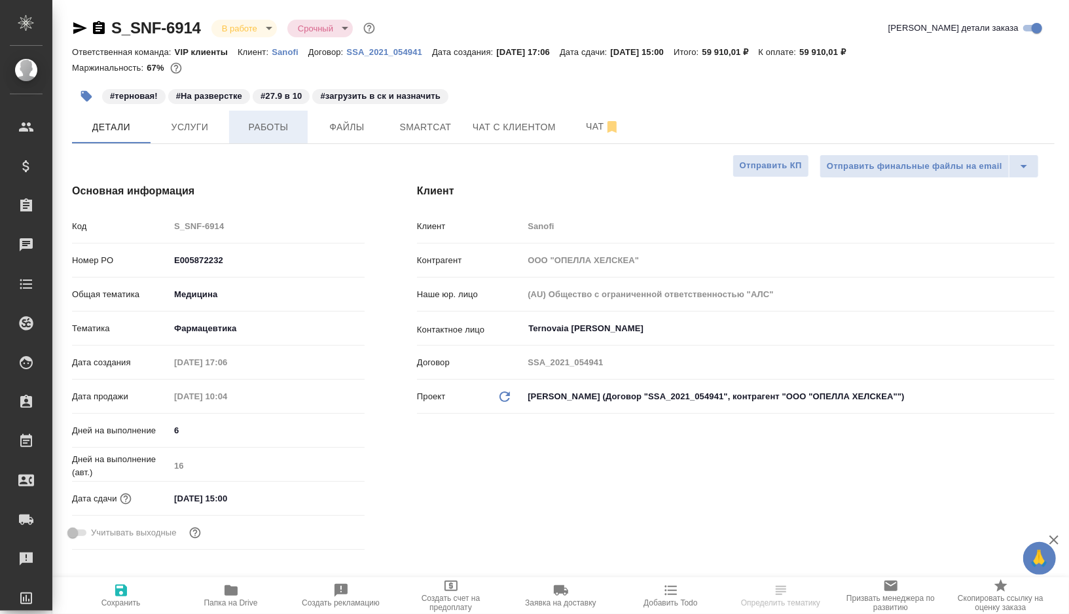
type textarea "x"
click at [260, 135] on button "Работы" at bounding box center [268, 127] width 79 height 33
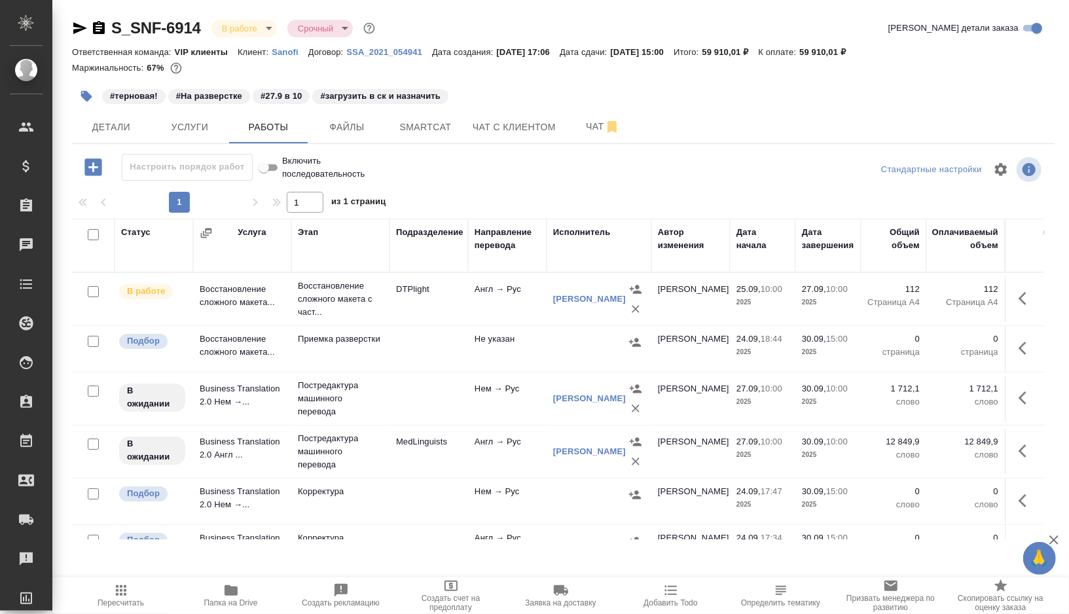
click at [92, 337] on input "checkbox" at bounding box center [93, 341] width 11 height 11
checkbox input "true"
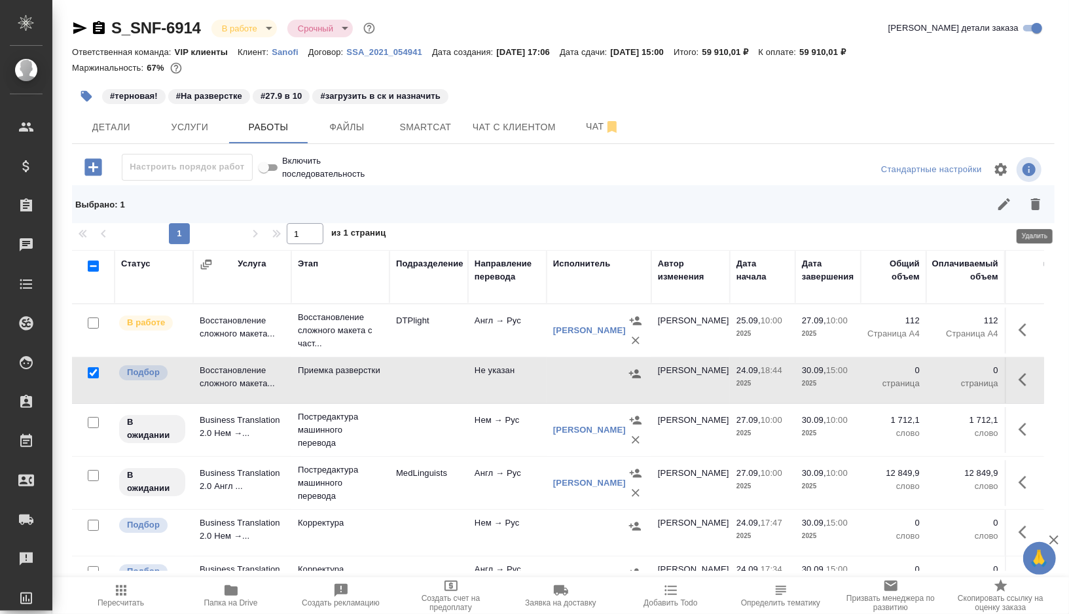
click at [1043, 205] on icon "button" at bounding box center [1036, 204] width 16 height 16
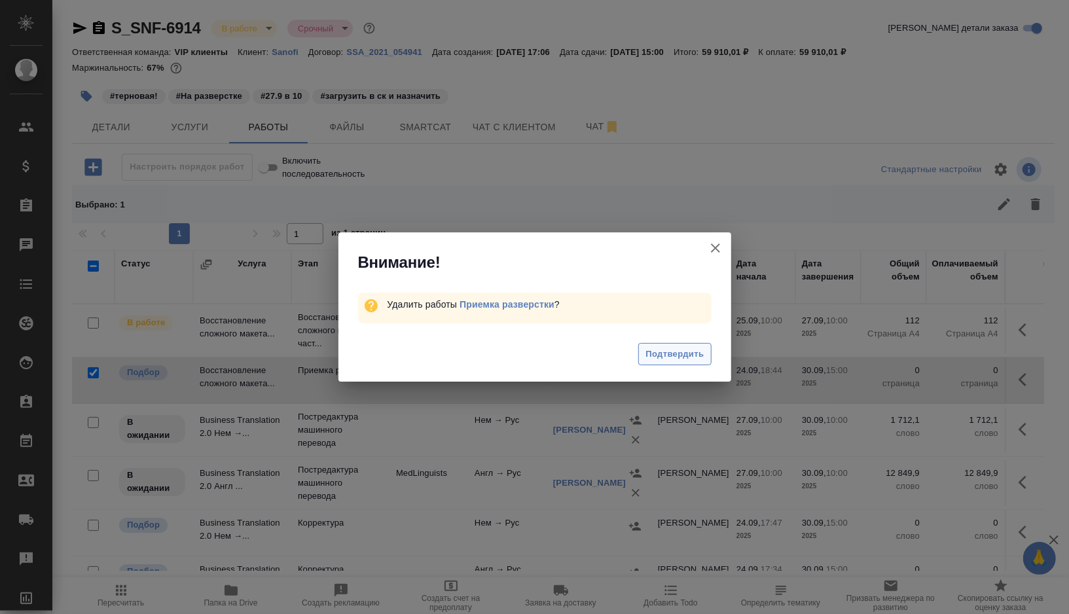
click at [647, 357] on span "Подтвердить" at bounding box center [675, 354] width 58 height 15
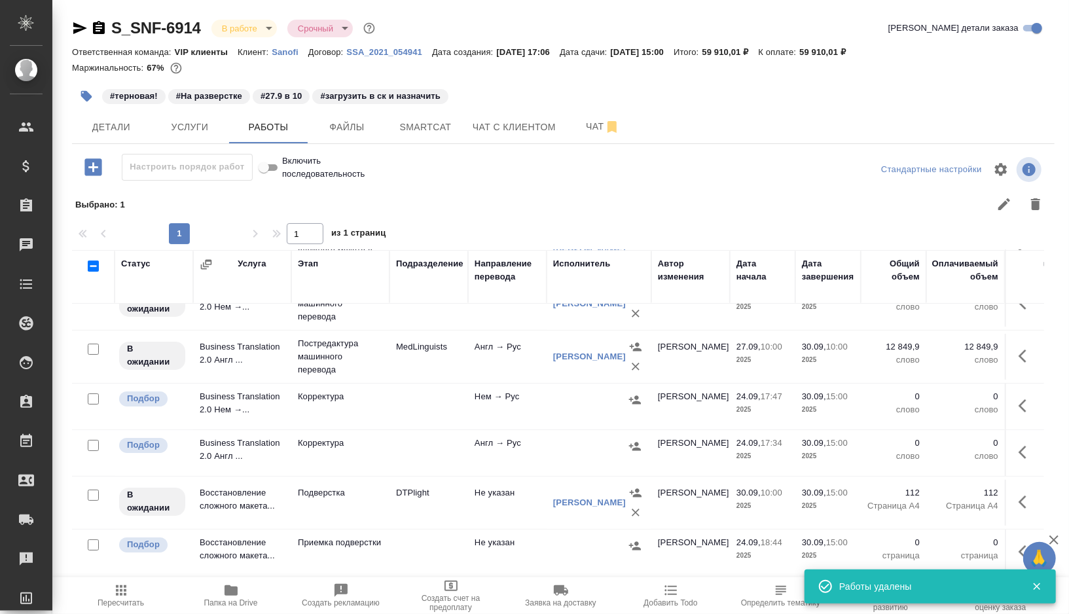
scroll to position [81, 0]
click at [92, 397] on input "checkbox" at bounding box center [93, 398] width 11 height 11
checkbox input "true"
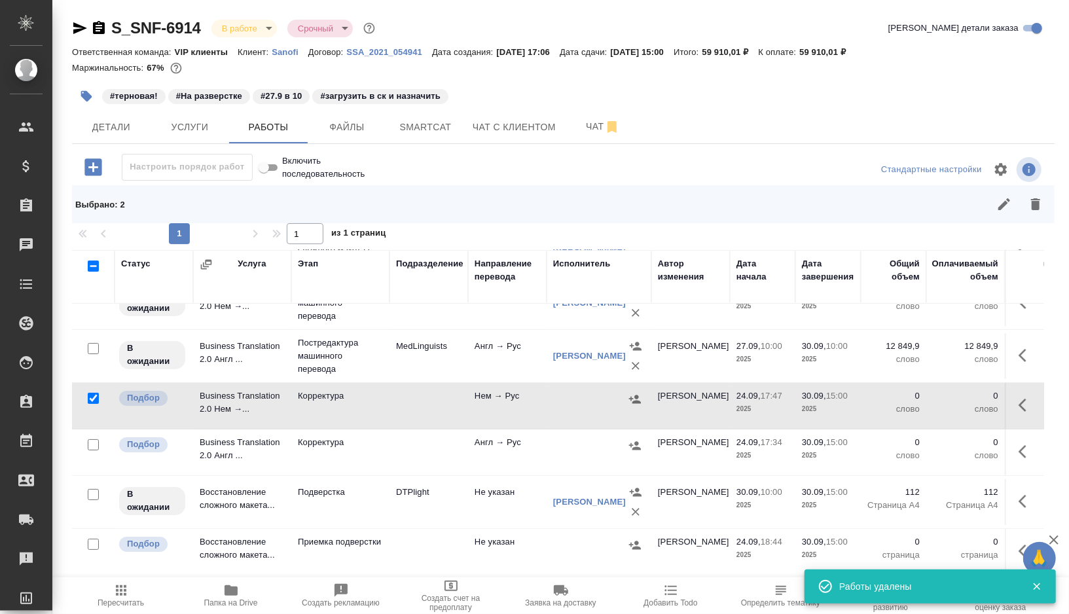
click at [92, 442] on input "checkbox" at bounding box center [93, 444] width 11 height 11
checkbox input "true"
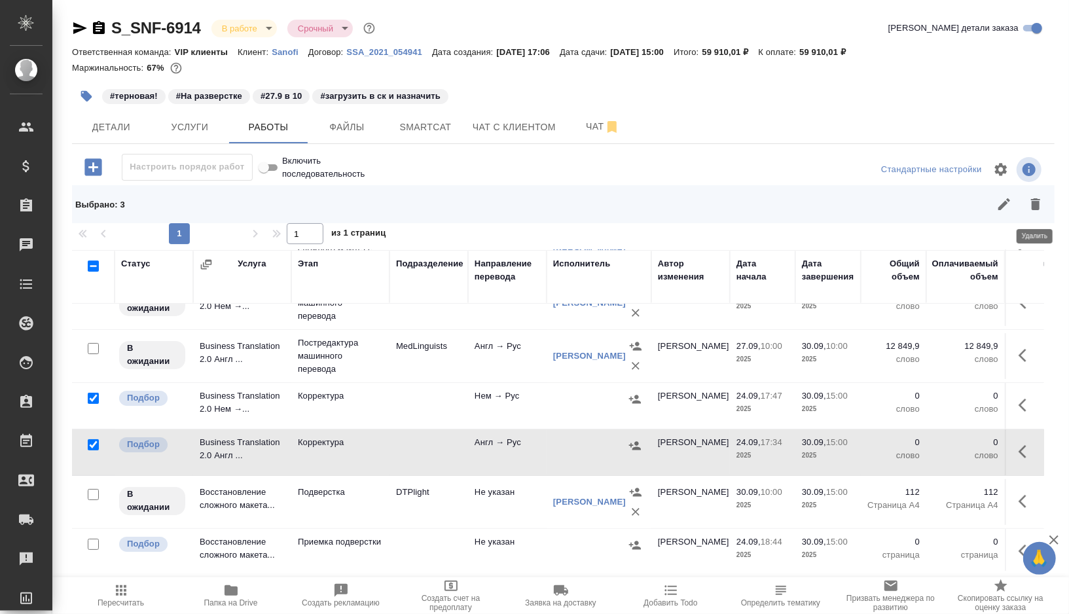
click at [1026, 206] on button "button" at bounding box center [1035, 204] width 31 height 31
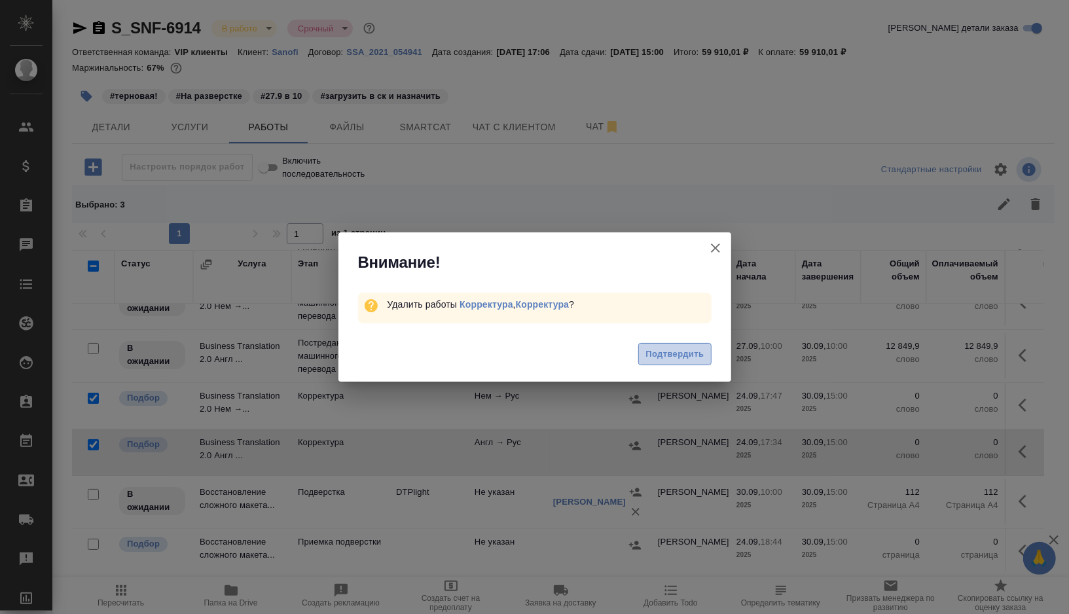
click at [679, 360] on span "Подтвердить" at bounding box center [675, 354] width 58 height 15
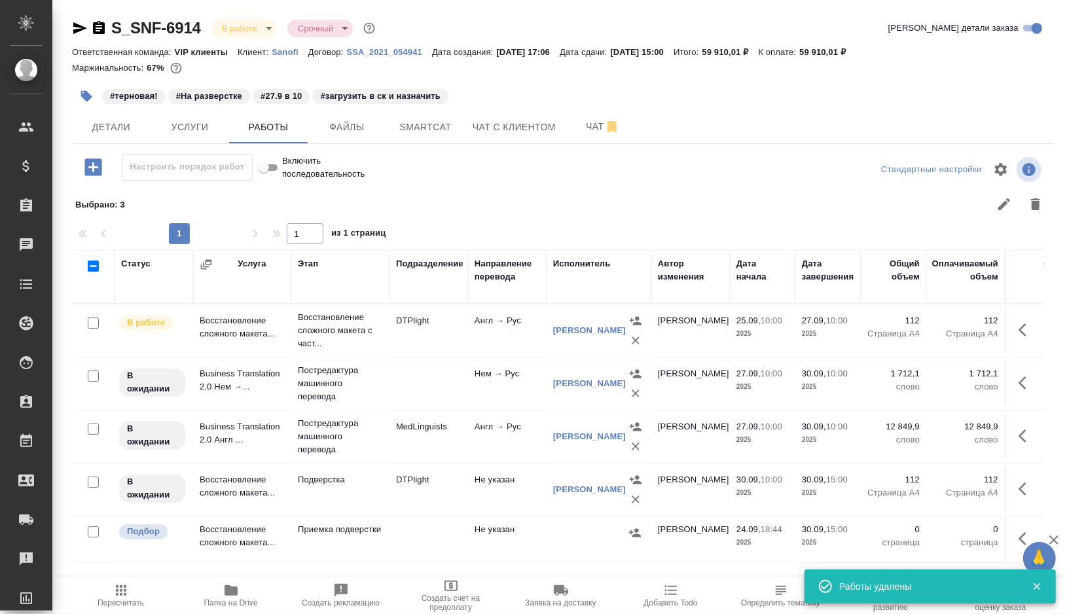
scroll to position [0, 0]
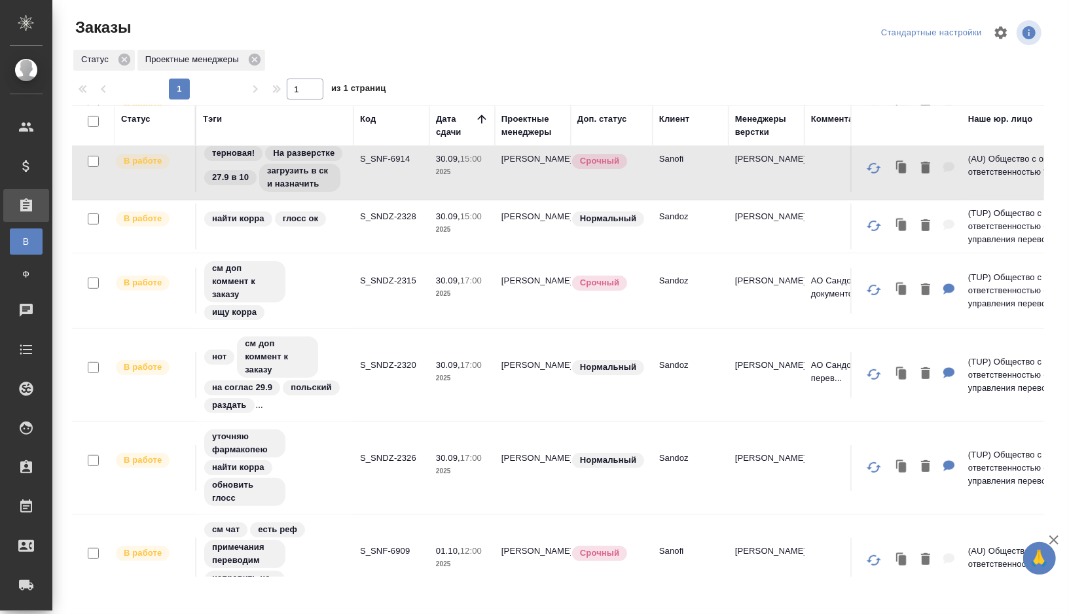
scroll to position [296, 0]
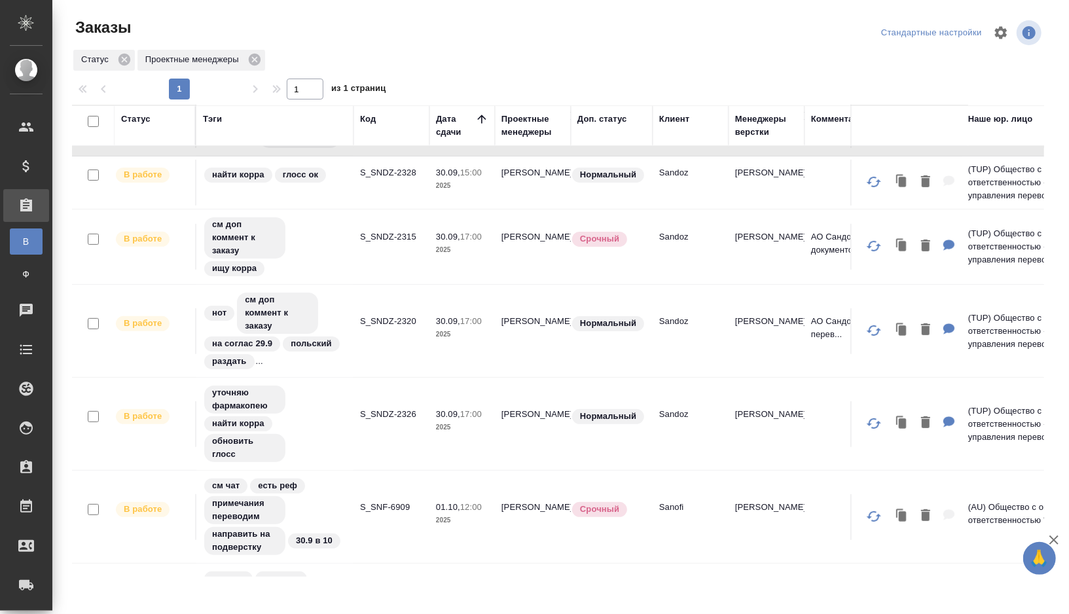
click at [396, 347] on td "S_SNDZ-2320" at bounding box center [392, 331] width 76 height 46
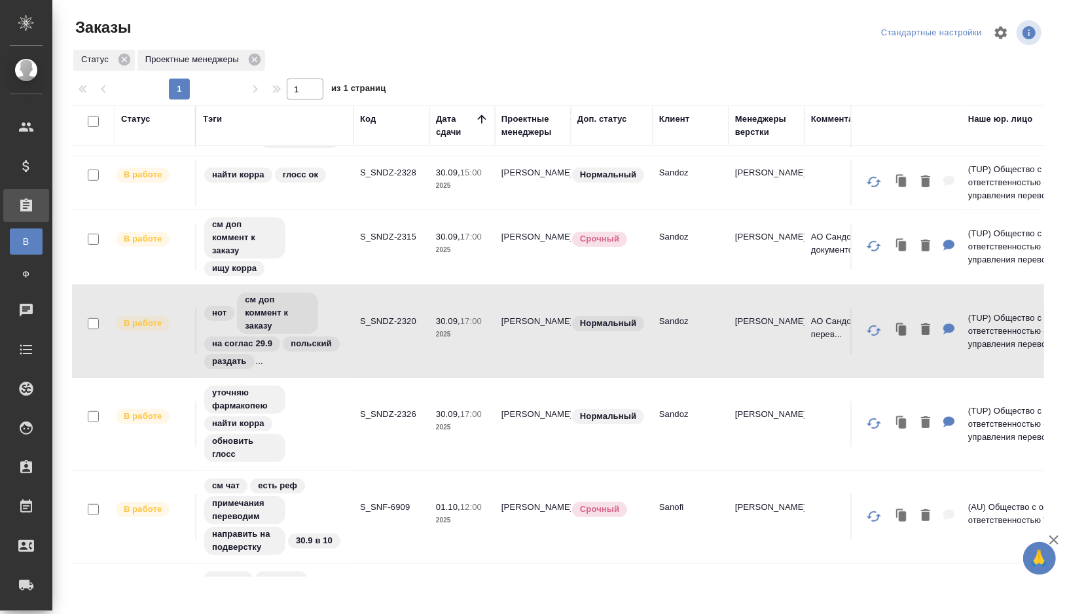
click at [396, 347] on td "S_SNDZ-2320" at bounding box center [392, 331] width 76 height 46
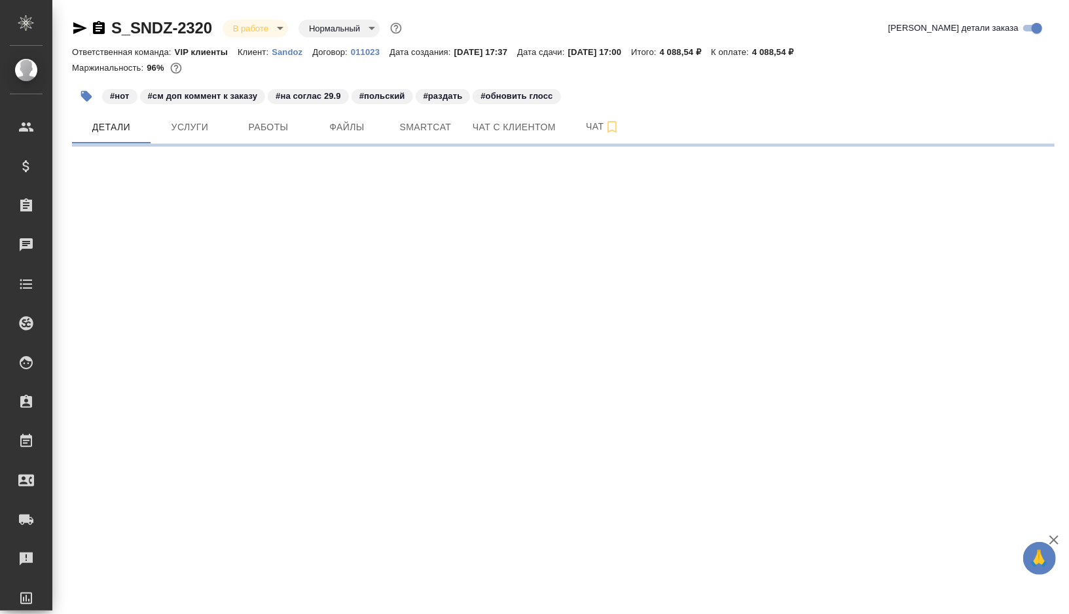
select select "RU"
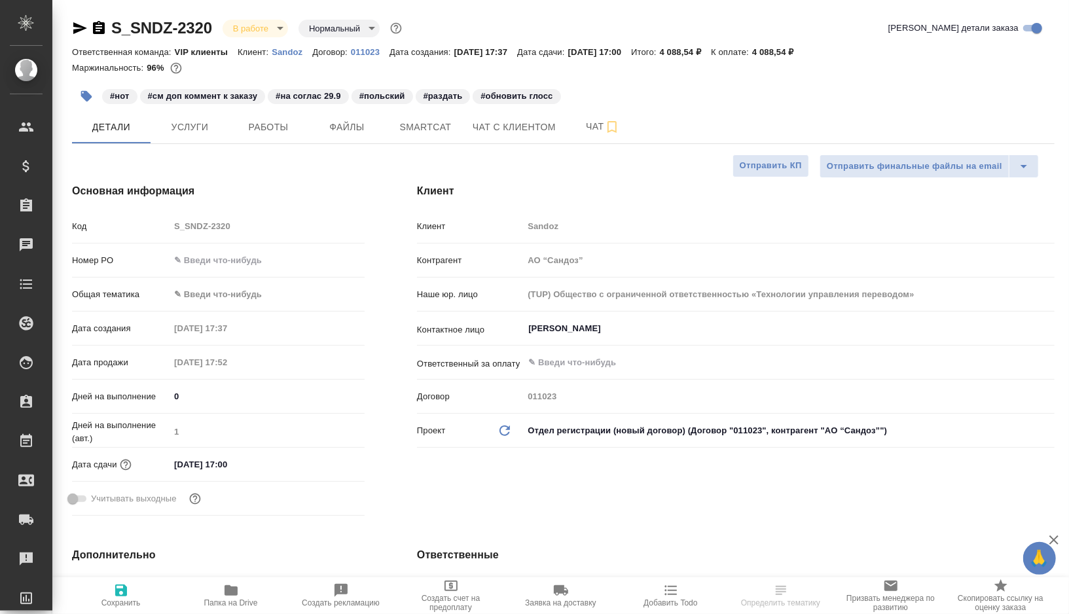
type textarea "x"
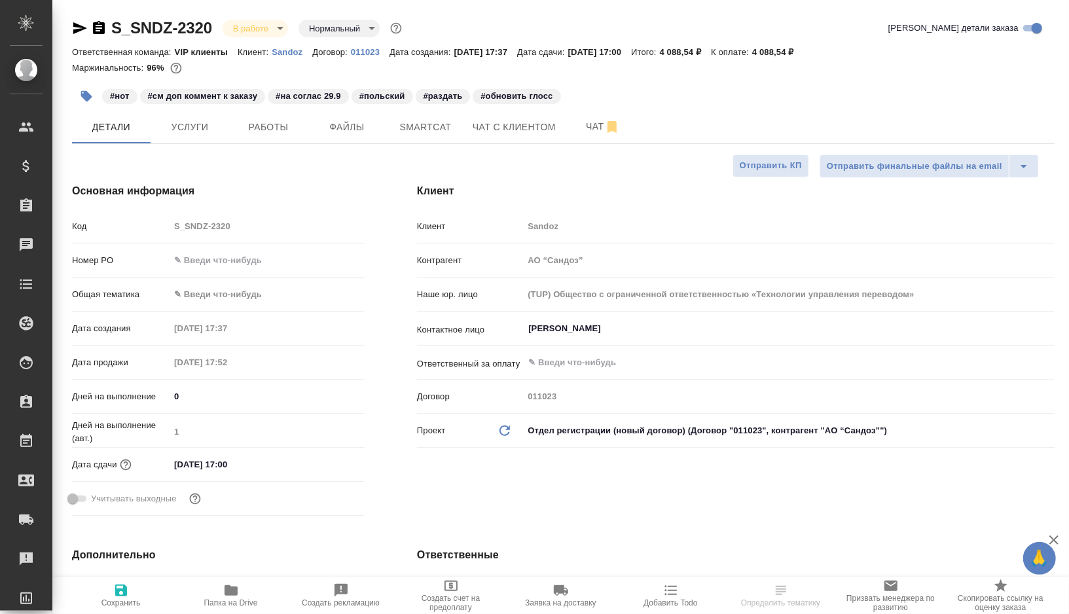
type textarea "x"
click at [272, 134] on span "Работы" at bounding box center [268, 127] width 63 height 16
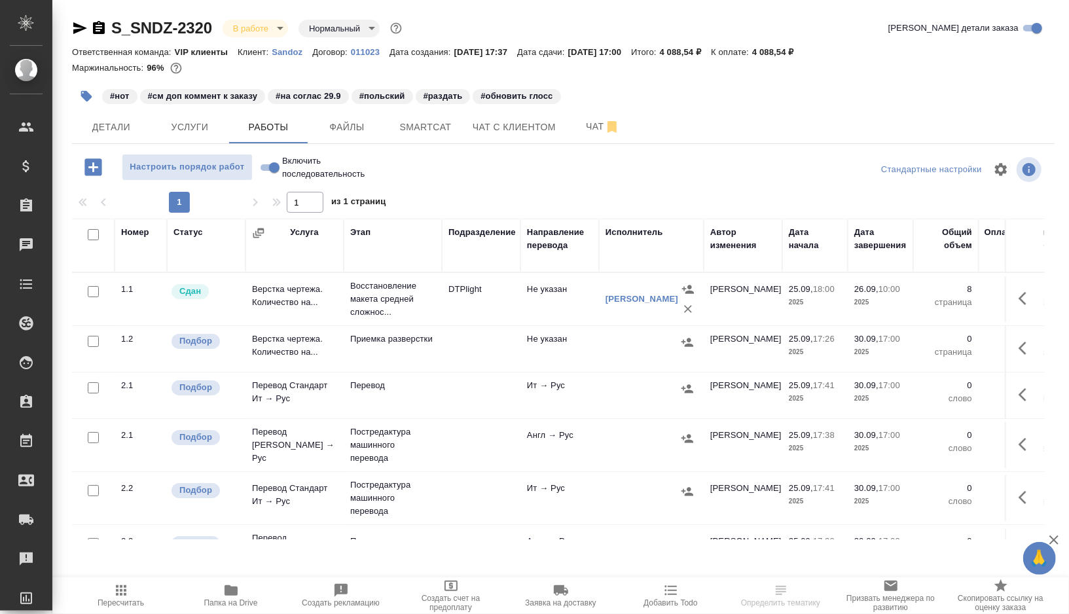
click at [94, 341] on input "checkbox" at bounding box center [93, 341] width 11 height 11
checkbox input "true"
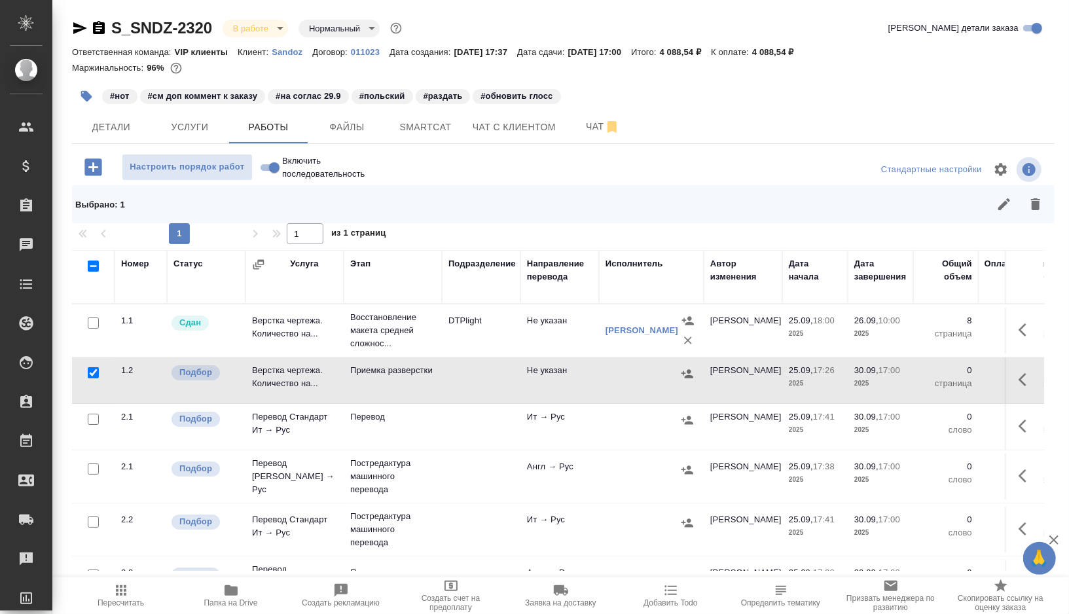
click at [94, 418] on input "checkbox" at bounding box center [93, 419] width 11 height 11
checkbox input "true"
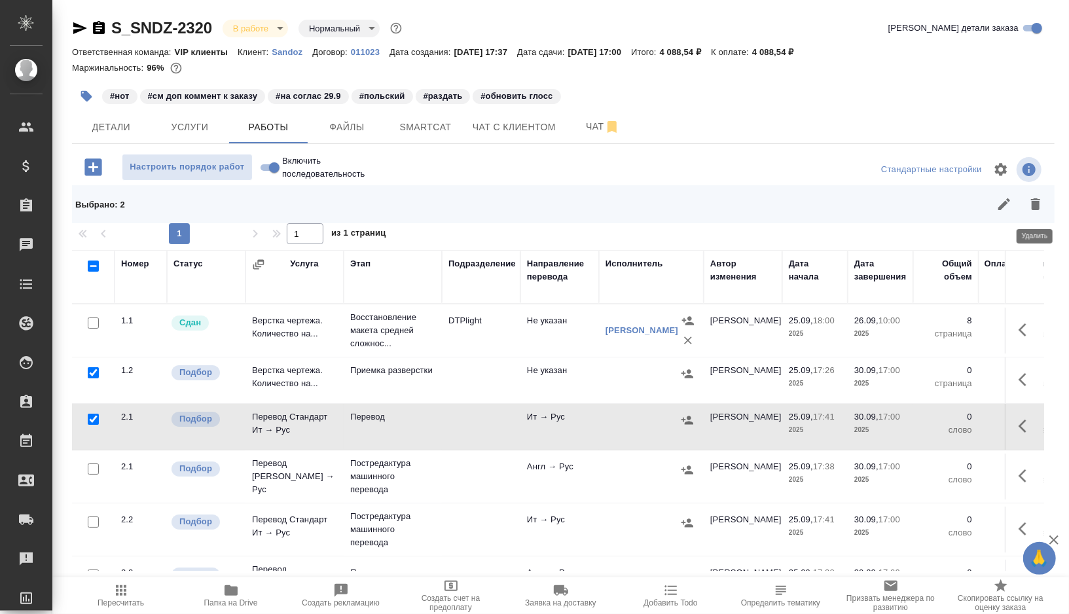
click at [1034, 210] on icon "button" at bounding box center [1035, 204] width 9 height 12
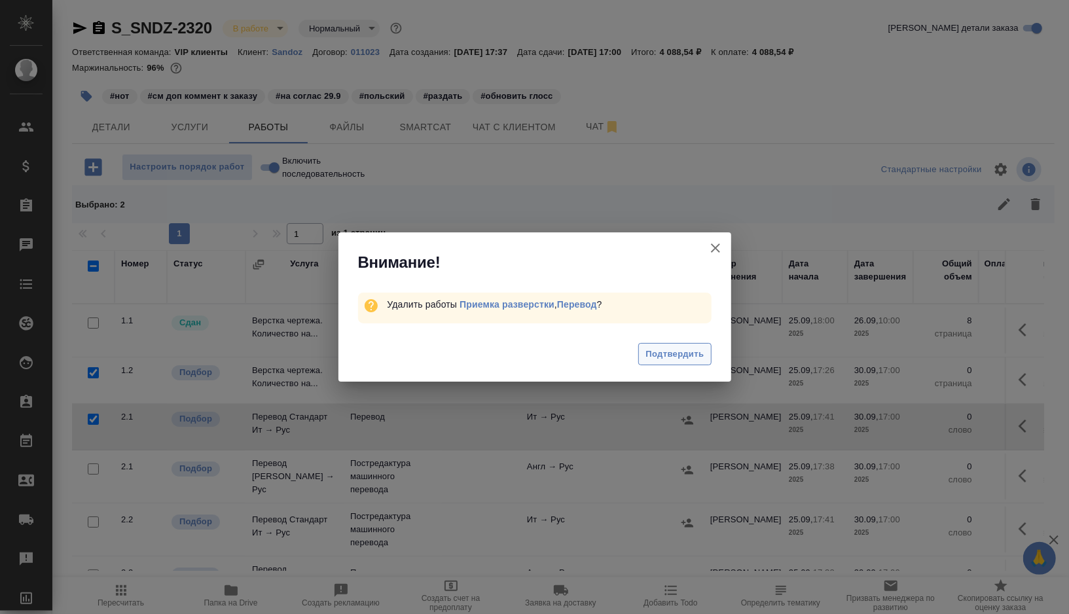
click at [680, 360] on span "Подтвердить" at bounding box center [675, 354] width 58 height 15
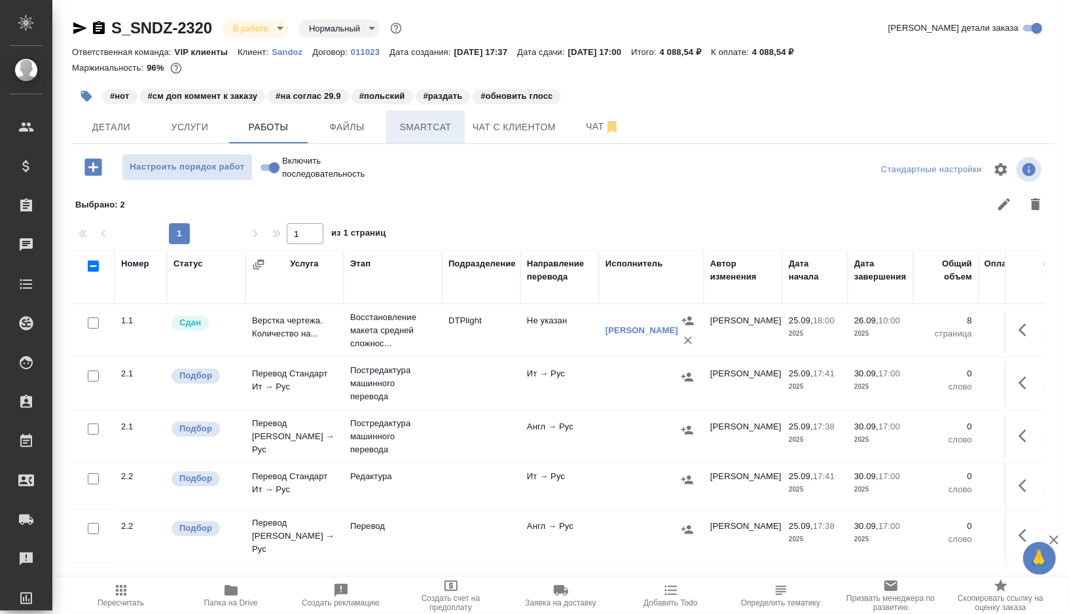
click at [436, 120] on span "Smartcat" at bounding box center [425, 127] width 63 height 16
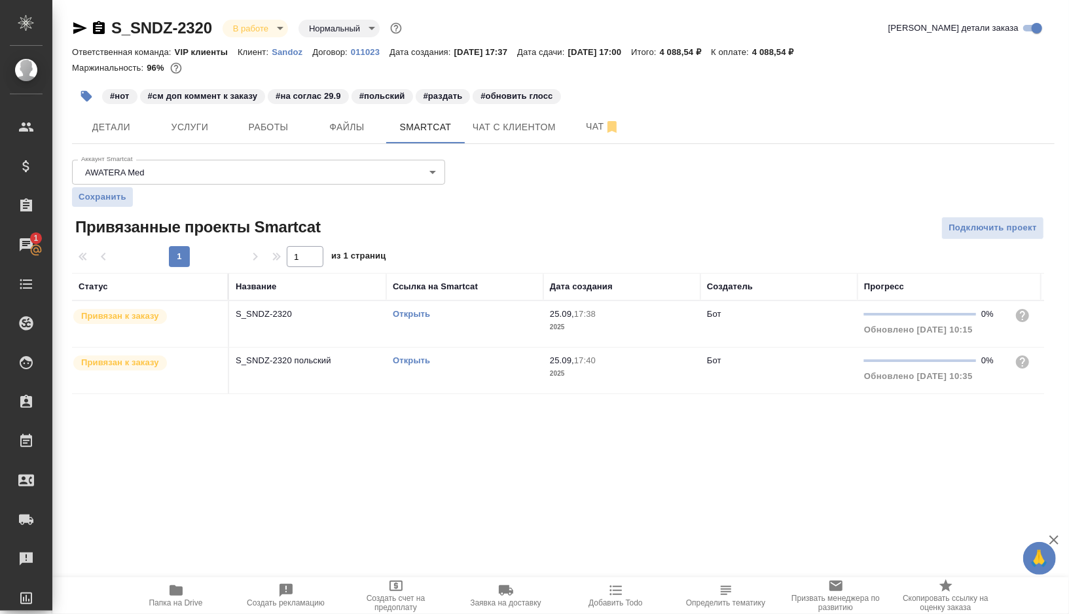
click at [417, 313] on link "Открыть" at bounding box center [411, 314] width 37 height 10
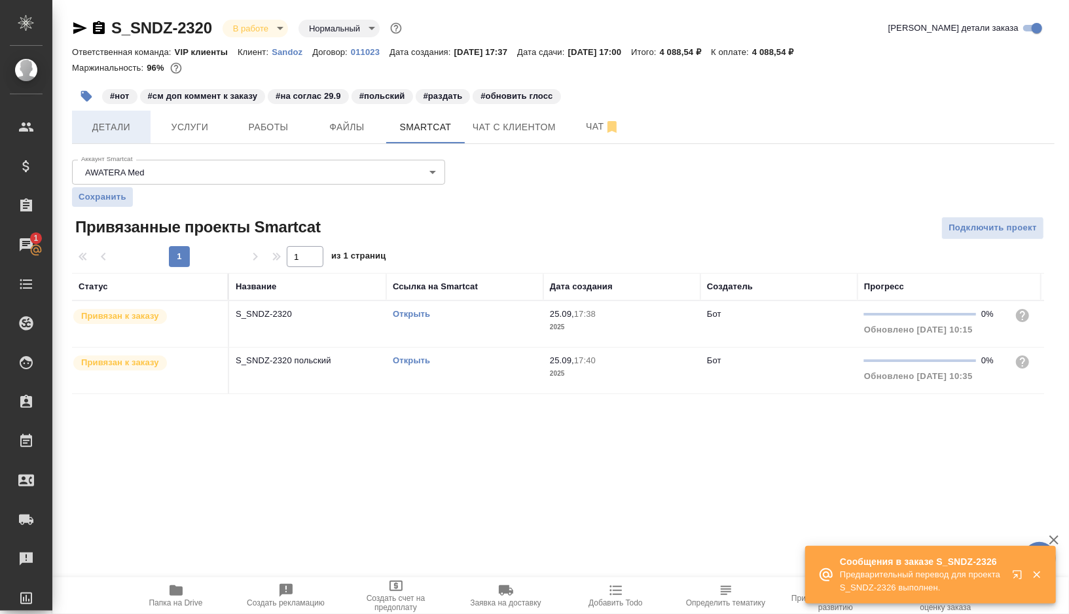
click at [94, 132] on span "Детали" at bounding box center [111, 127] width 63 height 16
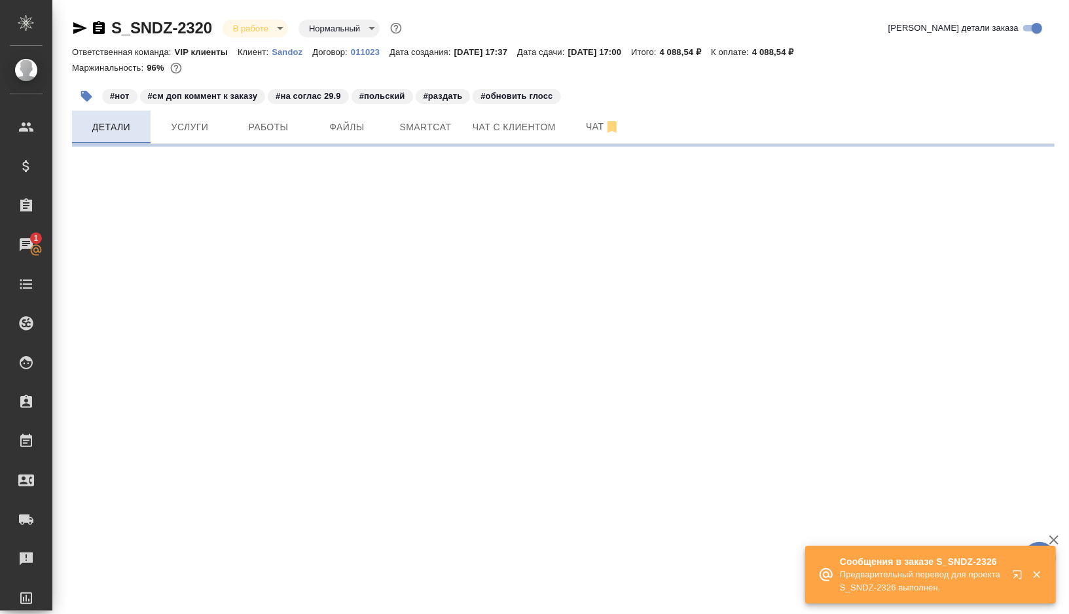
select select "RU"
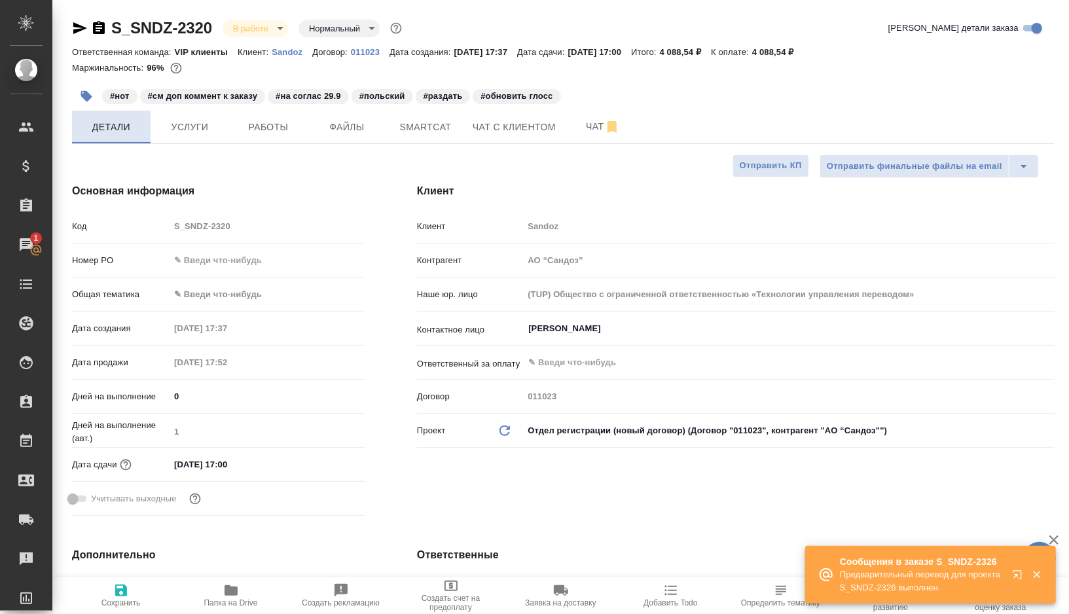
type textarea "x"
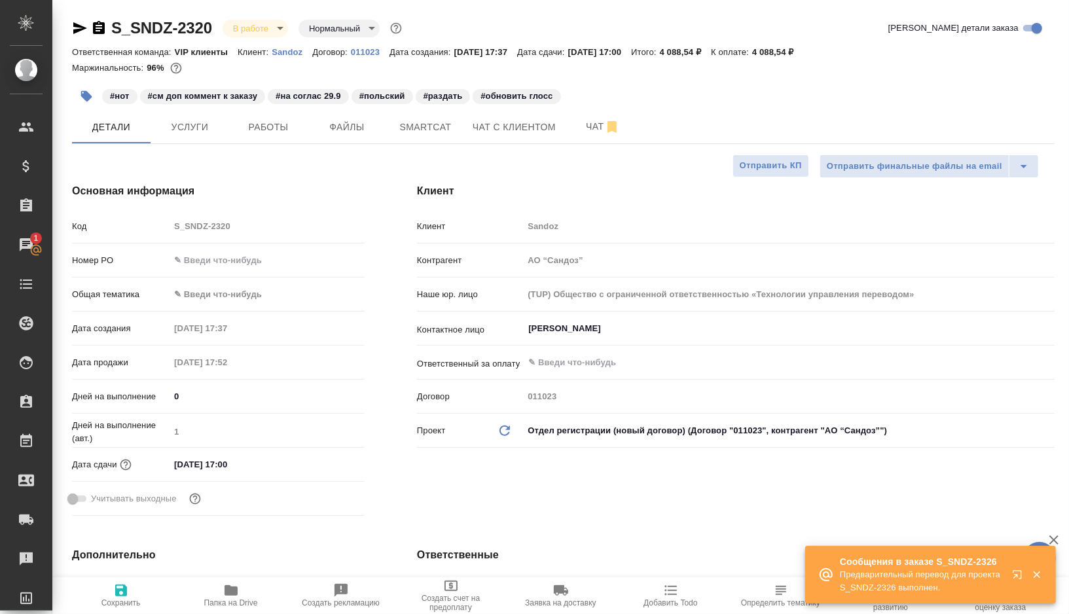
type textarea "x"
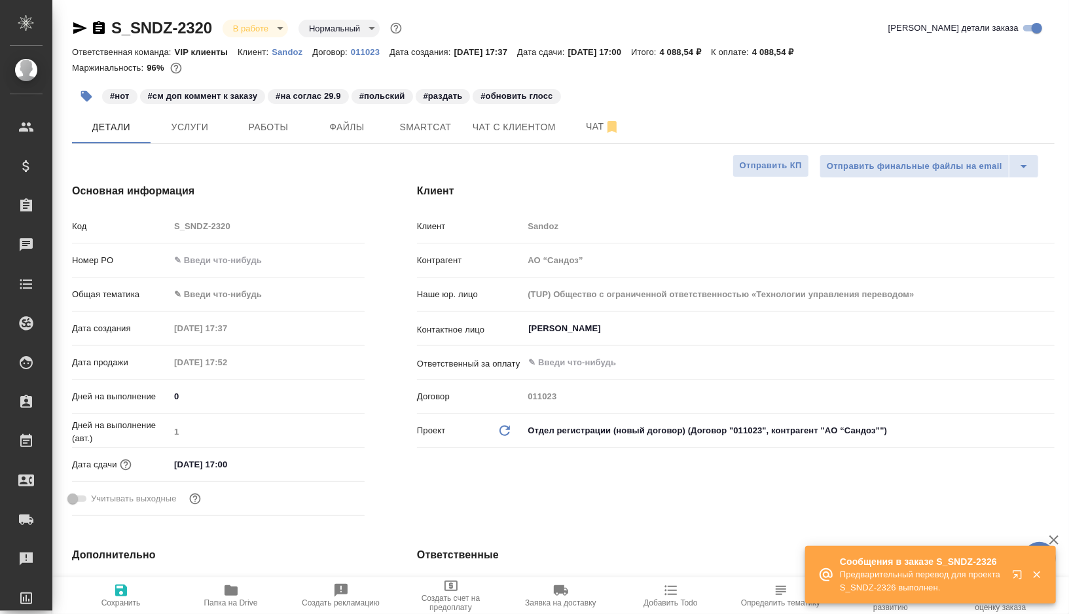
type textarea "x"
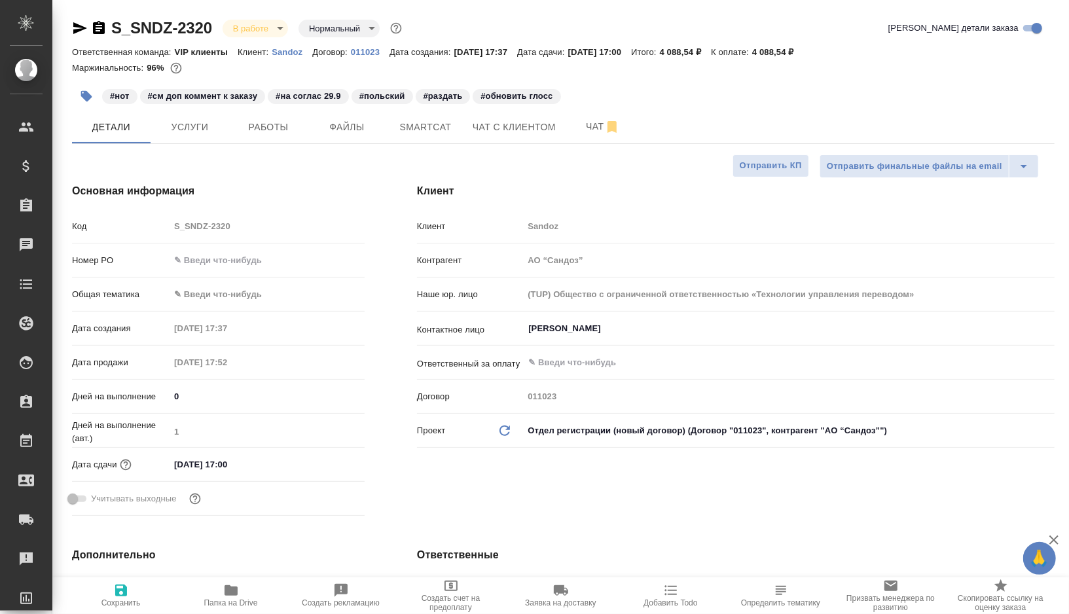
click at [236, 590] on icon "button" at bounding box center [231, 590] width 13 height 10
type textarea "x"
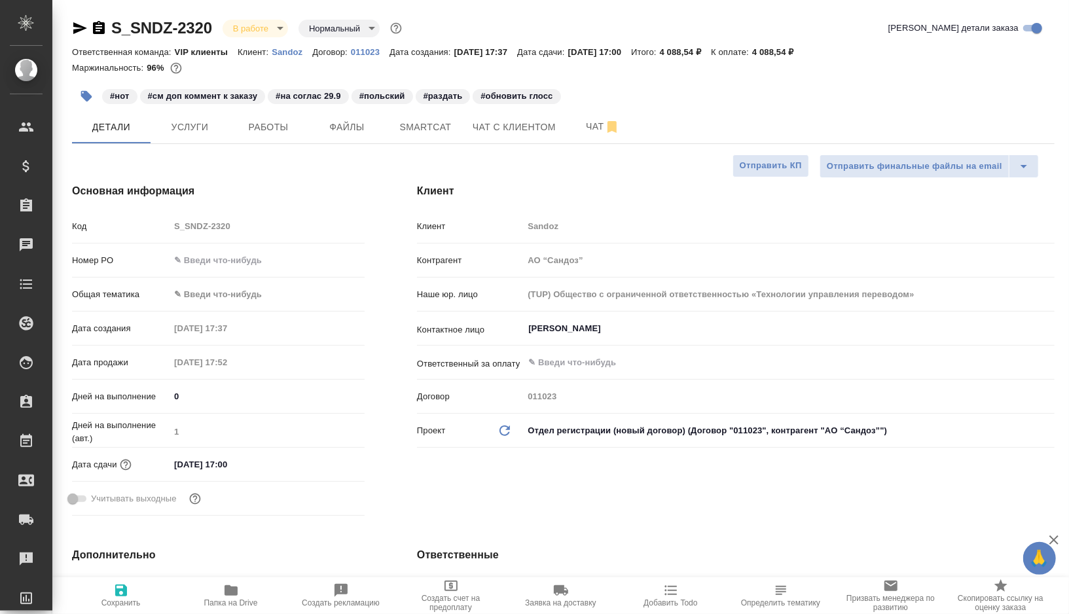
type textarea "x"
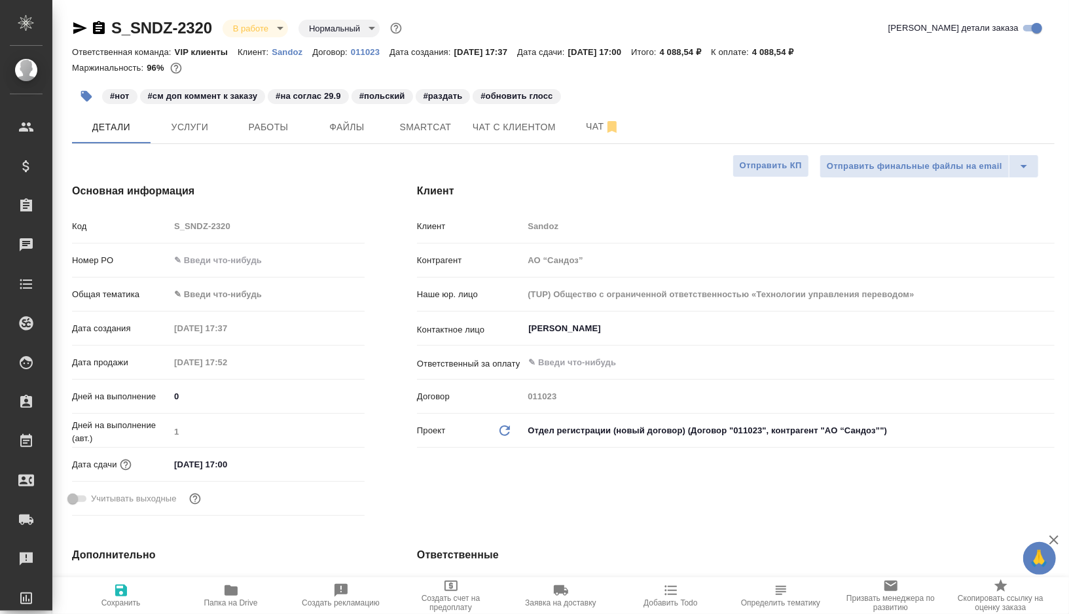
type textarea "x"
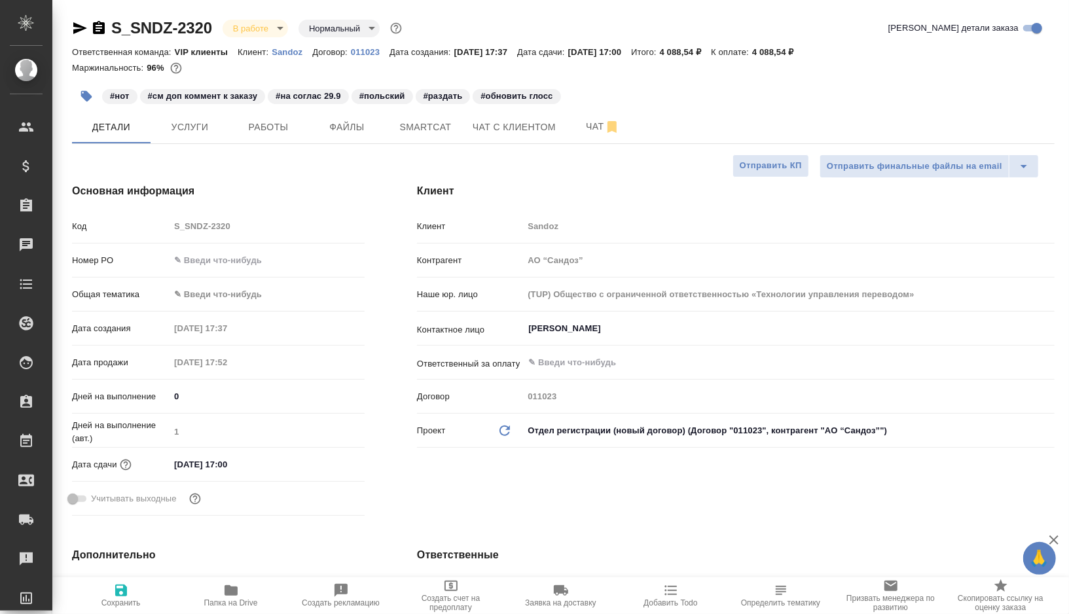
type textarea "x"
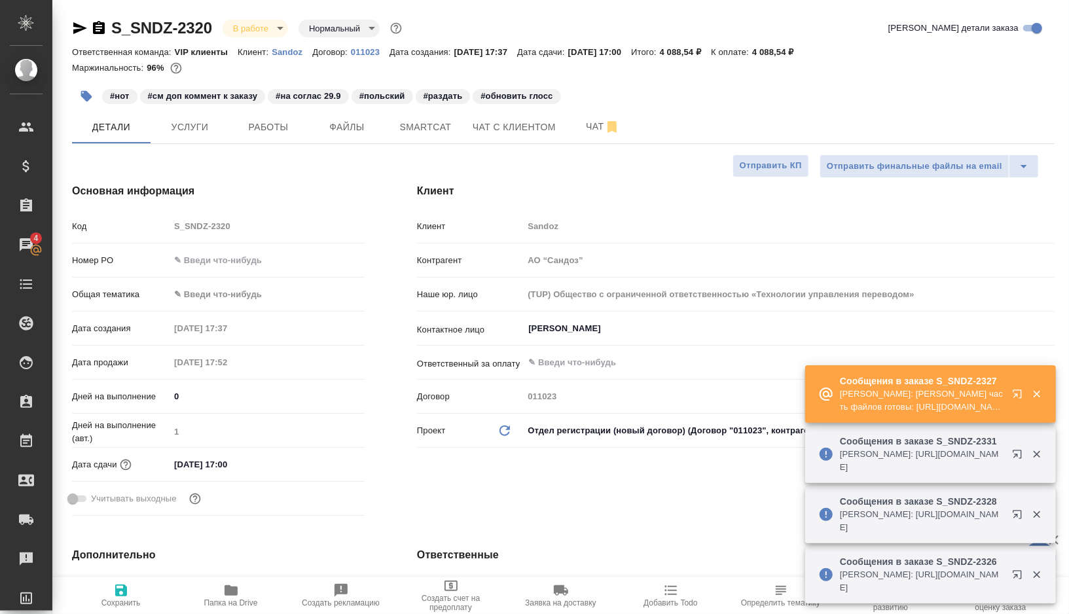
type textarea "x"
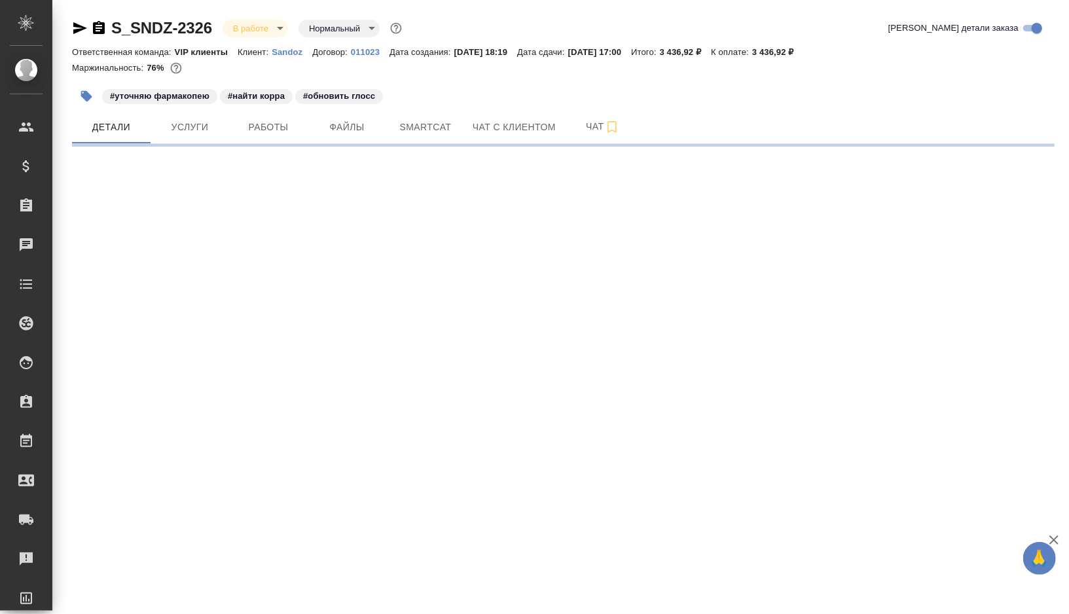
select select "RU"
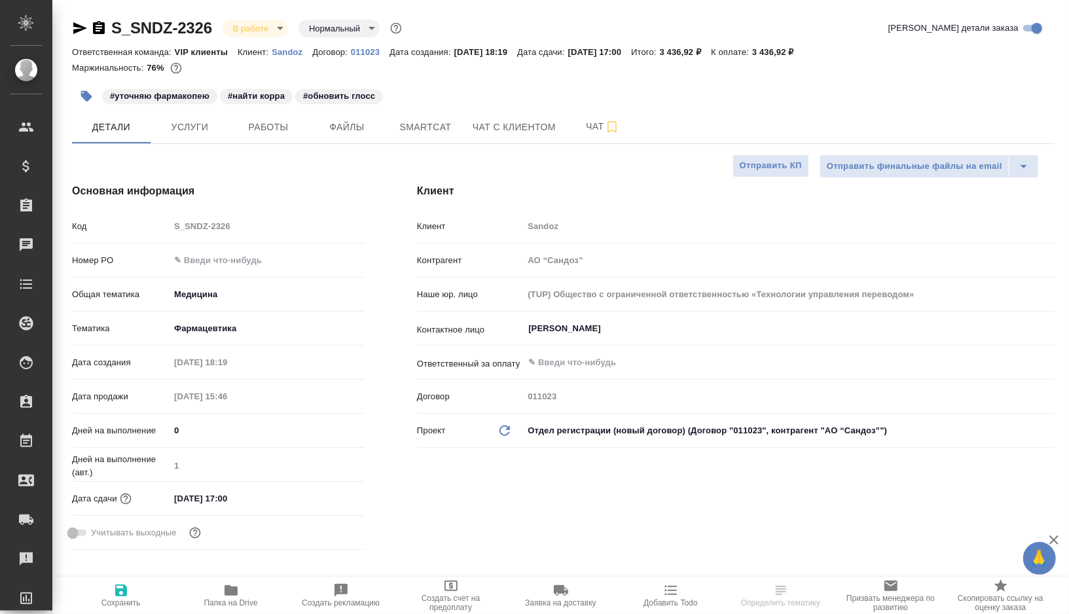
type textarea "x"
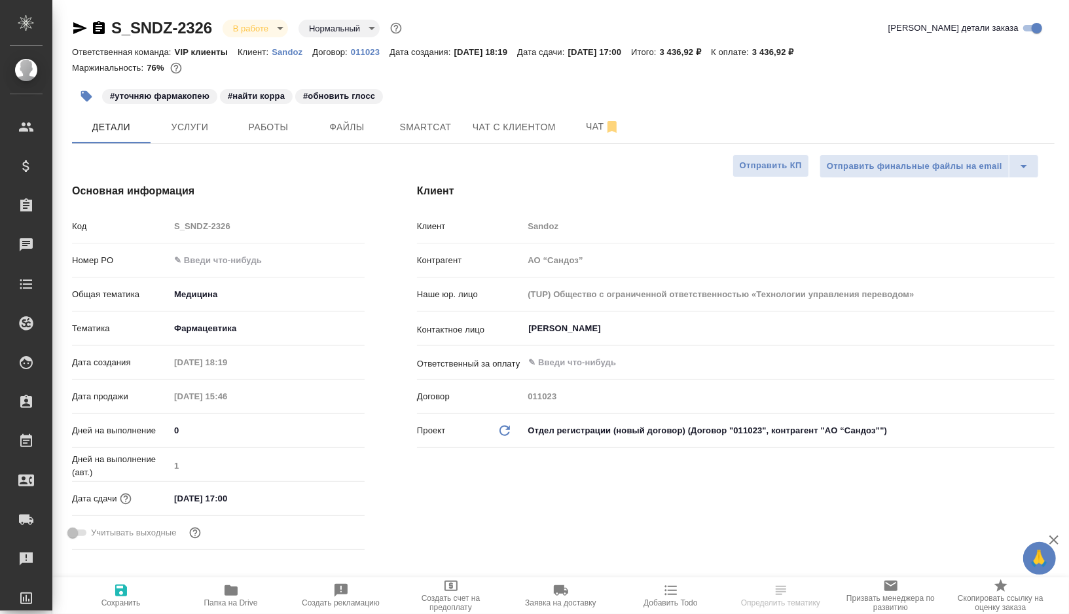
type textarea "x"
click at [430, 130] on span "Smartcat" at bounding box center [425, 127] width 63 height 16
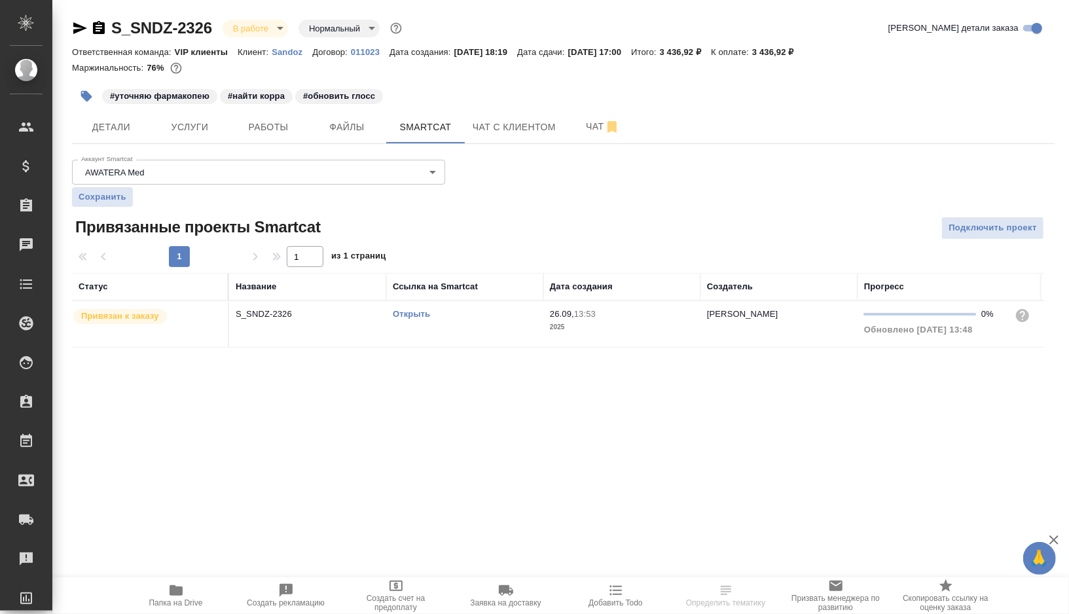
click at [404, 314] on link "Открыть" at bounding box center [411, 314] width 37 height 10
click at [257, 122] on span "Работы" at bounding box center [268, 127] width 63 height 16
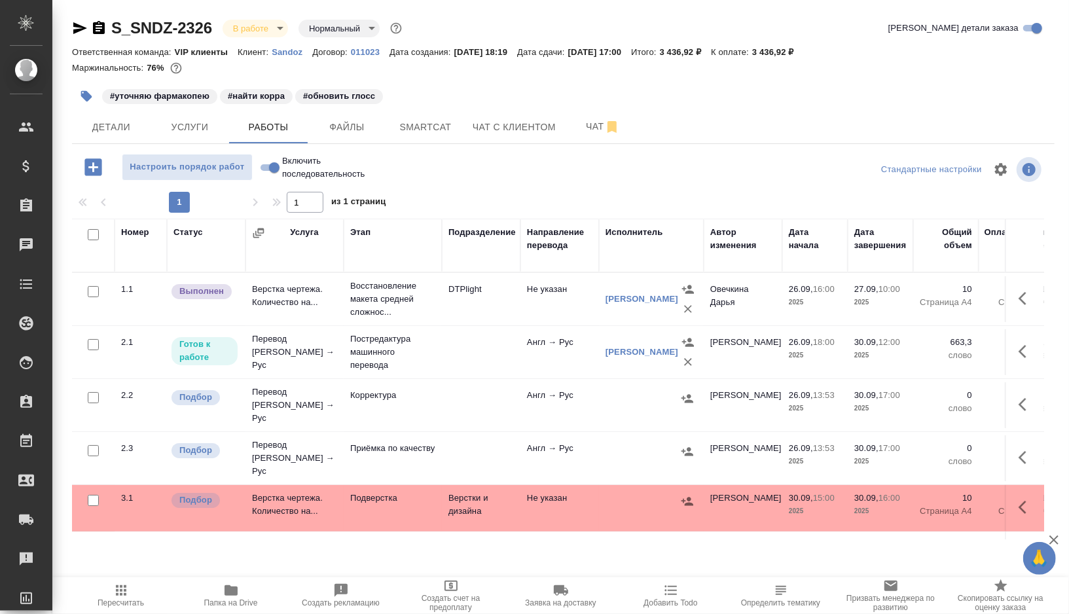
click at [86, 96] on icon "button" at bounding box center [86, 96] width 11 height 11
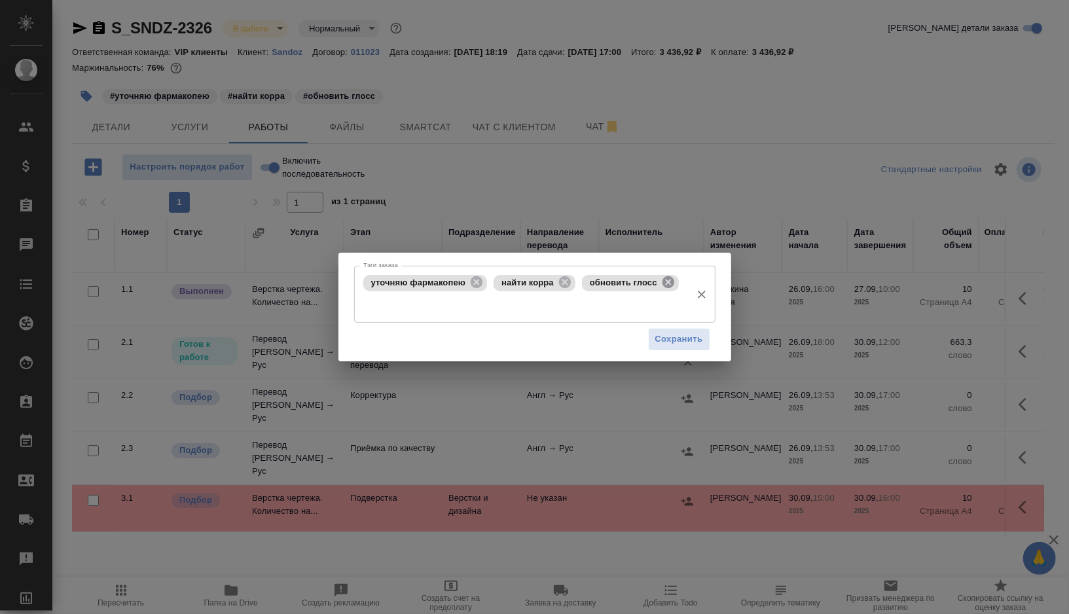
click at [673, 281] on icon at bounding box center [669, 282] width 12 height 12
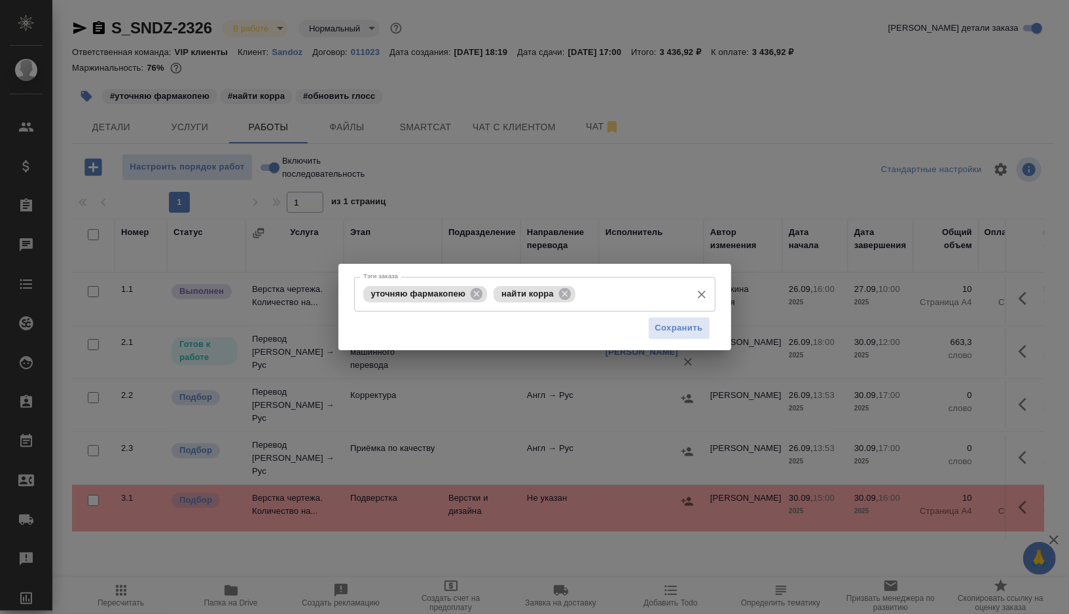
click at [624, 296] on input "Тэги заказа" at bounding box center [632, 294] width 106 height 22
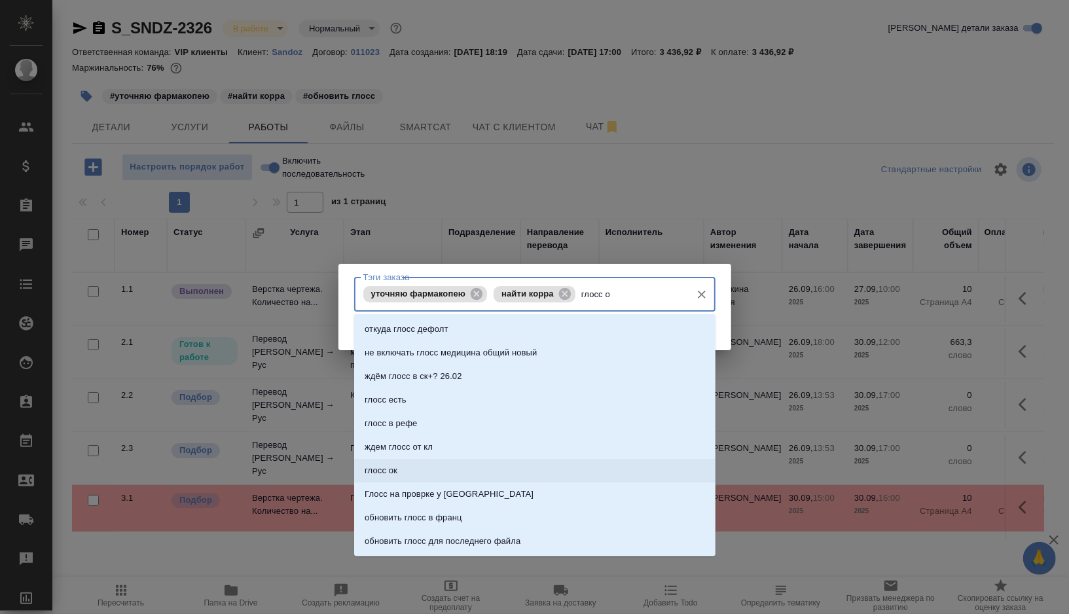
type input "глосс ок"
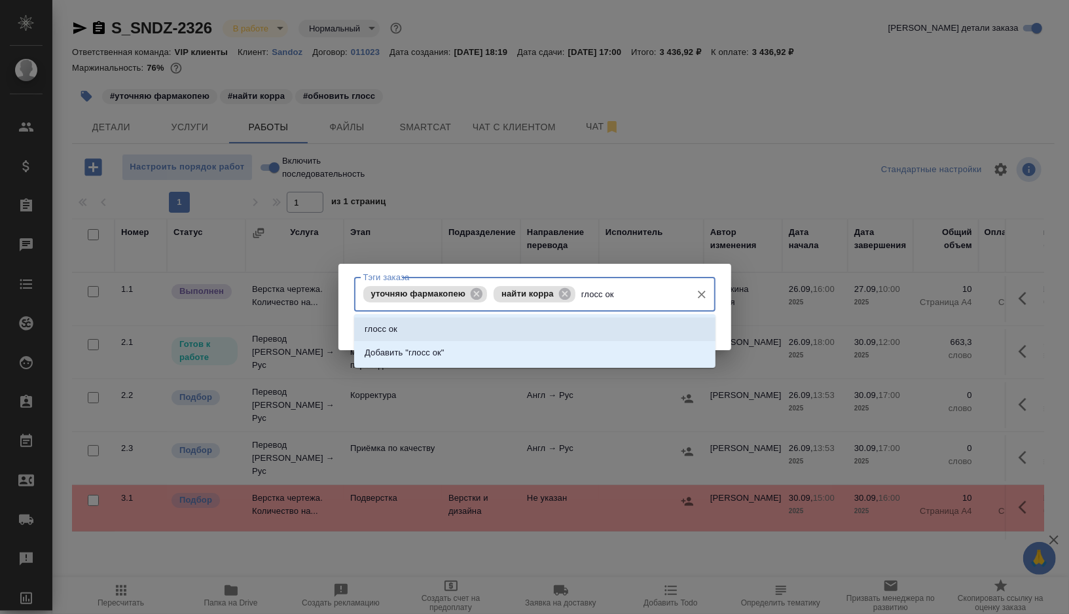
click at [426, 335] on li "глосс ок" at bounding box center [535, 330] width 362 height 24
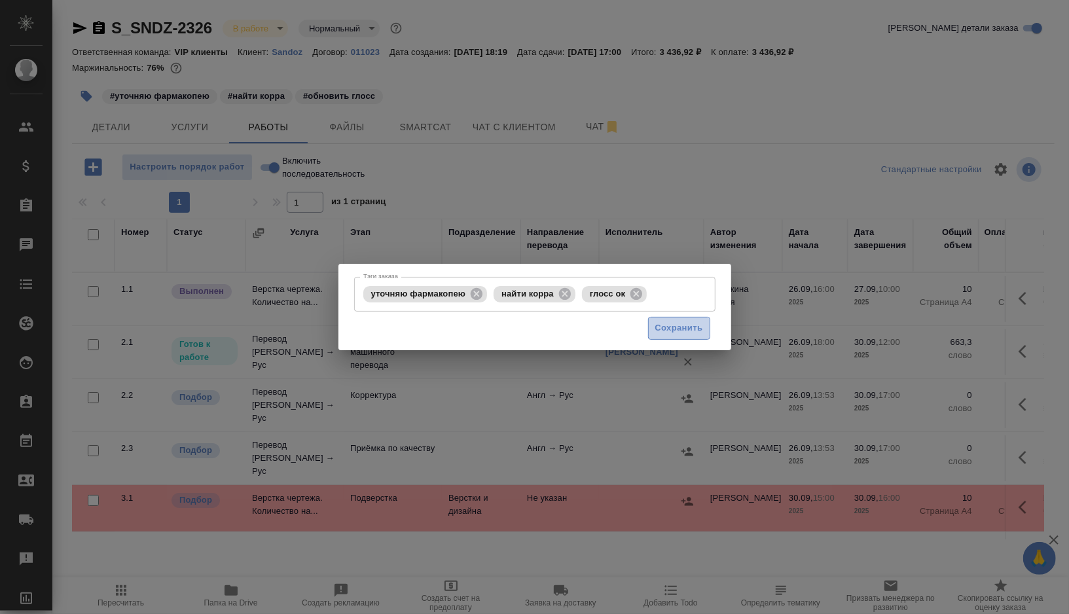
click at [683, 335] on span "Сохранить" at bounding box center [680, 328] width 48 height 15
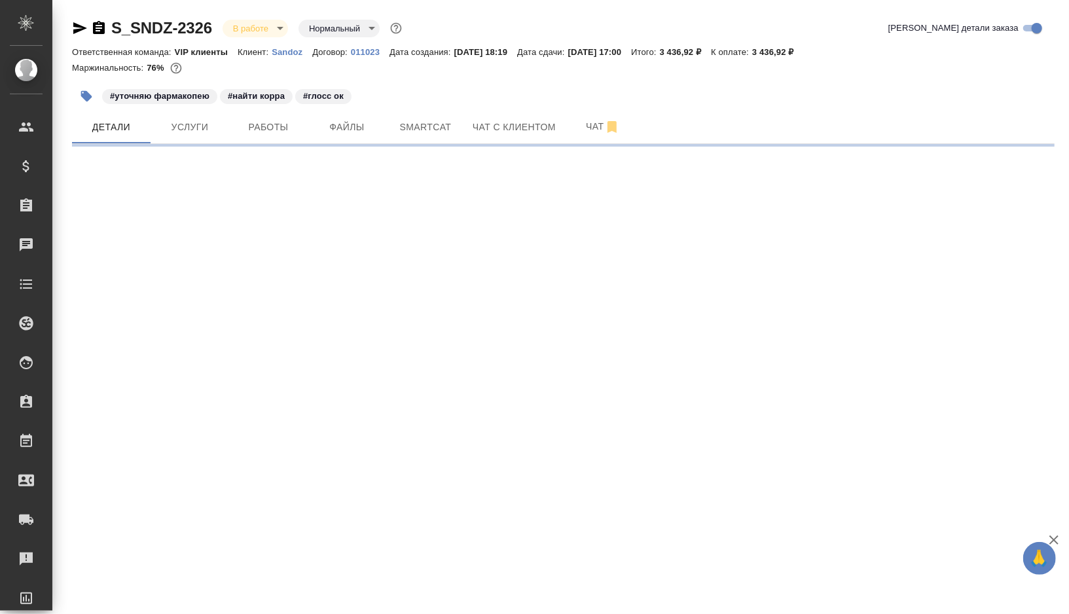
select select "RU"
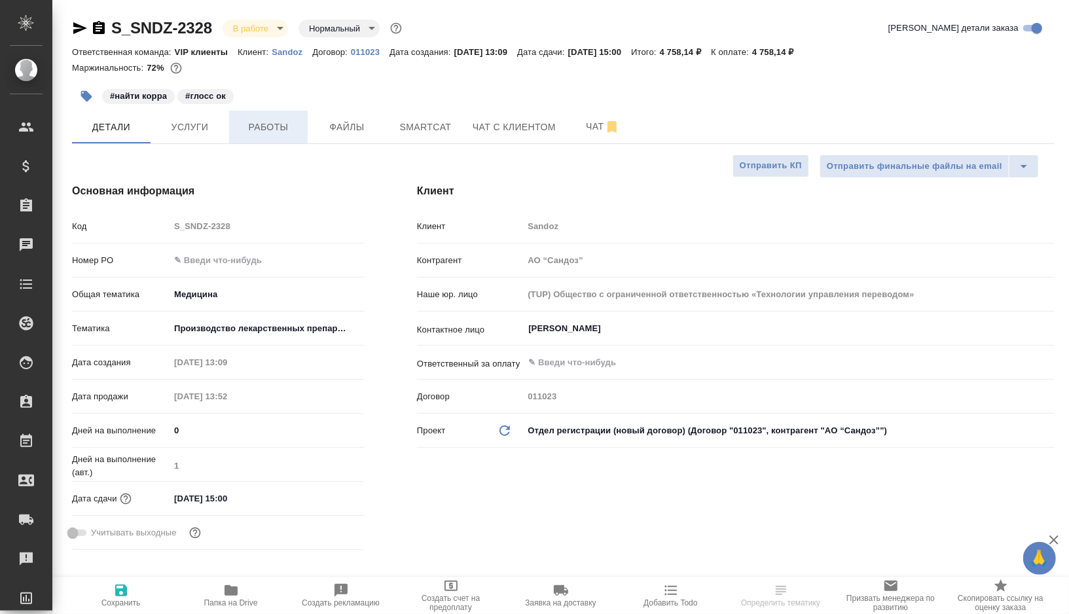
click at [267, 129] on span "Работы" at bounding box center [268, 127] width 63 height 16
type textarea "x"
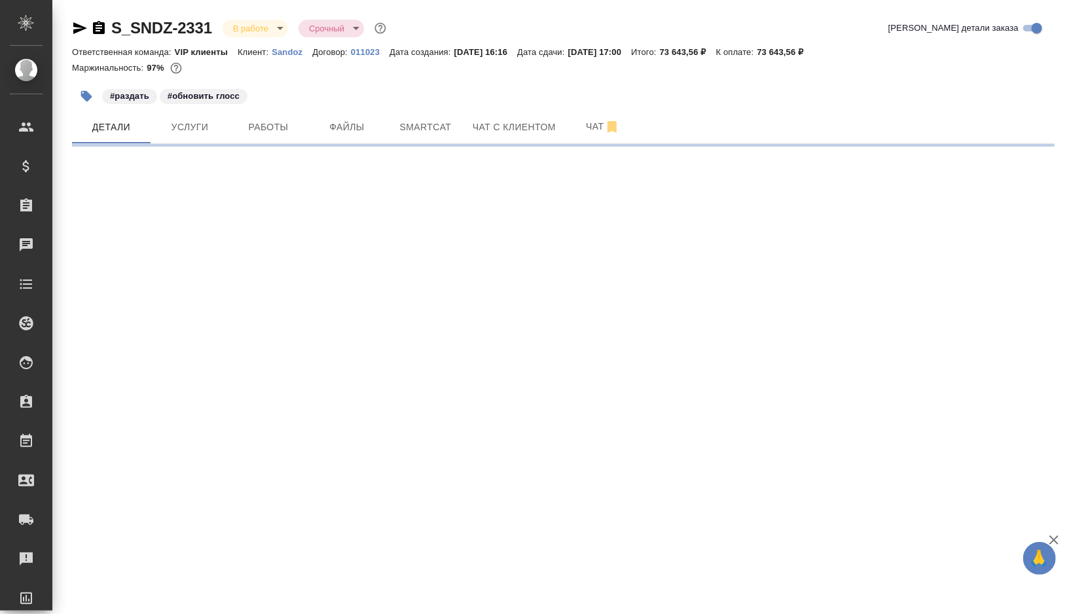
select select "RU"
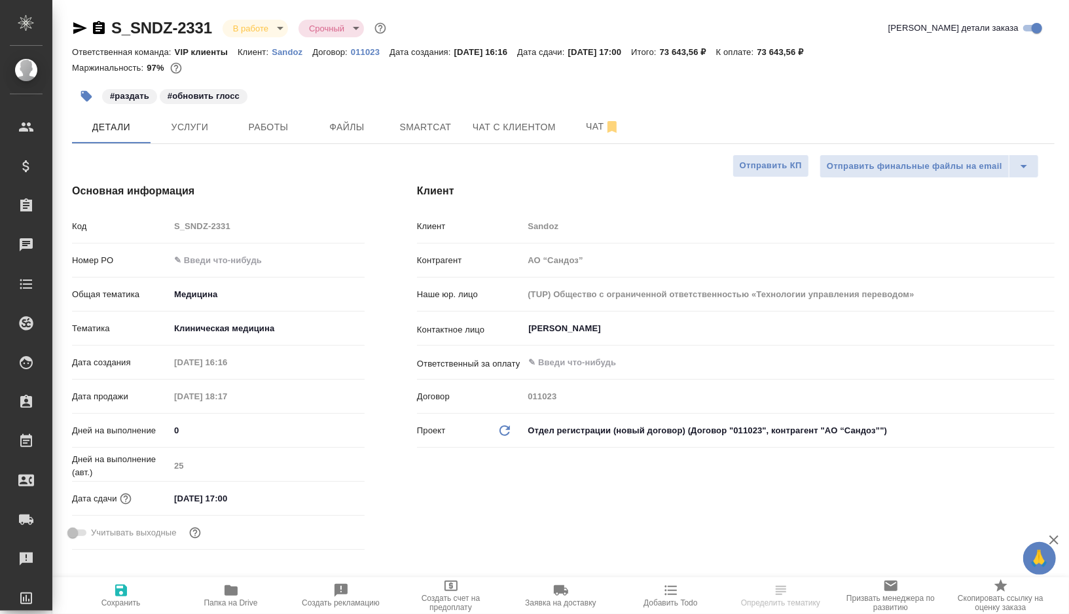
type textarea "x"
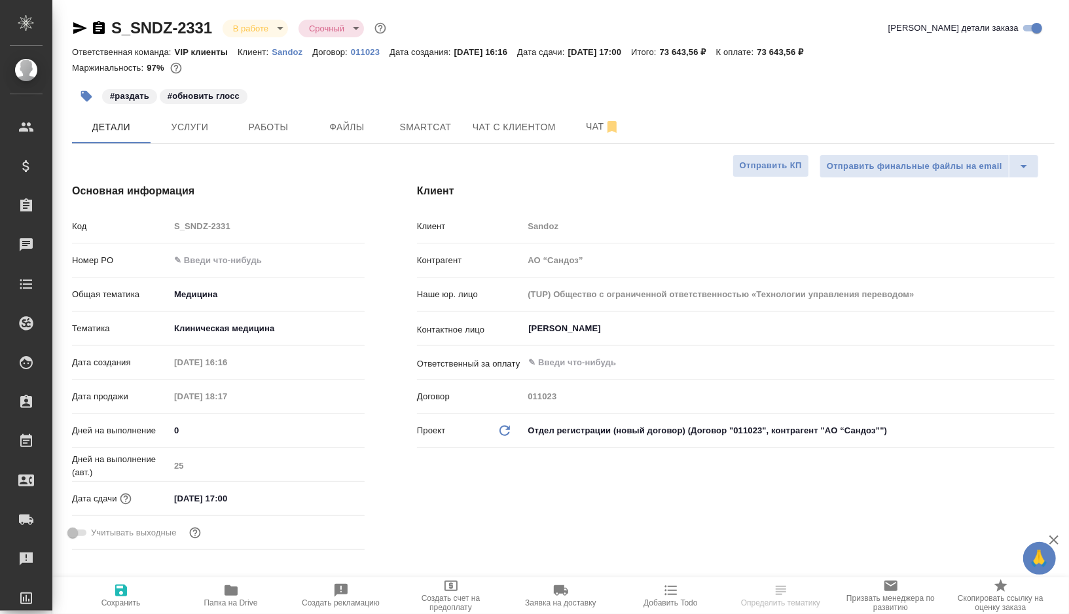
type textarea "x"
click at [416, 136] on button "Smartcat" at bounding box center [425, 127] width 79 height 33
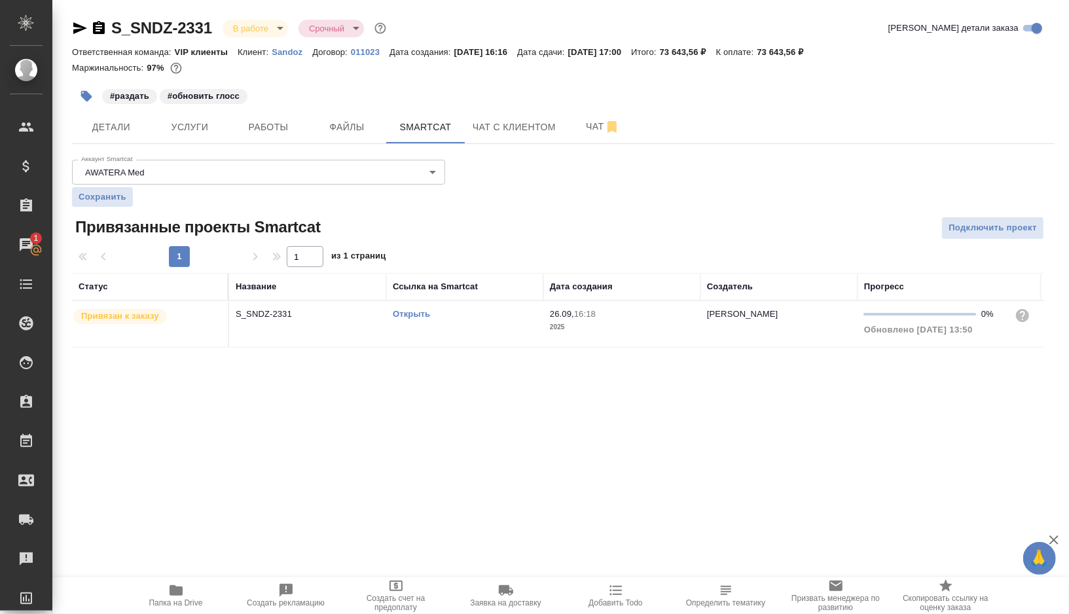
click at [460, 321] on td "Открыть" at bounding box center [464, 324] width 157 height 46
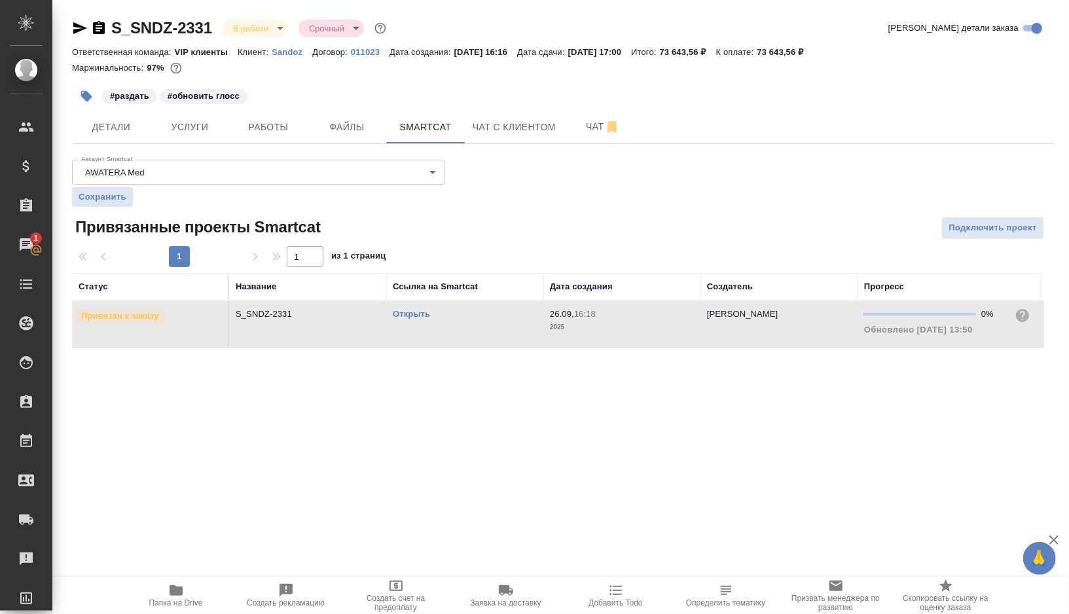
click at [460, 321] on td "Открыть" at bounding box center [464, 324] width 157 height 46
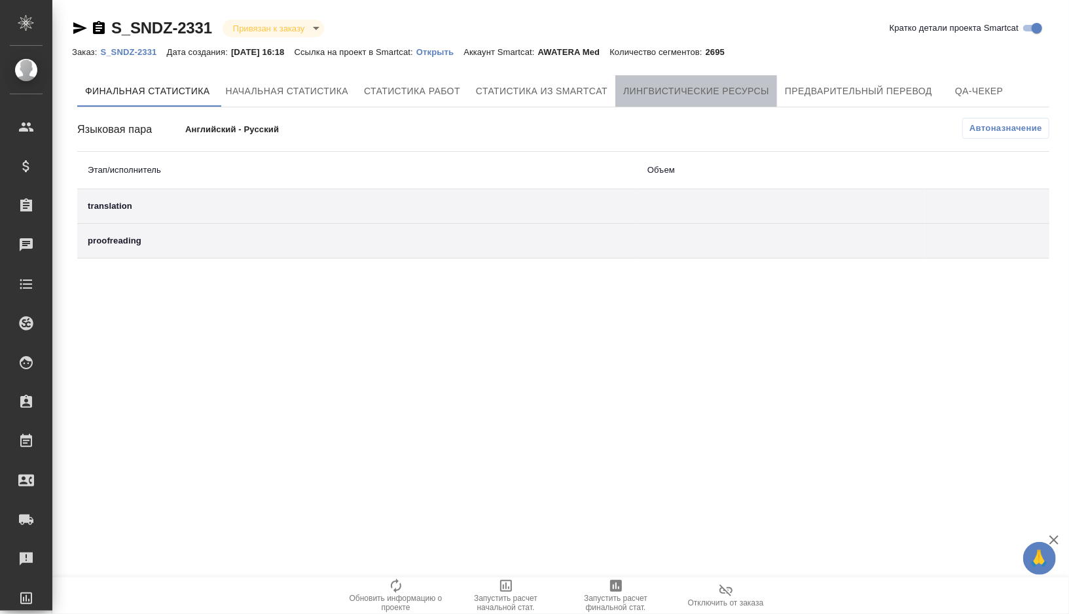
click at [766, 98] on span "Лингвистические ресурсы" at bounding box center [696, 91] width 146 height 16
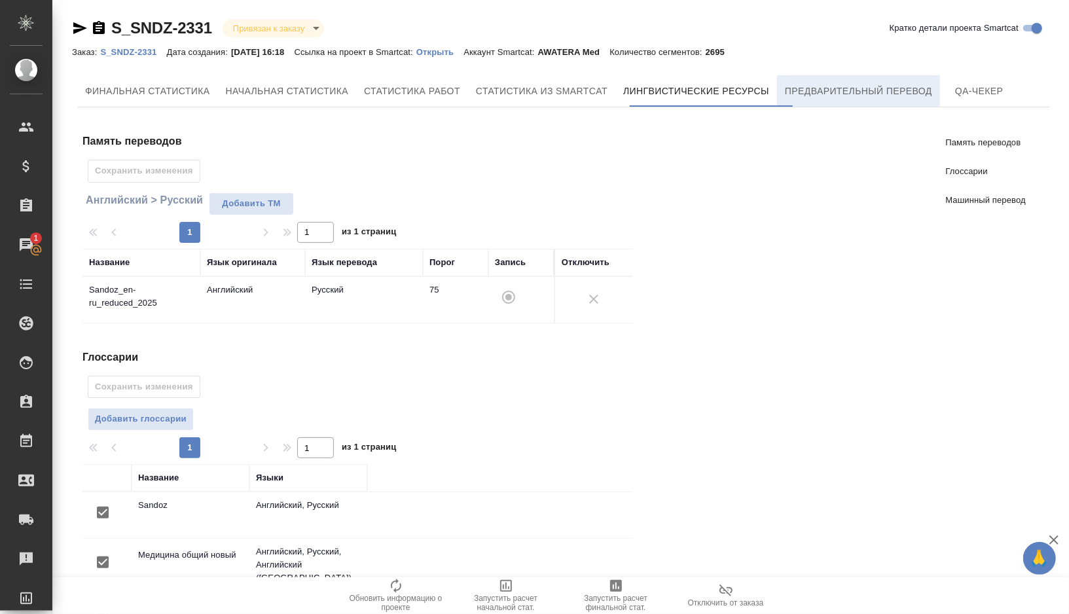
click at [888, 104] on button "Предварительный перевод" at bounding box center [858, 90] width 163 height 31
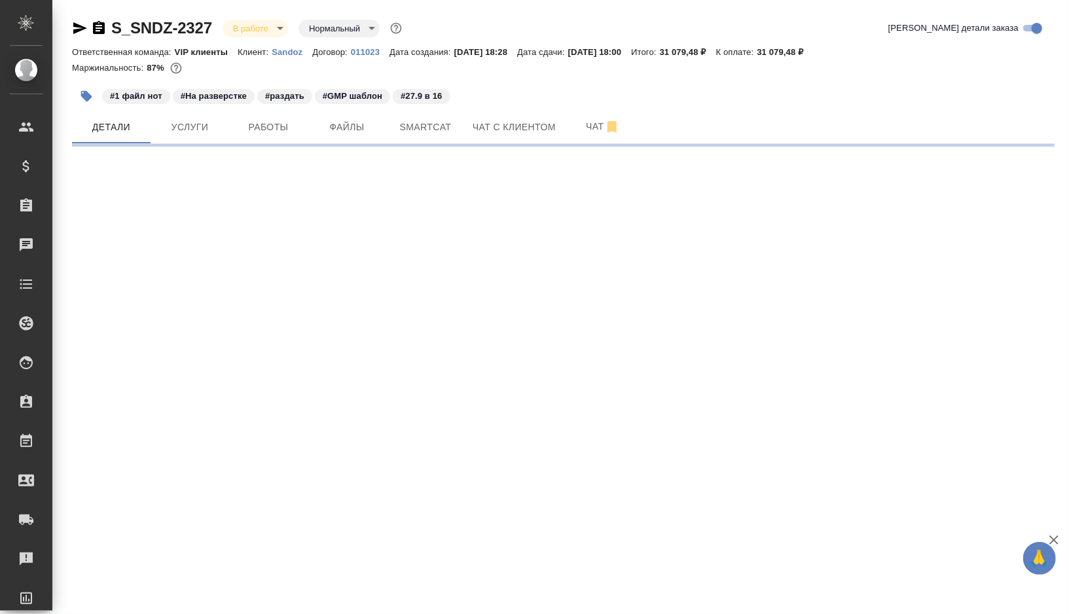
select select "RU"
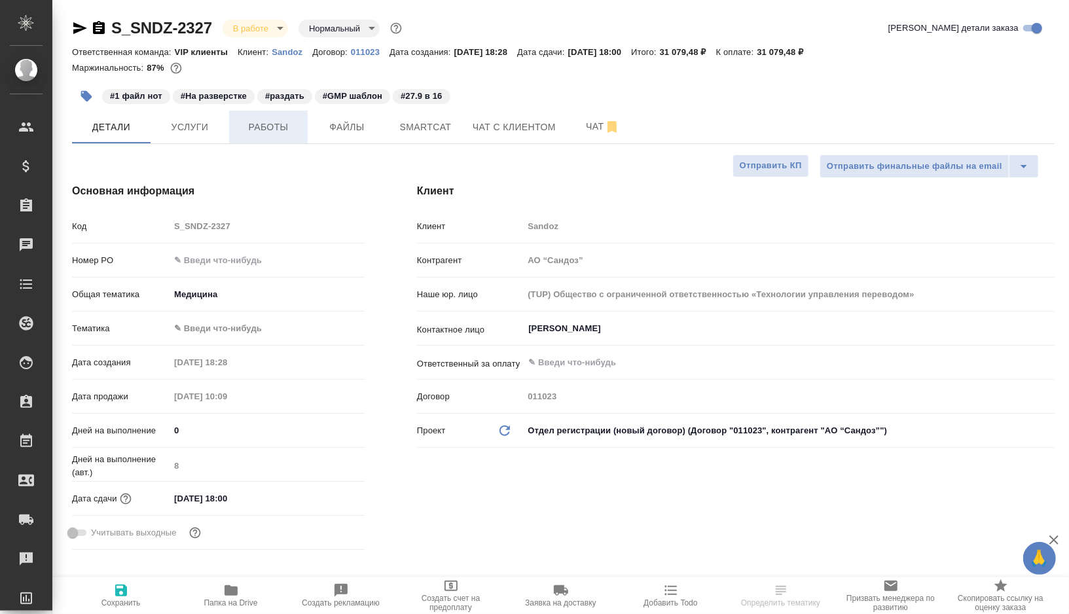
type textarea "x"
click at [275, 130] on span "Работы" at bounding box center [268, 127] width 63 height 16
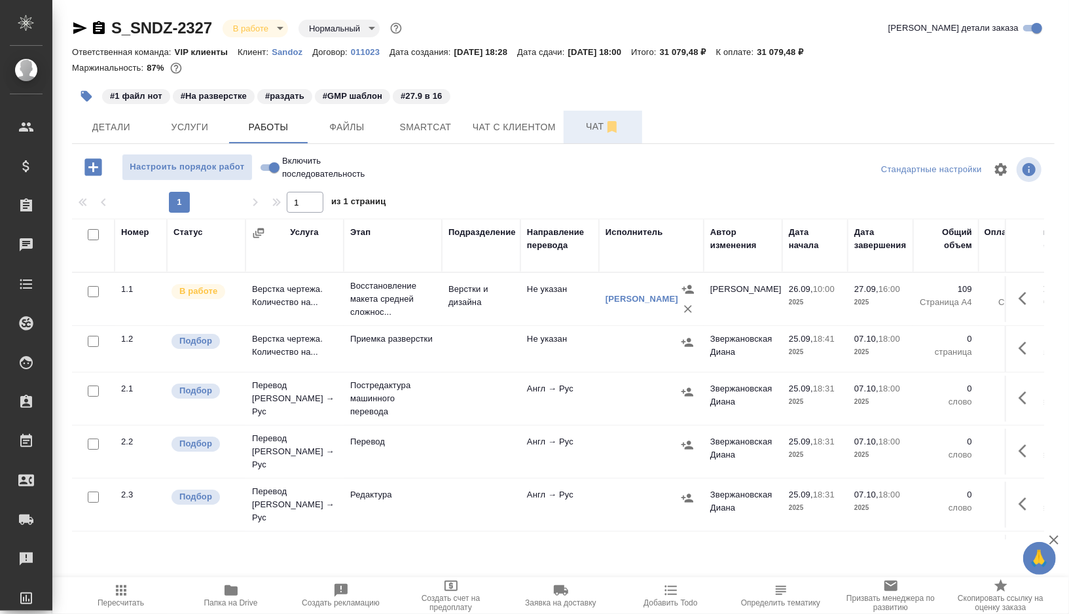
click at [583, 125] on span "Чат" at bounding box center [603, 127] width 63 height 16
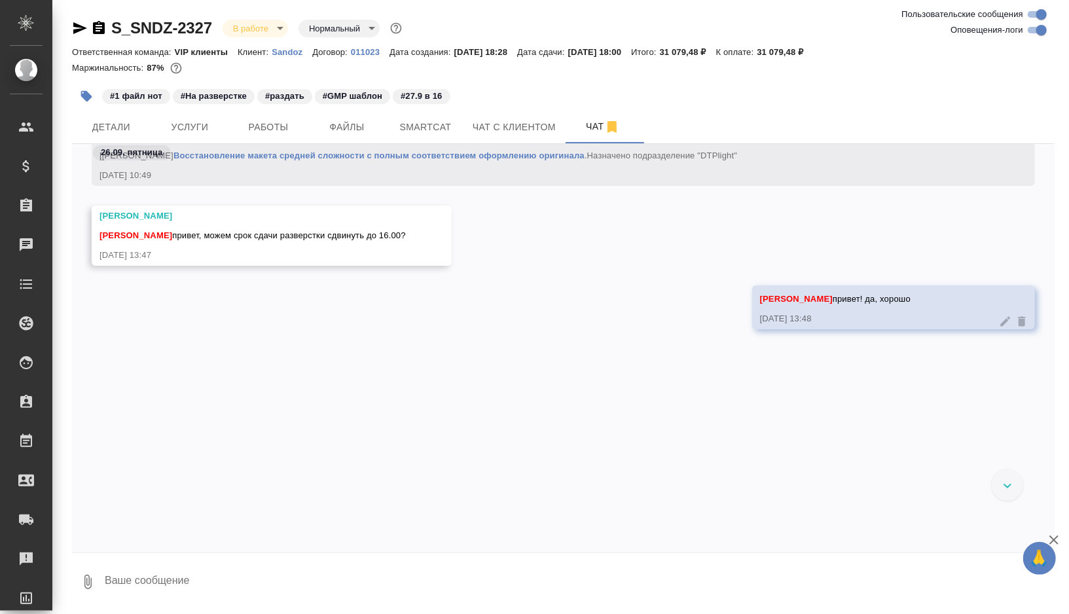
scroll to position [6796, 0]
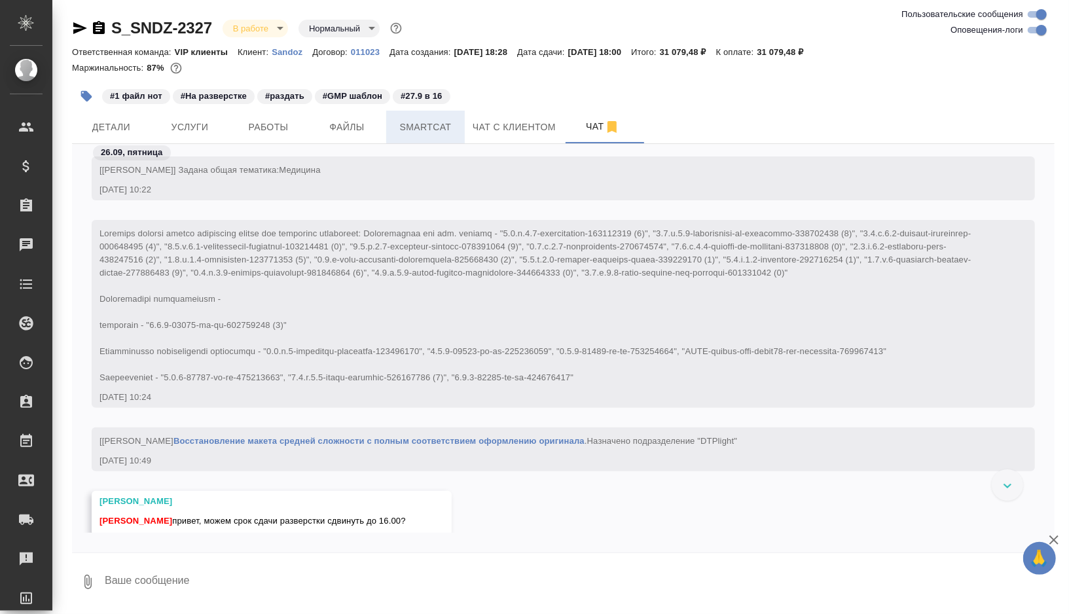
click at [441, 123] on span "Smartcat" at bounding box center [425, 127] width 63 height 16
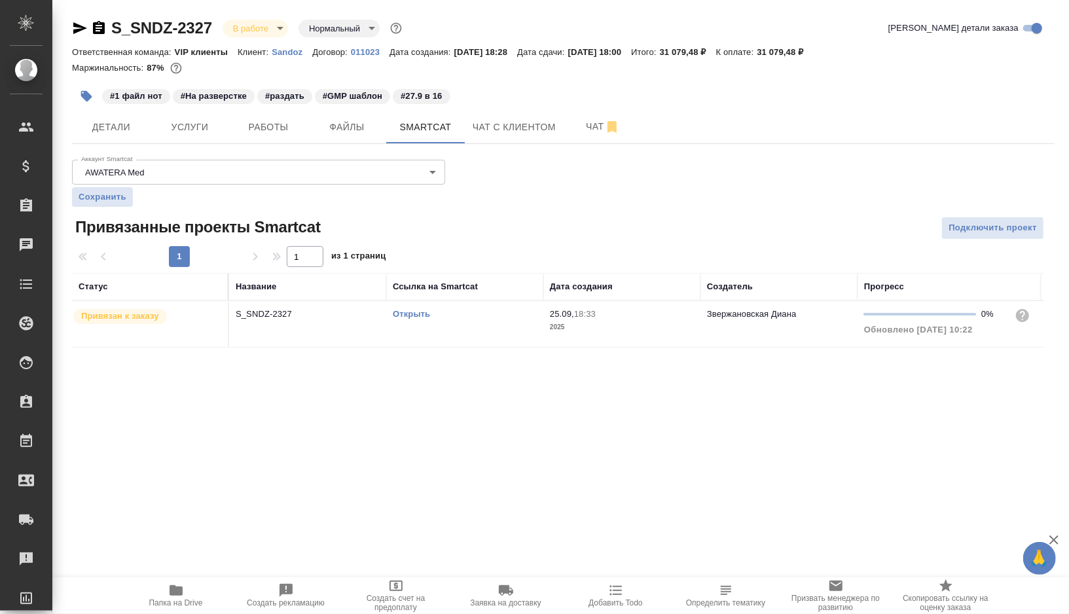
click at [410, 312] on link "Открыть" at bounding box center [411, 314] width 37 height 10
click at [177, 601] on span "Папка на Drive" at bounding box center [176, 603] width 54 height 9
click at [141, 128] on span "Детали" at bounding box center [111, 127] width 63 height 16
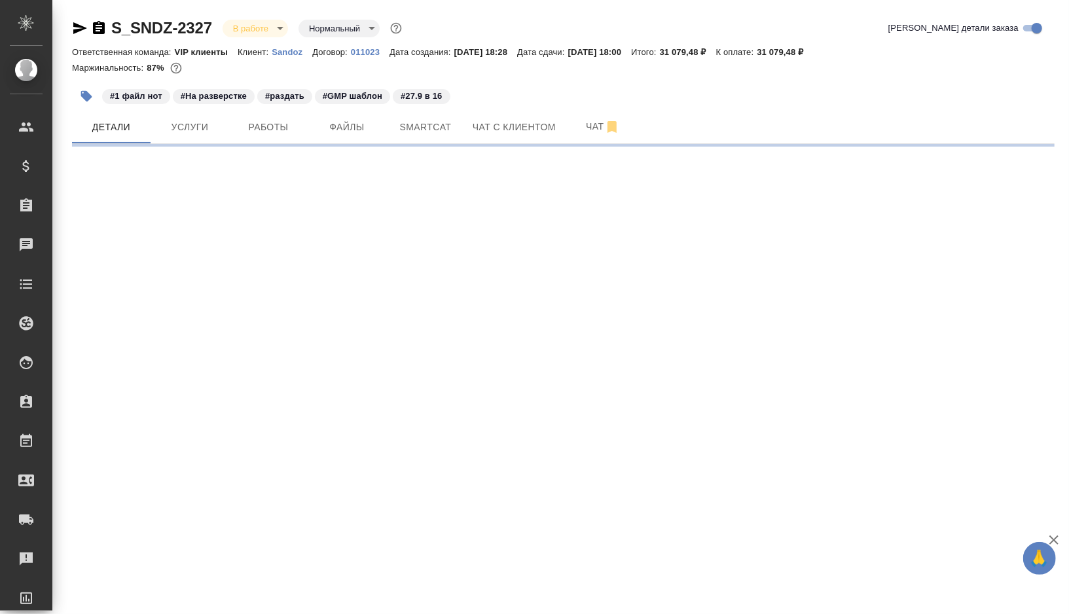
select select "RU"
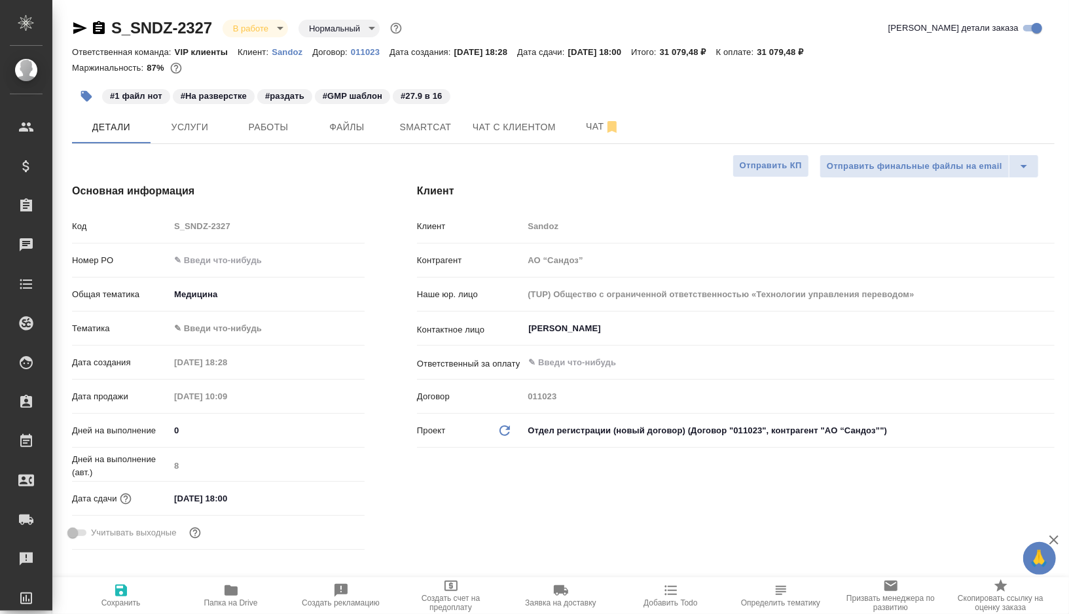
type textarea "x"
click at [217, 332] on body "🙏 .cls-1 fill:#fff; AWATERA Gorshkova Valentina Клиенты Спецификации Заказы 0 Ч…" at bounding box center [534, 307] width 1069 height 614
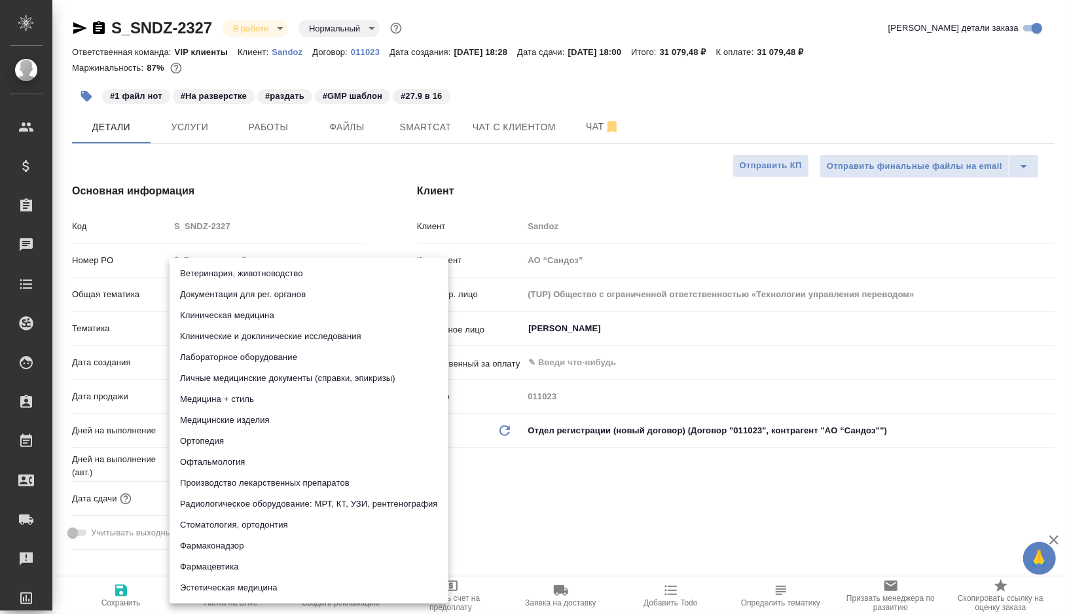
click at [205, 488] on li "Производство лекарственных препаратов" at bounding box center [309, 483] width 279 height 21
type input "614982fec5ecbb70f805293f"
type textarea "x"
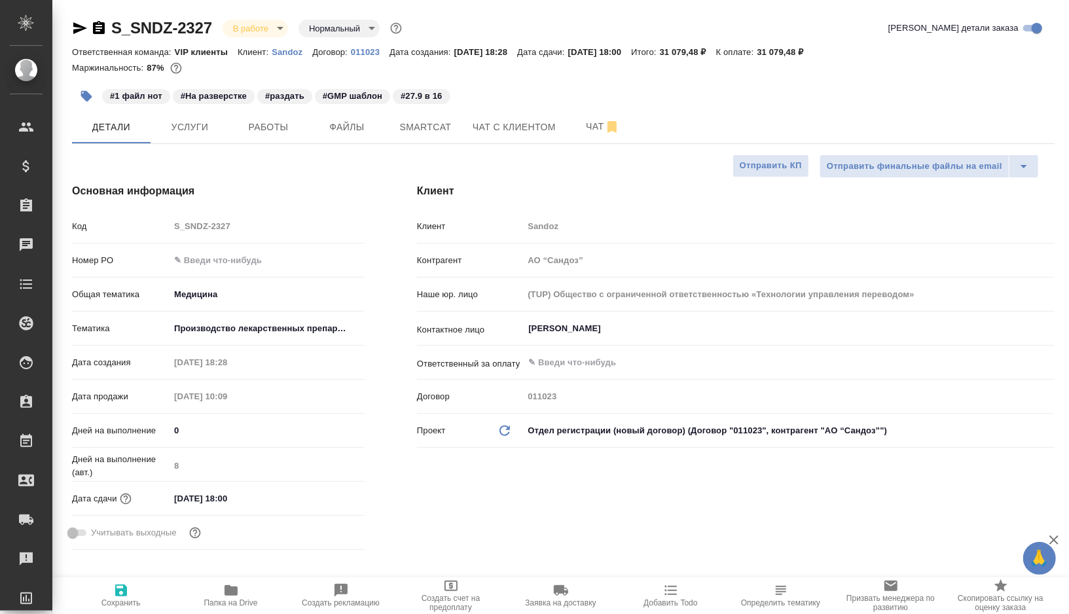
click at [117, 591] on icon "button" at bounding box center [121, 591] width 12 height 12
type textarea "x"
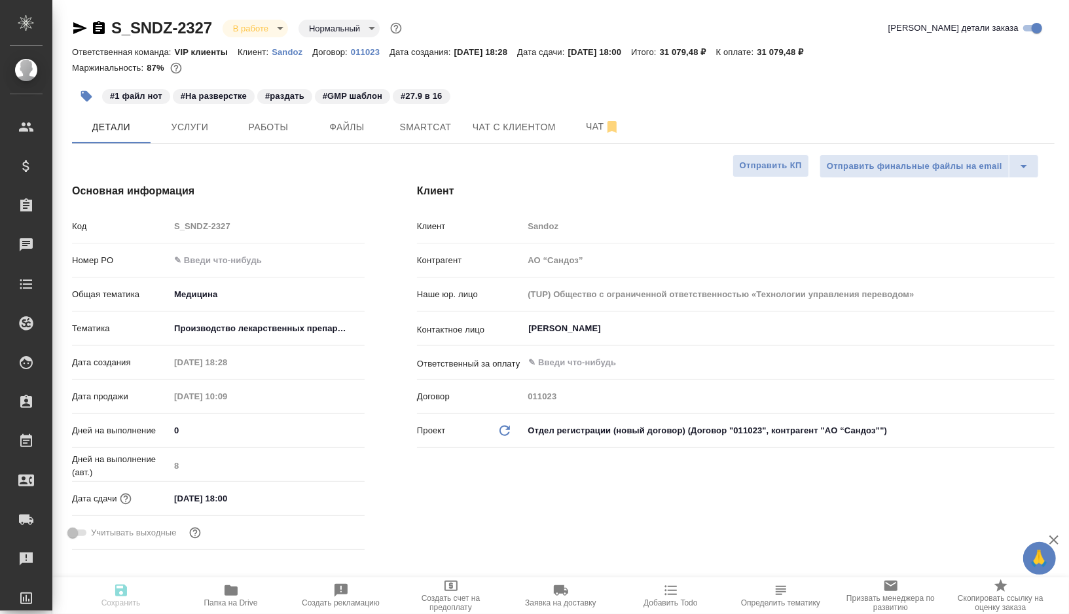
type textarea "x"
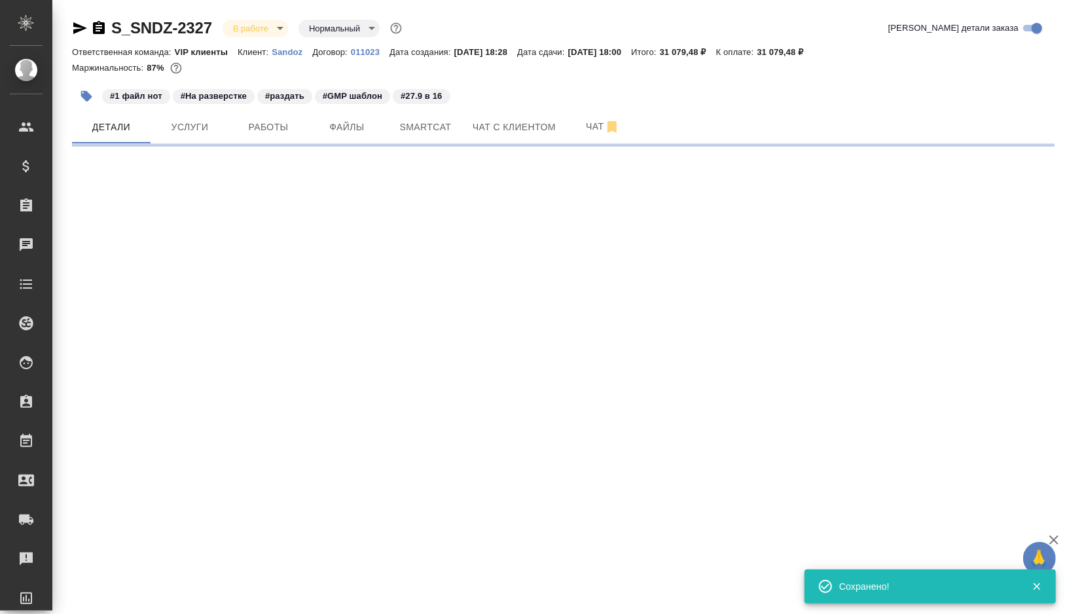
select select "RU"
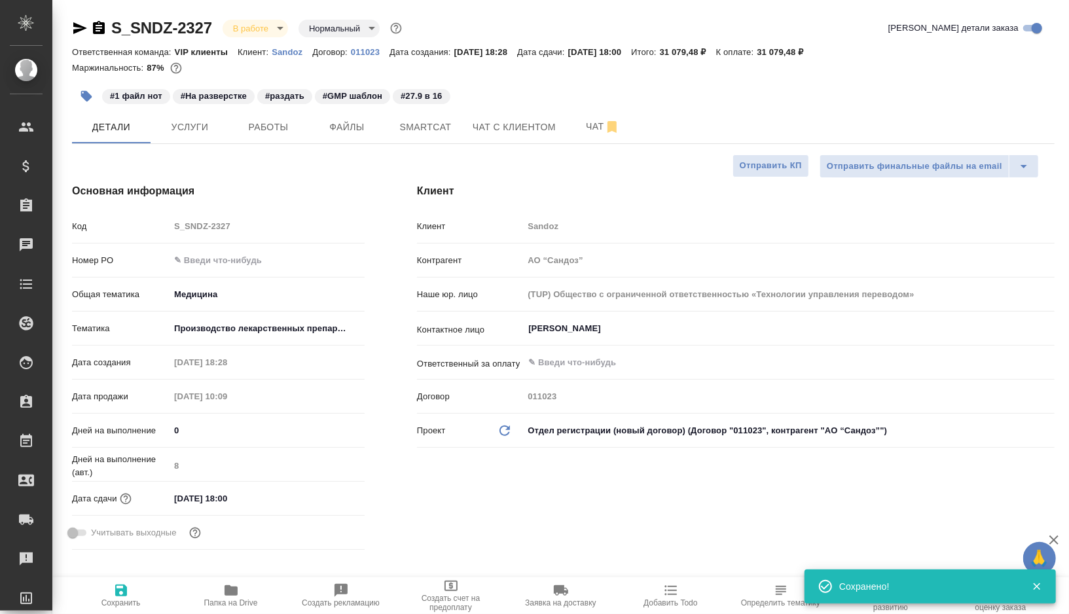
type textarea "x"
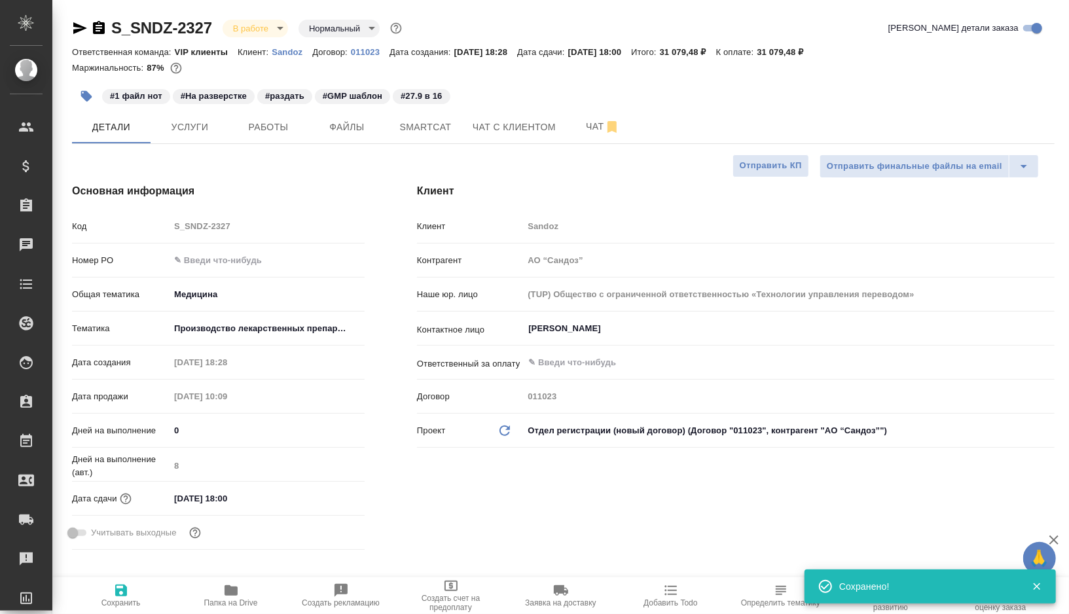
type textarea "x"
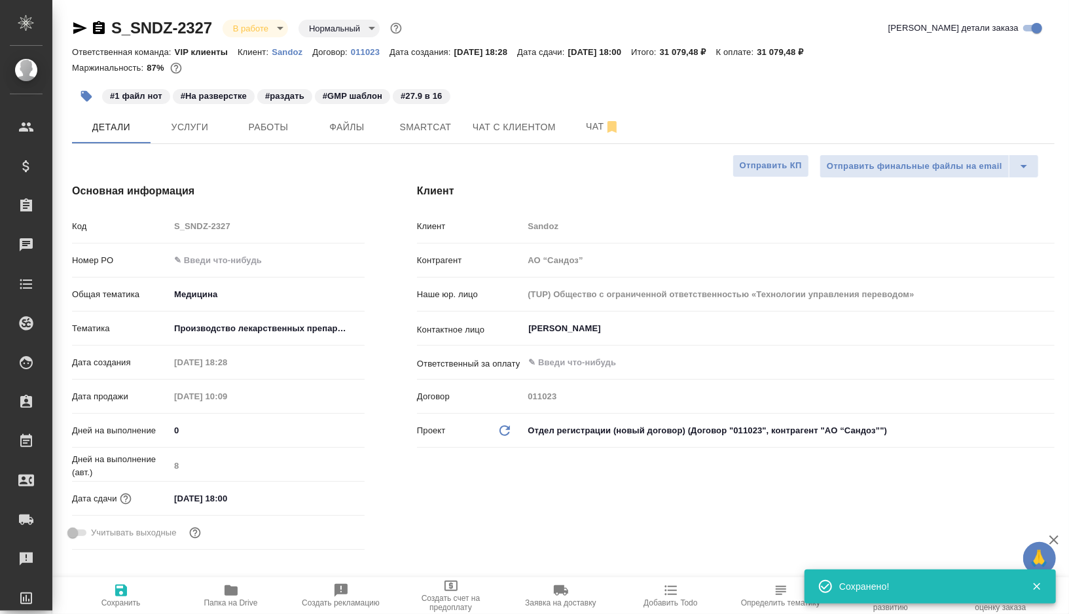
type textarea "x"
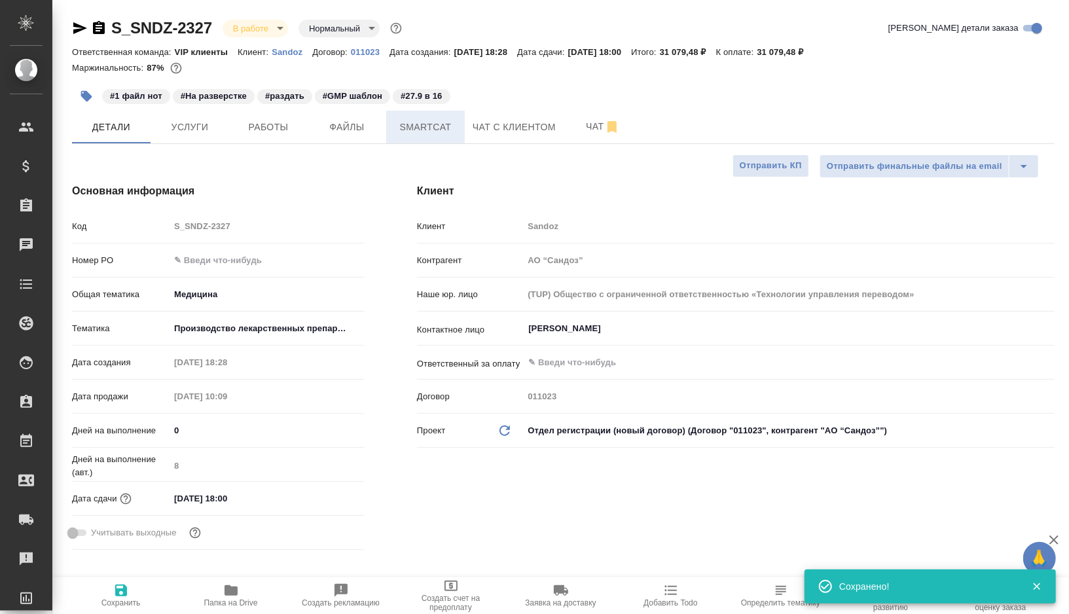
click at [445, 132] on span "Smartcat" at bounding box center [425, 127] width 63 height 16
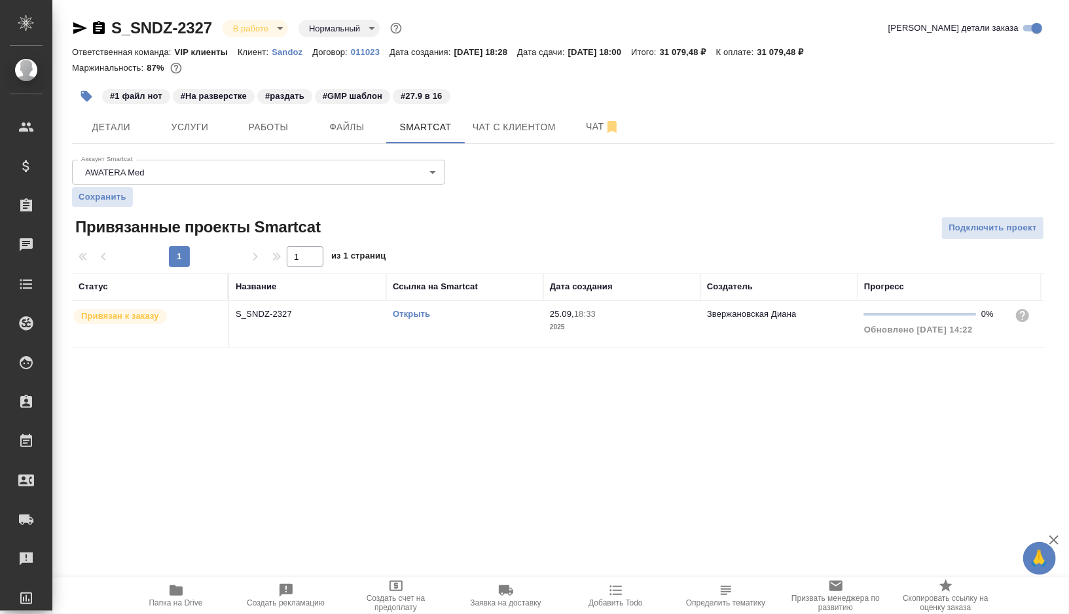
click at [480, 322] on td "Открыть" at bounding box center [464, 324] width 157 height 46
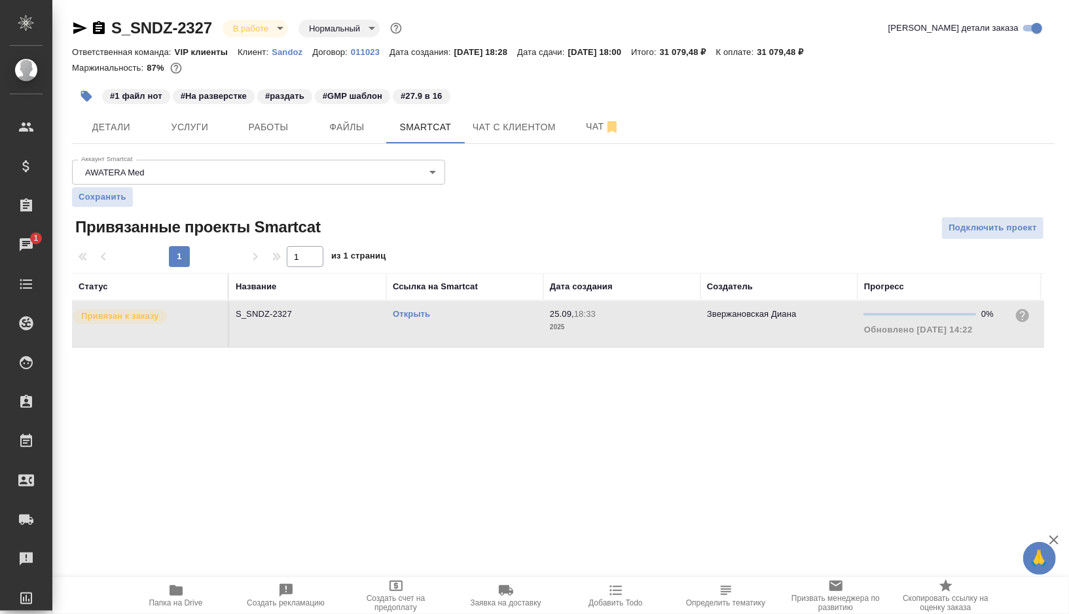
click at [86, 92] on icon "button" at bounding box center [86, 96] width 11 height 11
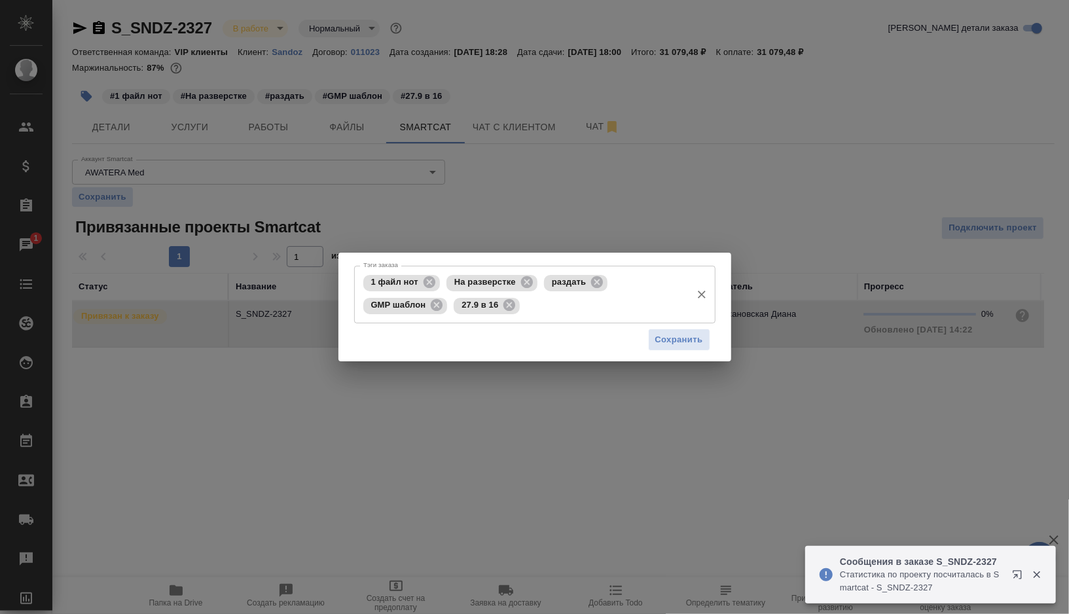
click at [574, 313] on input "Тэги заказа" at bounding box center [603, 306] width 161 height 22
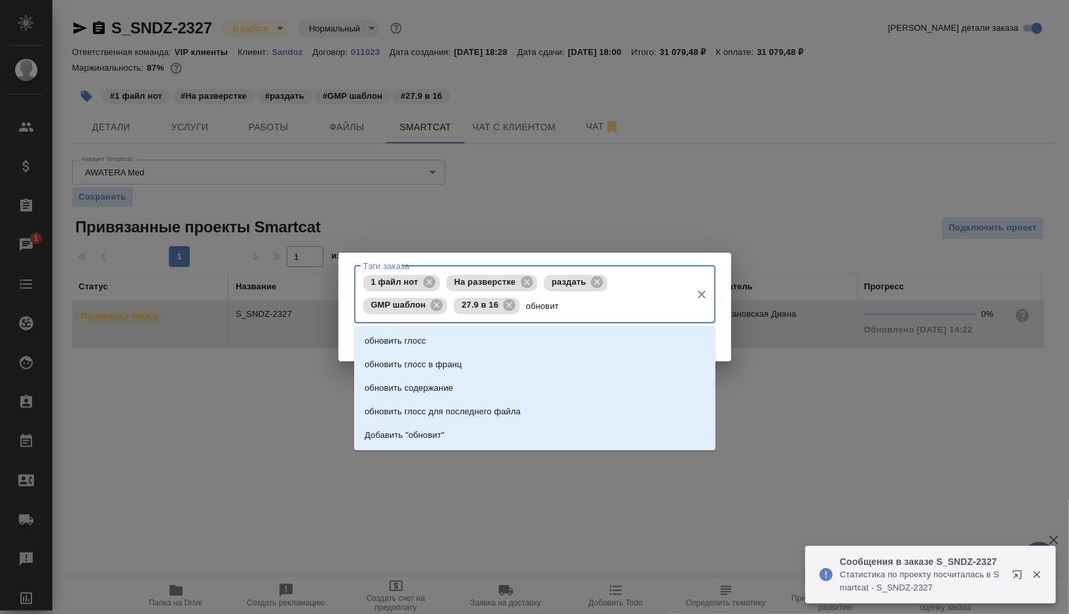
type input "обновить"
click at [455, 350] on li "обновить глосс" at bounding box center [535, 341] width 362 height 24
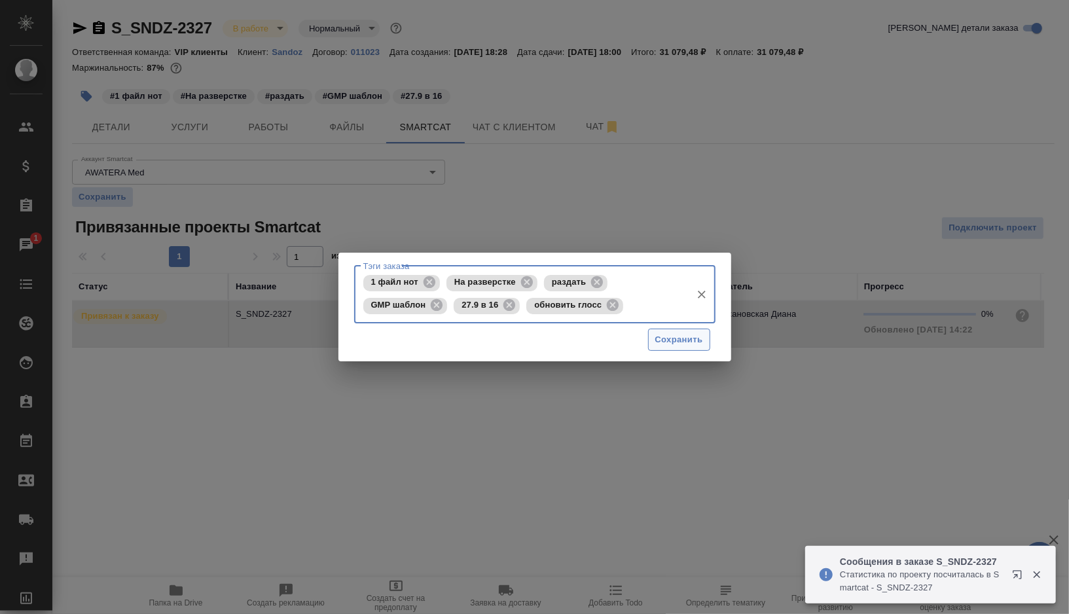
click at [659, 347] on span "Сохранить" at bounding box center [680, 340] width 48 height 15
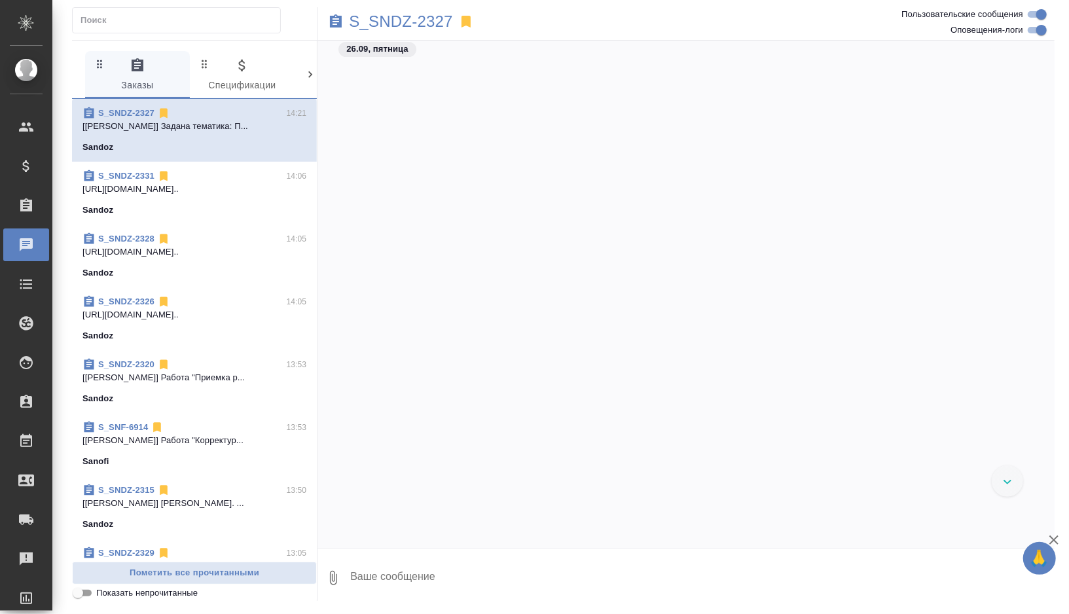
scroll to position [6500, 0]
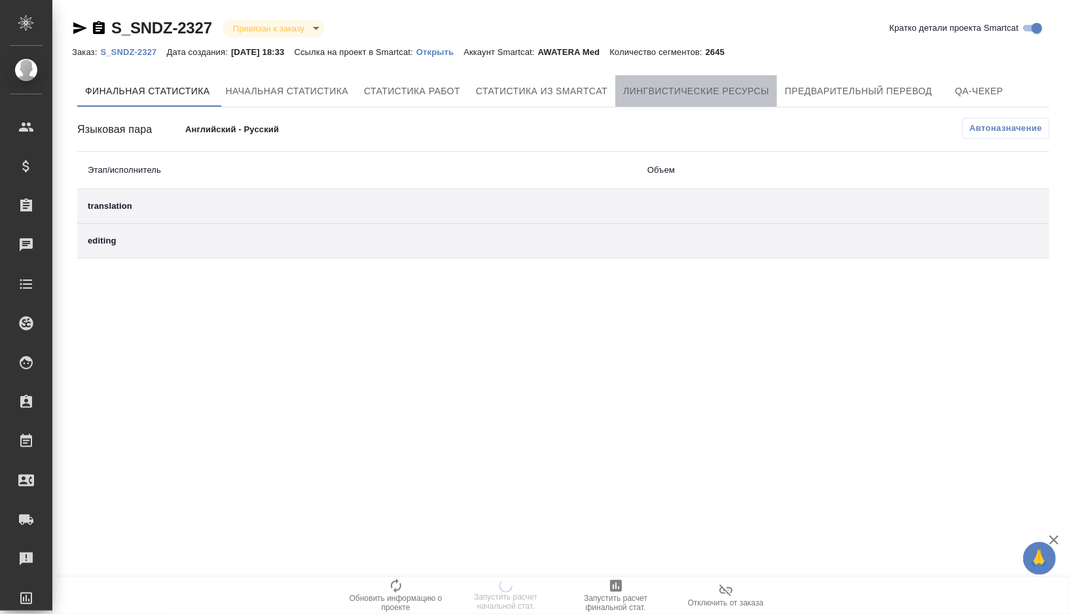
click at [731, 105] on button "Лингвистические ресурсы" at bounding box center [697, 90] width 162 height 31
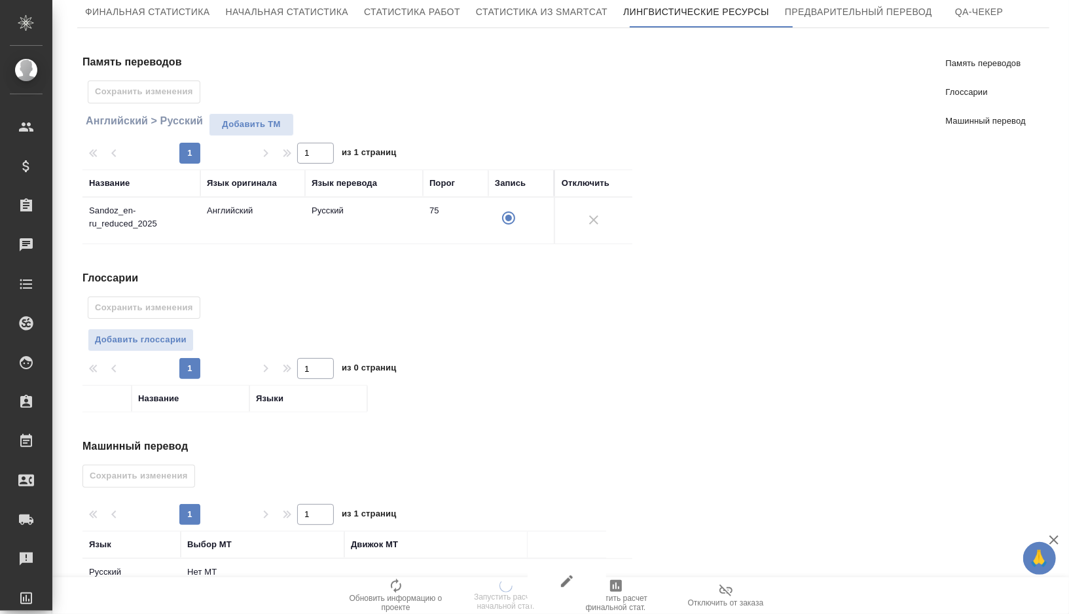
scroll to position [96, 0]
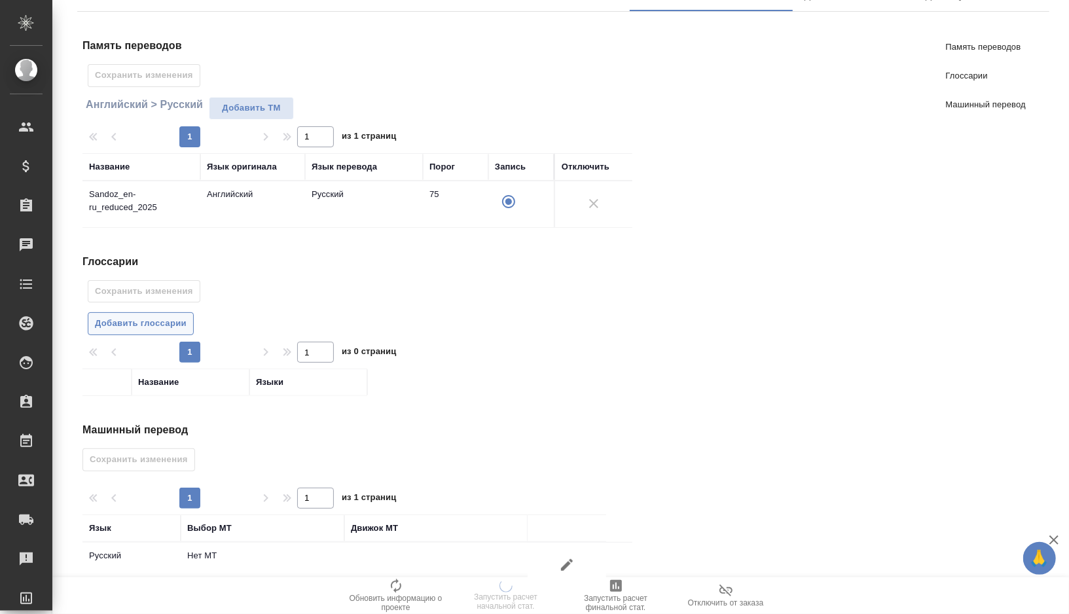
click at [166, 322] on span "Добавить глоссарии" at bounding box center [141, 323] width 92 height 15
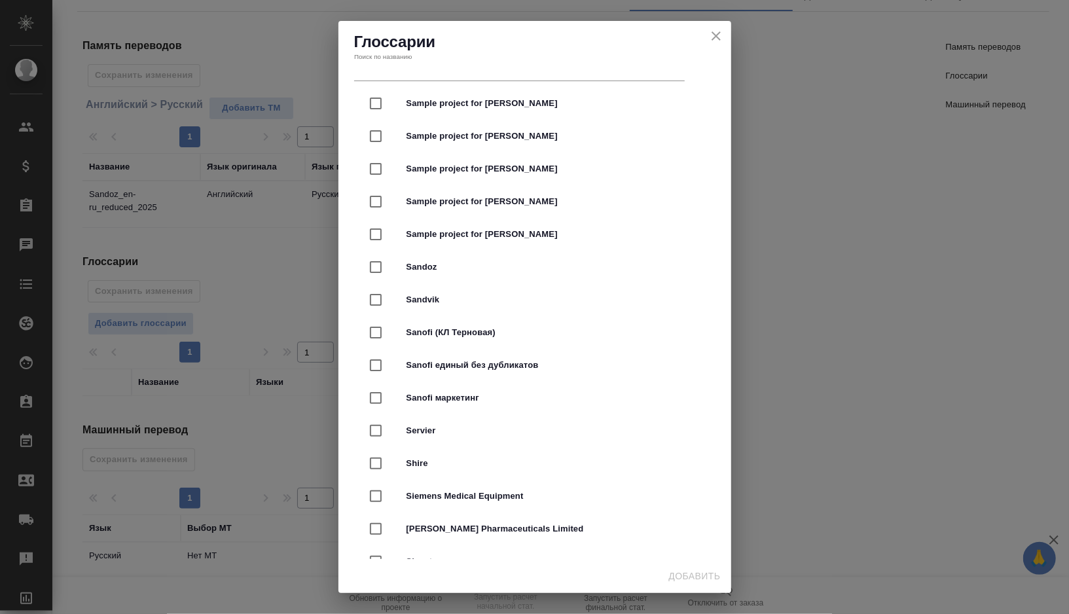
scroll to position [2532, 0]
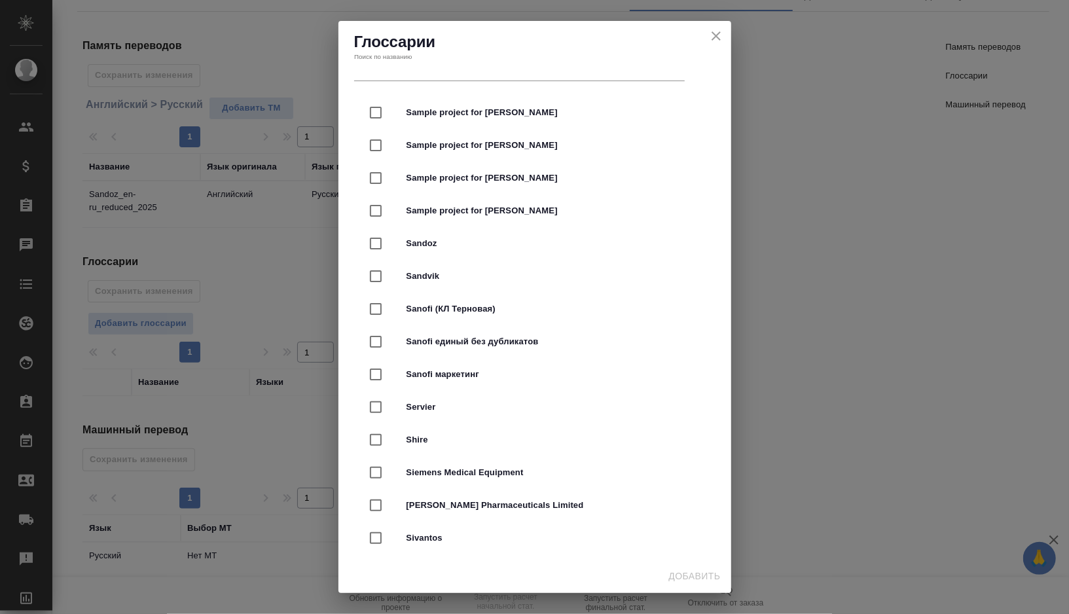
click at [444, 218] on div "Sample project for [PERSON_NAME]" at bounding box center [535, 211] width 351 height 33
click at [428, 216] on div "Sample project for [PERSON_NAME]" at bounding box center [535, 211] width 351 height 33
checkbox input "false"
click at [431, 240] on span "Sandoz" at bounding box center [553, 243] width 293 height 13
checkbox input "true"
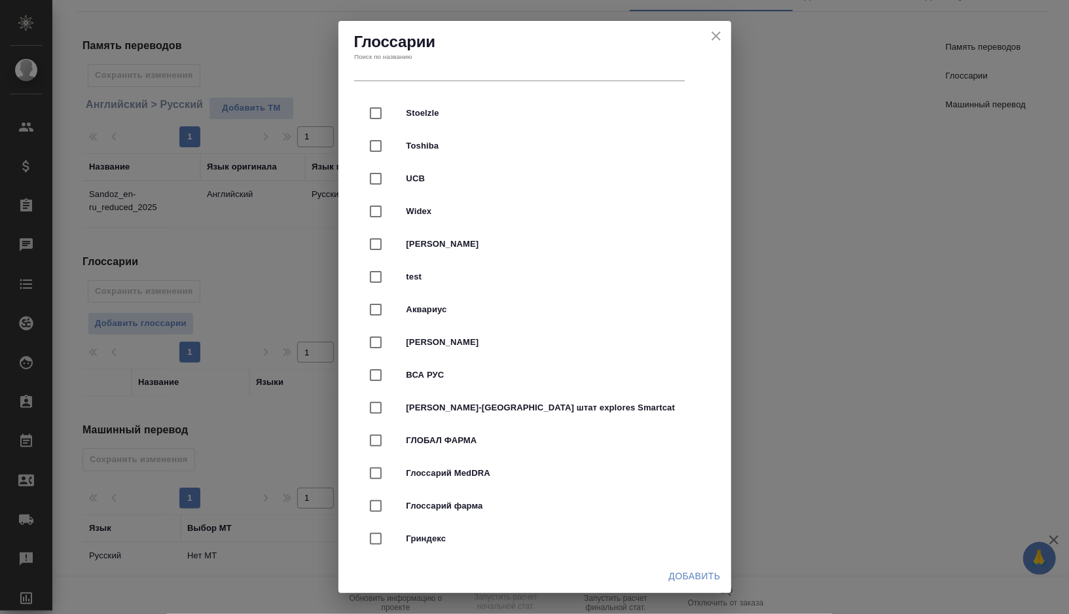
scroll to position [3198, 0]
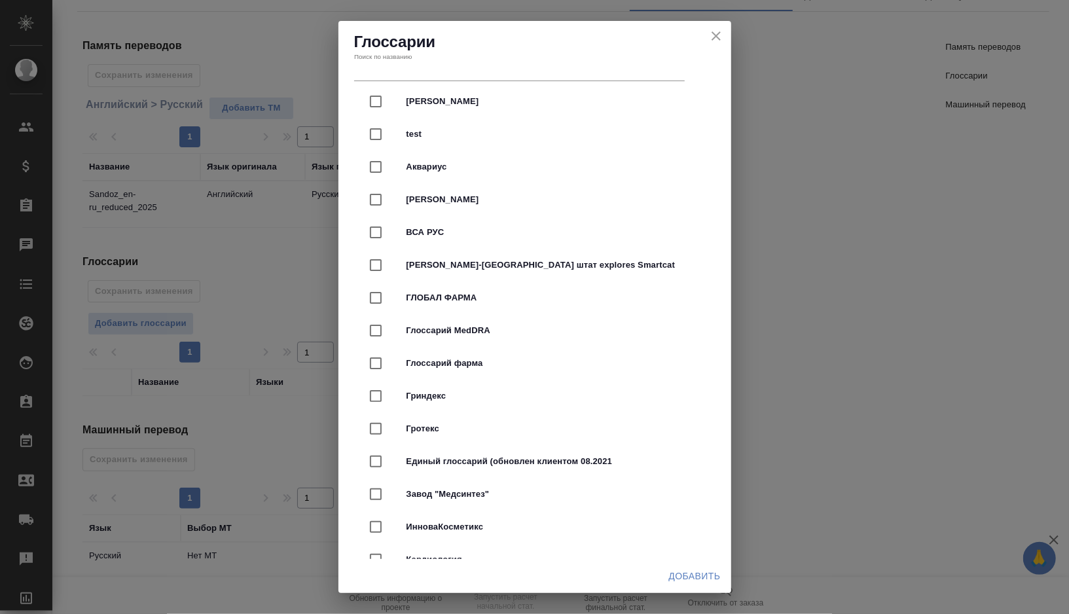
click at [515, 363] on span "Глоссарий фарма" at bounding box center [553, 363] width 293 height 13
checkbox input "true"
click at [699, 584] on button "Добавить" at bounding box center [695, 577] width 62 height 24
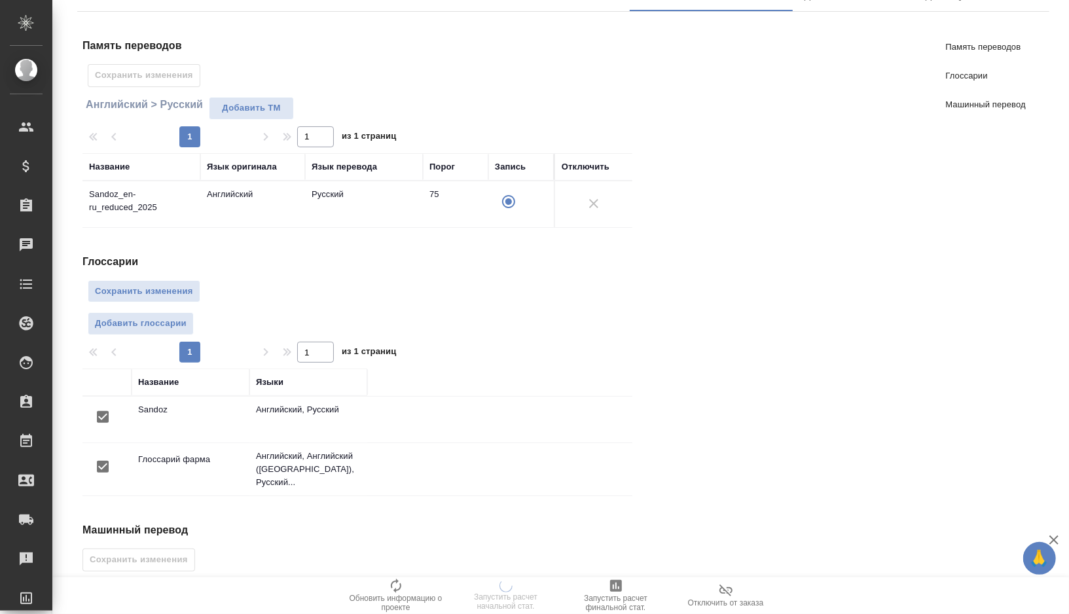
scroll to position [0, 0]
click at [130, 284] on span "Сохранить изменения" at bounding box center [144, 291] width 98 height 15
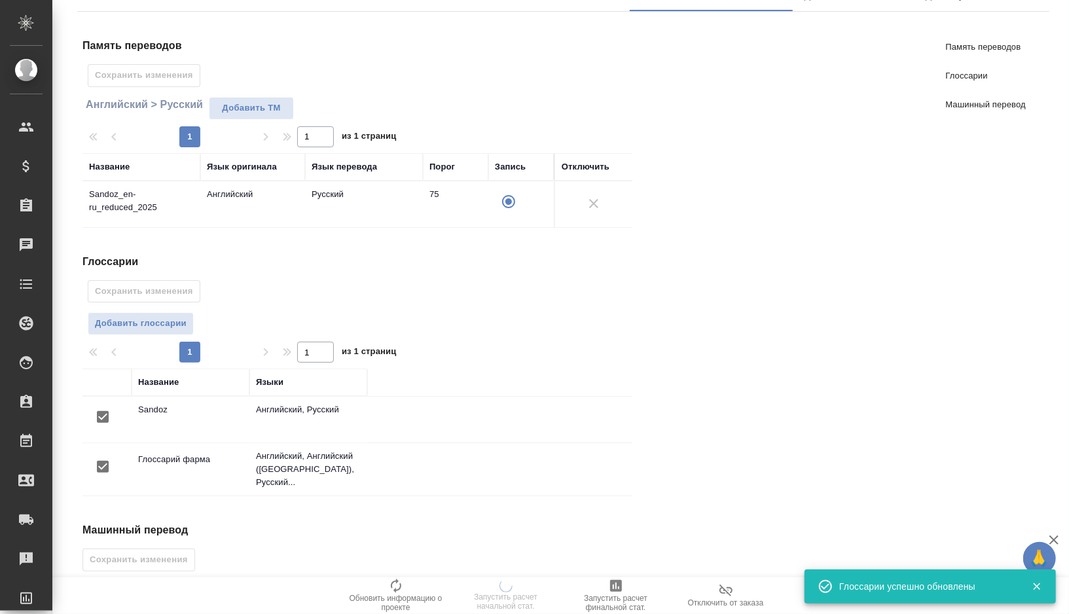
scroll to position [212, 0]
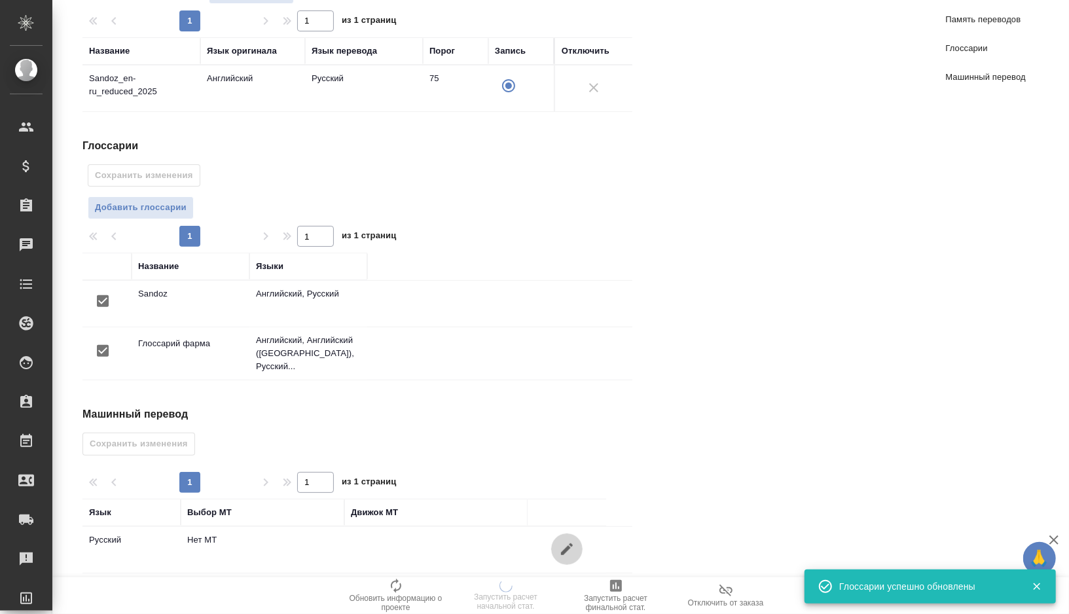
click at [563, 544] on icon "button" at bounding box center [567, 550] width 12 height 12
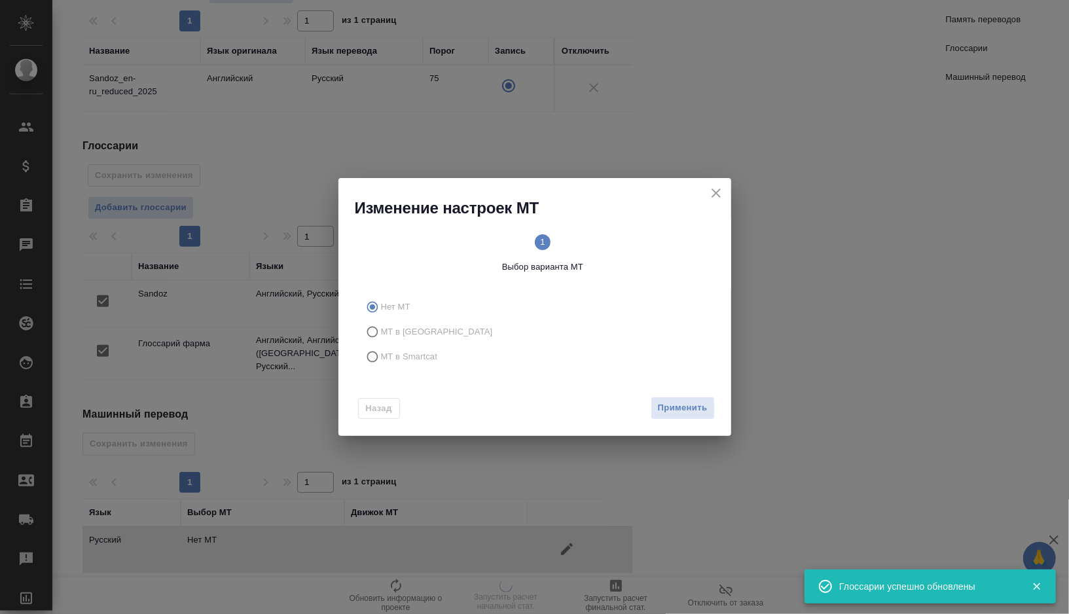
click at [400, 359] on span "МТ в Smartcat" at bounding box center [409, 356] width 57 height 13
click at [381, 359] on input "МТ в Smartcat" at bounding box center [370, 356] width 21 height 25
radio input "true"
click at [635, 242] on circle at bounding box center [629, 242] width 16 height 16
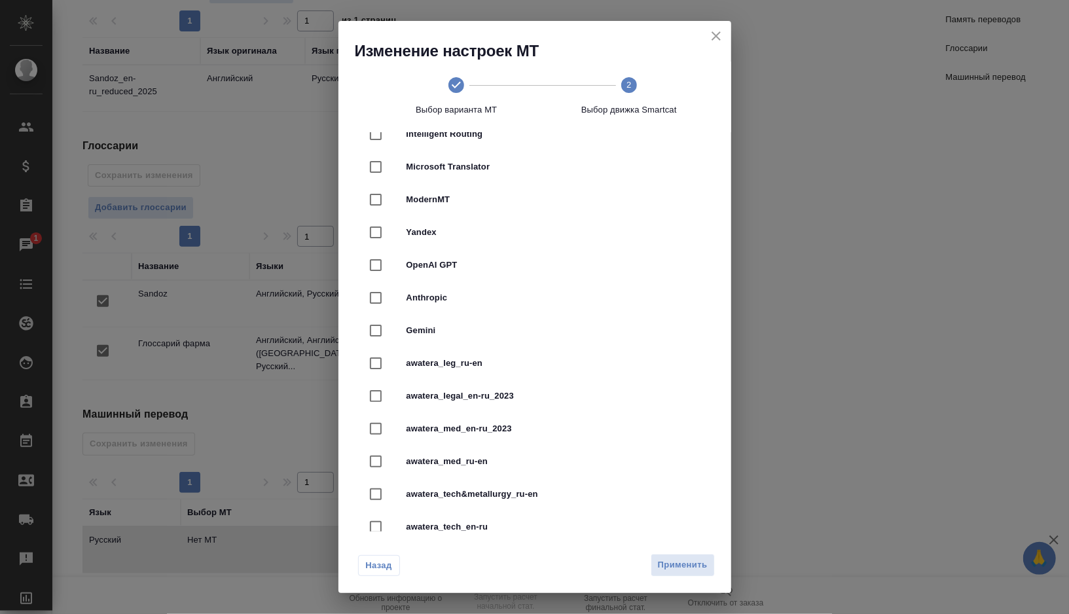
scroll to position [244, 0]
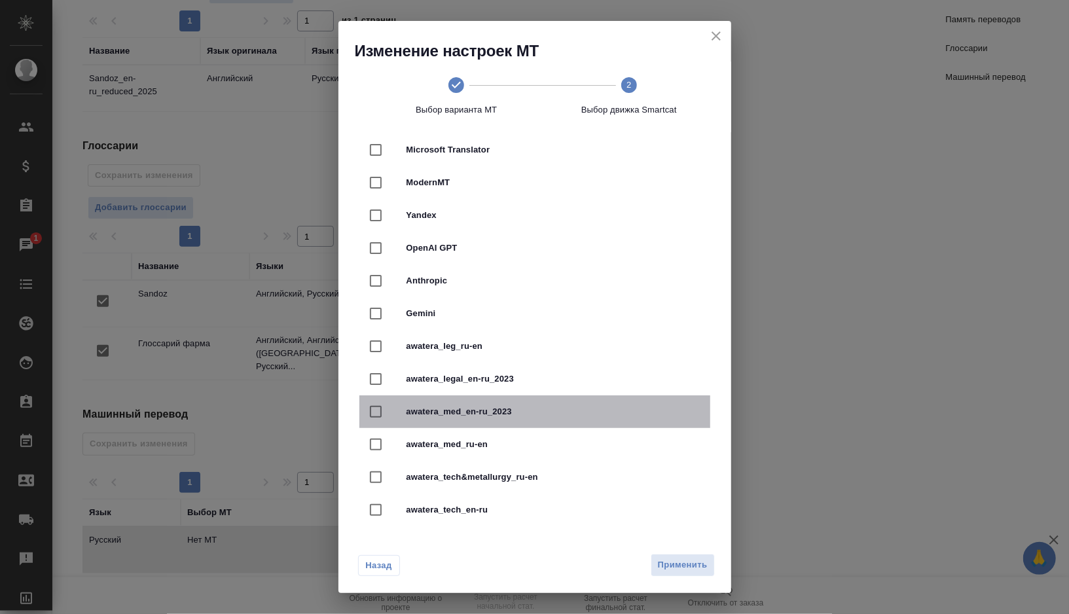
click at [523, 396] on div "awatera_med_en-ru_2023" at bounding box center [535, 412] width 351 height 33
checkbox input "true"
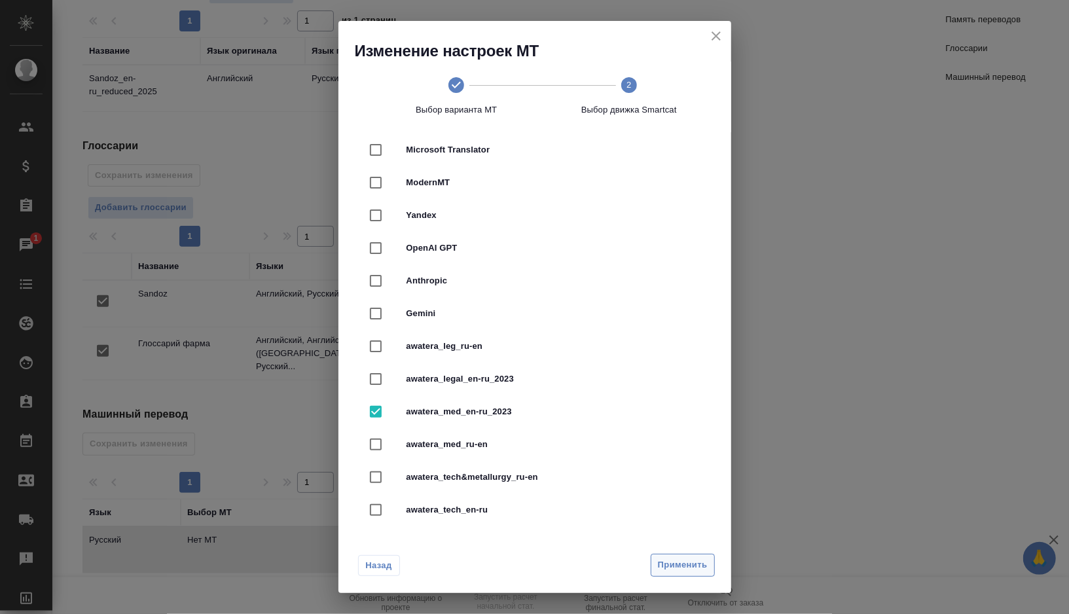
click at [667, 566] on span "Применить" at bounding box center [683, 565] width 50 height 15
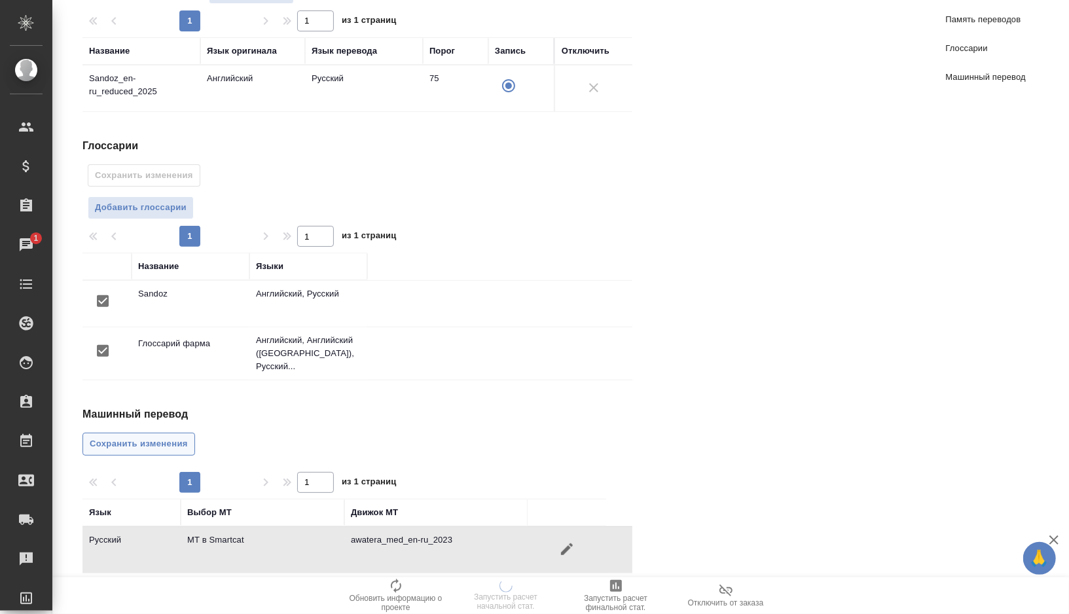
click at [120, 437] on span "Сохранить изменения" at bounding box center [139, 444] width 98 height 15
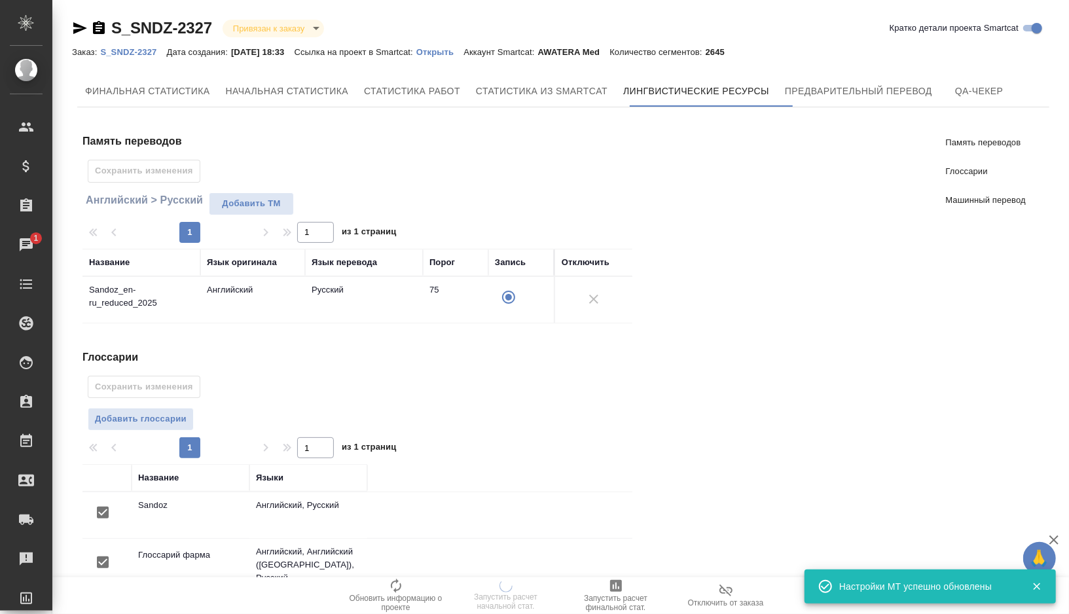
scroll to position [0, 0]
click at [795, 86] on button "Предварительный перевод" at bounding box center [858, 90] width 163 height 31
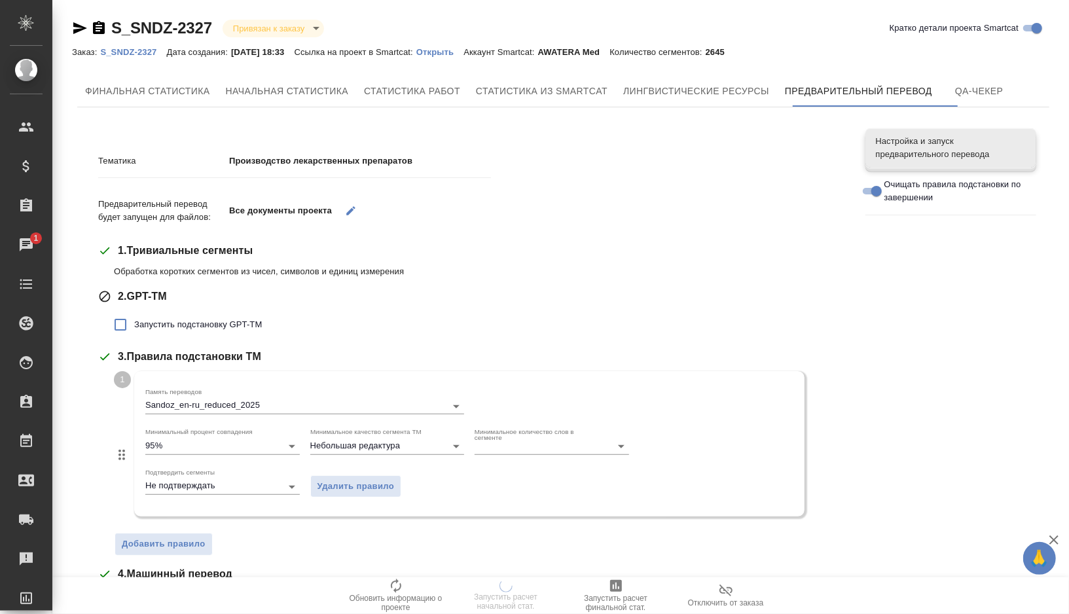
click at [202, 324] on span "Запустить подстановку GPT-TM" at bounding box center [198, 324] width 128 height 13
click at [134, 324] on input "Запустить подстановку GPT-TM" at bounding box center [121, 325] width 28 height 28
checkbox input "true"
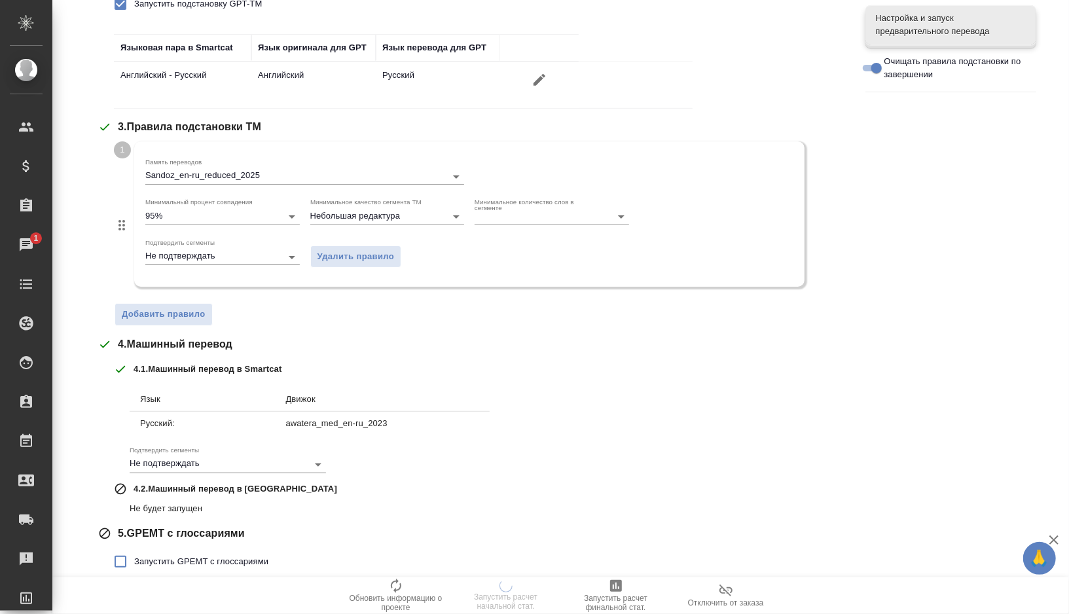
scroll to position [367, 0]
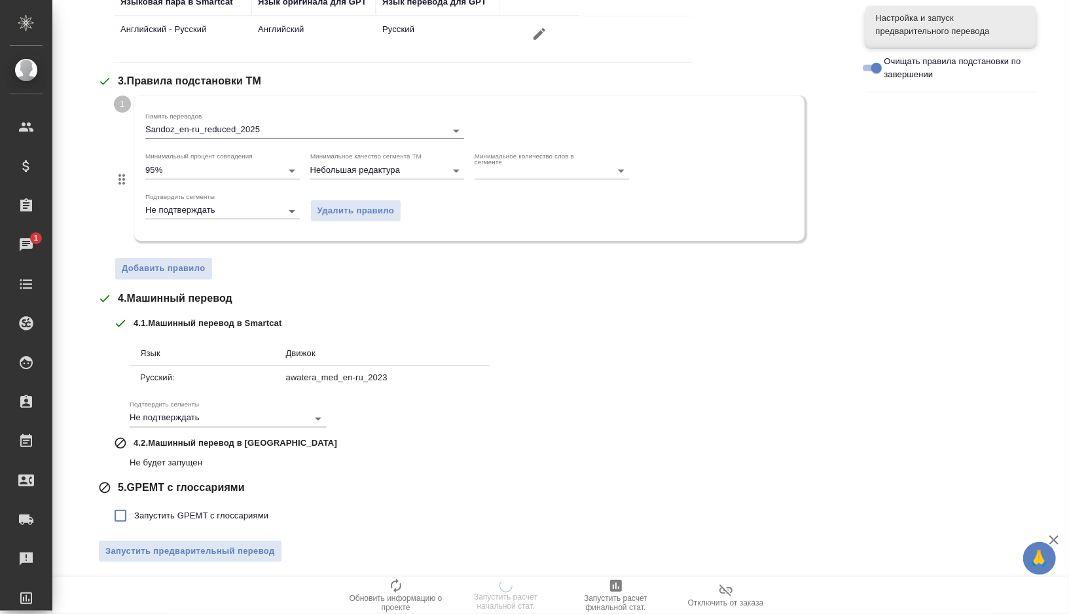
click at [156, 516] on span "Запустить GPEMT с глоссариями" at bounding box center [201, 516] width 134 height 13
click at [134, 516] on input "Запустить GPEMT с глоссариями" at bounding box center [121, 516] width 28 height 28
checkbox input "true"
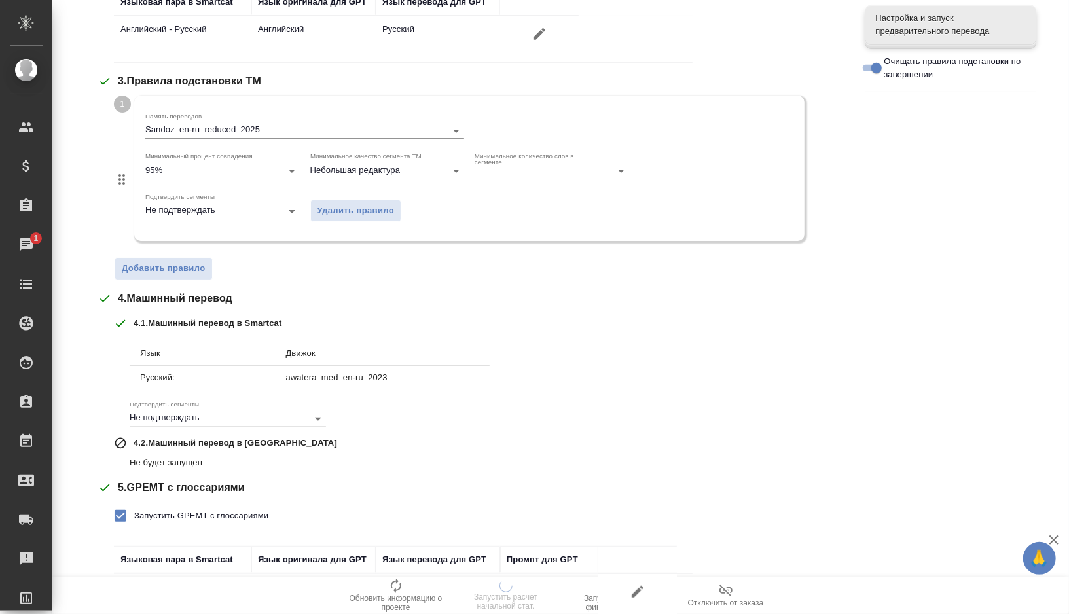
scroll to position [456, 0]
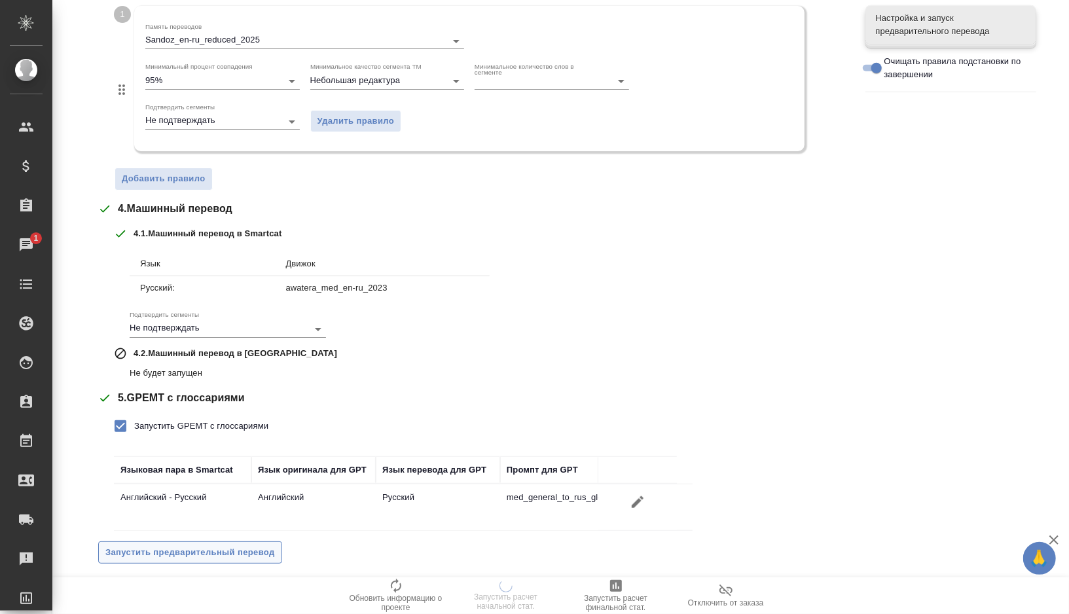
click at [162, 553] on span "Запустить предварительный перевод" at bounding box center [190, 553] width 170 height 15
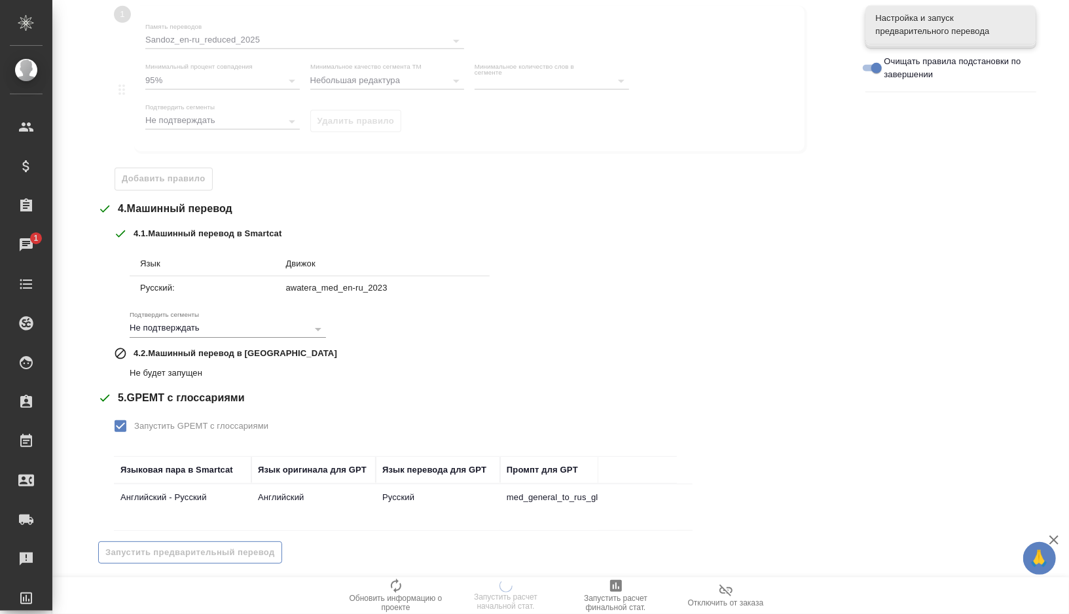
scroll to position [0, 0]
